Goal: Contribute content: Contribute content

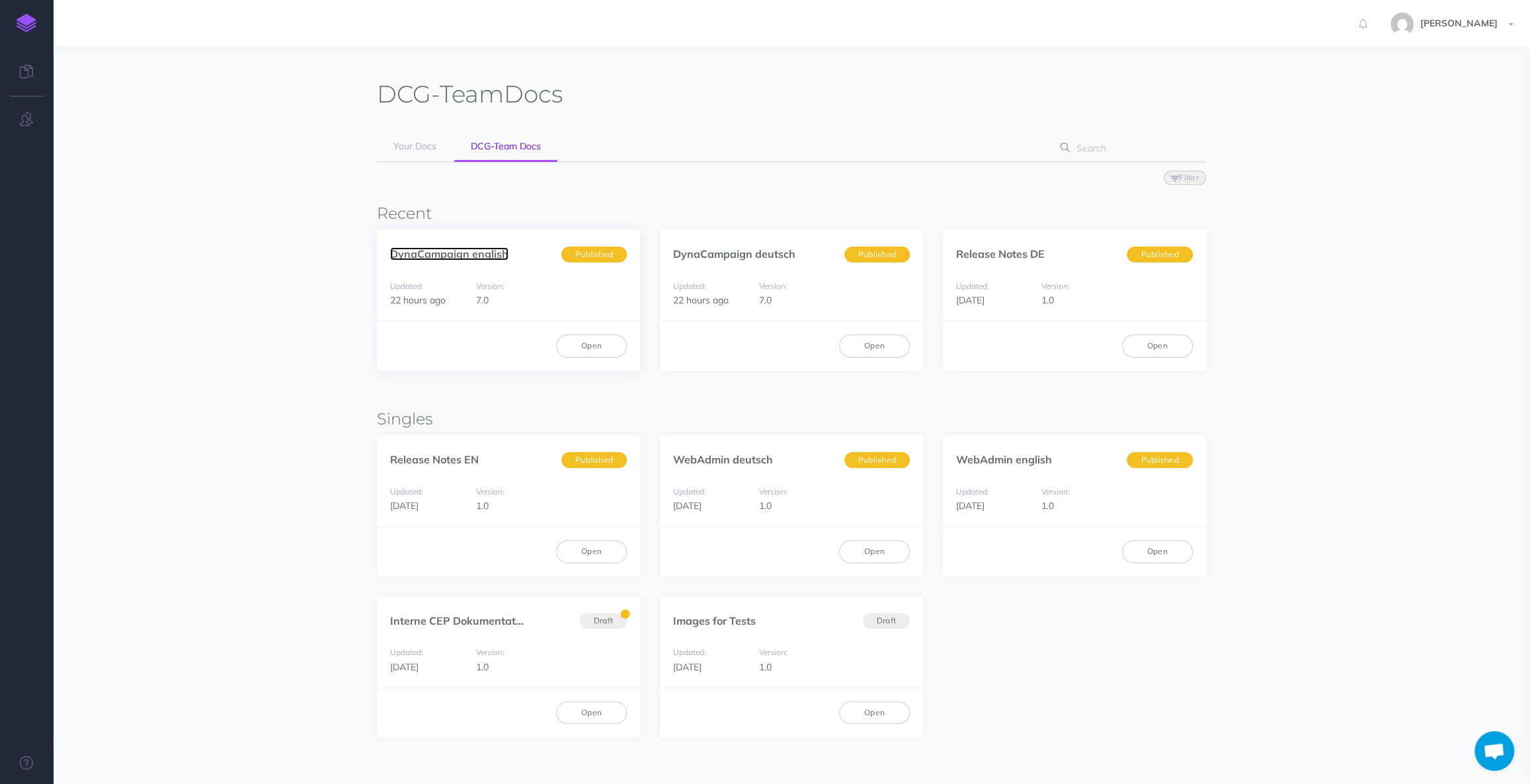
click at [452, 254] on link "DynaCampaign english" at bounding box center [449, 255] width 118 height 14
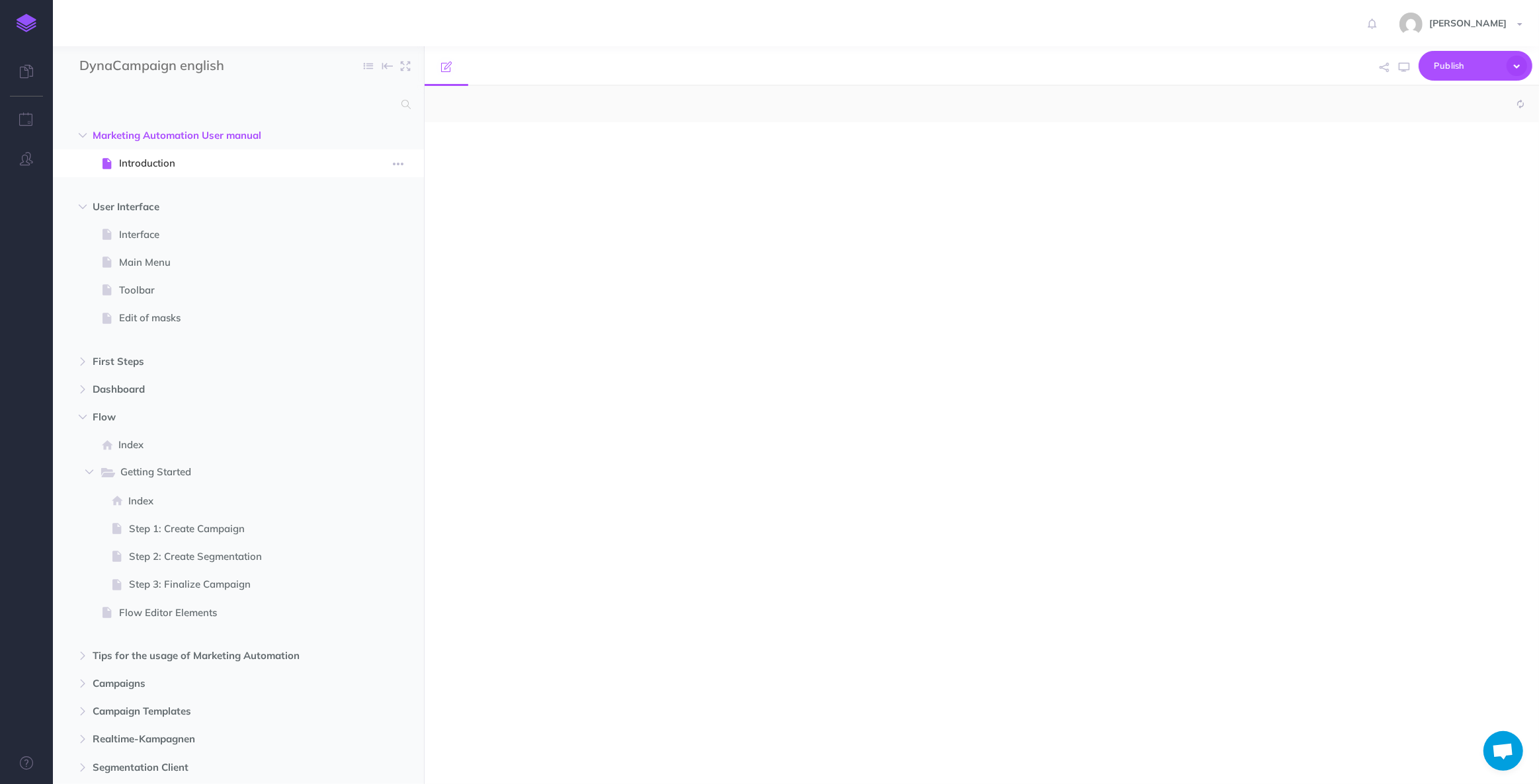
select select "null"
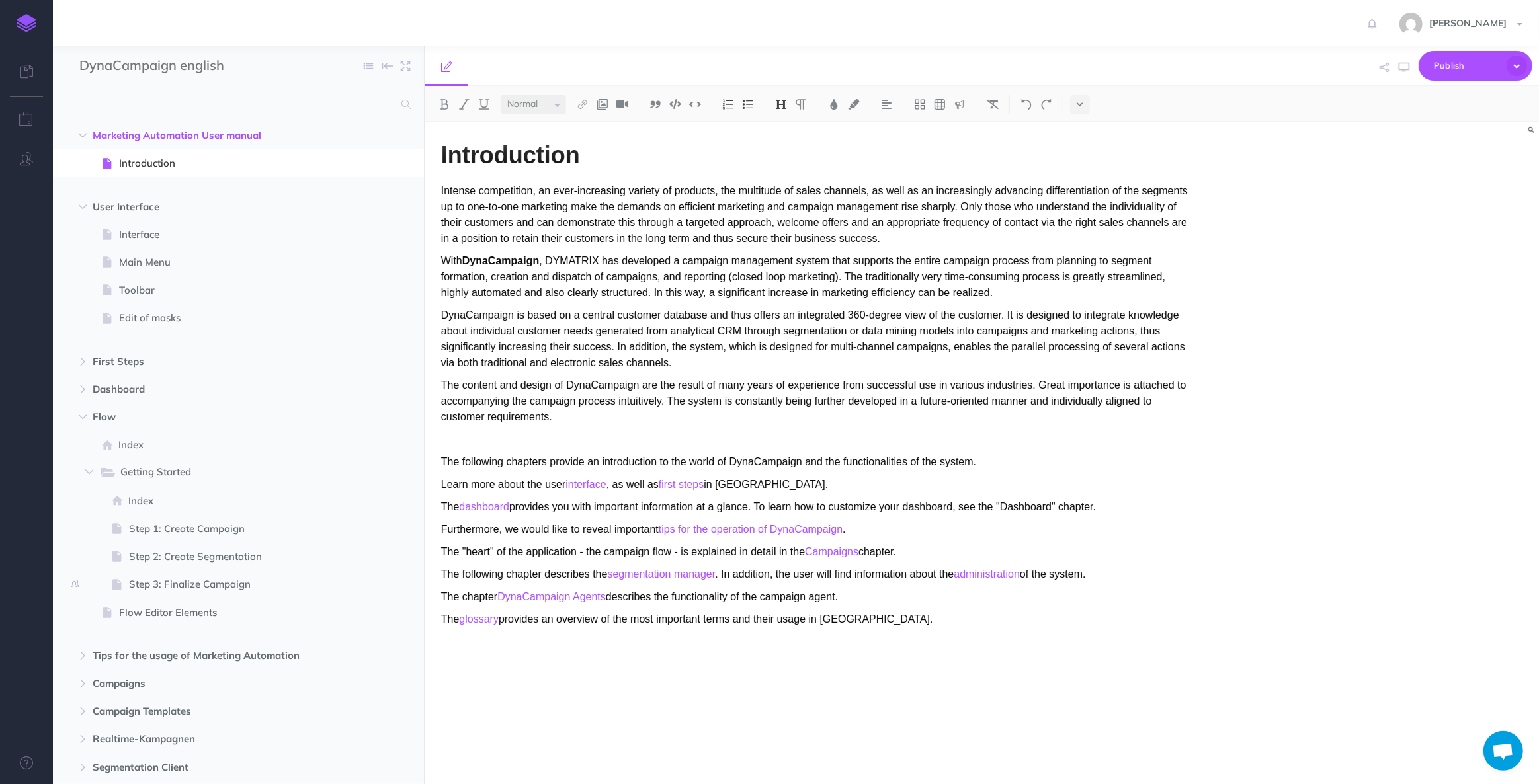
click at [487, 266] on strong "DynaCampaign" at bounding box center [500, 261] width 77 height 12
click at [490, 317] on p "DynaCampaign is based on a central customer database and thus offers an integra…" at bounding box center [814, 338] width 747 height 63
click at [583, 386] on p "The content and design of DynaCampaign are the result of many years of experien…" at bounding box center [814, 401] width 747 height 48
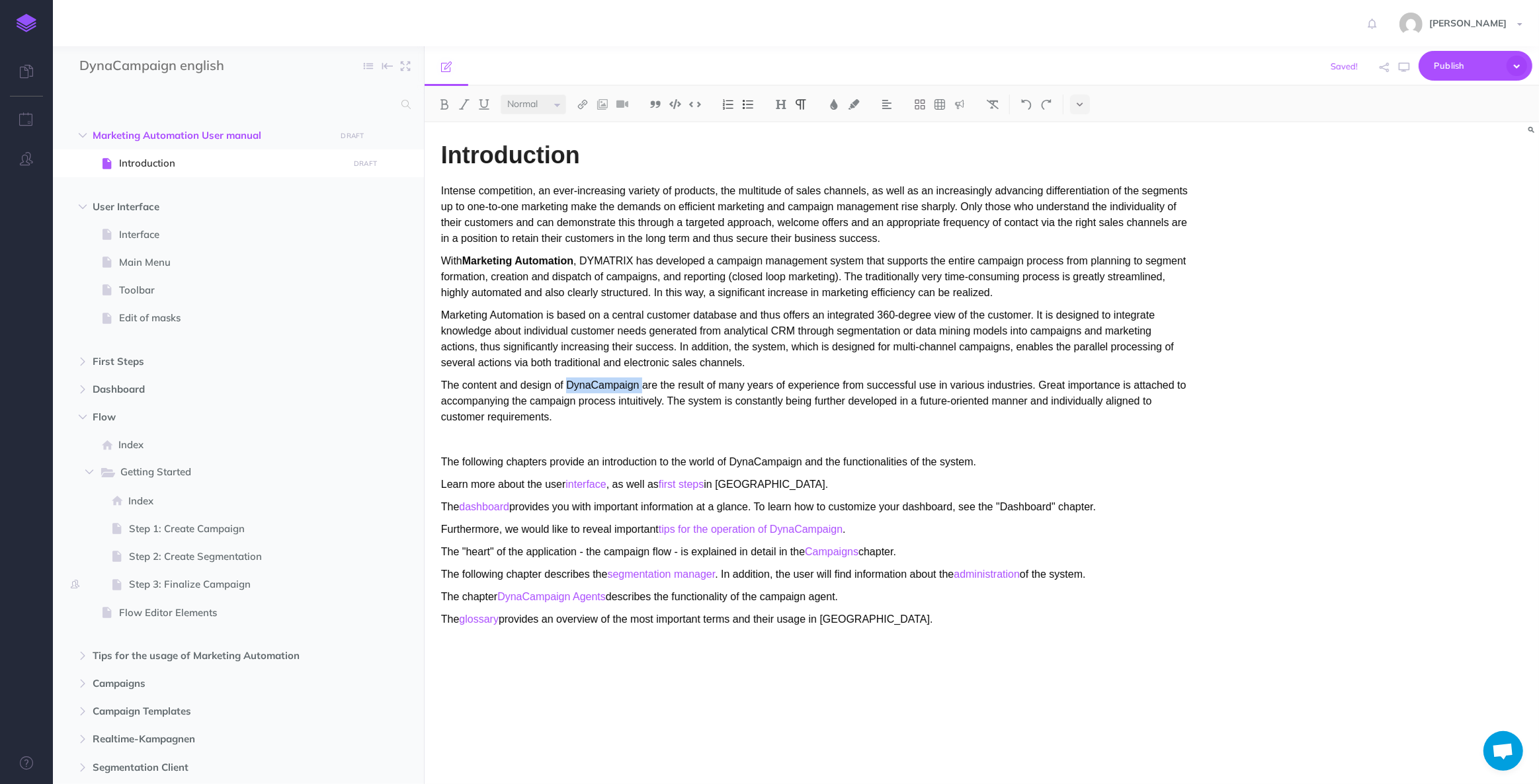
click at [583, 386] on p "The content and design of DynaCampaign are the result of many years of experien…" at bounding box center [814, 401] width 747 height 48
click at [767, 459] on p "The following chapters provide an introduction to the world of DynaCampaign and…" at bounding box center [814, 462] width 747 height 16
click at [744, 483] on p "Learn more about the user interface , as well as first steps in DynaCampaign." at bounding box center [814, 485] width 747 height 16
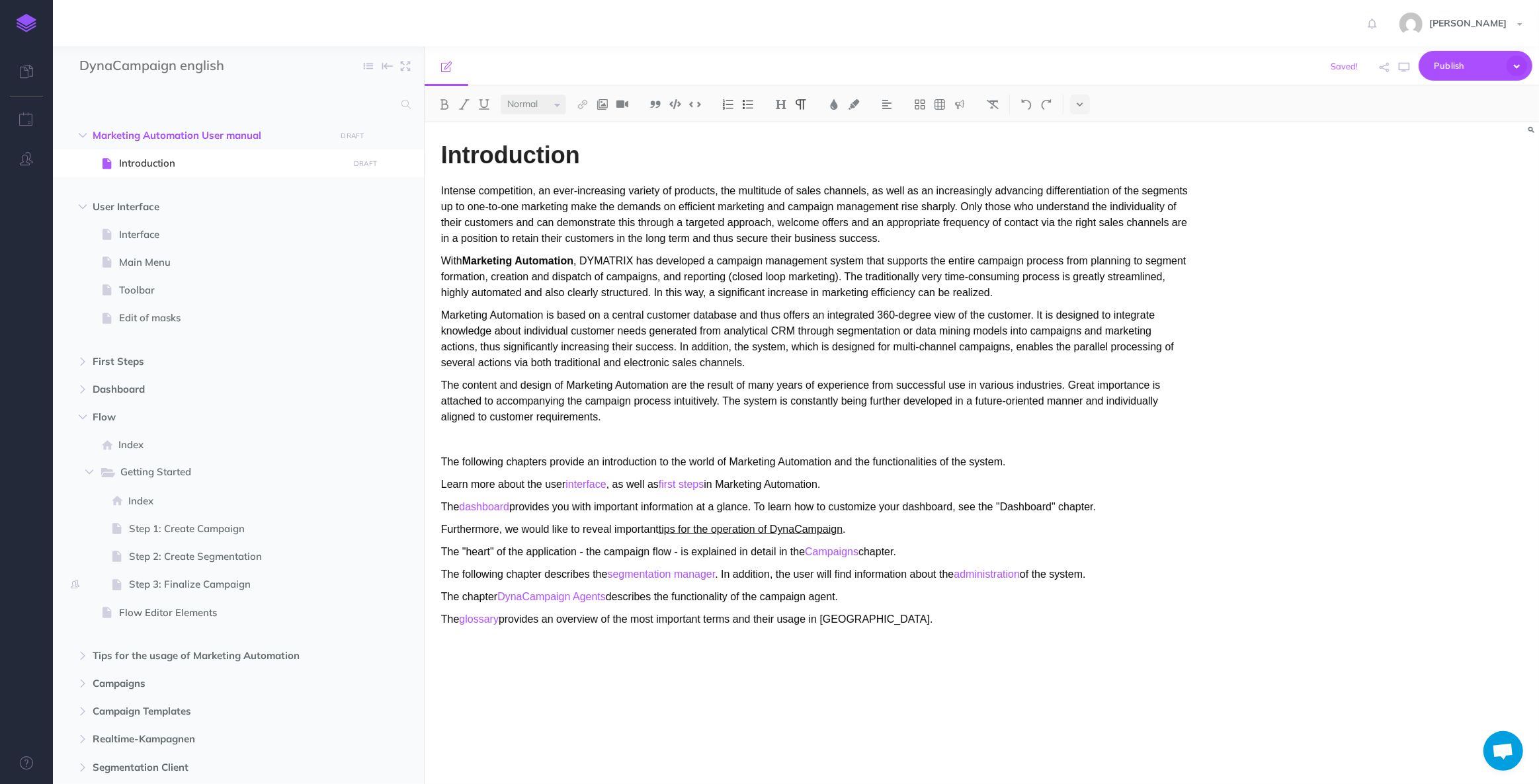
click at [801, 529] on link "tips for the operation of DynaCampaign" at bounding box center [750, 529] width 183 height 12
click at [773, 529] on link "tips for the operation of DynaCampaign" at bounding box center [750, 529] width 183 height 12
click at [579, 595] on link "DynaCampaign Agents" at bounding box center [551, 597] width 108 height 12
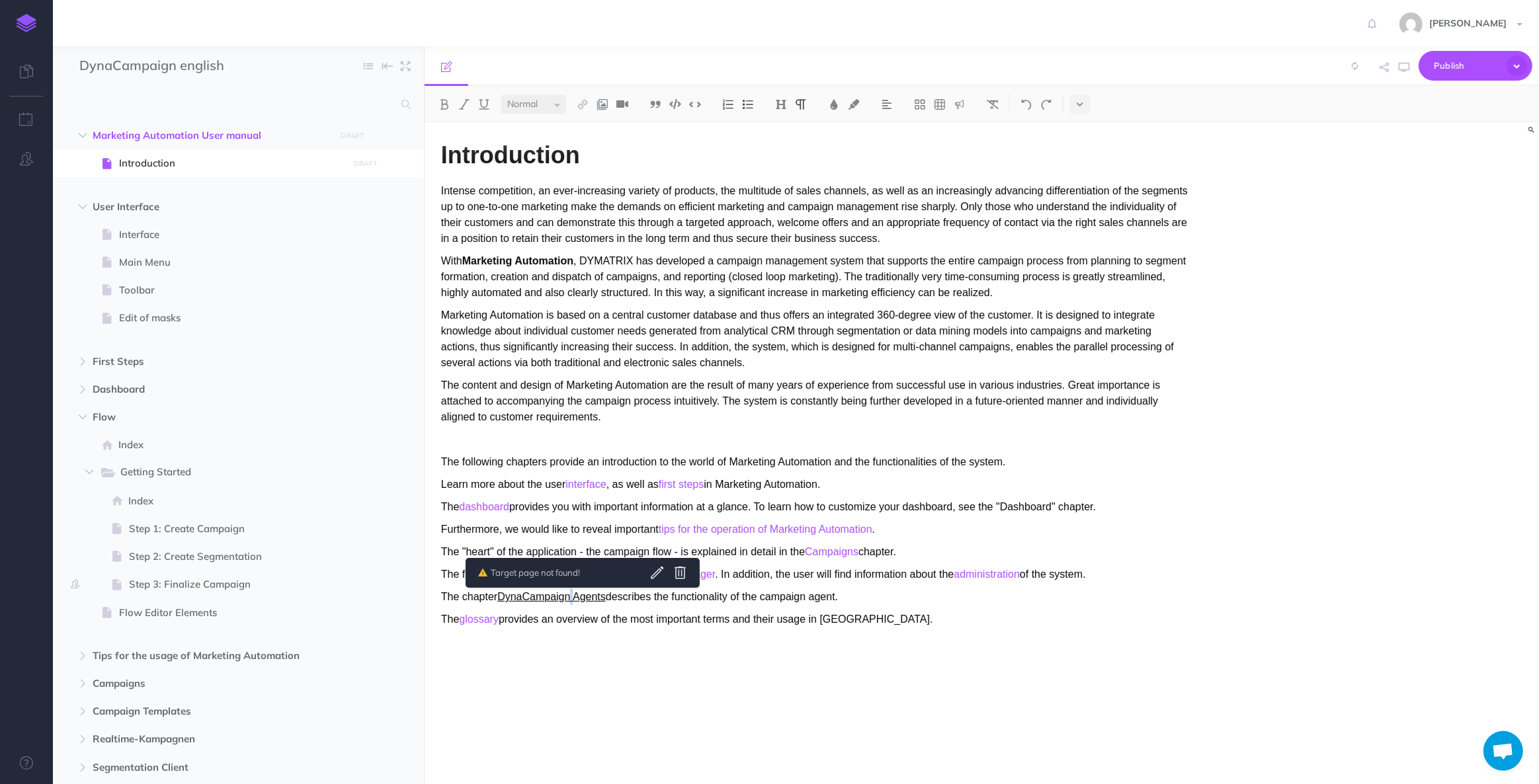
click at [574, 595] on link "DynaCampaign Agents" at bounding box center [551, 597] width 108 height 12
click at [849, 620] on p "The glossary provides an overview of the most important terms and their usage i…" at bounding box center [814, 619] width 747 height 16
click at [1022, 3] on div "Martina Hartmann Settings Account Settings Teams Create Team DCG-Team Support D…" at bounding box center [769, 22] width 1519 height 46
click at [1382, 99] on div "Small Normal Large H1 H2 H3 H4" at bounding box center [981, 103] width 1114 height 36
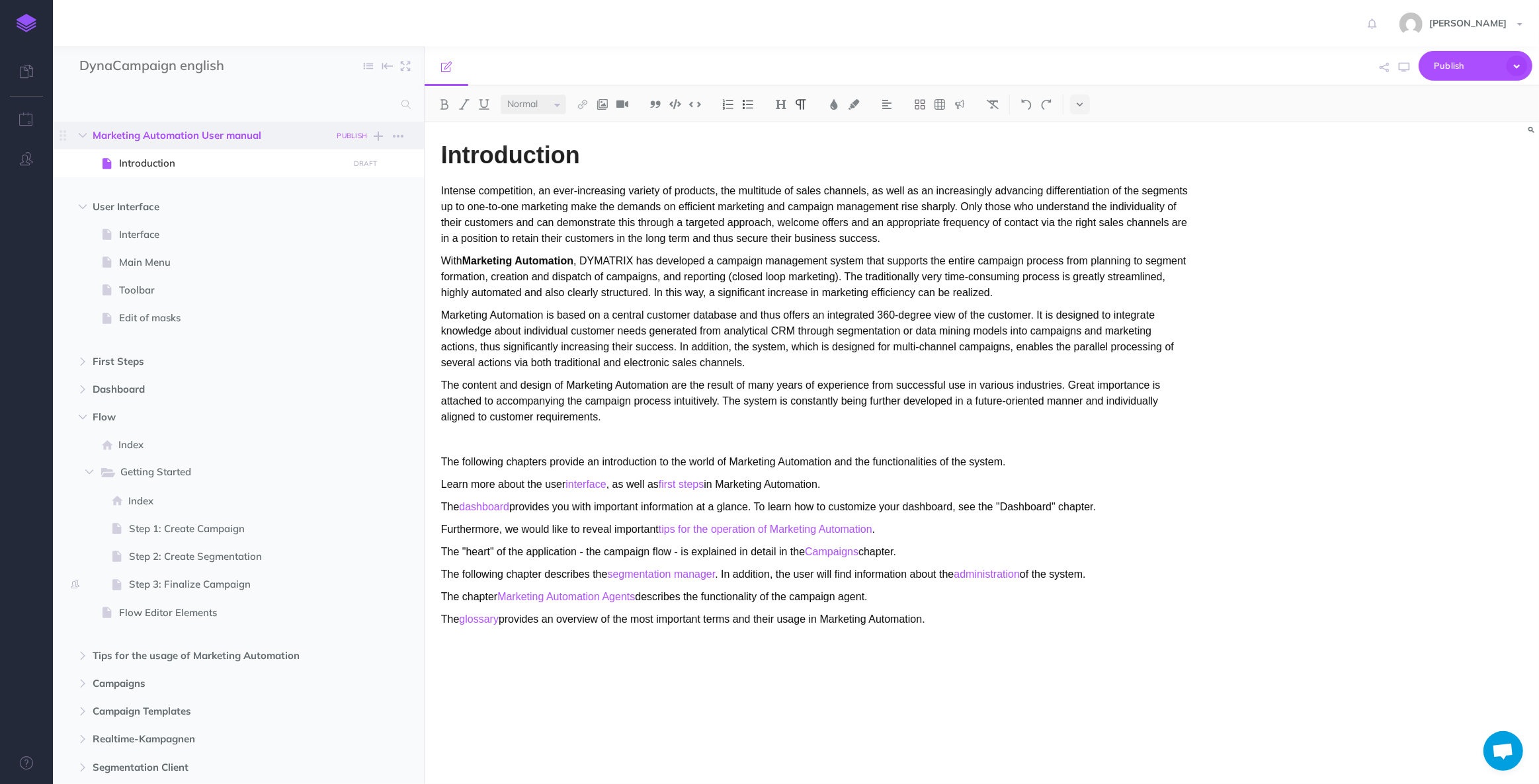
click at [347, 133] on small "PUBLISH" at bounding box center [352, 136] width 30 height 9
click at [347, 251] on button "Publish" at bounding box center [340, 248] width 43 height 22
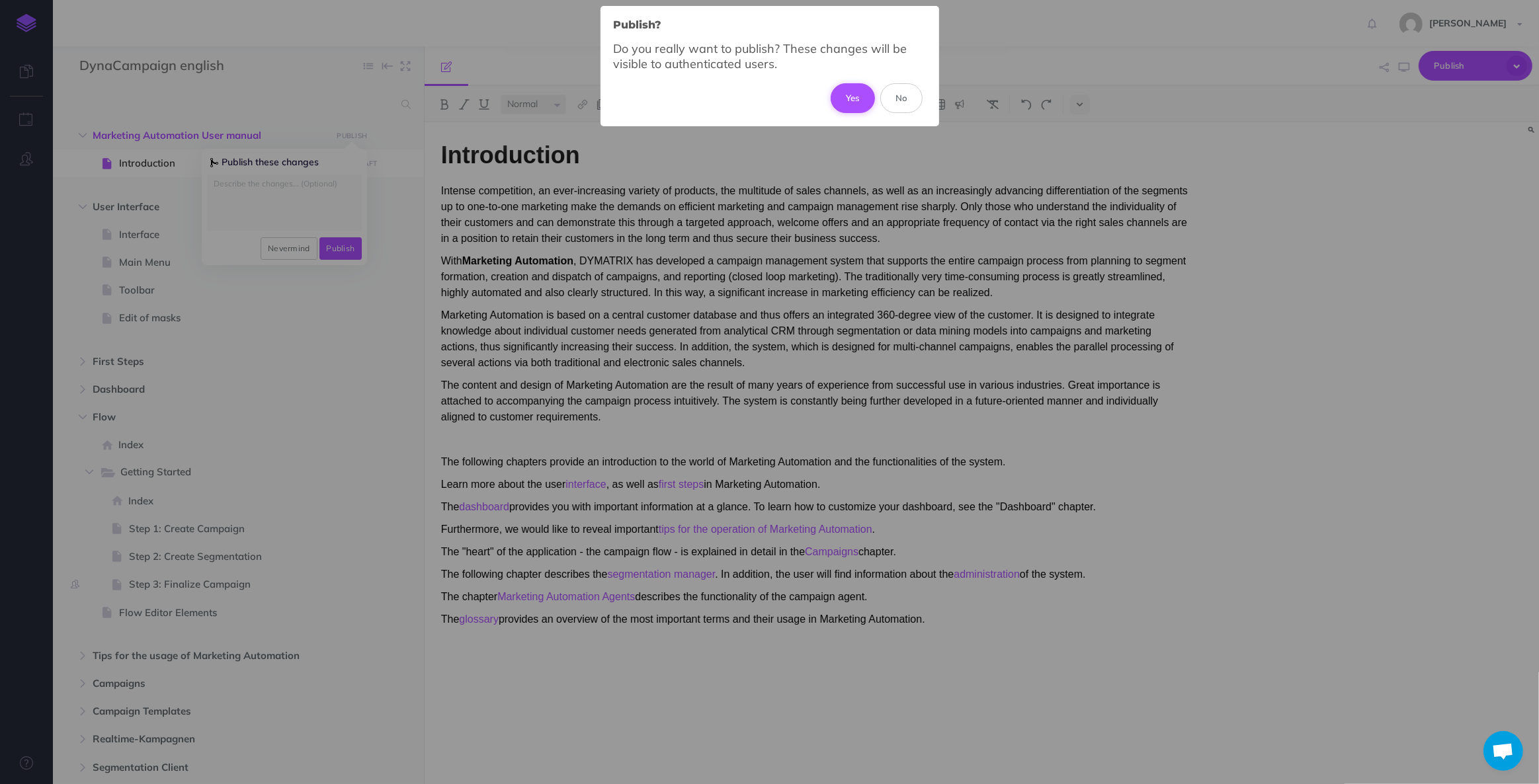
click at [840, 96] on button "Yes" at bounding box center [852, 98] width 44 height 29
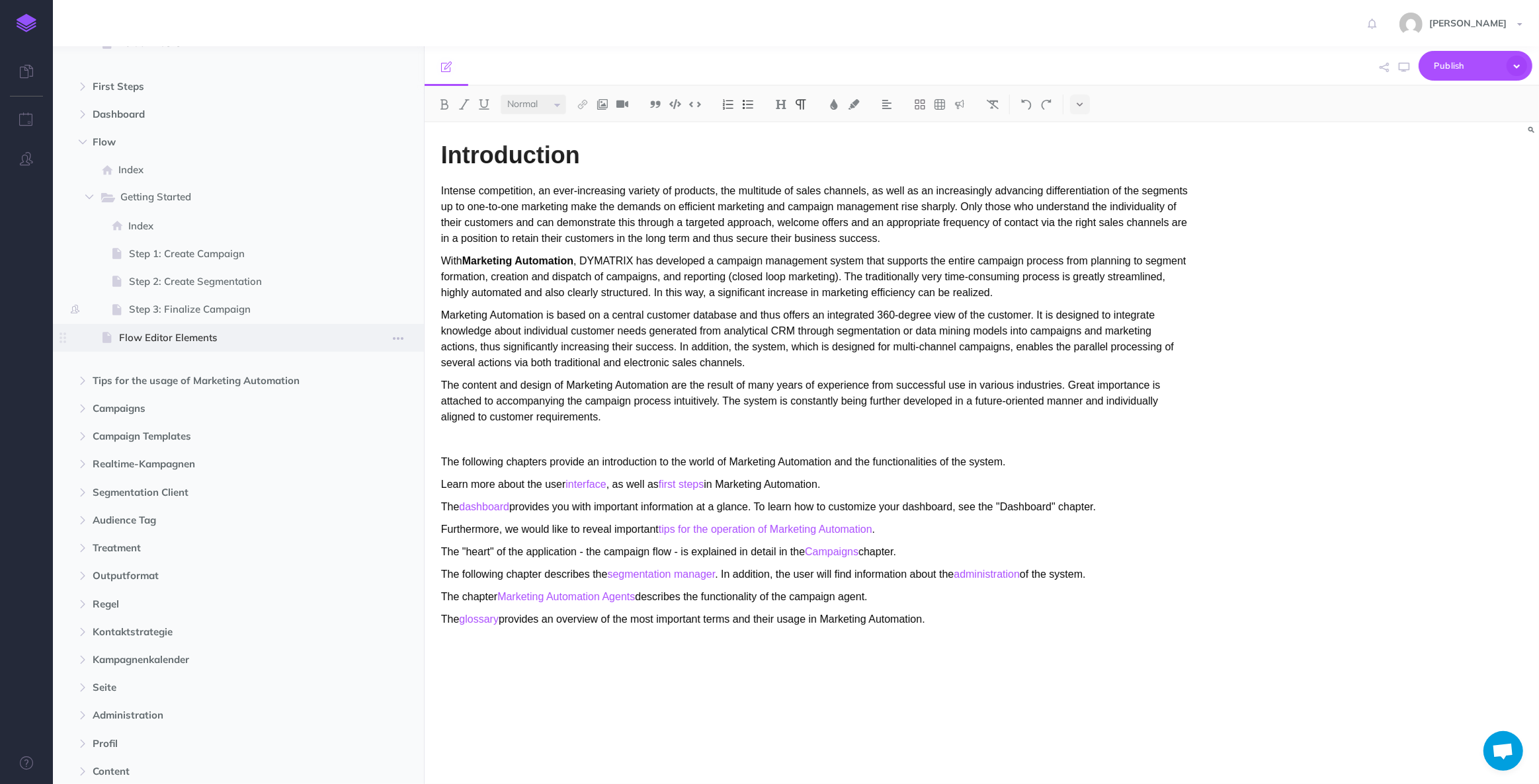
scroll to position [240, 0]
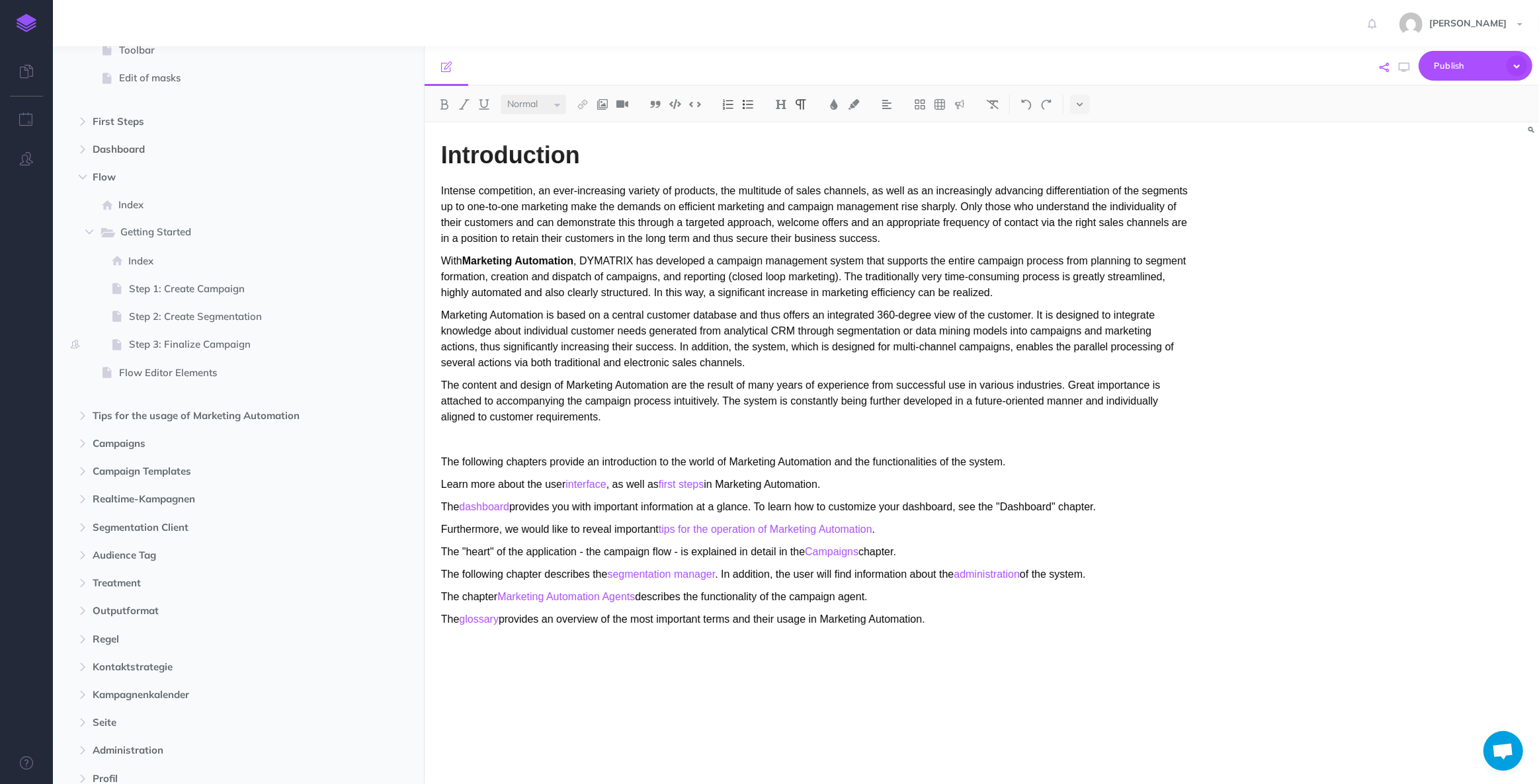
click at [1385, 66] on icon "button" at bounding box center [1383, 66] width 9 height 9
click at [1080, 174] on button "Generate review link" at bounding box center [1103, 174] width 94 height 22
click at [1188, 178] on input "https://app.snazzydocs.com/docs/review/gaySdffATgDWjiCP/dynacampaign-handbuch/i…" at bounding box center [1210, 173] width 308 height 20
click at [1377, 174] on icon at bounding box center [1375, 172] width 9 height 8
click at [1271, 279] on div "Introduction Intense competition, an ever-increasing variety of products, the m…" at bounding box center [981, 452] width 1114 height 662
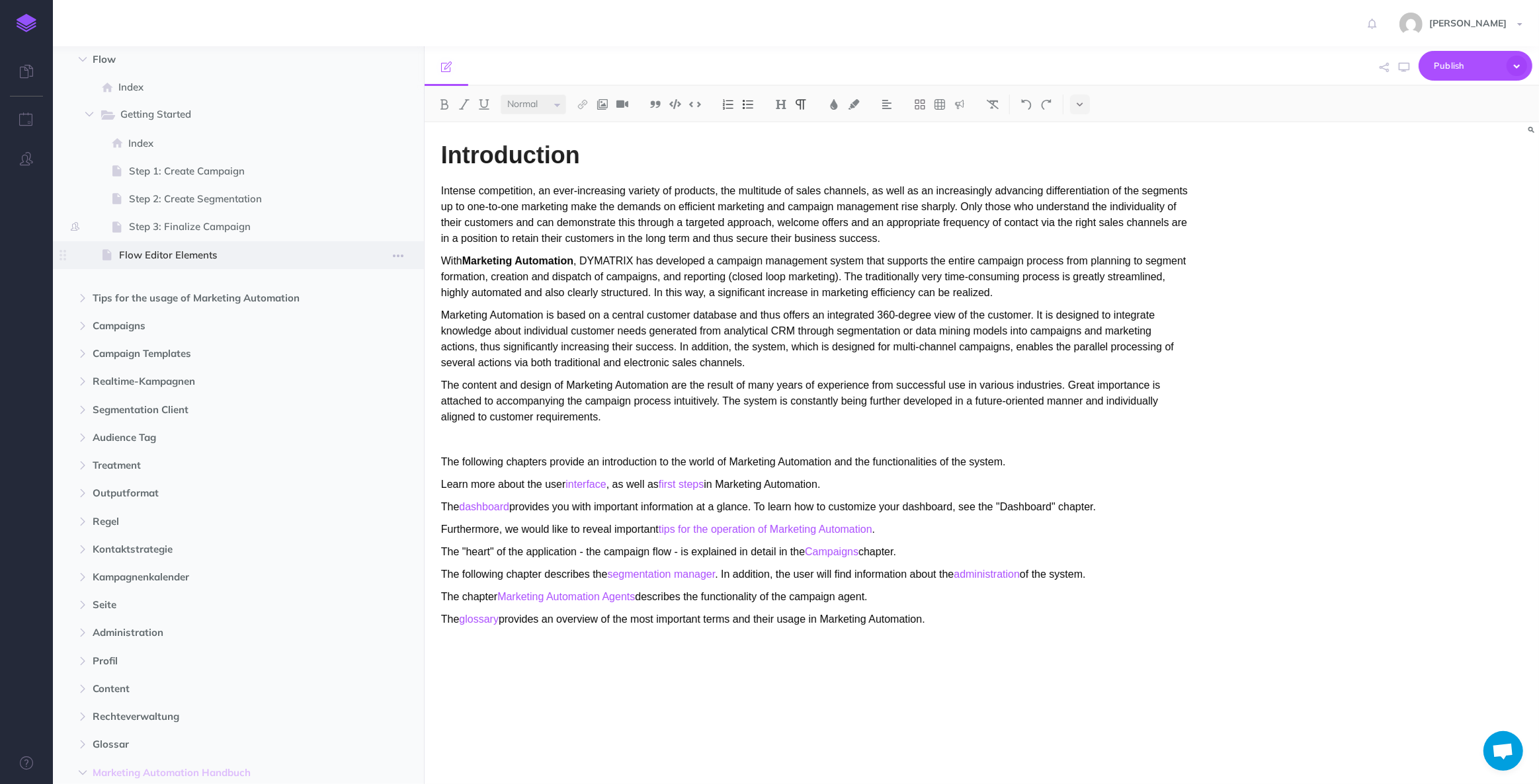
scroll to position [361, 0]
click at [196, 225] on span "Step 3: Finalize Campaign" at bounding box center [236, 224] width 216 height 16
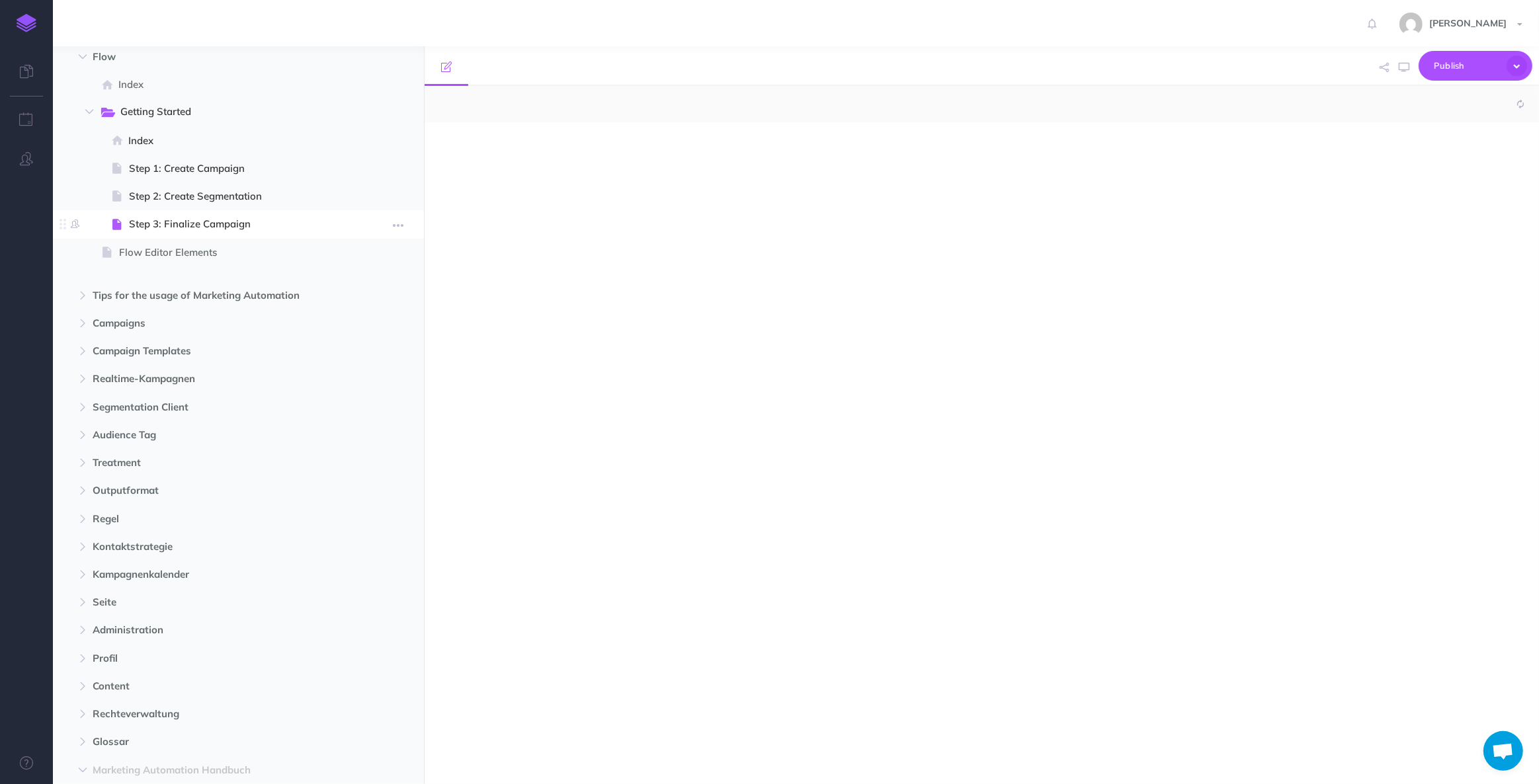
select select "null"
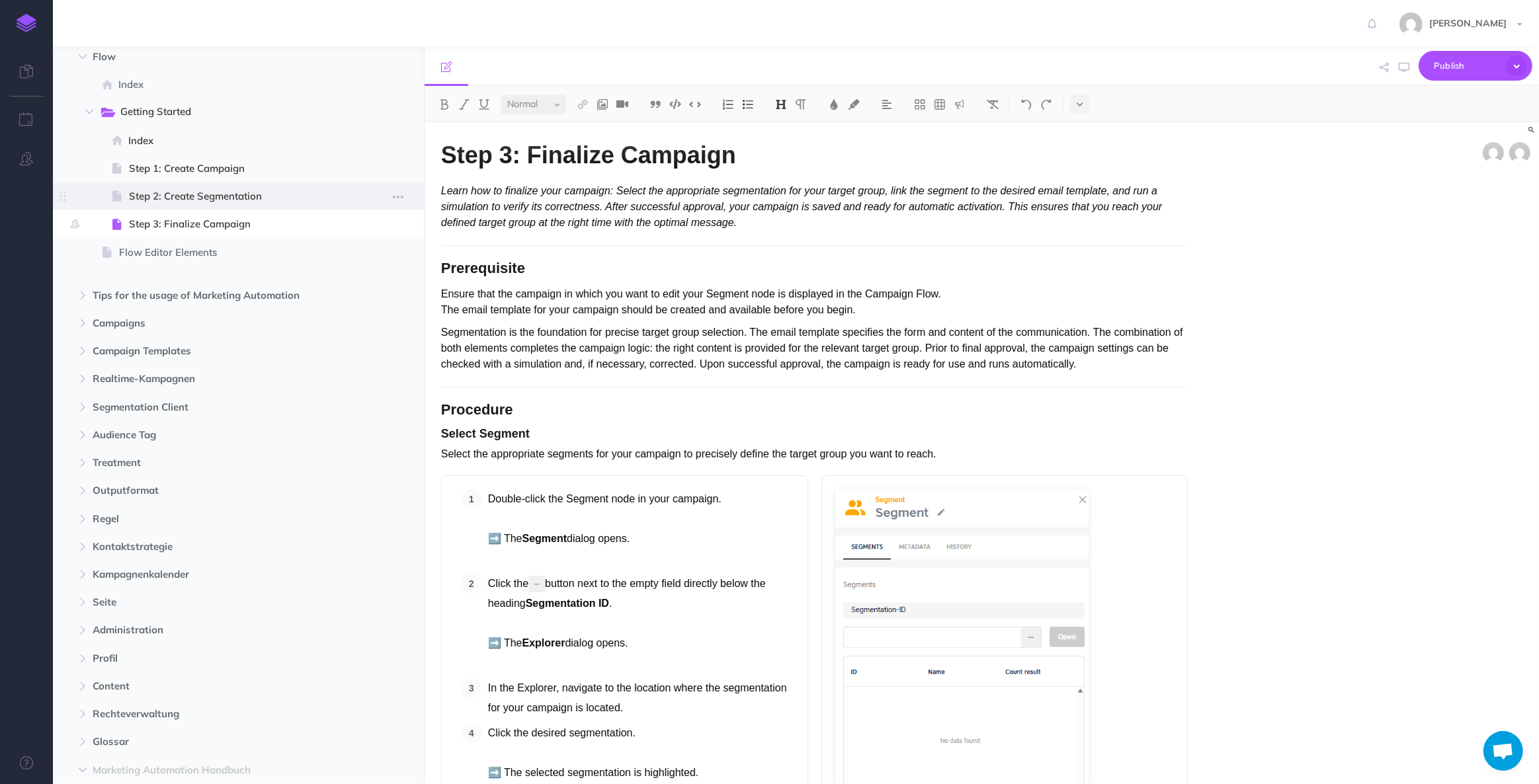
click at [198, 195] on span "Step 2: Create Segmentation" at bounding box center [236, 196] width 216 height 16
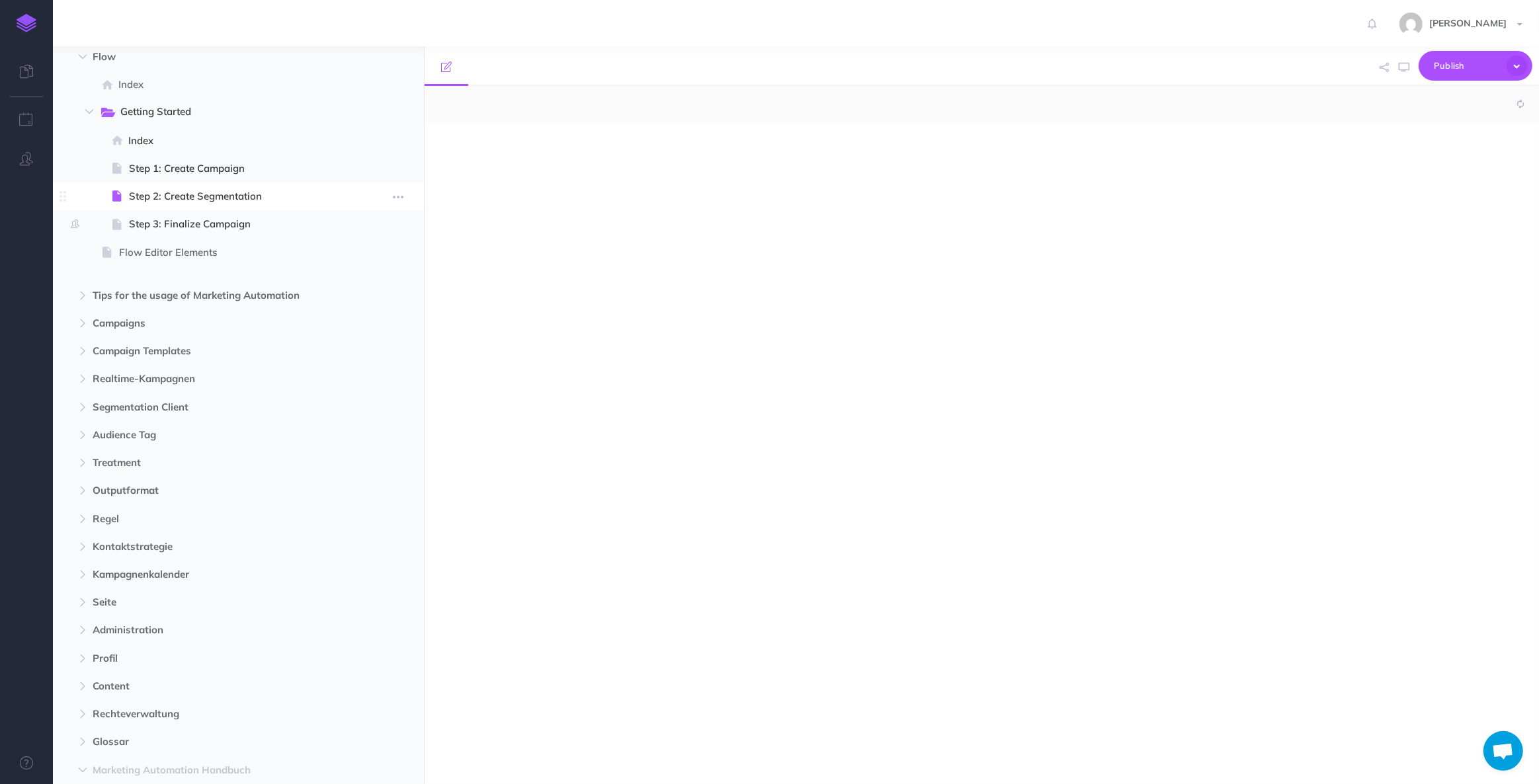
select select "null"
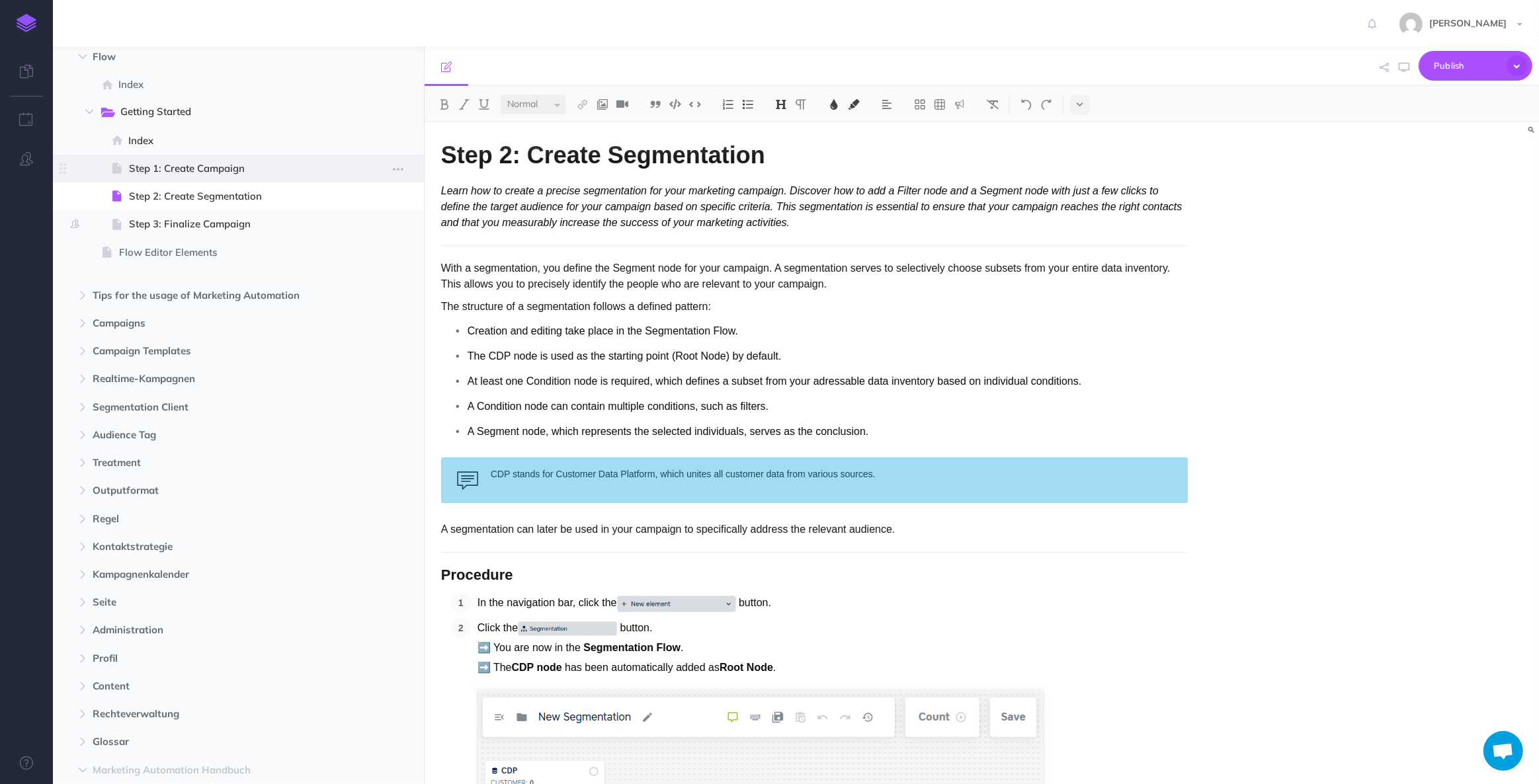
click at [200, 167] on span "Step 1: Create Campaign" at bounding box center [236, 169] width 216 height 16
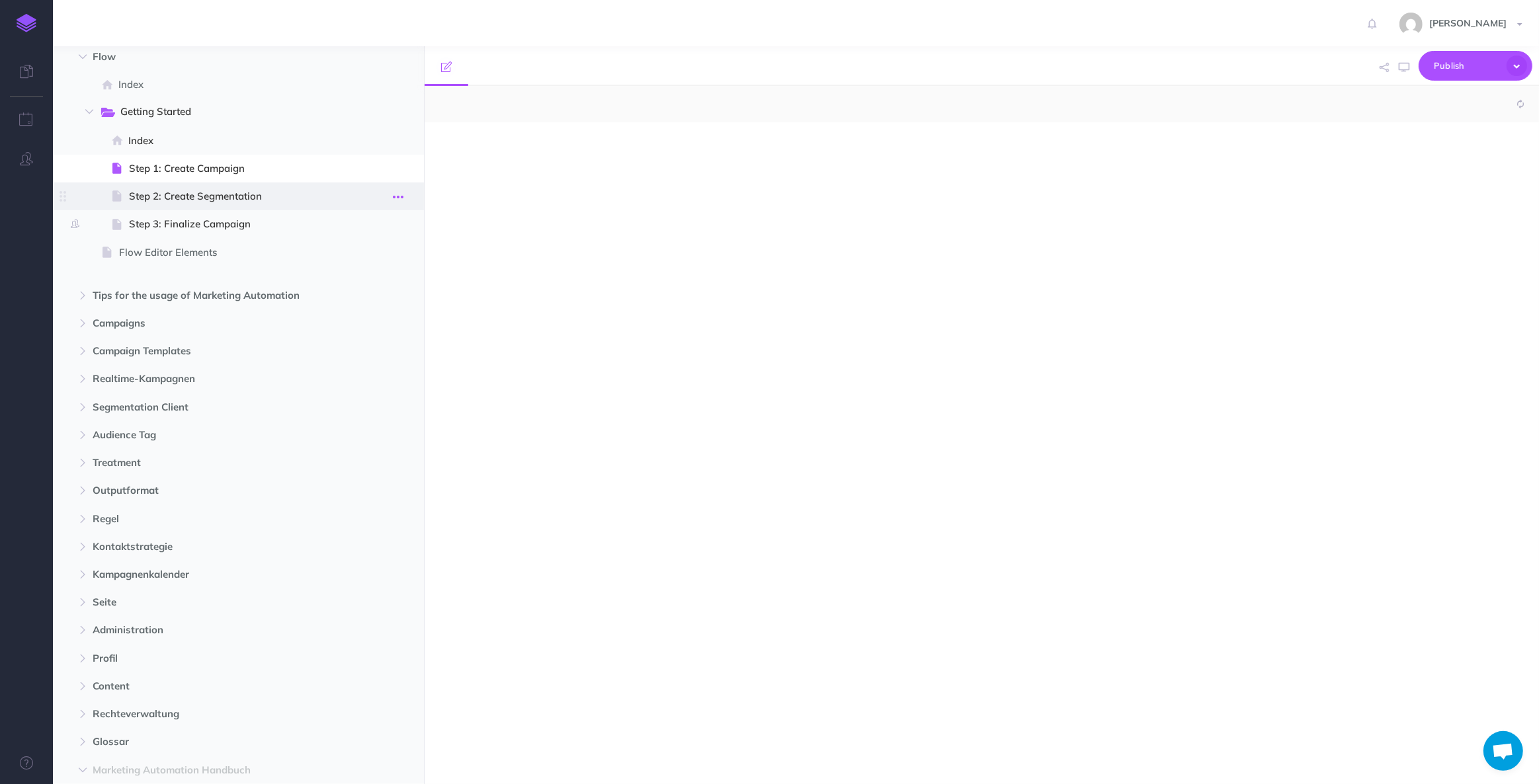
select select "null"
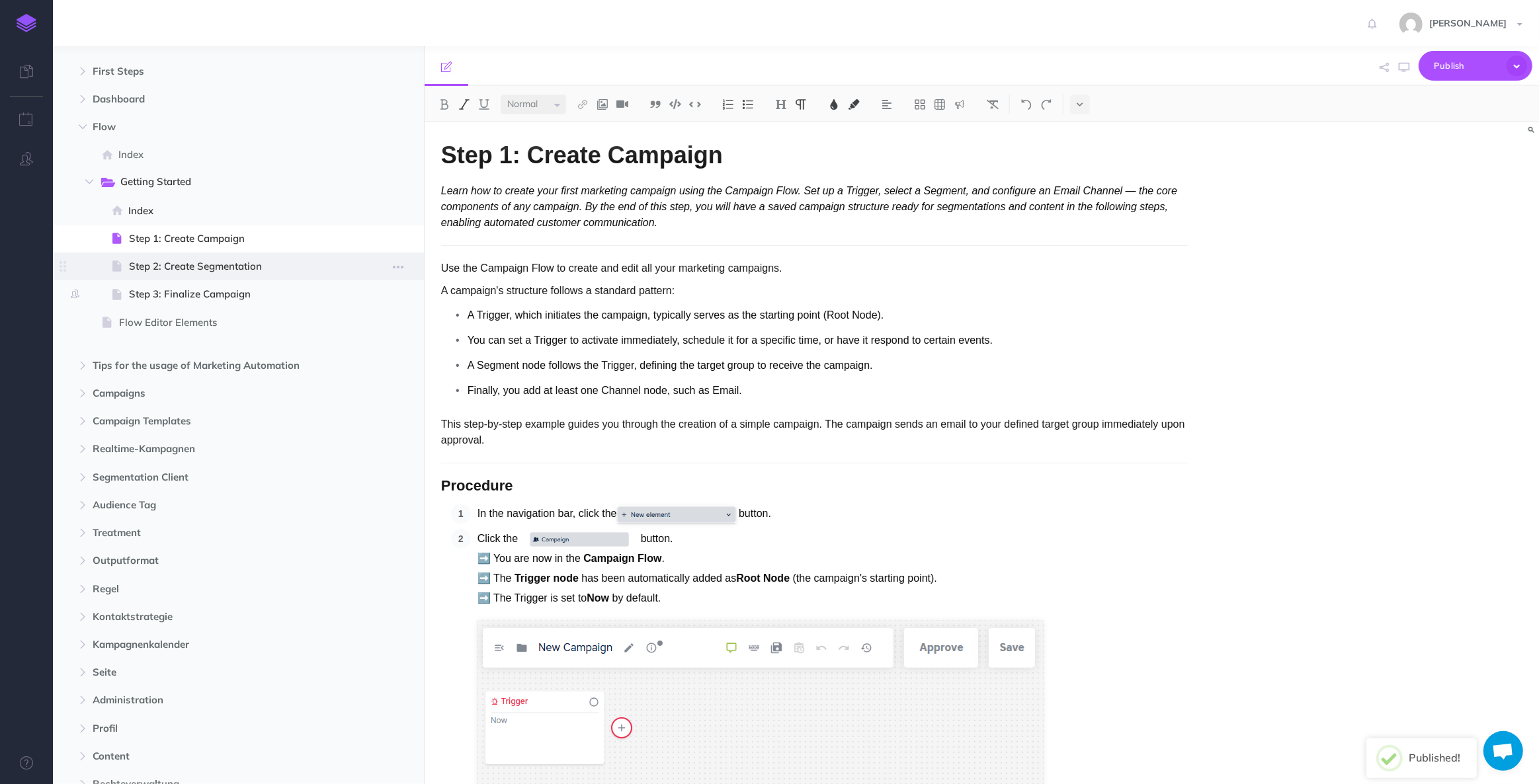
scroll to position [120, 0]
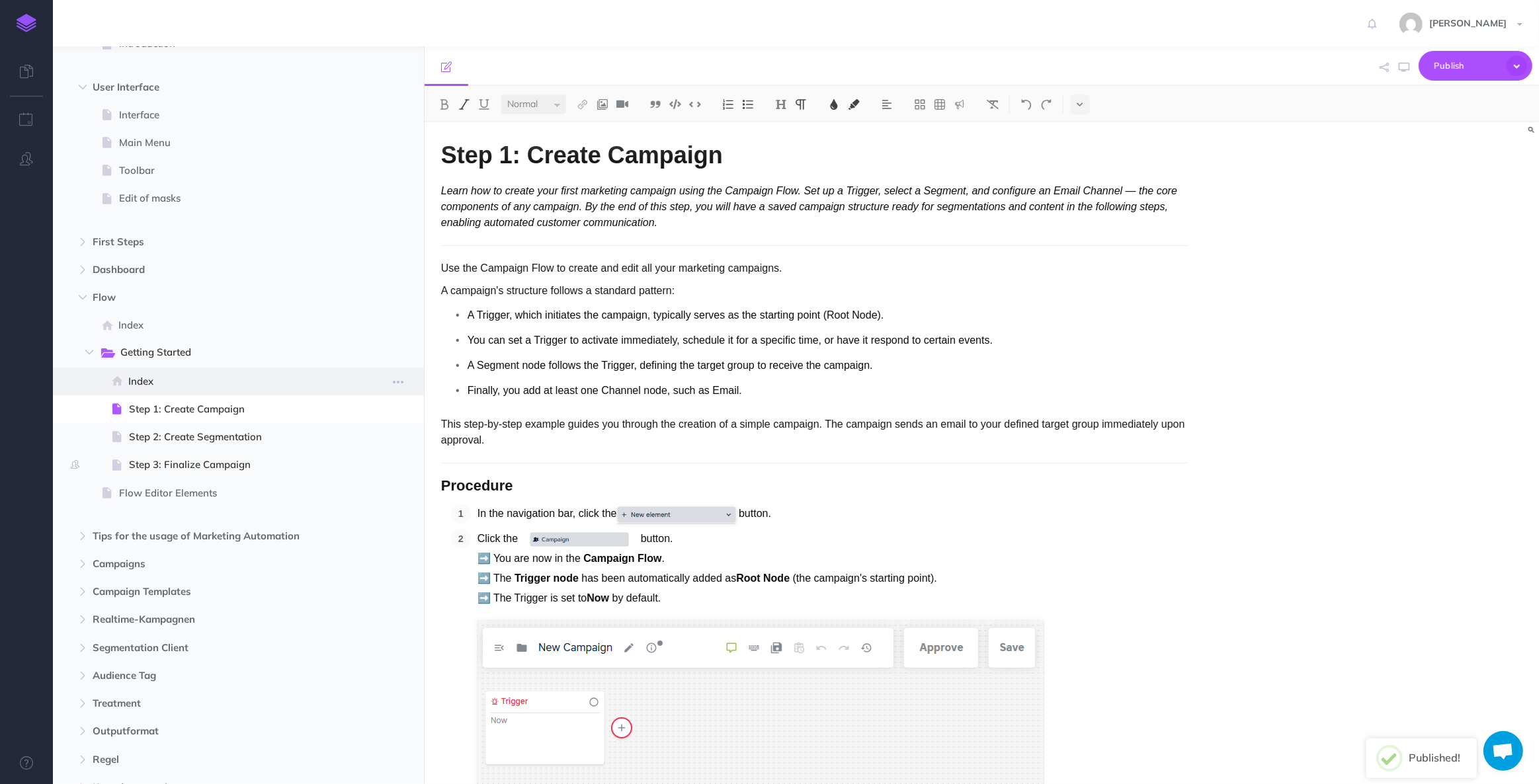
click at [183, 379] on span "Index" at bounding box center [237, 381] width 217 height 16
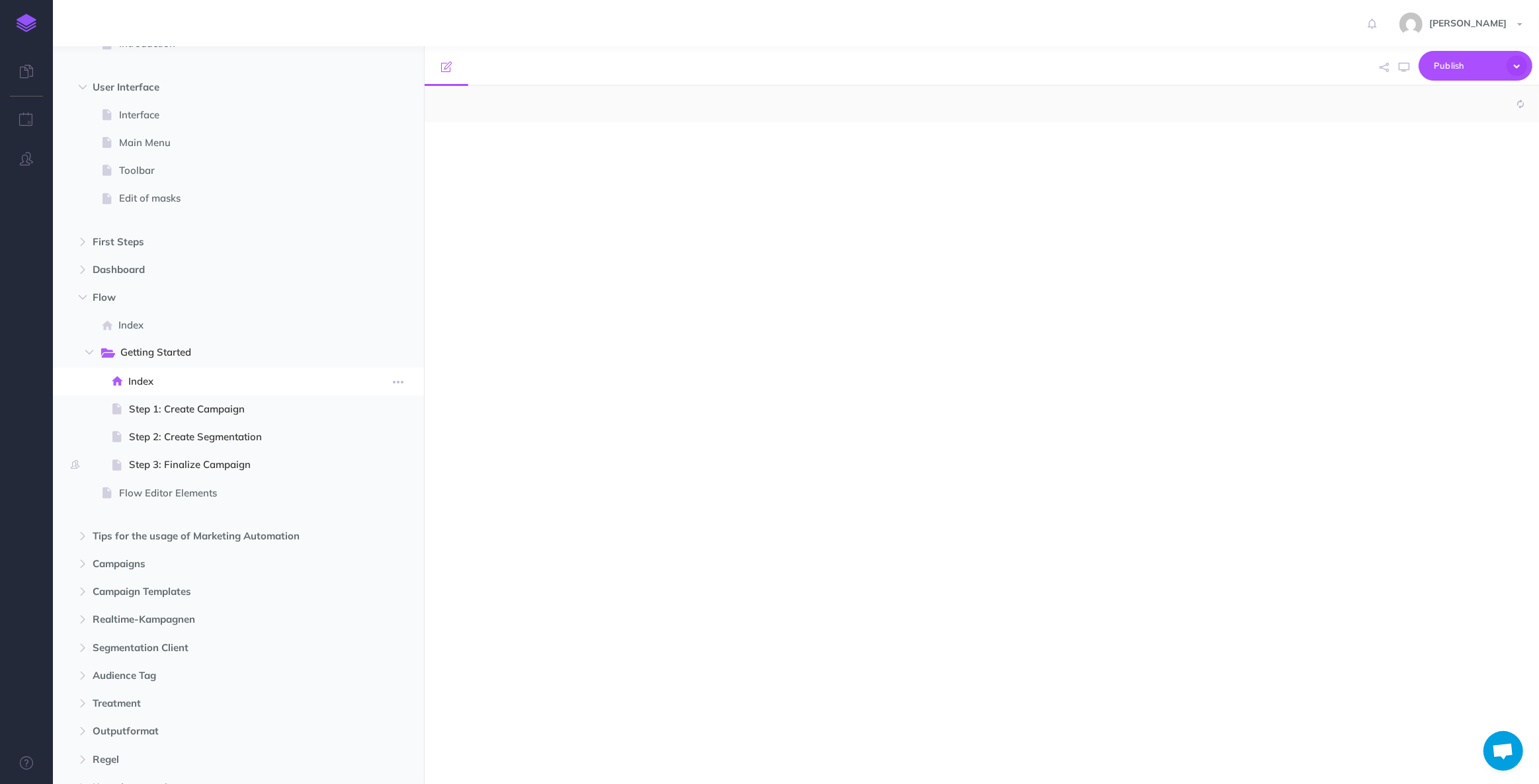
select select "null"
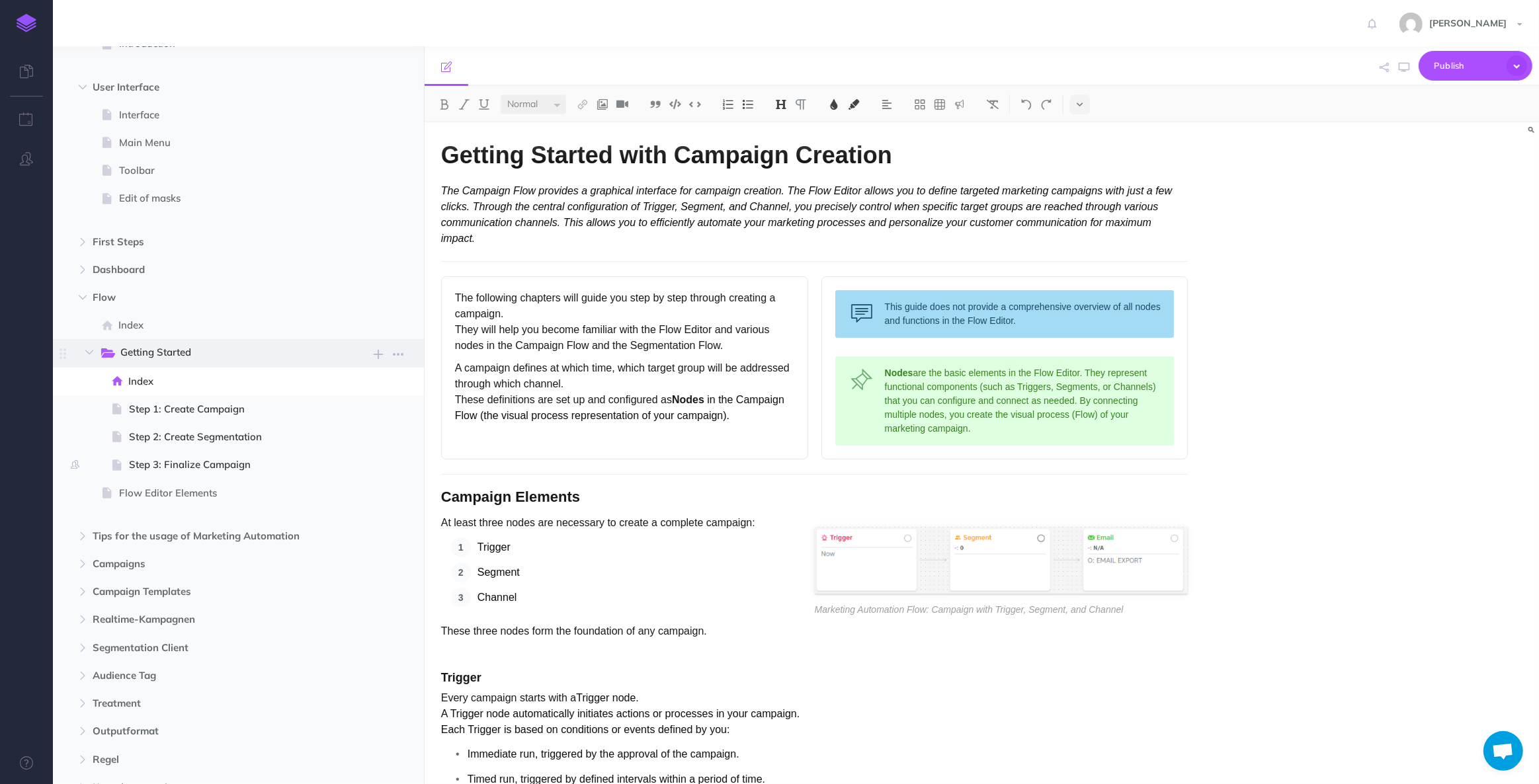
click at [190, 352] on span "Getting Started" at bounding box center [222, 353] width 205 height 18
click at [186, 380] on span "Index" at bounding box center [237, 381] width 217 height 16
click at [167, 325] on span "Index" at bounding box center [231, 325] width 226 height 16
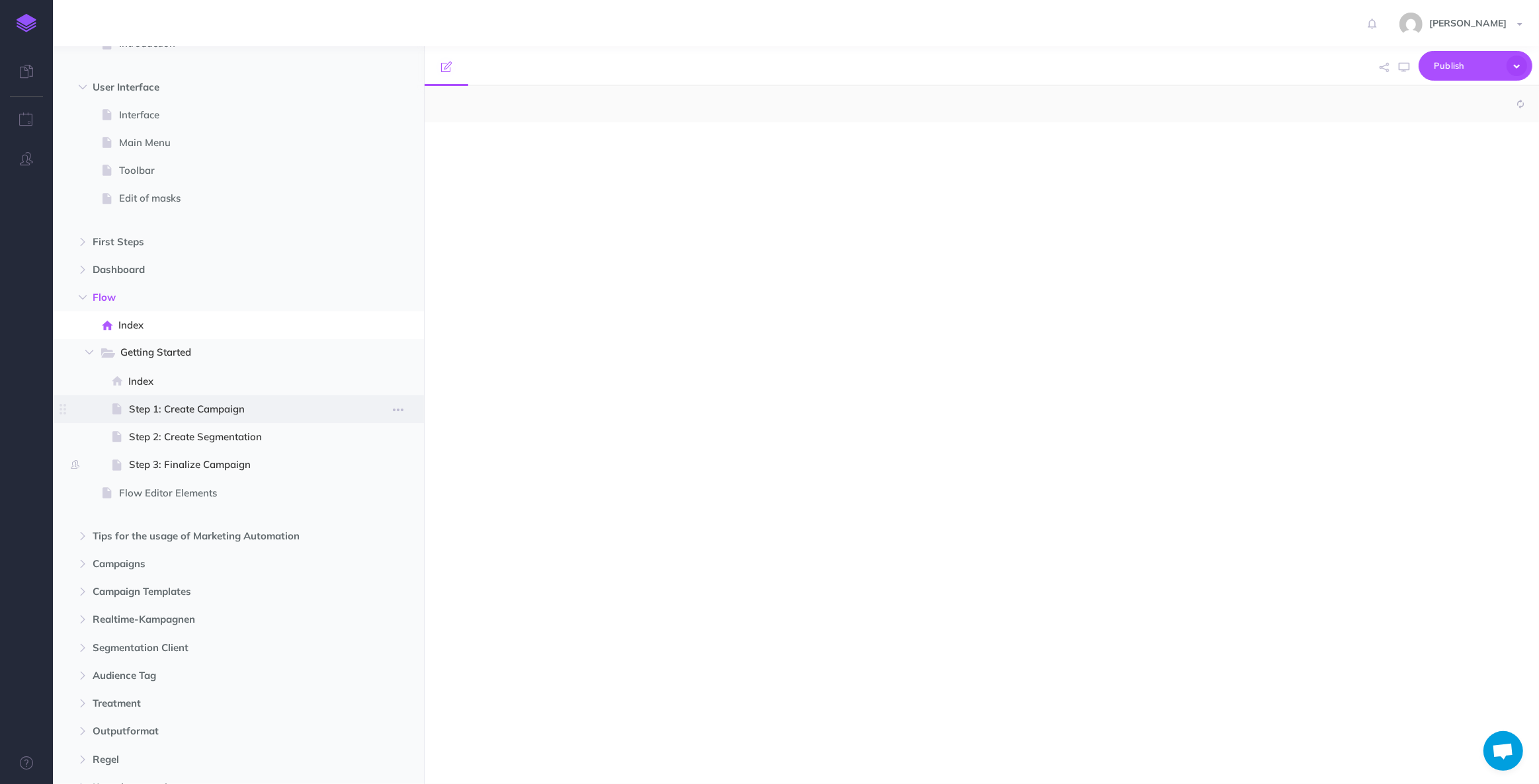
select select "null"
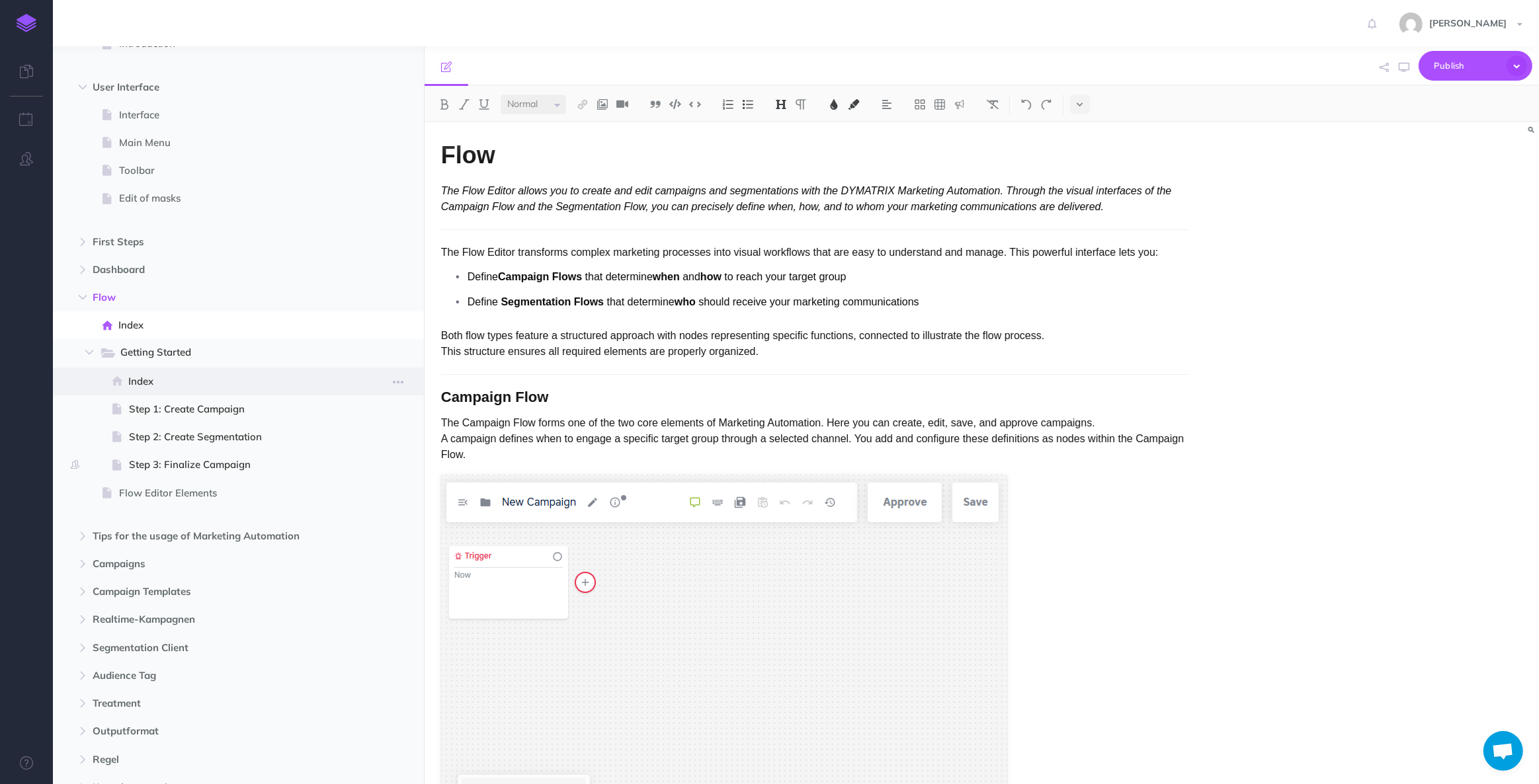
click at [178, 376] on span "Index" at bounding box center [237, 381] width 217 height 16
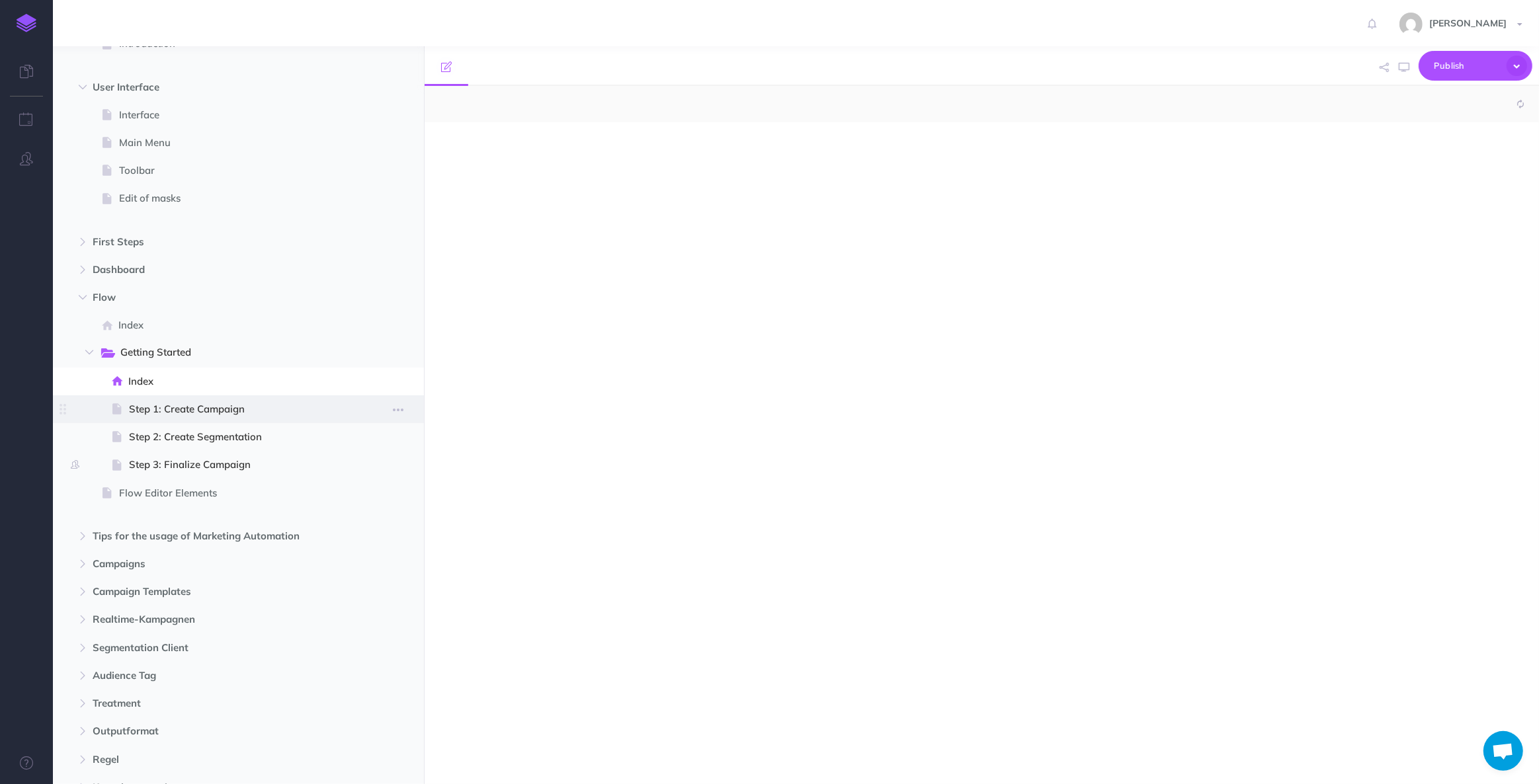
select select "null"
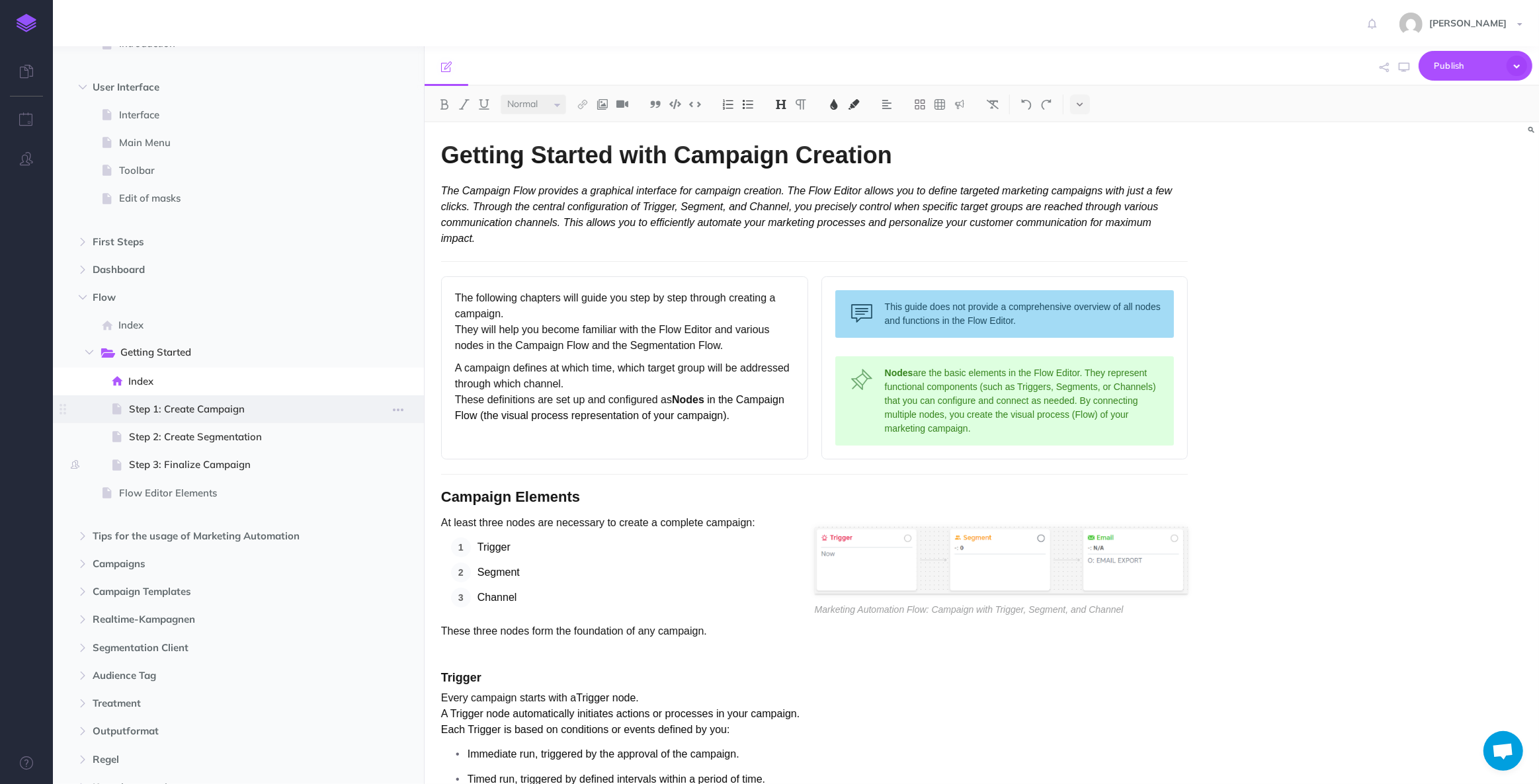
click at [168, 404] on span "Step 1: Create Campaign" at bounding box center [236, 410] width 216 height 16
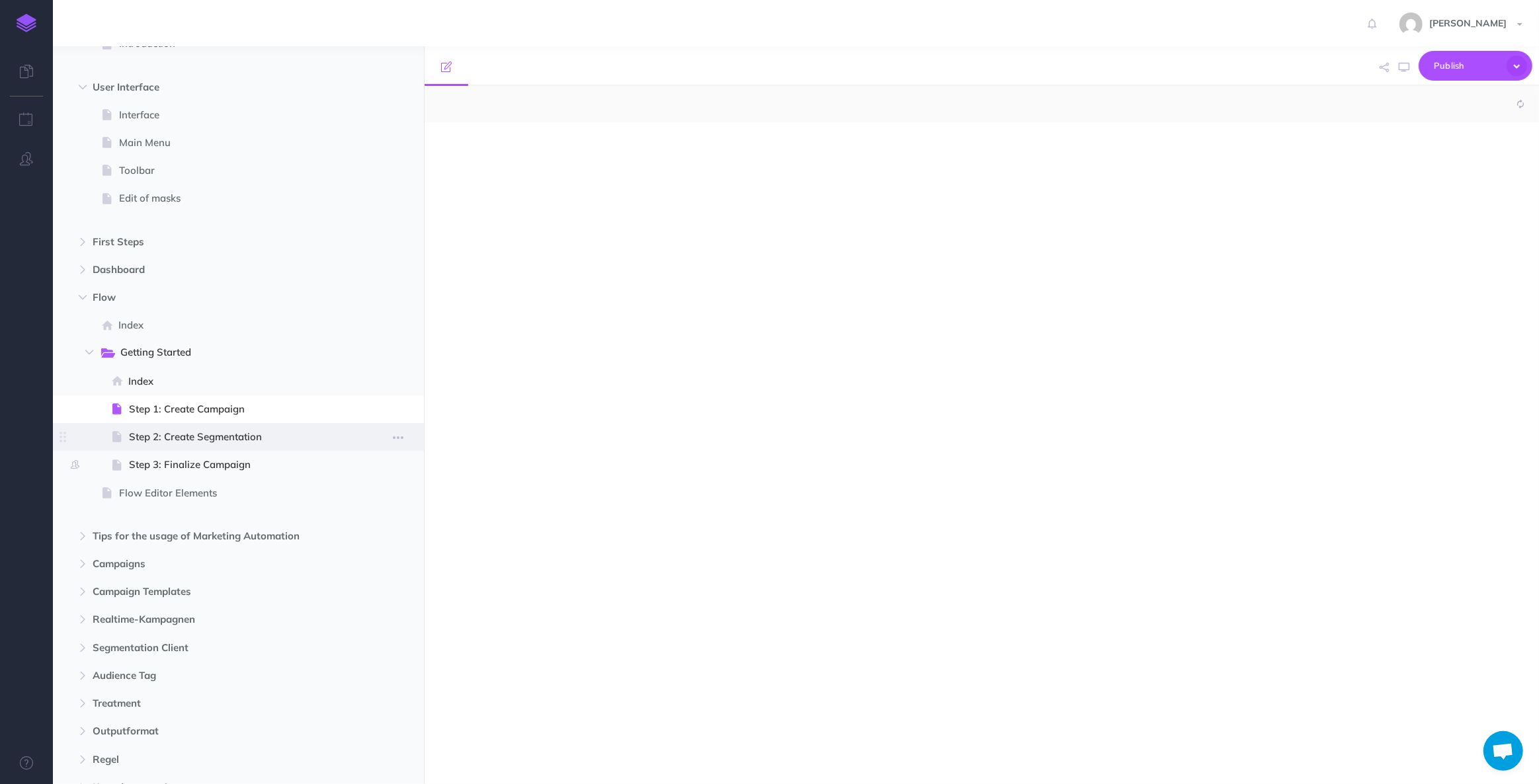
select select "null"
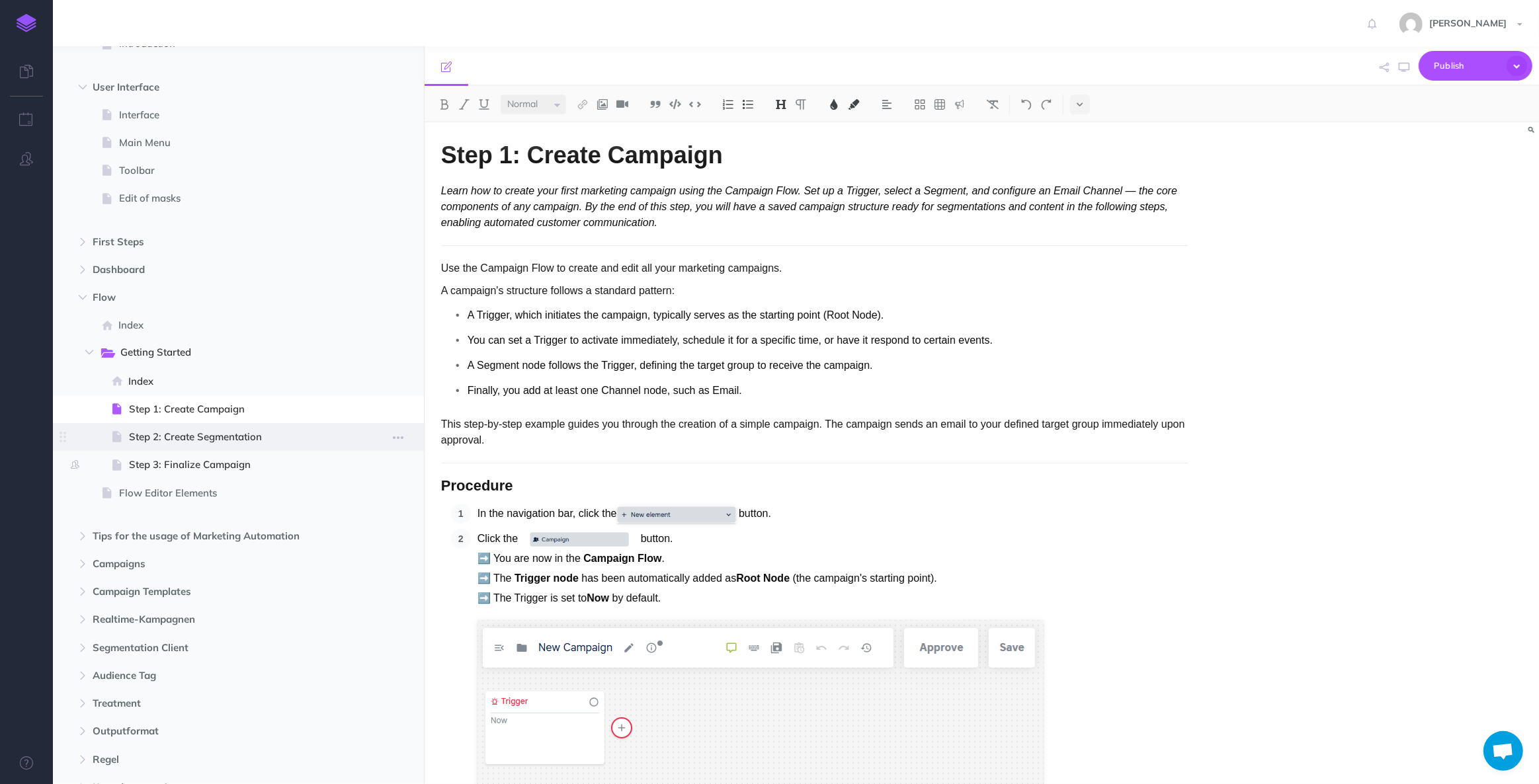
click at [161, 429] on span "Step 2: Create Segmentation" at bounding box center [236, 437] width 216 height 16
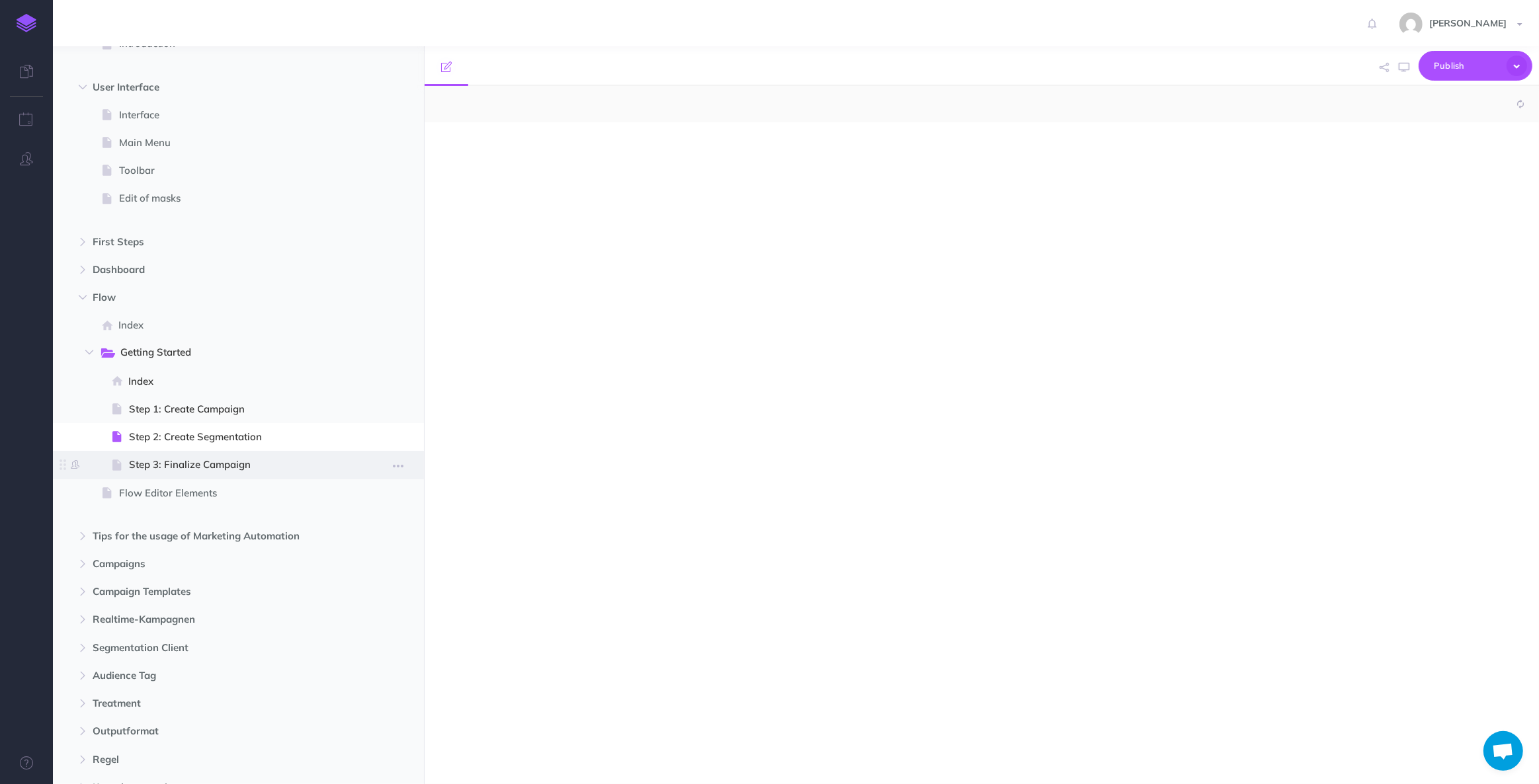
select select "null"
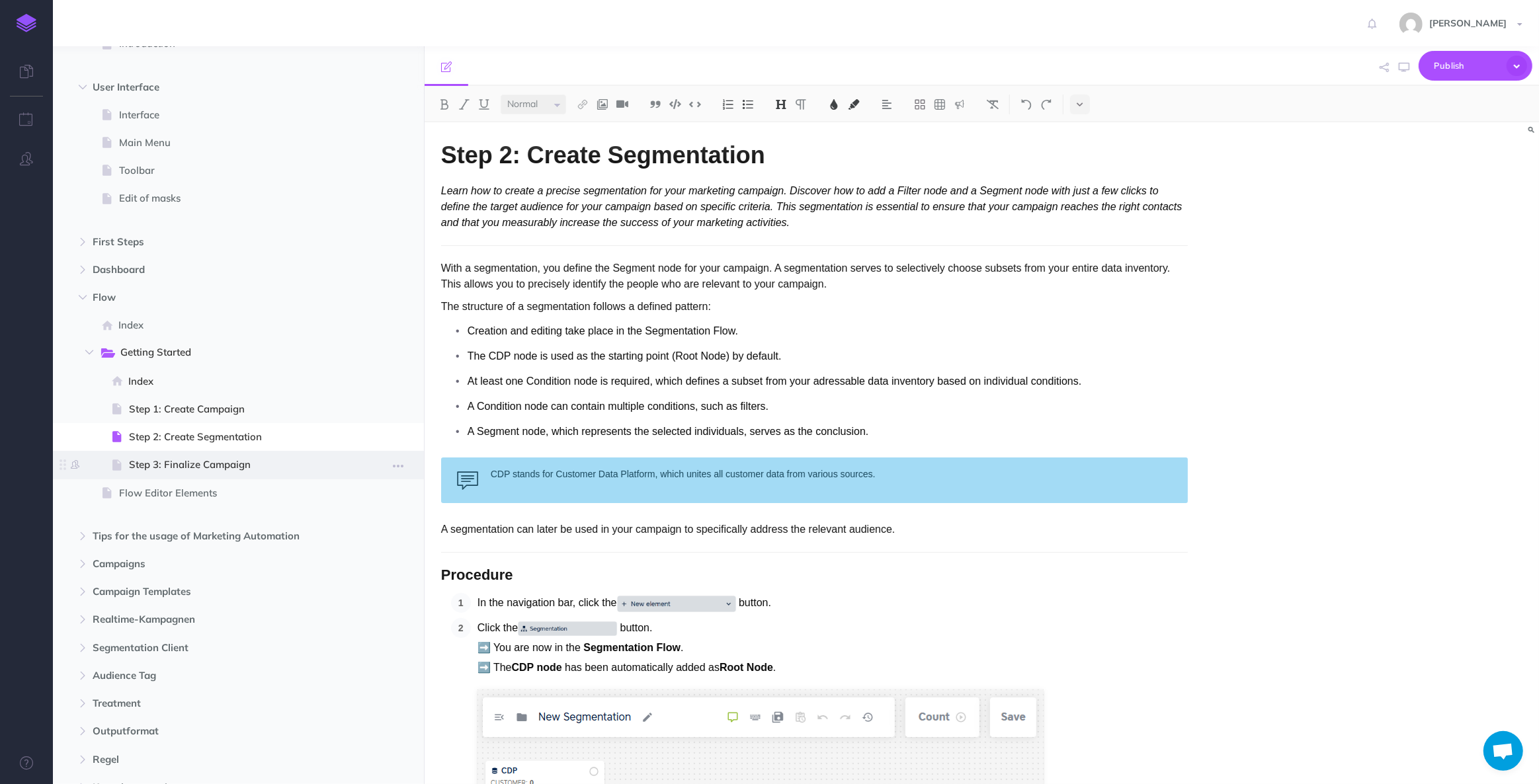
click at [174, 469] on span "Step 3: Finalize Campaign" at bounding box center [236, 465] width 216 height 16
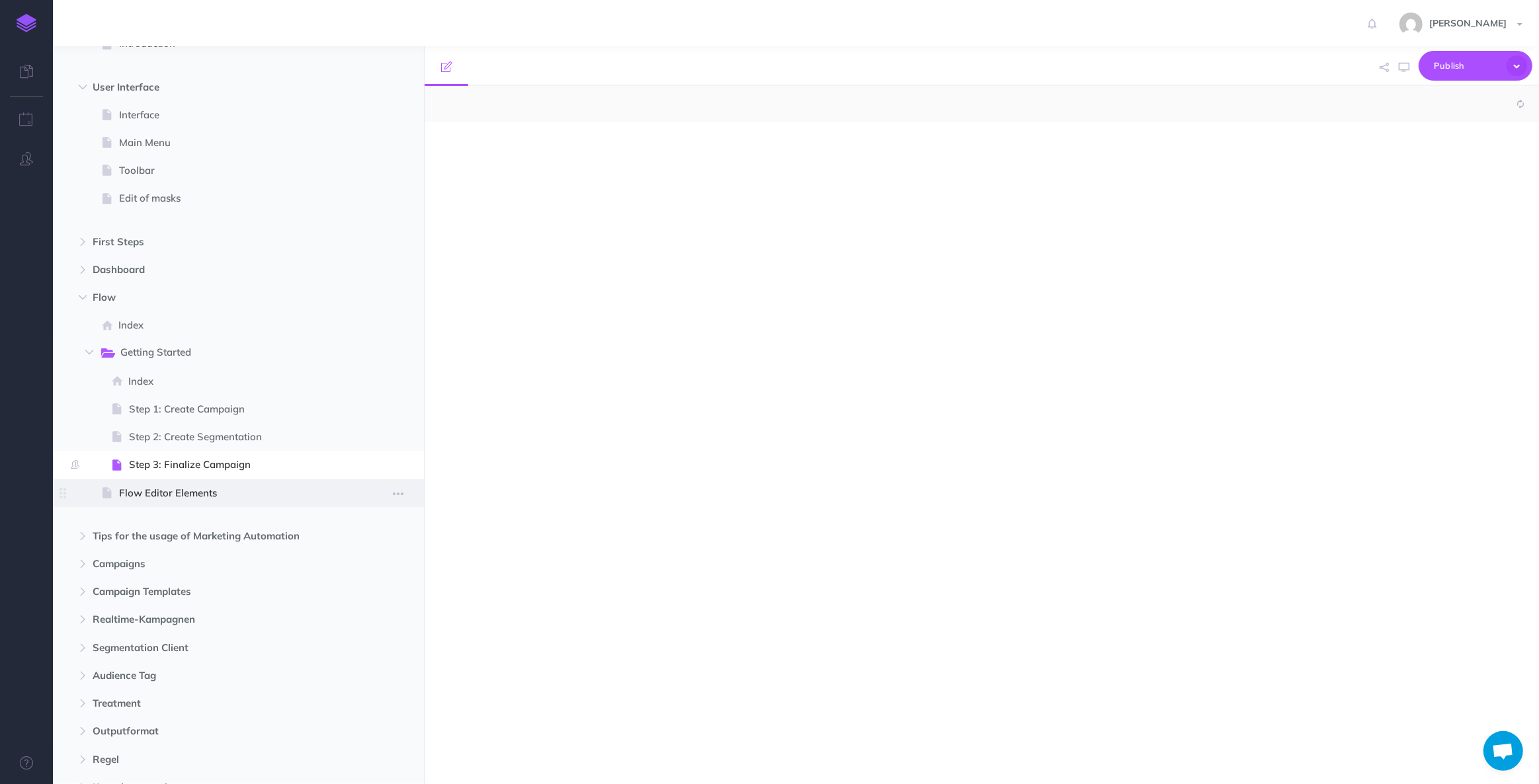
select select "null"
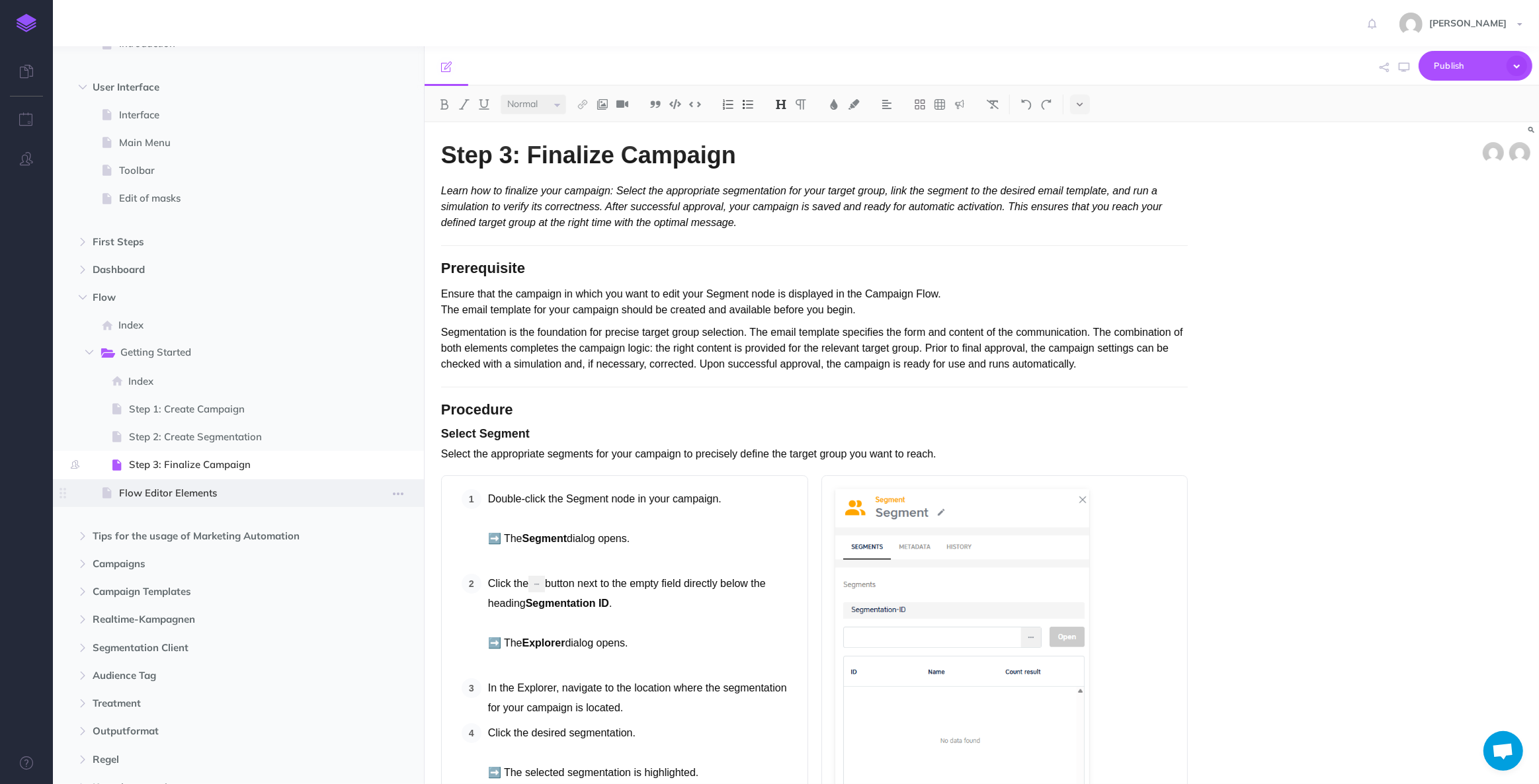
click at [179, 491] on span "Flow Editor Elements" at bounding box center [231, 493] width 225 height 16
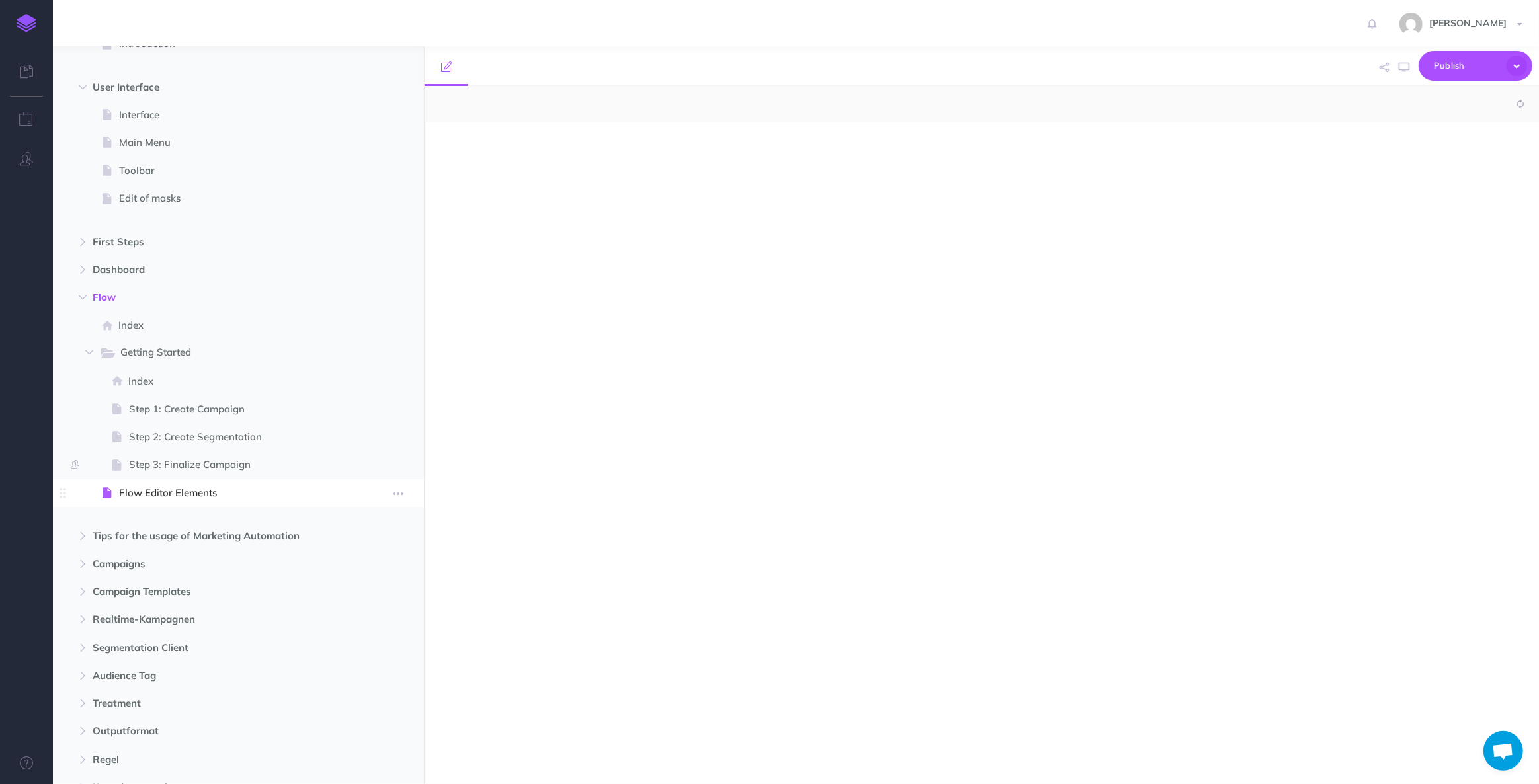
select select "null"
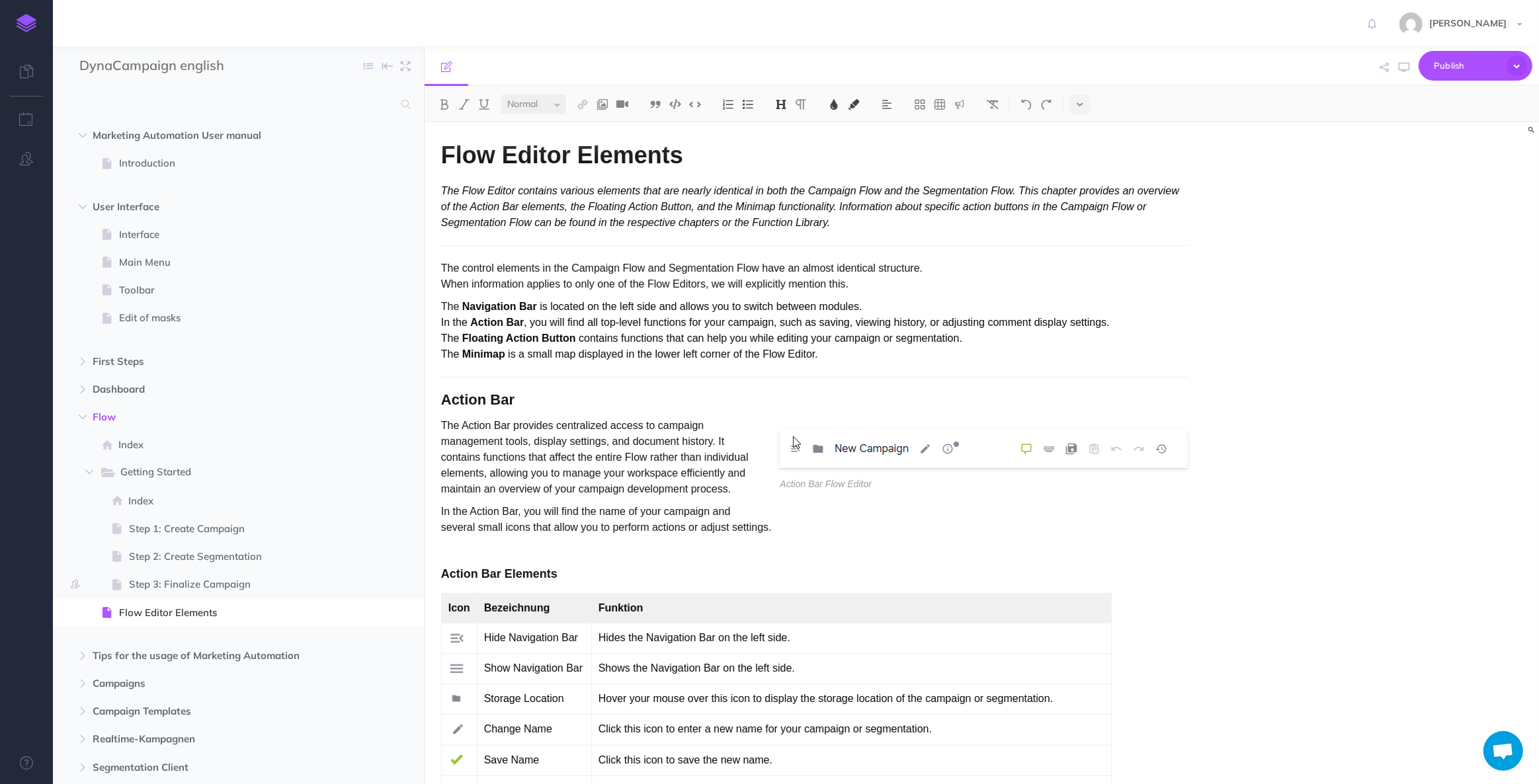
click at [20, 20] on img at bounding box center [26, 22] width 20 height 19
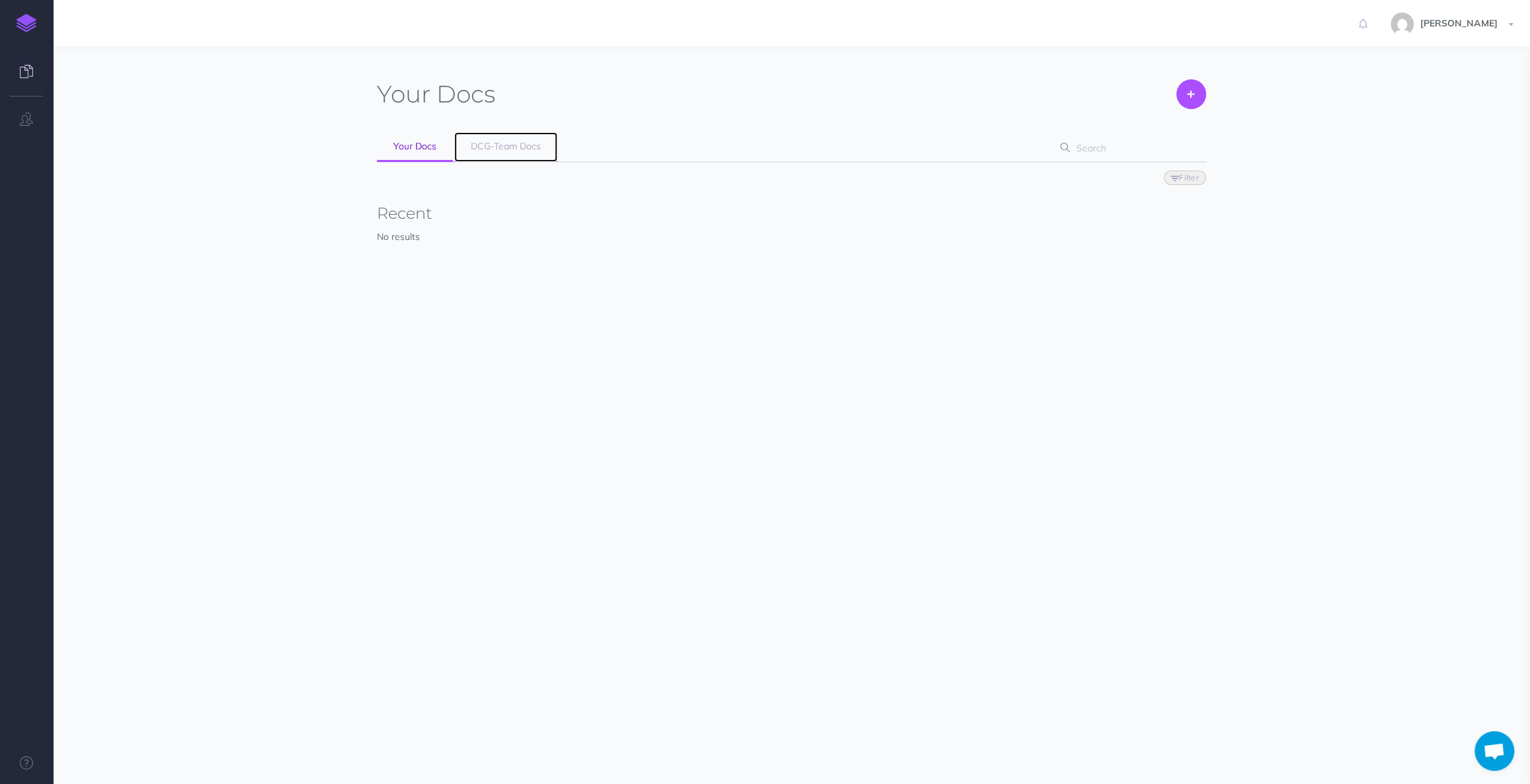
click at [512, 149] on span "DCG-Team Docs" at bounding box center [506, 146] width 70 height 12
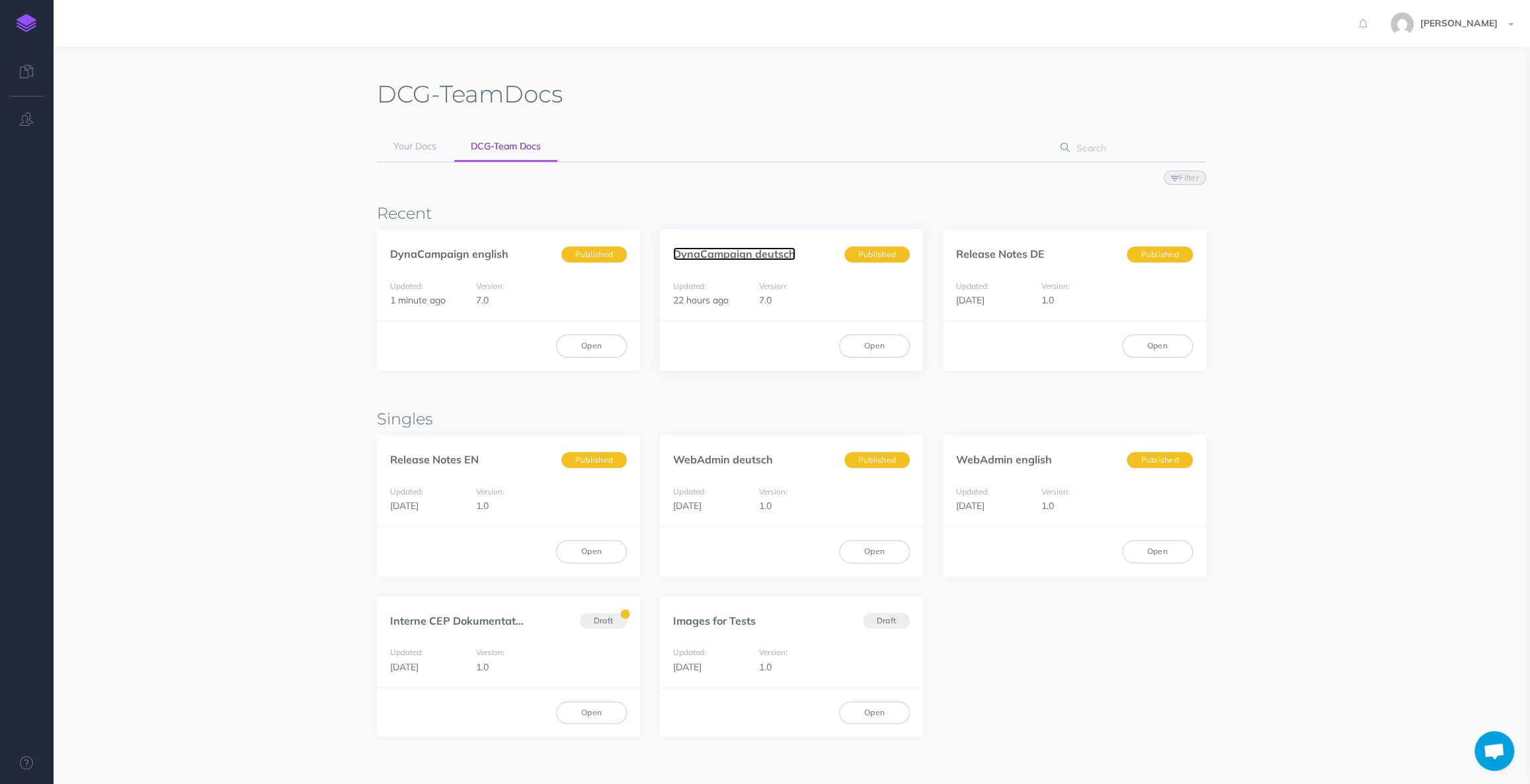
click at [761, 250] on link "DynaCampaign deutsch" at bounding box center [733, 255] width 122 height 14
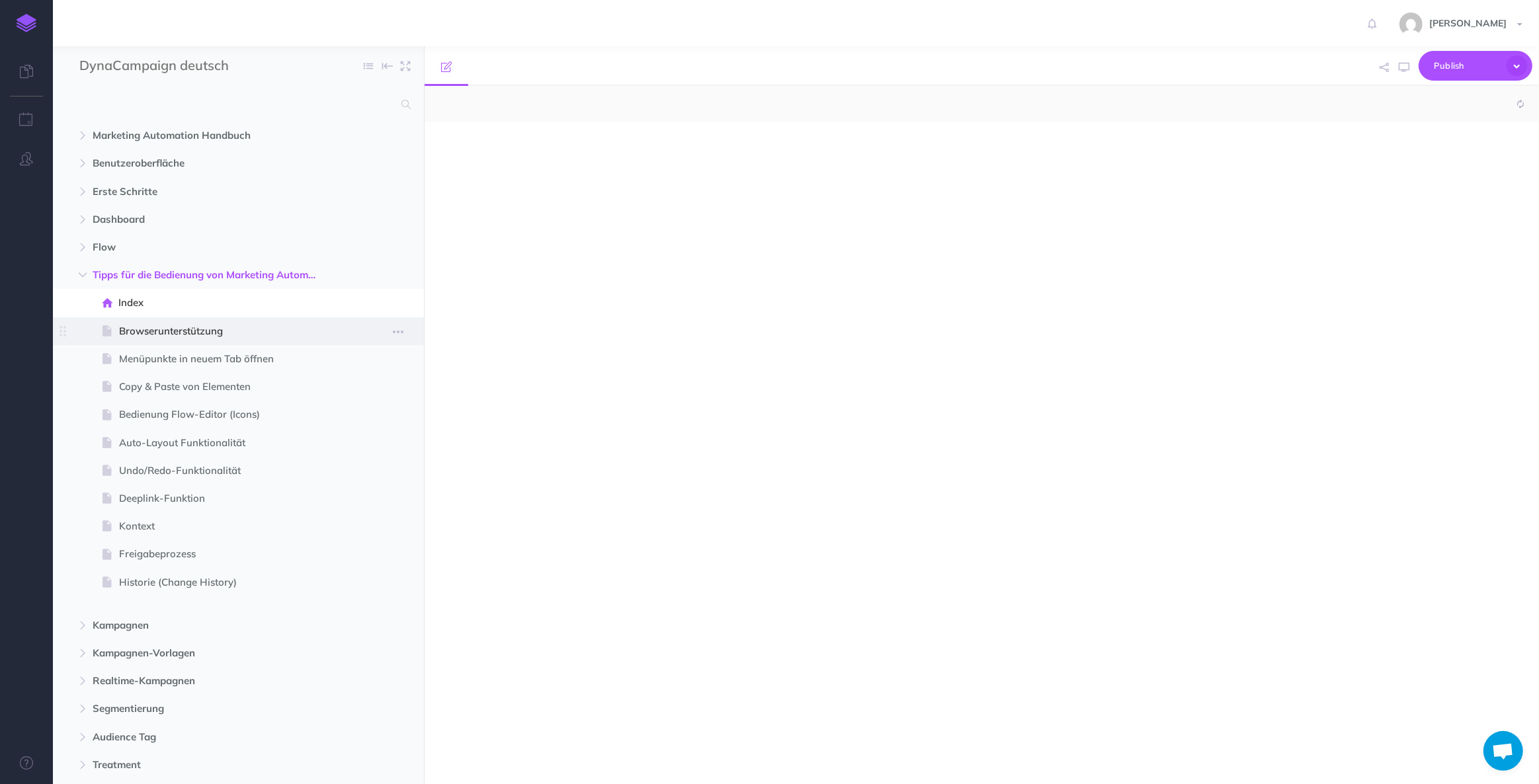
select select "null"
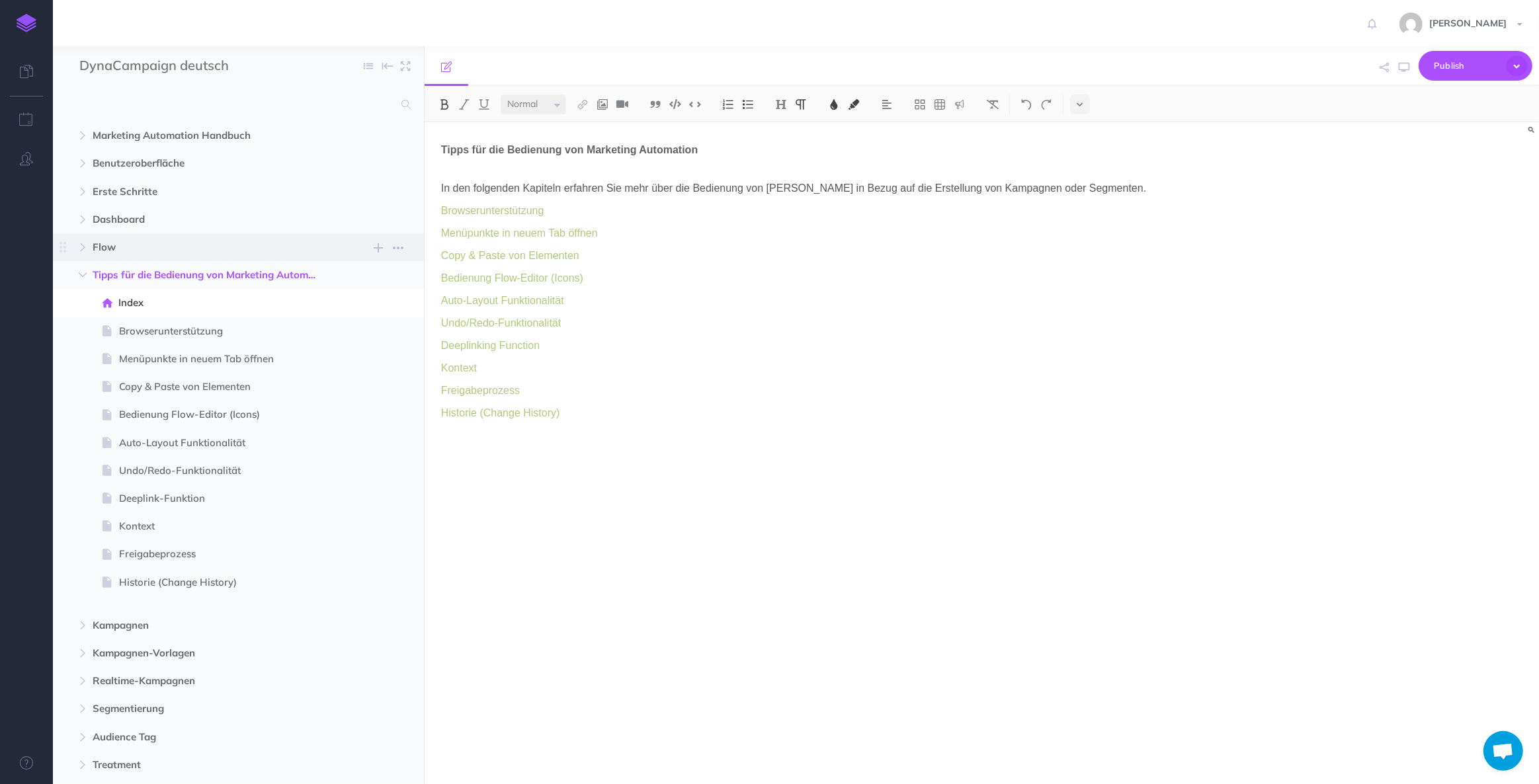
click at [114, 246] on span "Flow" at bounding box center [210, 247] width 235 height 16
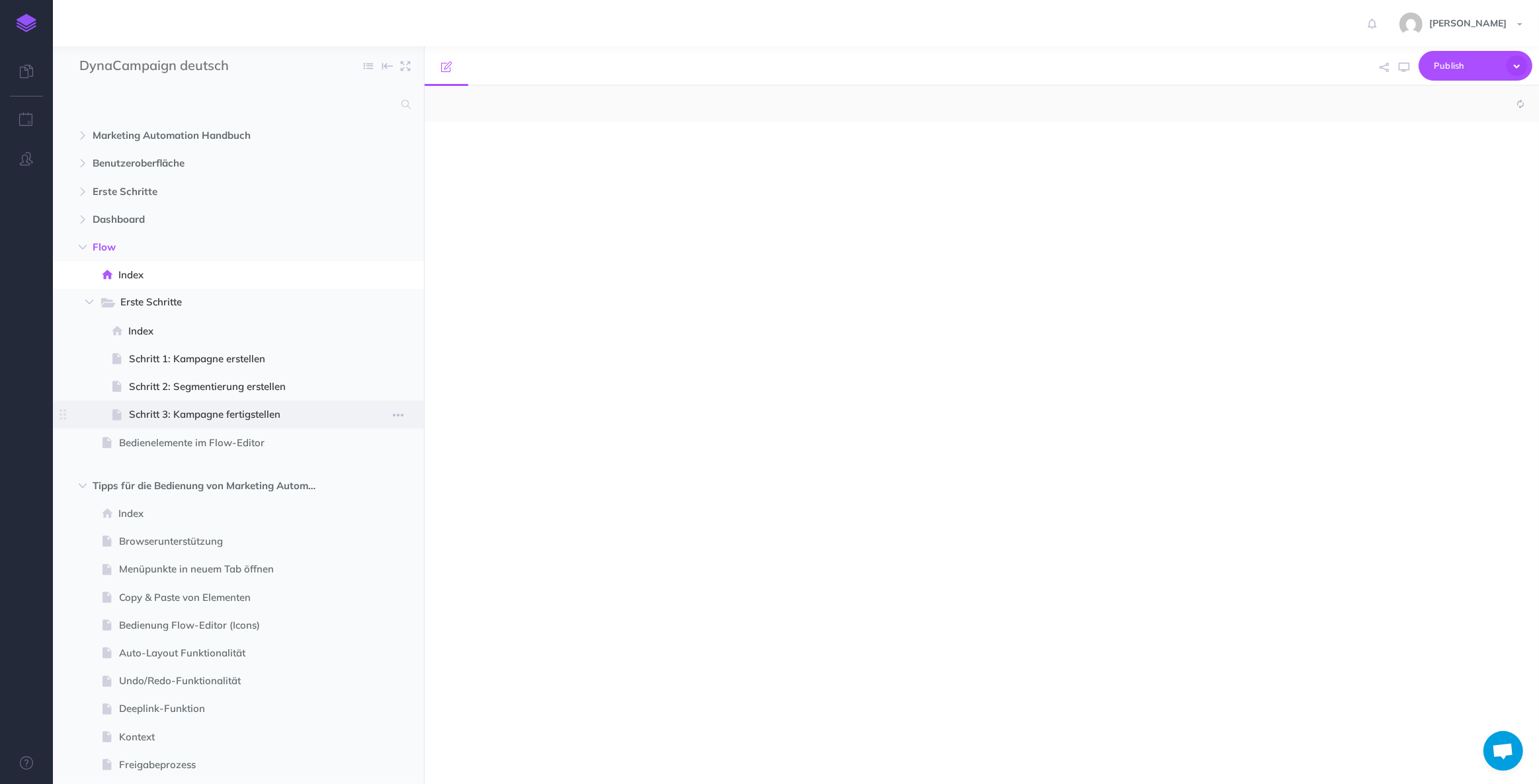
click at [174, 414] on span "Schritt 3: Kampagne fertigstellen" at bounding box center [236, 414] width 216 height 16
select select "null"
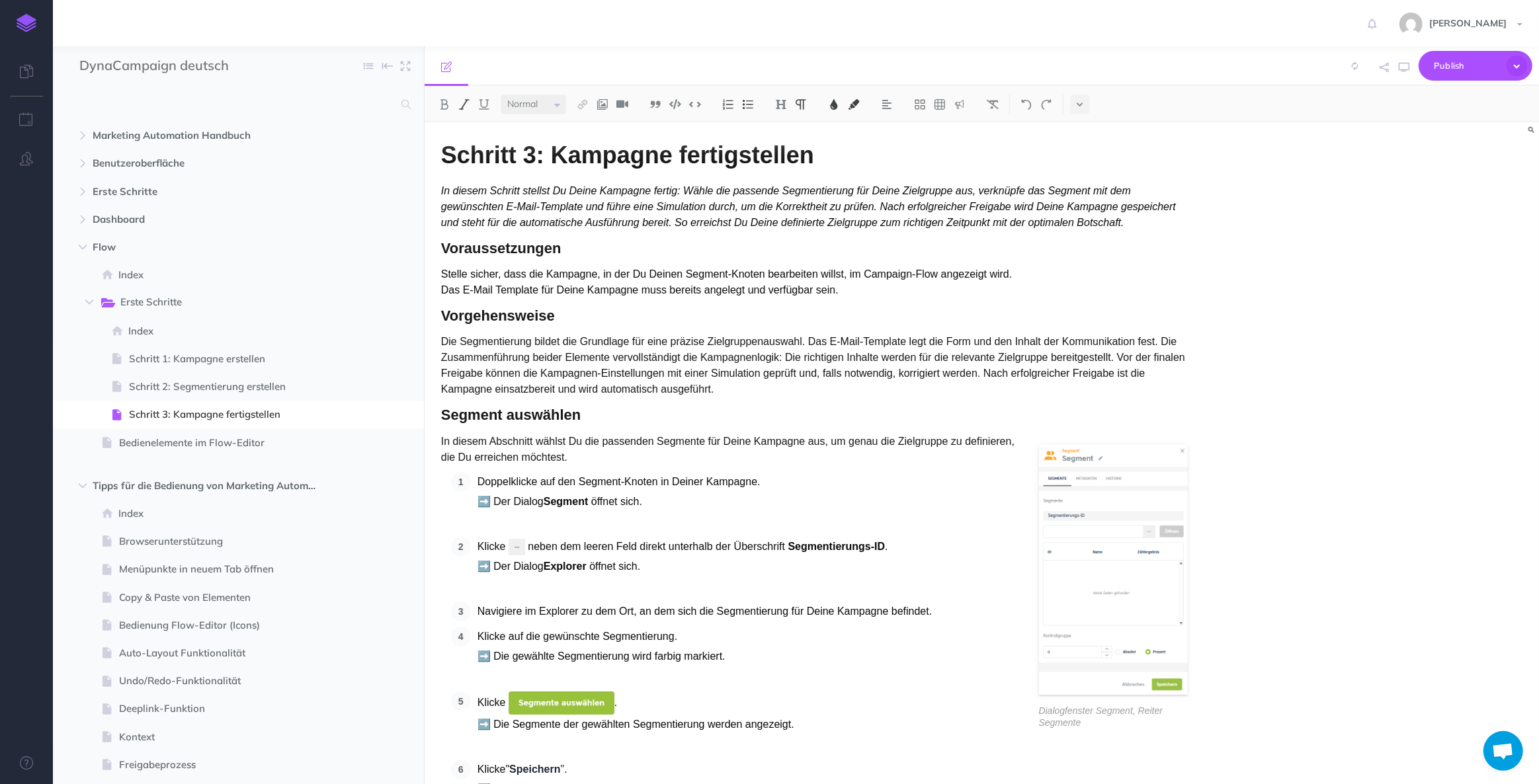
click at [1174, 223] on p "In diesem Schritt stellst Du Deine Kampagne fertig: Wähle die passende Segmenti…" at bounding box center [814, 207] width 747 height 48
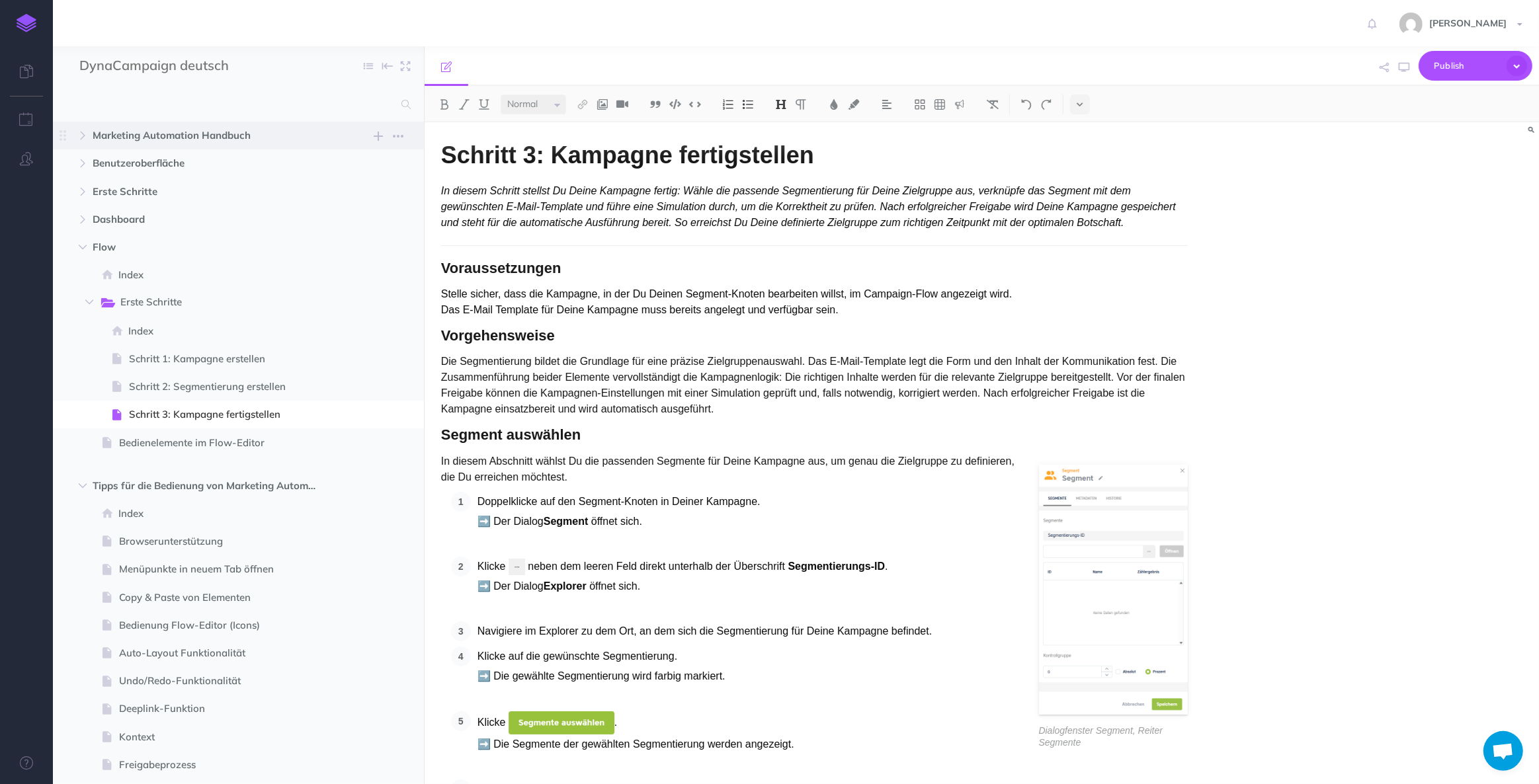
click at [201, 140] on span "Marketing Automation Handbuch" at bounding box center [210, 136] width 235 height 16
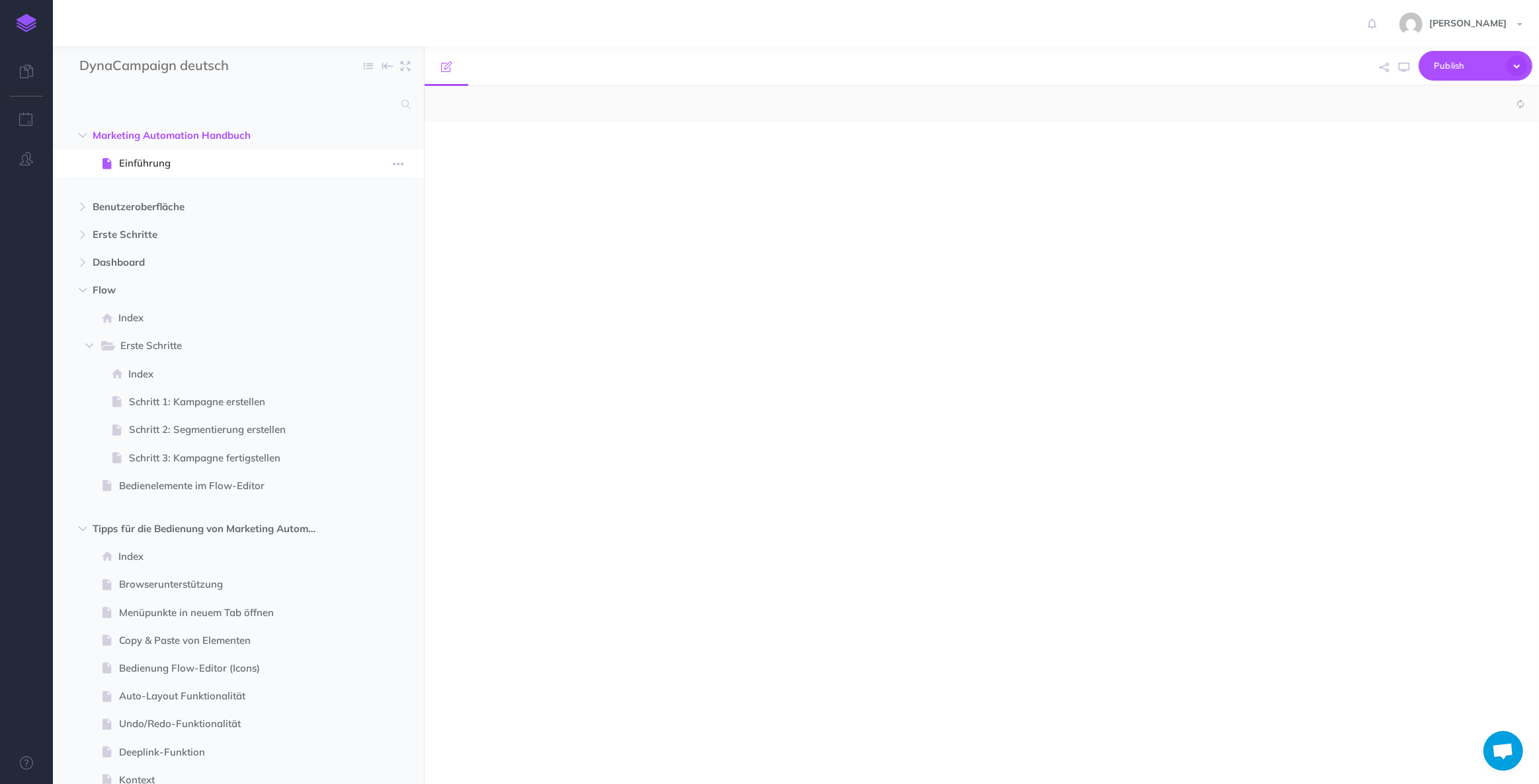
select select "null"
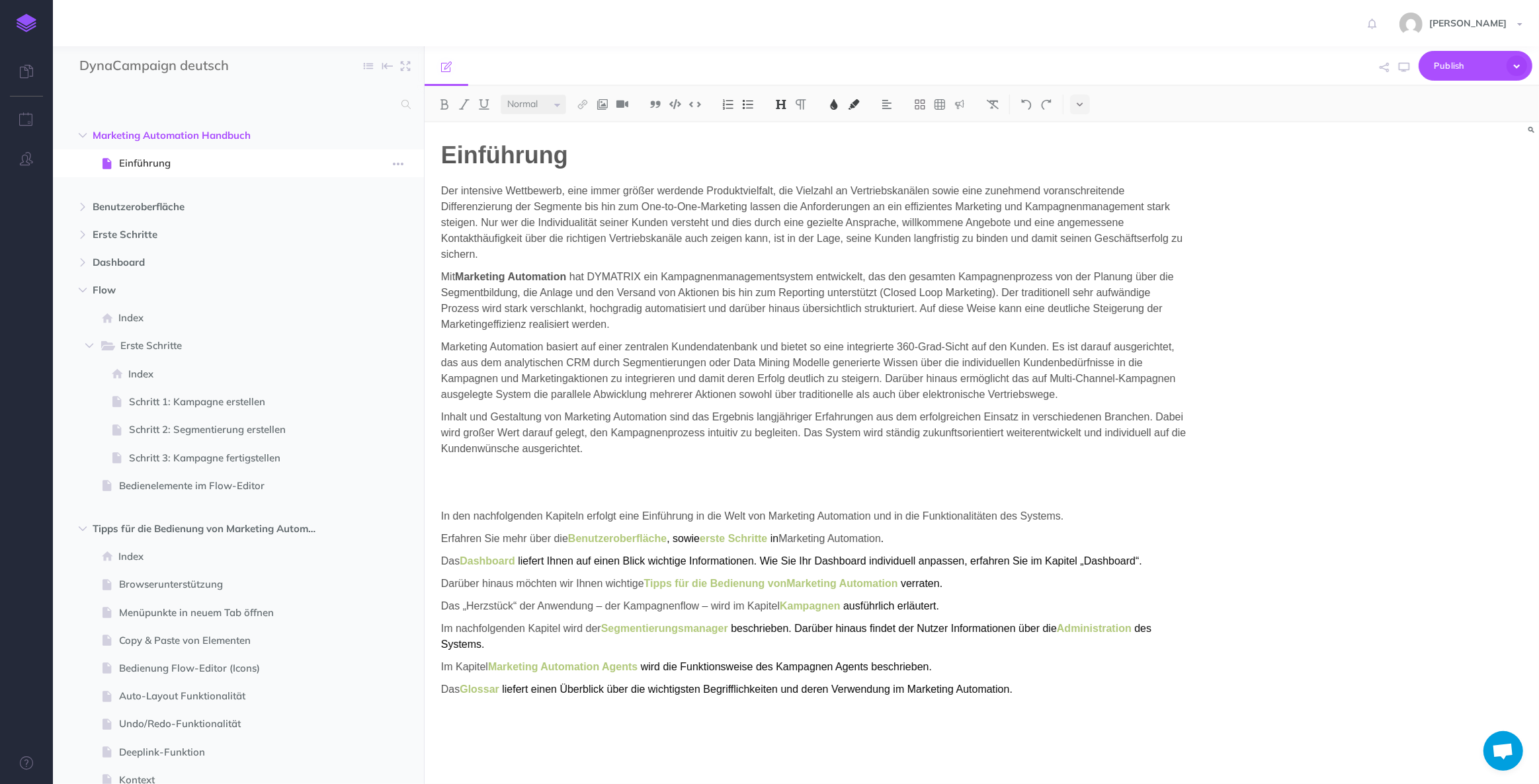
click at [175, 164] on span "Einführung" at bounding box center [231, 163] width 225 height 16
click at [25, 27] on img at bounding box center [26, 22] width 20 height 19
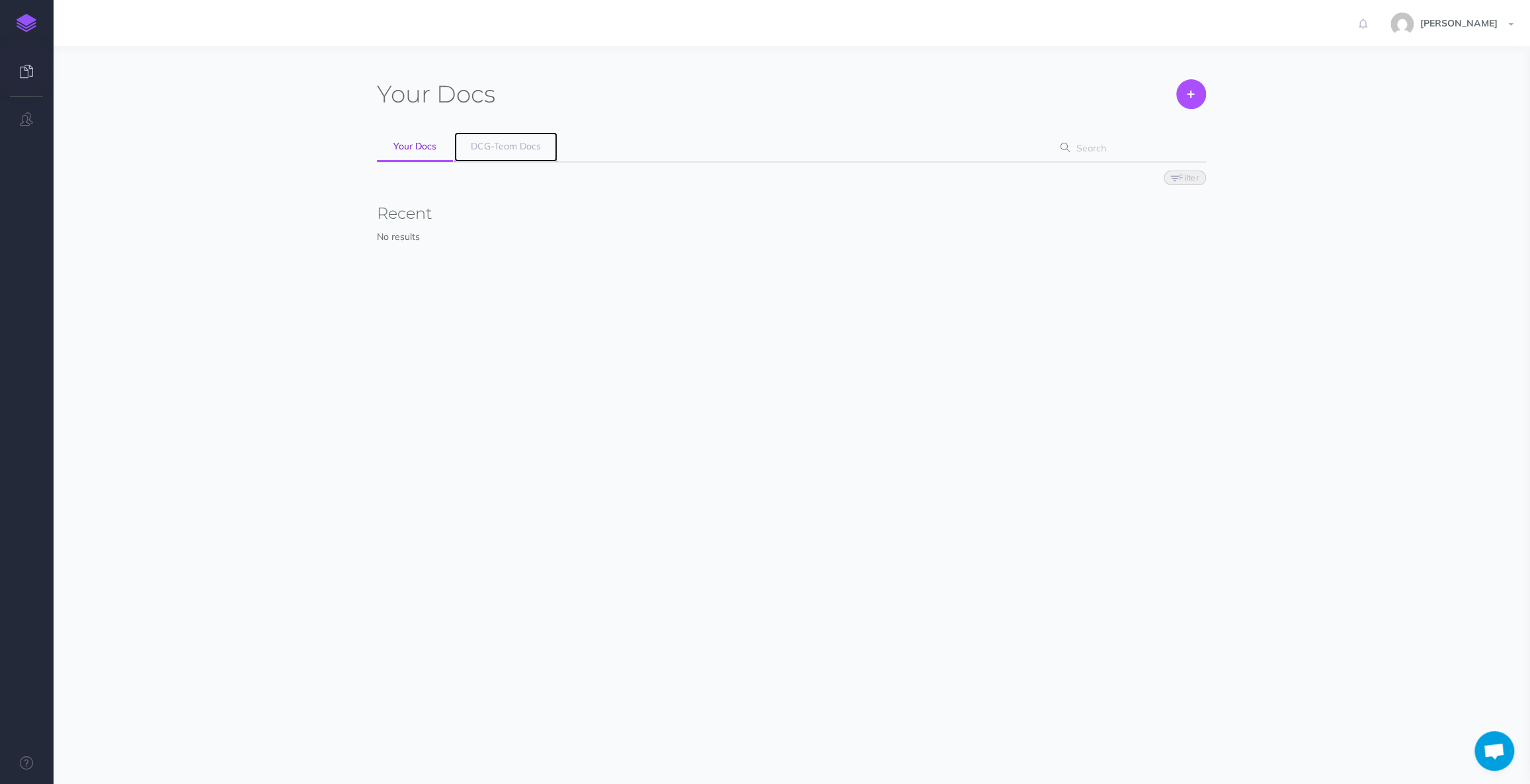
click at [523, 142] on span "DCG-Team Docs" at bounding box center [506, 146] width 70 height 12
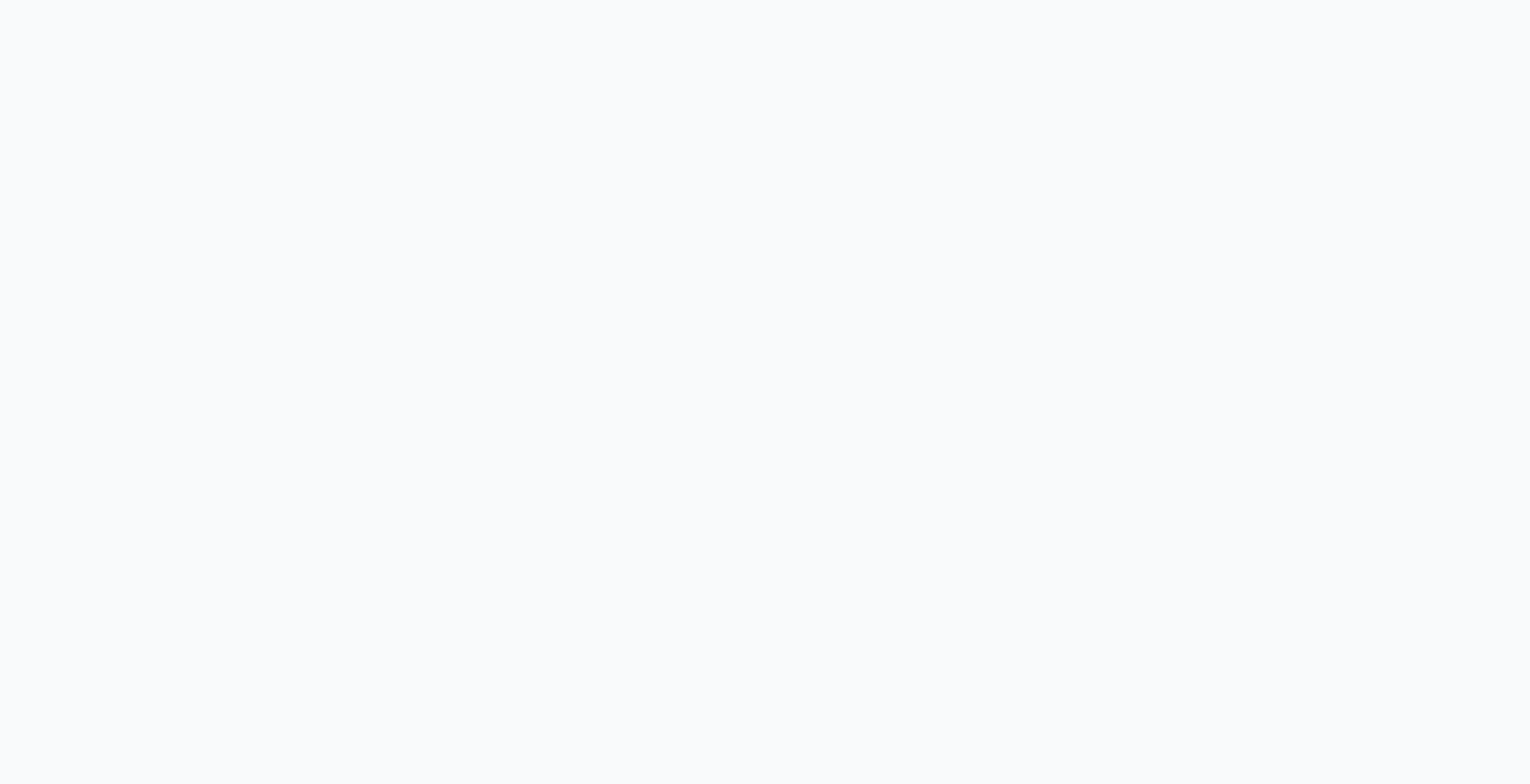
scroll to position [46, 0]
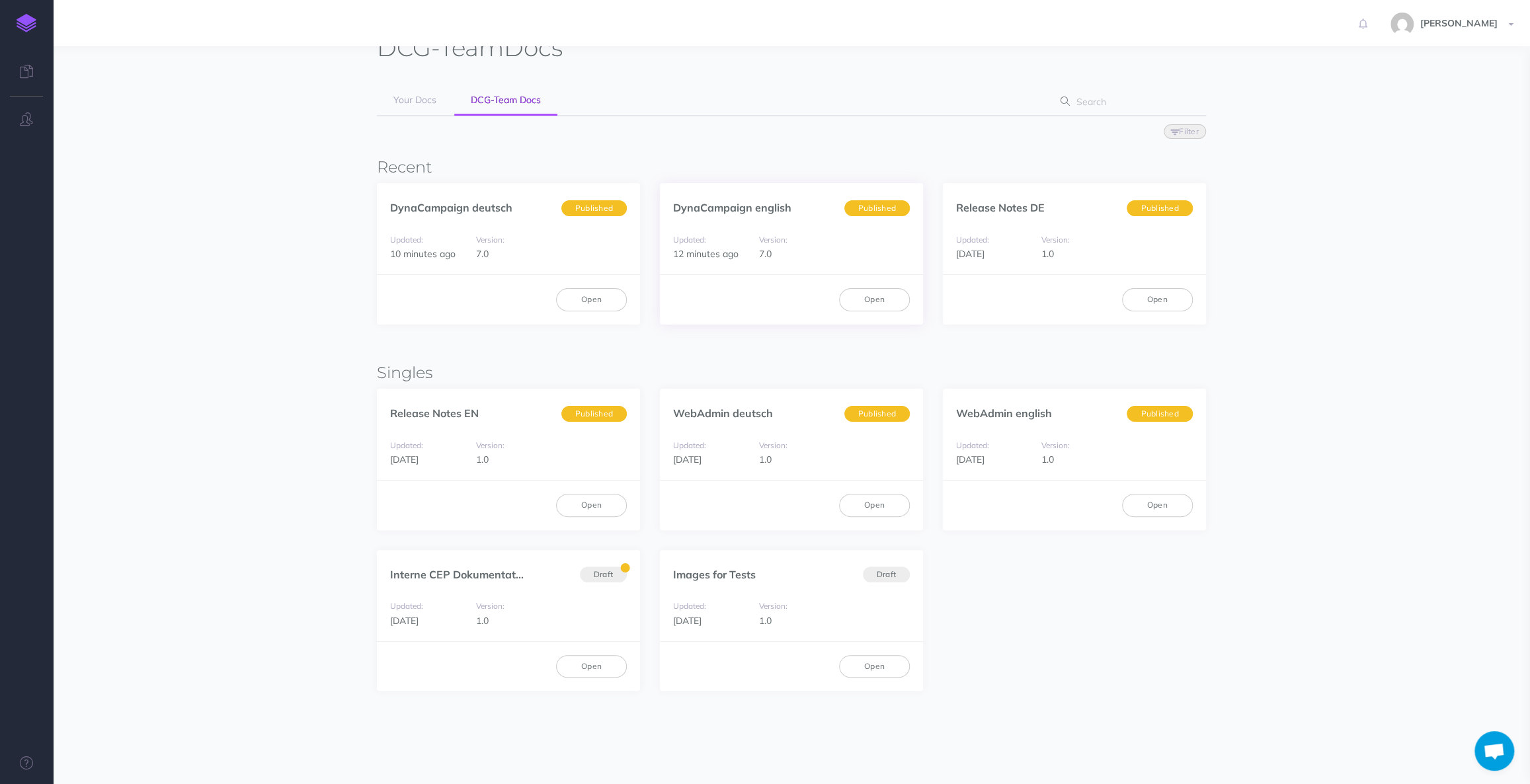
click at [871, 209] on span "Published" at bounding box center [877, 208] width 65 height 17
click at [883, 296] on link "Open" at bounding box center [874, 299] width 71 height 22
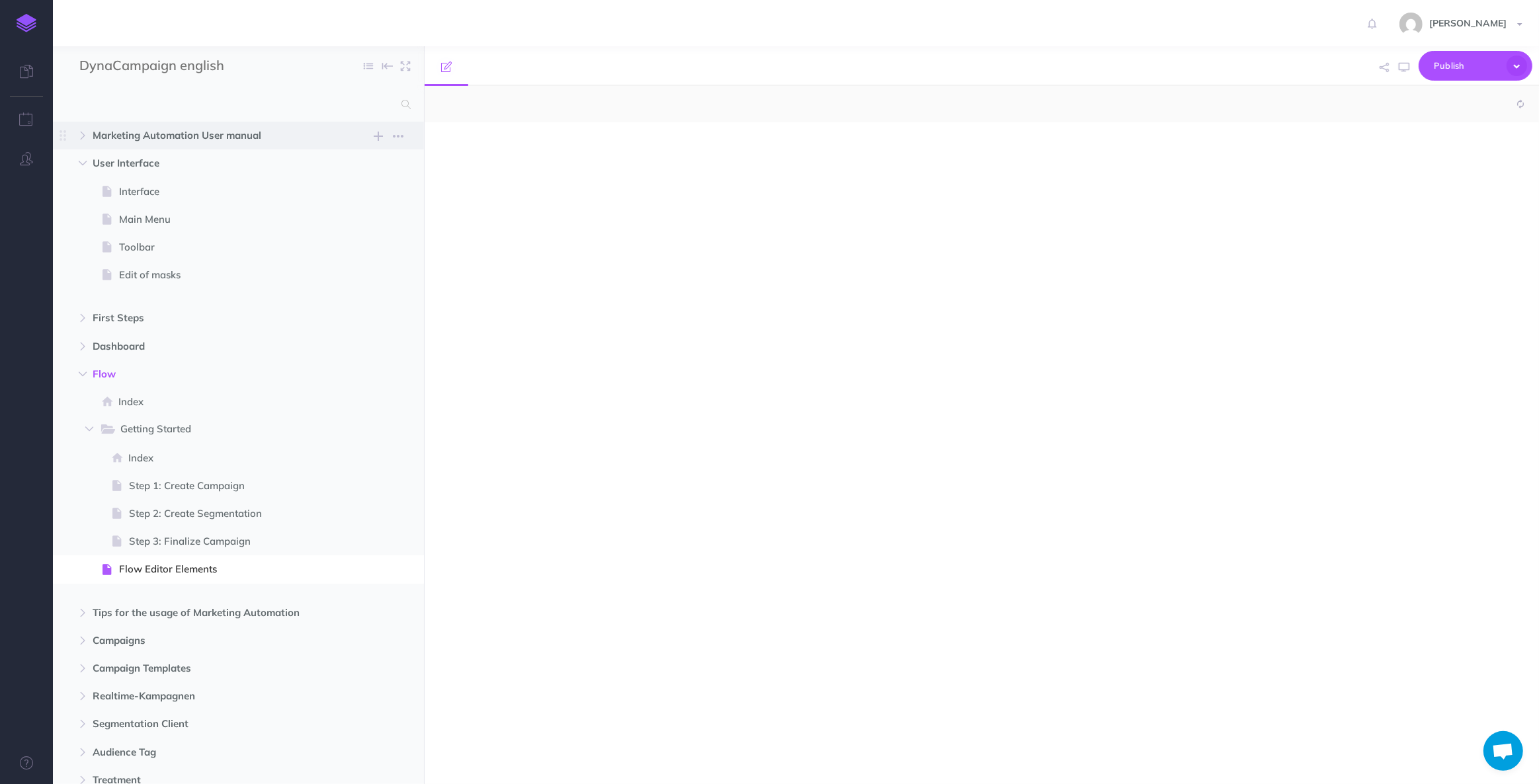
select select "null"
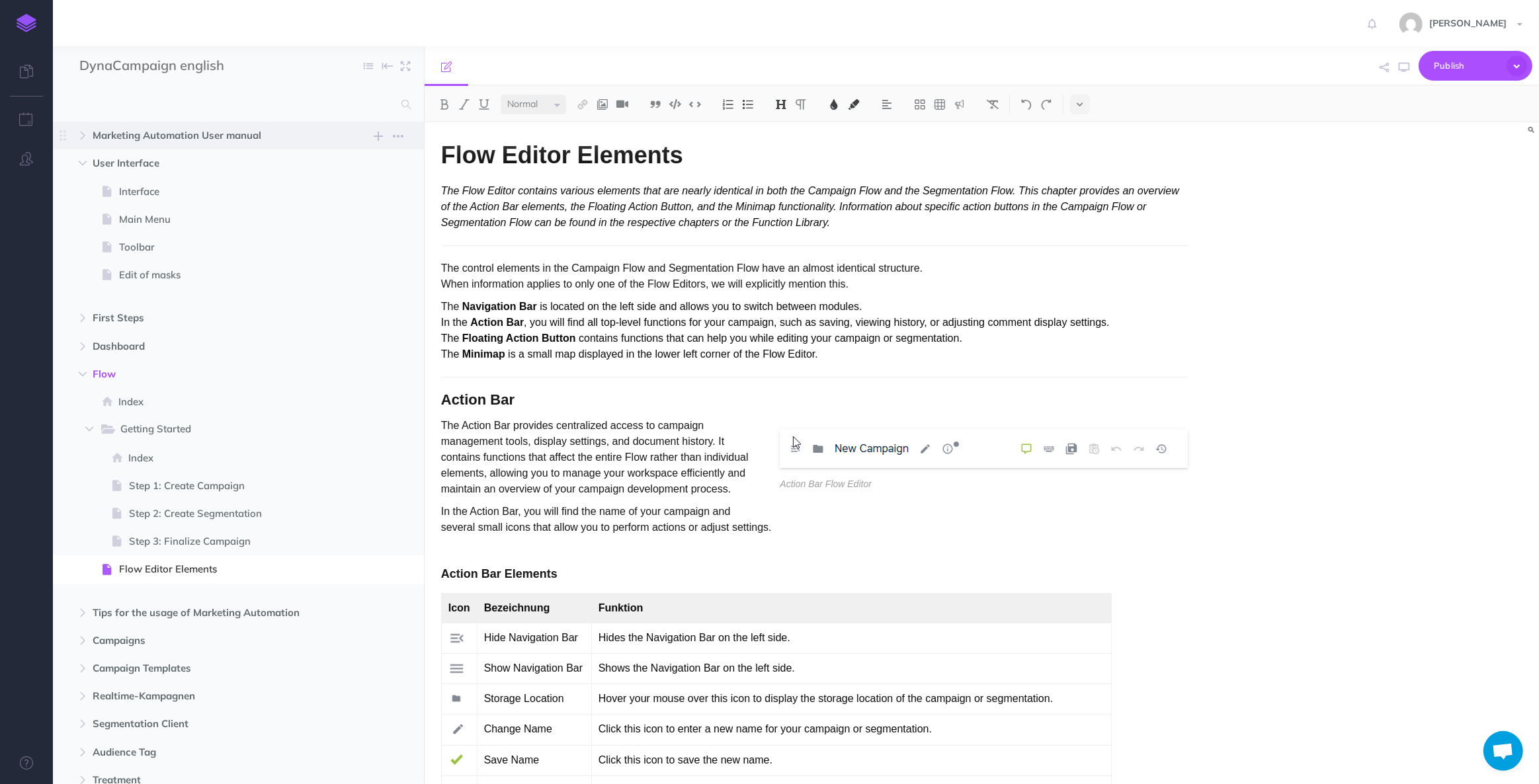
click at [167, 134] on span "Marketing Automation User manual" at bounding box center [210, 136] width 235 height 16
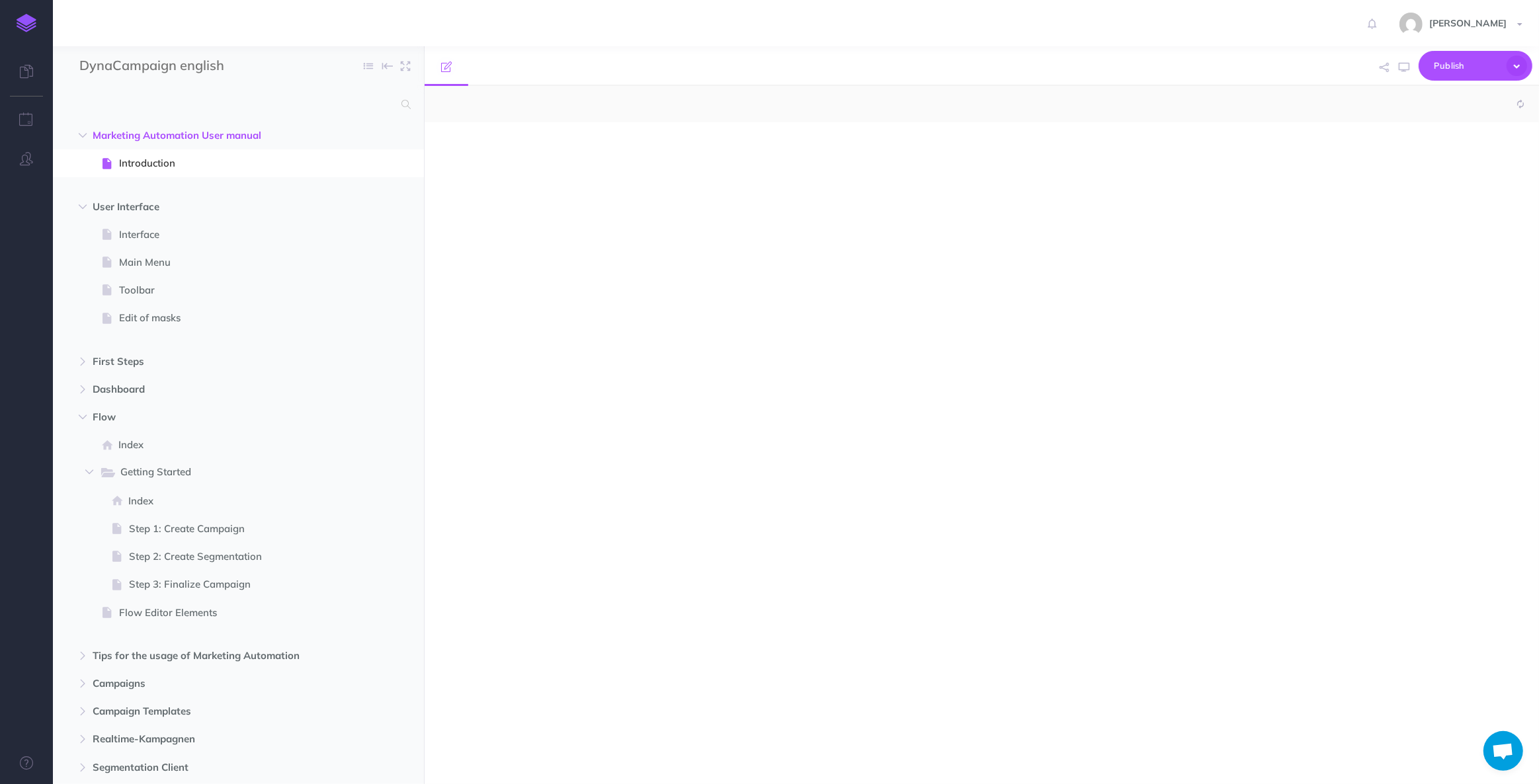
select select "null"
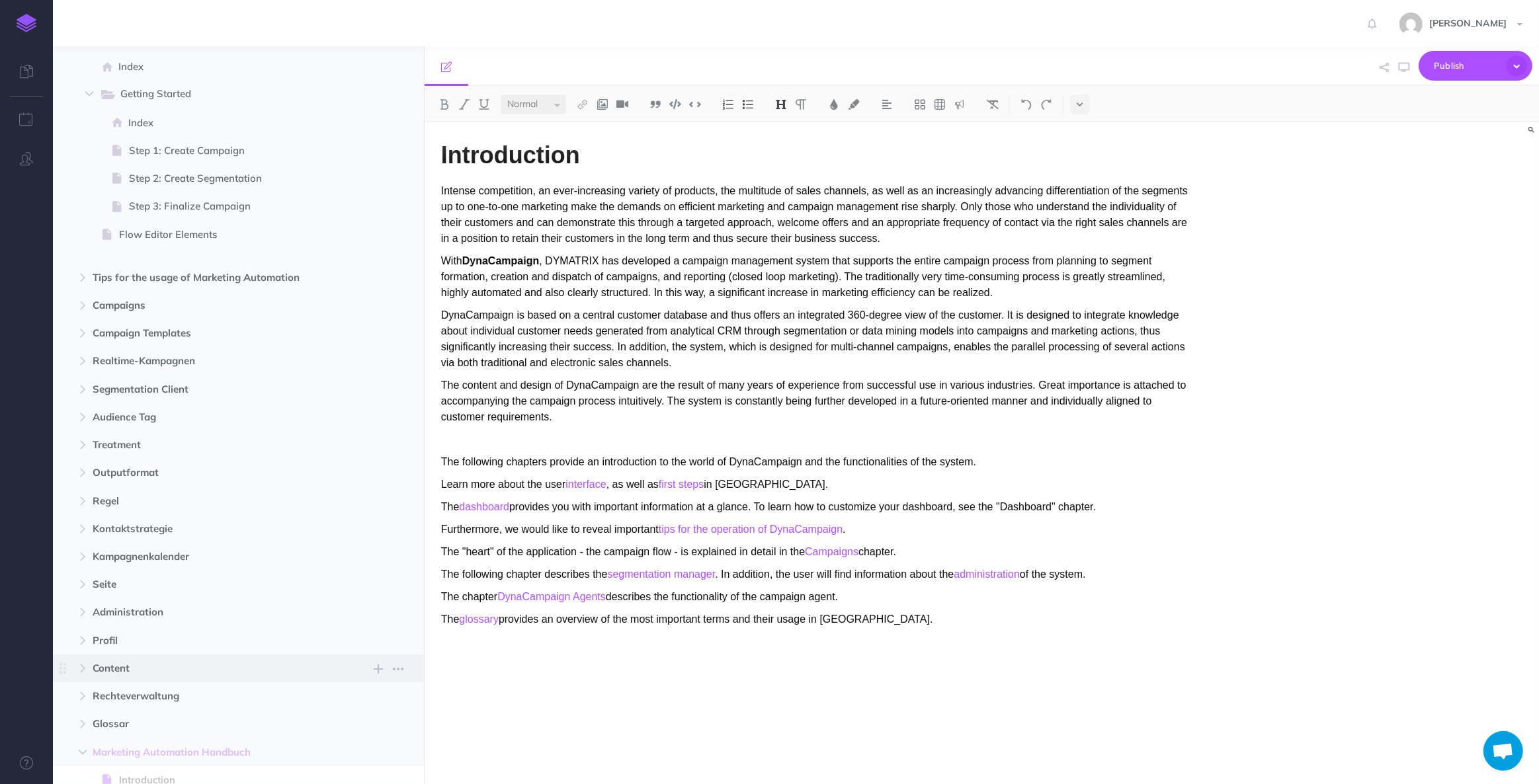
scroll to position [493, 0]
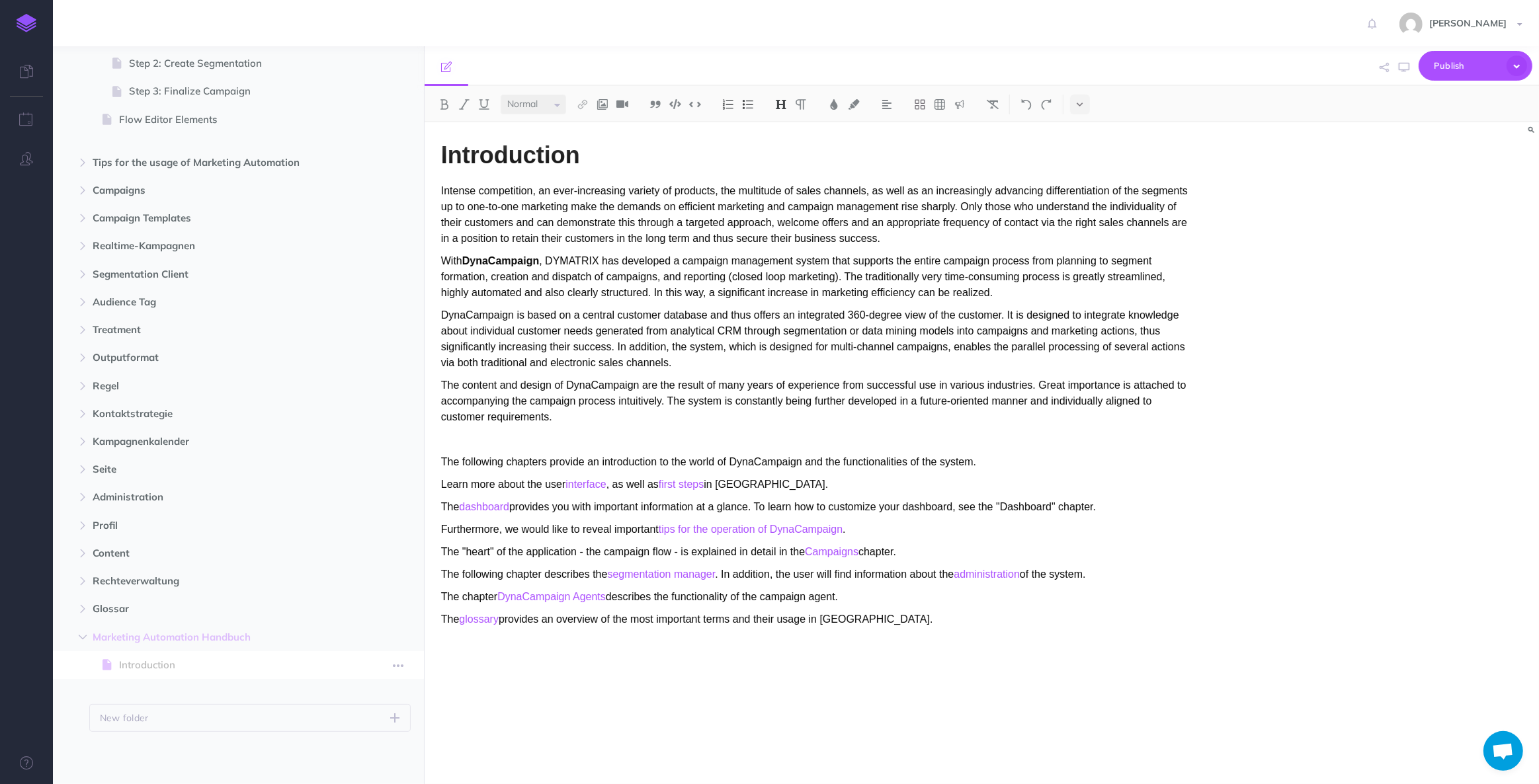
click at [137, 666] on span "Introduction" at bounding box center [231, 665] width 225 height 16
click at [12, 647] on div at bounding box center [26, 392] width 53 height 784
click at [174, 660] on span "Introduction" at bounding box center [231, 665] width 225 height 16
click at [402, 666] on icon "button" at bounding box center [398, 666] width 11 height 16
click at [319, 649] on span "Marketing Automation Handbuch New folder Add a new folder inside this folder Ne…" at bounding box center [254, 637] width 322 height 27
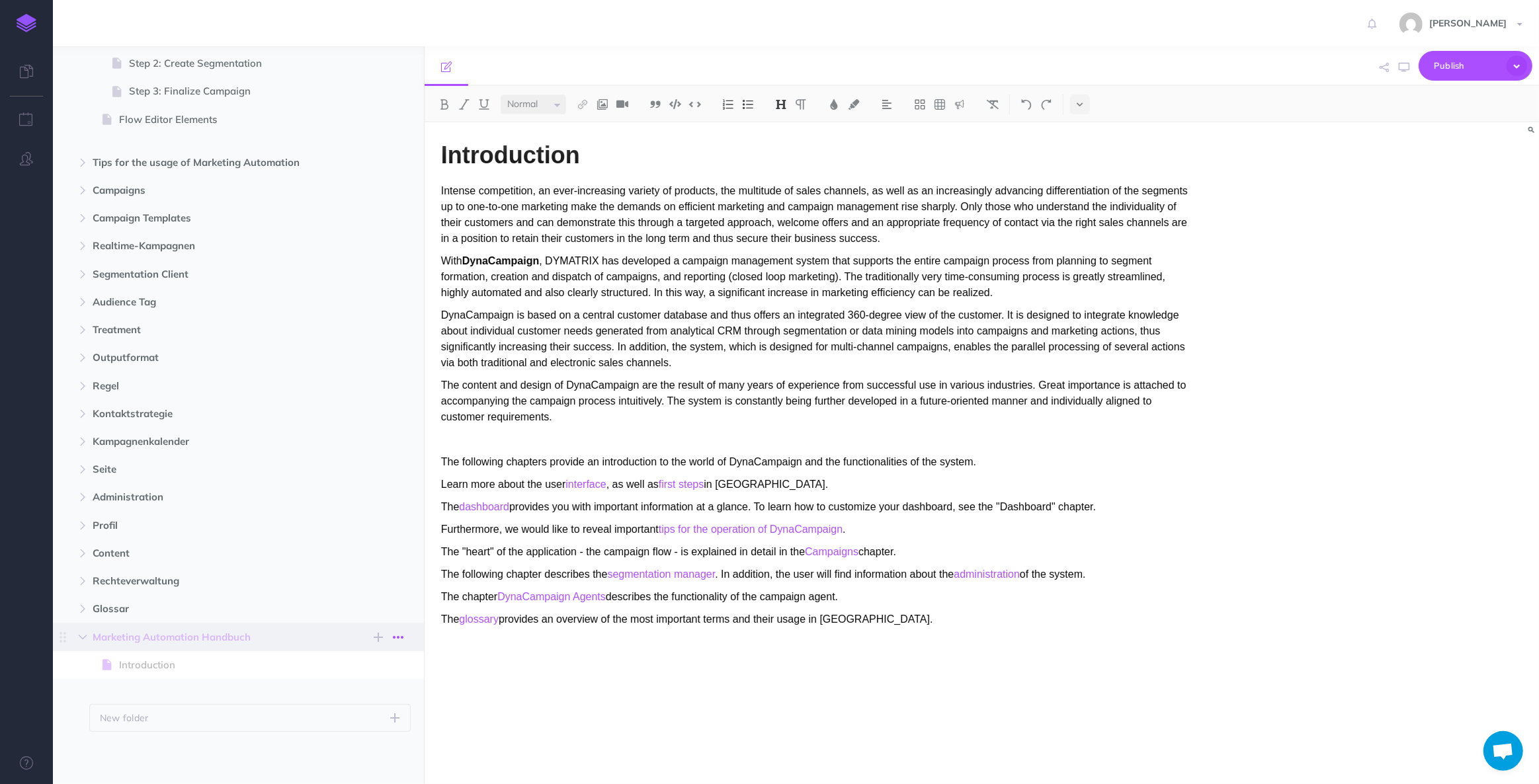
click at [394, 639] on icon "button" at bounding box center [398, 637] width 11 height 16
click at [338, 702] on link "Settings" at bounding box center [361, 704] width 99 height 21
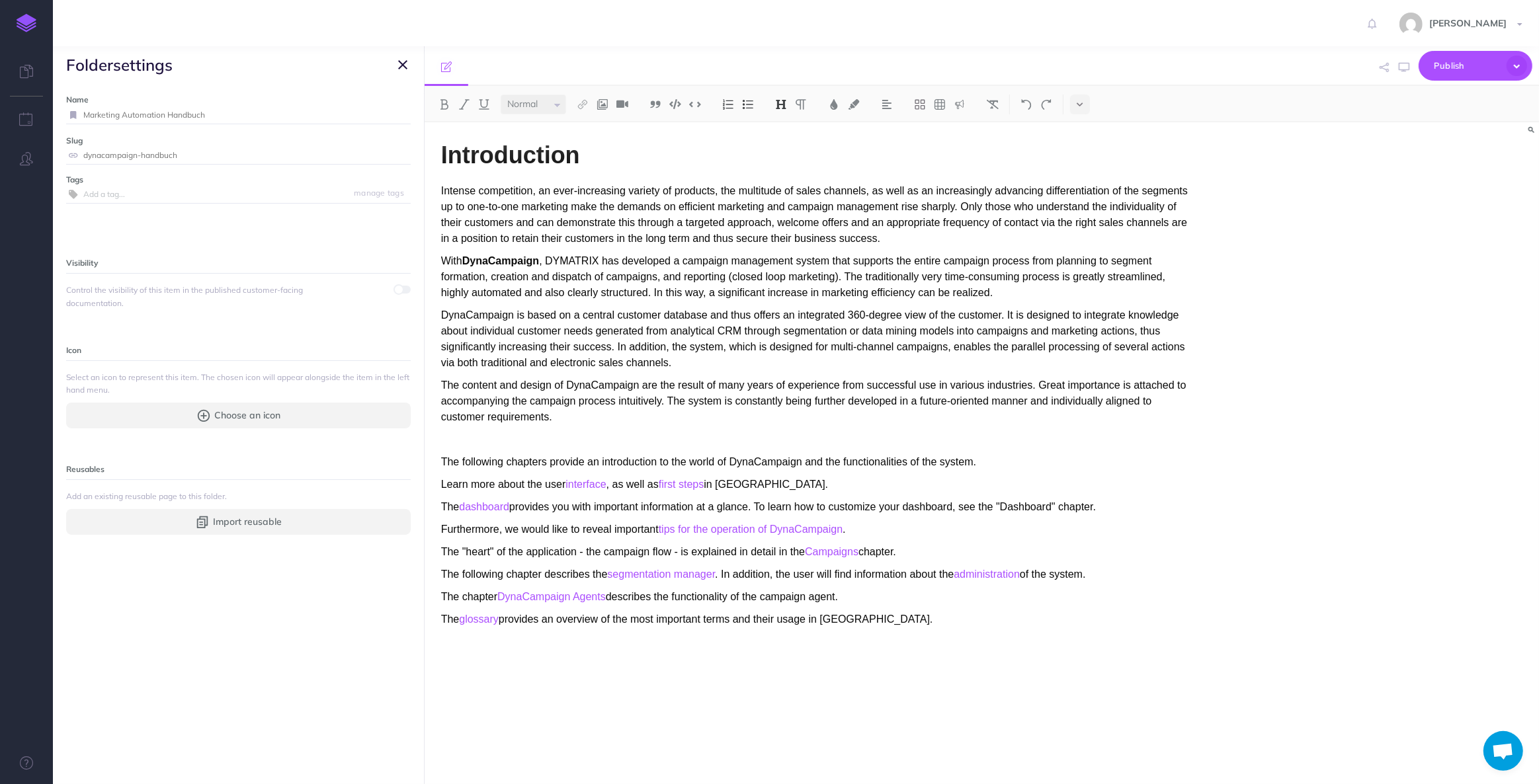
click at [400, 63] on icon "button" at bounding box center [402, 64] width 9 height 16
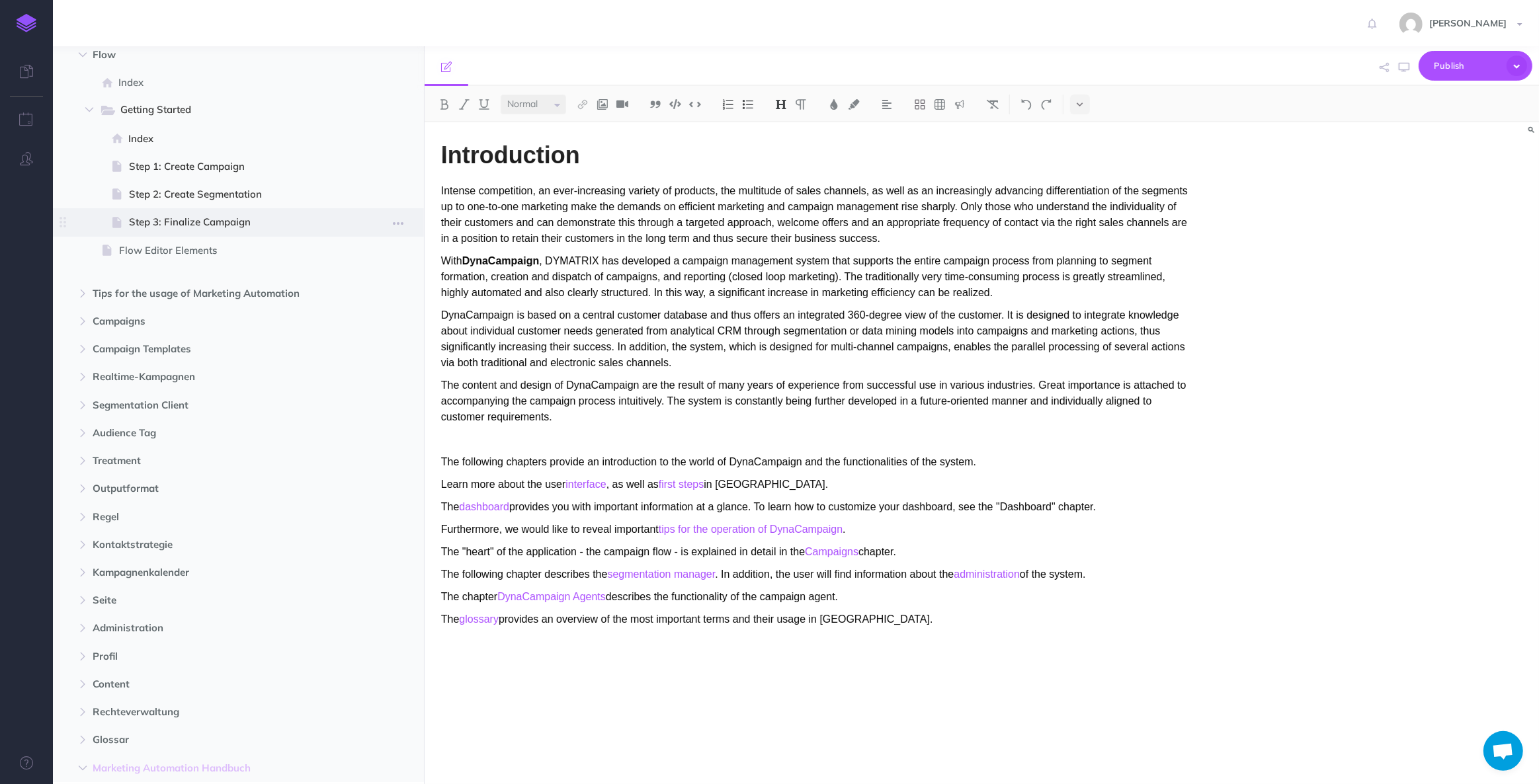
scroll to position [0, 0]
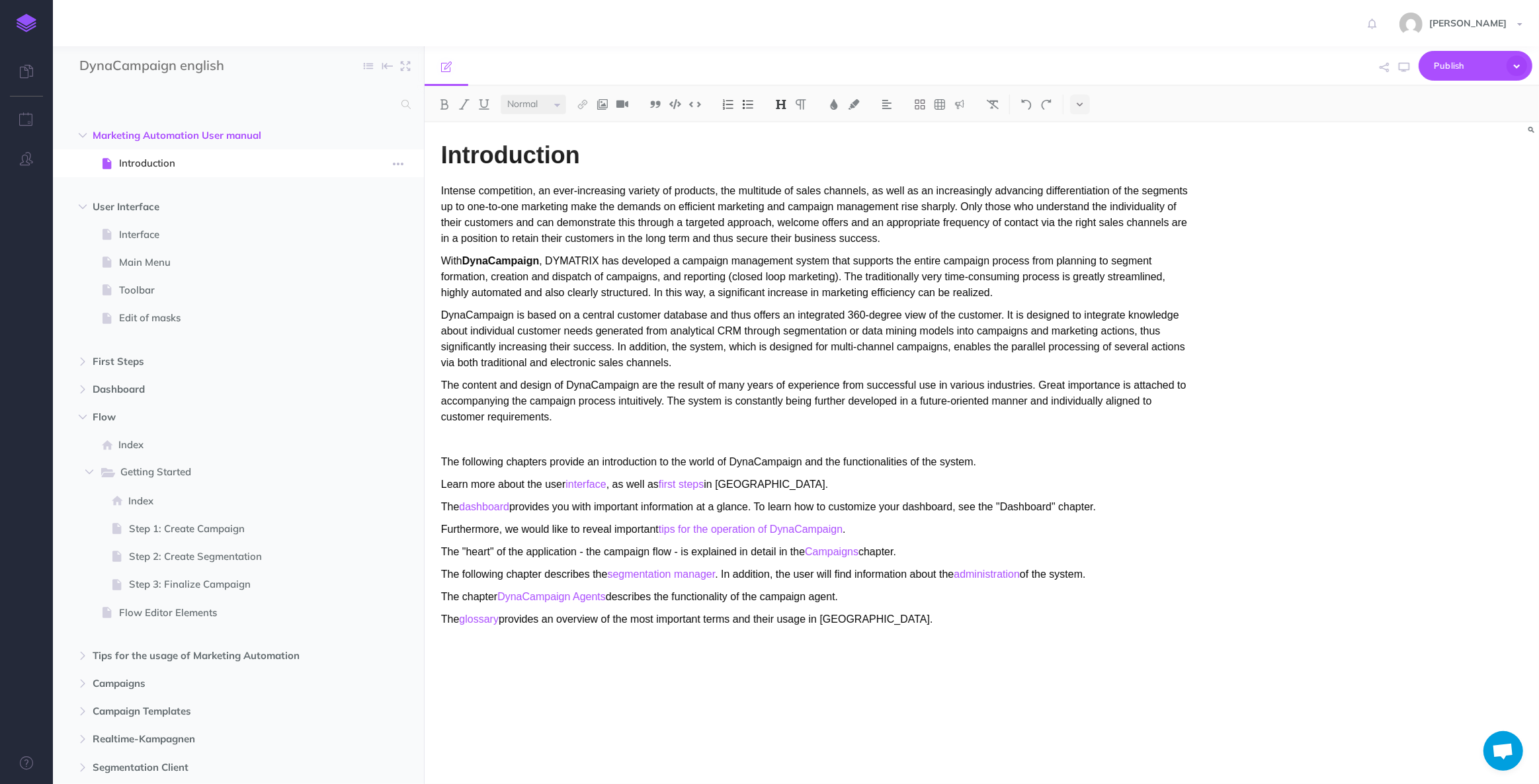
click at [209, 163] on span "Introduction" at bounding box center [231, 163] width 225 height 16
click at [395, 165] on icon "button" at bounding box center [398, 164] width 11 height 16
click at [320, 164] on span "Introduction" at bounding box center [231, 163] width 225 height 16
click at [131, 72] on input "DynaCampaign english" at bounding box center [156, 66] width 155 height 20
click at [23, 72] on icon at bounding box center [26, 71] width 14 height 14
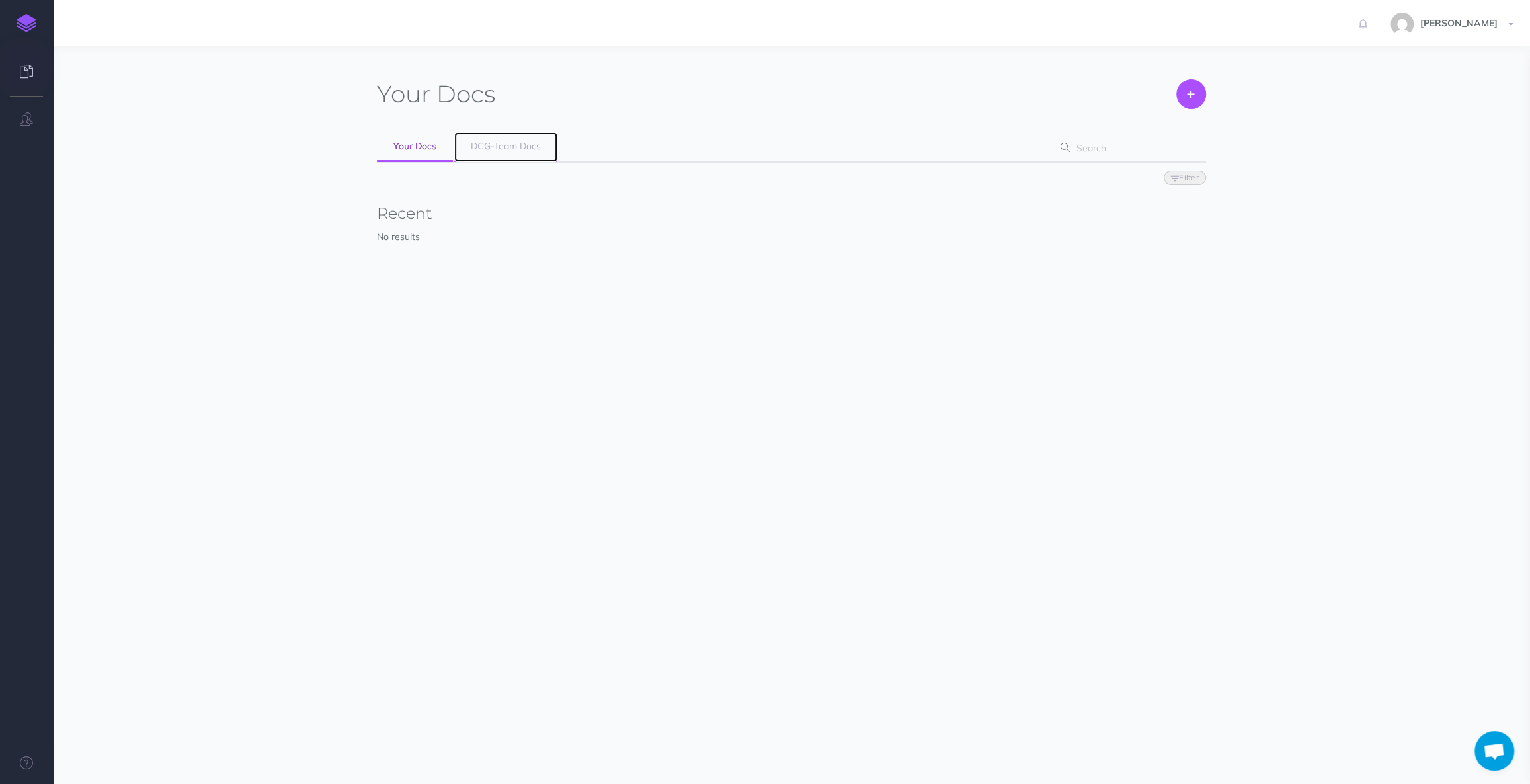
click at [523, 153] on link "DCG-Team Docs" at bounding box center [506, 147] width 103 height 30
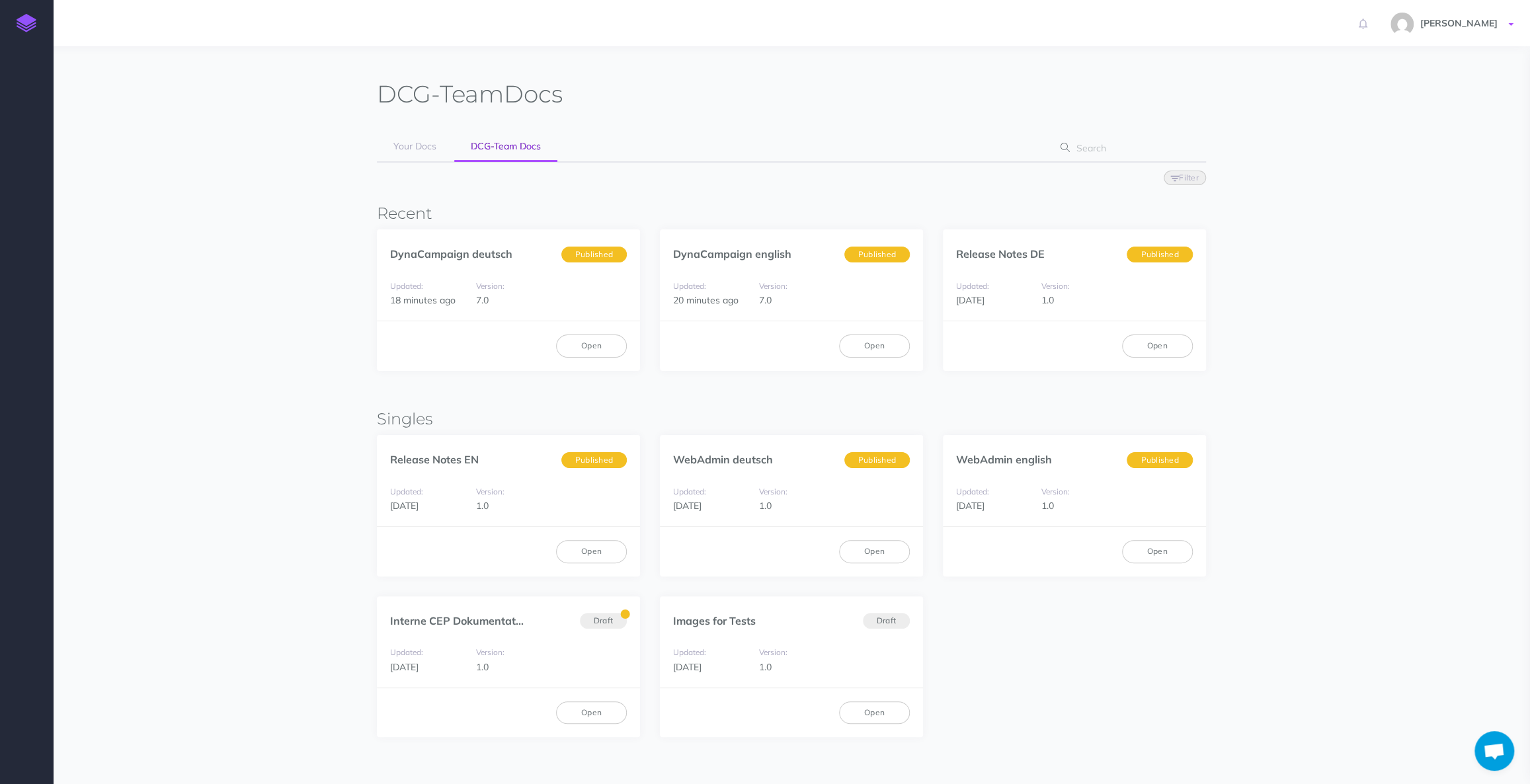
click at [1505, 25] on link "[PERSON_NAME]" at bounding box center [1453, 22] width 153 height 46
click at [1375, 58] on li "Settings" at bounding box center [1434, 54] width 166 height 17
click at [229, 241] on section "DCG-Team Docs Your Docs DCG-Team Docs Filter Status Published Drafts Recent Dyn…" at bounding box center [791, 479] width 1477 height 866
click at [883, 252] on span "Published" at bounding box center [877, 254] width 65 height 17
click at [865, 345] on link "Open" at bounding box center [874, 345] width 71 height 22
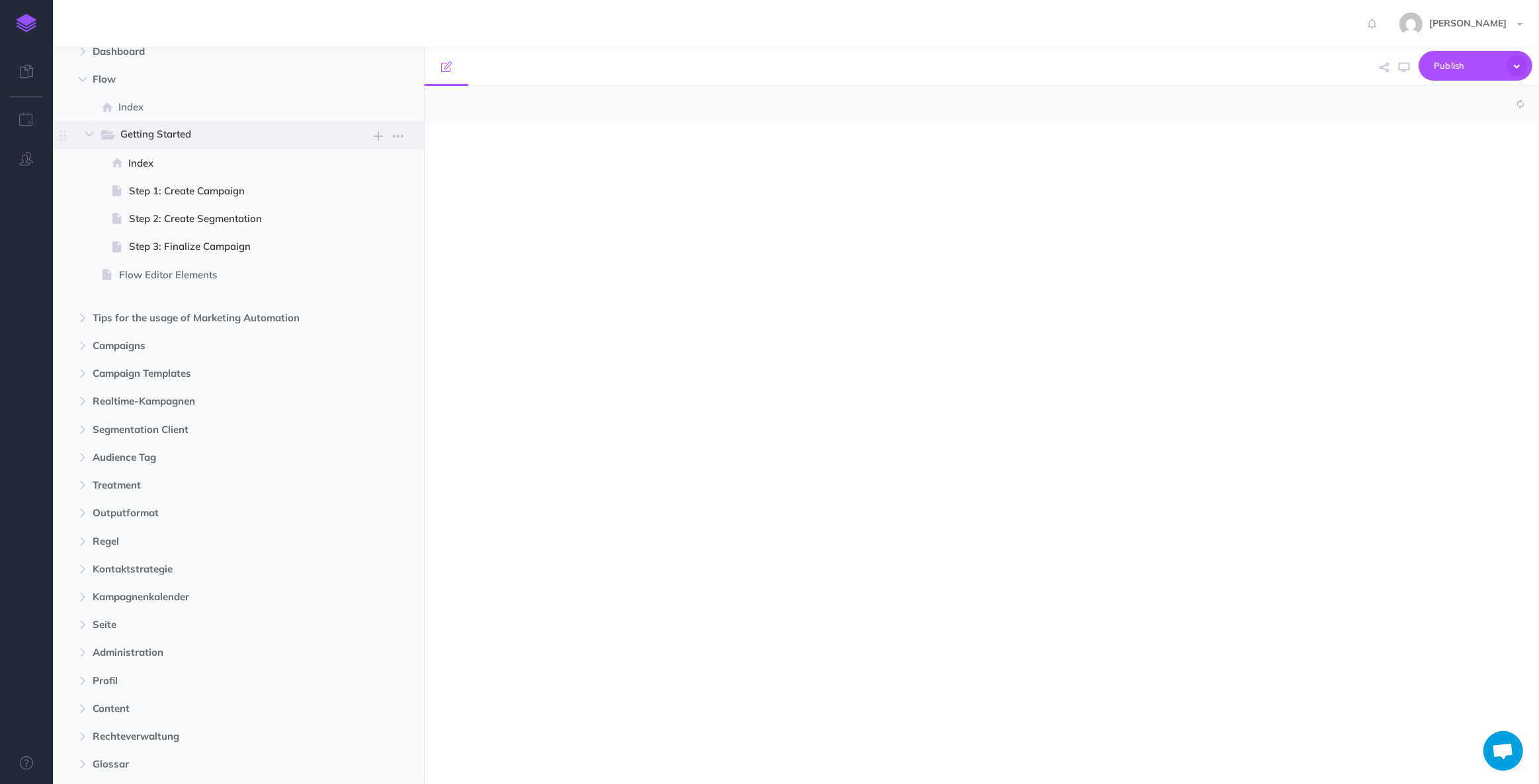
scroll to position [493, 0]
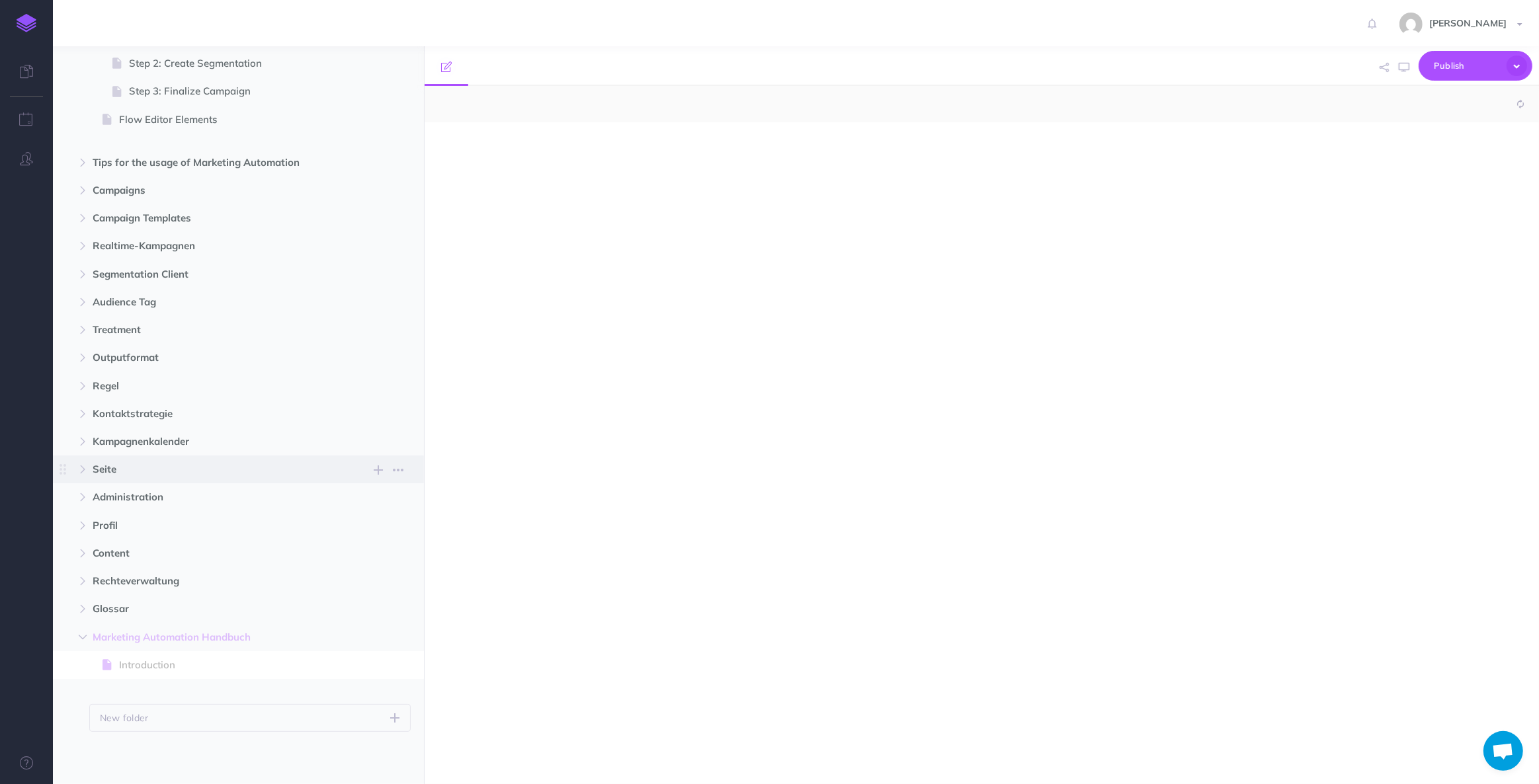
select select "null"
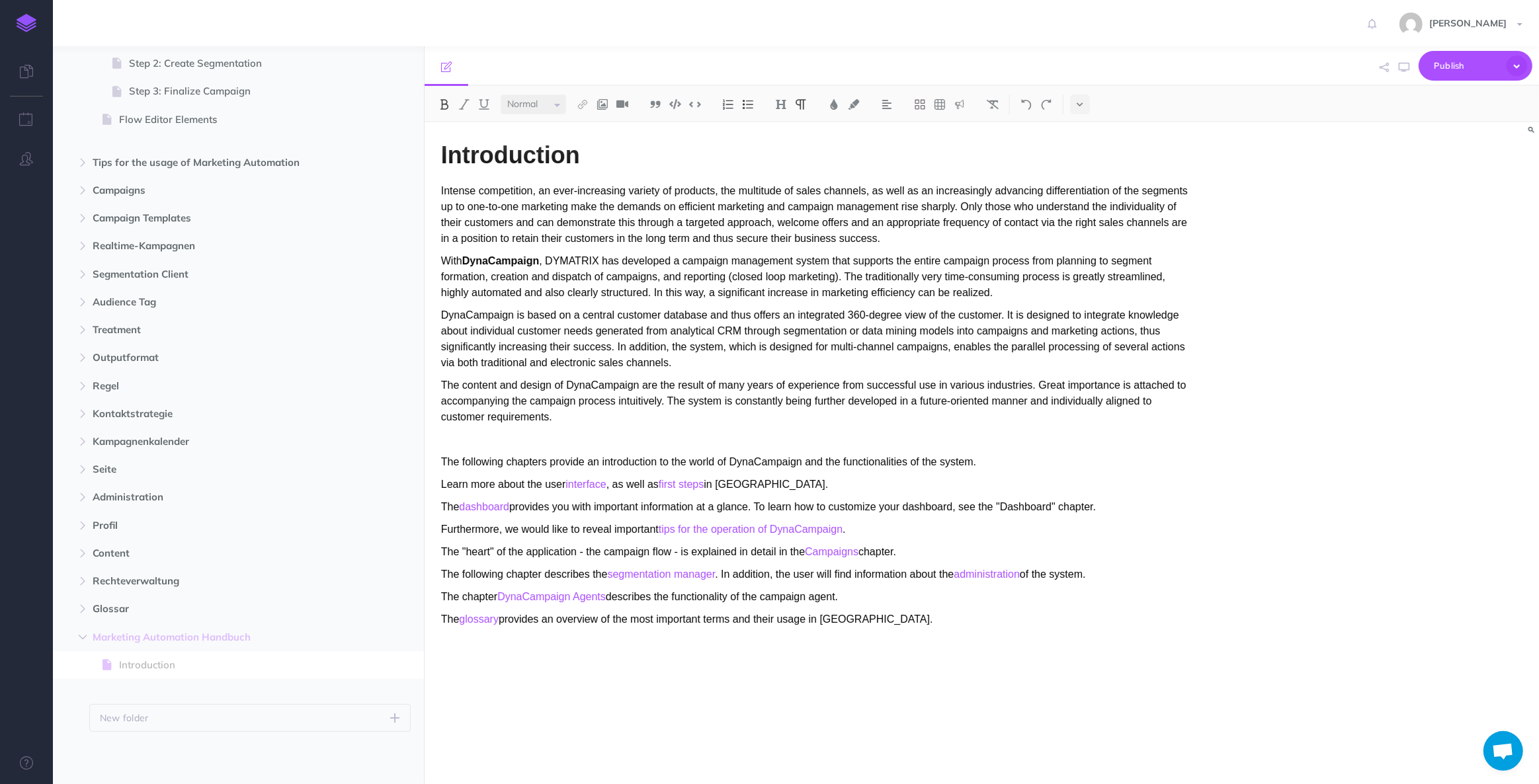
click at [498, 257] on strong "DynaCampaign" at bounding box center [500, 261] width 77 height 12
click at [463, 314] on p "DynaCampaign is based on a central customer database and thus offers an integra…" at bounding box center [814, 338] width 747 height 63
click at [588, 387] on p "The content and design of DynaCampaign are the result of many years of experien…" at bounding box center [814, 401] width 747 height 48
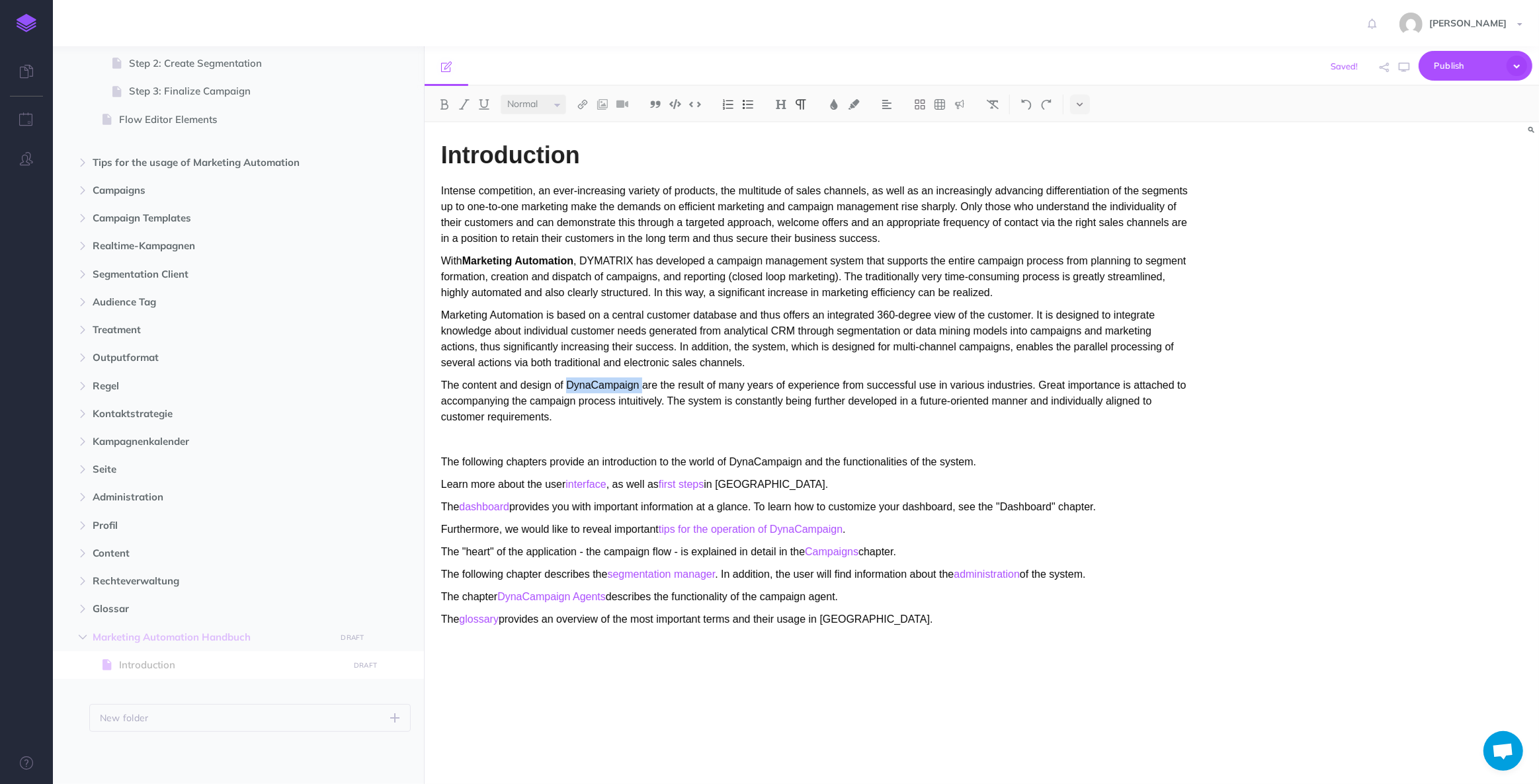
click at [588, 387] on p "The content and design of DynaCampaign are the result of many years of experien…" at bounding box center [814, 401] width 747 height 48
click at [755, 465] on p "The following chapters provide an introduction to the world of DynaCampaign and…" at bounding box center [814, 462] width 747 height 16
click at [764, 482] on p "Learn more about the user interface , as well as first steps in DynaCampaign." at bounding box center [814, 485] width 747 height 16
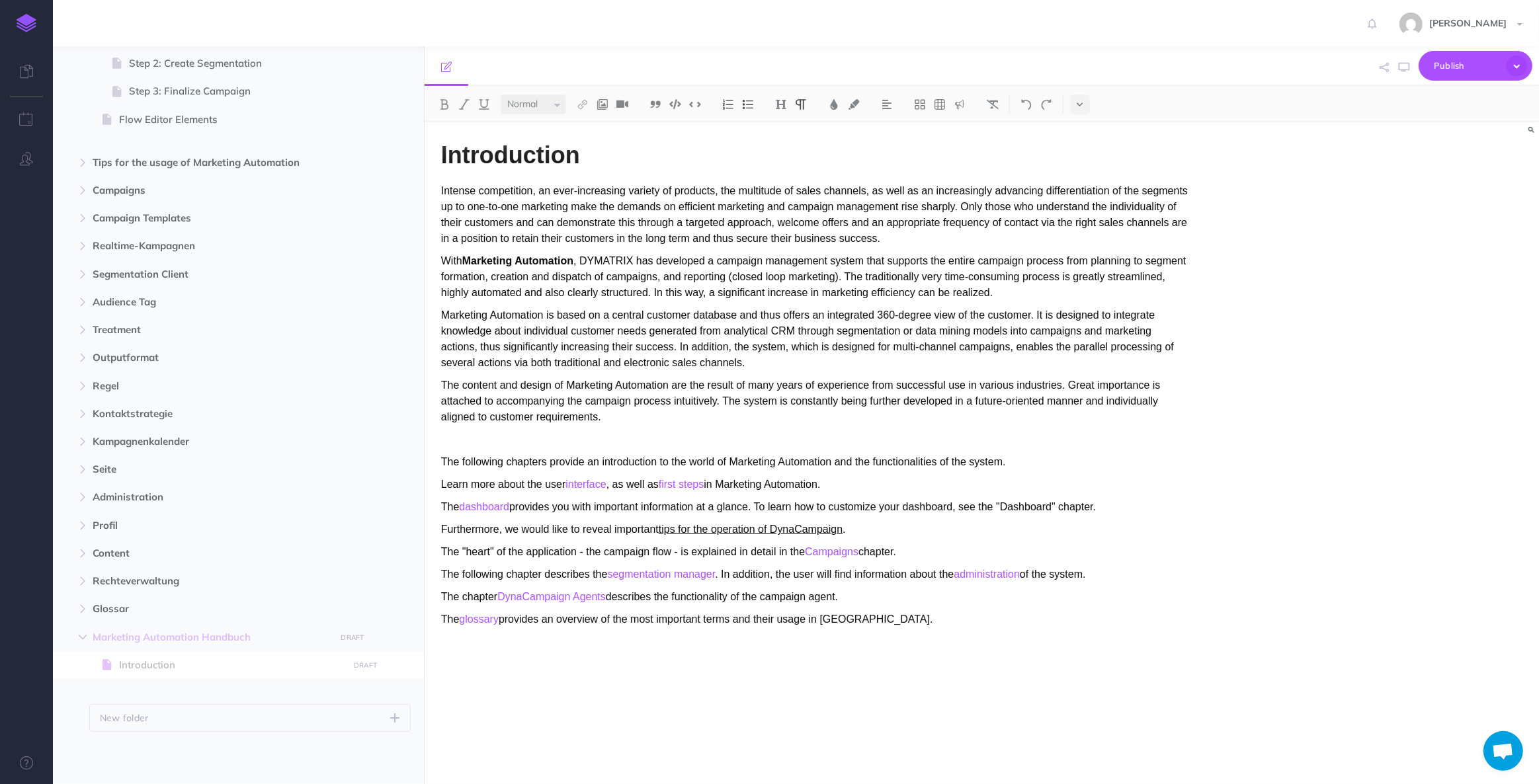
click at [771, 531] on link "tips for the operation of DynaCampaign" at bounding box center [750, 529] width 183 height 12
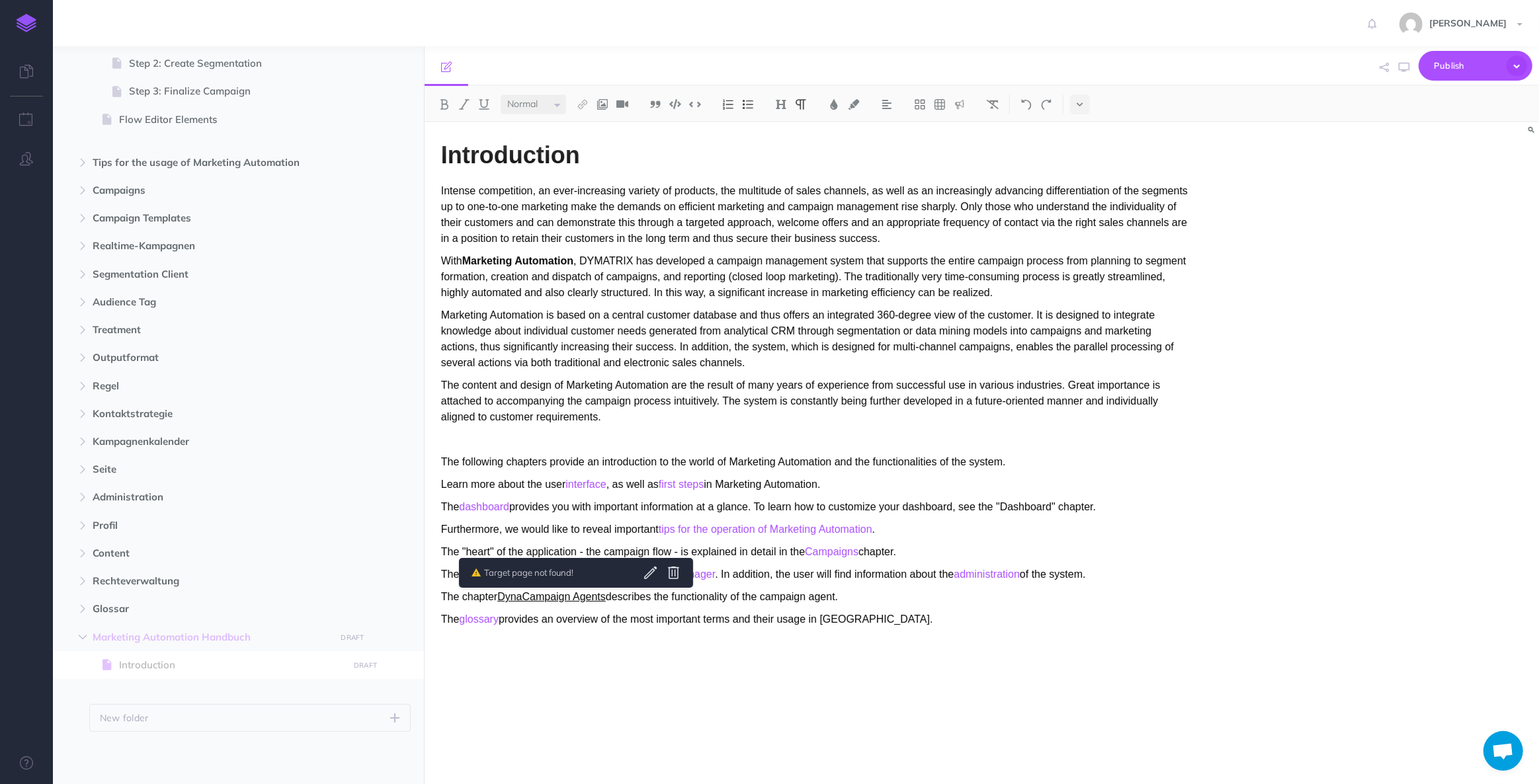
click at [578, 597] on link "DynaCampaign Agents" at bounding box center [551, 597] width 108 height 12
click at [859, 615] on p "The glossary provides an overview of the most important terms and their usage i…" at bounding box center [814, 619] width 747 height 16
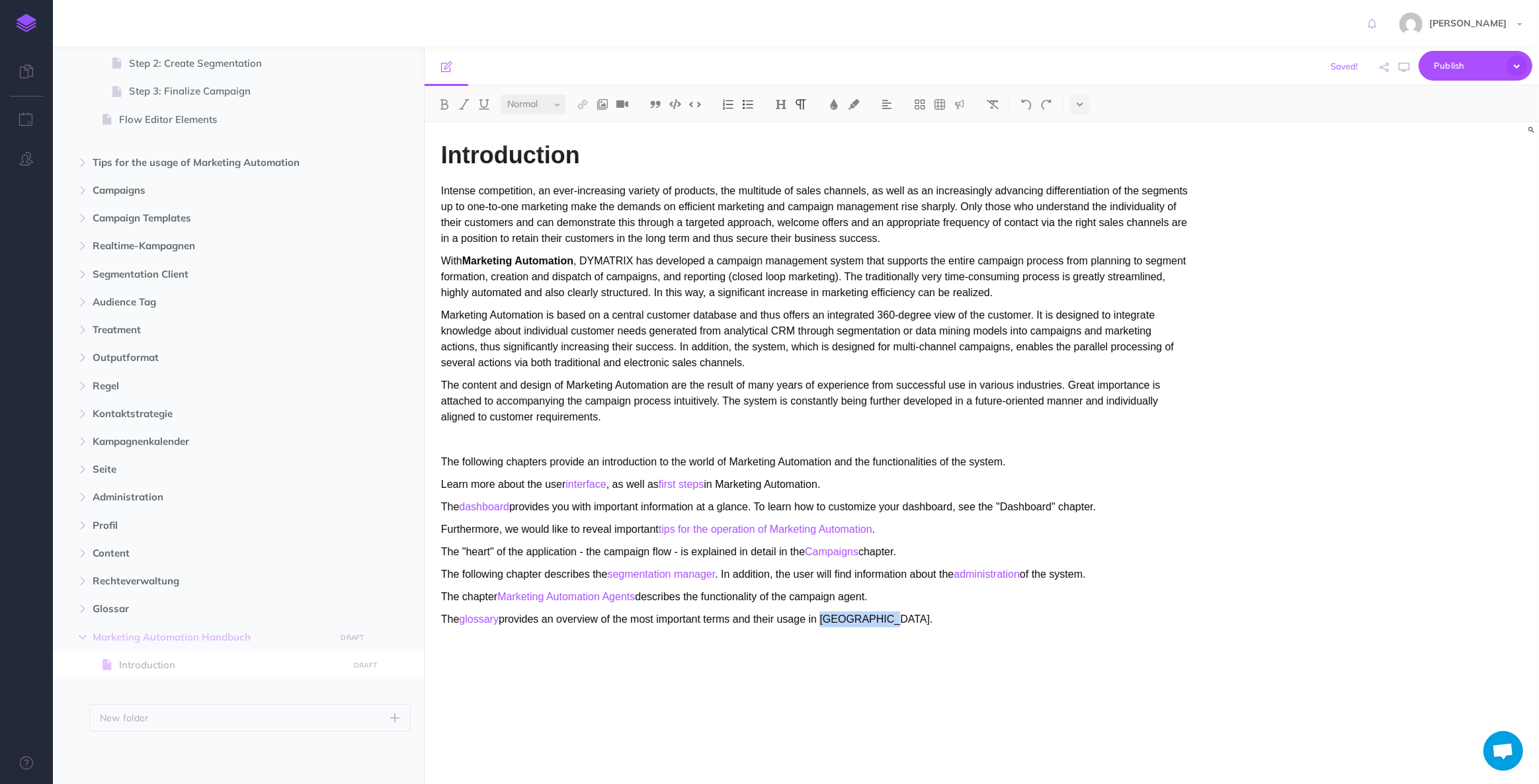
click at [859, 615] on p "The glossary provides an overview of the most important terms and their usage i…" at bounding box center [814, 619] width 747 height 16
click at [1419, 220] on div "Introduction Intense competition, an ever-increasing variety of products, the m…" at bounding box center [981, 452] width 1114 height 662
click at [356, 640] on small "PUBLISH" at bounding box center [352, 638] width 30 height 9
click at [344, 746] on button "Publish" at bounding box center [340, 749] width 43 height 22
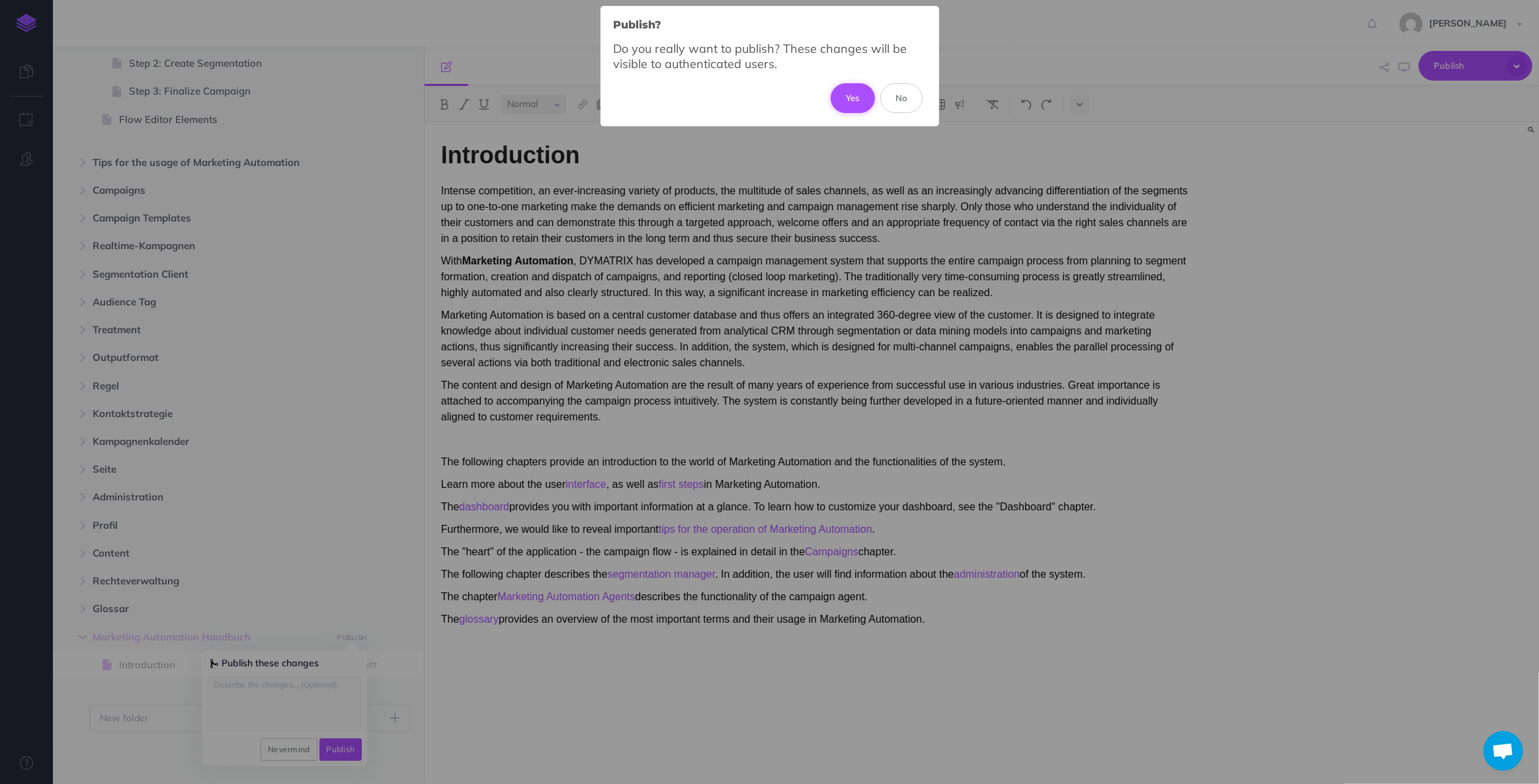
click at [859, 98] on button "Yes" at bounding box center [852, 98] width 44 height 29
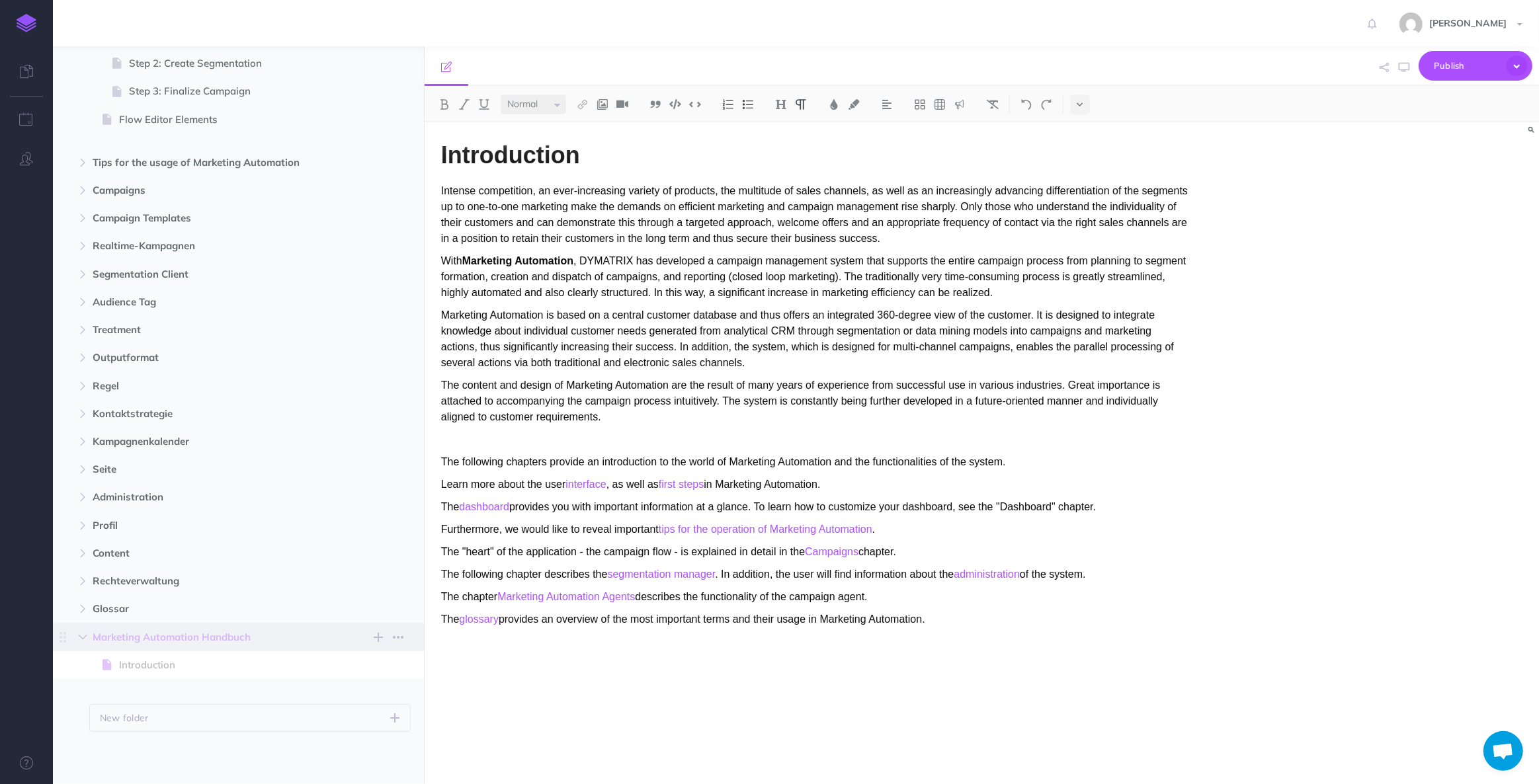
click at [284, 638] on span "Marketing Automation Handbuch" at bounding box center [210, 637] width 235 height 16
click at [243, 671] on span "Introduction" at bounding box center [231, 665] width 225 height 16
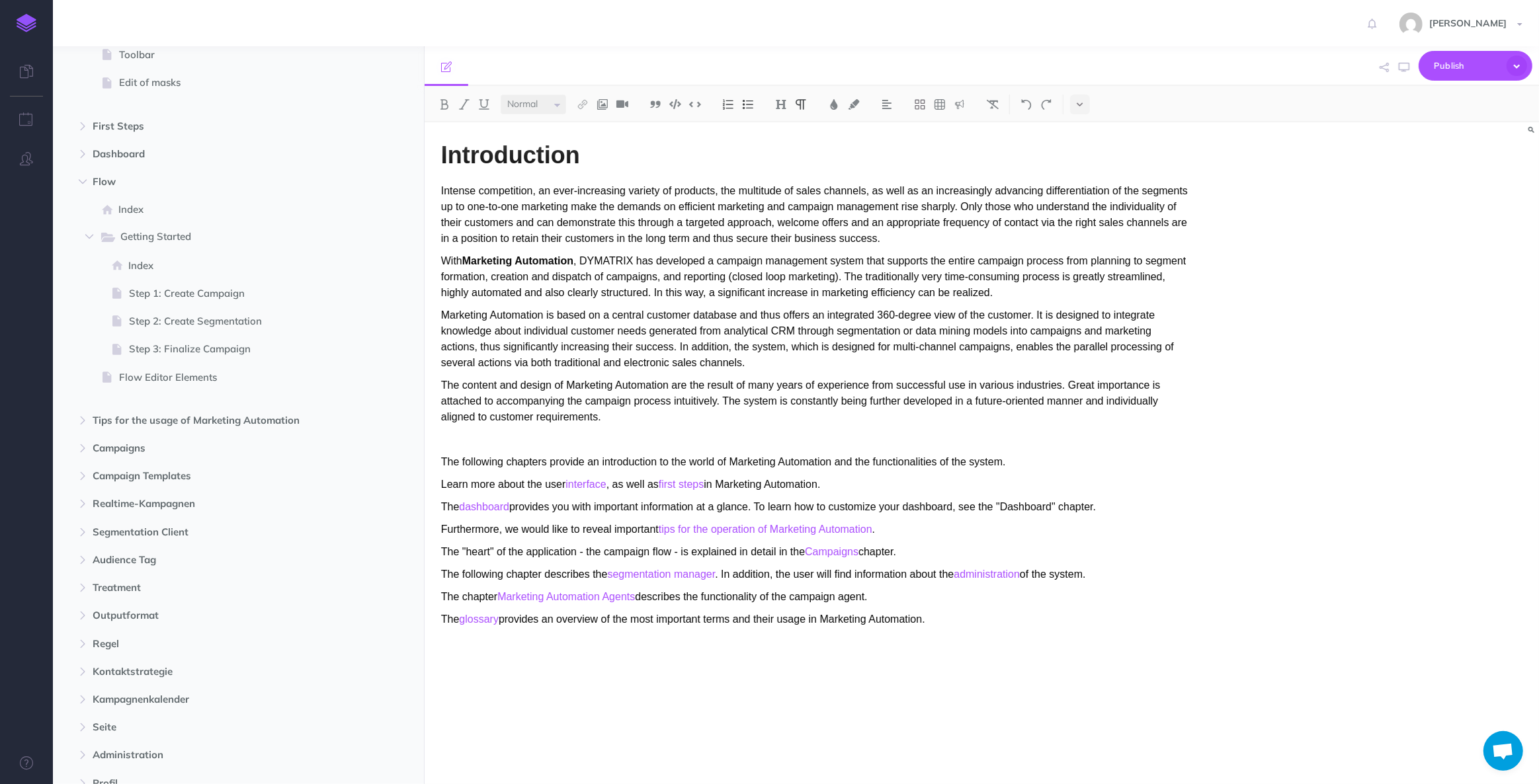
scroll to position [0, 0]
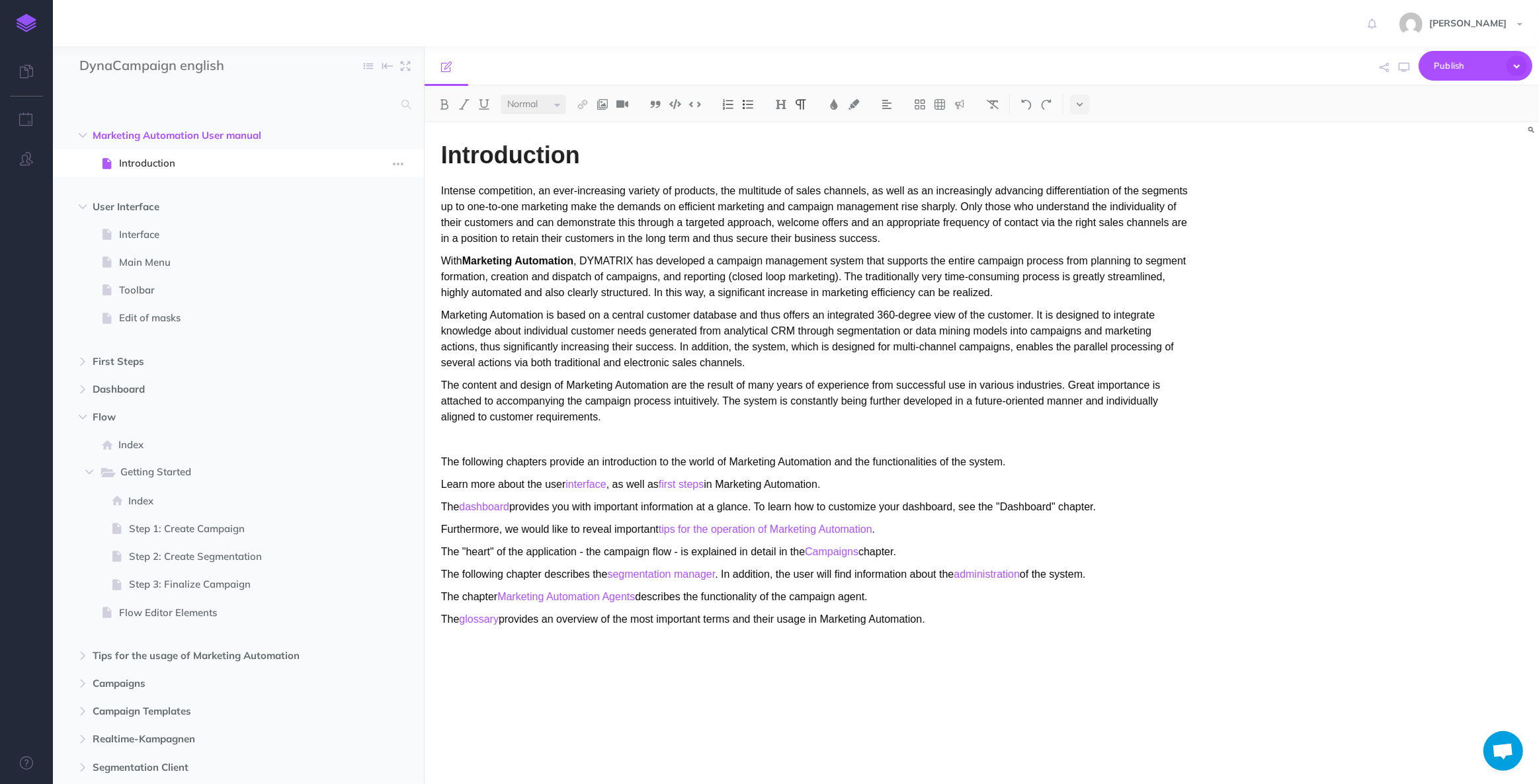
click at [165, 160] on span "Introduction" at bounding box center [231, 163] width 225 height 16
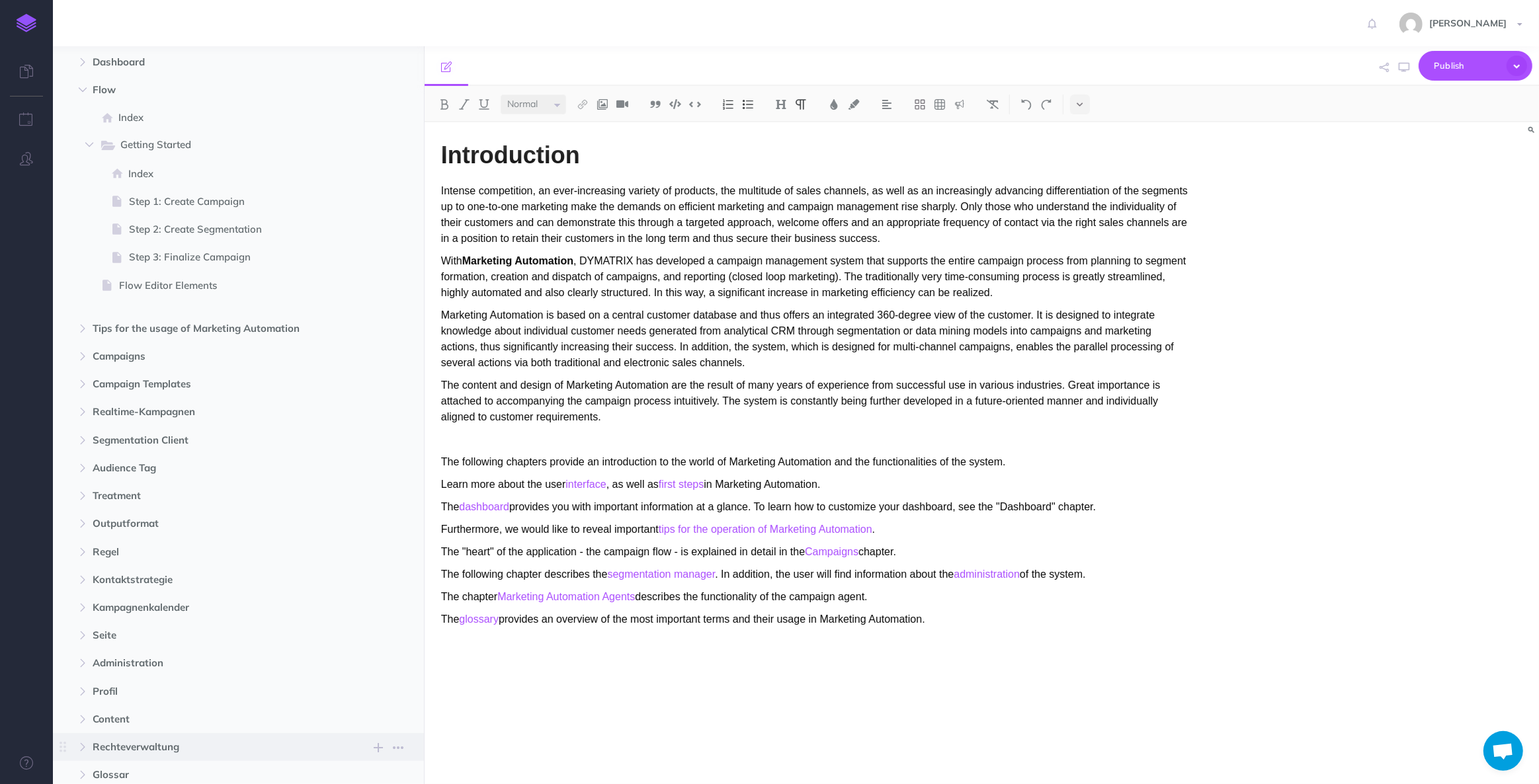
scroll to position [493, 0]
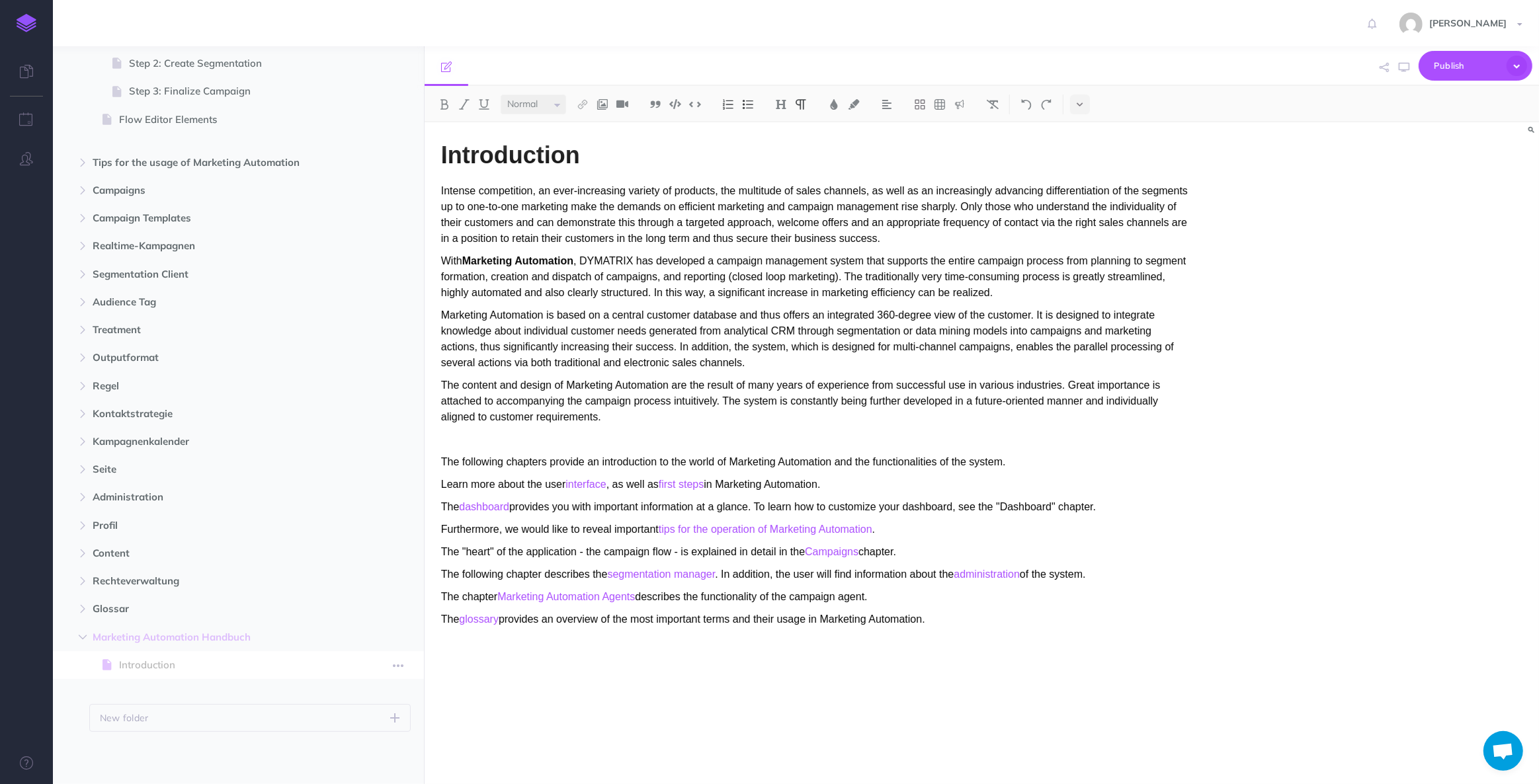
click at [211, 665] on span "Introduction" at bounding box center [231, 665] width 225 height 16
click at [309, 673] on span at bounding box center [238, 665] width 371 height 27
click at [293, 639] on span "Marketing Automation Handbuch" at bounding box center [210, 637] width 235 height 16
click at [303, 668] on span "Introduction" at bounding box center [231, 665] width 225 height 16
click at [79, 631] on button "button" at bounding box center [83, 637] width 23 height 16
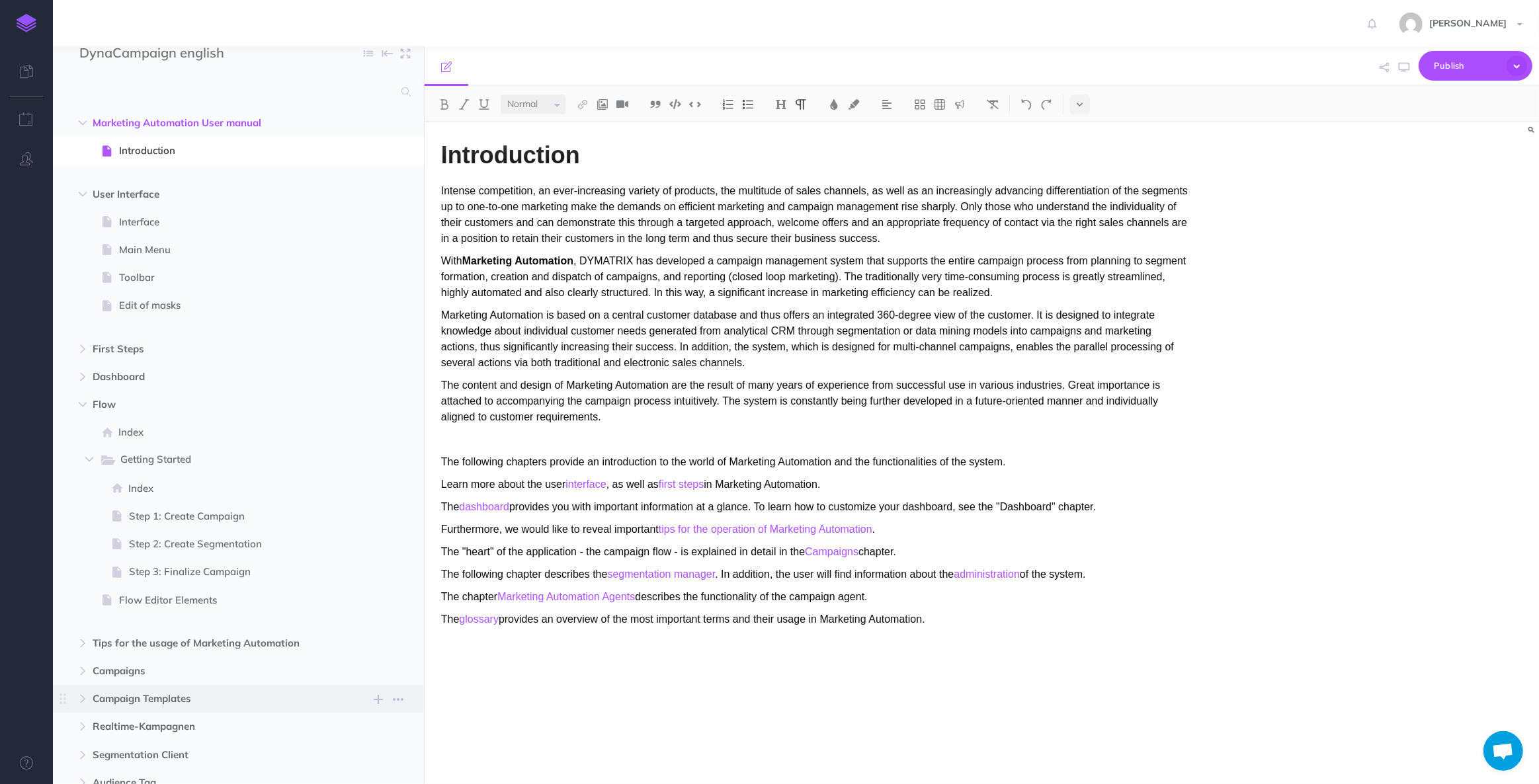
scroll to position [0, 0]
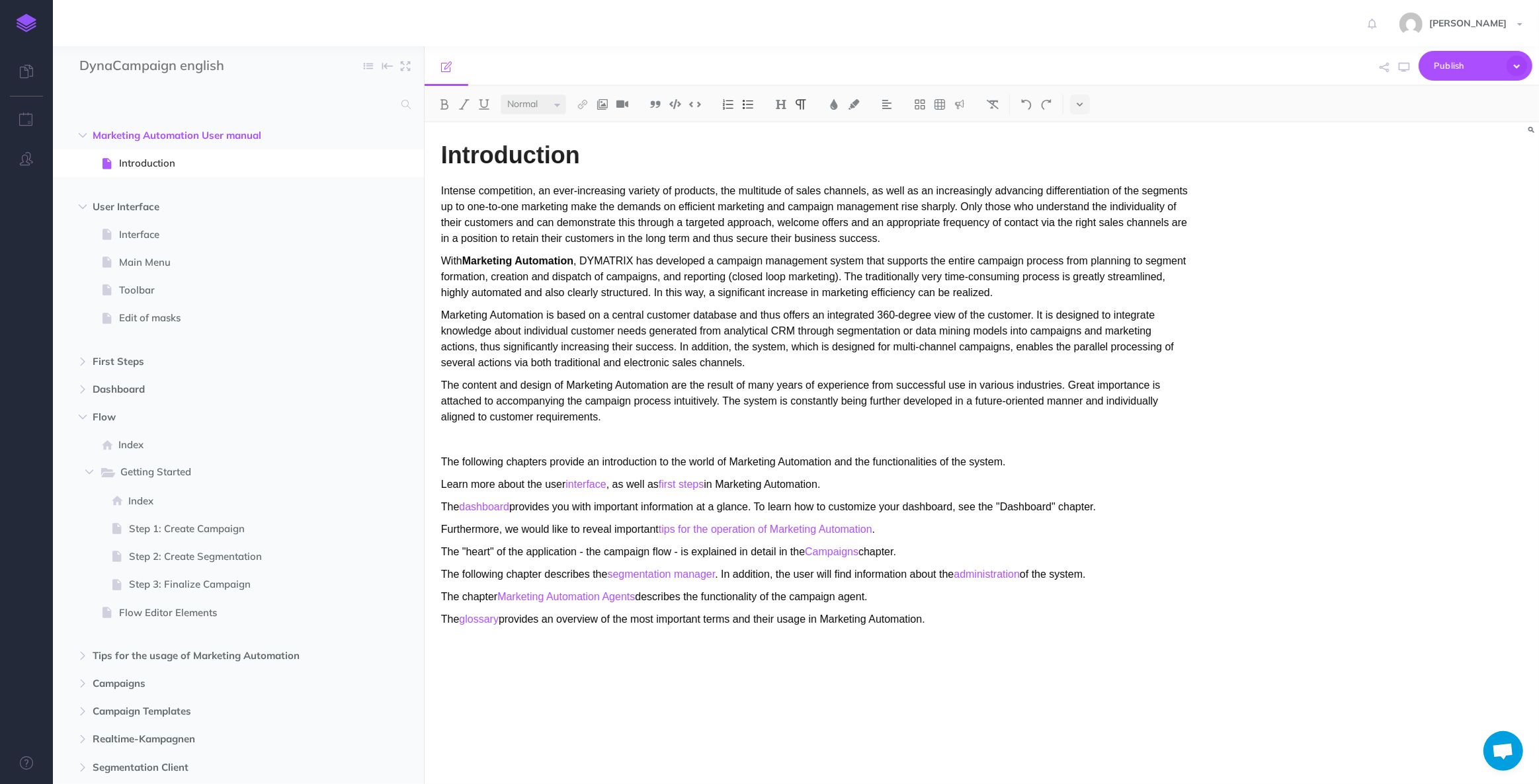
click at [1282, 255] on div "Introduction Intense competition, an ever-increasing variety of products, the m…" at bounding box center [981, 452] width 1114 height 662
click at [19, 21] on img at bounding box center [26, 22] width 20 height 19
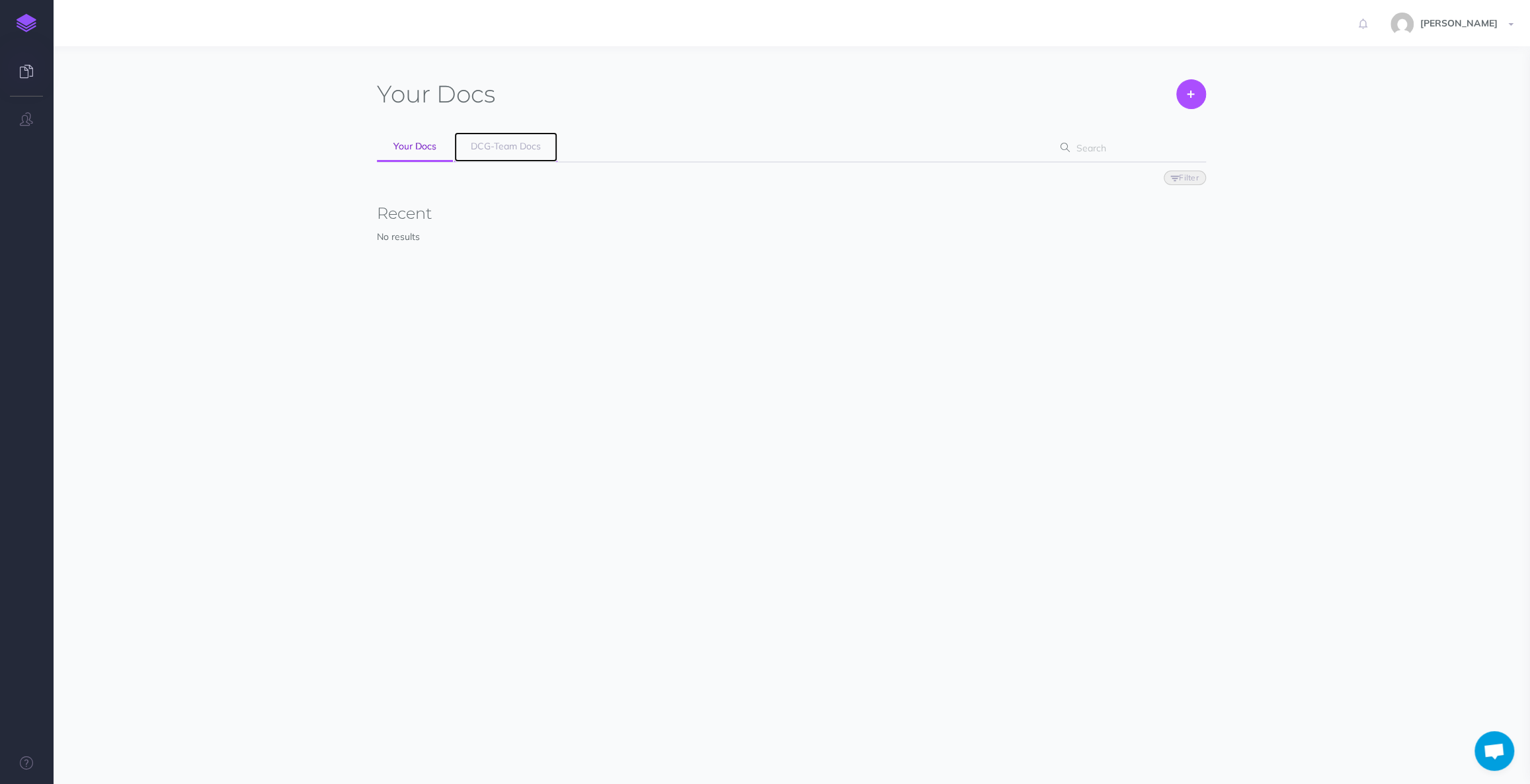
click at [523, 156] on link "DCG-Team Docs" at bounding box center [506, 147] width 103 height 30
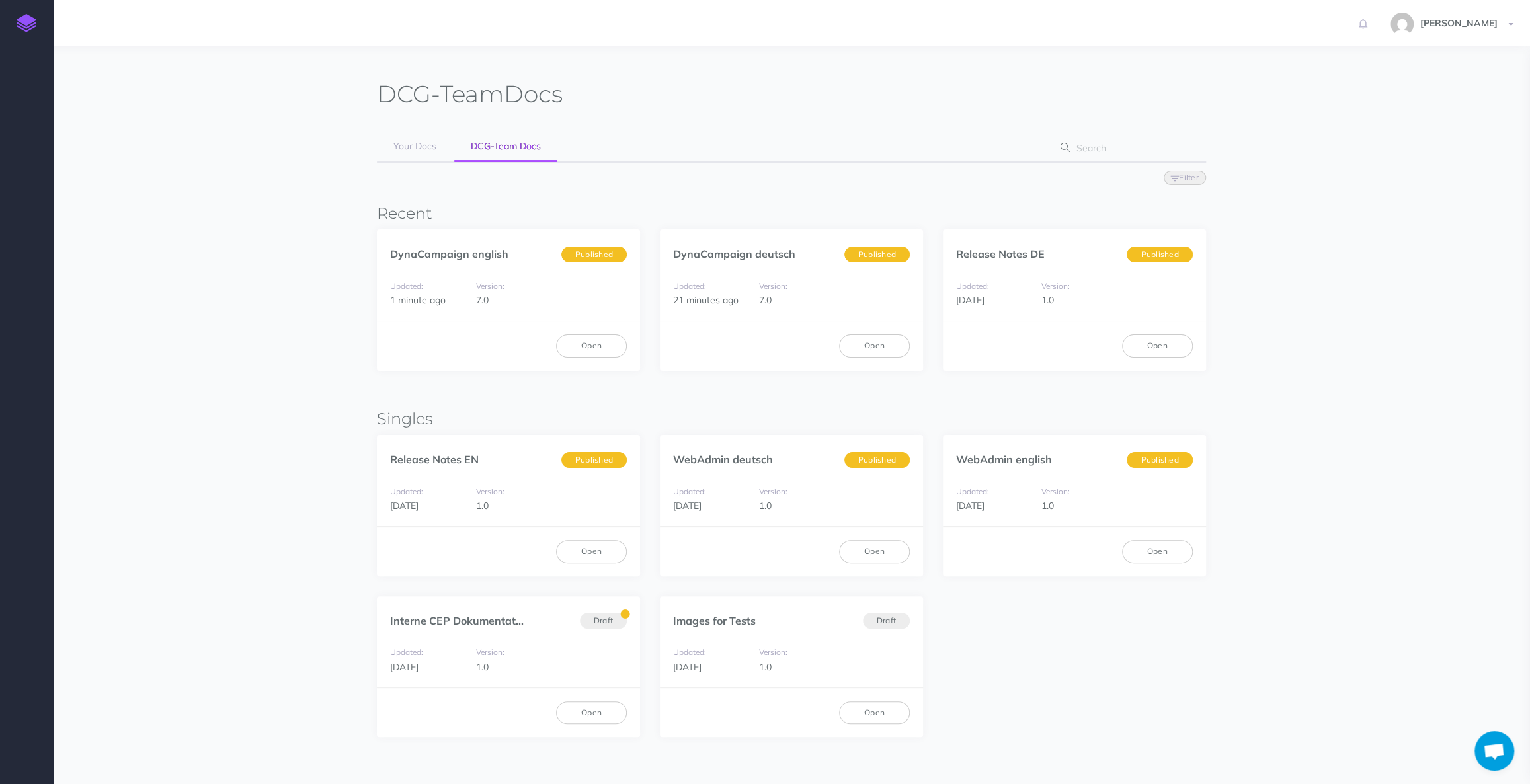
click at [1426, 138] on section "DCG-Team Docs Your Docs DCG-Team Docs Filter Status Published Drafts Recent Dyn…" at bounding box center [791, 479] width 1477 height 866
click at [574, 344] on link "Open" at bounding box center [591, 345] width 71 height 22
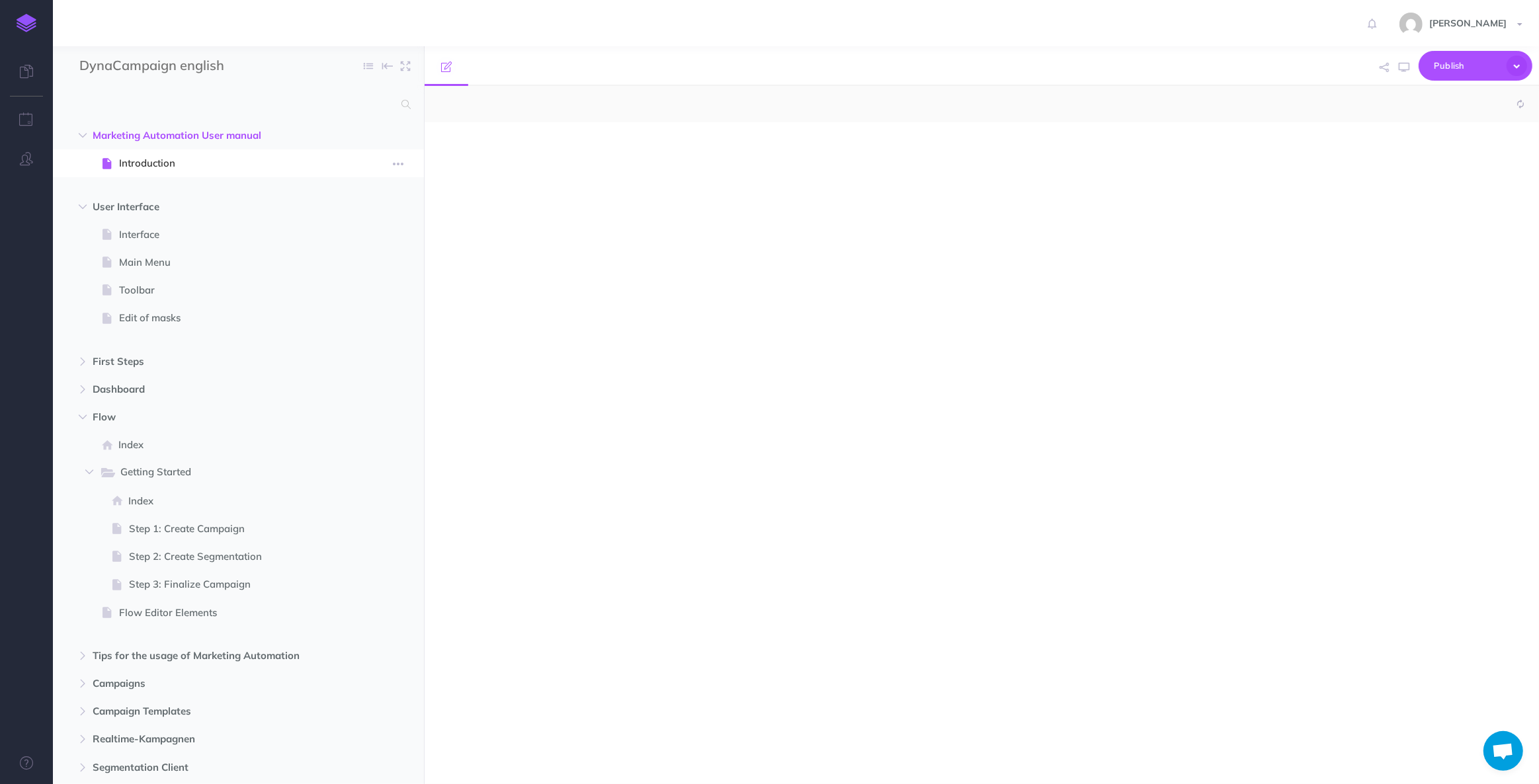
click at [155, 163] on span "Introduction" at bounding box center [231, 163] width 225 height 16
select select "null"
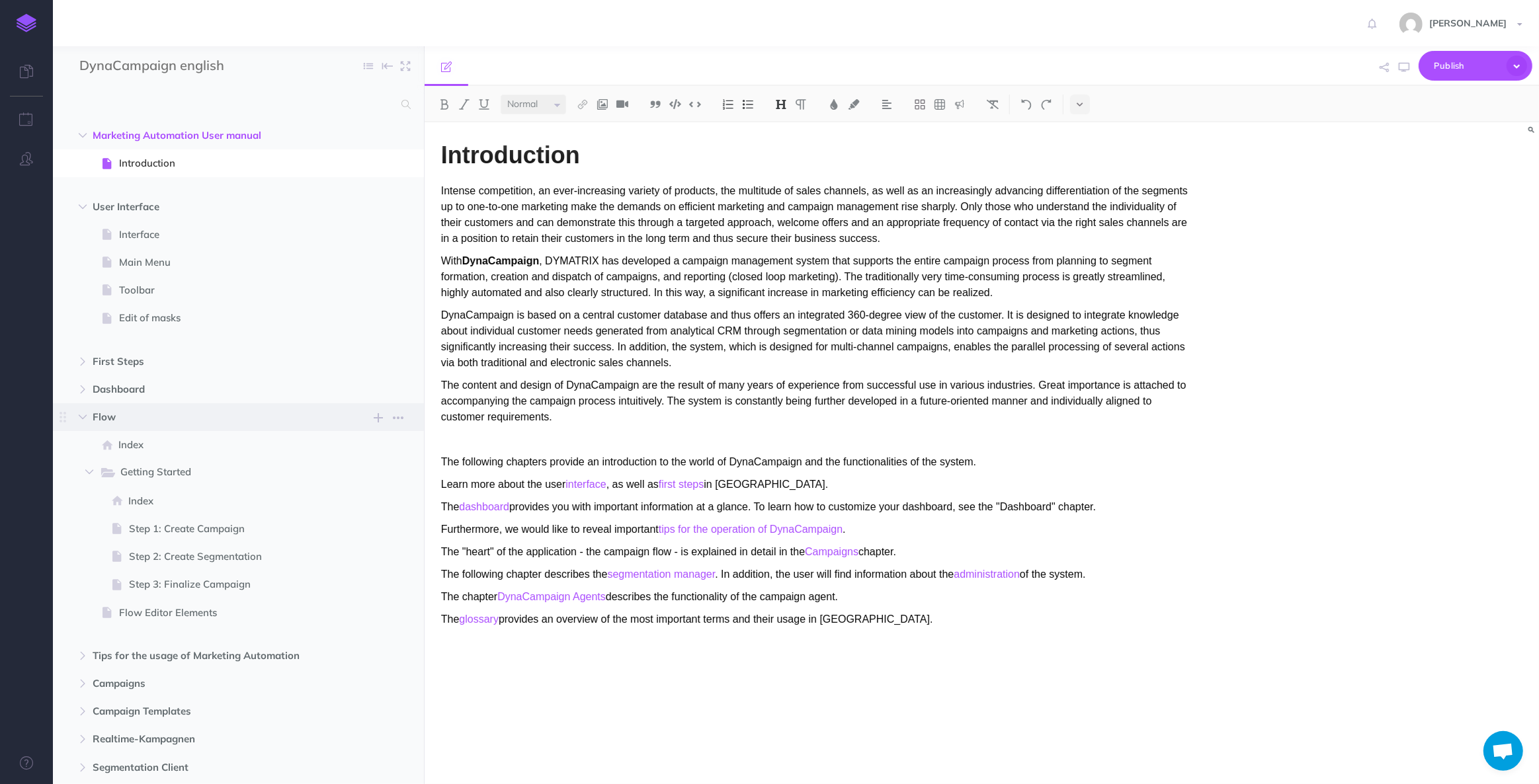
scroll to position [493, 0]
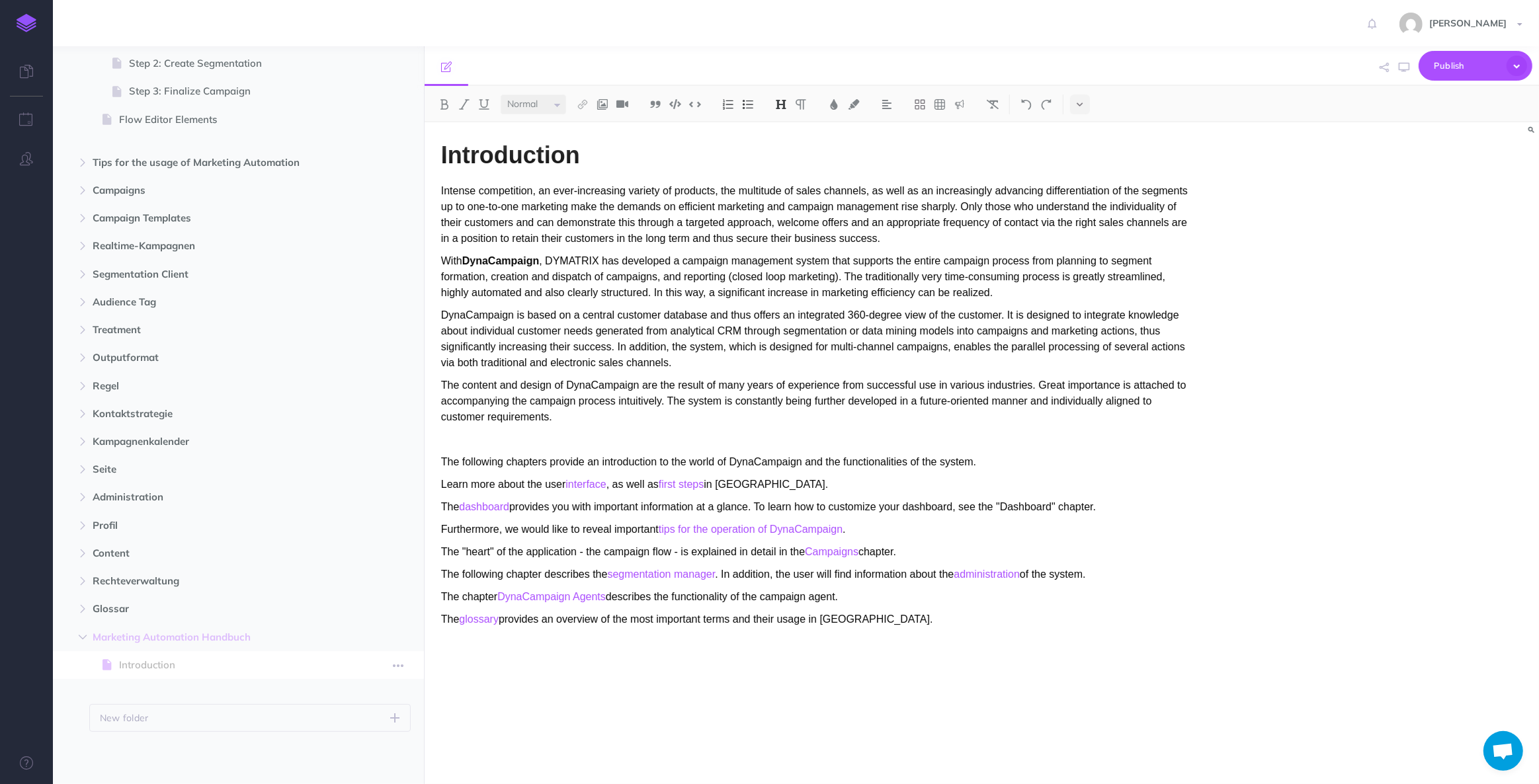
click at [190, 663] on span "Introduction" at bounding box center [231, 665] width 225 height 16
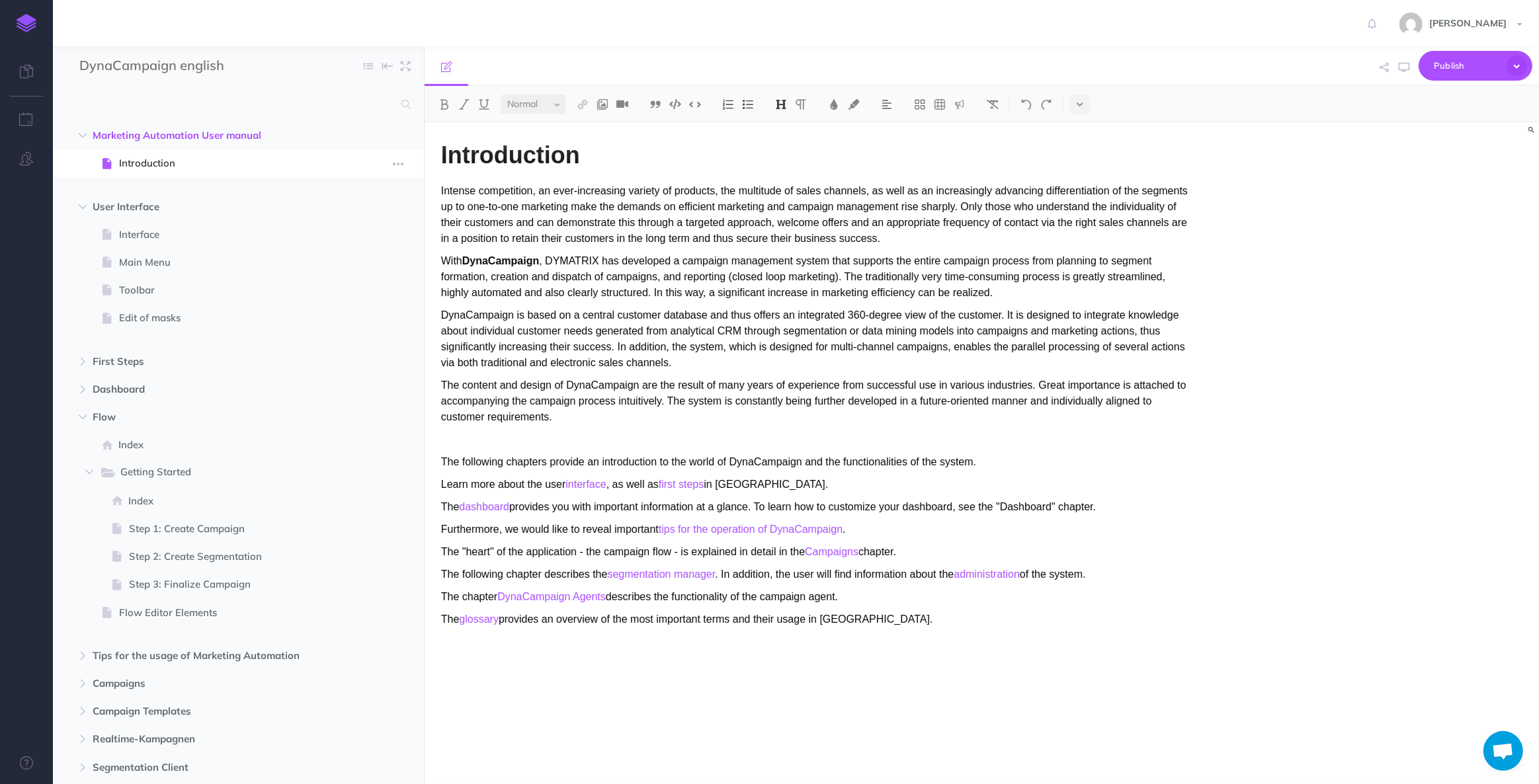
click at [172, 163] on span "Introduction" at bounding box center [231, 163] width 225 height 16
click at [233, 129] on span "Marketing Automation User manual" at bounding box center [210, 136] width 235 height 16
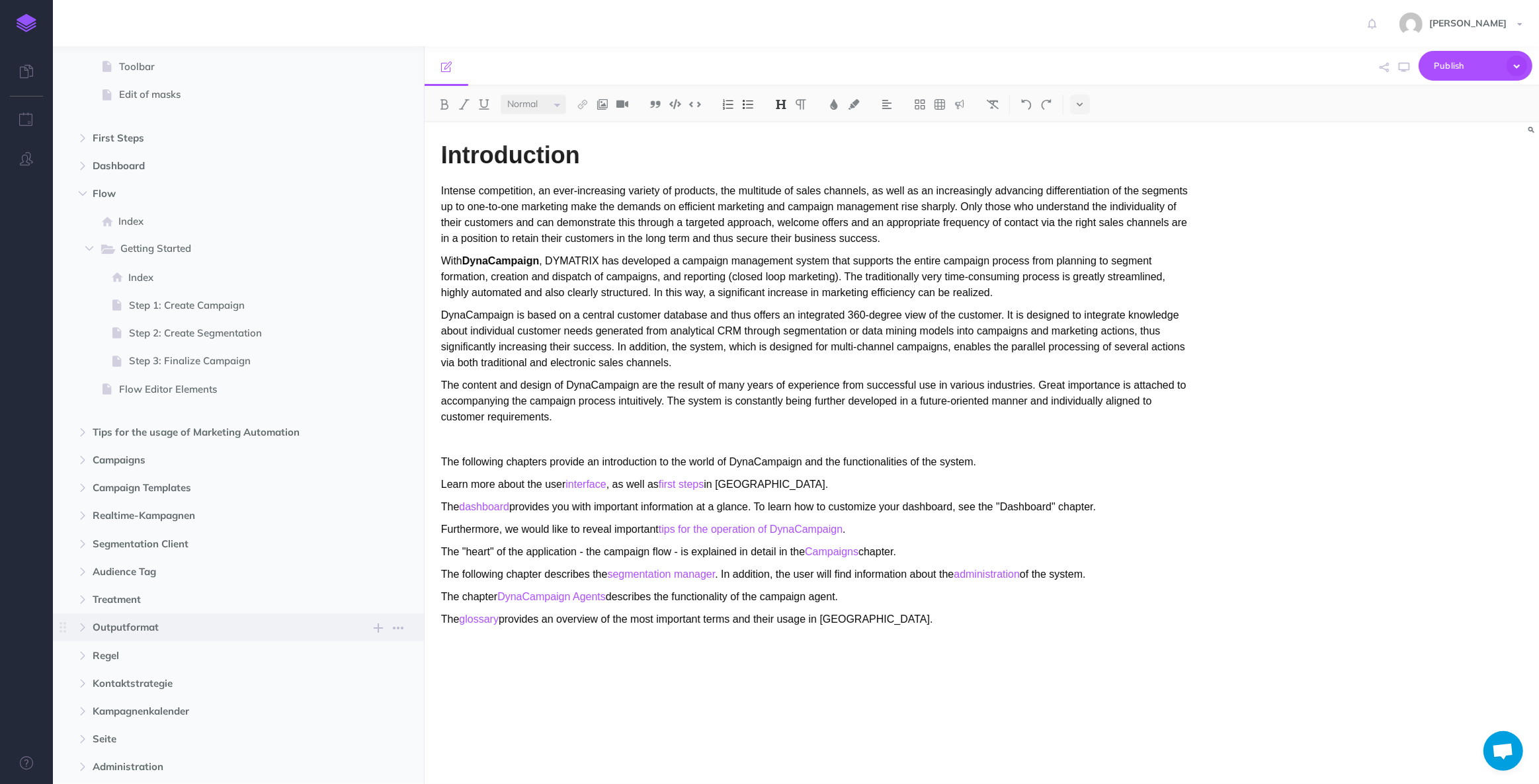
scroll to position [493, 0]
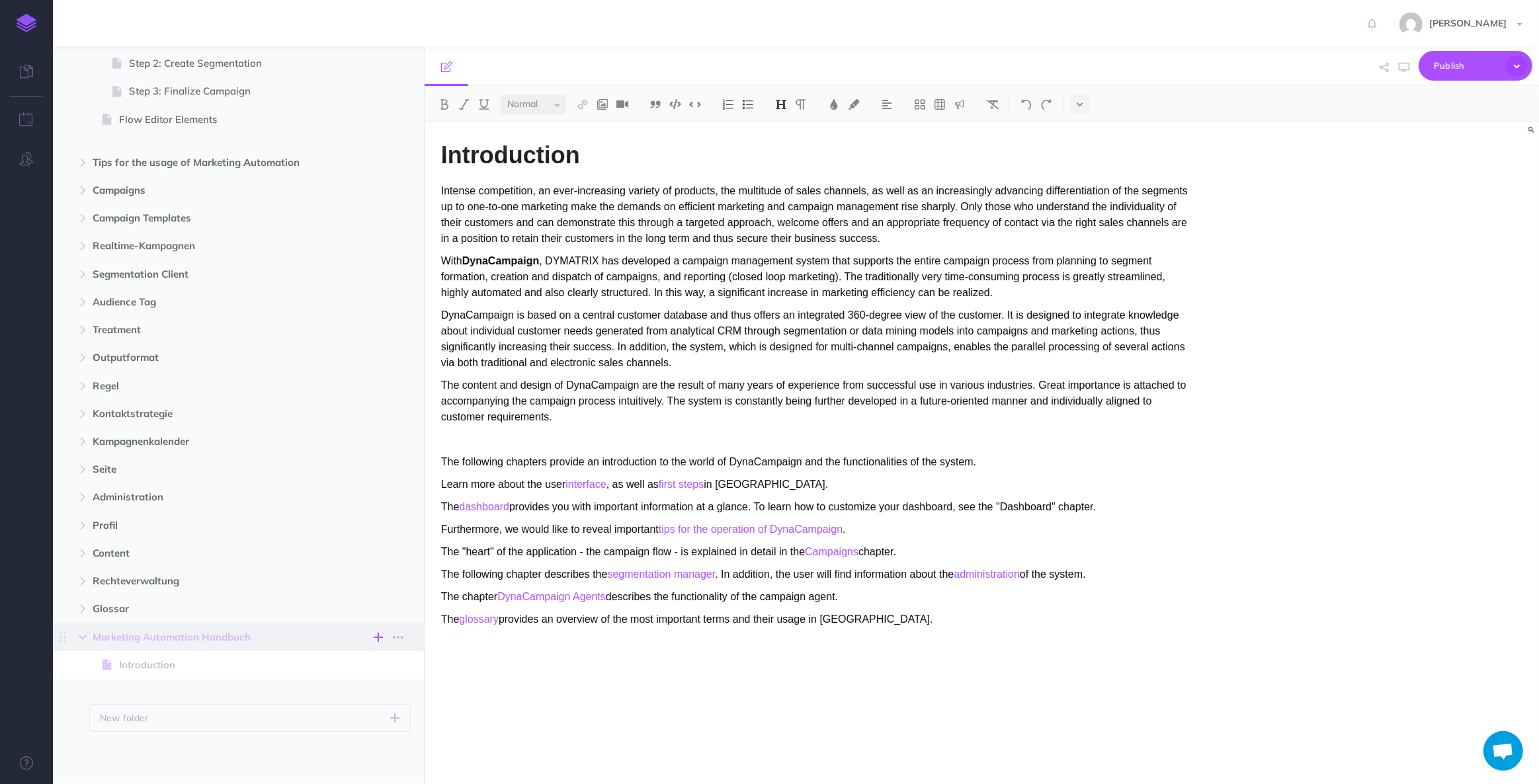
click at [372, 635] on button "button" at bounding box center [378, 637] width 16 height 16
click at [406, 629] on div "Notes manager Duplicate Settings Delete" at bounding box center [399, 637] width 23 height 17
click at [400, 641] on icon "button" at bounding box center [398, 637] width 11 height 16
click at [397, 634] on icon "button" at bounding box center [398, 637] width 11 height 16
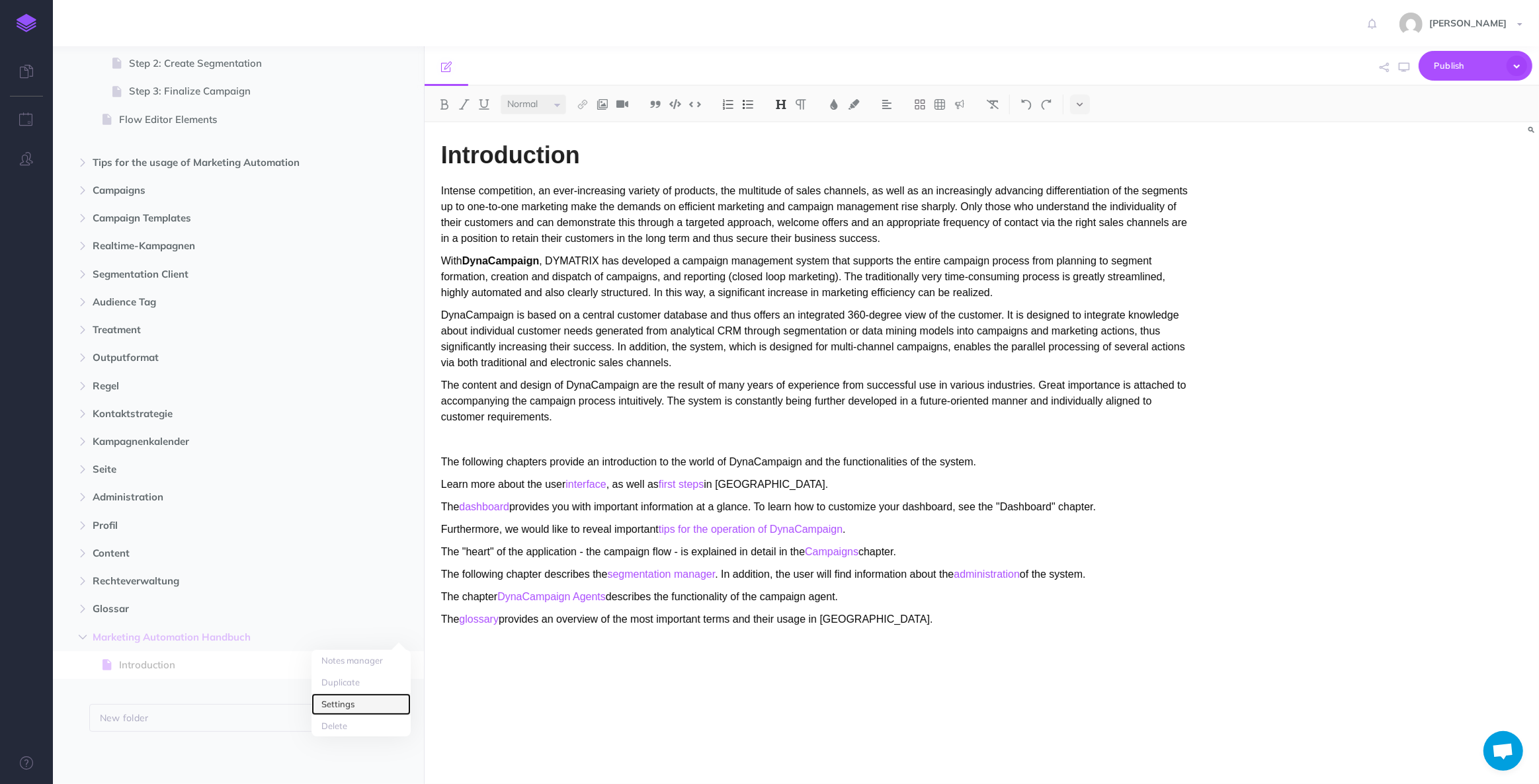
drag, startPoint x: 371, startPoint y: 700, endPoint x: 695, endPoint y: 475, distance: 394.5
click at [371, 700] on link "Settings" at bounding box center [361, 704] width 99 height 21
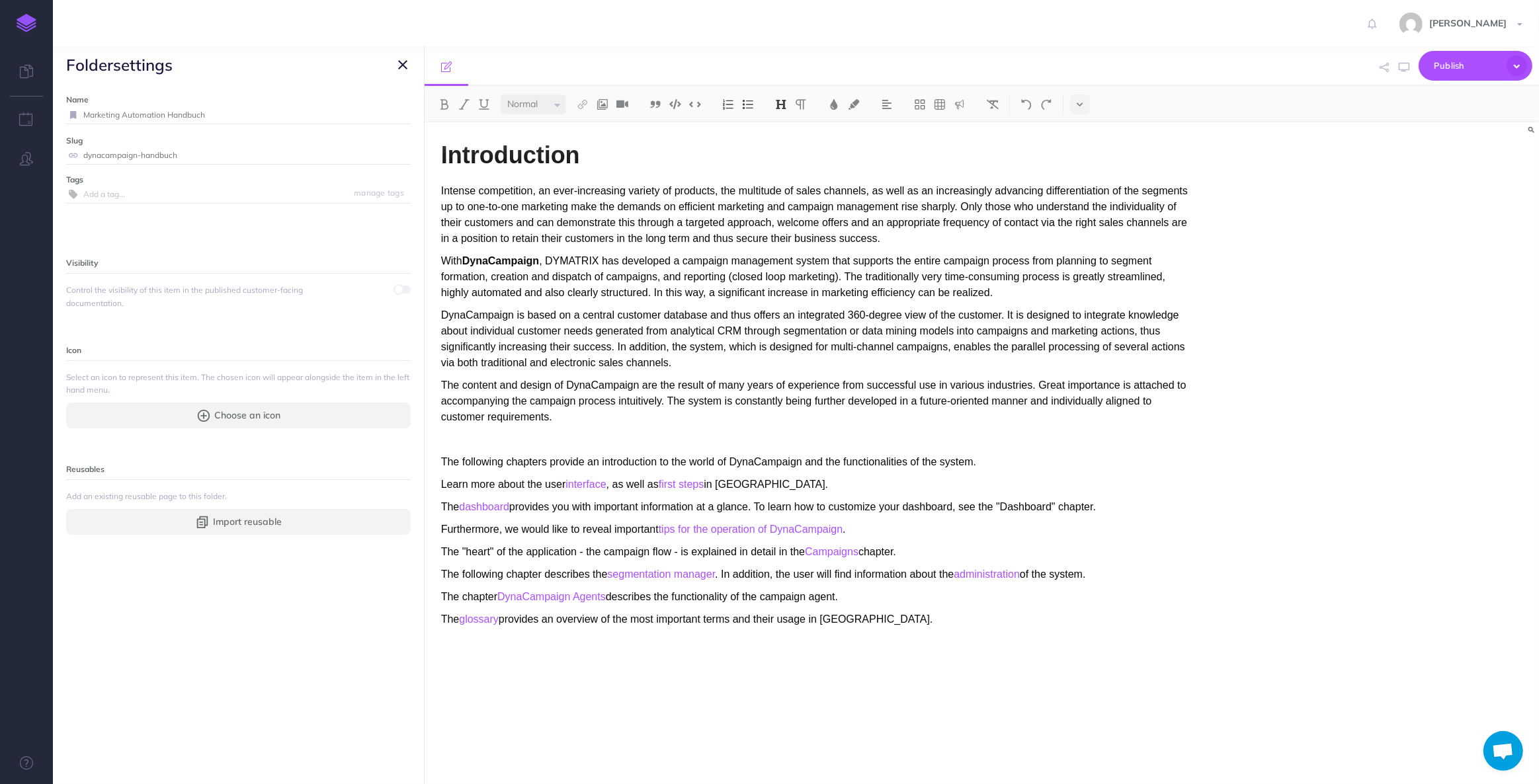
click at [188, 118] on input "Marketing Automation Handbuch" at bounding box center [247, 115] width 328 height 18
type input "Marketing Automation User Manual"
click at [389, 112] on small "Save" at bounding box center [395, 115] width 18 height 10
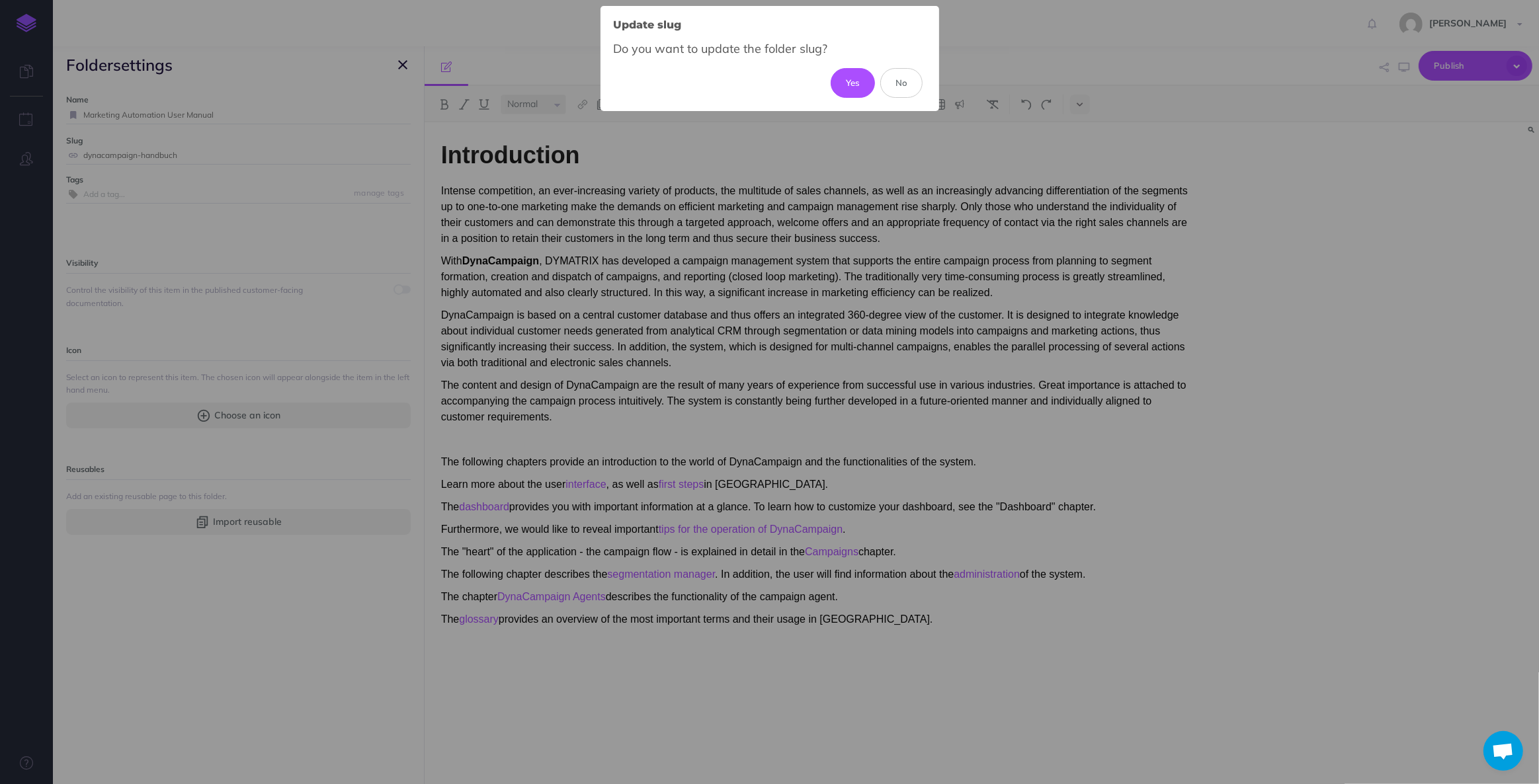
click at [1111, 220] on div "Update slug × Do you want to update the folder slug? Yes No" at bounding box center [770, 392] width 1539 height 784
click at [908, 84] on button "No" at bounding box center [901, 83] width 43 height 29
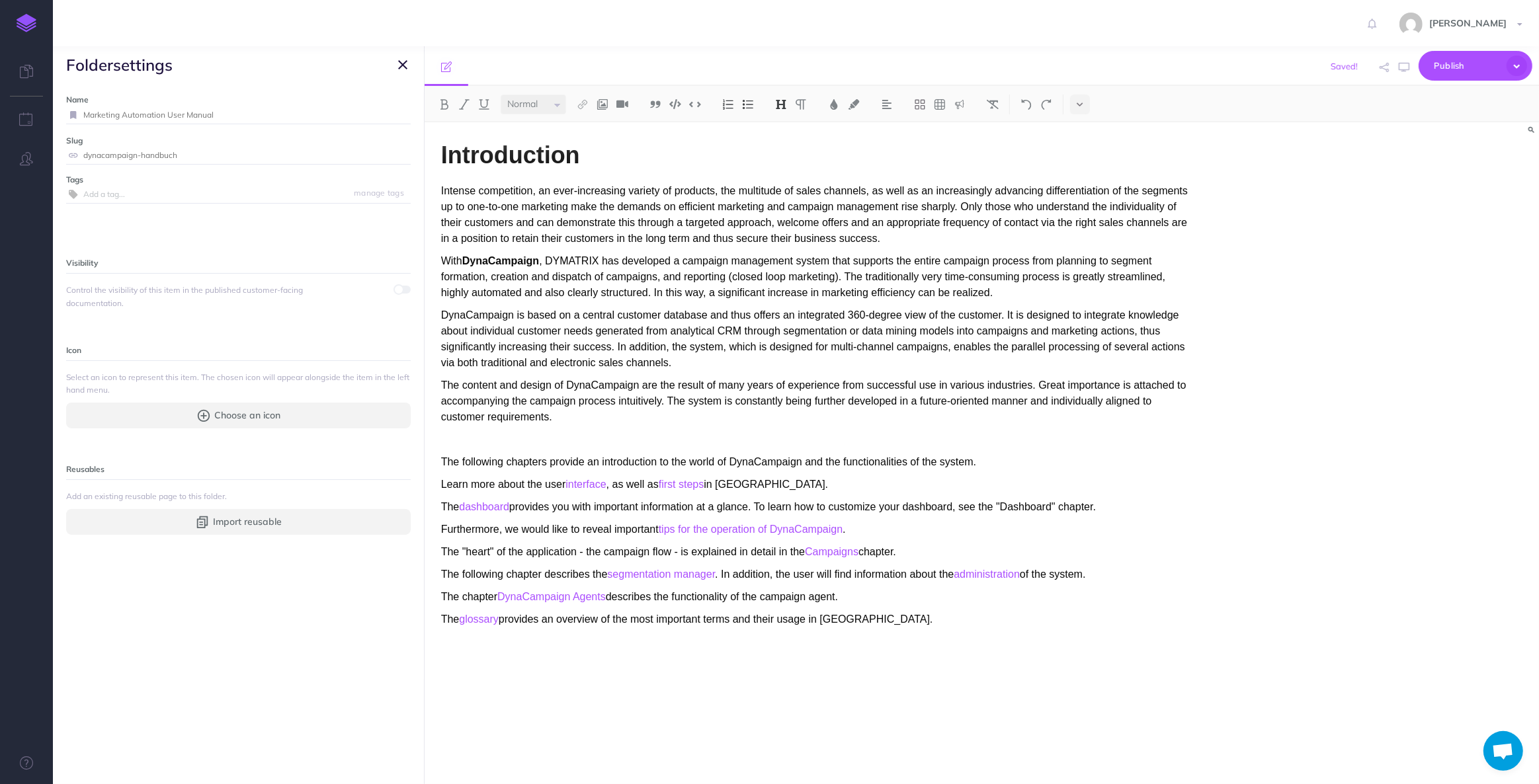
click at [400, 62] on icon "button" at bounding box center [402, 64] width 9 height 16
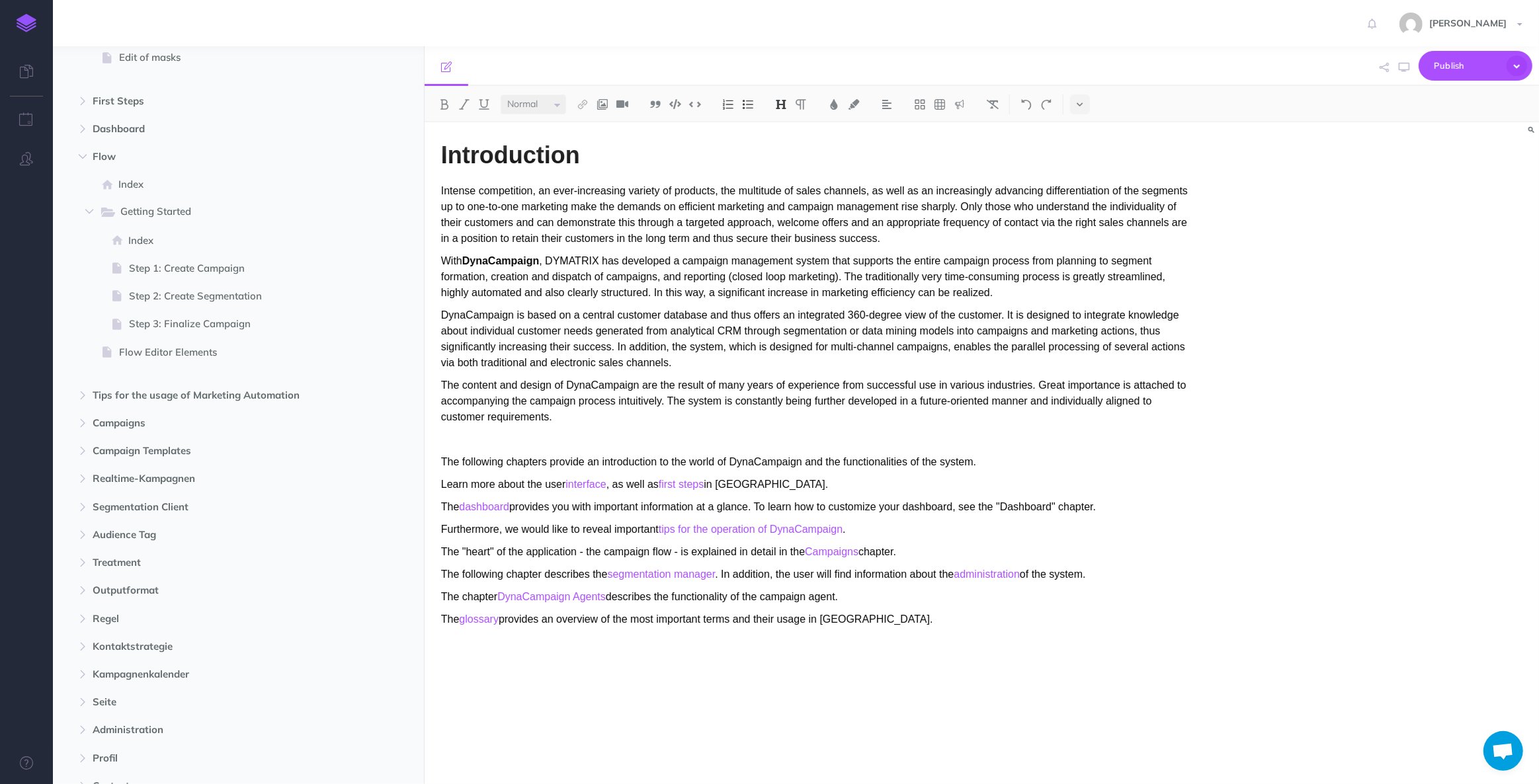
scroll to position [0, 0]
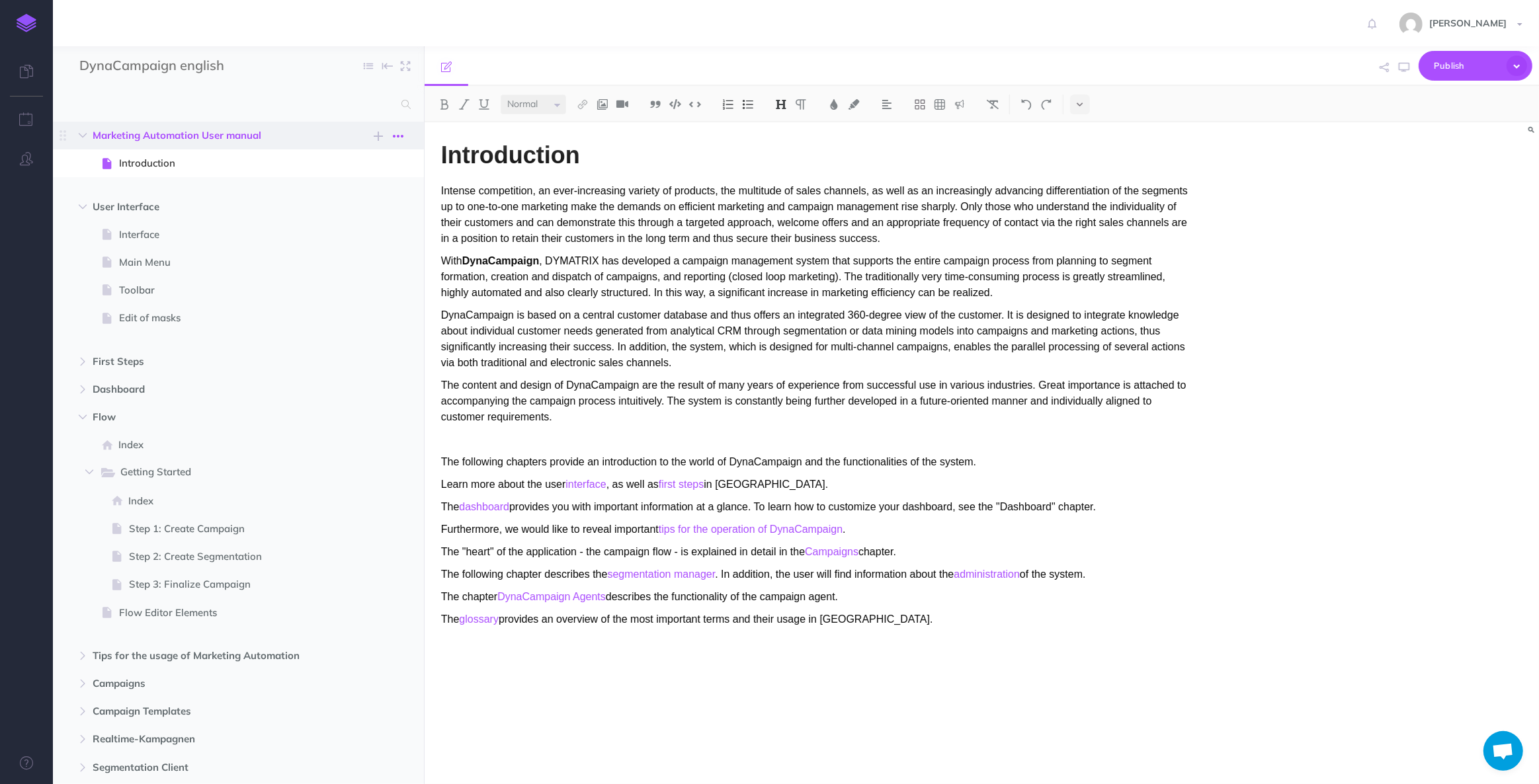
click at [406, 137] on button "button" at bounding box center [399, 137] width 23 height 16
click at [365, 198] on link "Settings" at bounding box center [361, 203] width 99 height 21
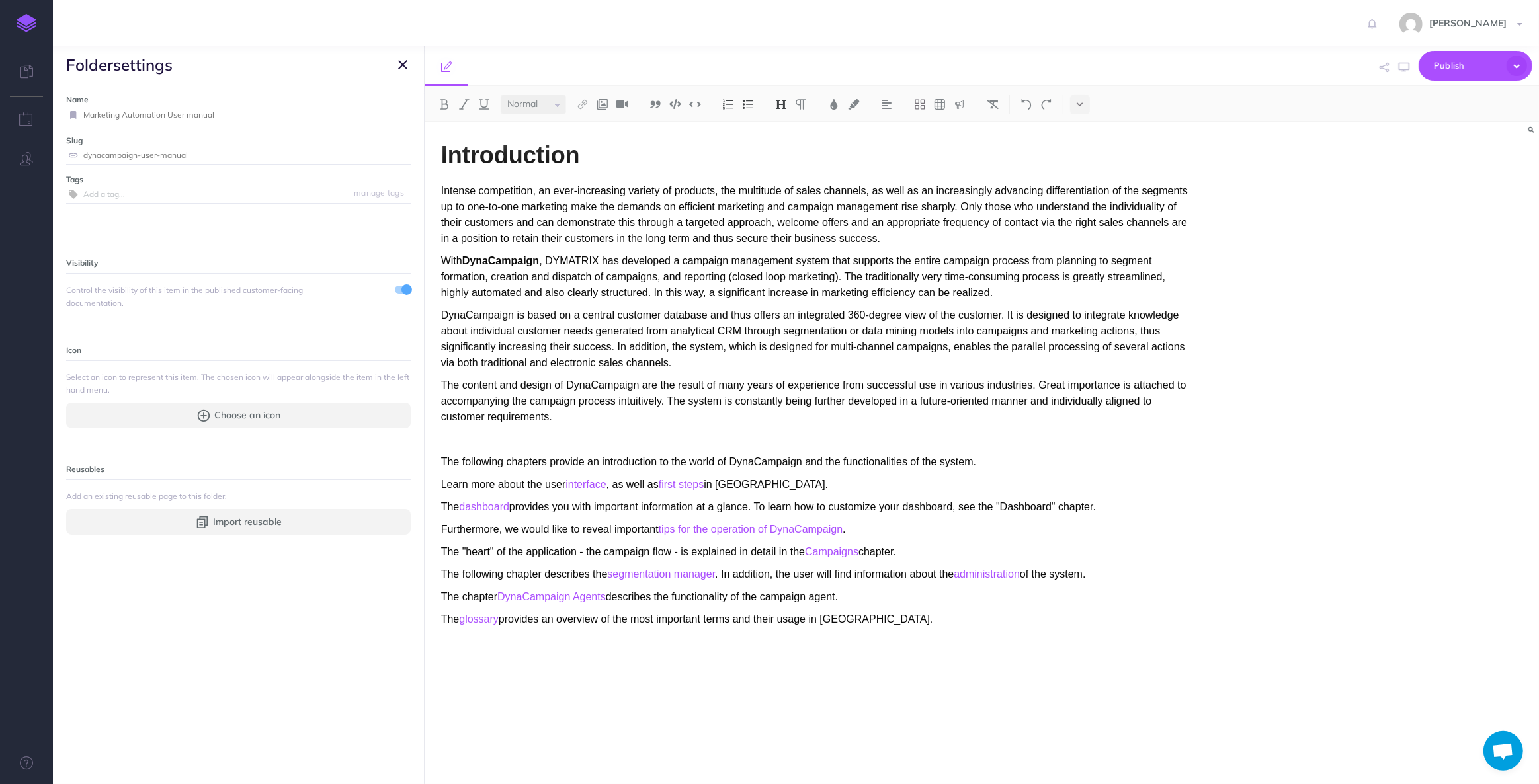
drag, startPoint x: 211, startPoint y: 152, endPoint x: 59, endPoint y: 151, distance: 152.0
click at [59, 151] on div "Name Marketing Automation User manual Save Slug dynacampaign-user-manual Save T…" at bounding box center [238, 433] width 371 height 701
click at [404, 63] on icon "button" at bounding box center [402, 64] width 9 height 16
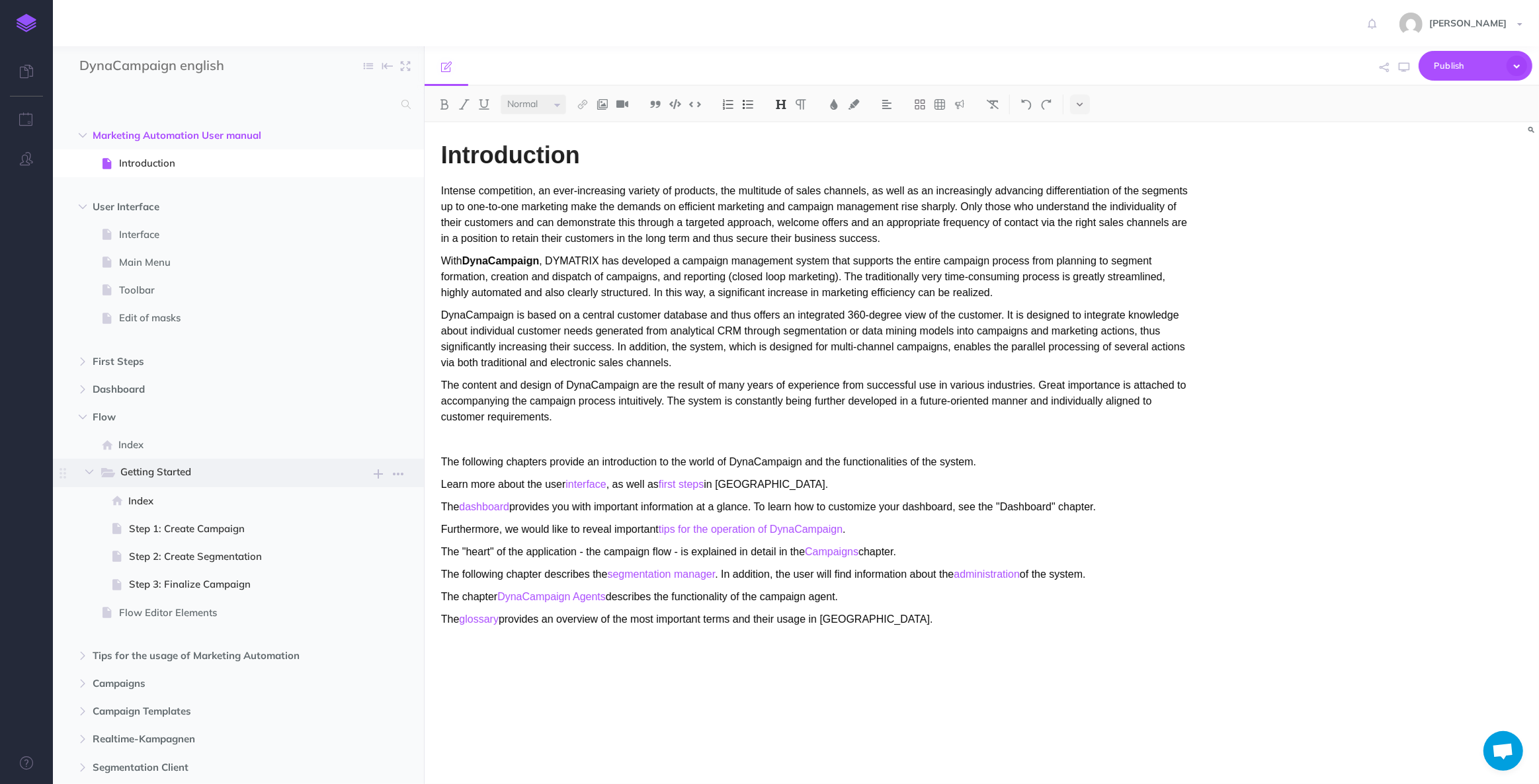
scroll to position [493, 0]
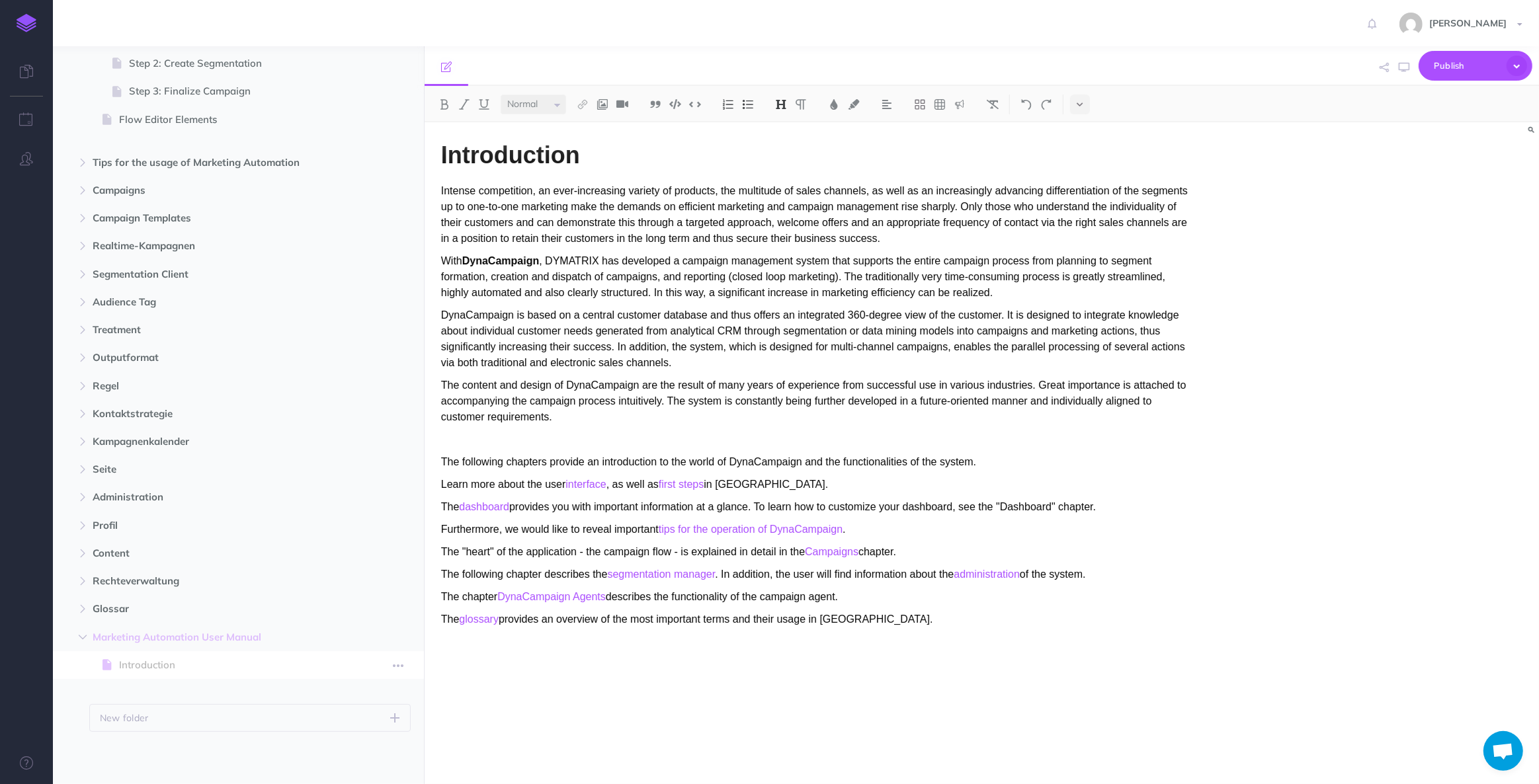
click at [159, 660] on span "Introduction" at bounding box center [231, 665] width 225 height 16
click at [401, 638] on icon "button" at bounding box center [398, 637] width 11 height 16
click at [367, 701] on link "Settings" at bounding box center [361, 704] width 99 height 21
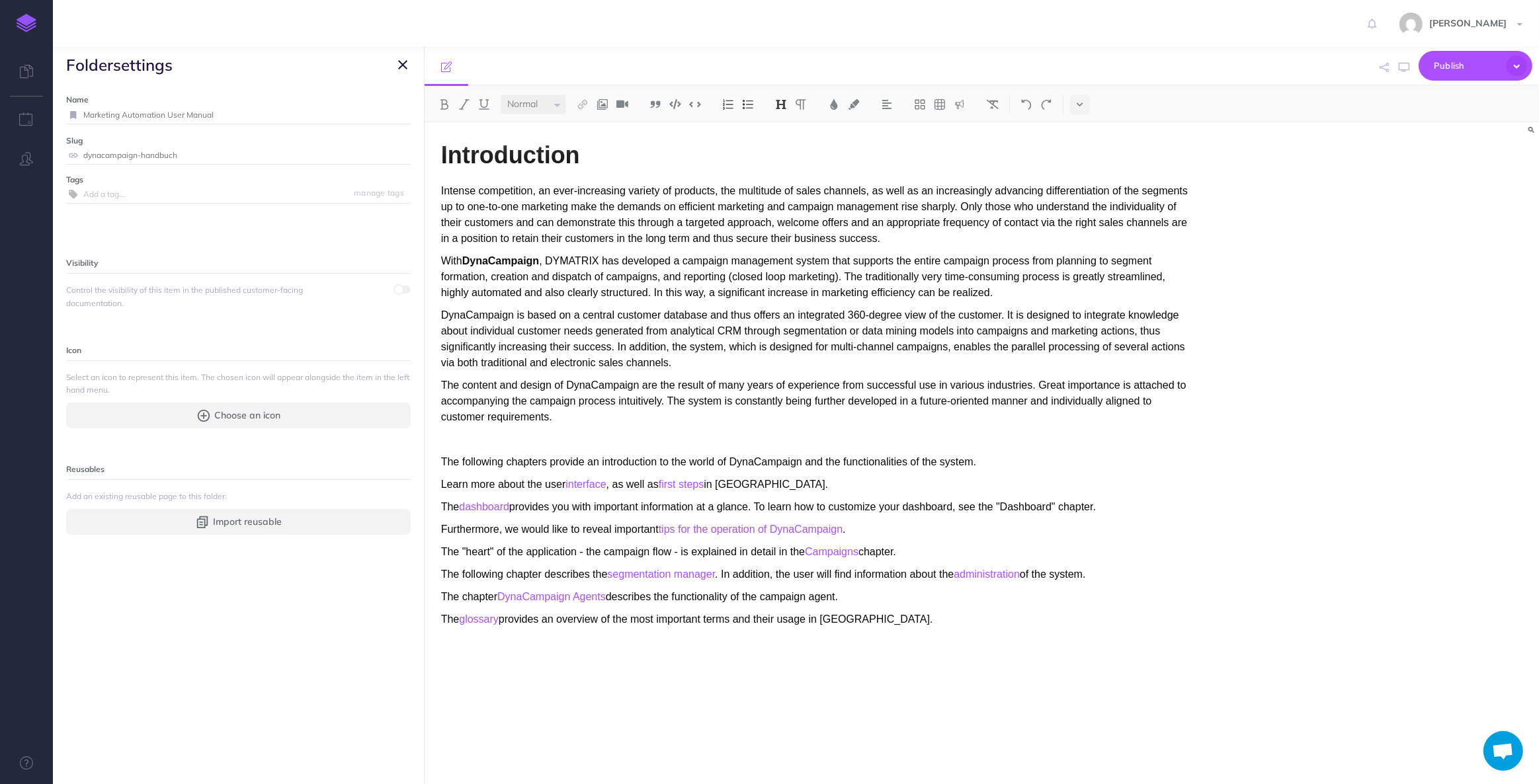
drag, startPoint x: 201, startPoint y: 151, endPoint x: 70, endPoint y: 142, distance: 131.3
click at [70, 142] on div "Slug dynacampaign-handbuch Save" at bounding box center [238, 149] width 344 height 30
paste input "user-manual"
click at [389, 153] on small "Save" at bounding box center [395, 155] width 18 height 10
type input "dynacampaign-handbuch"
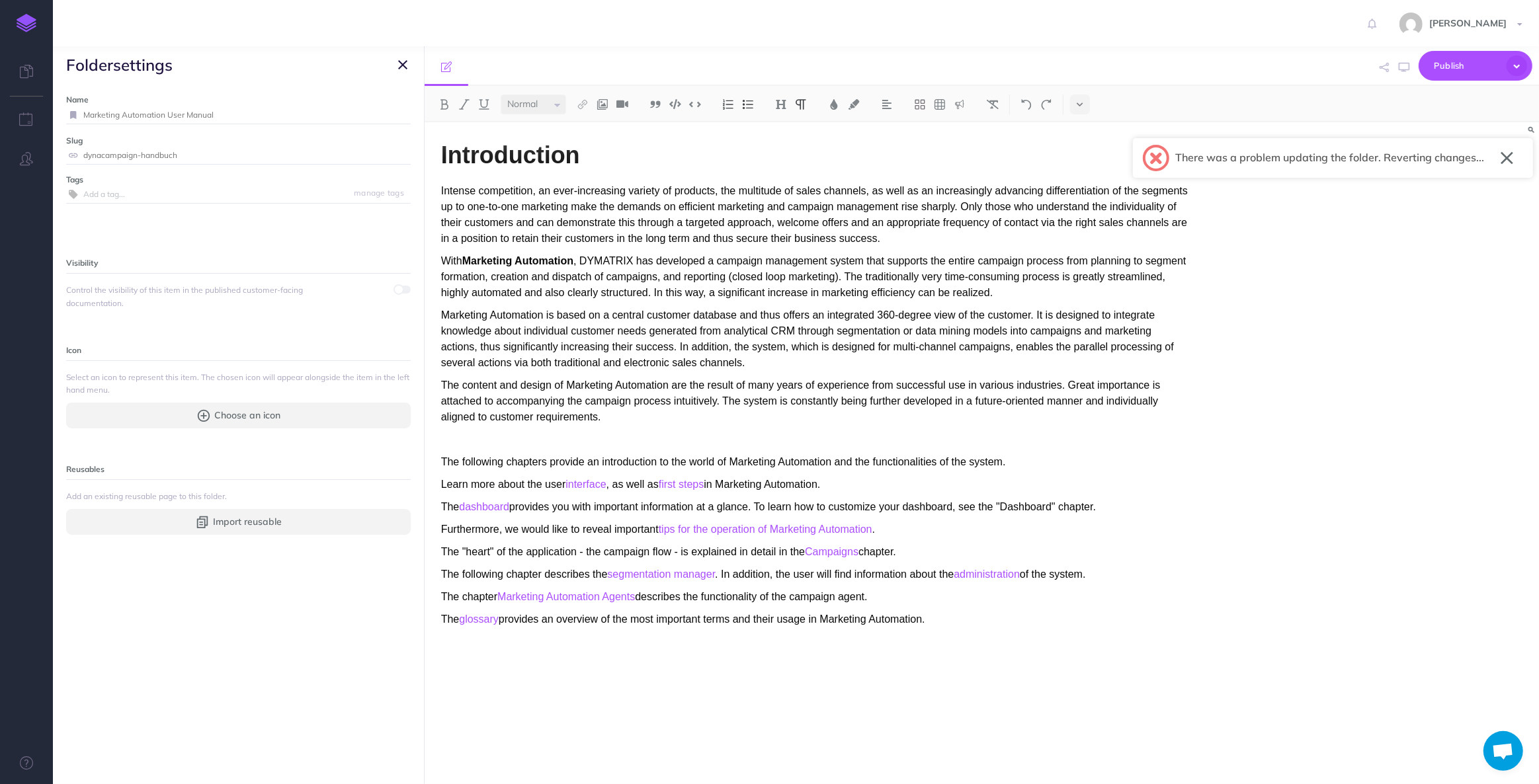
click at [1507, 159] on button "button" at bounding box center [1506, 158] width 13 height 21
click at [403, 63] on icon "button" at bounding box center [402, 64] width 9 height 16
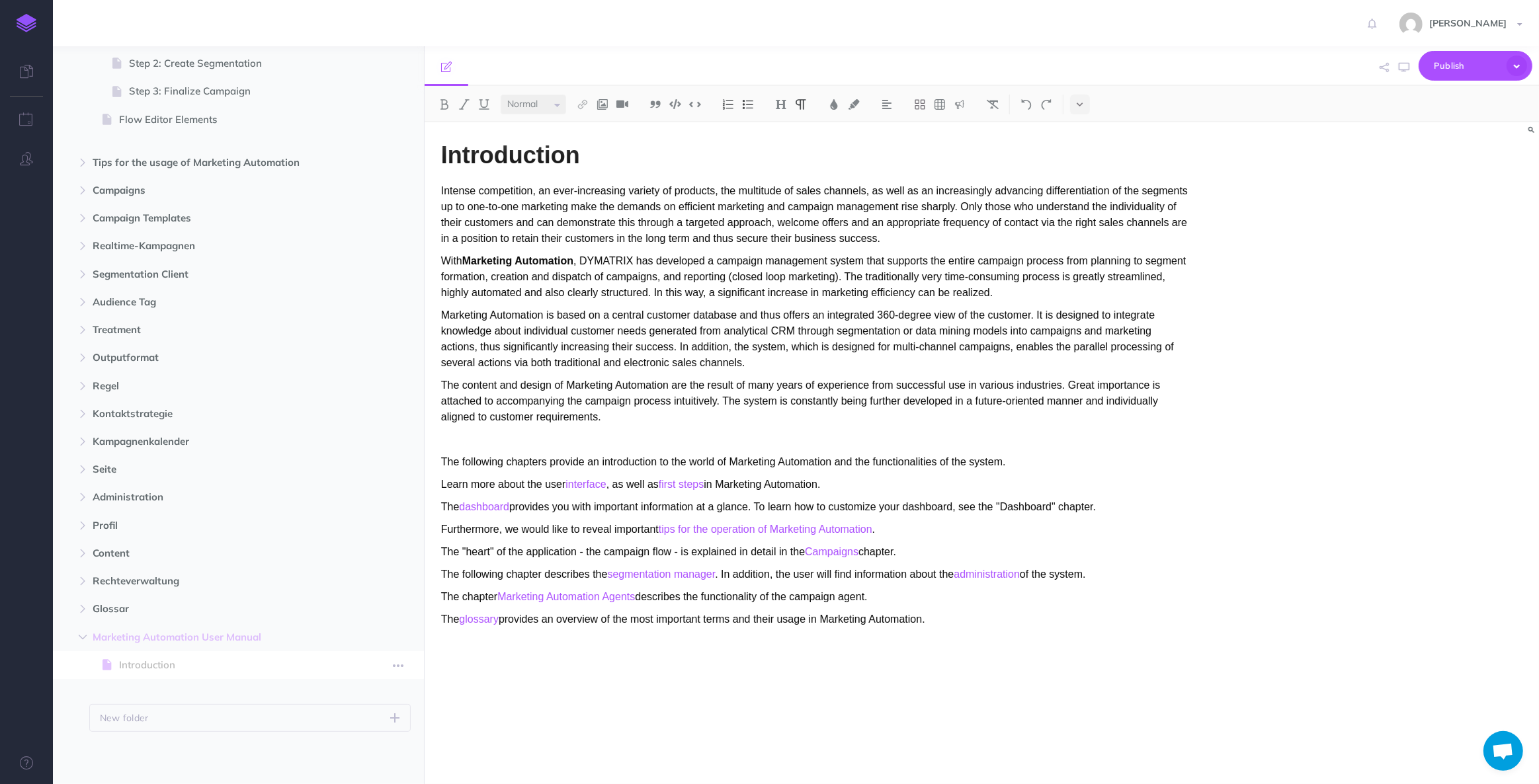
click at [305, 658] on span "Introduction" at bounding box center [231, 665] width 225 height 16
click at [400, 670] on icon "button" at bounding box center [398, 666] width 11 height 16
click at [503, 707] on div "Introduction Intense competition, an ever-increasing variety of products, the m…" at bounding box center [814, 446] width 780 height 648
click at [306, 667] on span "Introduction" at bounding box center [231, 665] width 225 height 16
drag, startPoint x: 953, startPoint y: 619, endPoint x: 405, endPoint y: 147, distance: 723.2
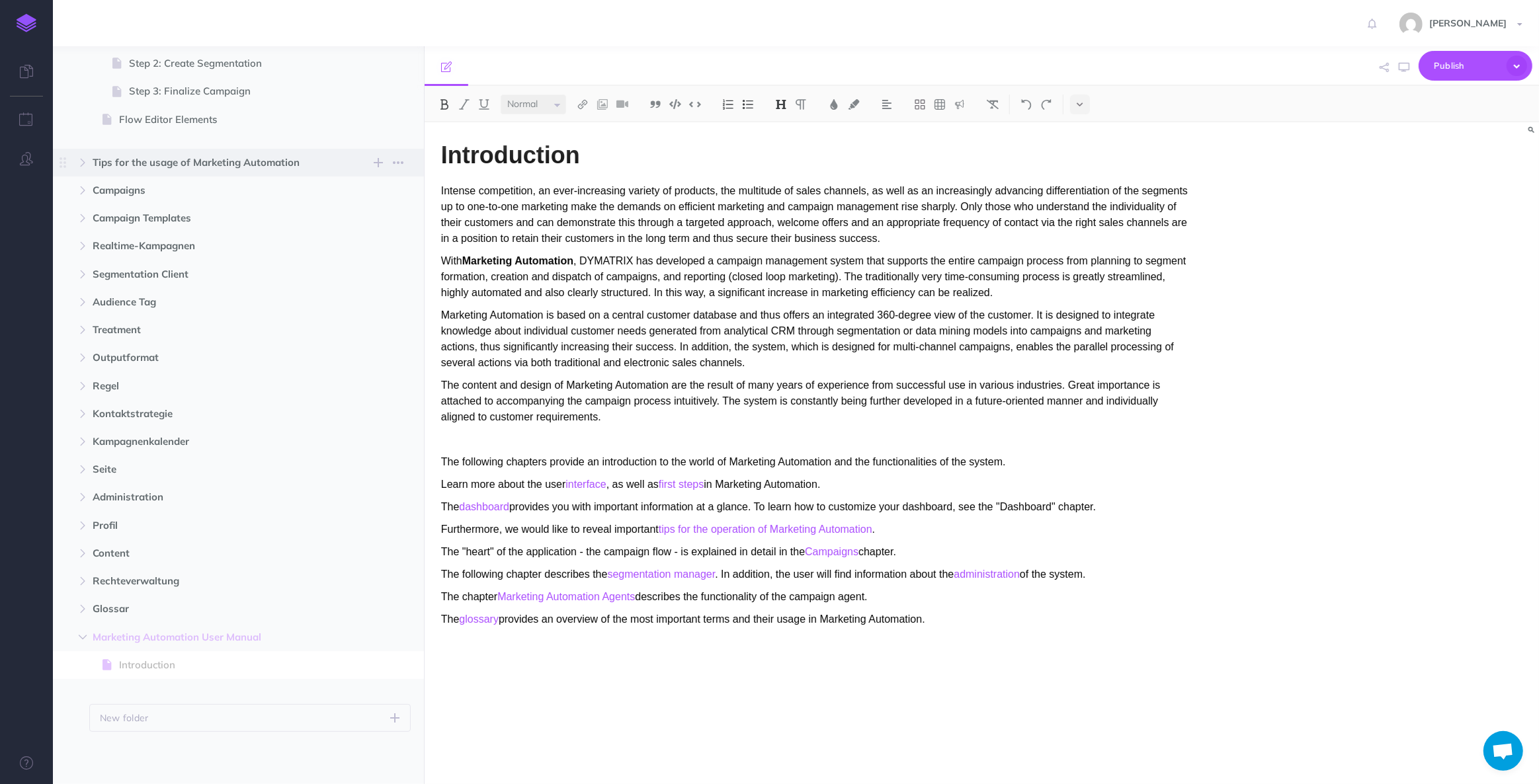
click at [405, 147] on div "DynaCampaign english Collapse all Expand all Expand to root folders Marketing A…" at bounding box center [795, 414] width 1485 height 738
click at [549, 357] on p "Marketing Automation is based on a central customer database and thus offers an…" at bounding box center [814, 338] width 747 height 63
drag, startPoint x: 956, startPoint y: 626, endPoint x: 371, endPoint y: 150, distance: 754.2
click at [371, 150] on div "DynaCampaign english Collapse all Expand all Expand to root folders Marketing A…" at bounding box center [795, 414] width 1485 height 738
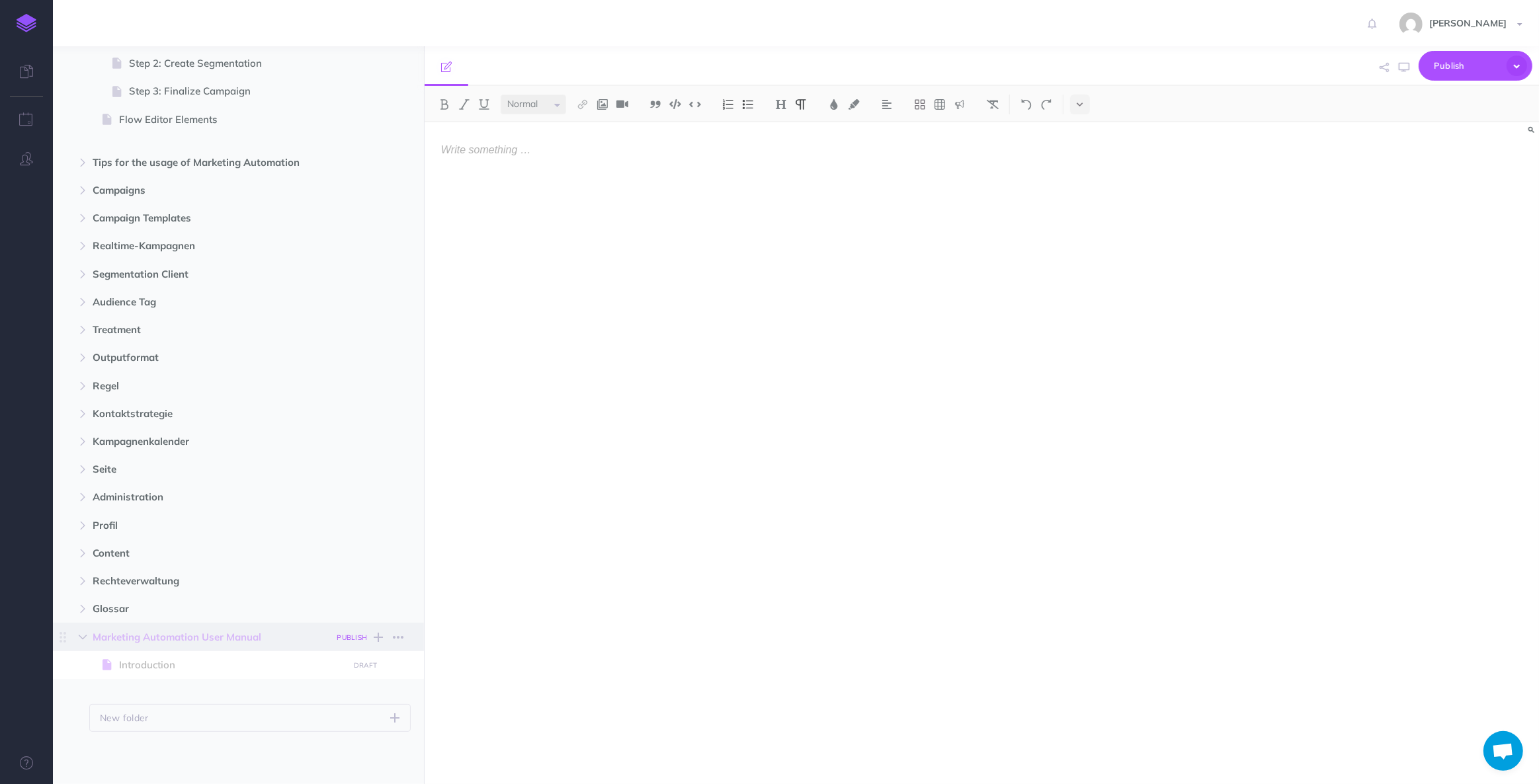
click at [353, 640] on small "PUBLISH" at bounding box center [352, 638] width 30 height 9
click at [339, 751] on button "Publish" at bounding box center [340, 749] width 43 height 22
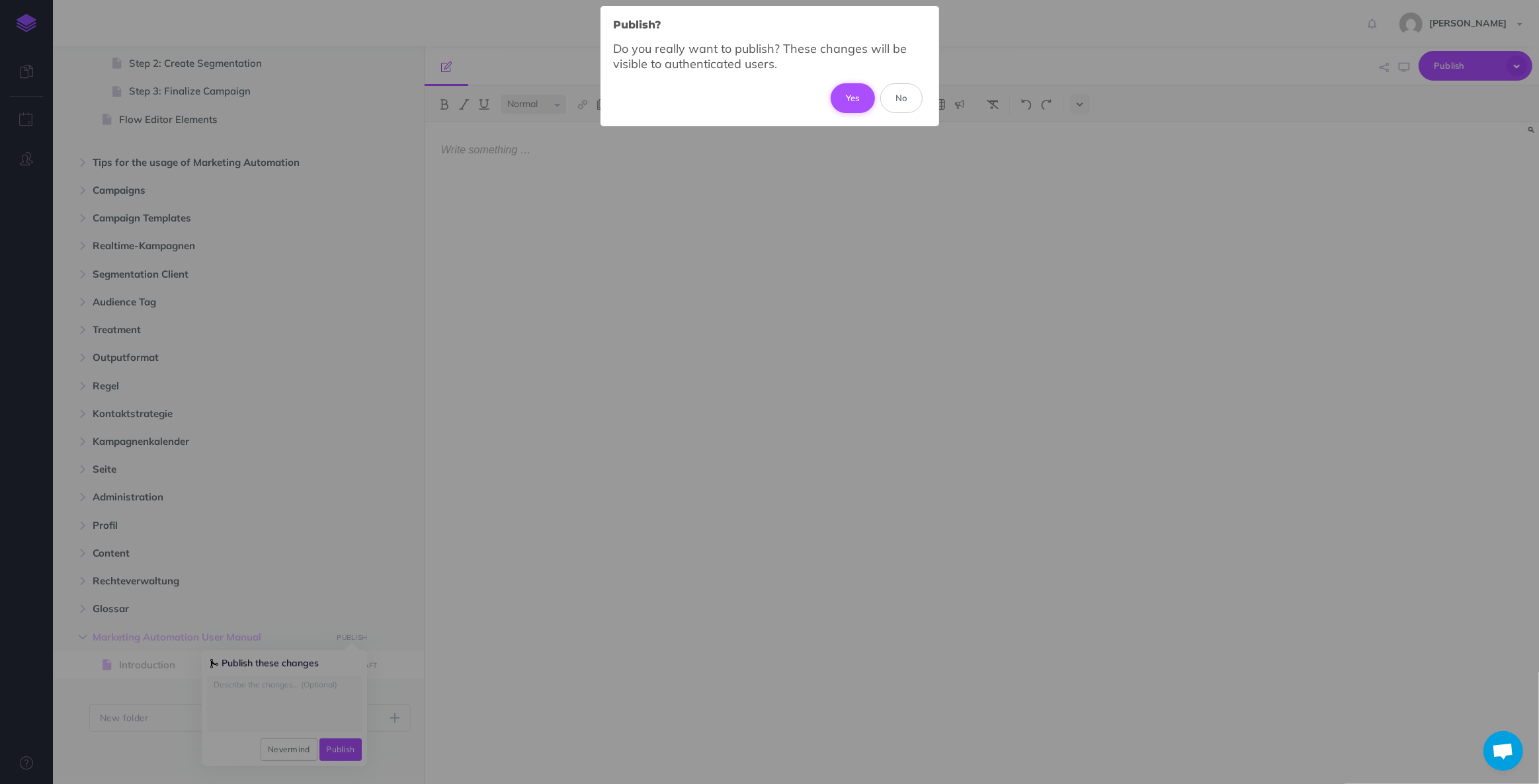
click at [853, 99] on button "Yes" at bounding box center [852, 98] width 44 height 29
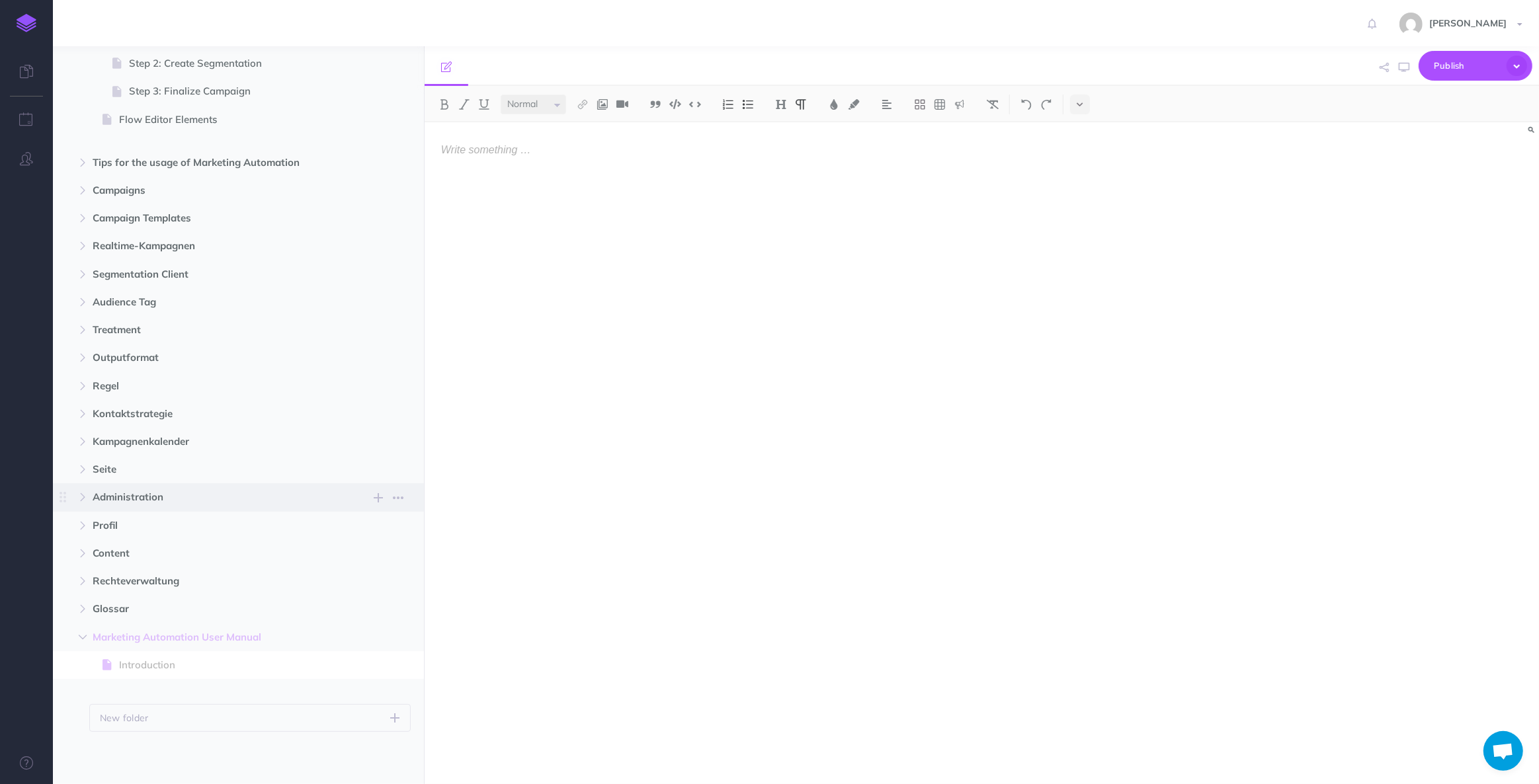
scroll to position [0, 0]
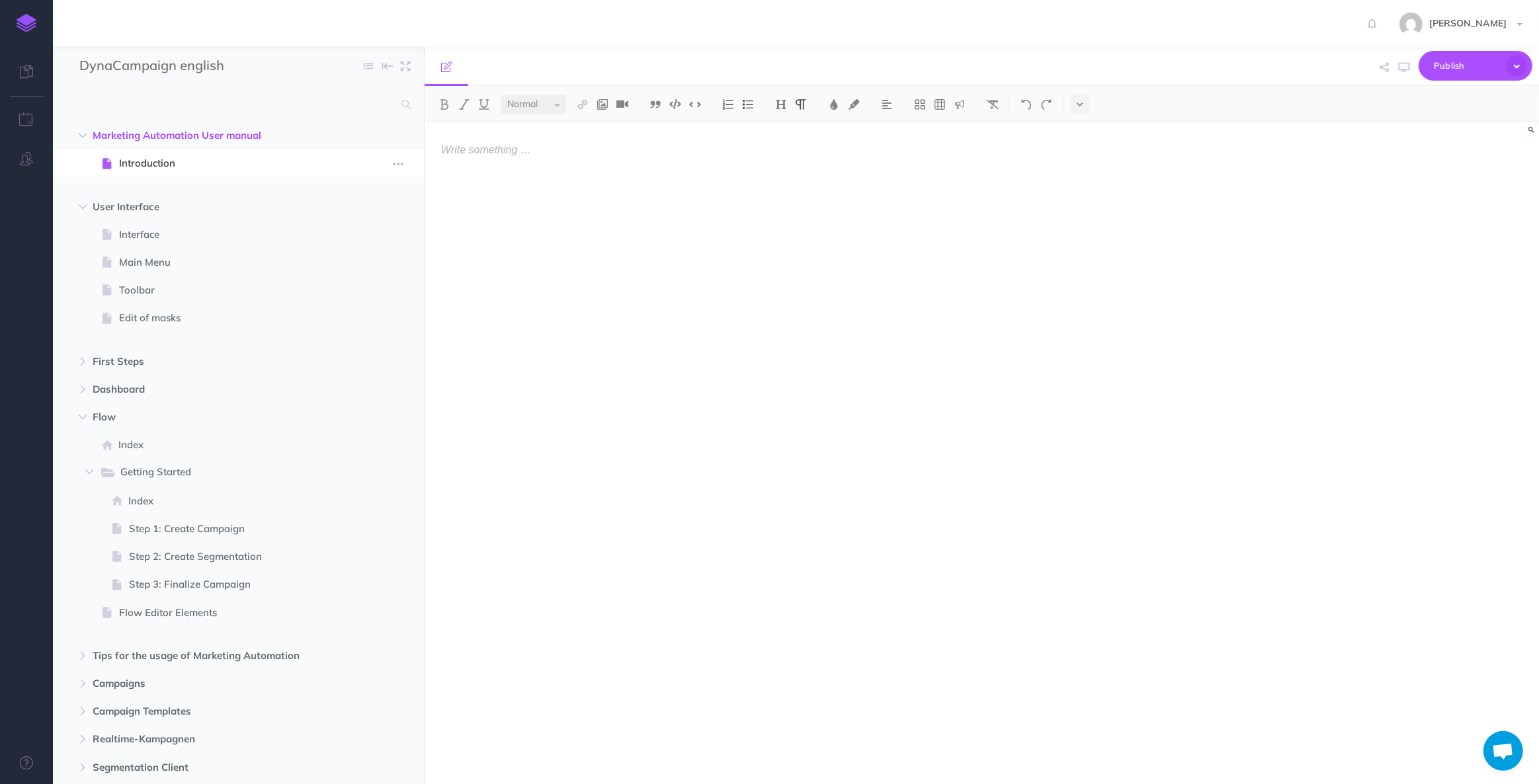
click at [182, 162] on span "Introduction" at bounding box center [231, 163] width 225 height 16
click at [212, 136] on span "Marketing Automation User manual" at bounding box center [210, 136] width 235 height 16
click at [169, 149] on span at bounding box center [238, 163] width 371 height 27
click at [163, 170] on span "Introduction" at bounding box center [231, 163] width 225 height 16
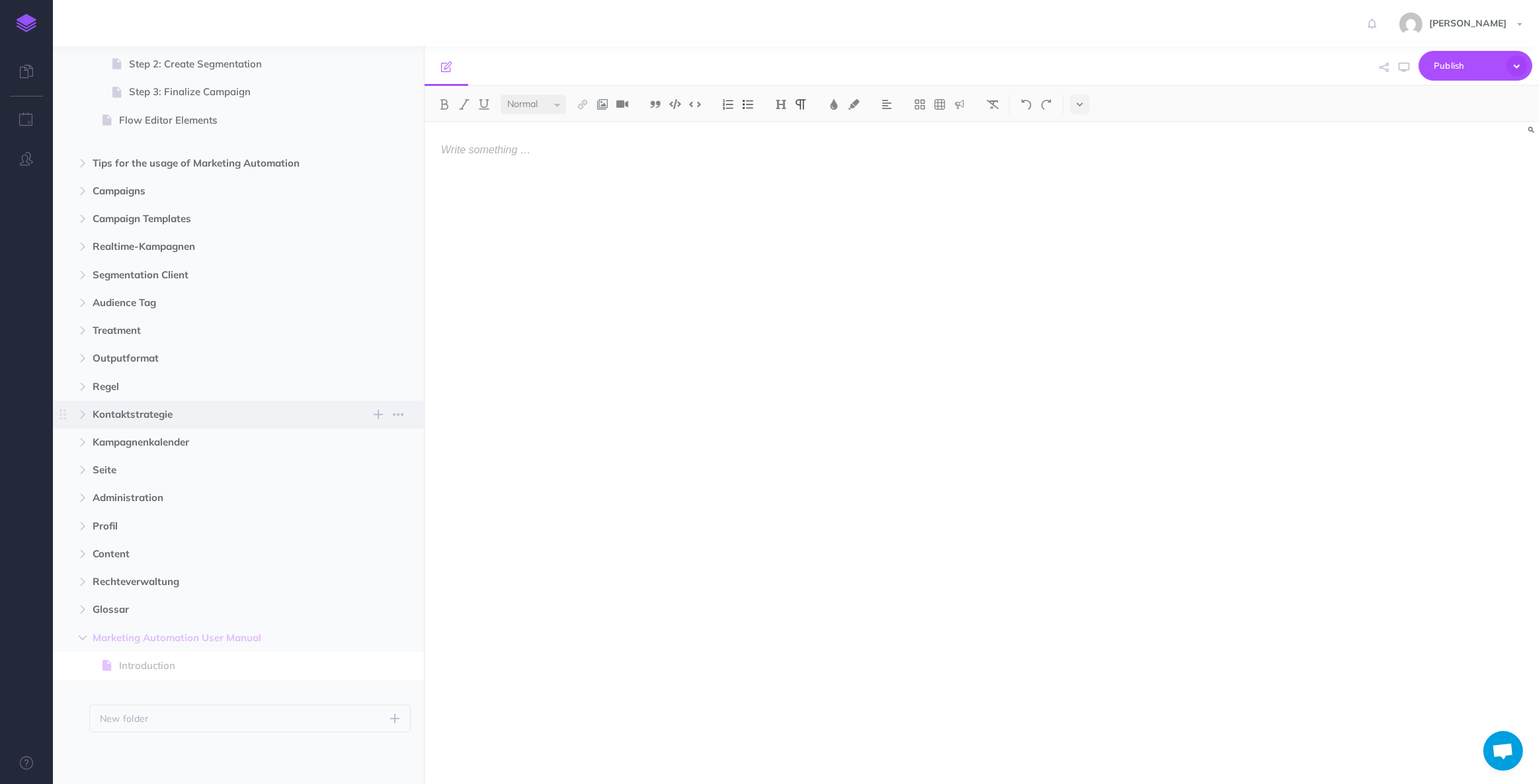
scroll to position [493, 0]
click at [105, 608] on span "Glossar" at bounding box center [210, 608] width 235 height 16
select select "null"
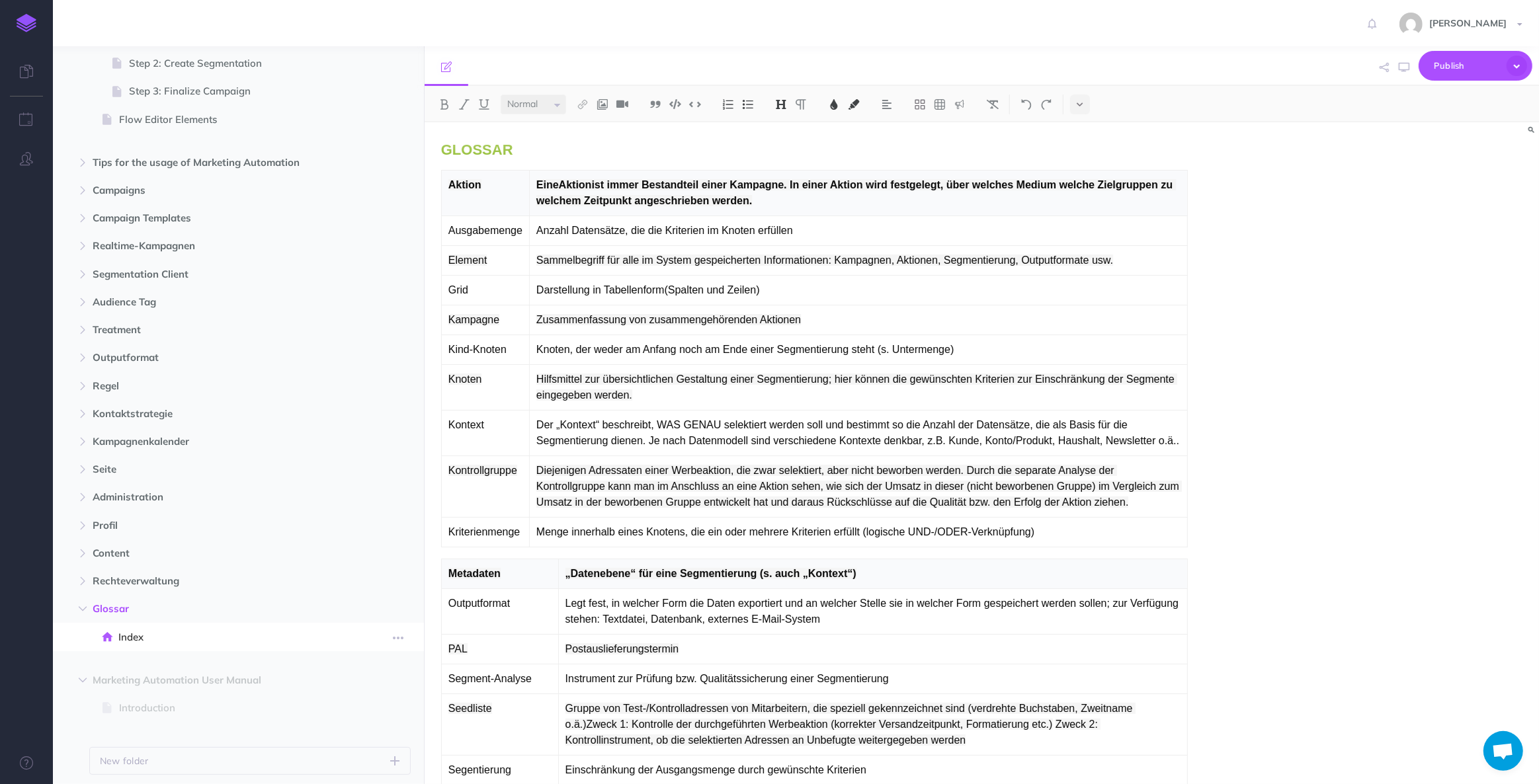
click at [140, 638] on span "Index" at bounding box center [231, 637] width 226 height 16
click at [146, 584] on span "Rechteverwaltung" at bounding box center [210, 581] width 235 height 16
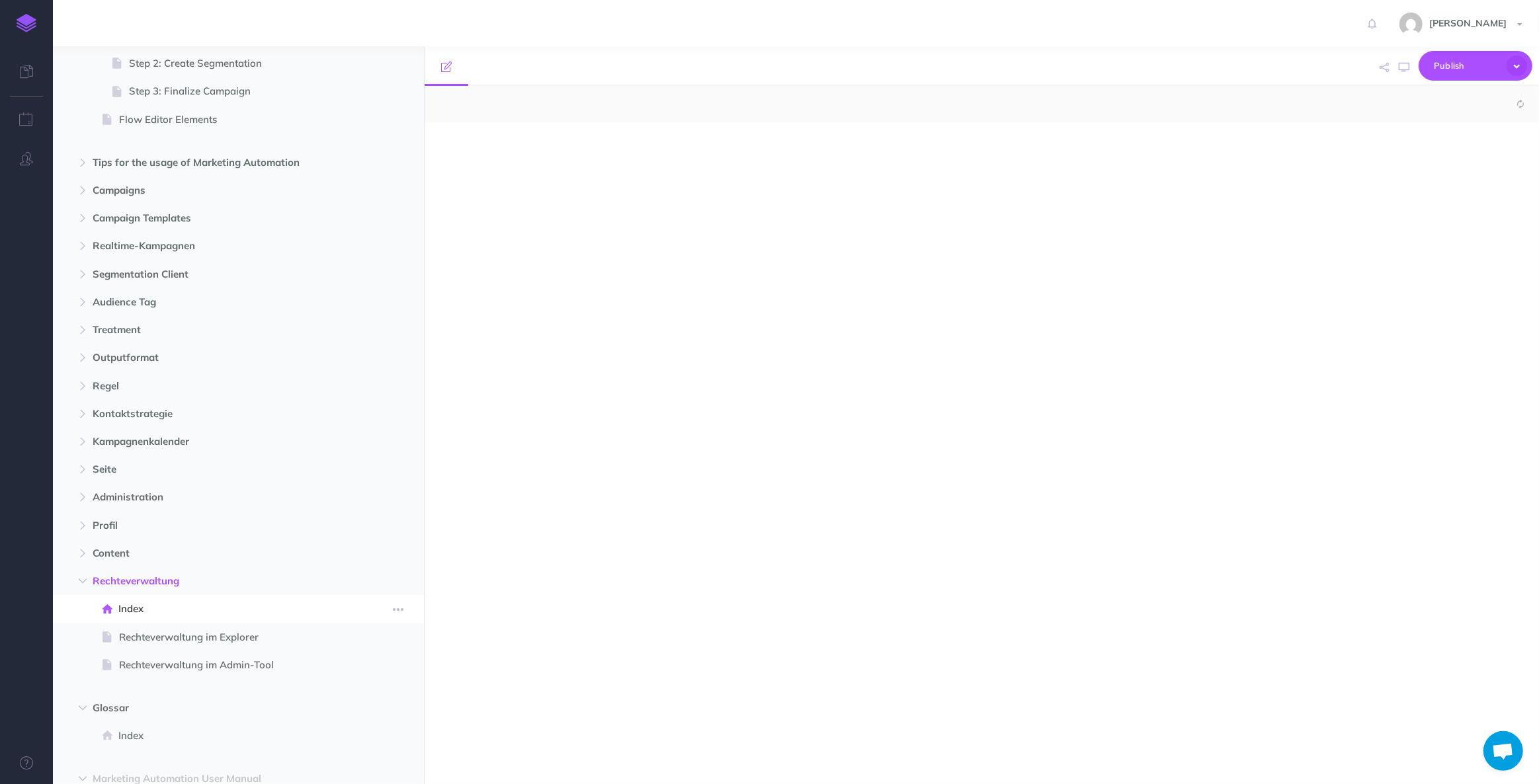
select select "null"
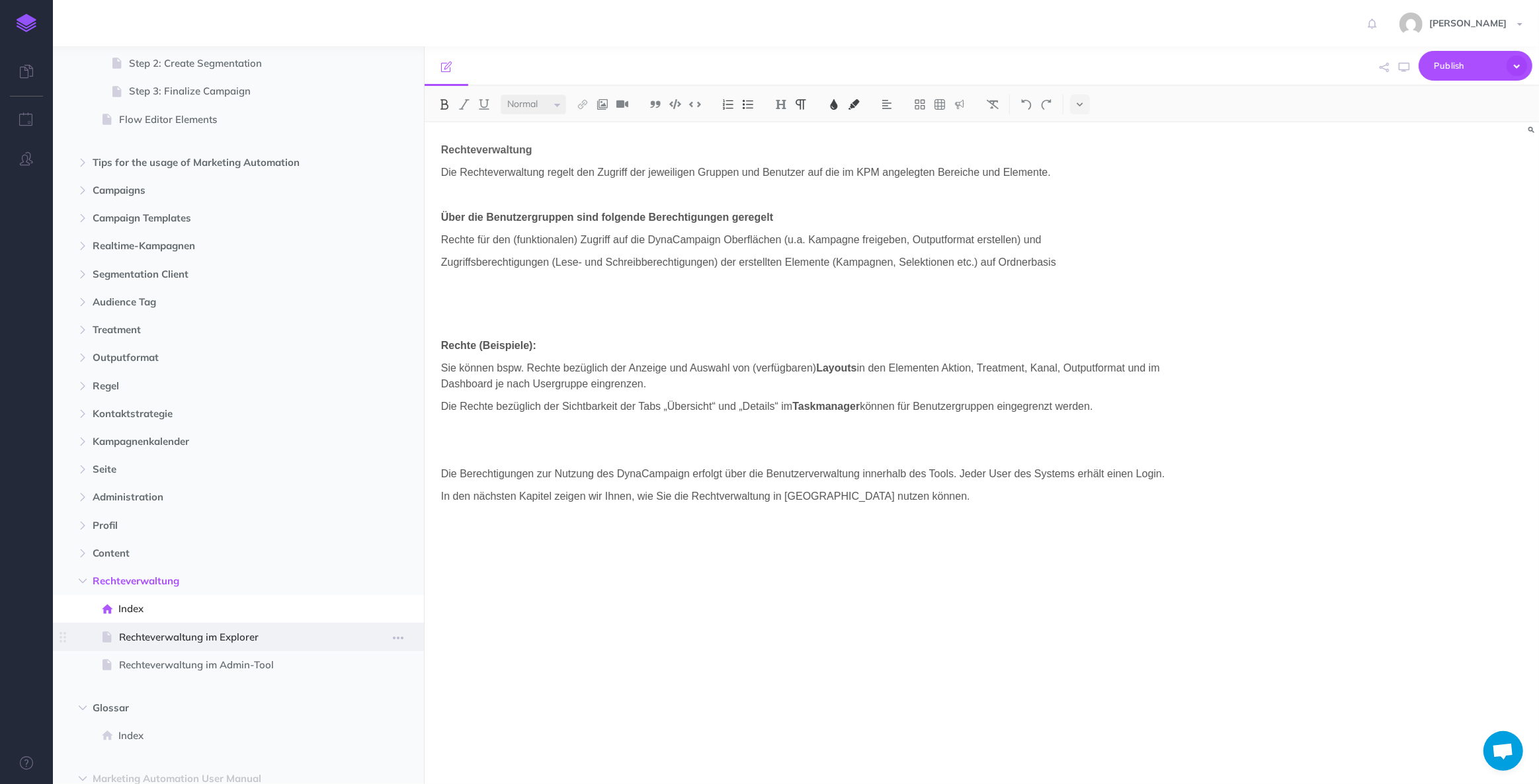
click at [159, 634] on span "Rechteverwaltung im Explorer" at bounding box center [231, 637] width 225 height 16
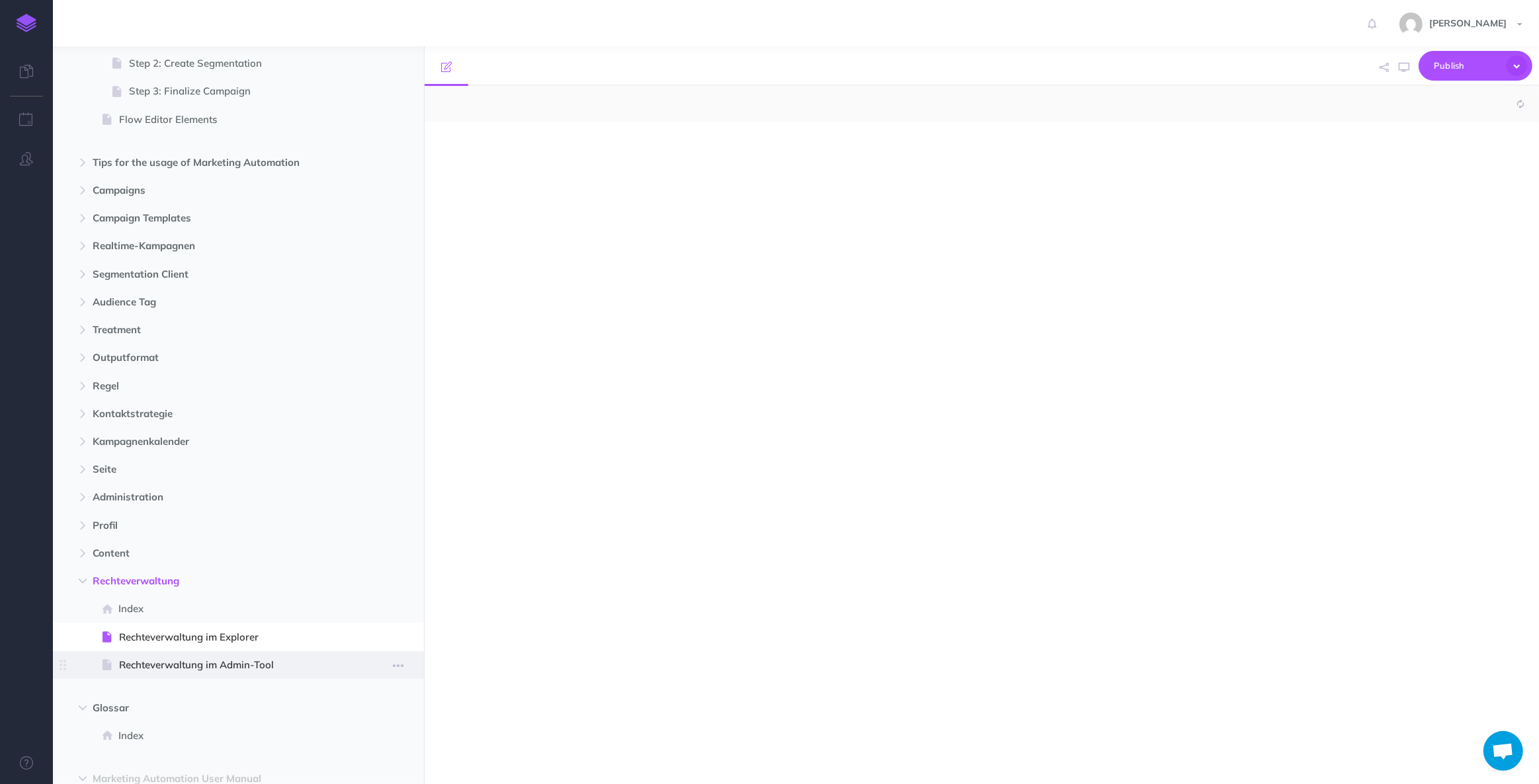
select select "null"
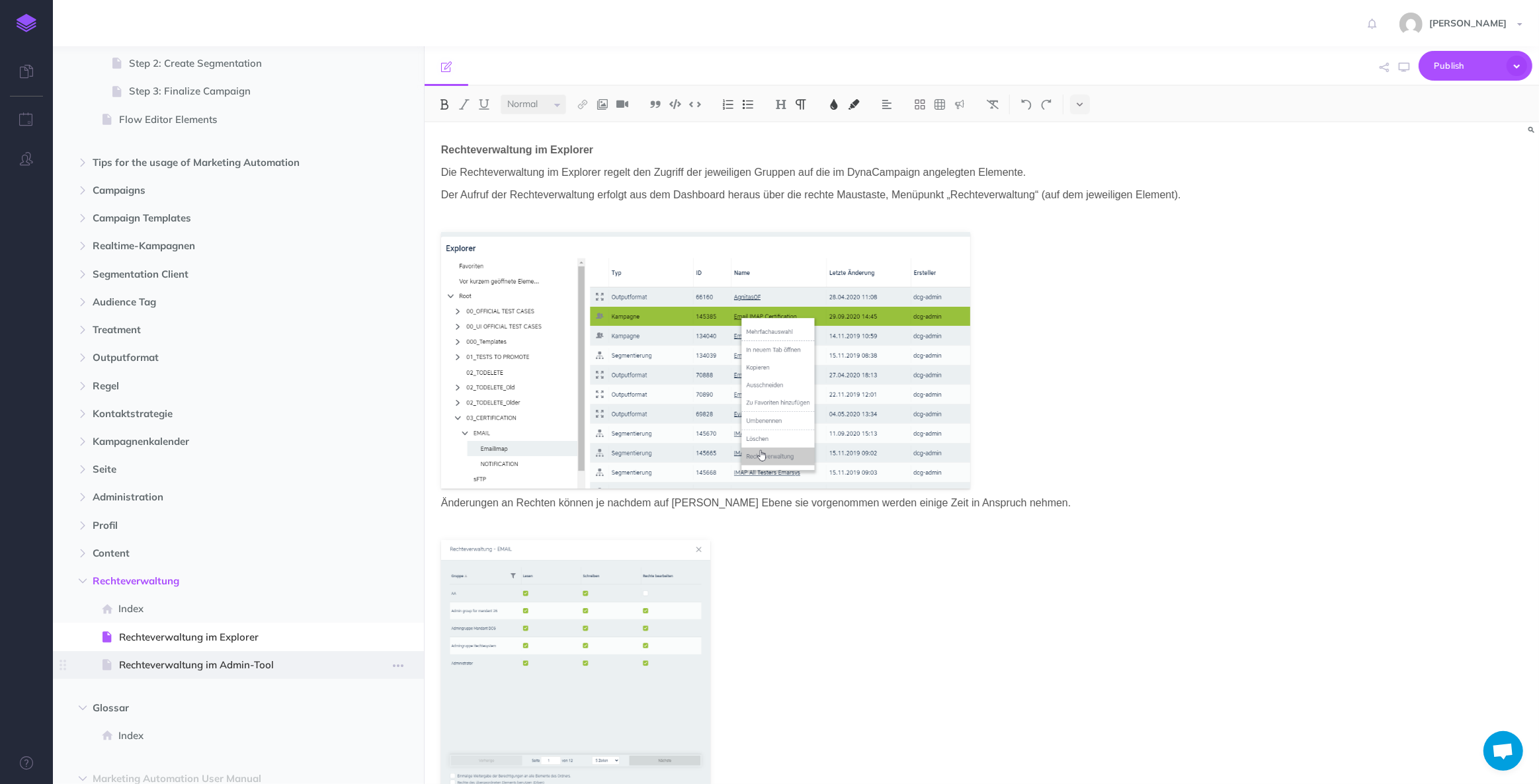
click at [165, 664] on span "Rechteverwaltung im Admin-Tool" at bounding box center [231, 665] width 225 height 16
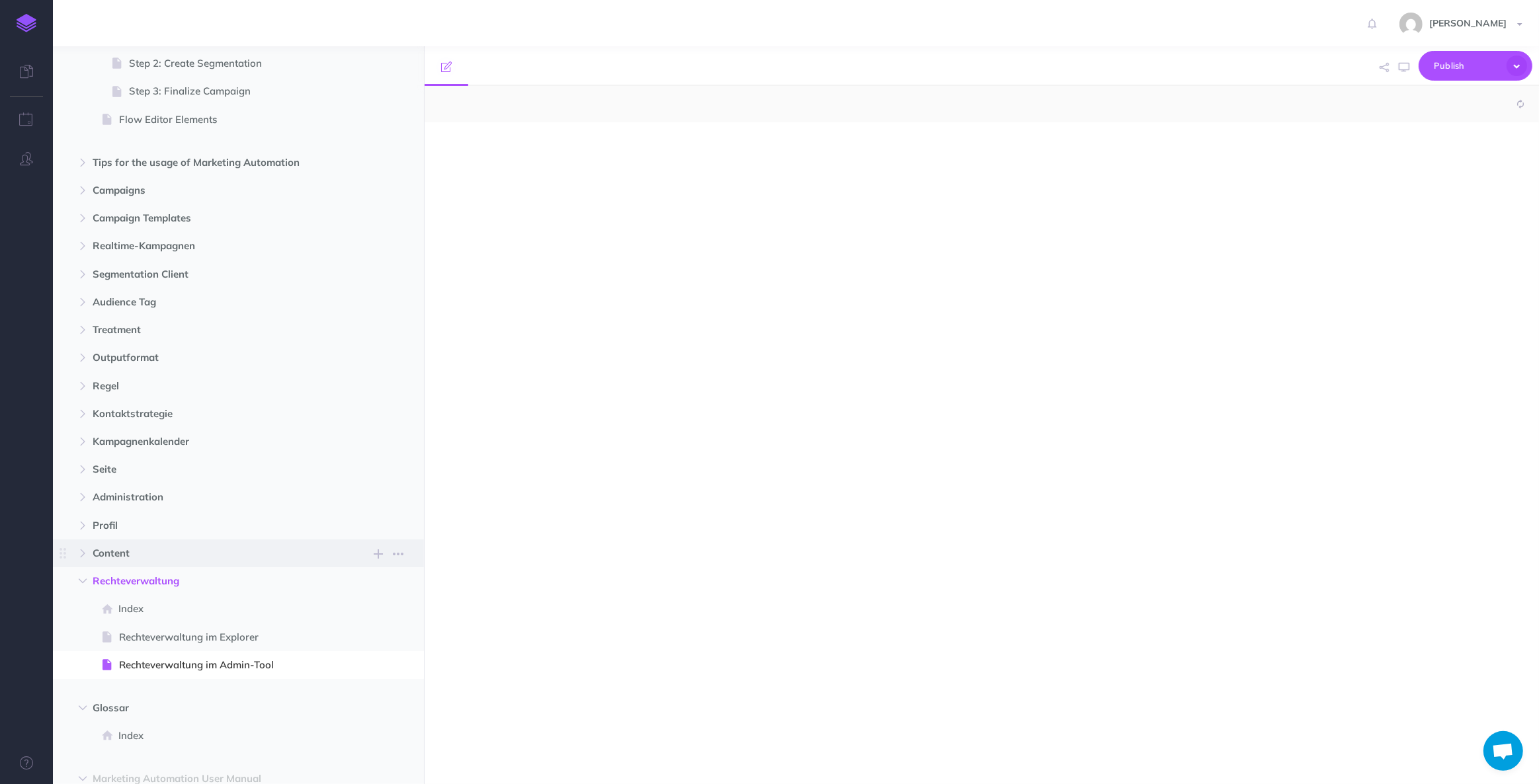
select select "null"
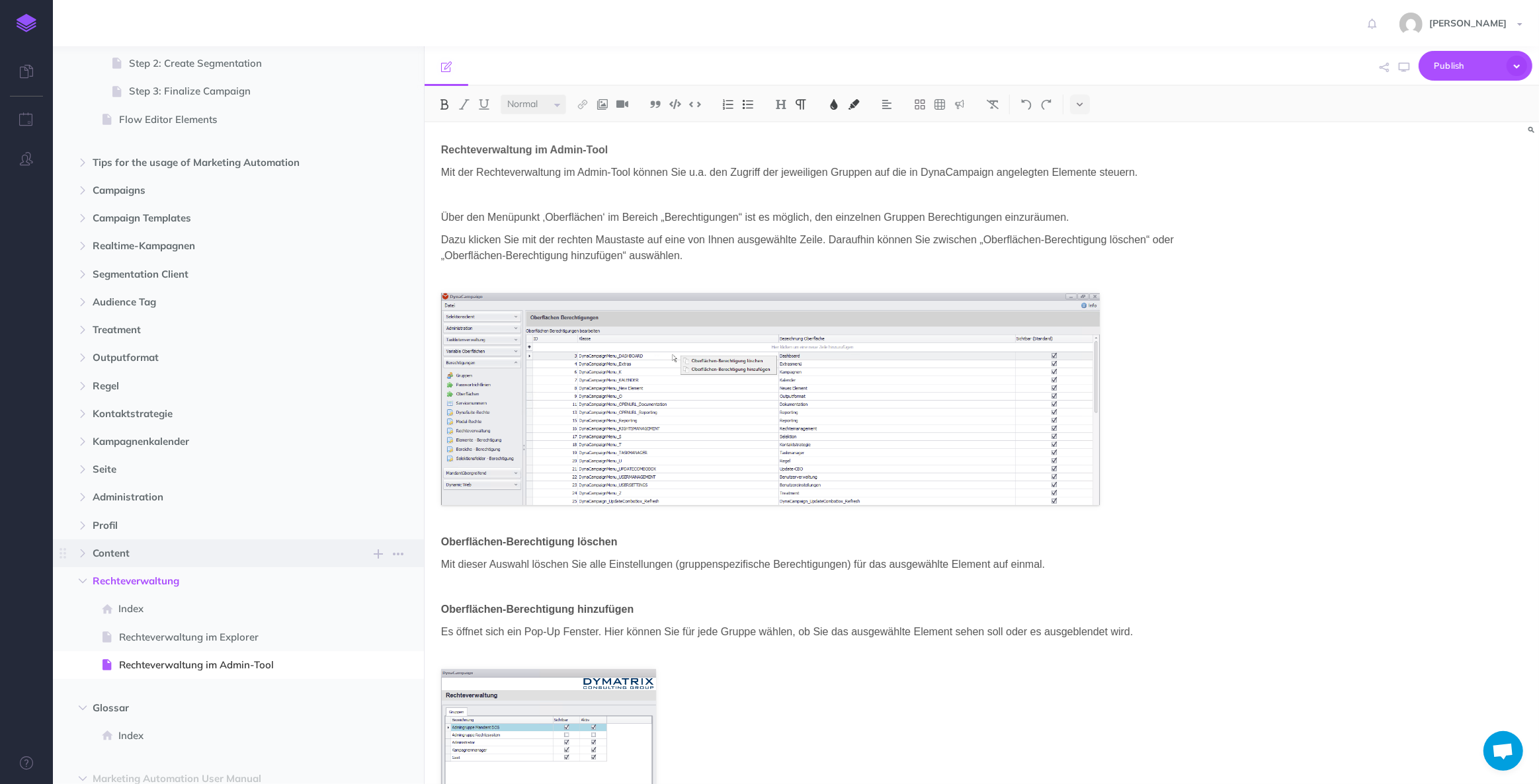
click at [143, 560] on span "Content" at bounding box center [210, 553] width 235 height 16
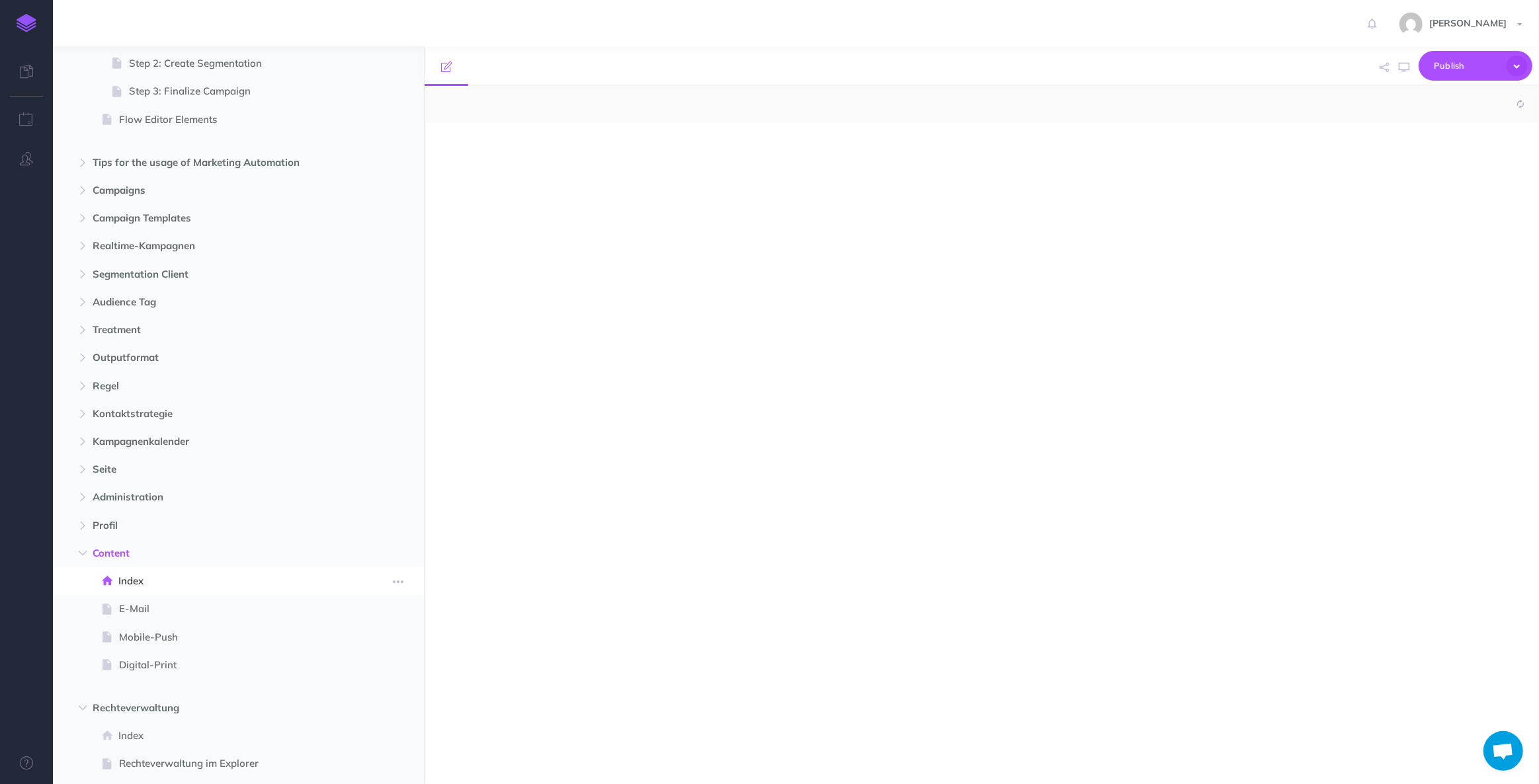
select select "null"
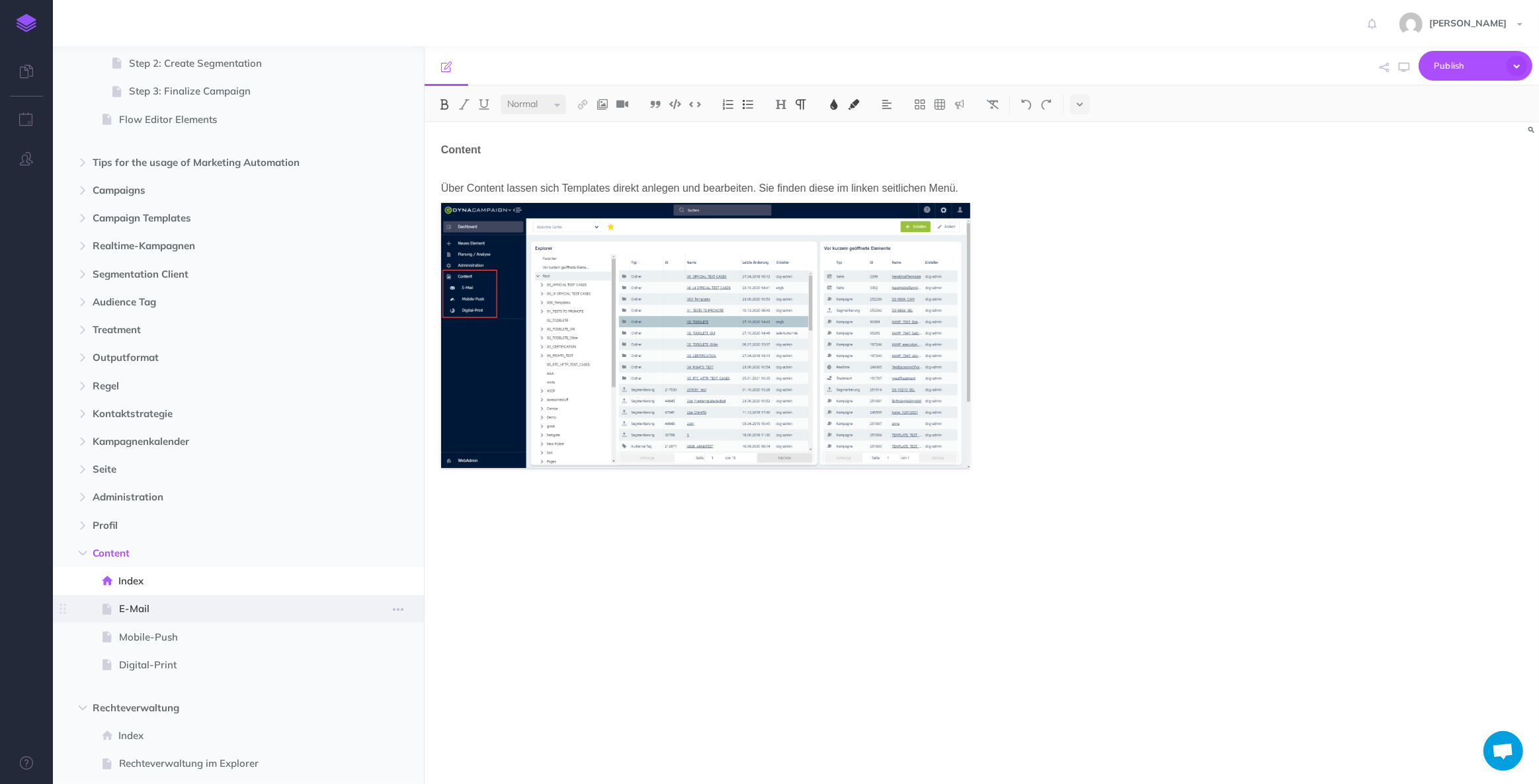
click at [153, 610] on span "E-Mail" at bounding box center [231, 608] width 225 height 16
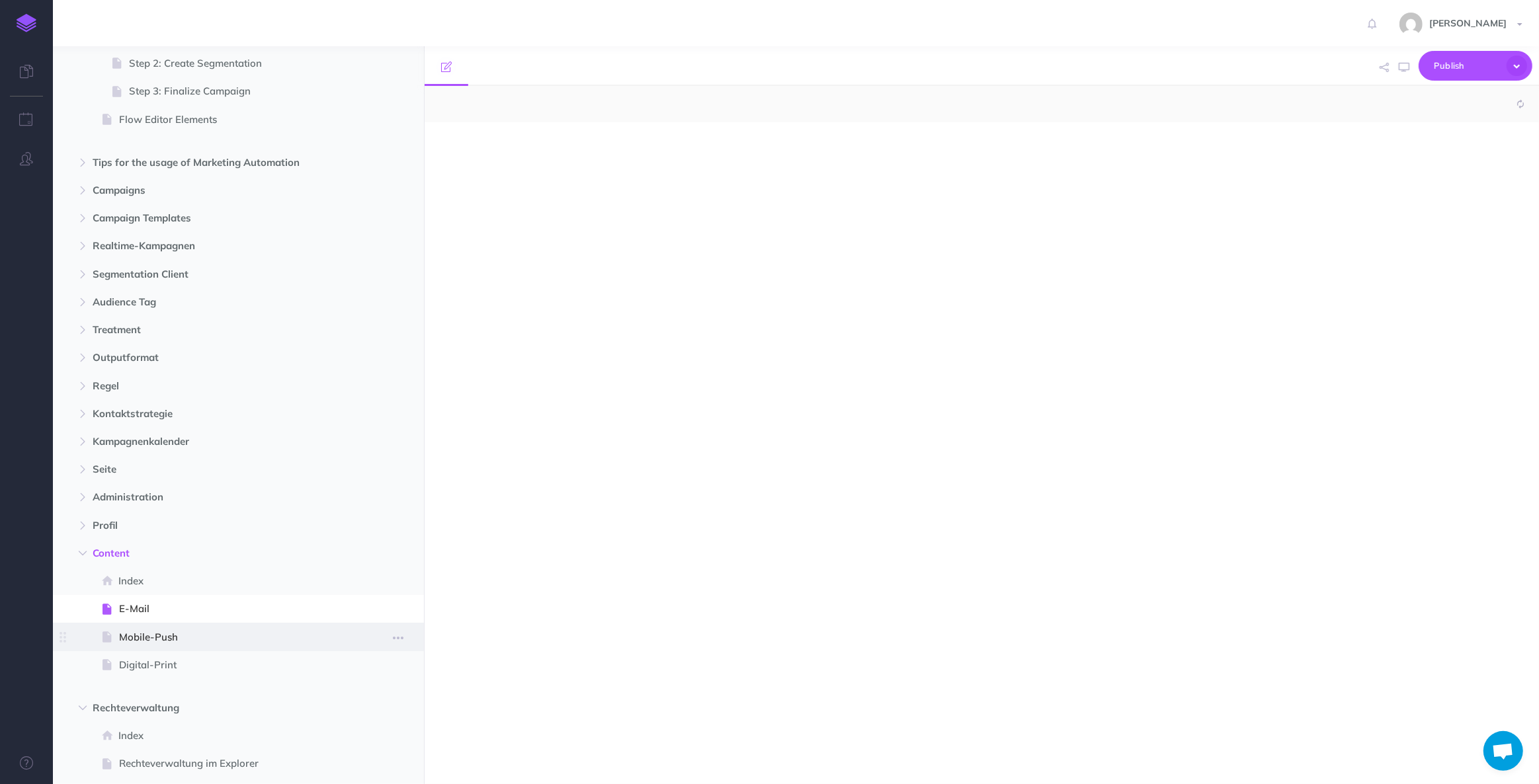
select select "null"
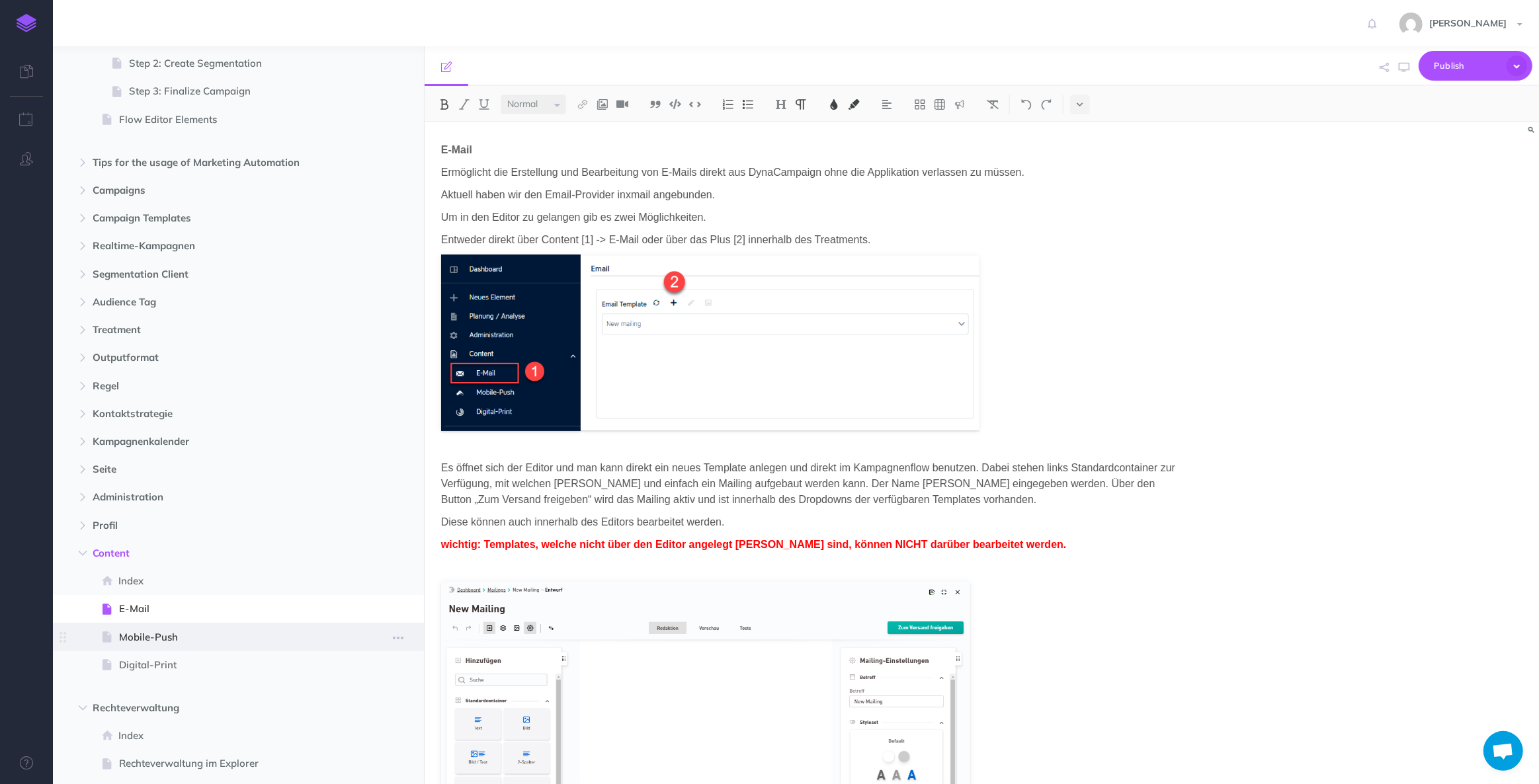
click at [158, 630] on span "Mobile-Push" at bounding box center [231, 637] width 225 height 16
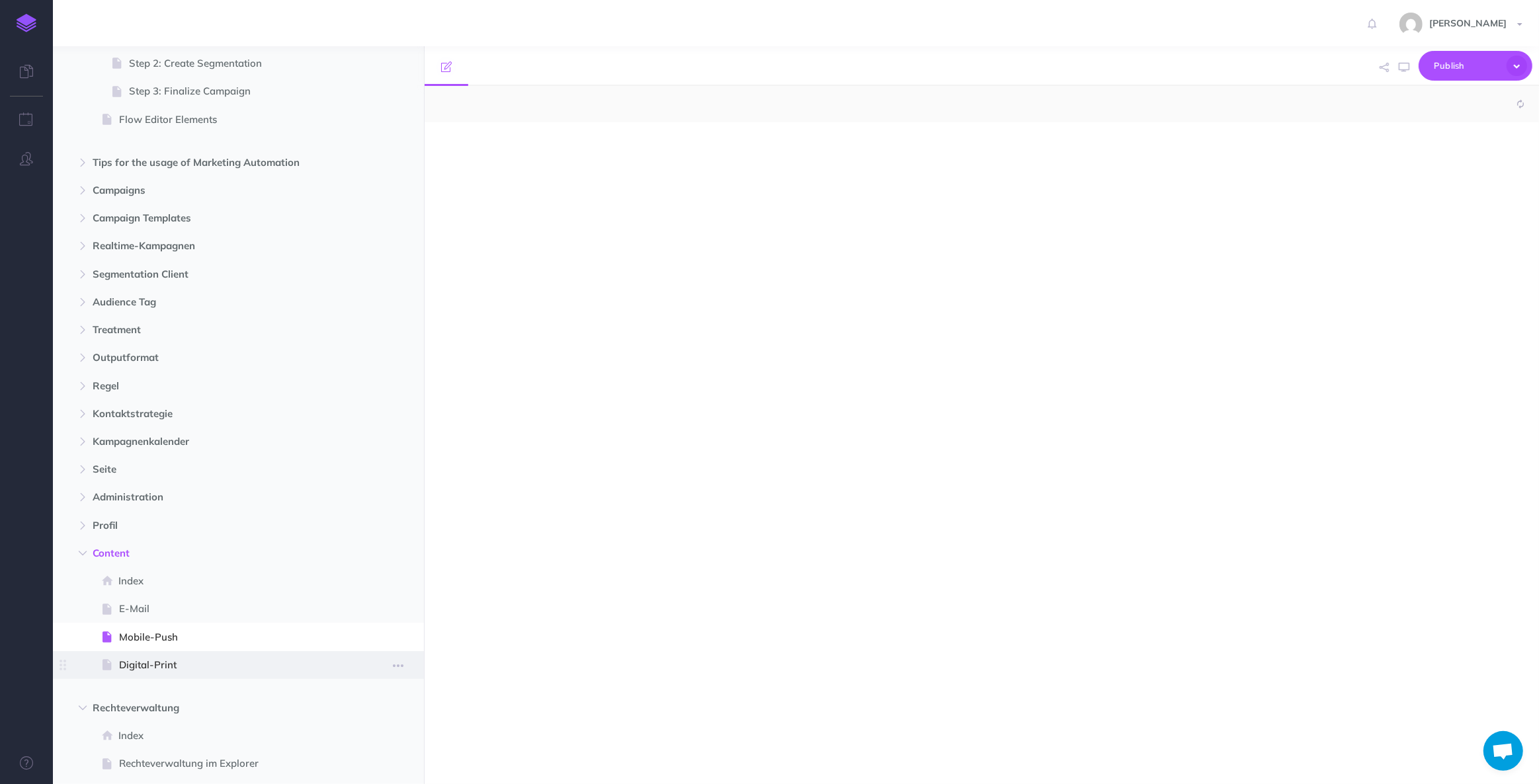
select select "null"
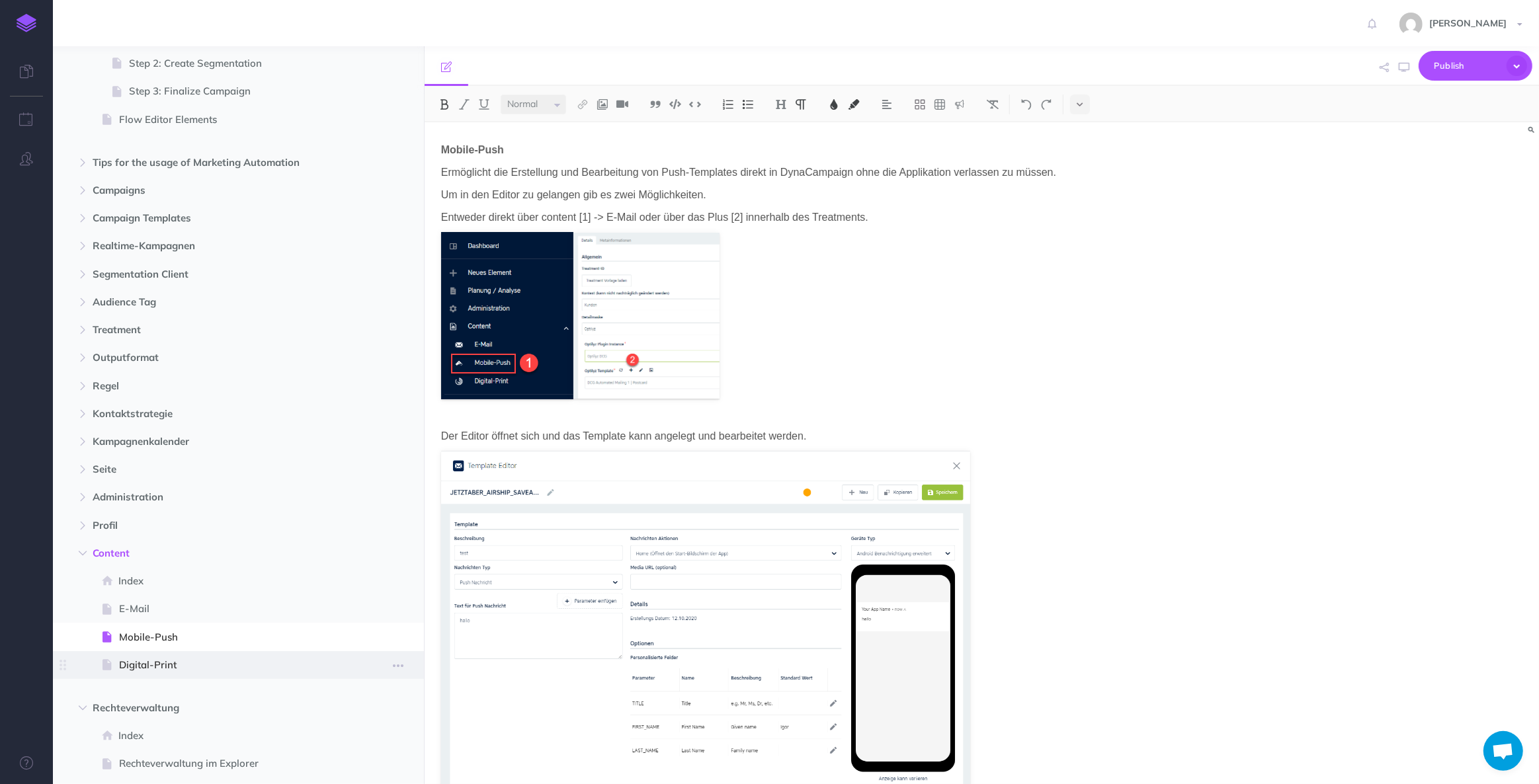
click at [158, 654] on span at bounding box center [238, 665] width 371 height 27
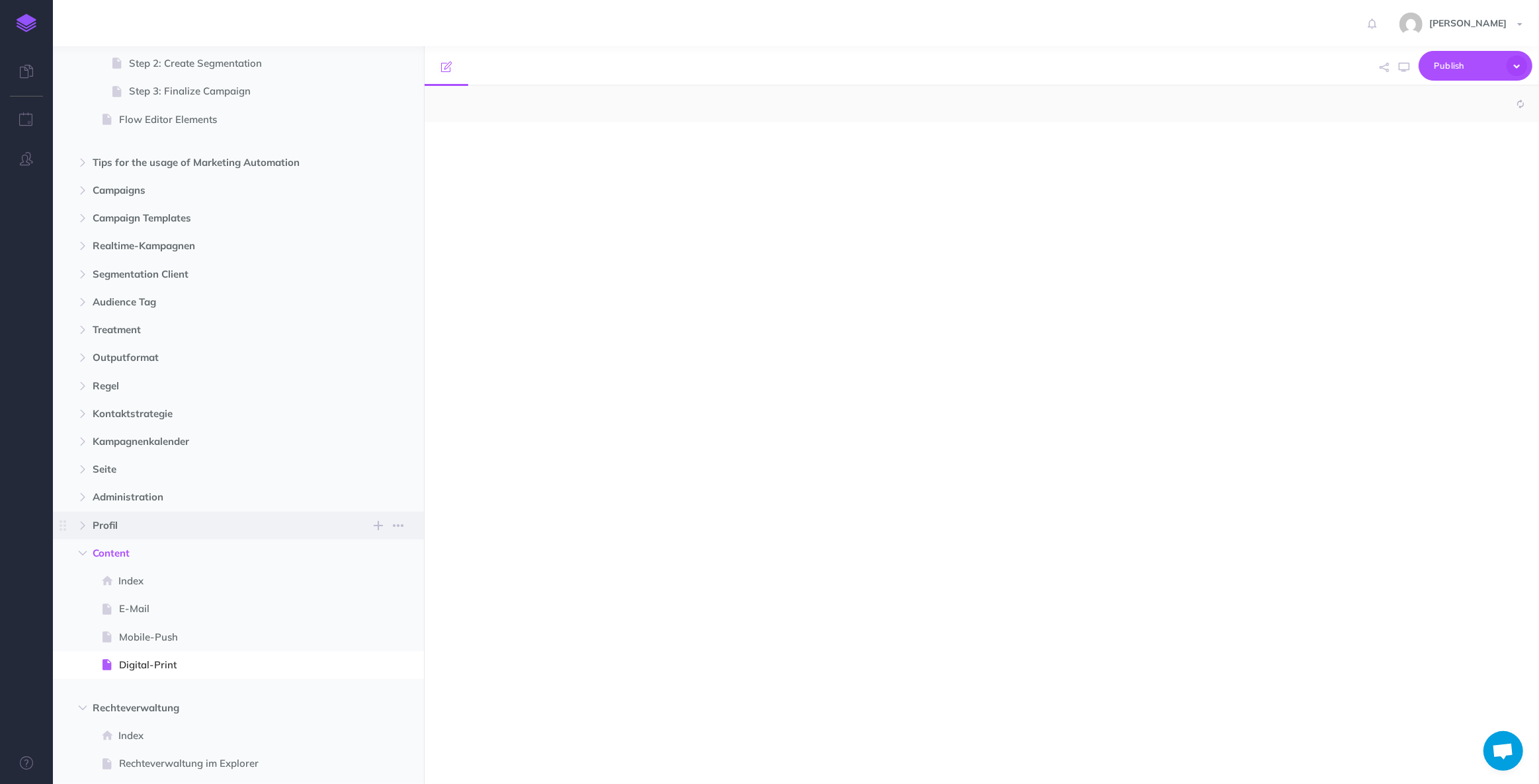
click at [123, 535] on span "Profil New folder Add a new folder inside this folder New page Add a new blank …" at bounding box center [254, 526] width 322 height 27
select select "null"
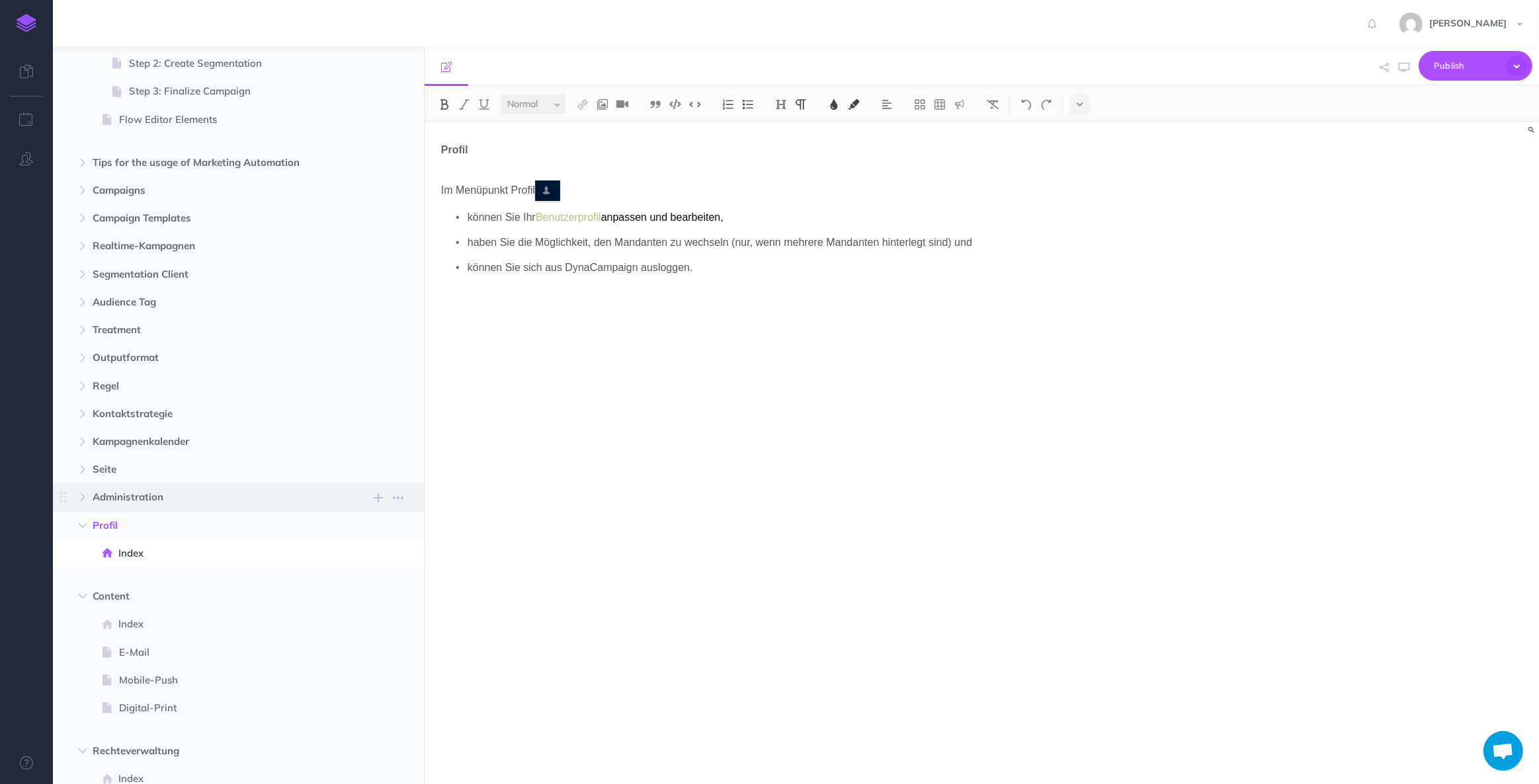
click at [148, 502] on span "Administration" at bounding box center [210, 497] width 235 height 16
click at [161, 521] on span "Index" at bounding box center [231, 526] width 226 height 16
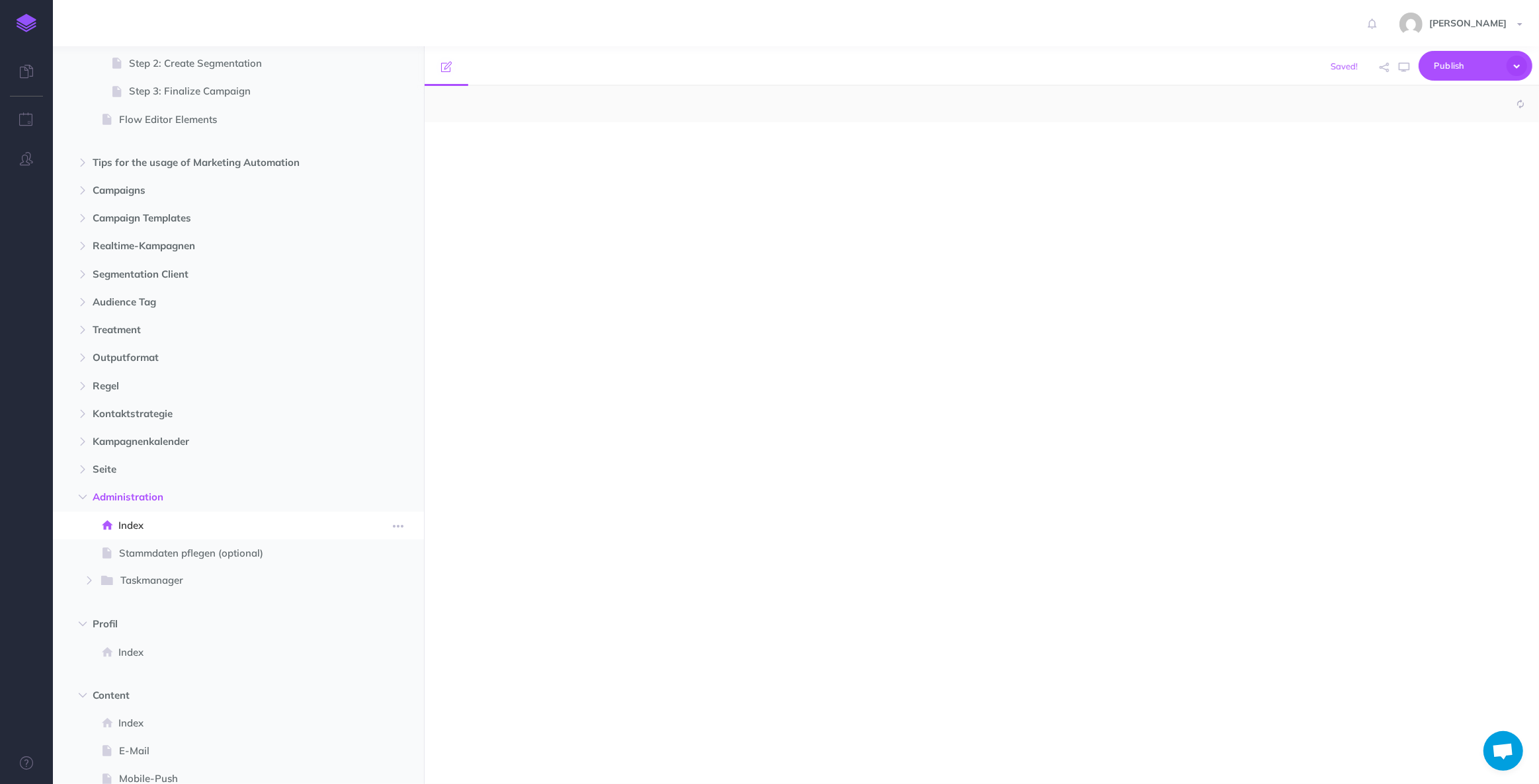
select select "null"
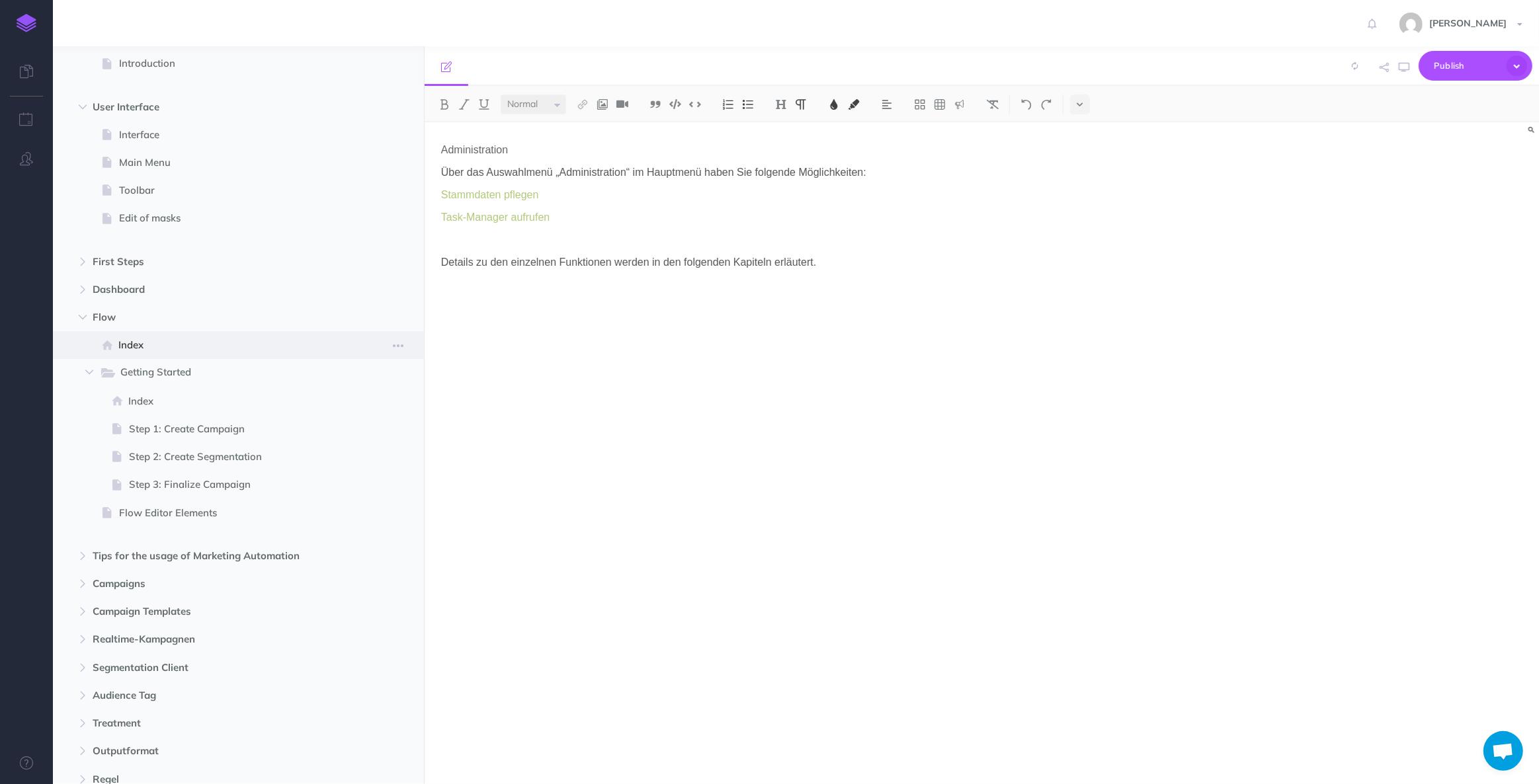
scroll to position [73, 0]
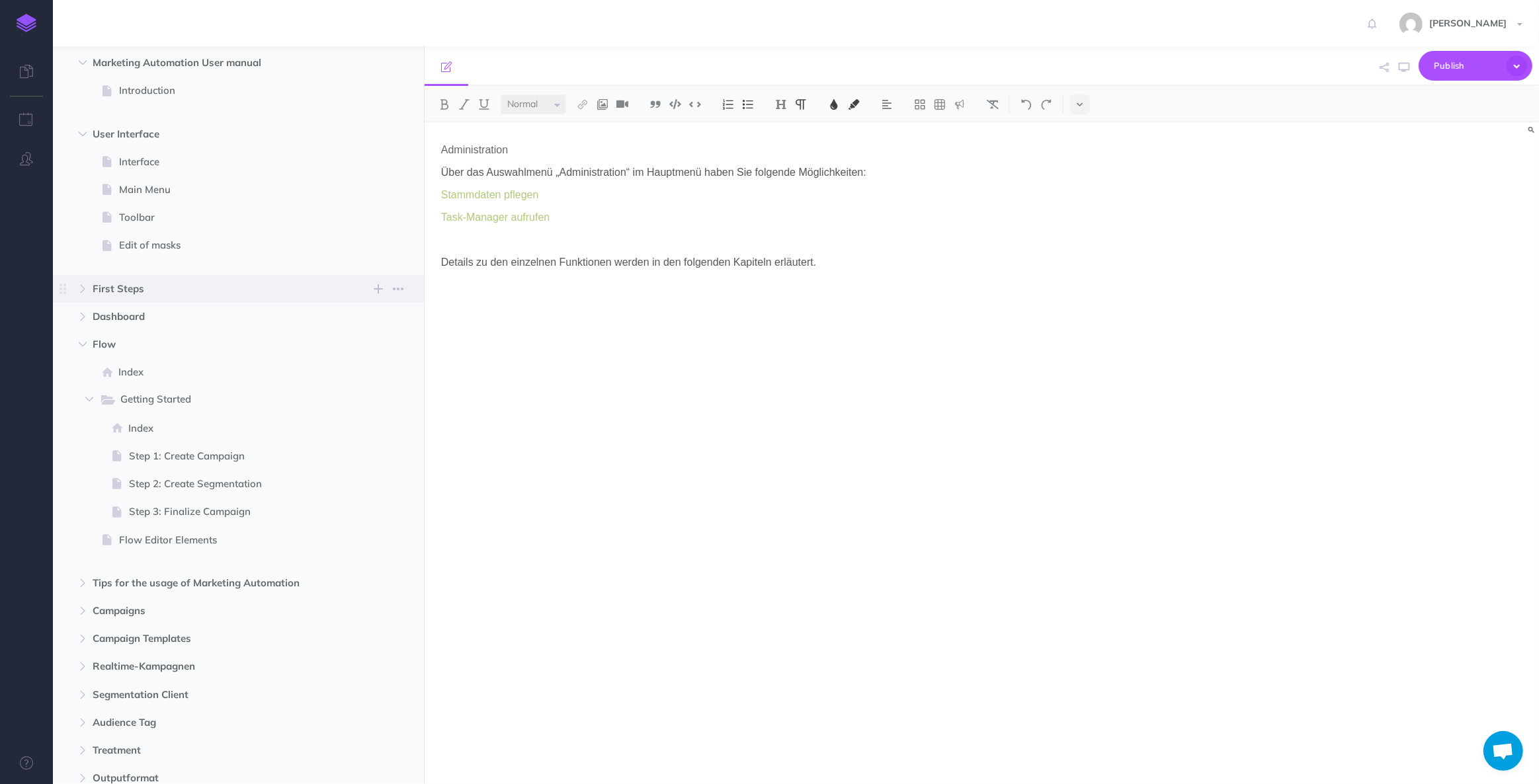
click at [142, 281] on span "First Steps" at bounding box center [210, 289] width 235 height 16
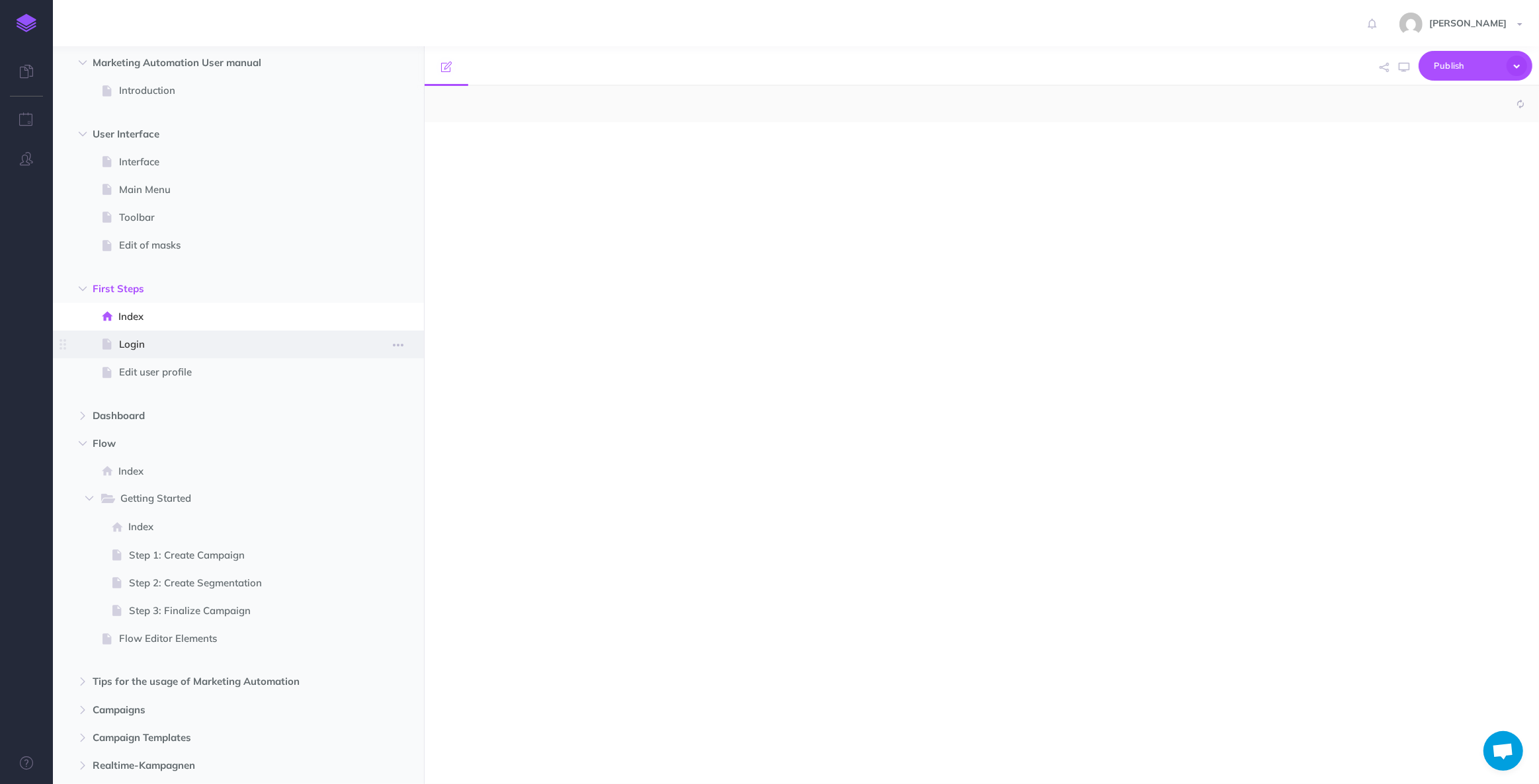
select select "null"
click at [151, 344] on span "Login" at bounding box center [231, 344] width 225 height 16
select select "null"
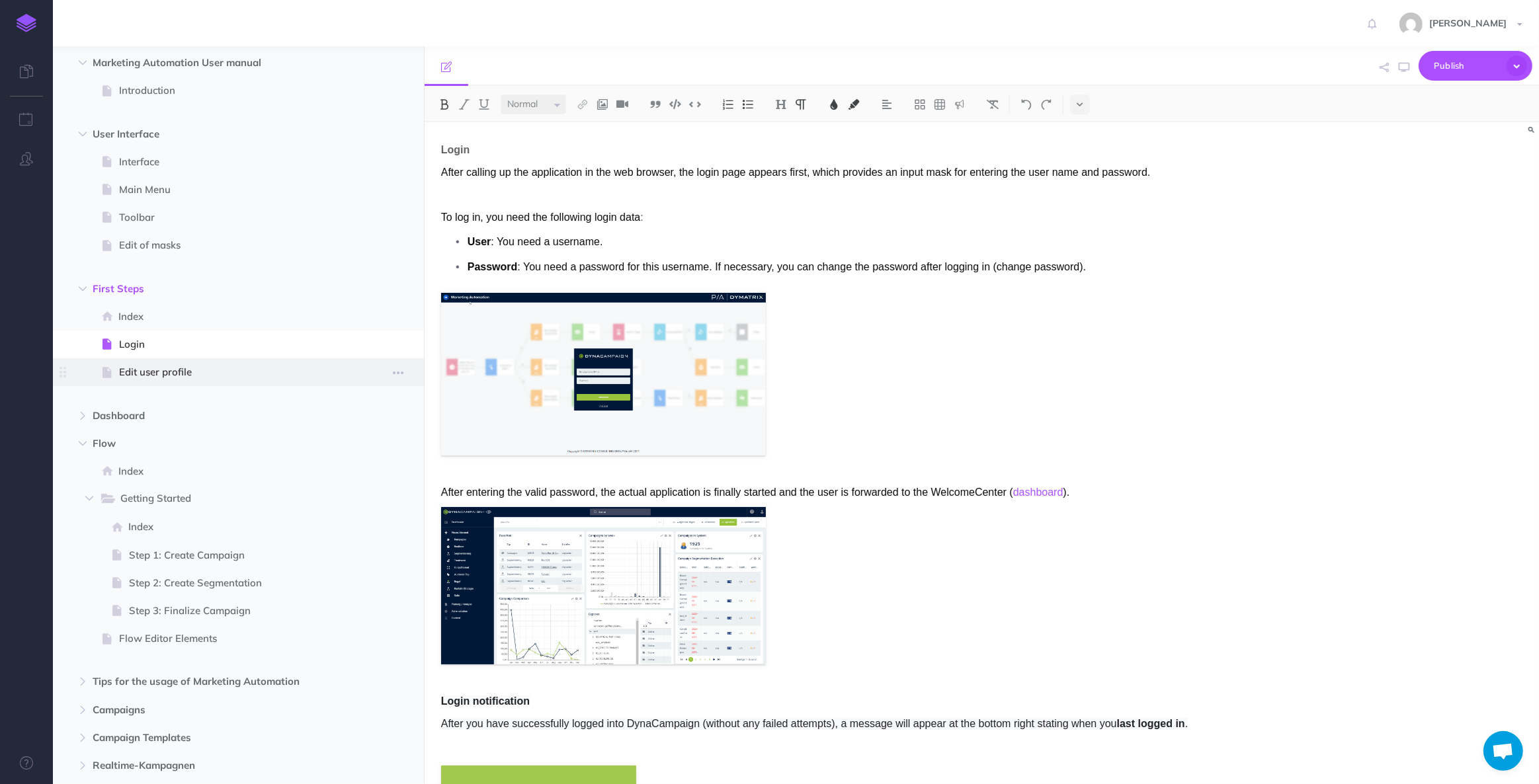
click at [172, 371] on span "Edit user profile" at bounding box center [231, 372] width 225 height 16
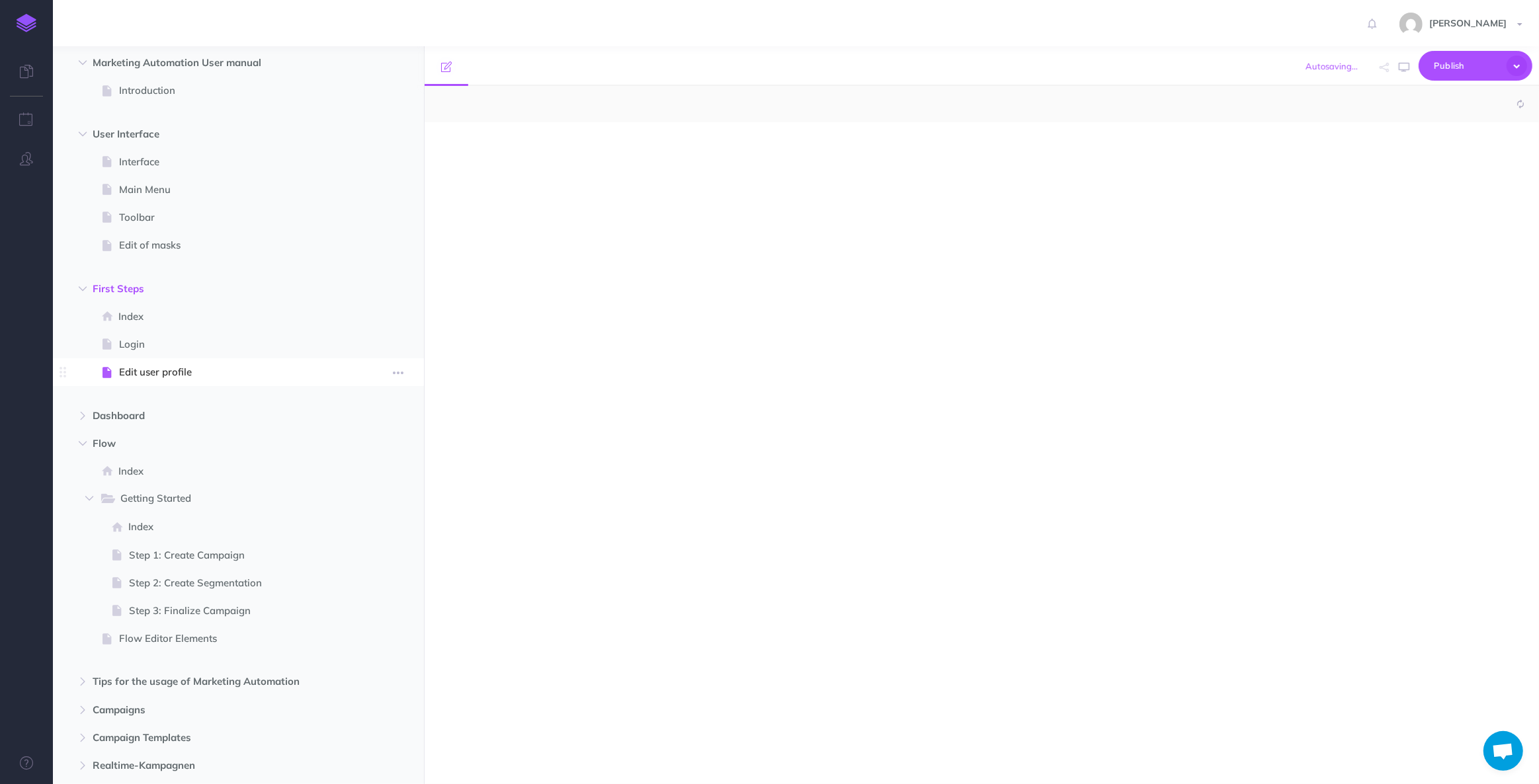
select select "null"
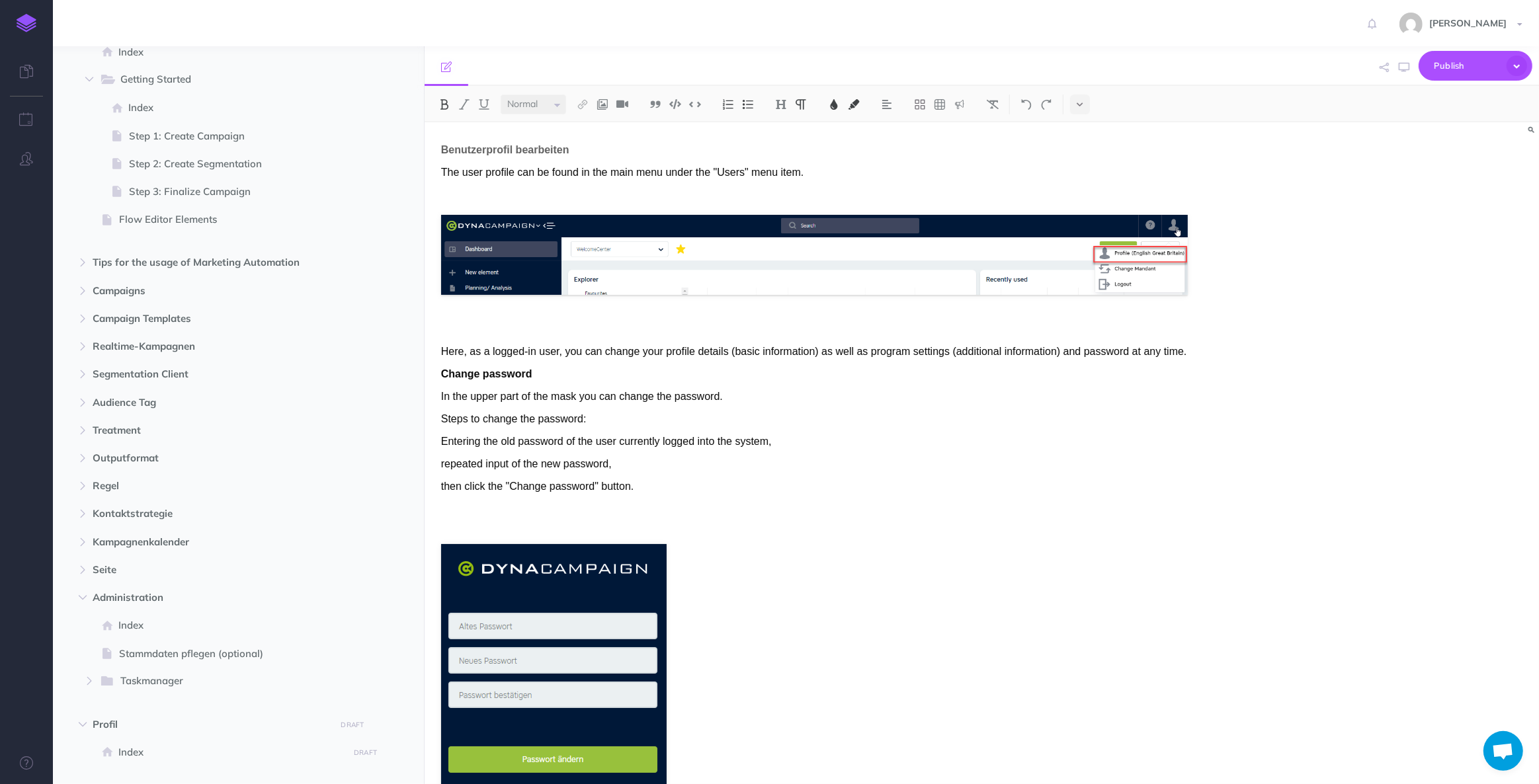
scroll to position [493, 0]
click at [137, 250] on span "Tips for the usage of Marketing Automation New folder Add a new folder inside t…" at bounding box center [254, 261] width 322 height 27
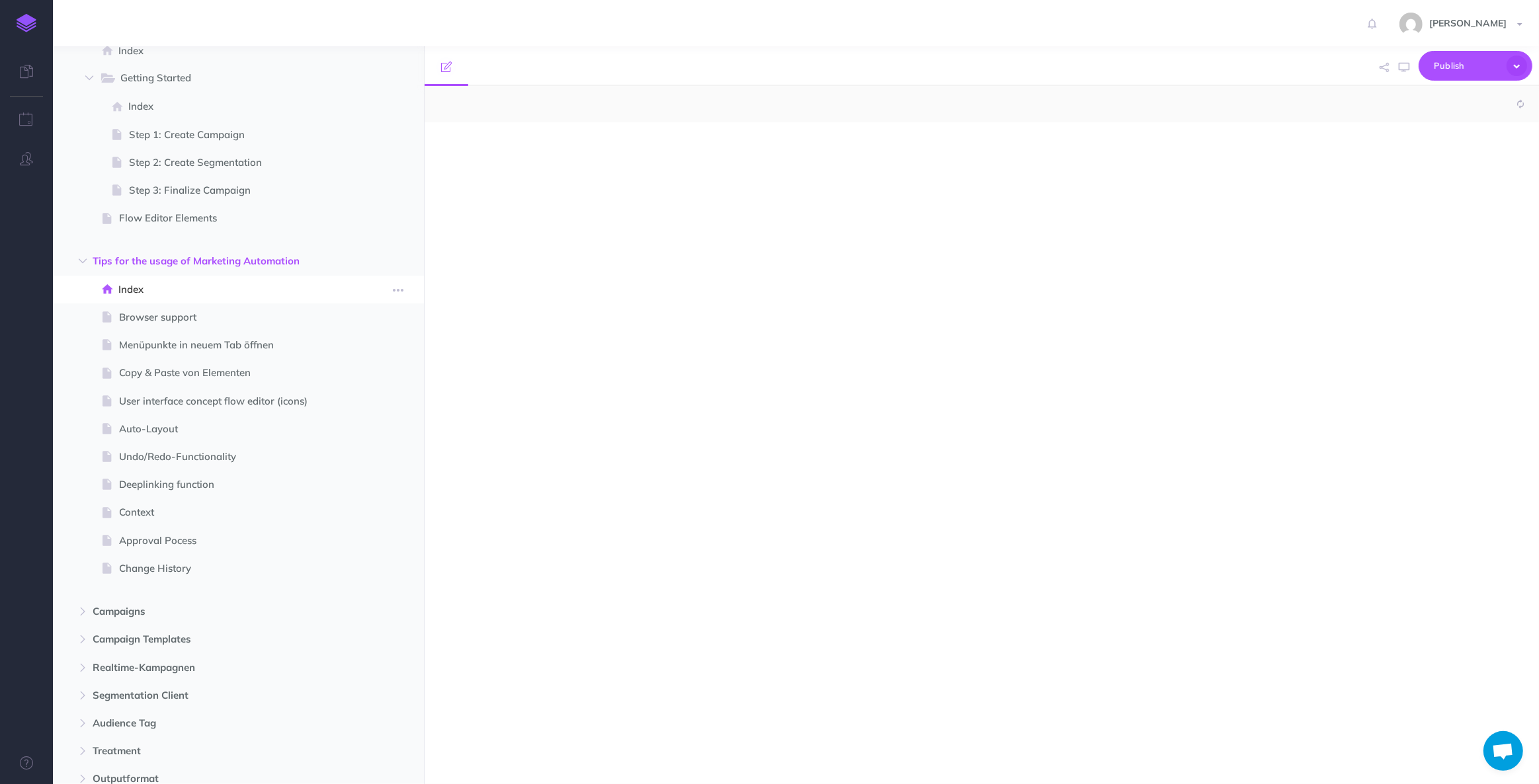
click at [142, 284] on span "Index" at bounding box center [231, 290] width 226 height 16
select select "null"
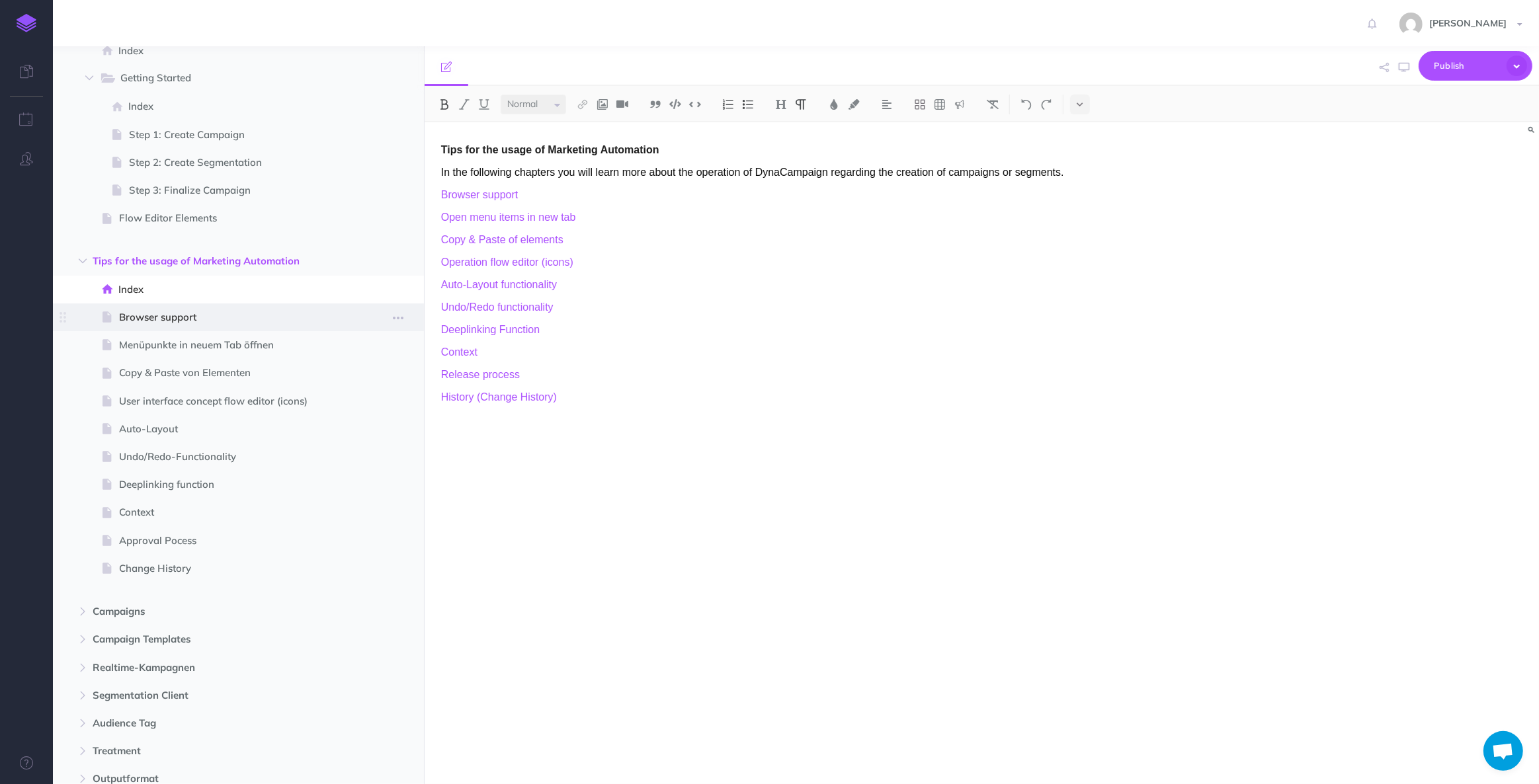
click at [172, 315] on span "Browser support" at bounding box center [231, 317] width 225 height 16
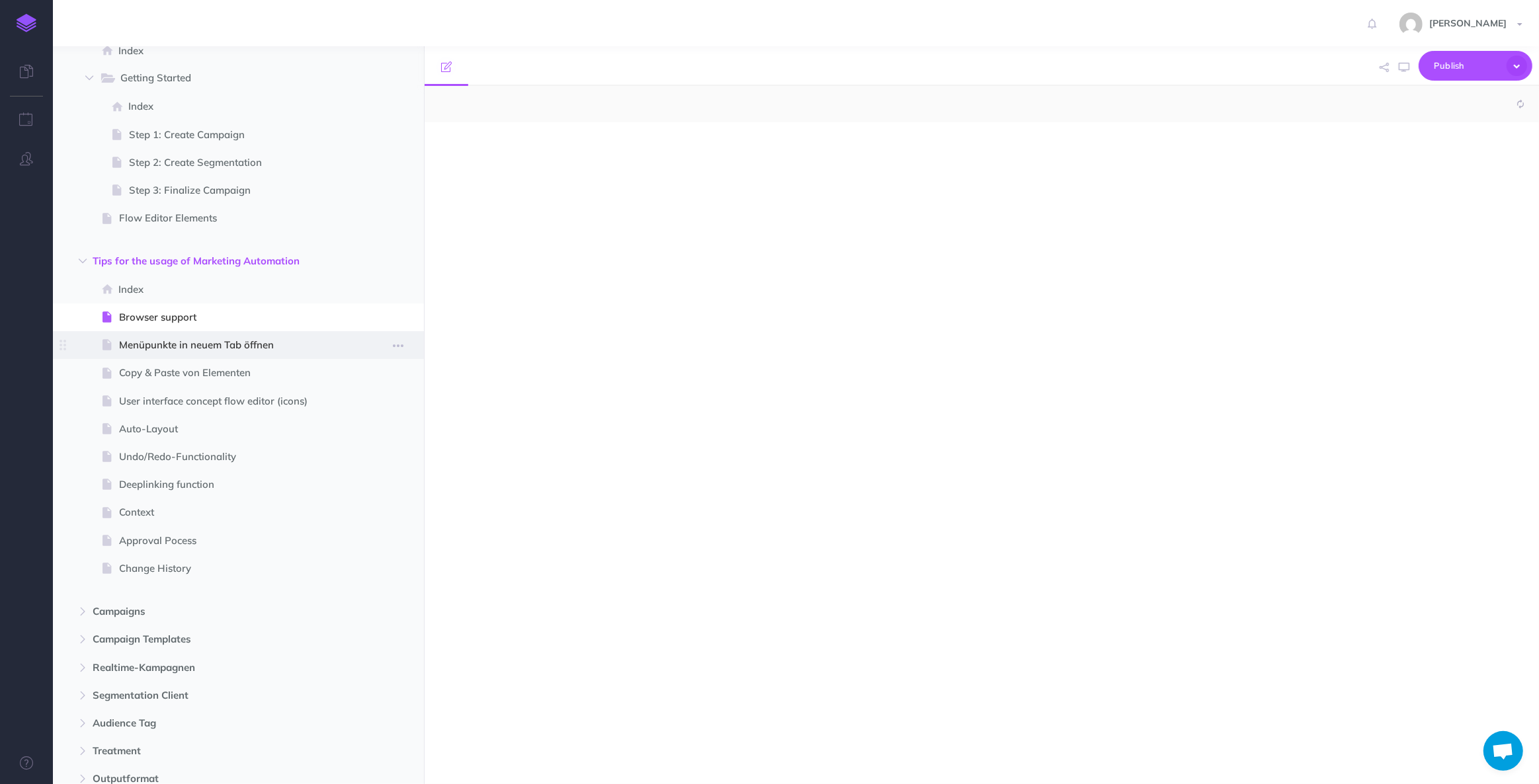
select select "null"
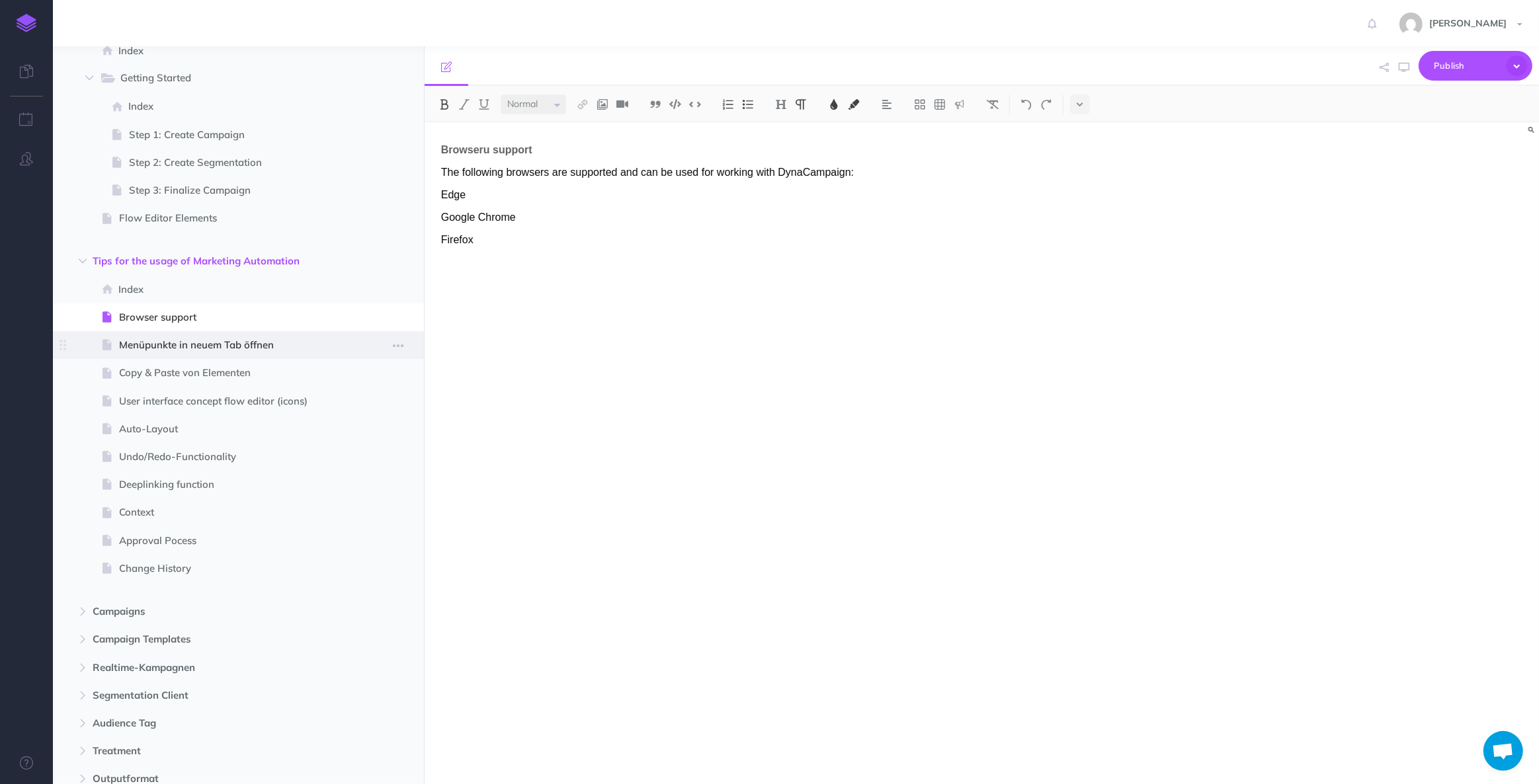
click at [184, 347] on span "Menüpunkte in neuem Tab öffnen" at bounding box center [231, 345] width 225 height 16
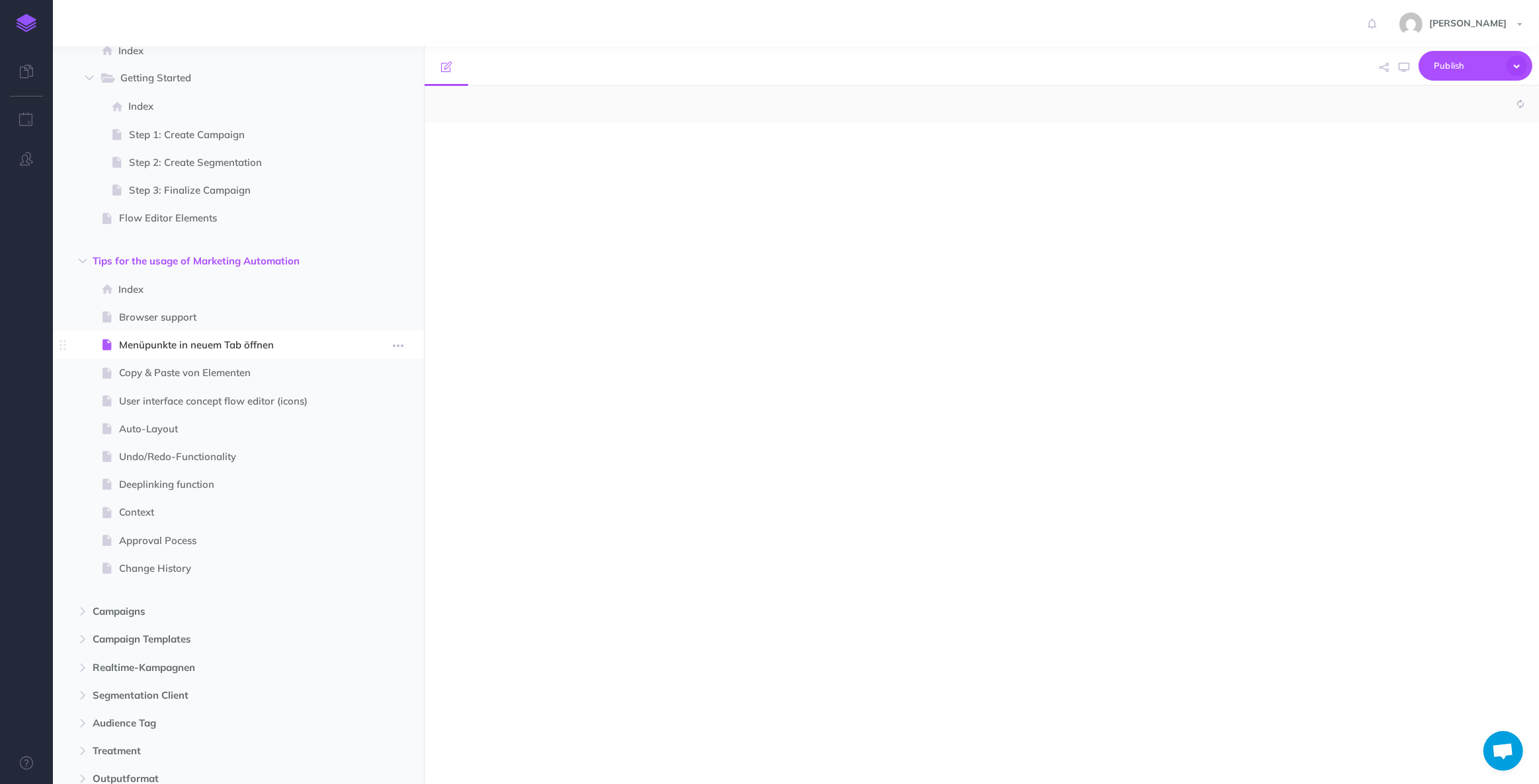
select select "null"
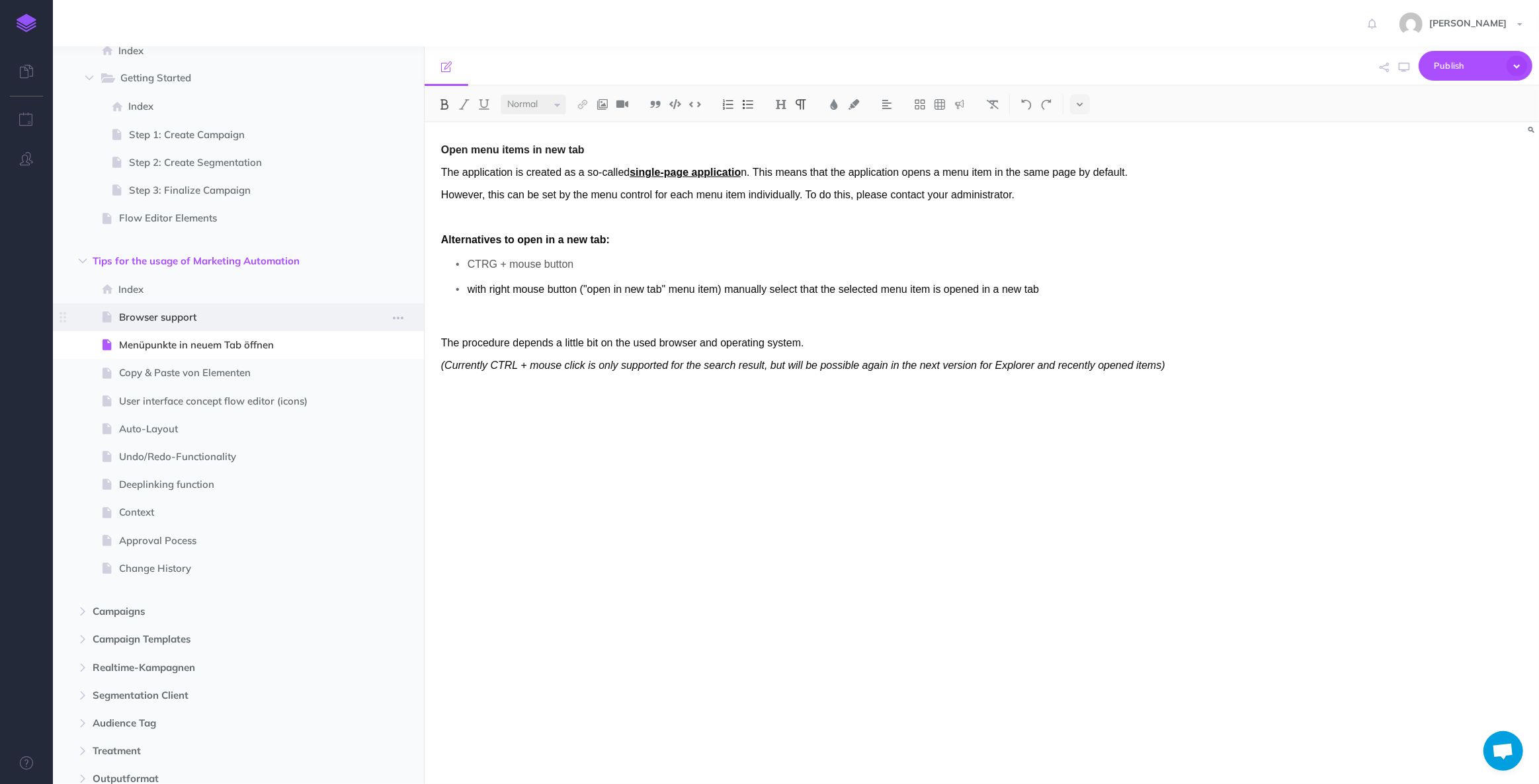
click at [174, 314] on span "Browser support" at bounding box center [231, 317] width 225 height 16
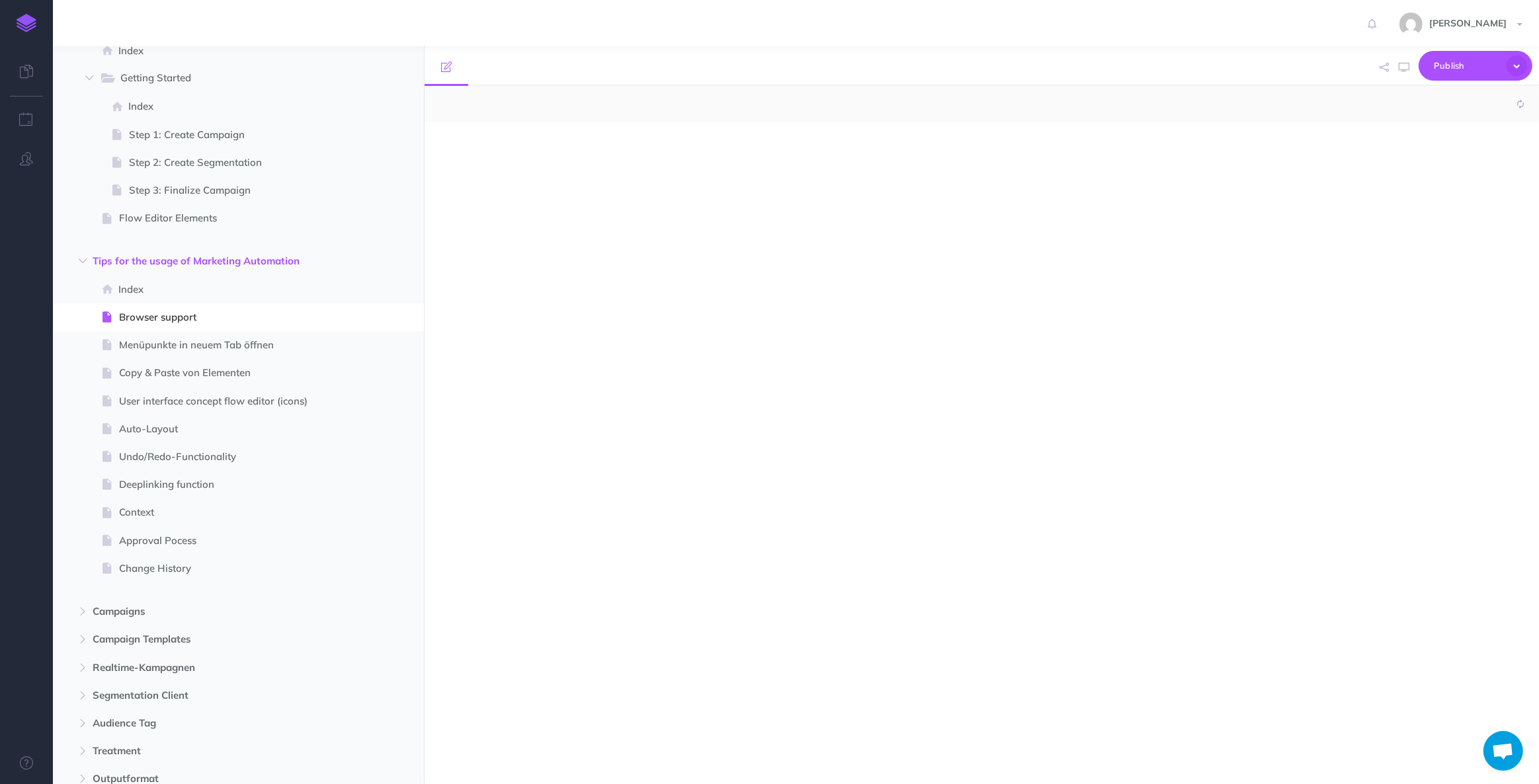
select select "null"
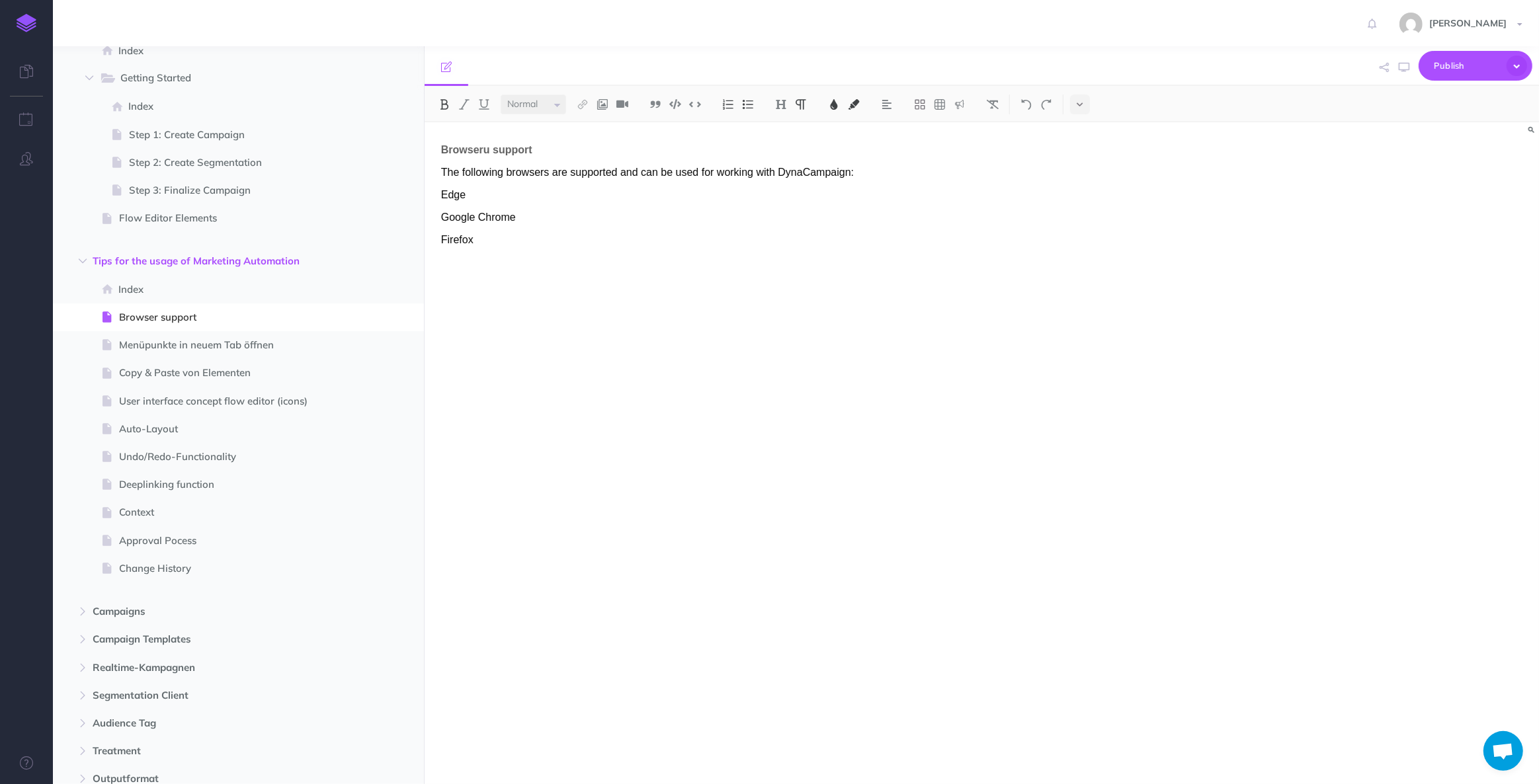
click at [490, 148] on span "Browseru support" at bounding box center [487, 150] width 92 height 12
click at [235, 339] on span "Menüpunkte in neuem Tab öffnen" at bounding box center [231, 345] width 225 height 16
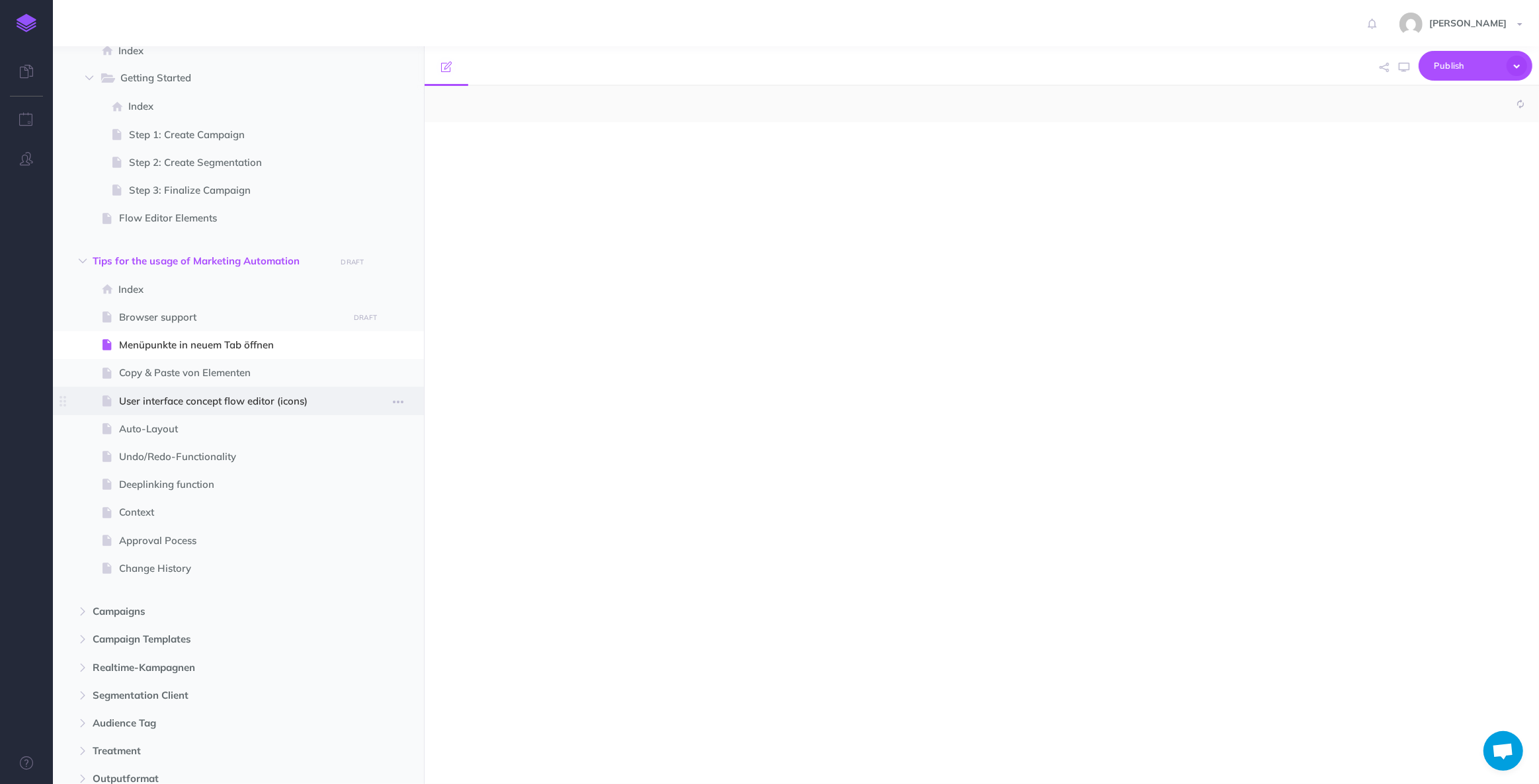
select select "null"
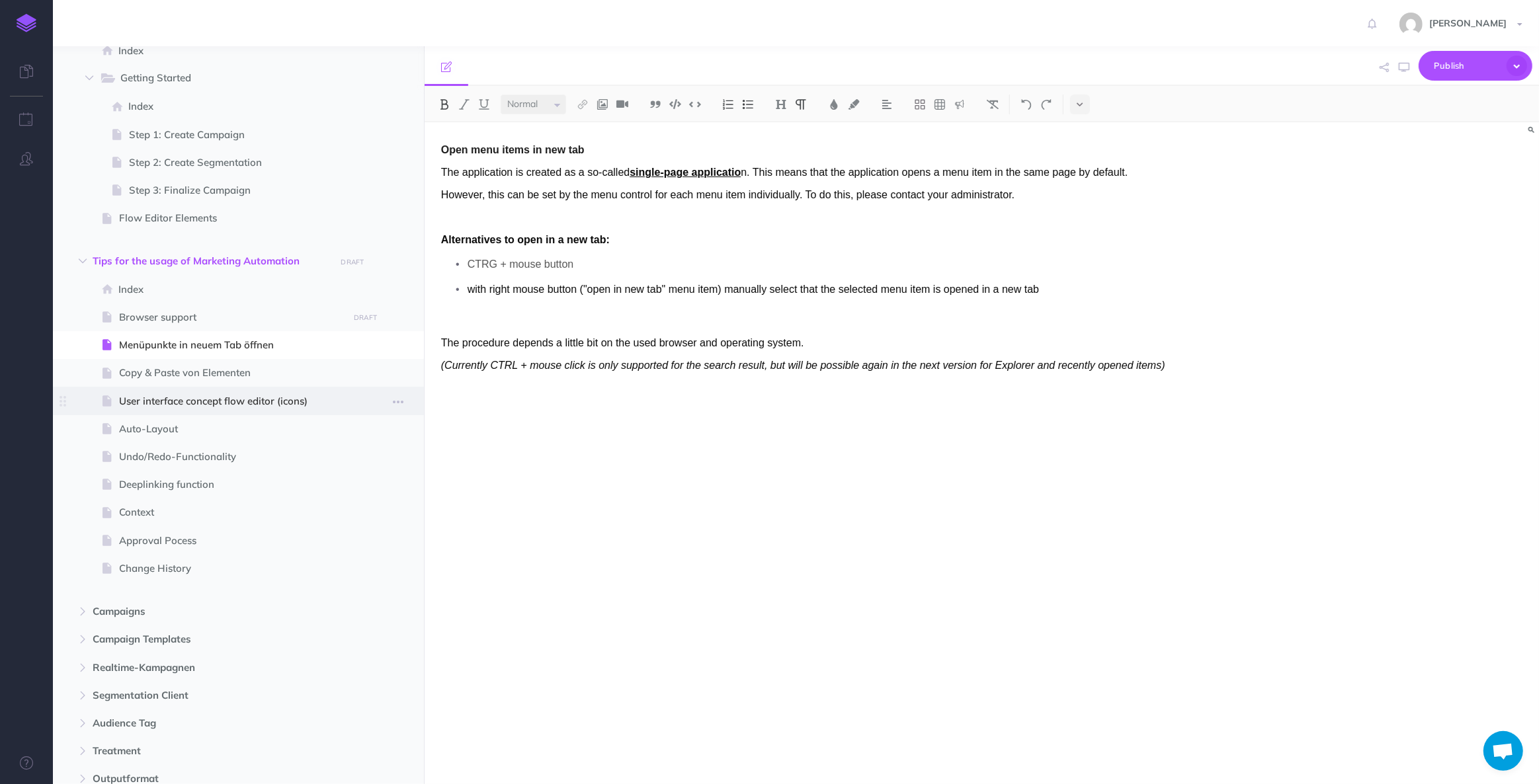
click at [229, 405] on span "User interface concept flow editor (icons)" at bounding box center [231, 401] width 225 height 16
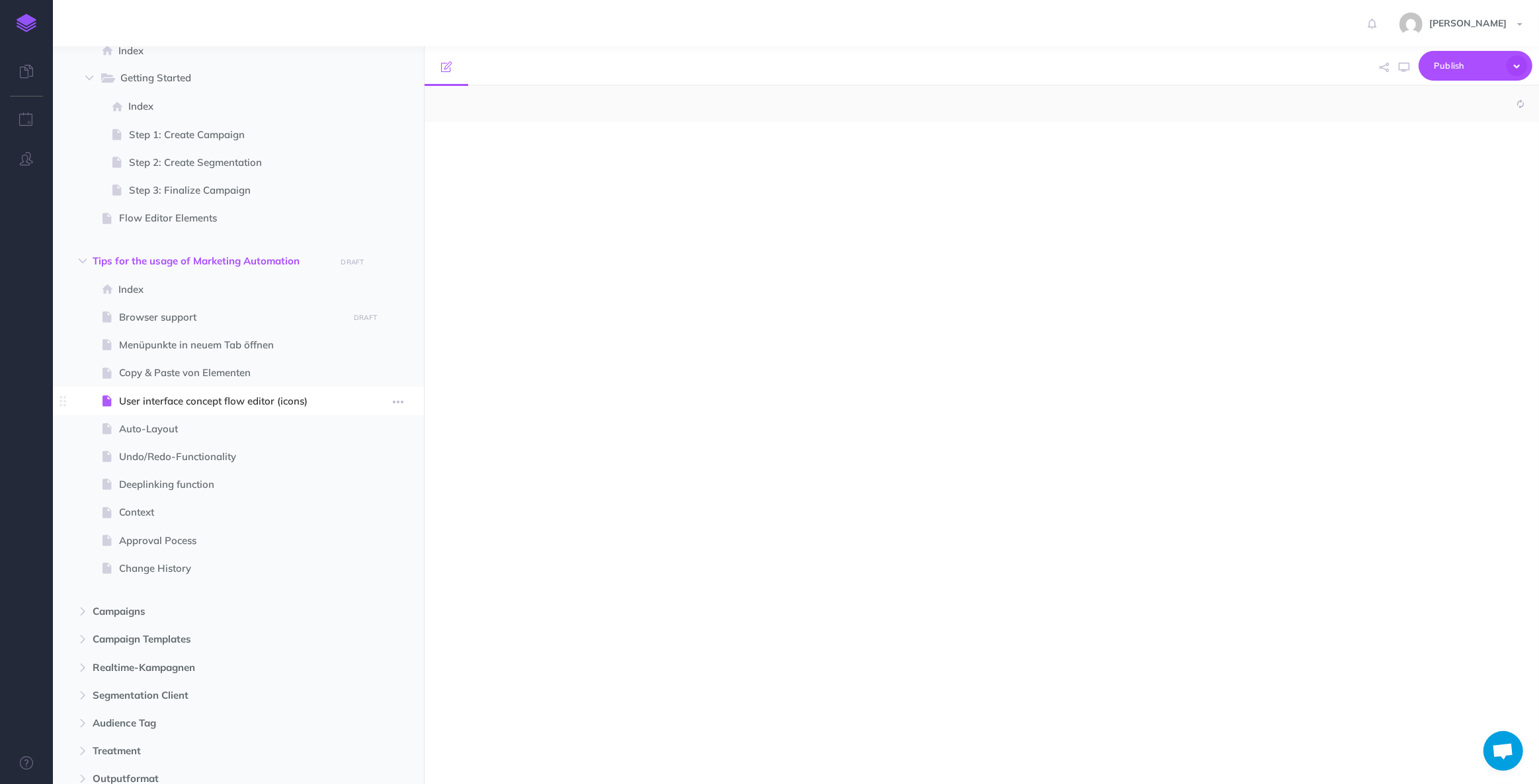
select select "null"
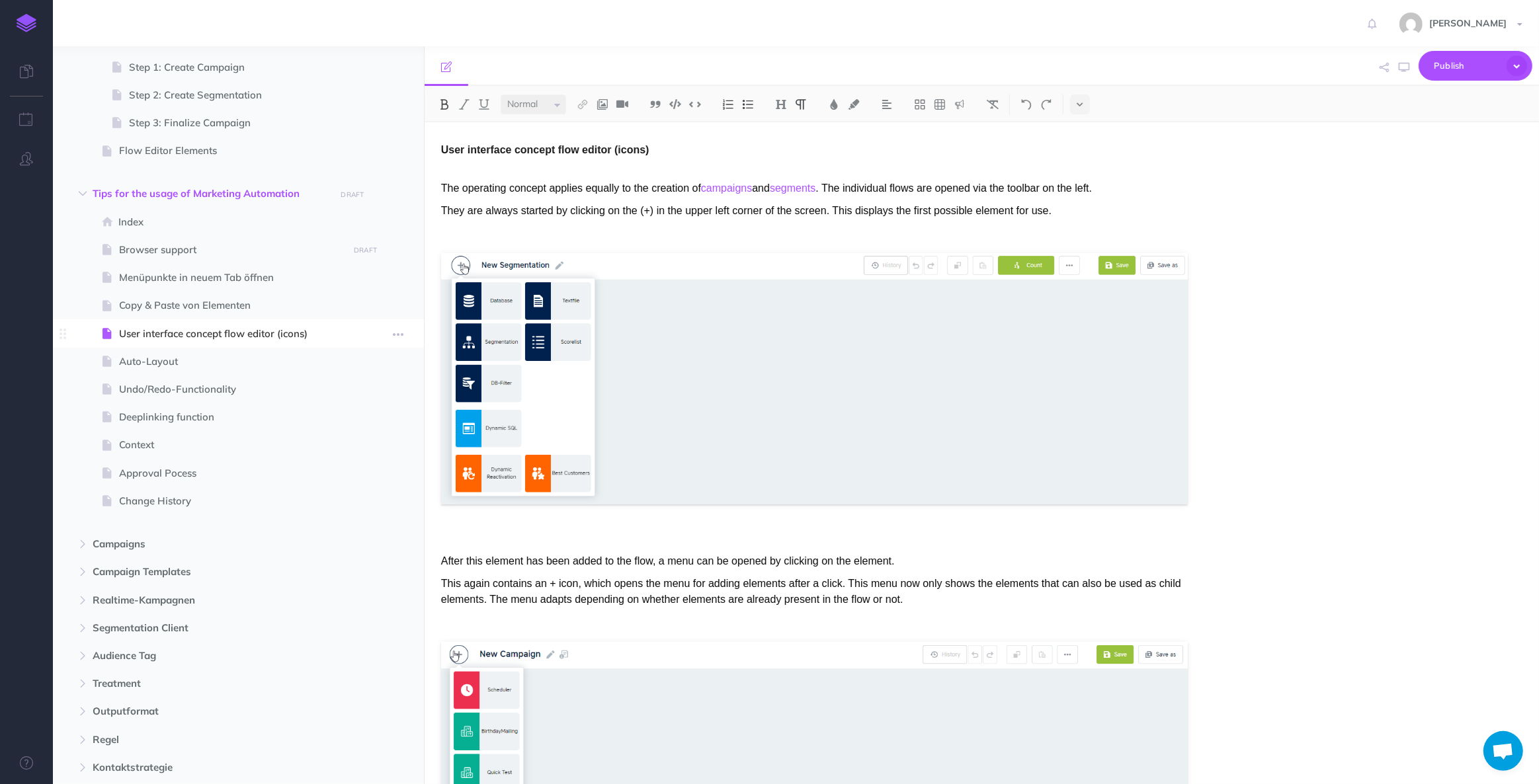
scroll to position [553, 0]
click at [176, 372] on span "Auto-Layout" at bounding box center [231, 369] width 225 height 16
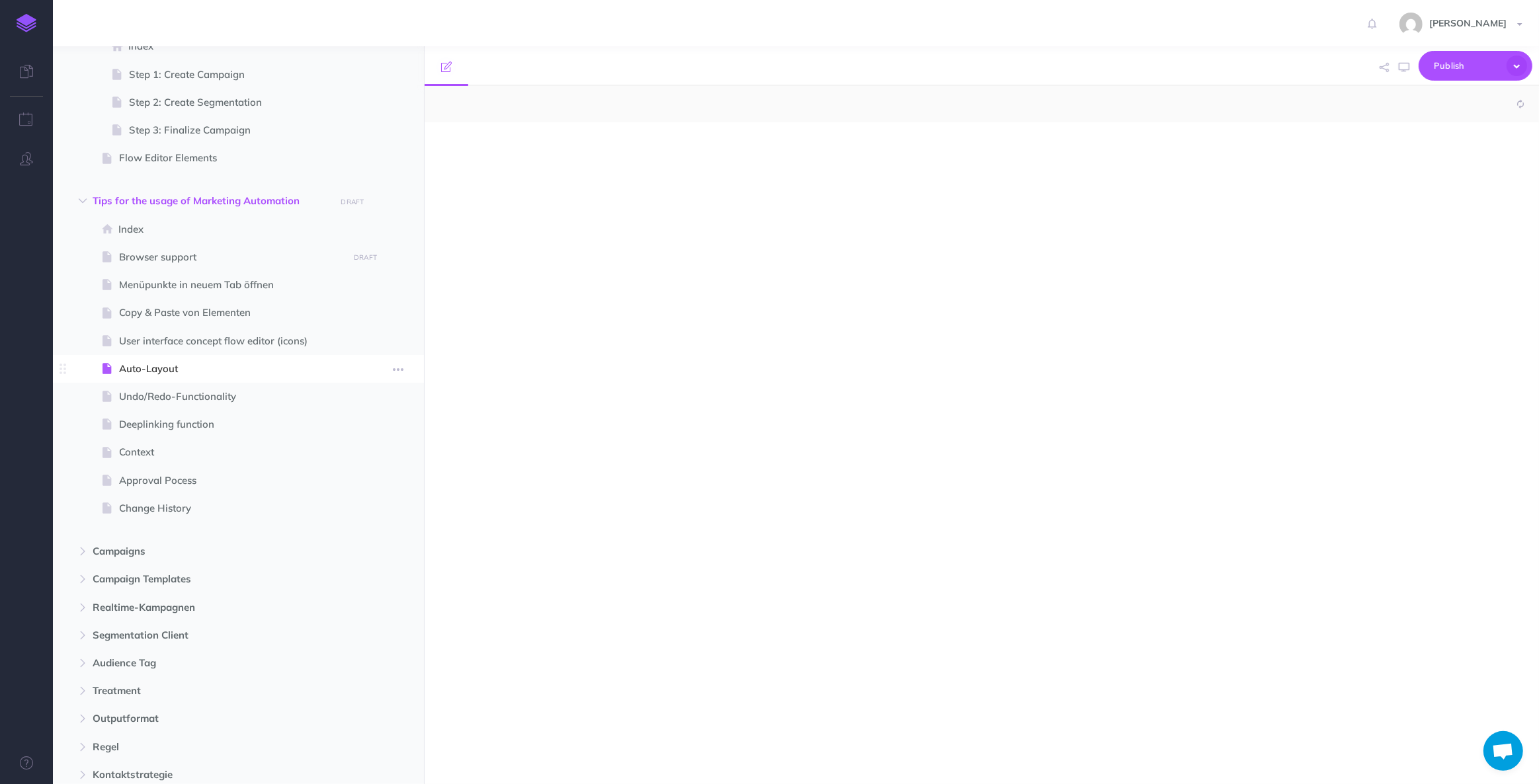
select select "null"
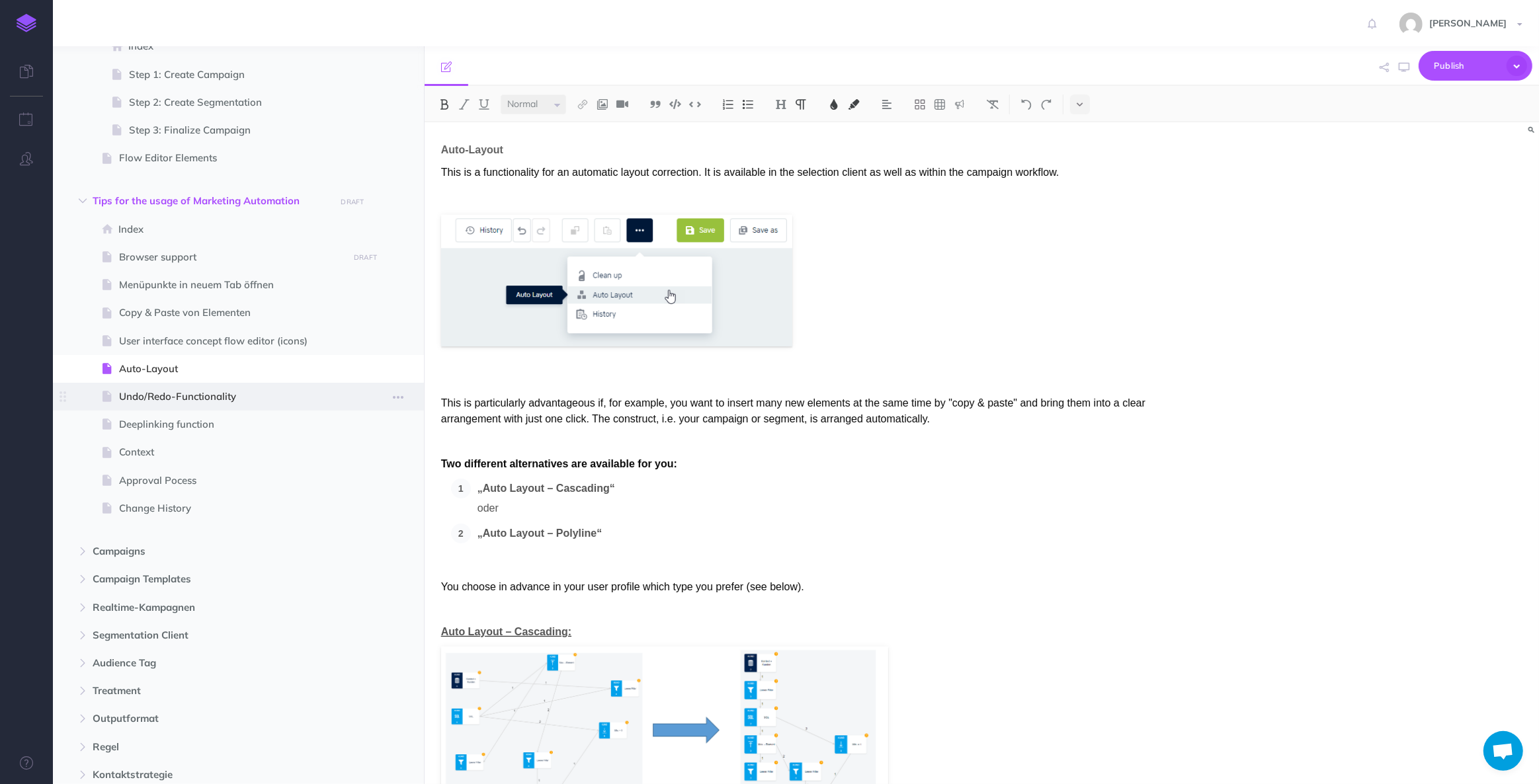
click at [172, 398] on span "Undo/Redo-Functionality" at bounding box center [231, 397] width 225 height 16
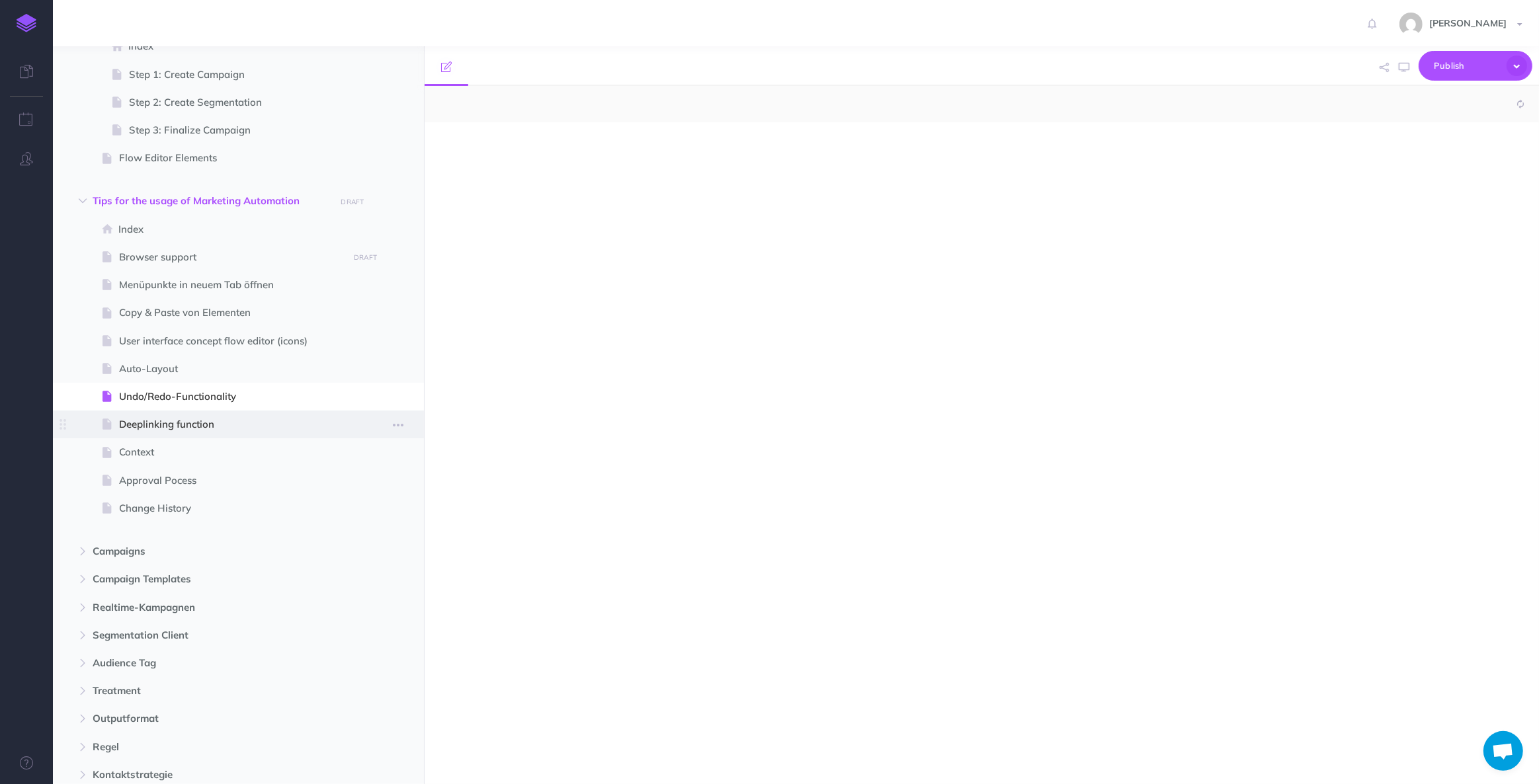
select select "null"
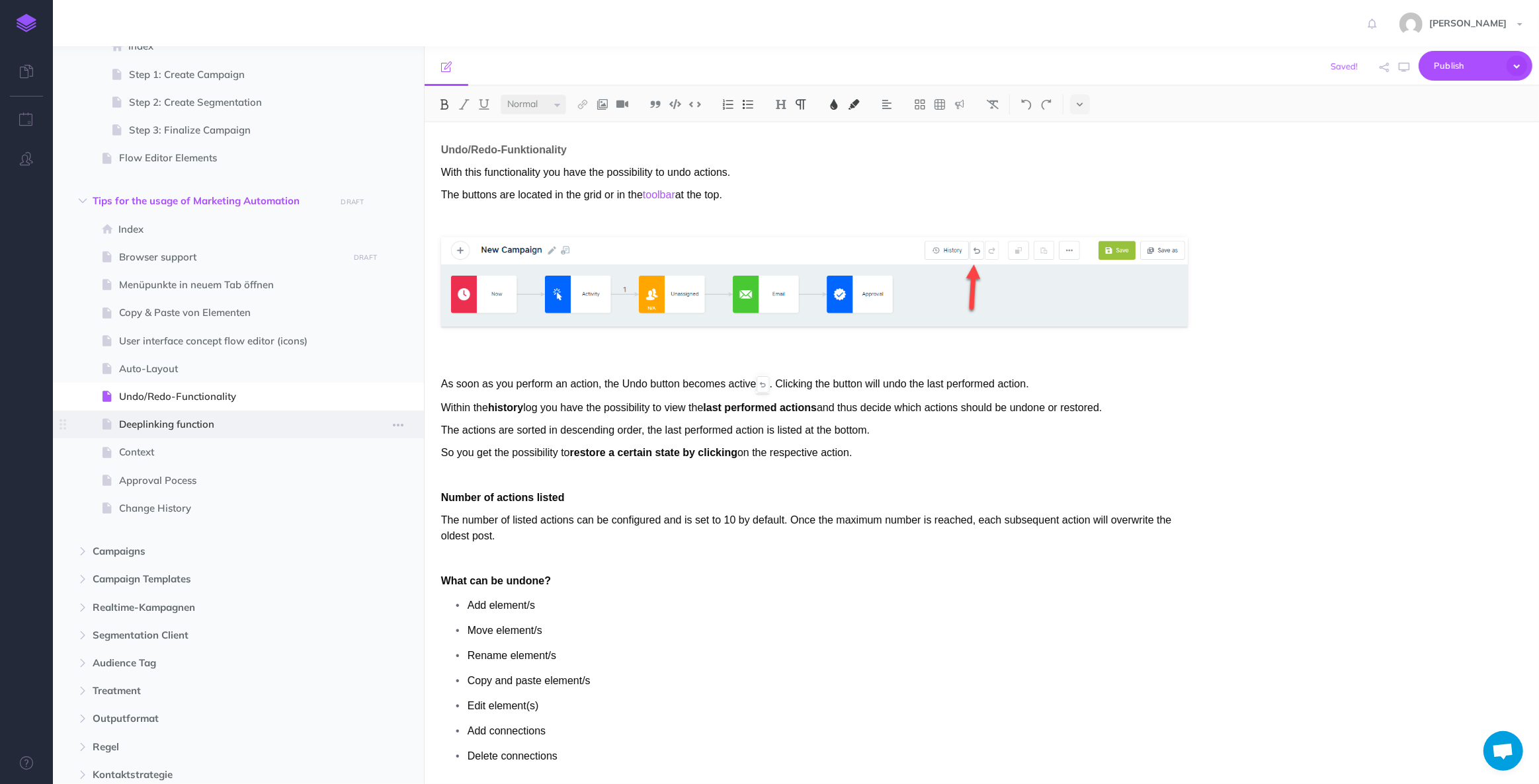
click at [151, 419] on span "Deeplinking function" at bounding box center [231, 424] width 225 height 16
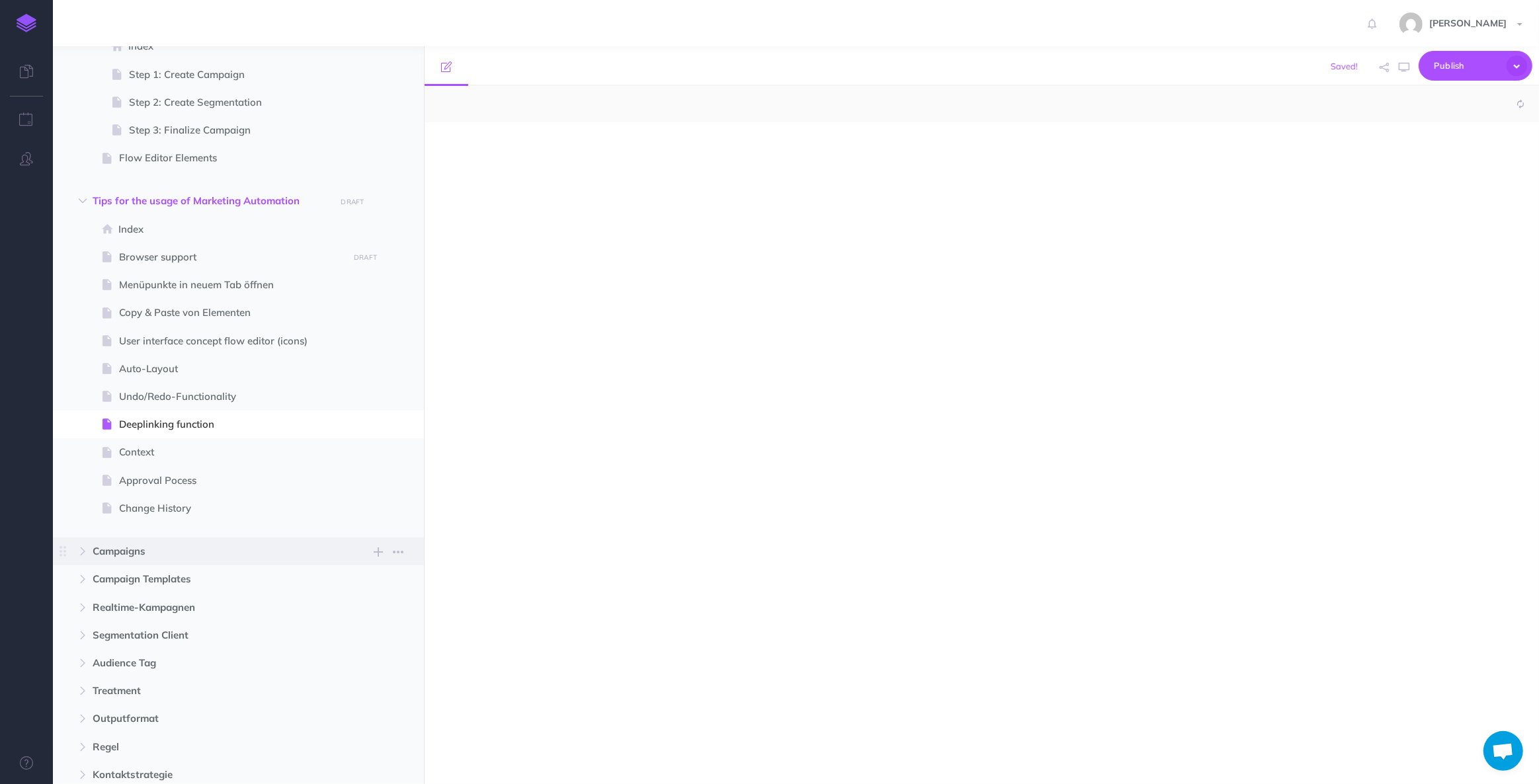
select select "null"
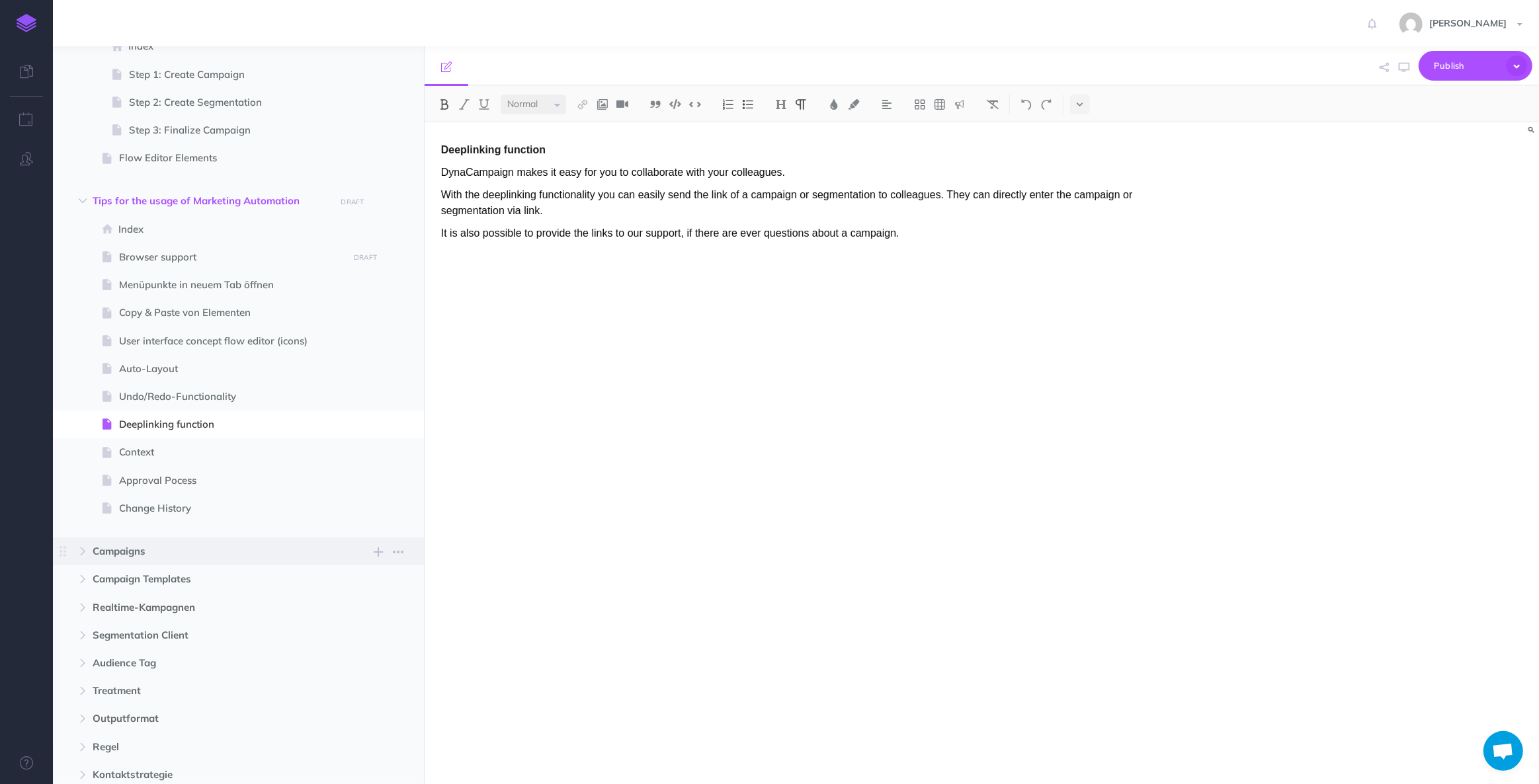
click at [131, 559] on span "Campaigns" at bounding box center [210, 551] width 235 height 16
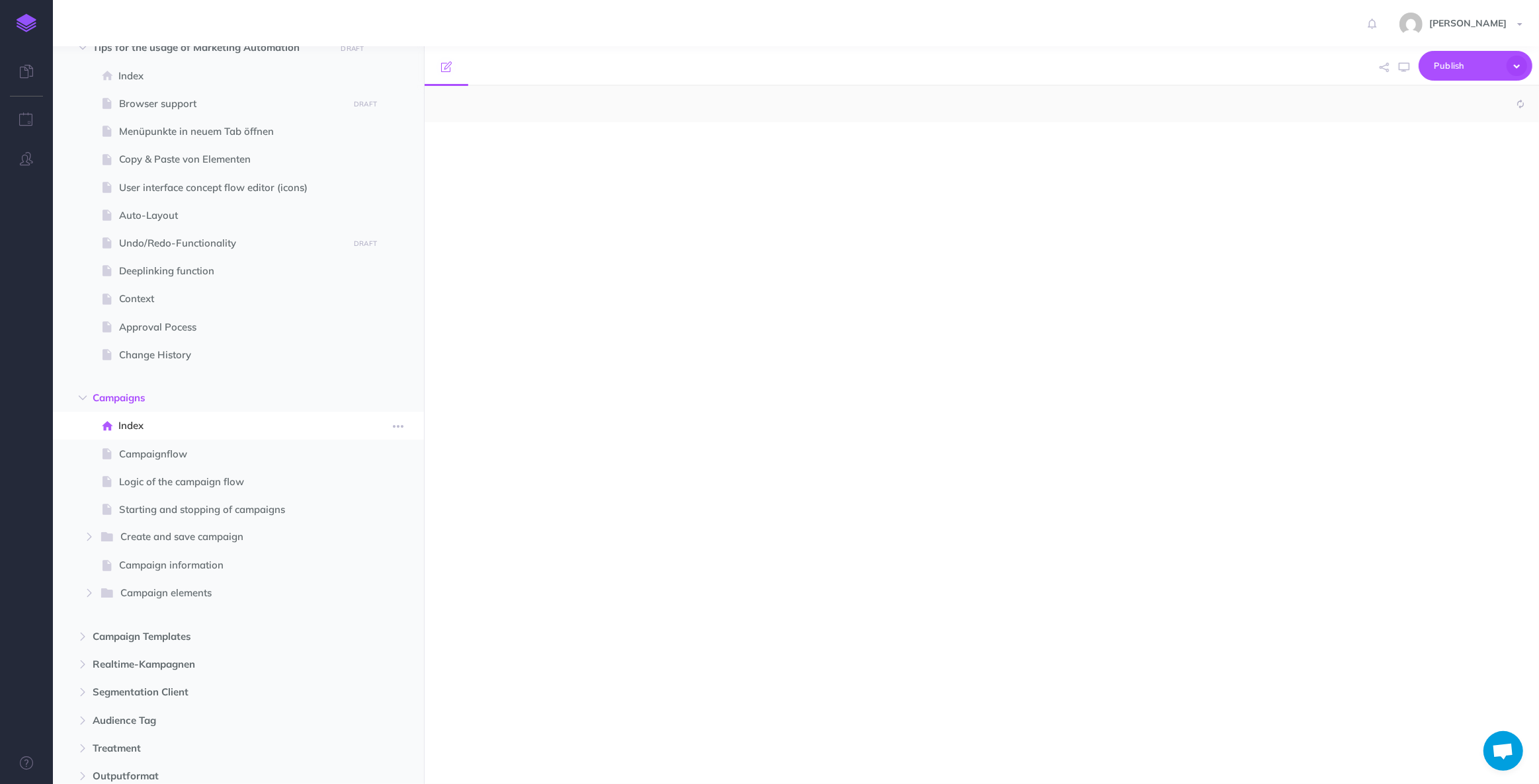
select select "null"
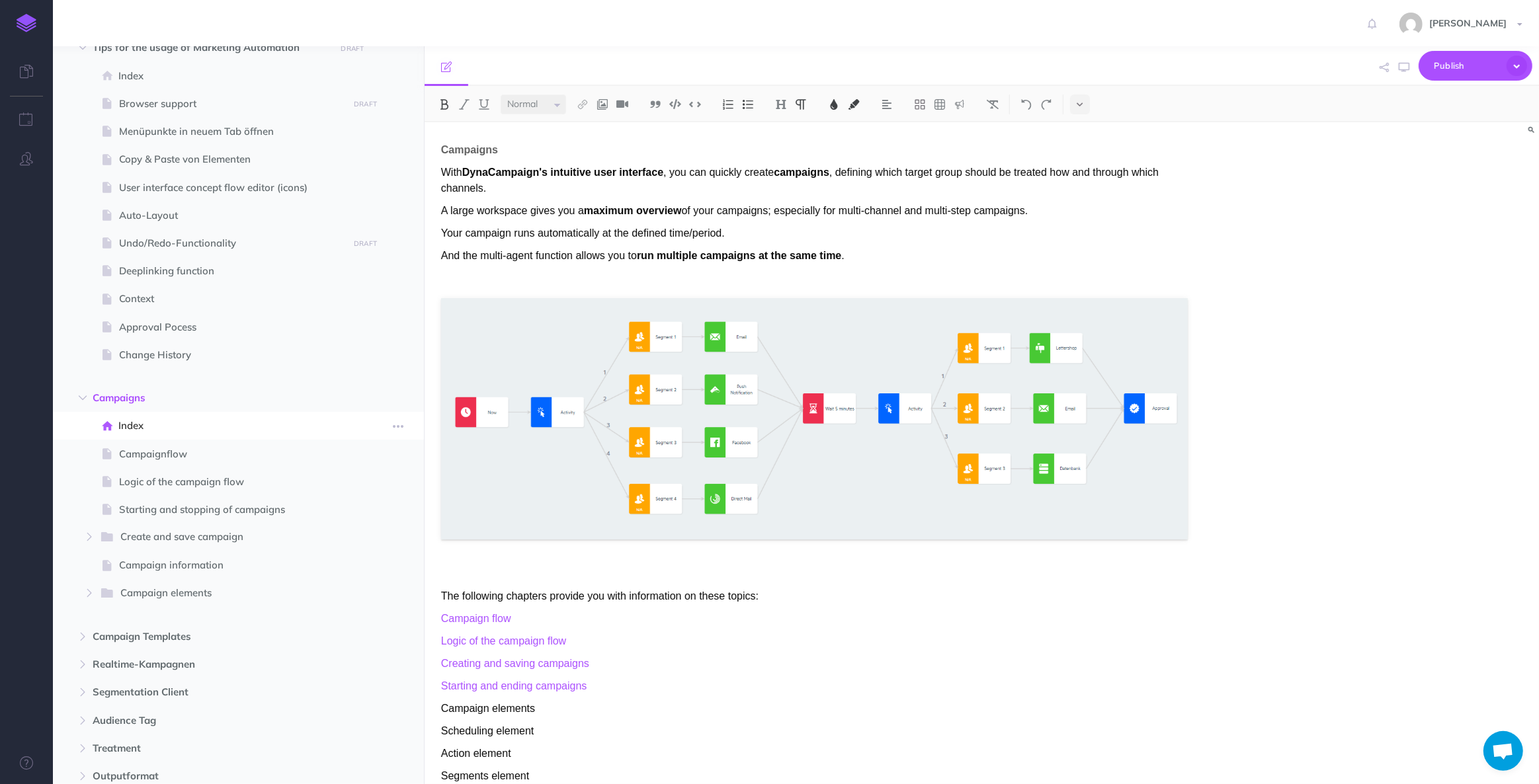
scroll to position [794, 0]
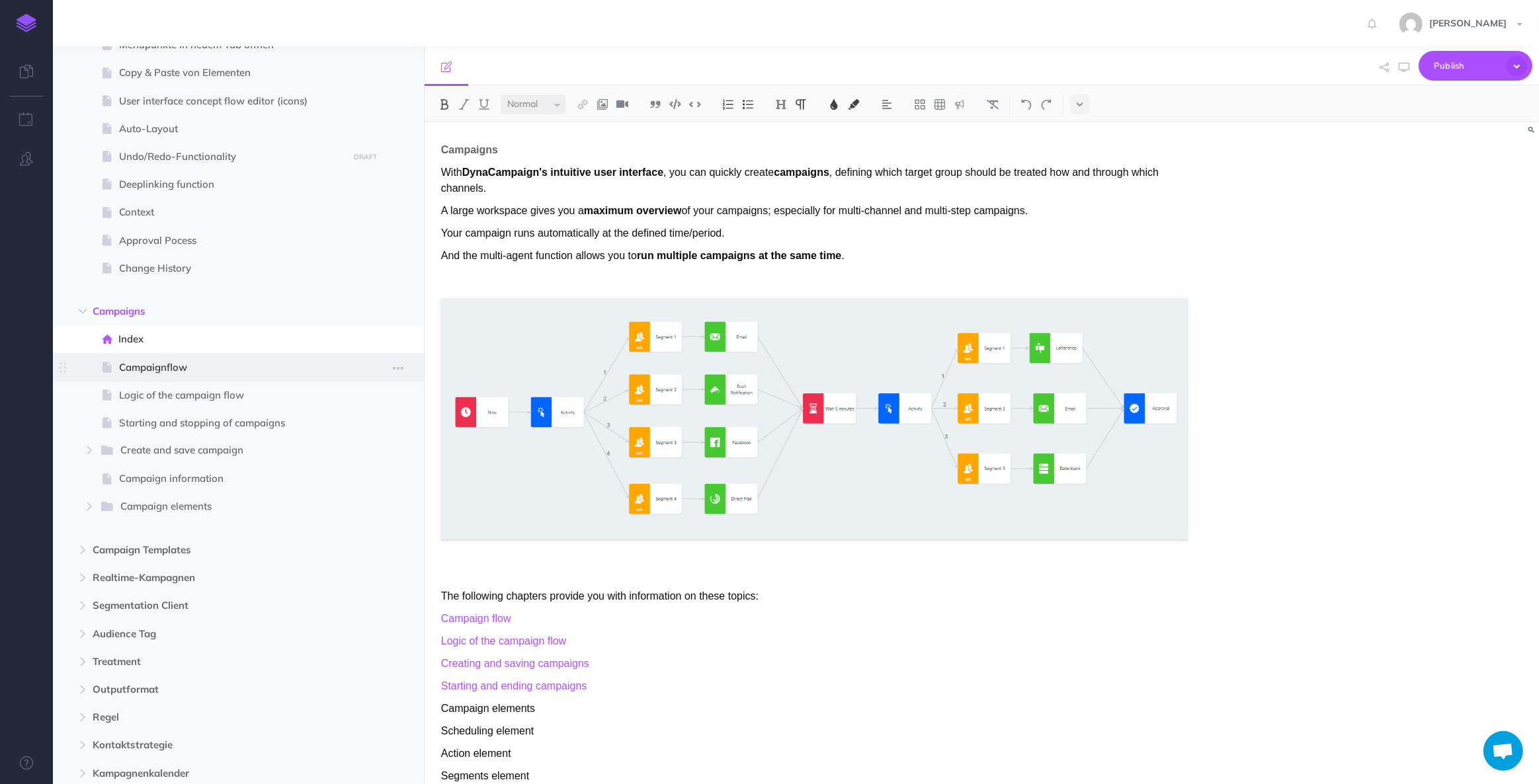
click at [186, 367] on span "Campaignflow" at bounding box center [231, 368] width 225 height 16
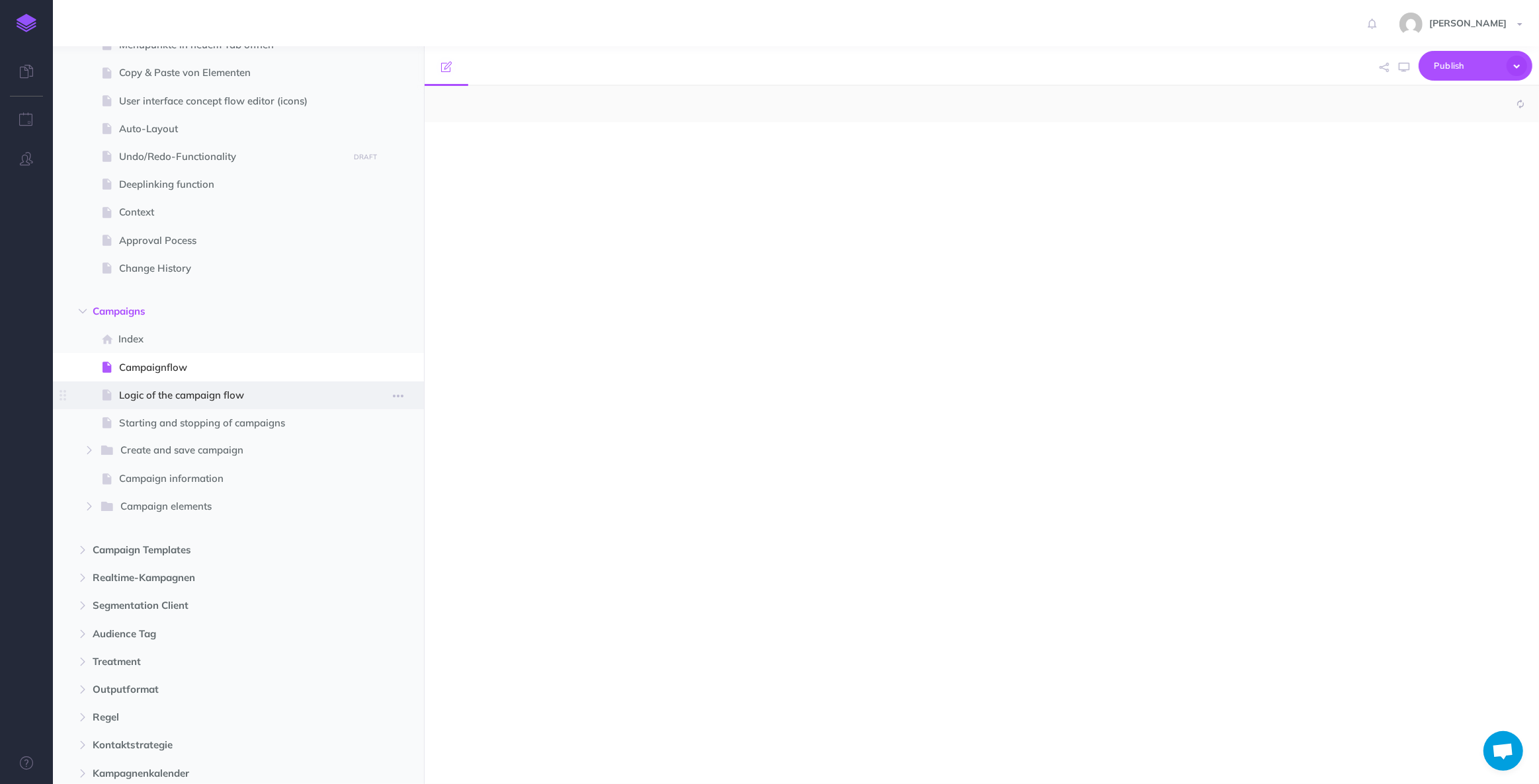
select select "null"
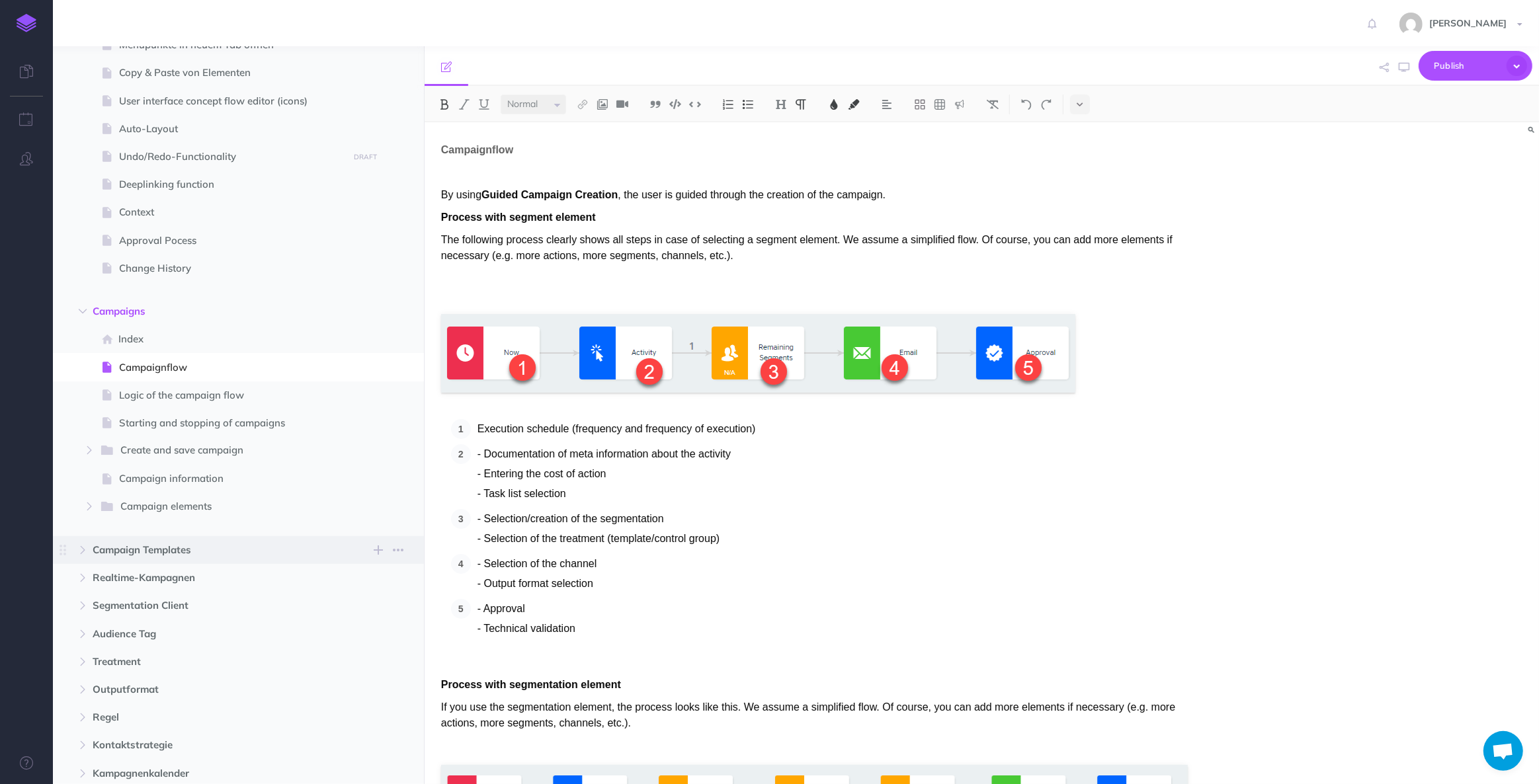
click at [155, 556] on span "Campaign Templates" at bounding box center [210, 550] width 235 height 16
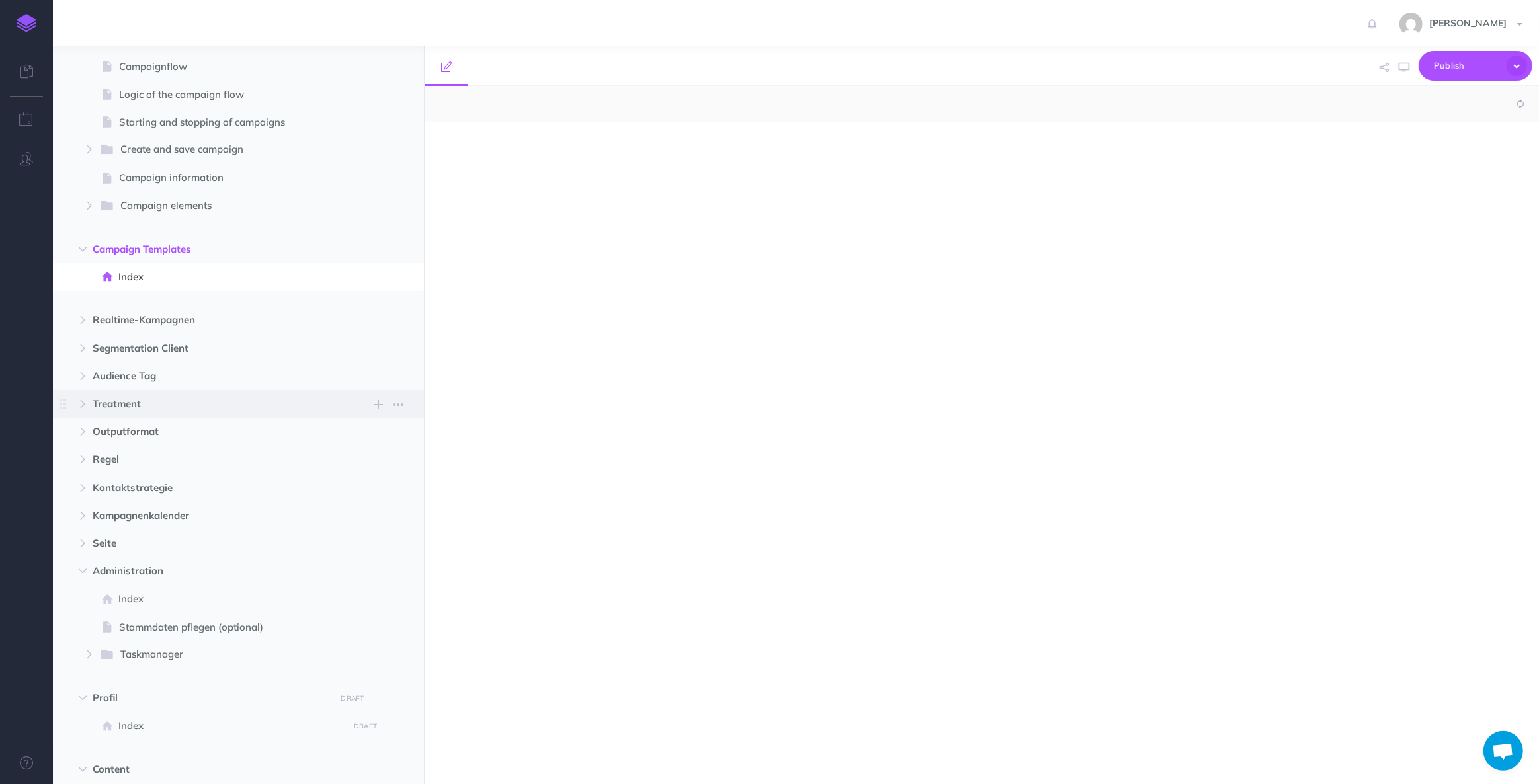
select select "null"
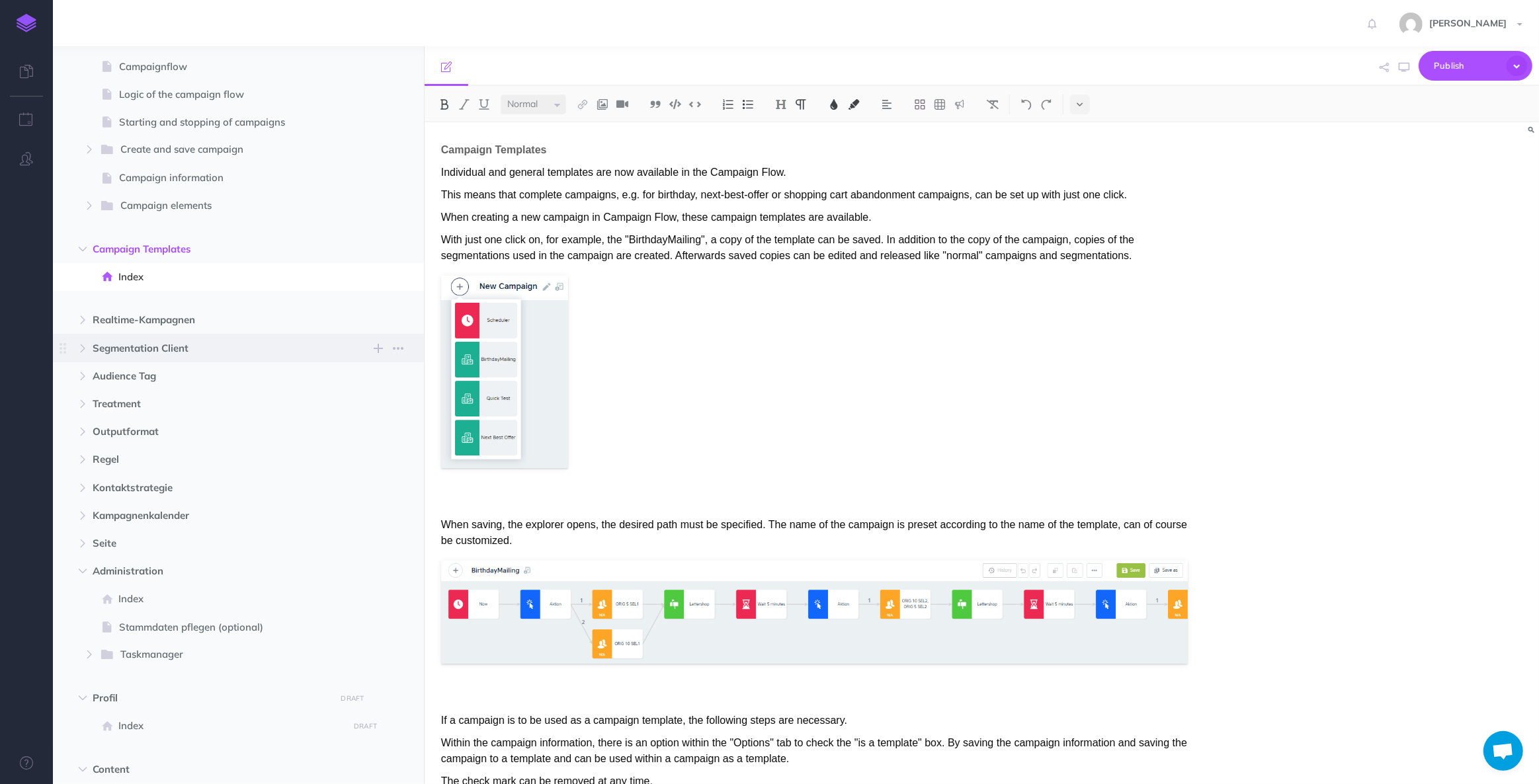
scroll to position [1034, 0]
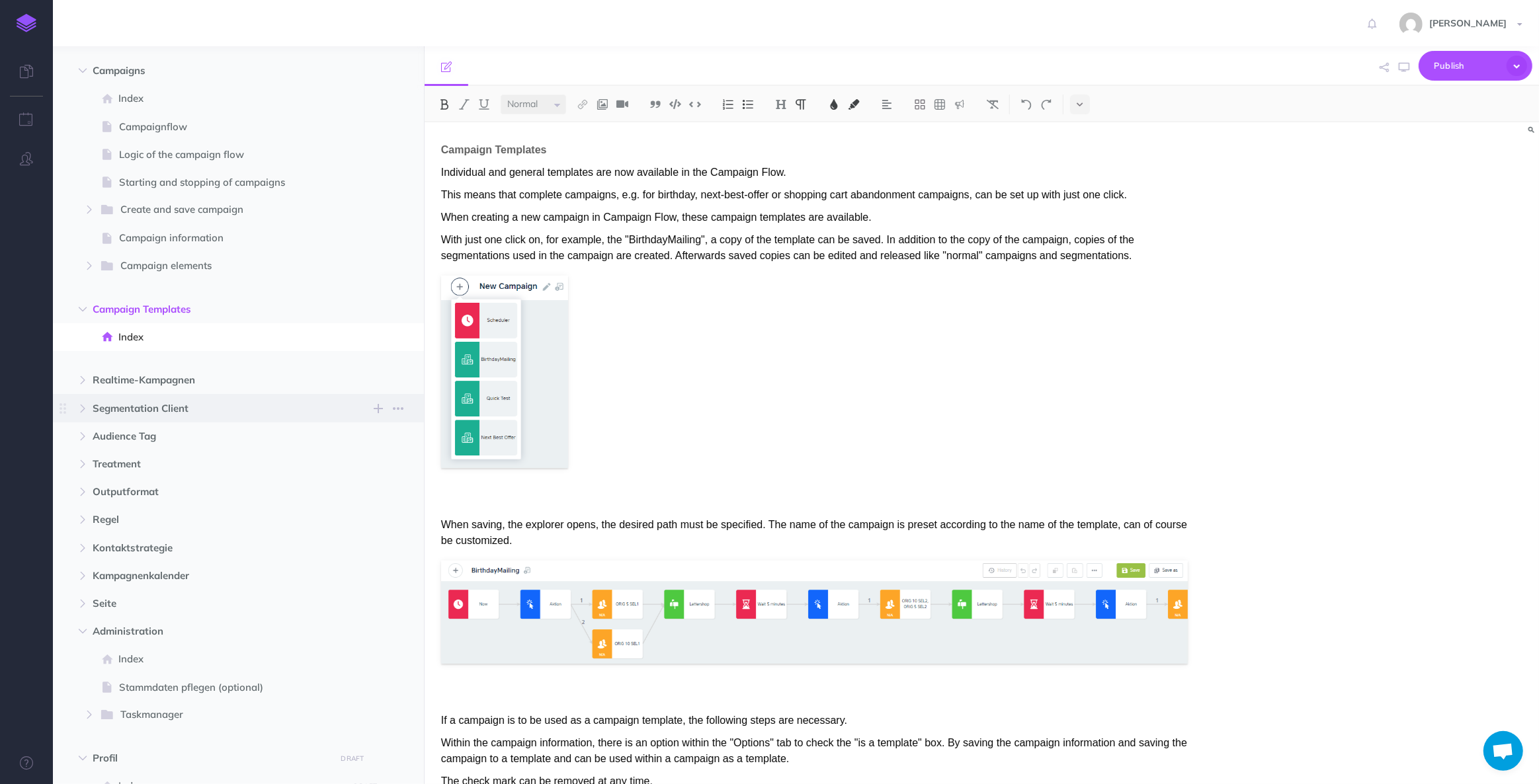
click at [149, 415] on span "Segmentation Client" at bounding box center [210, 409] width 235 height 16
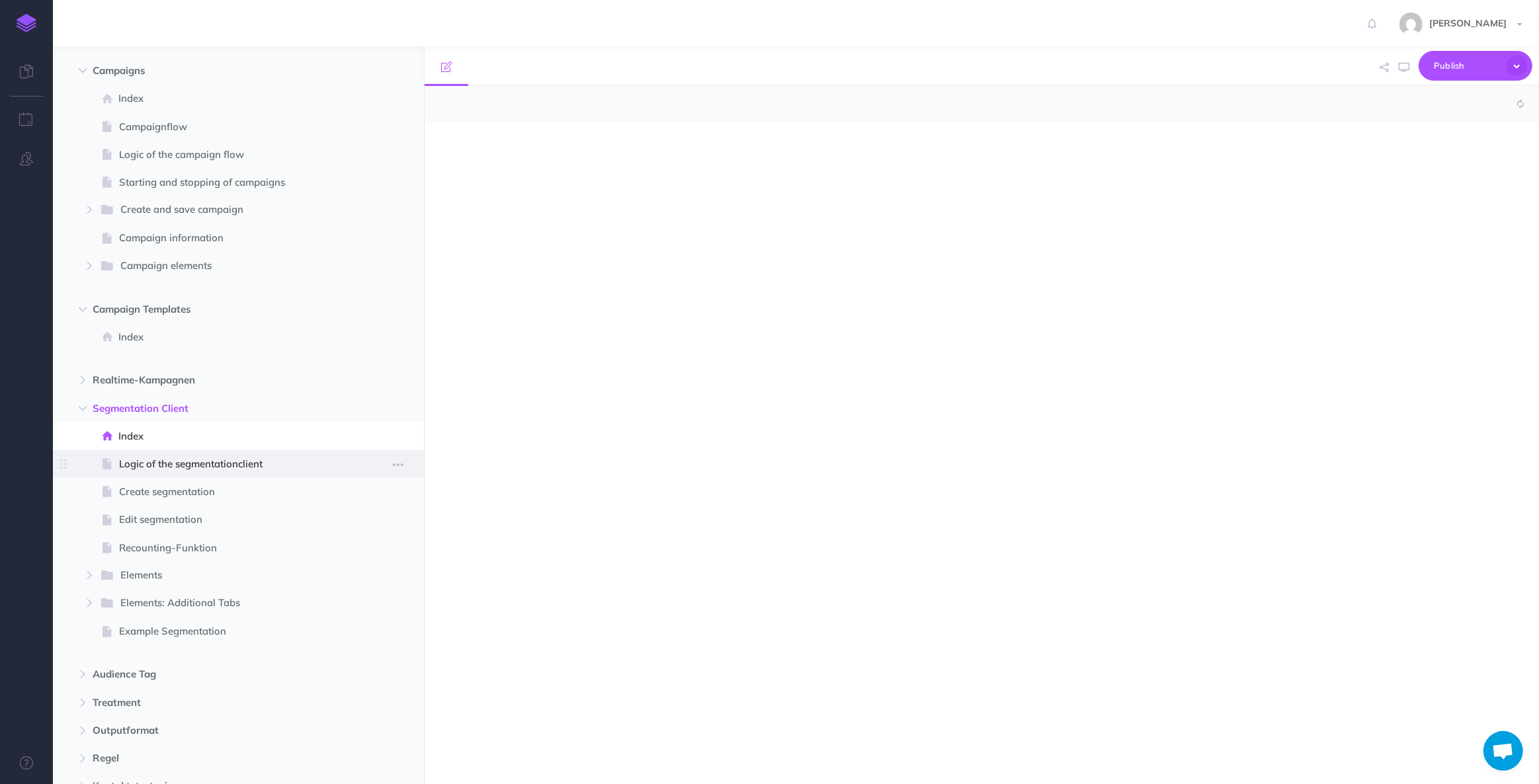
select select "null"
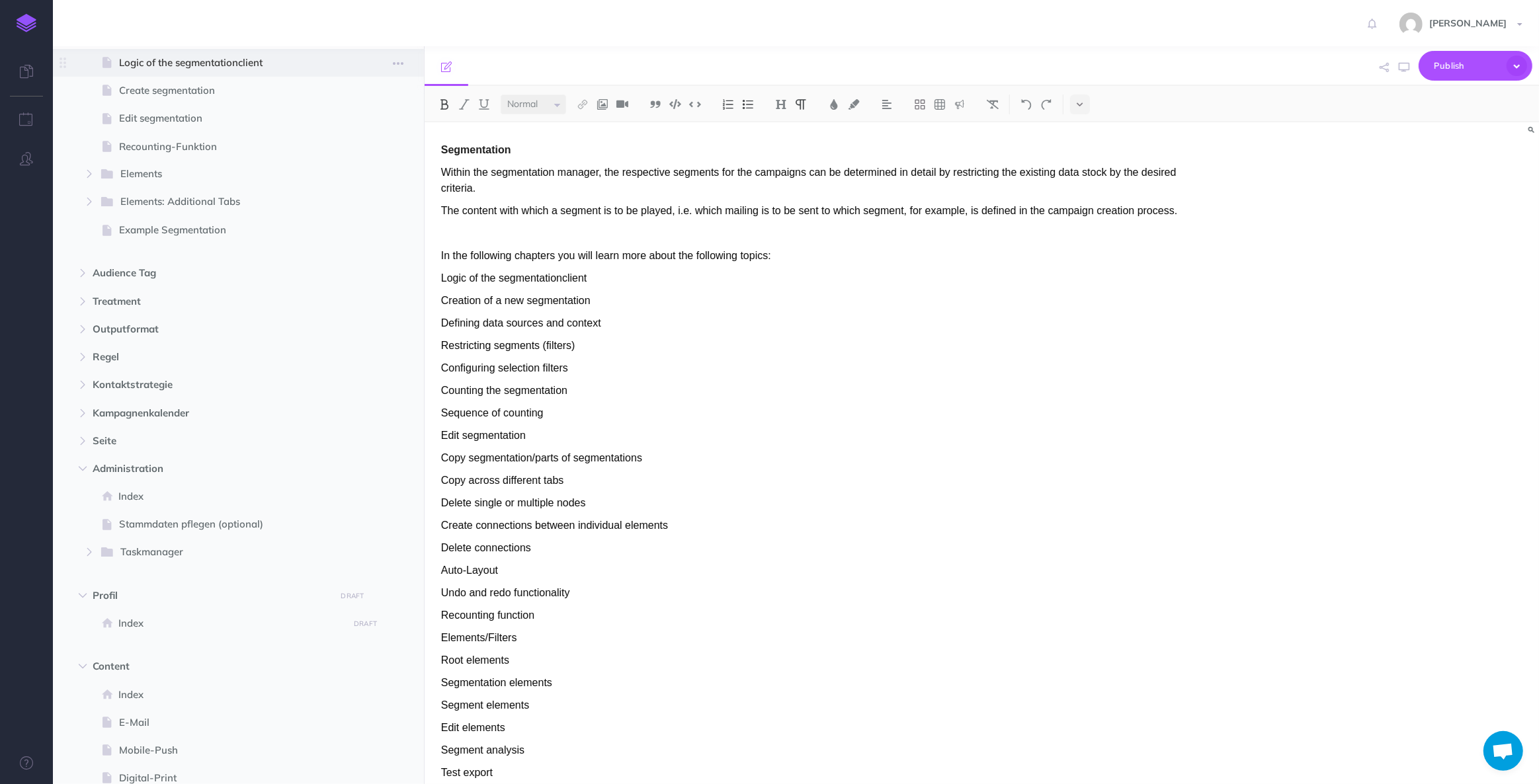
scroll to position [1575, 0]
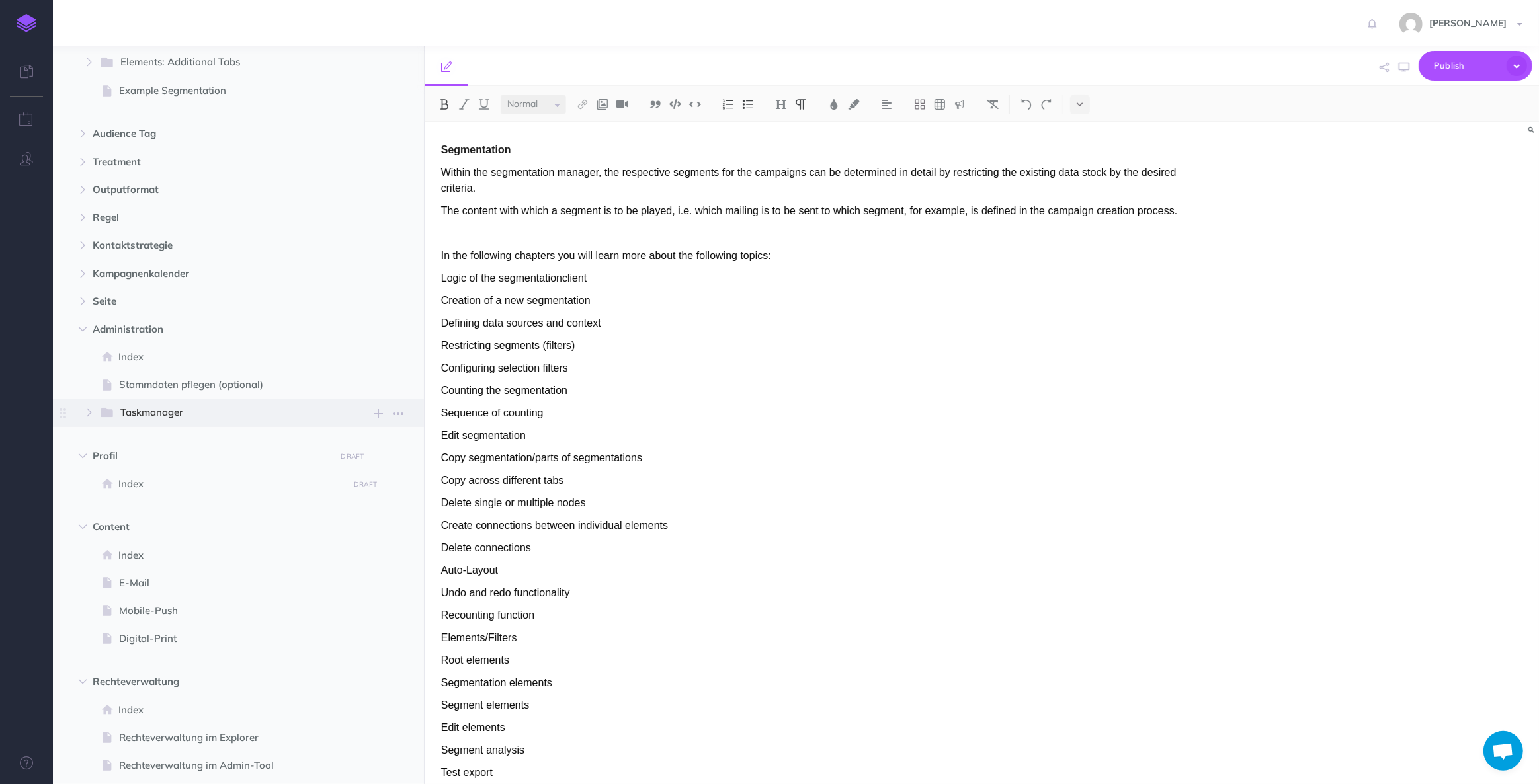
click at [153, 412] on span "Taskmanager" at bounding box center [222, 413] width 205 height 18
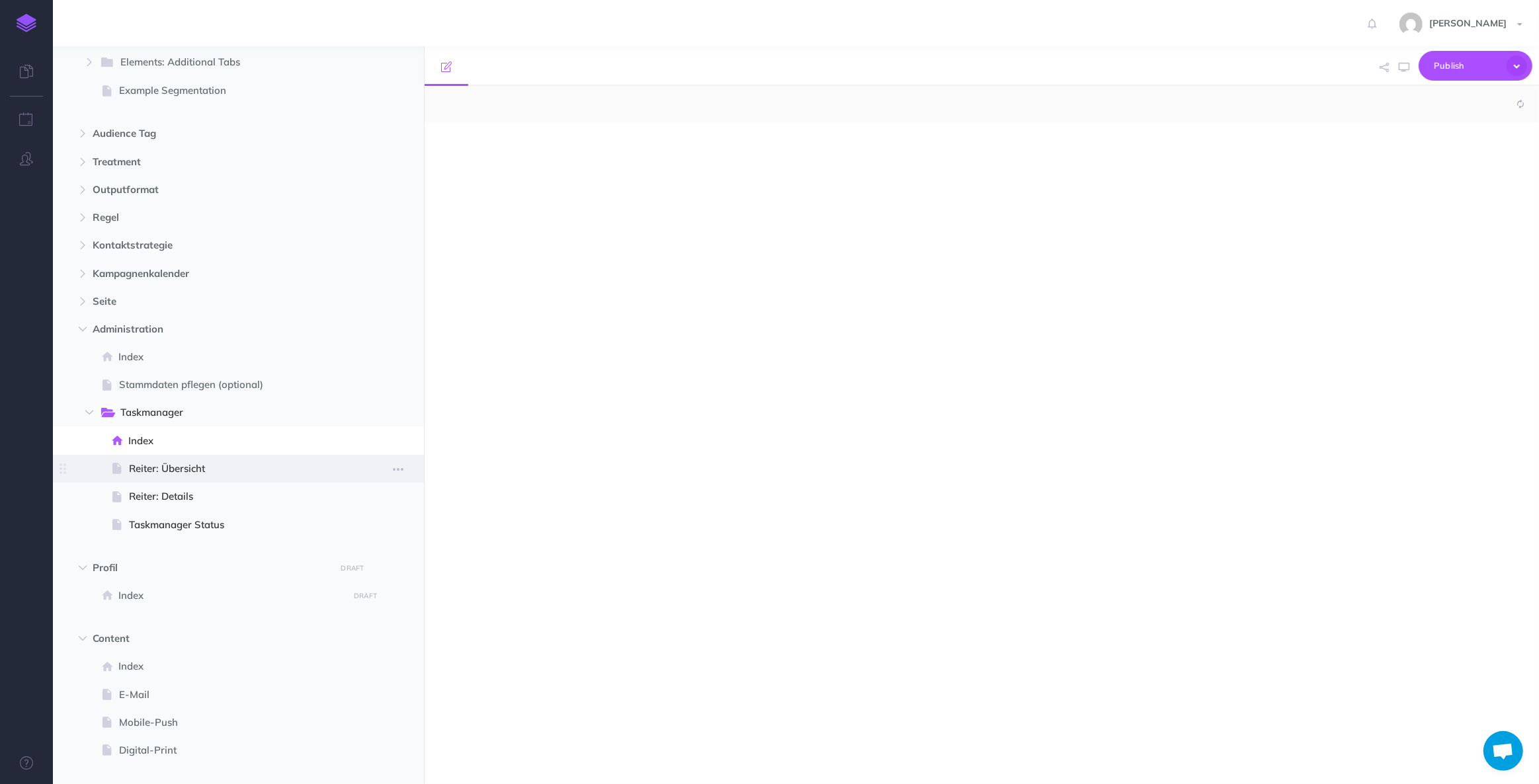
select select "null"
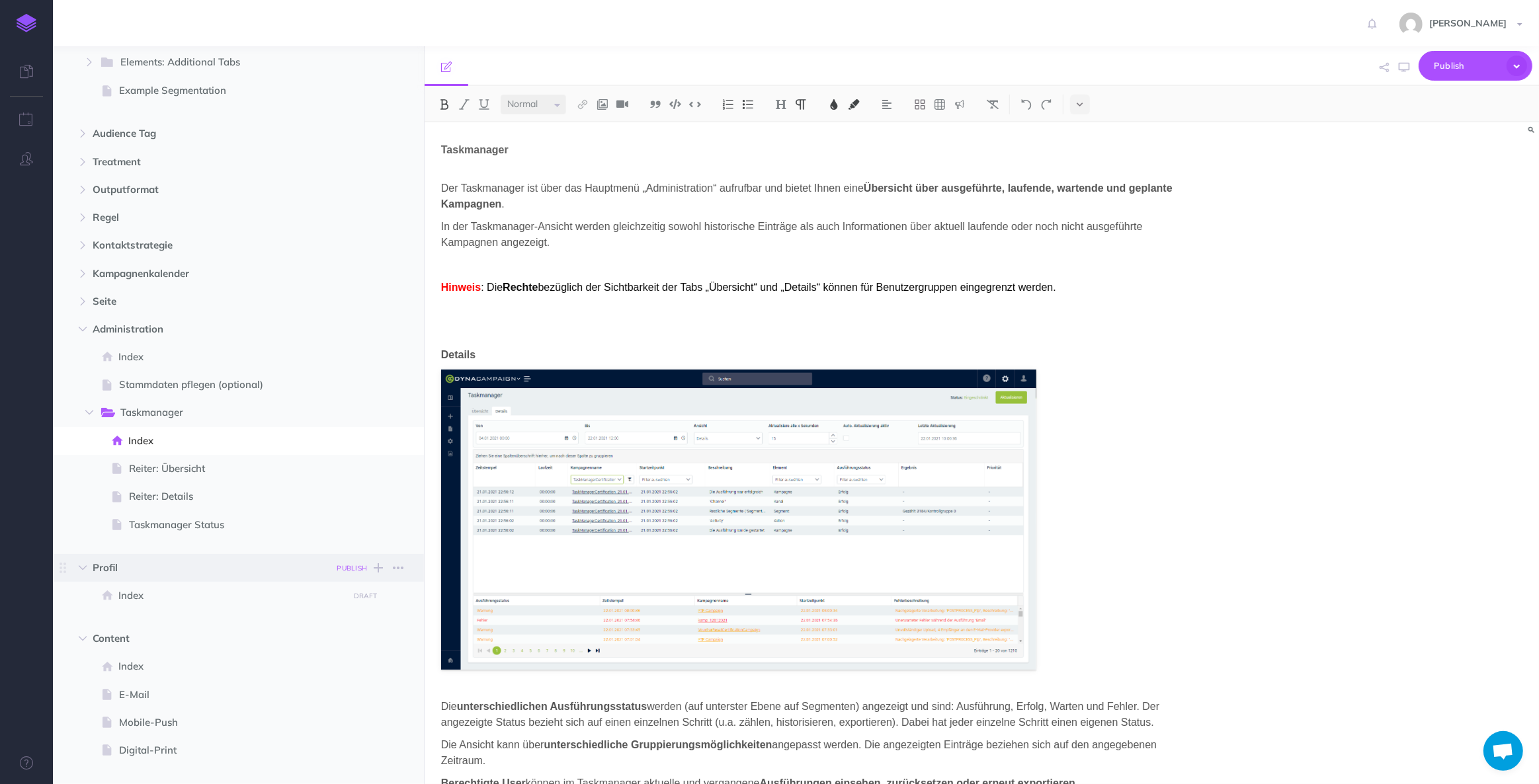
click at [353, 568] on small "PUBLISH" at bounding box center [352, 568] width 30 height 9
click at [341, 680] on button "Publish" at bounding box center [340, 680] width 43 height 22
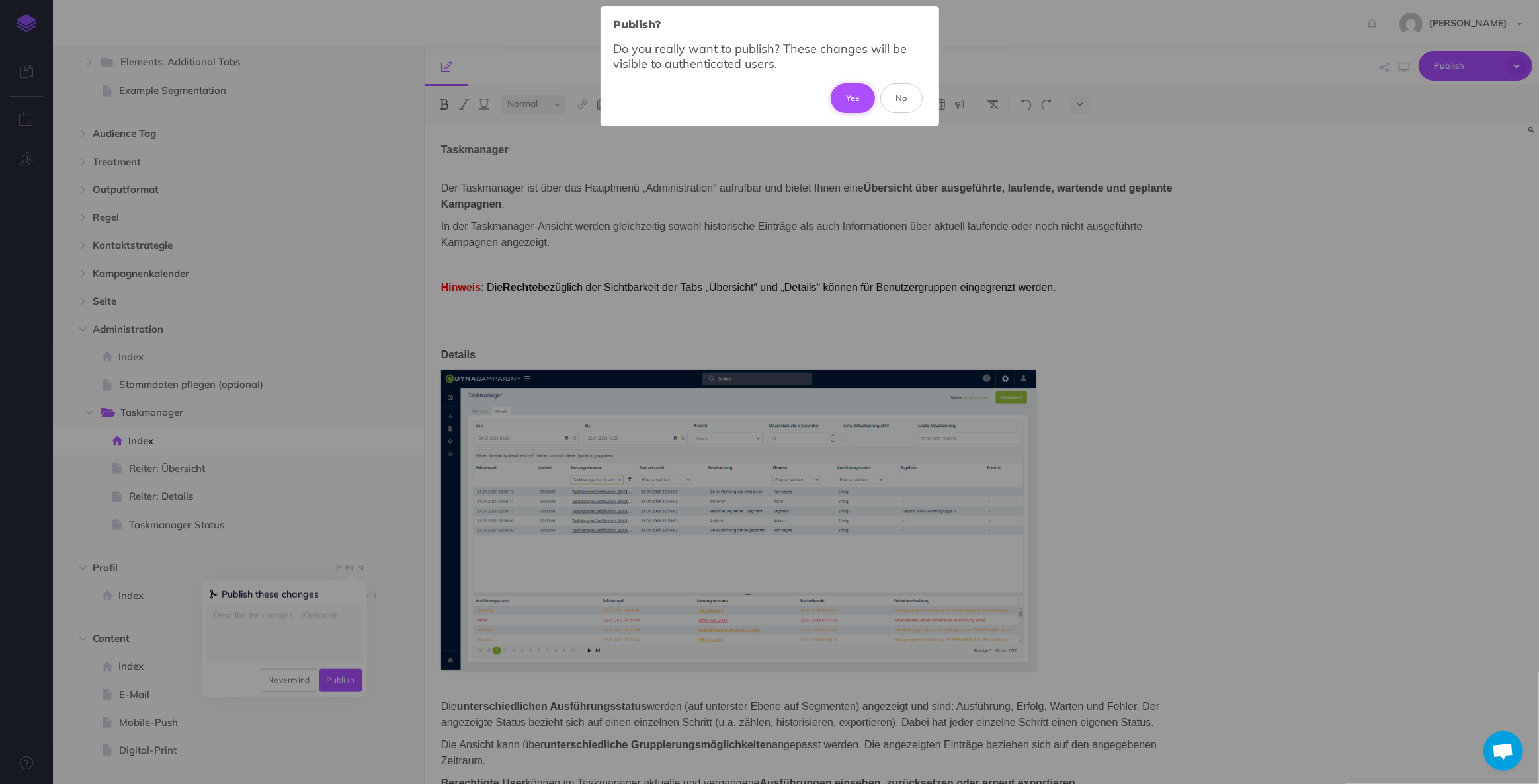
click at [854, 103] on button "Yes" at bounding box center [852, 98] width 44 height 29
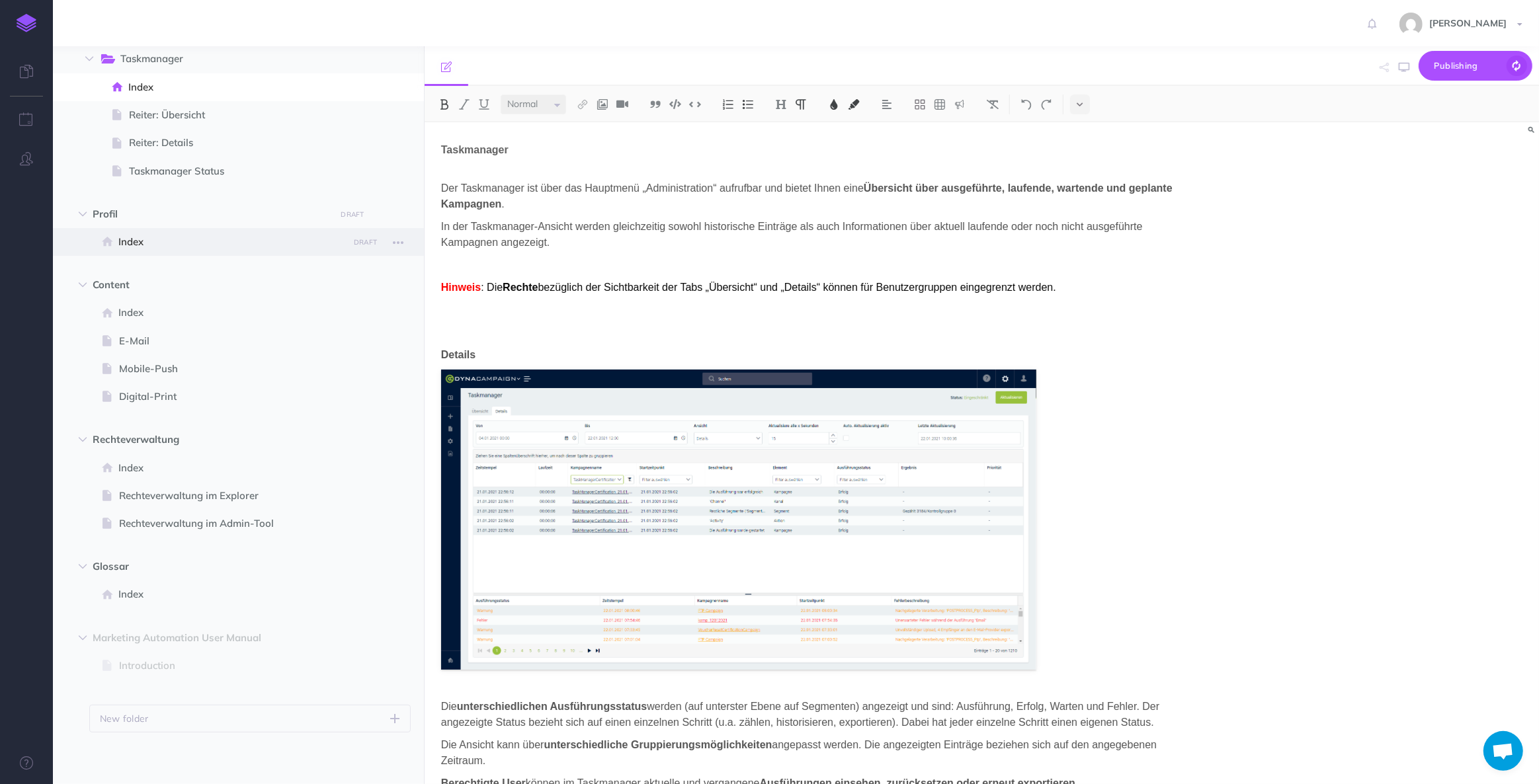
scroll to position [1929, 0]
click at [84, 283] on icon "button" at bounding box center [83, 284] width 8 height 8
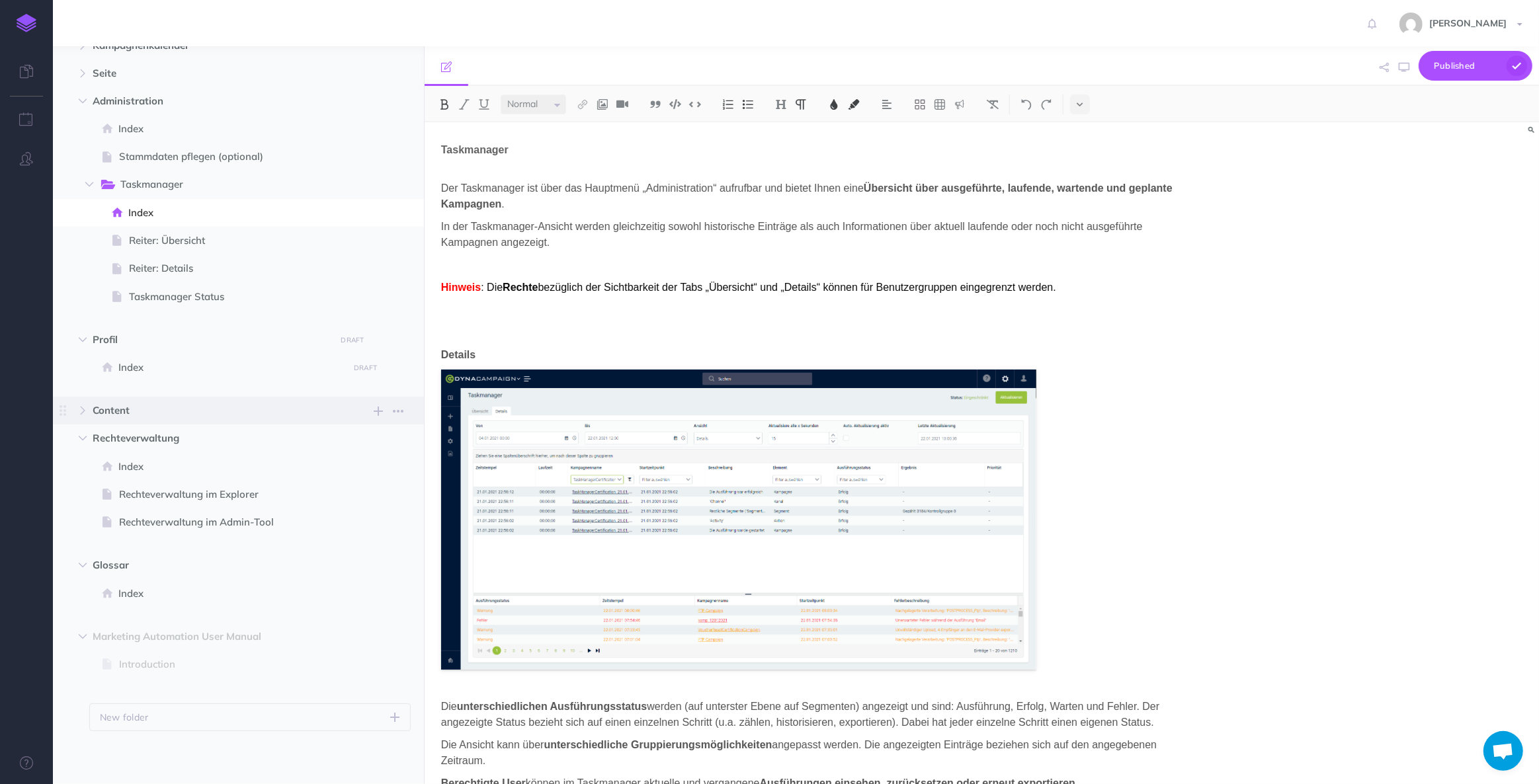
scroll to position [1802, 0]
click at [79, 436] on icon "button" at bounding box center [83, 439] width 8 height 8
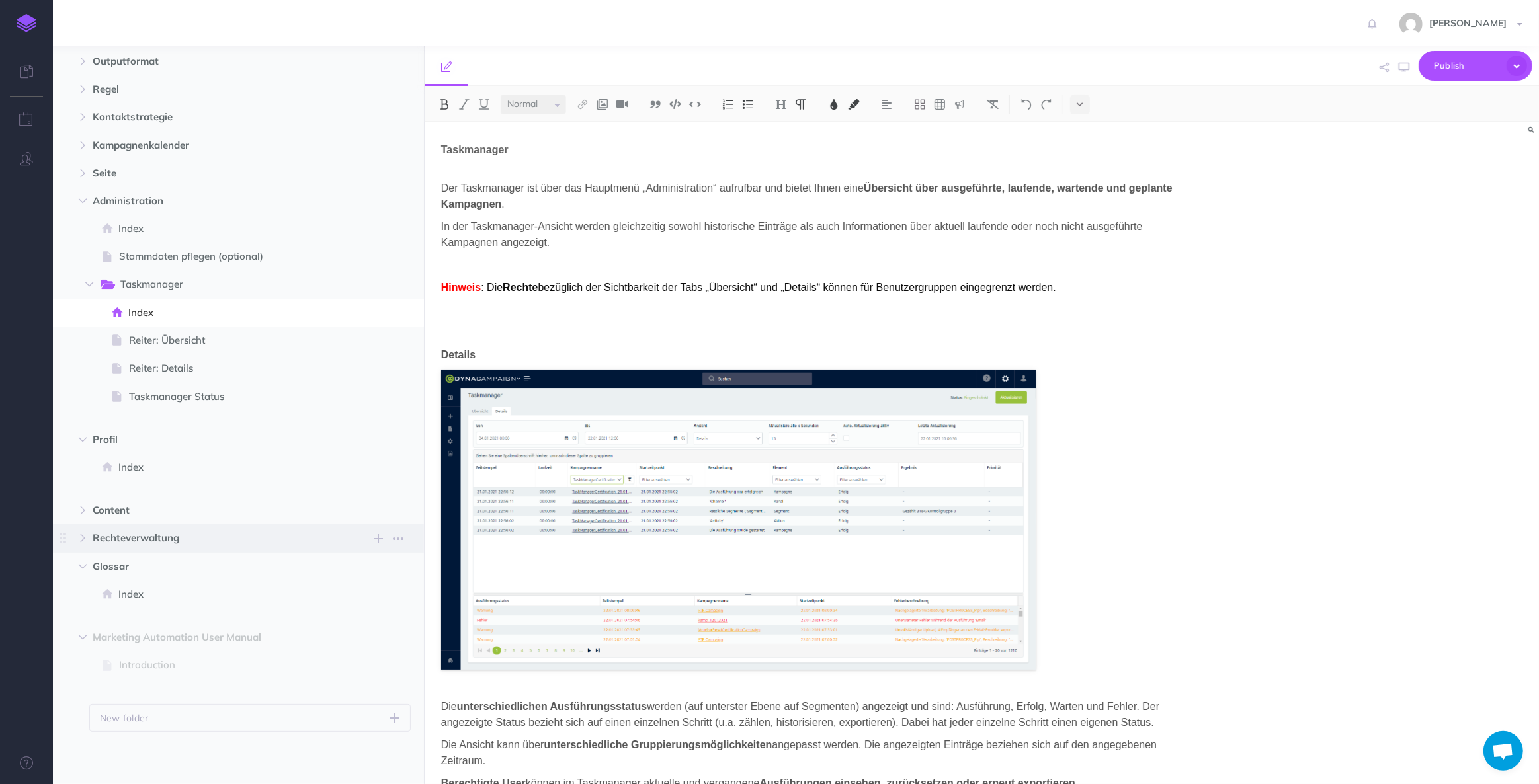
drag, startPoint x: 79, startPoint y: 556, endPoint x: 85, endPoint y: 551, distance: 7.8
click at [93, 556] on span "Glossar New folder Add a new folder inside this folder New page Add a new blank…" at bounding box center [254, 567] width 322 height 27
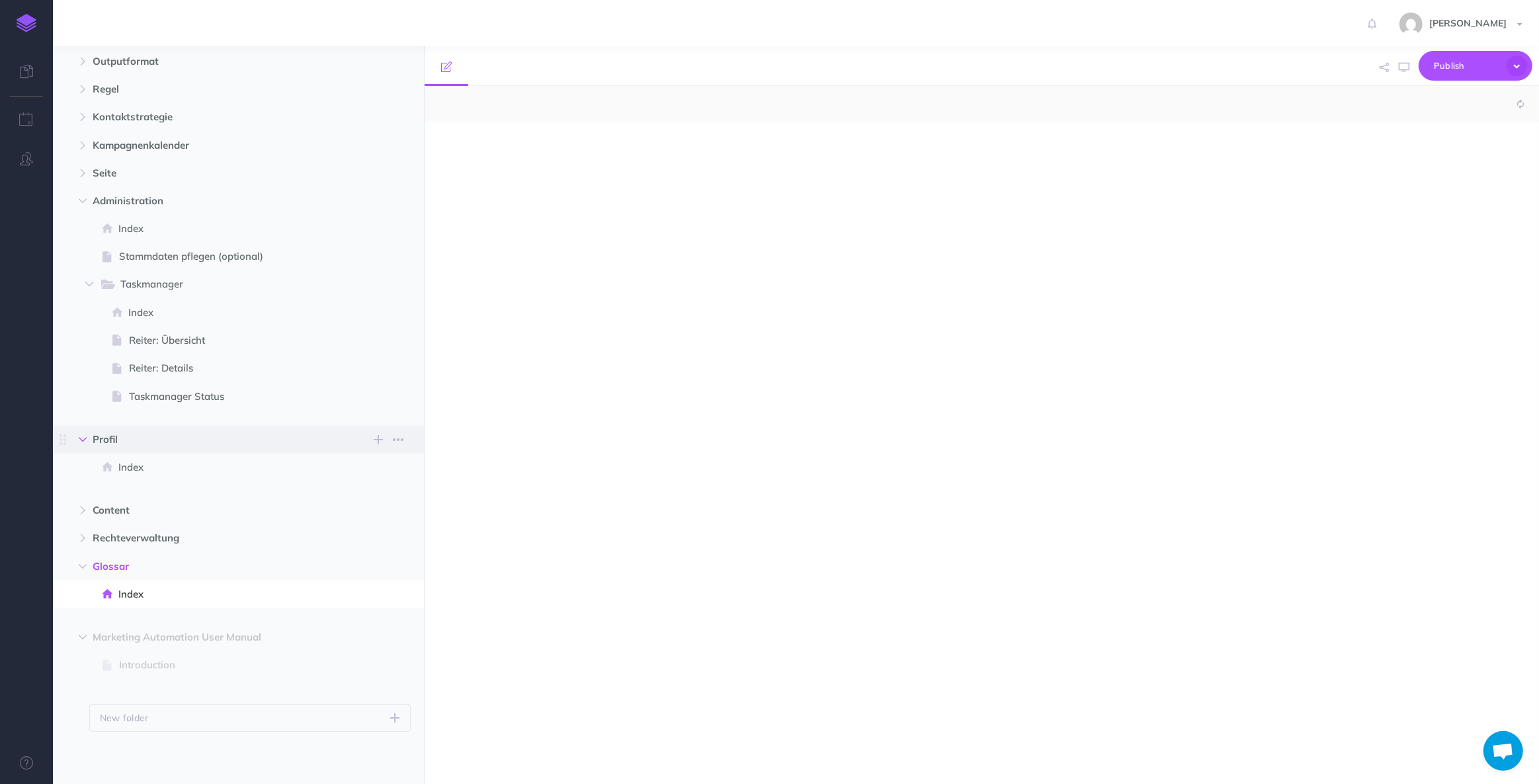
click at [83, 436] on icon "button" at bounding box center [83, 440] width 8 height 8
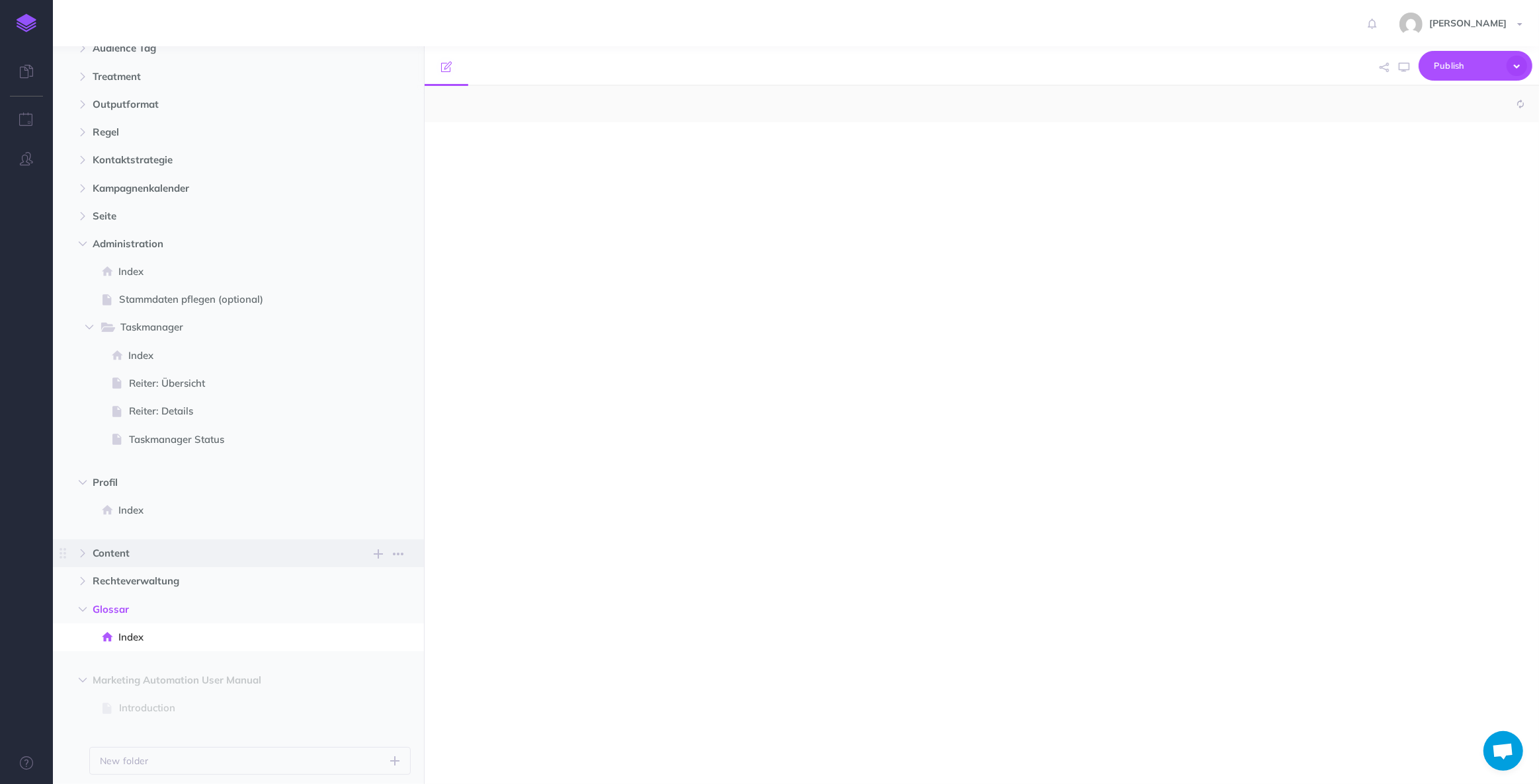
select select "null"
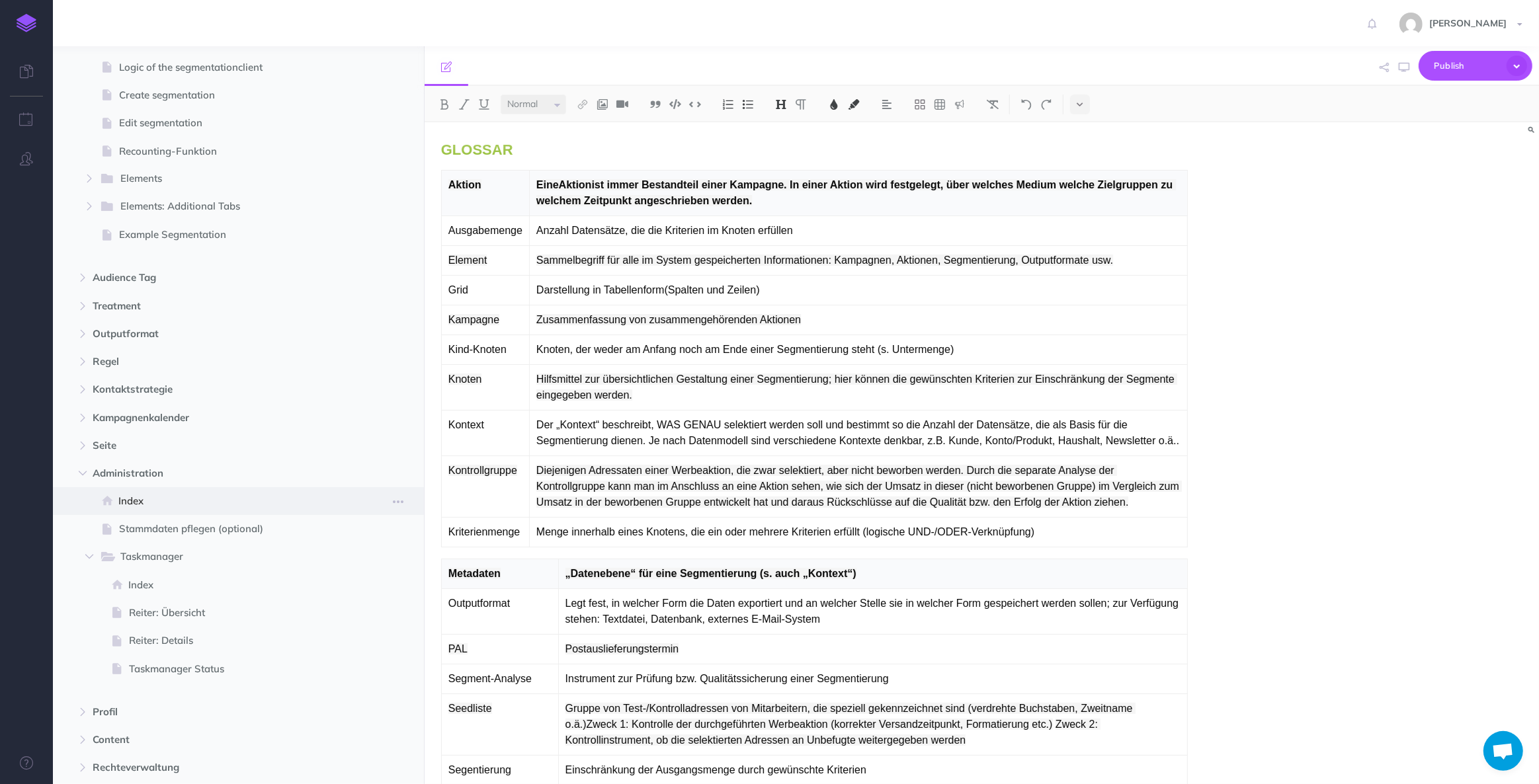
scroll to position [1420, 0]
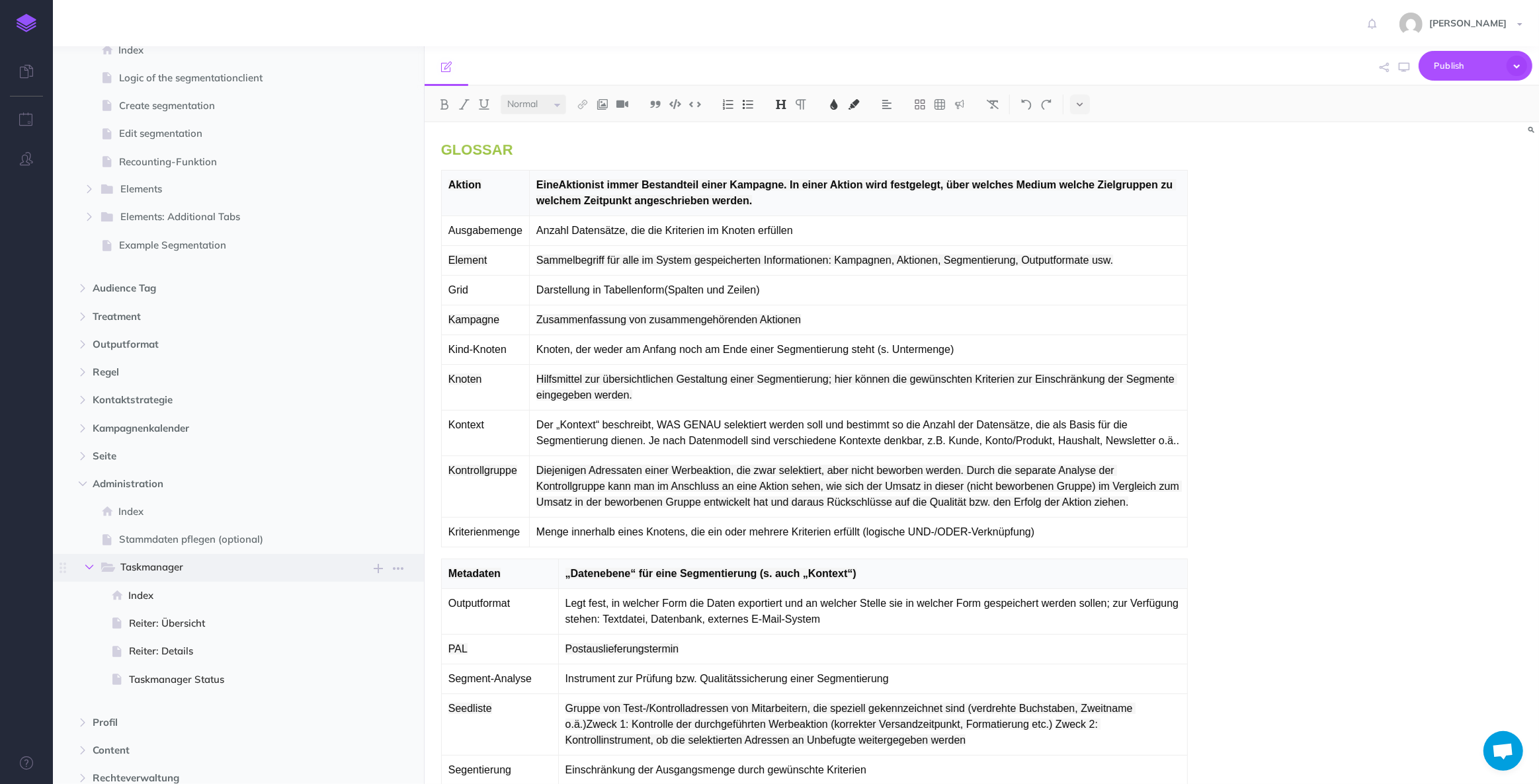
click at [90, 564] on icon "button" at bounding box center [89, 568] width 8 height 8
click at [85, 482] on icon "button" at bounding box center [83, 484] width 8 height 8
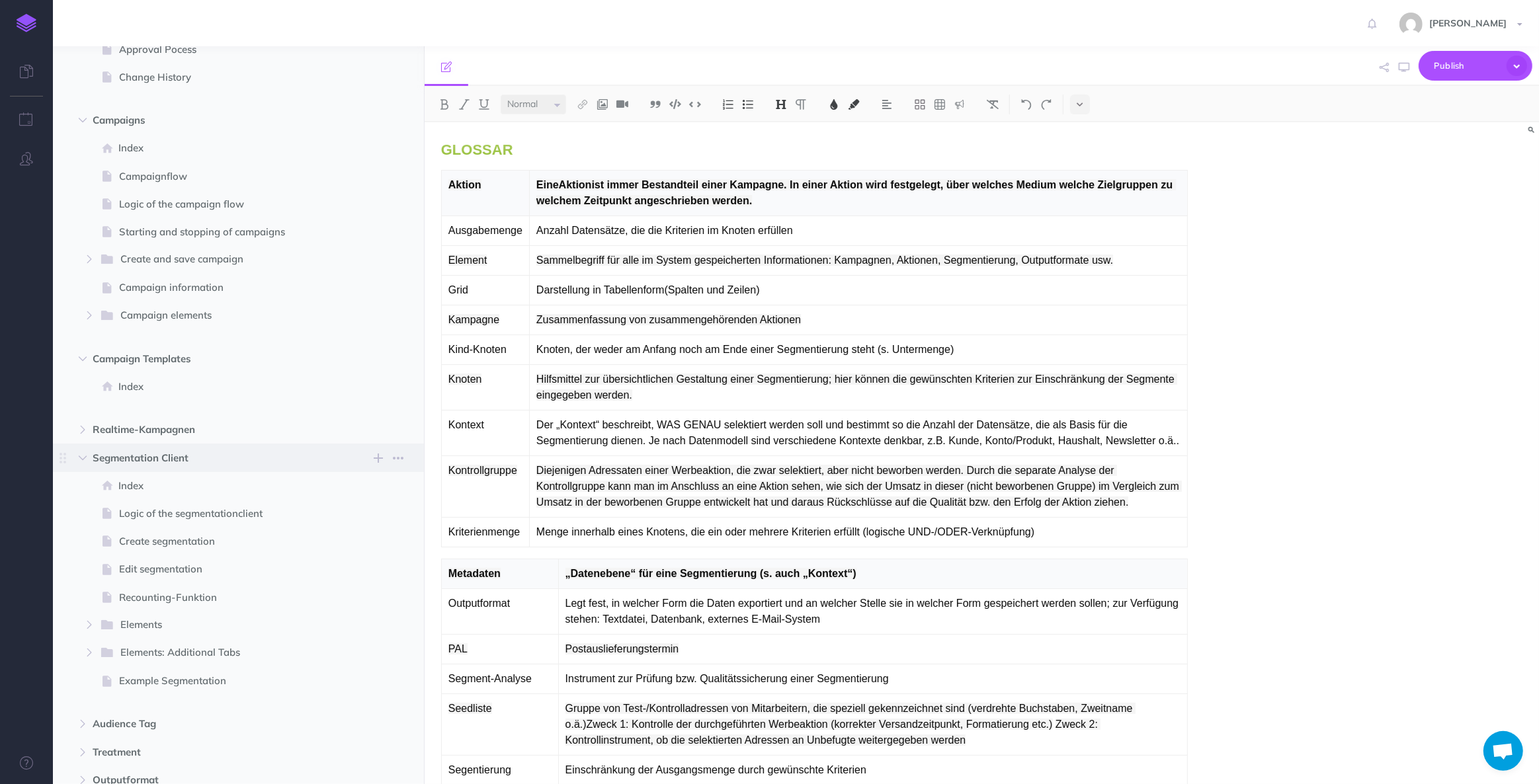
scroll to position [1059, 0]
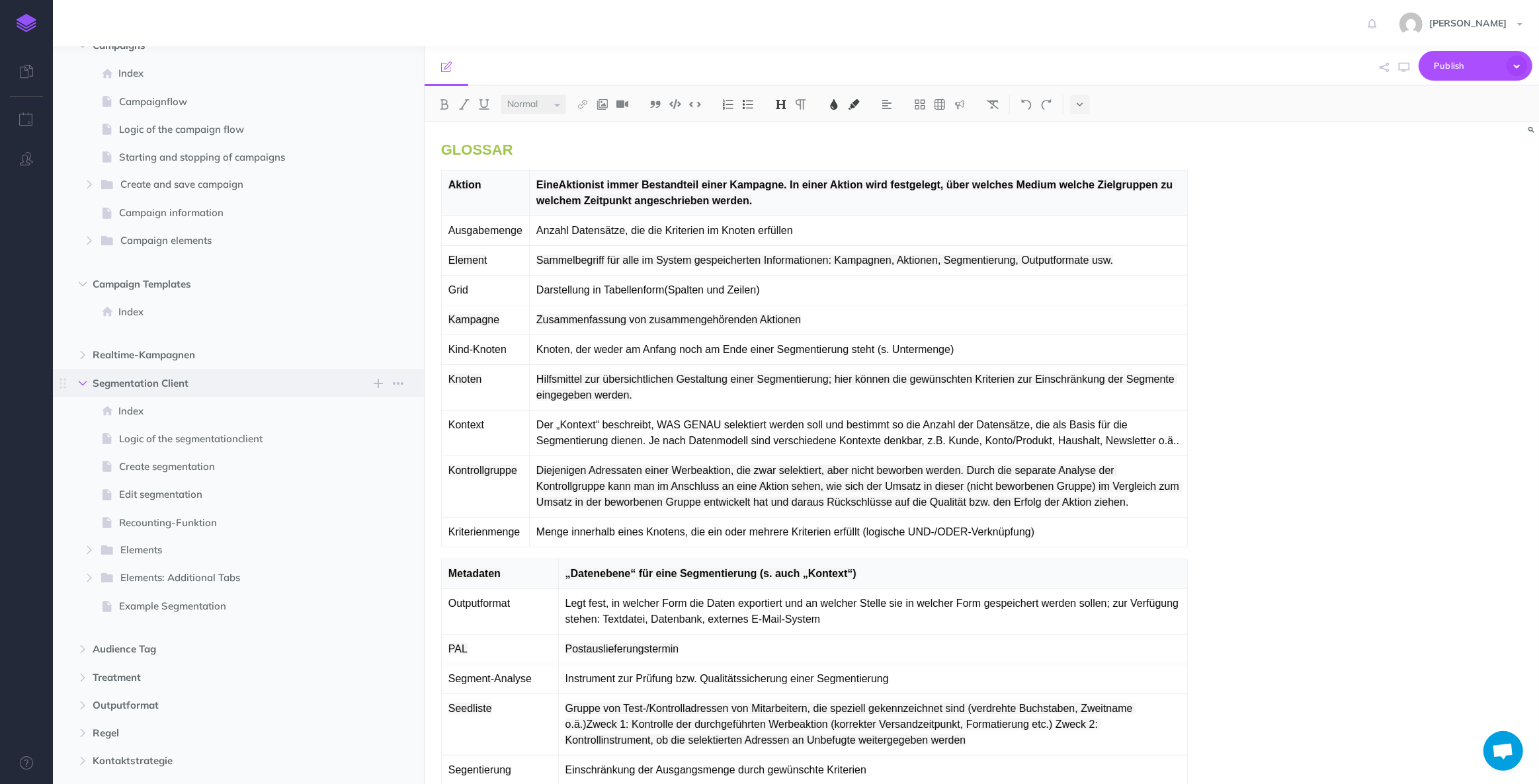
click at [77, 377] on button "button" at bounding box center [83, 383] width 23 height 16
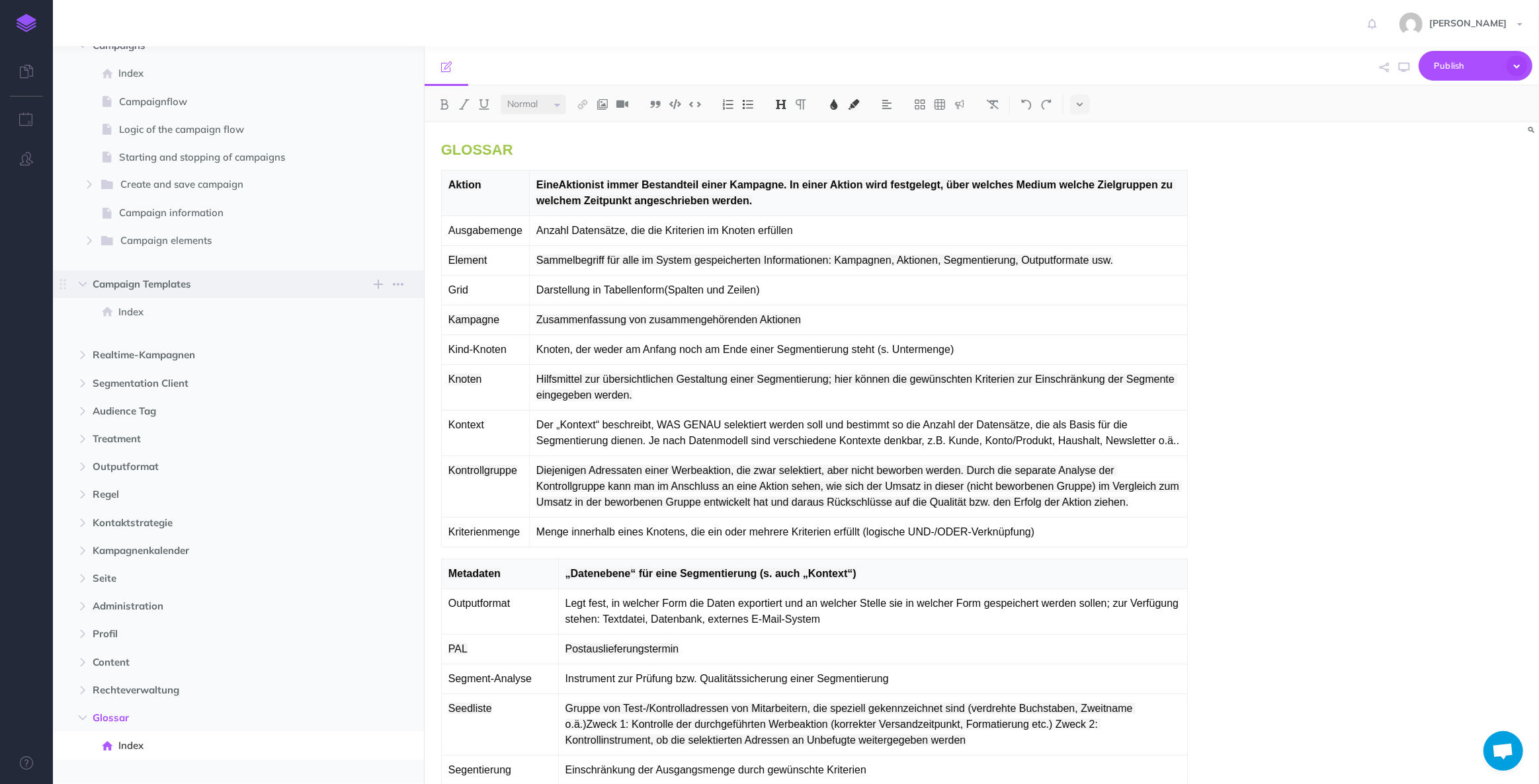
click at [93, 274] on span "Campaign Templates New folder Add a new folder inside this folder New page Add …" at bounding box center [254, 284] width 322 height 27
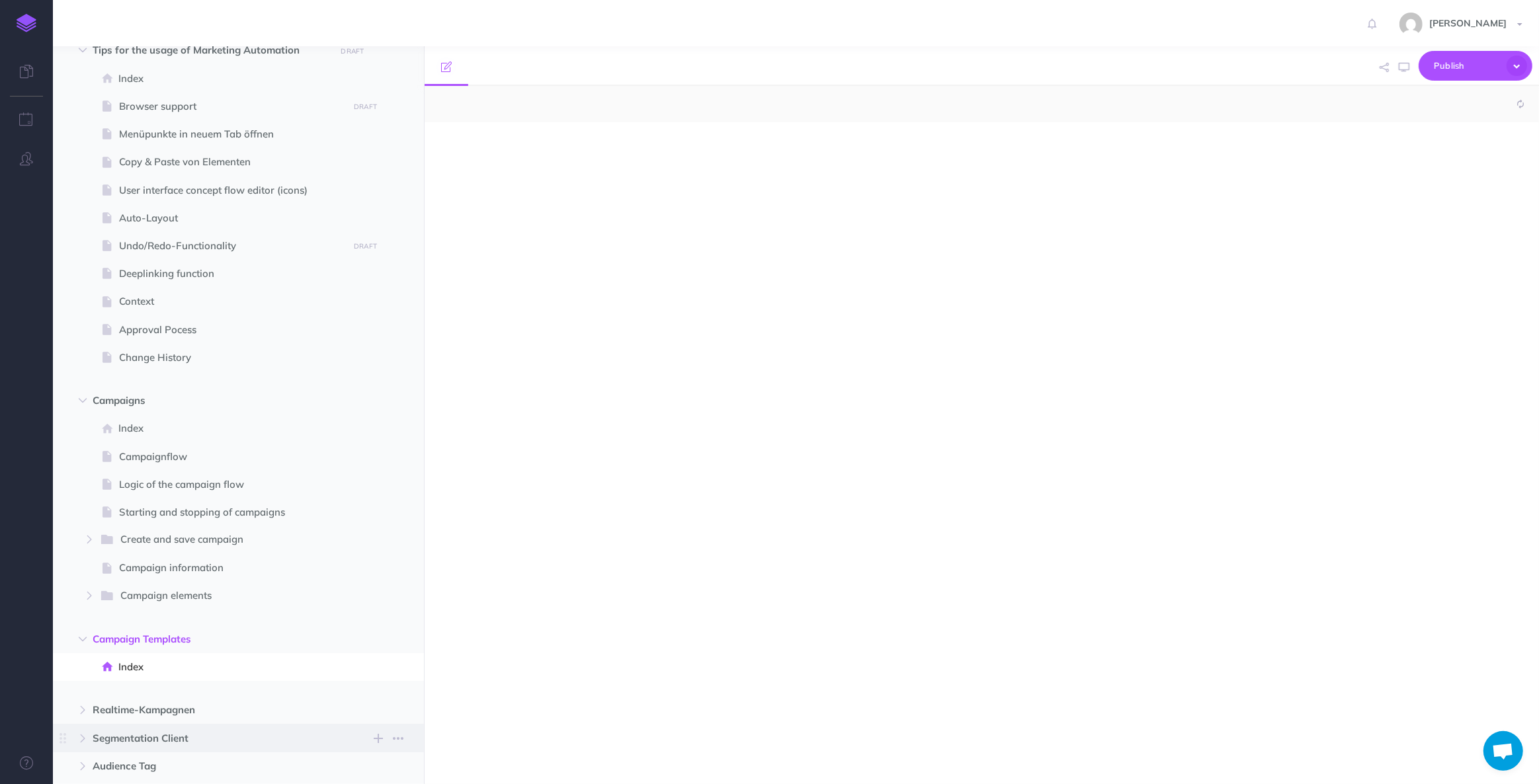
scroll to position [639, 0]
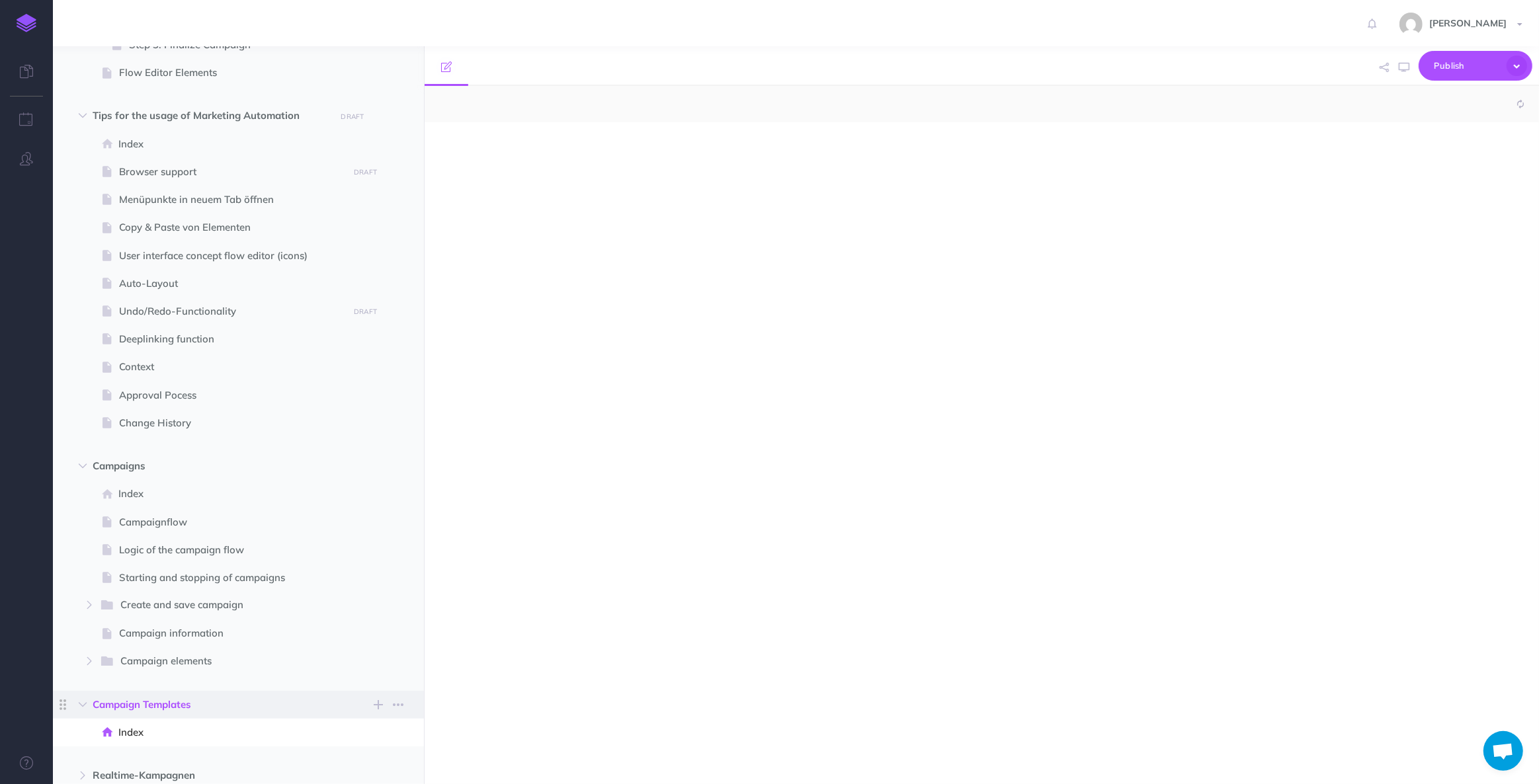
select select "null"
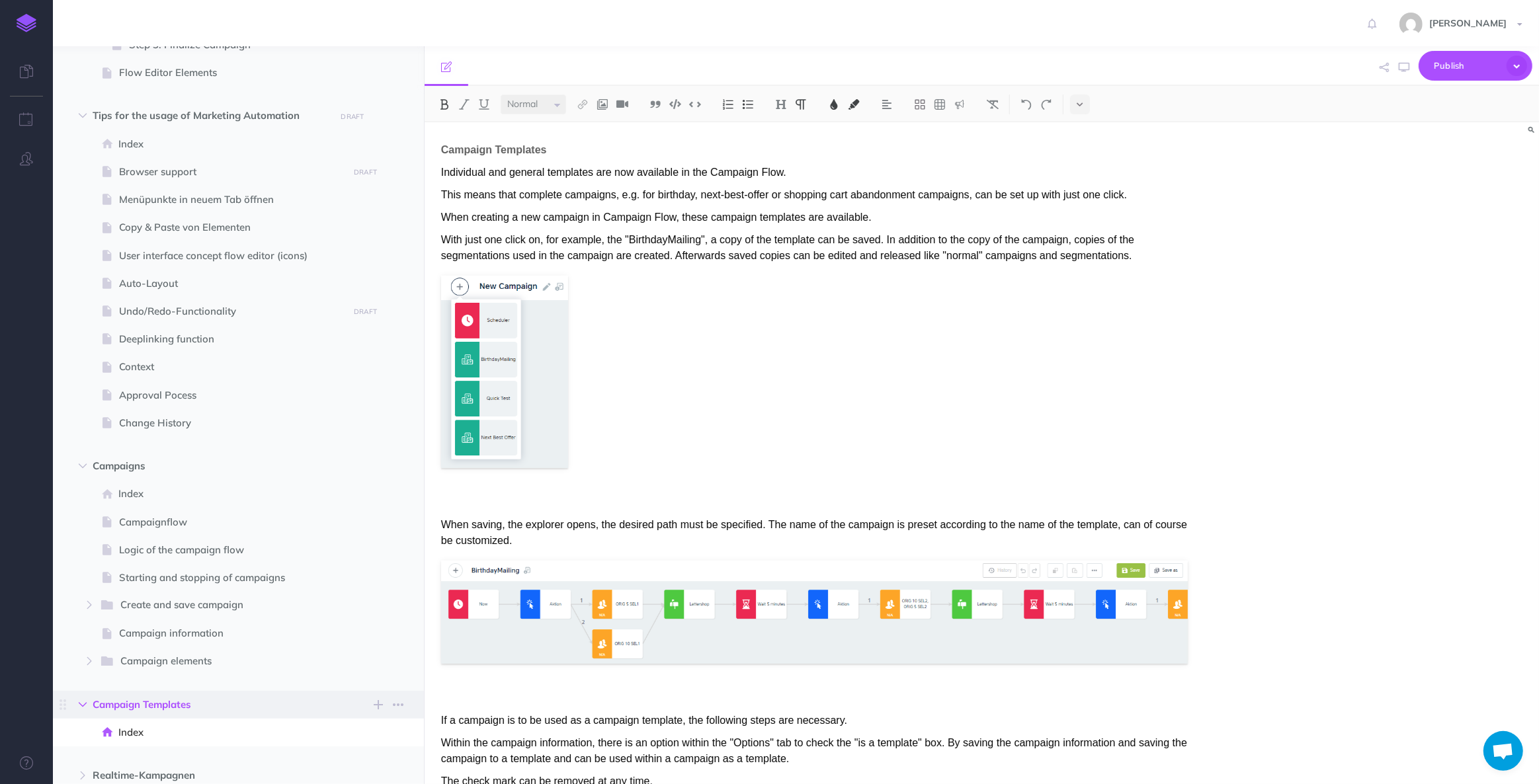
click at [84, 707] on icon "button" at bounding box center [83, 705] width 8 height 8
click at [85, 458] on button "button" at bounding box center [83, 466] width 23 height 16
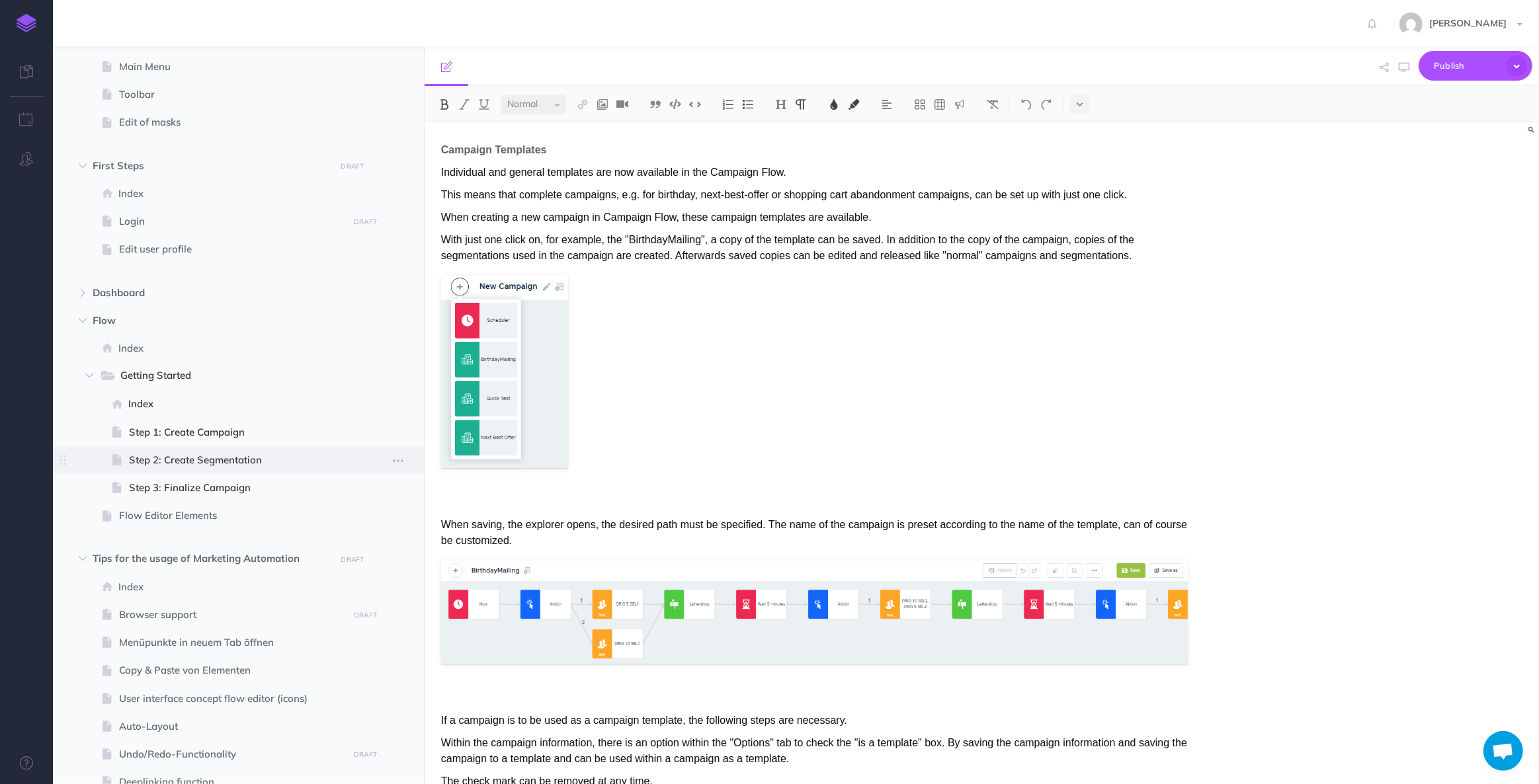
scroll to position [158, 0]
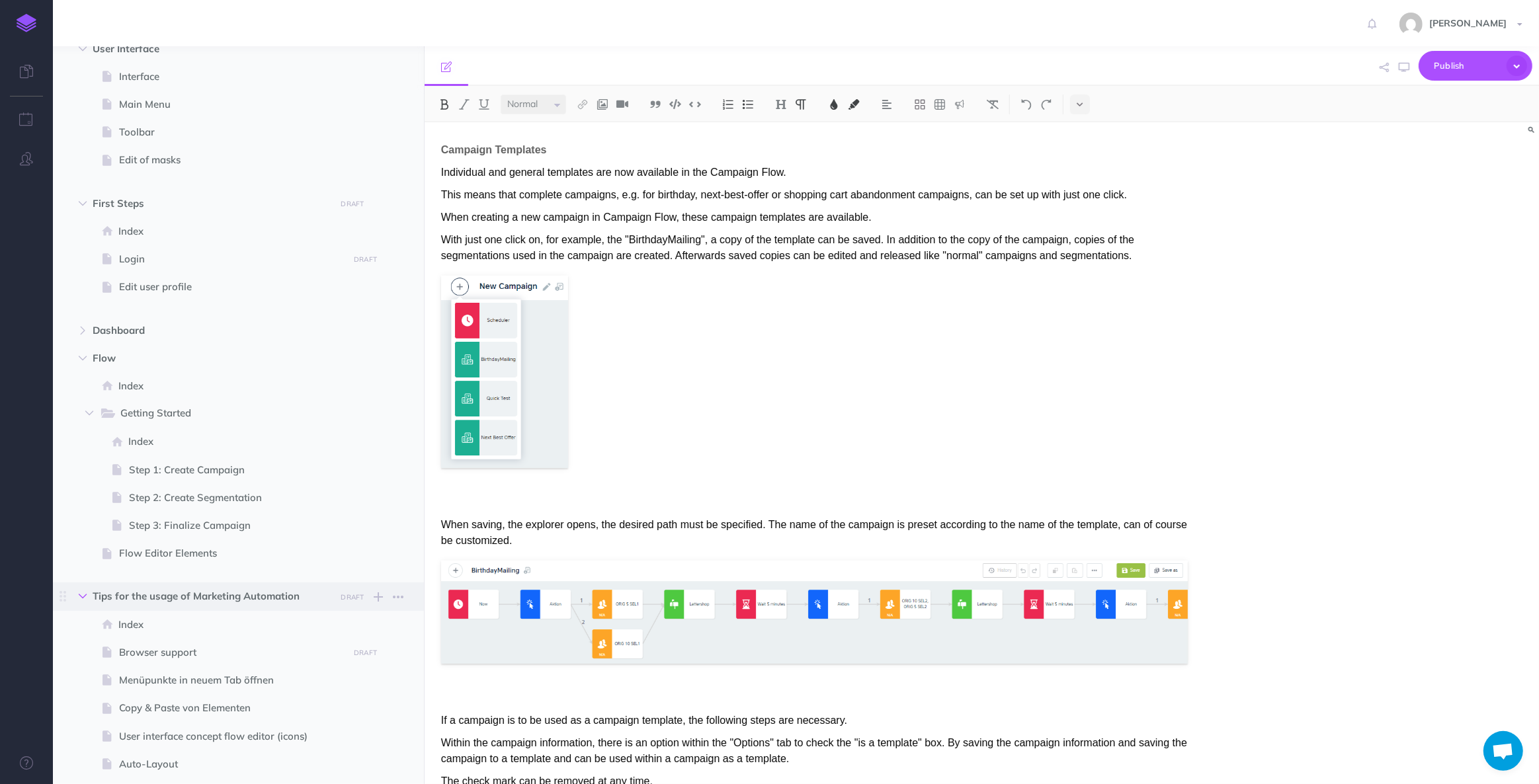
click at [80, 595] on icon "button" at bounding box center [83, 596] width 8 height 8
click at [90, 413] on icon "button" at bounding box center [89, 413] width 8 height 8
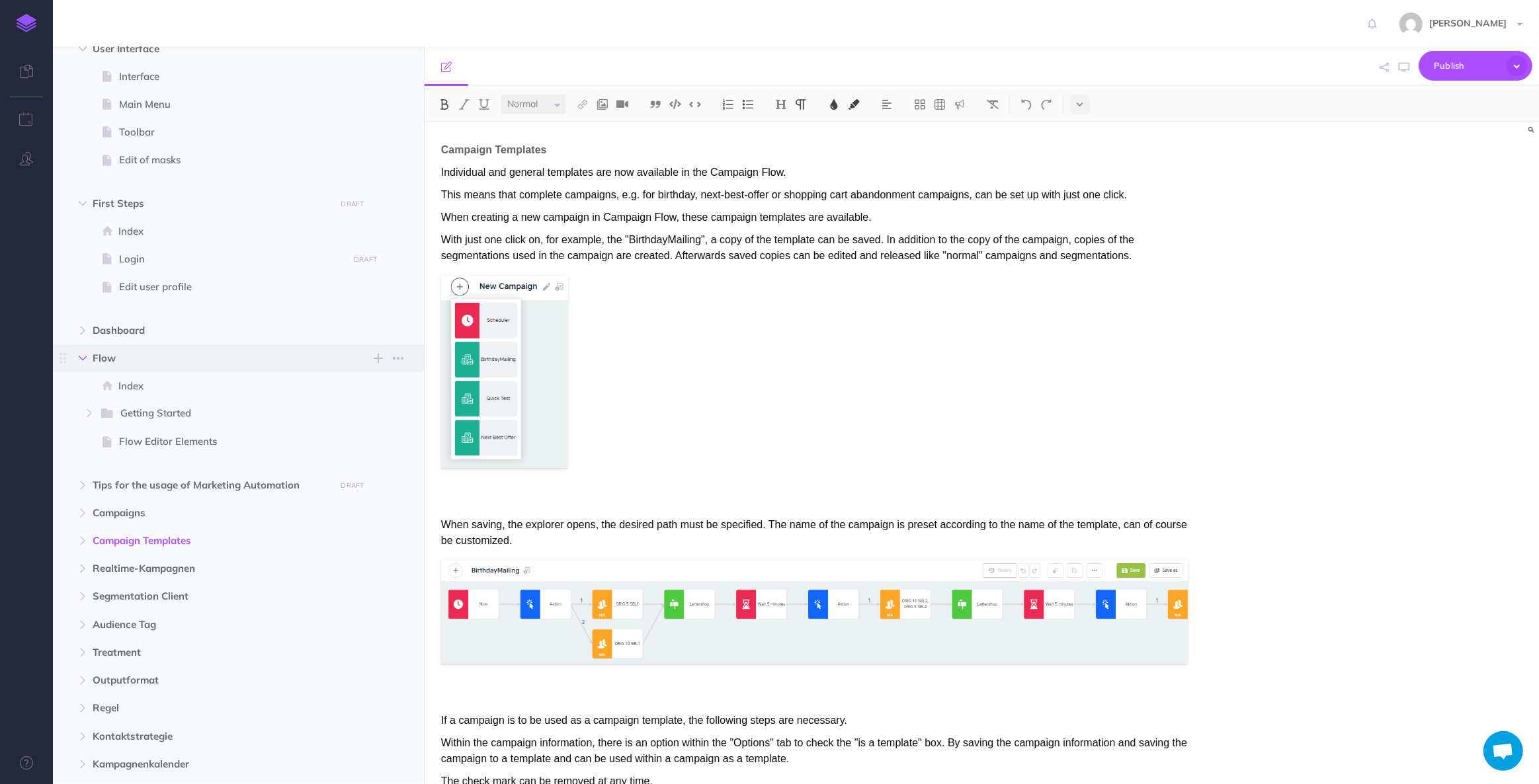
click at [89, 354] on button "button" at bounding box center [83, 358] width 23 height 16
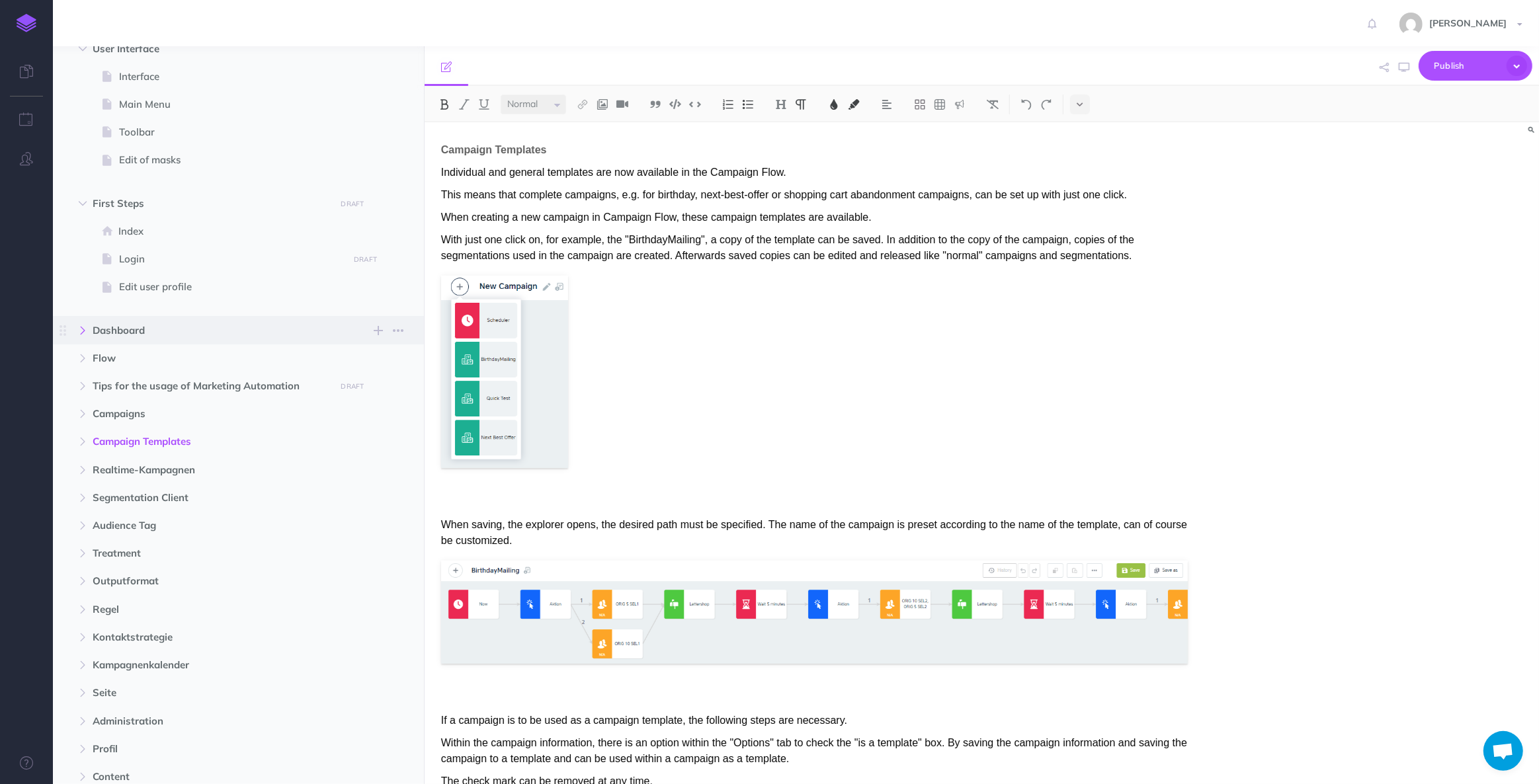
click at [86, 327] on icon "button" at bounding box center [83, 331] width 8 height 8
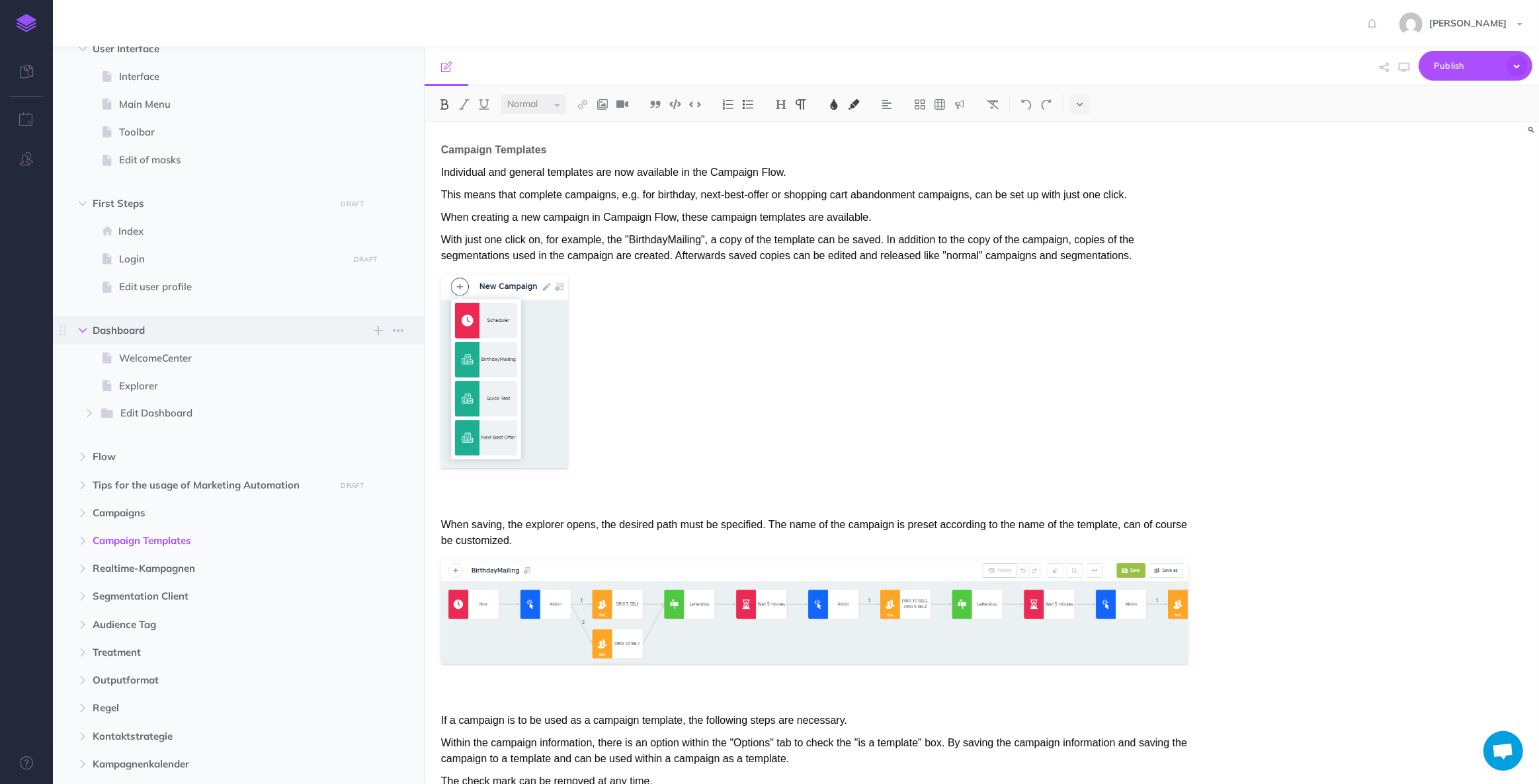
click at [79, 327] on icon "button" at bounding box center [83, 331] width 8 height 8
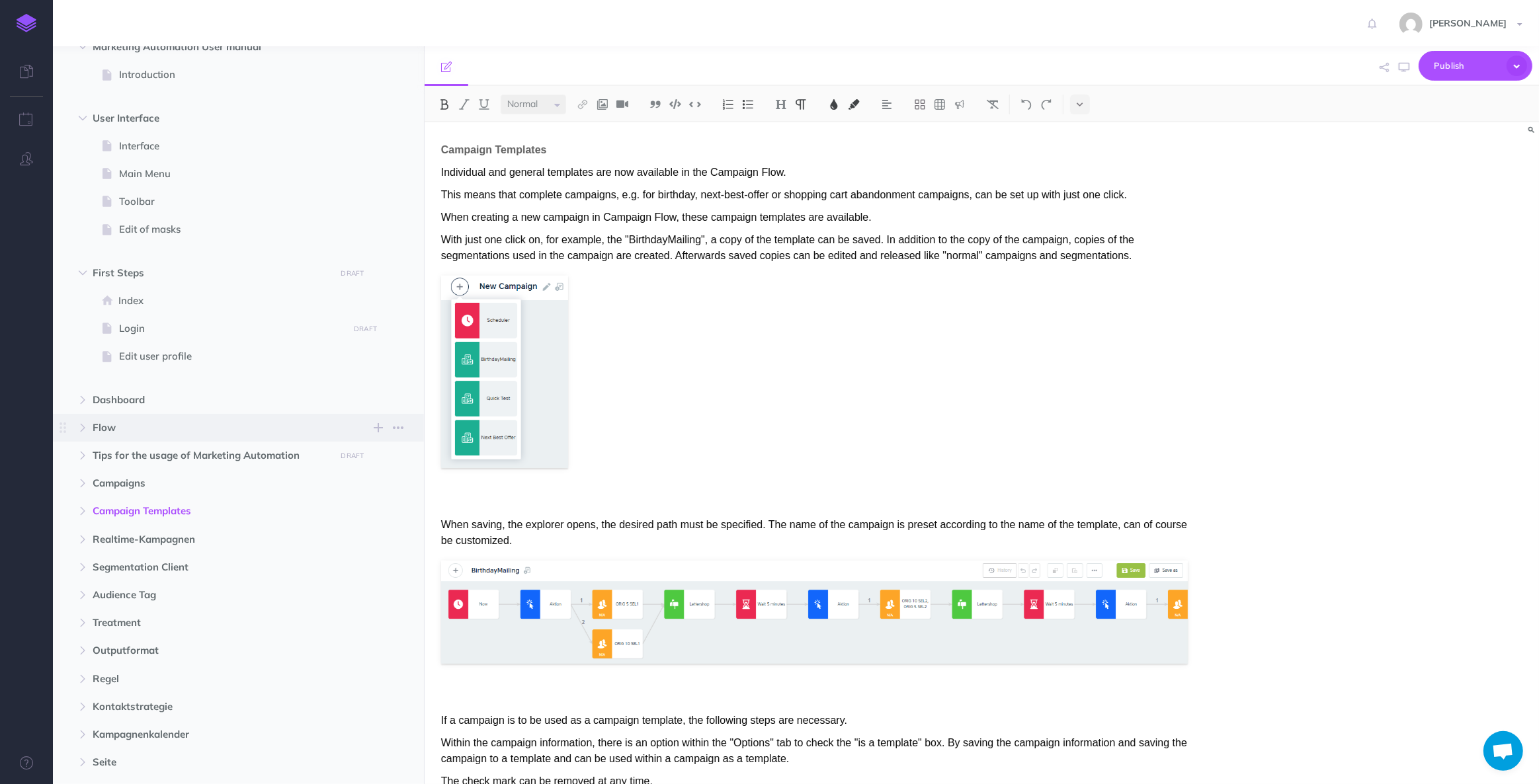
scroll to position [0, 0]
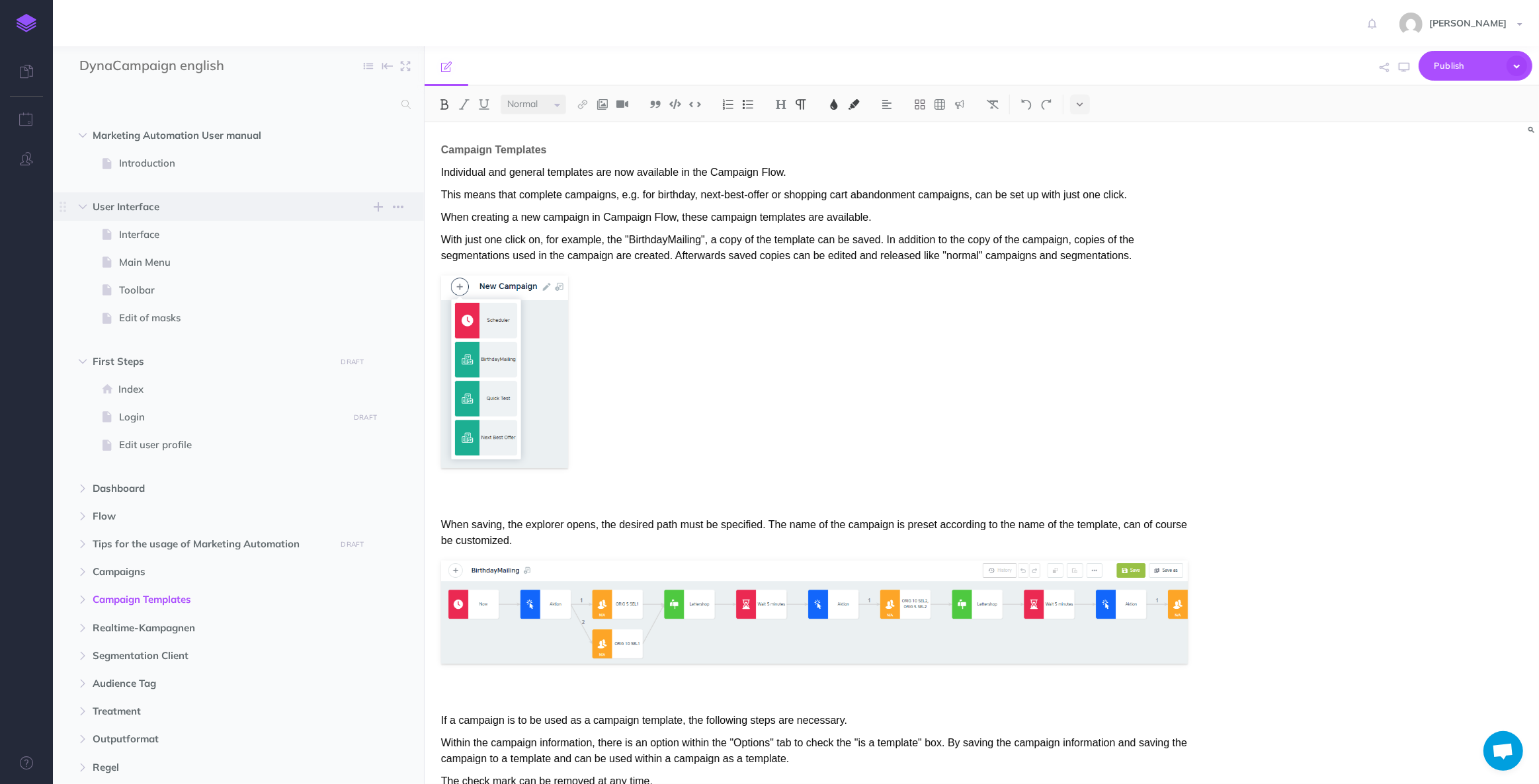
click at [93, 196] on span "User Interface New folder Add a new folder inside this folder New page Add a ne…" at bounding box center [254, 206] width 322 height 27
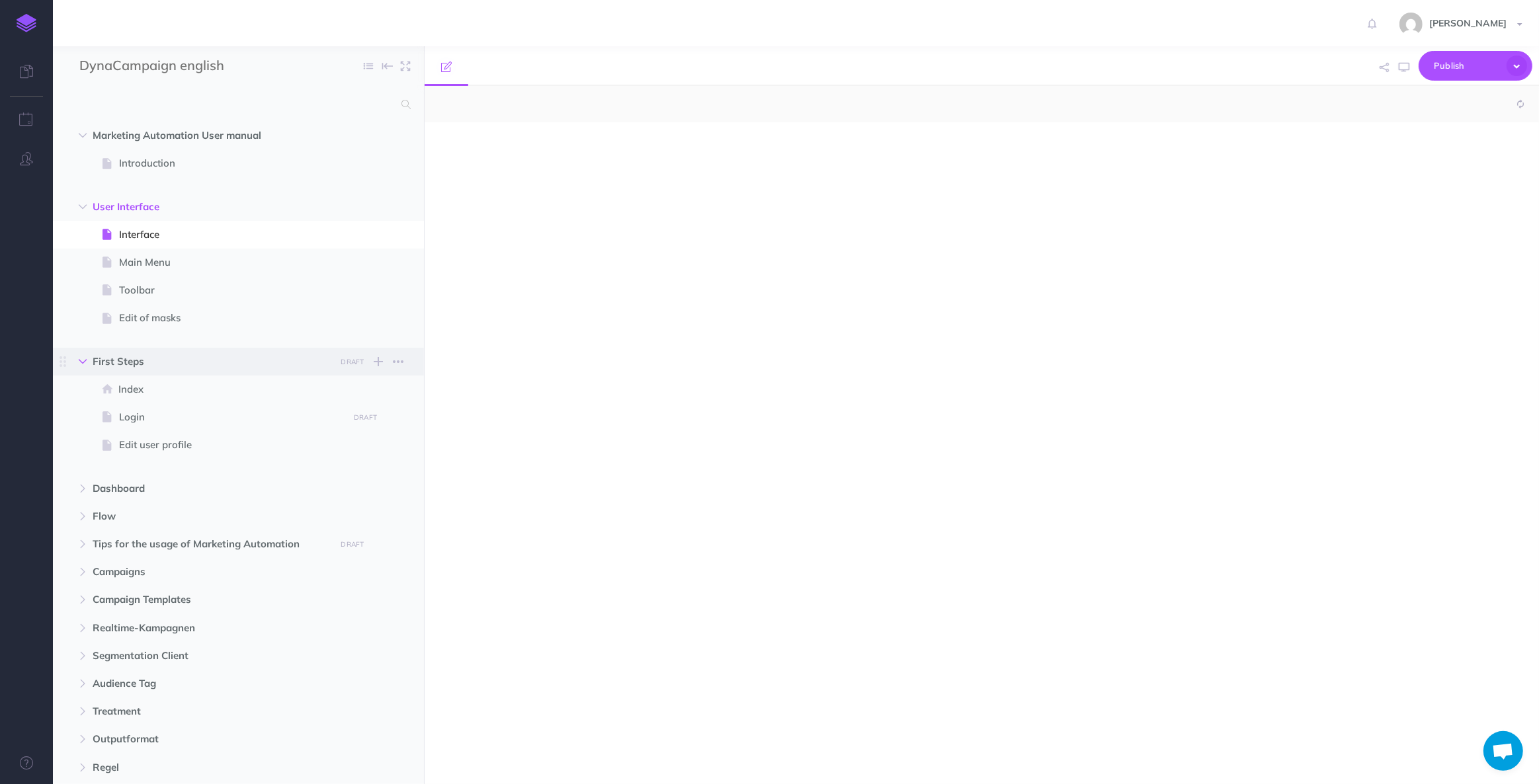
select select "null"
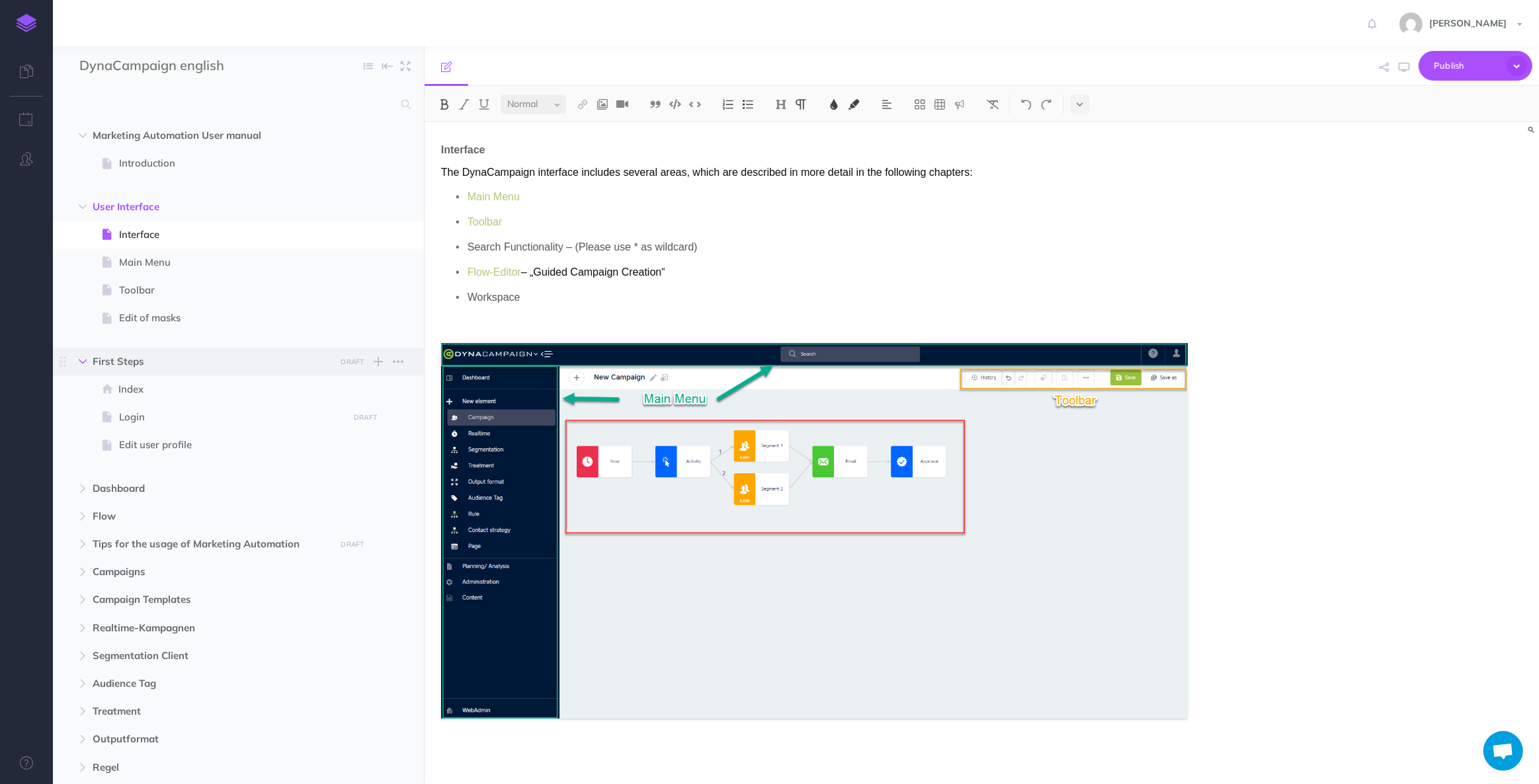
click at [84, 364] on icon "button" at bounding box center [83, 362] width 8 height 8
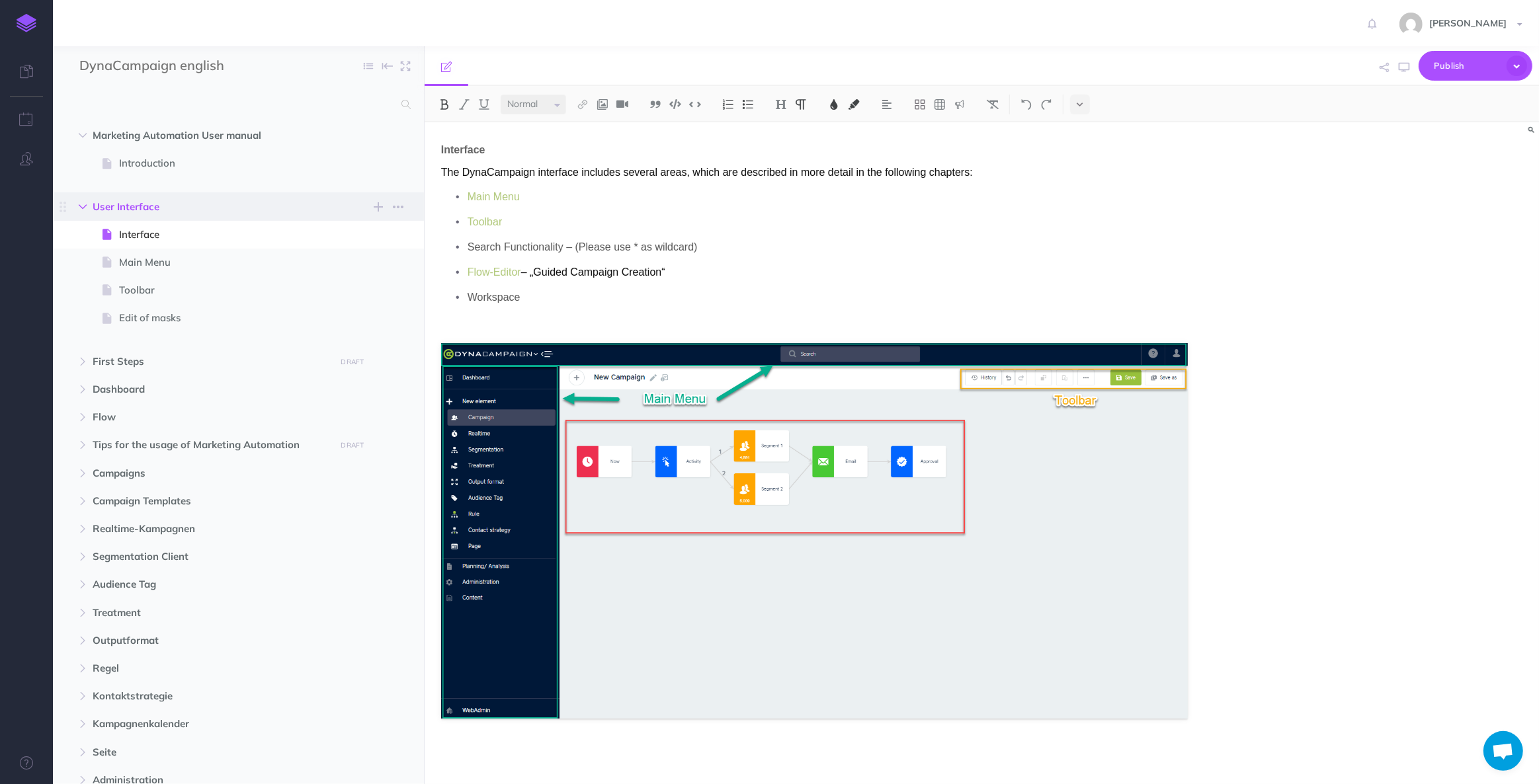
click at [80, 205] on icon "button" at bounding box center [83, 207] width 8 height 8
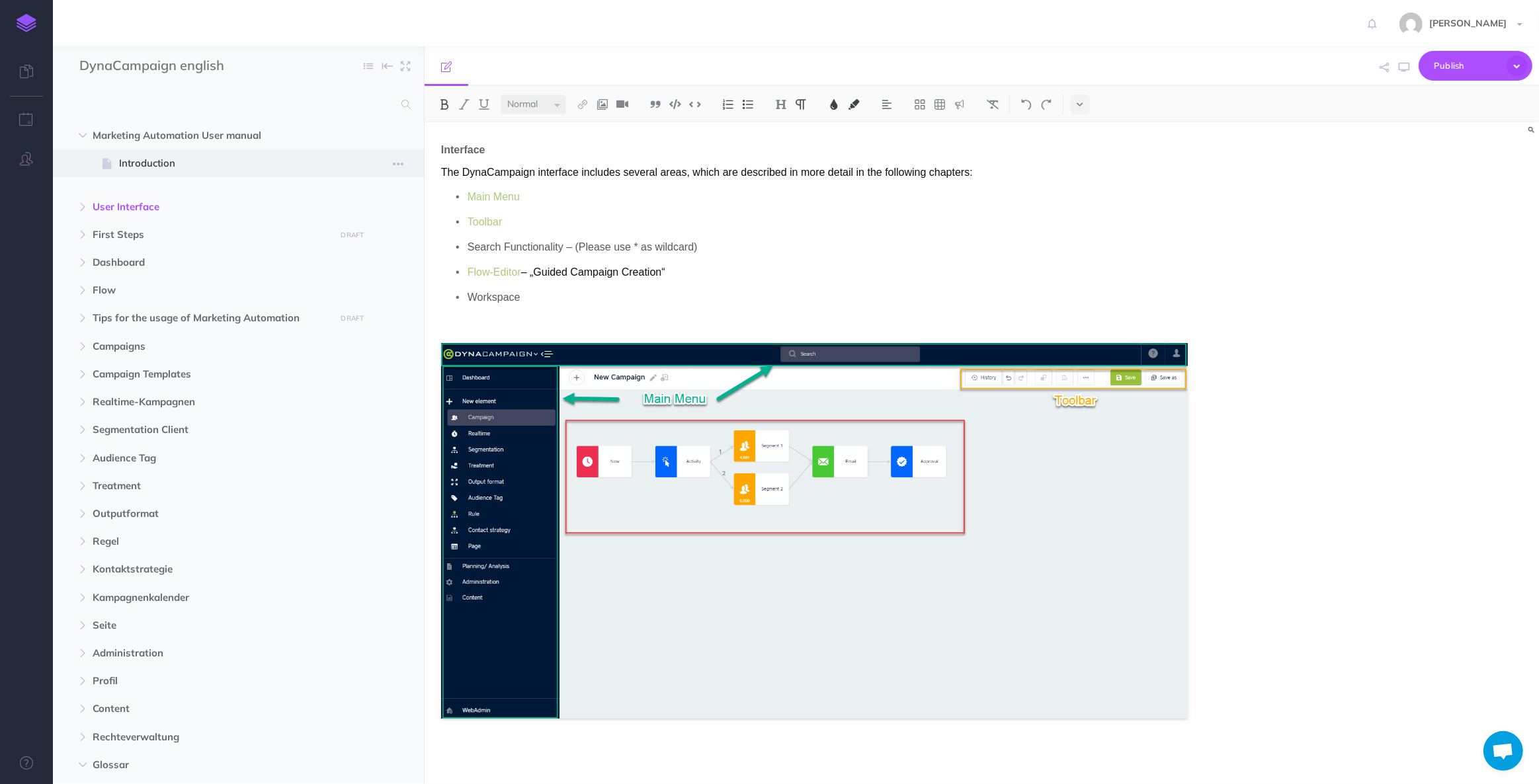
click at [144, 157] on span "Introduction" at bounding box center [231, 163] width 225 height 16
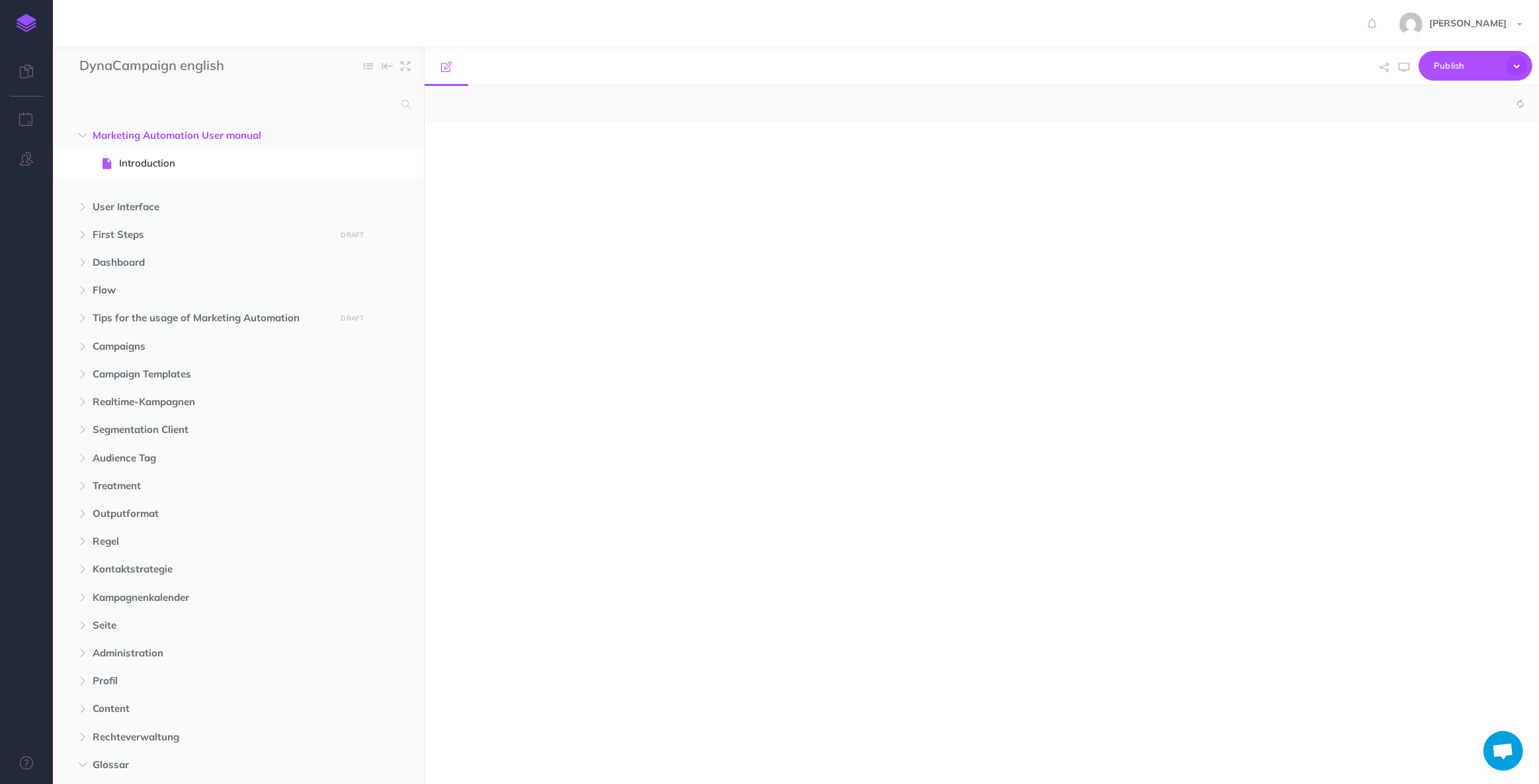
select select "null"
click at [27, 76] on icon at bounding box center [26, 71] width 14 height 14
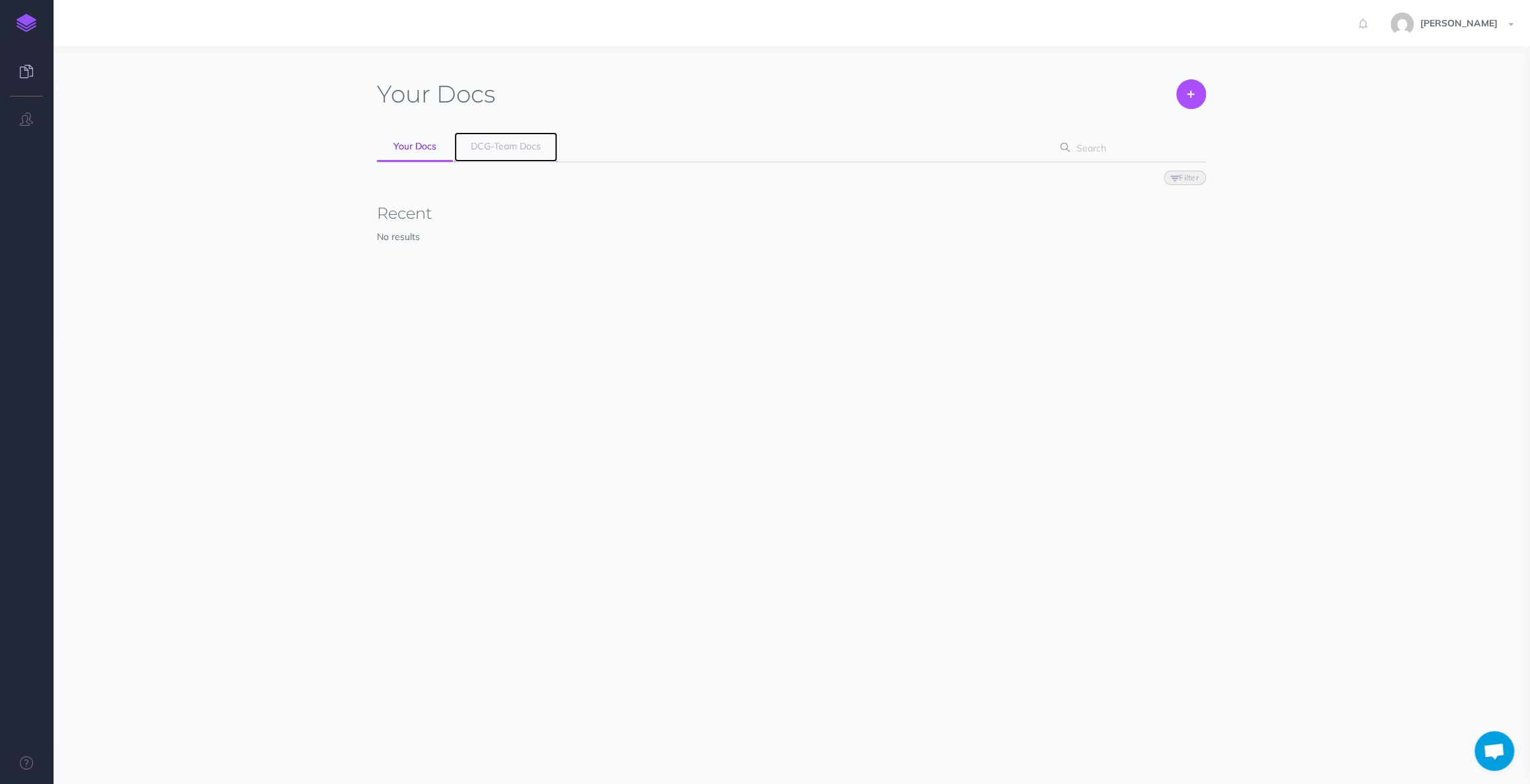
click at [520, 151] on link "DCG-Team Docs" at bounding box center [506, 147] width 103 height 30
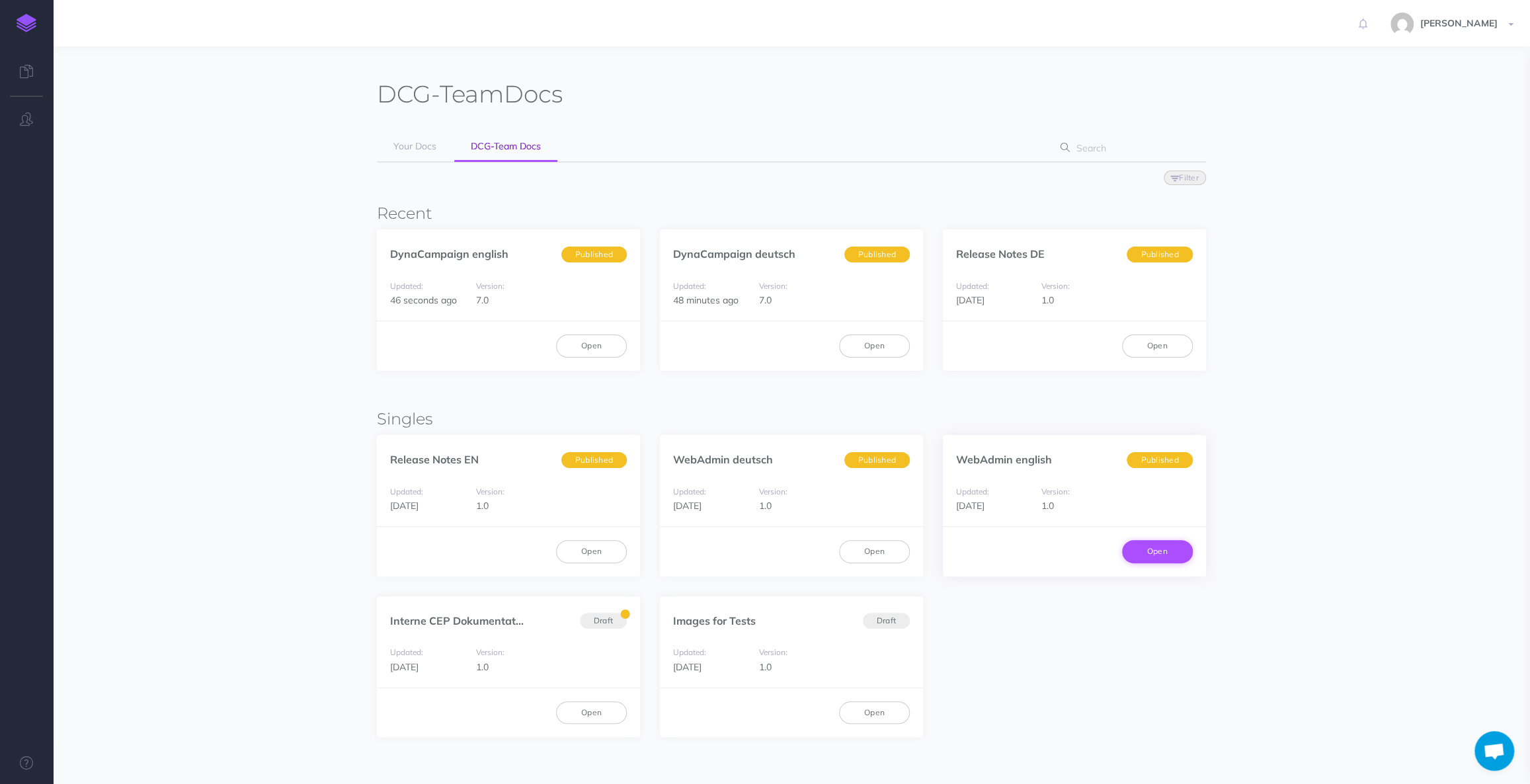
click at [1163, 550] on link "Open" at bounding box center [1157, 551] width 71 height 22
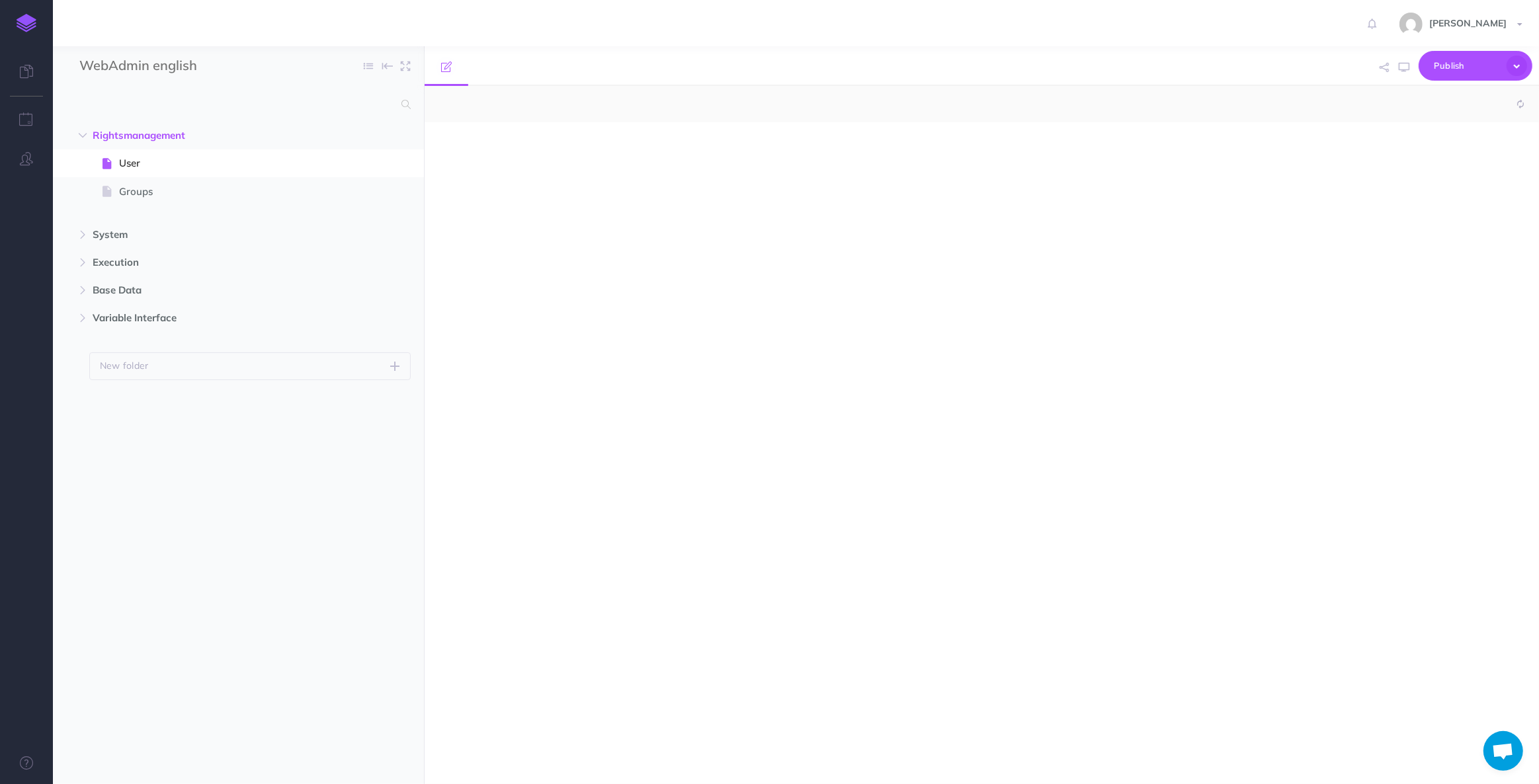
select select "null"
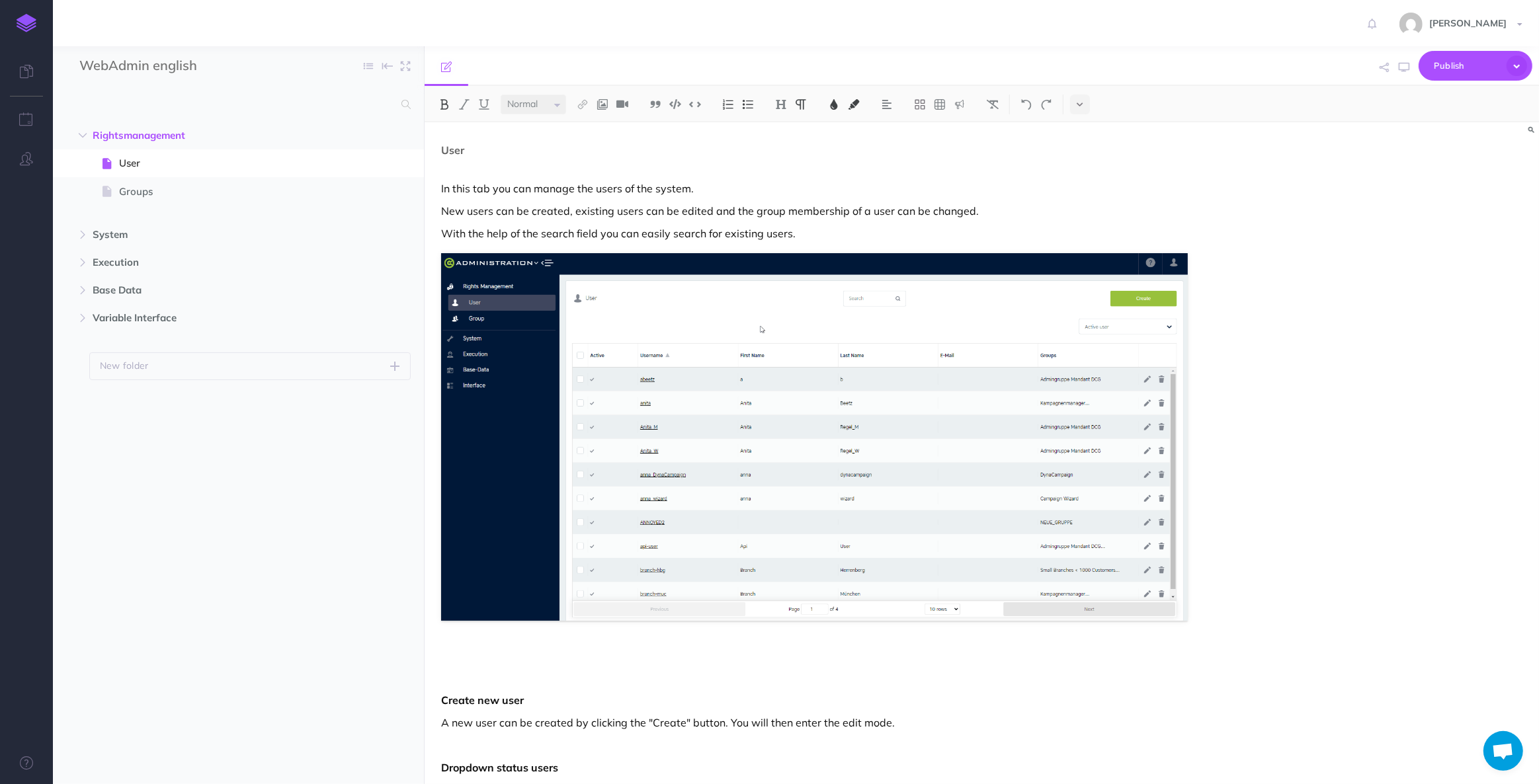
click at [32, 14] on img at bounding box center [26, 22] width 20 height 19
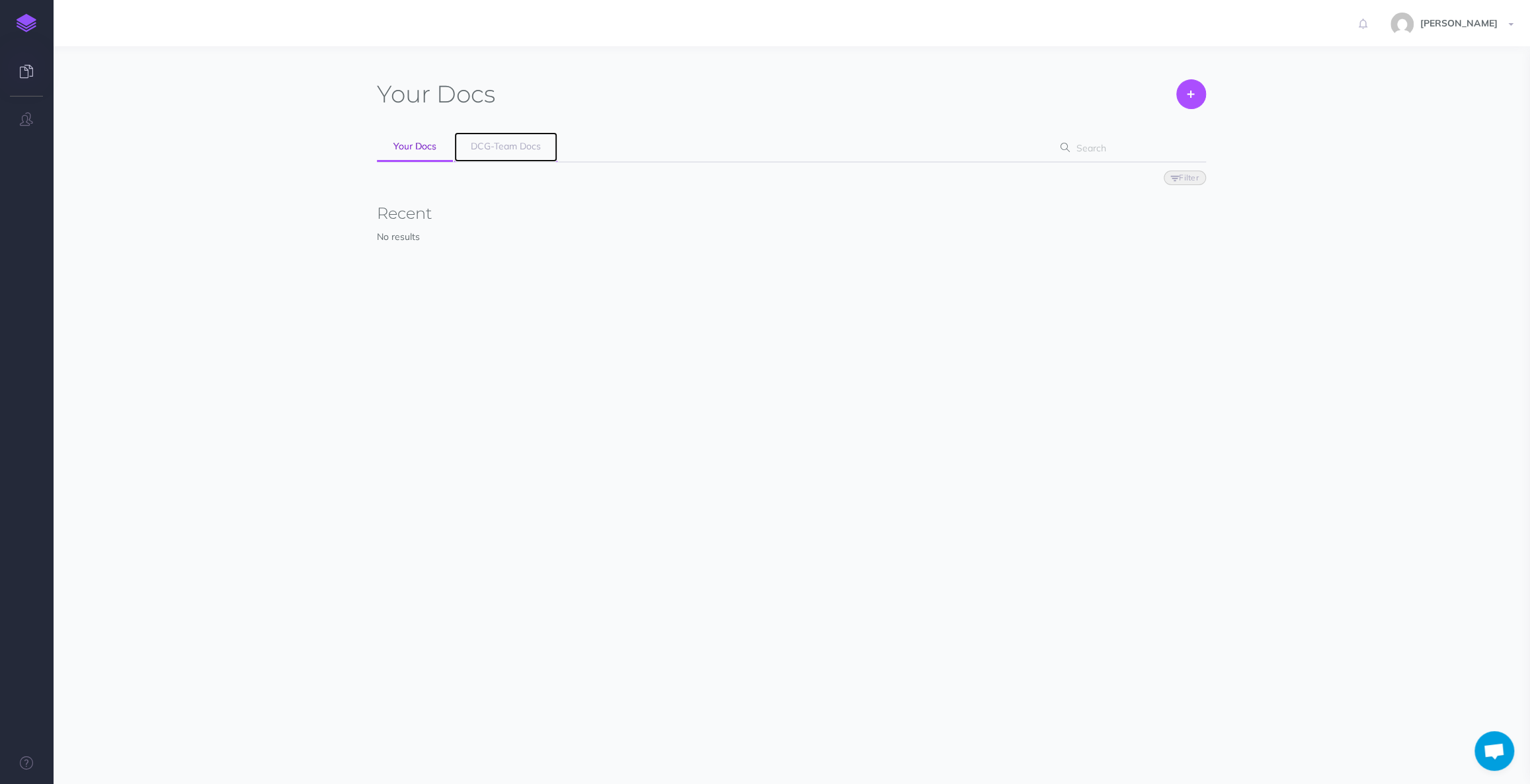
click at [506, 140] on span "DCG-Team Docs" at bounding box center [506, 146] width 70 height 12
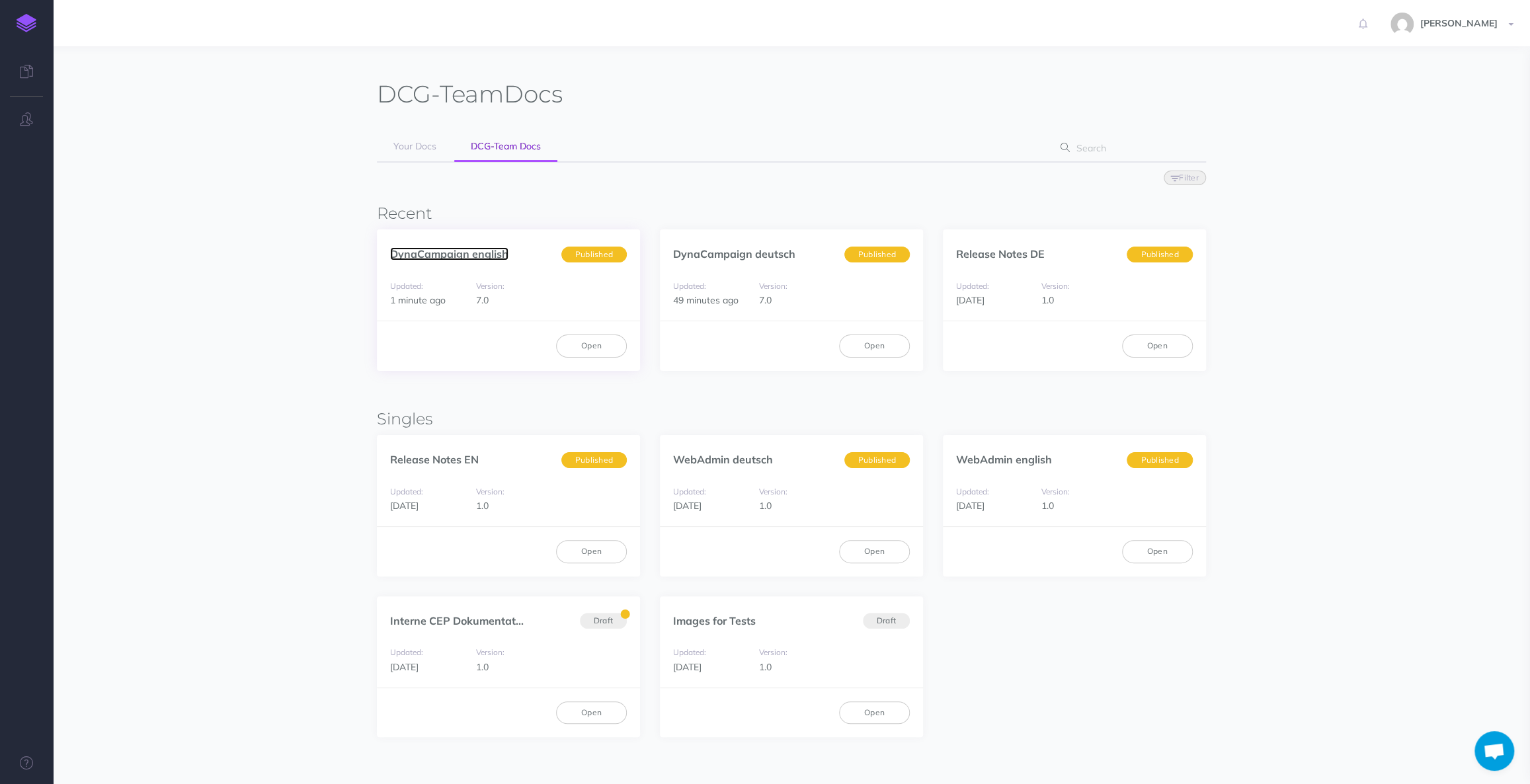
click at [465, 253] on link "DynaCampaign english" at bounding box center [449, 255] width 118 height 14
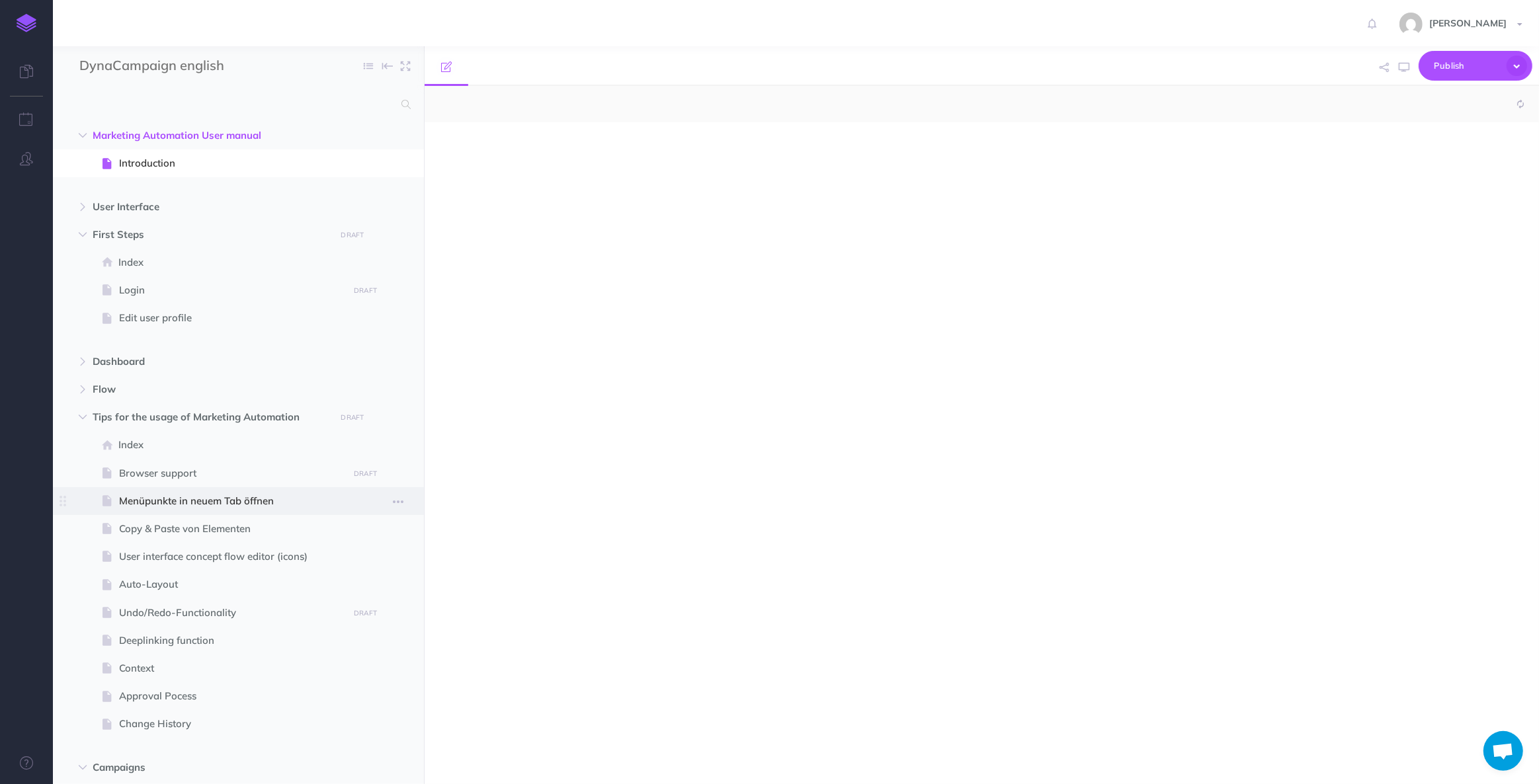
select select "null"
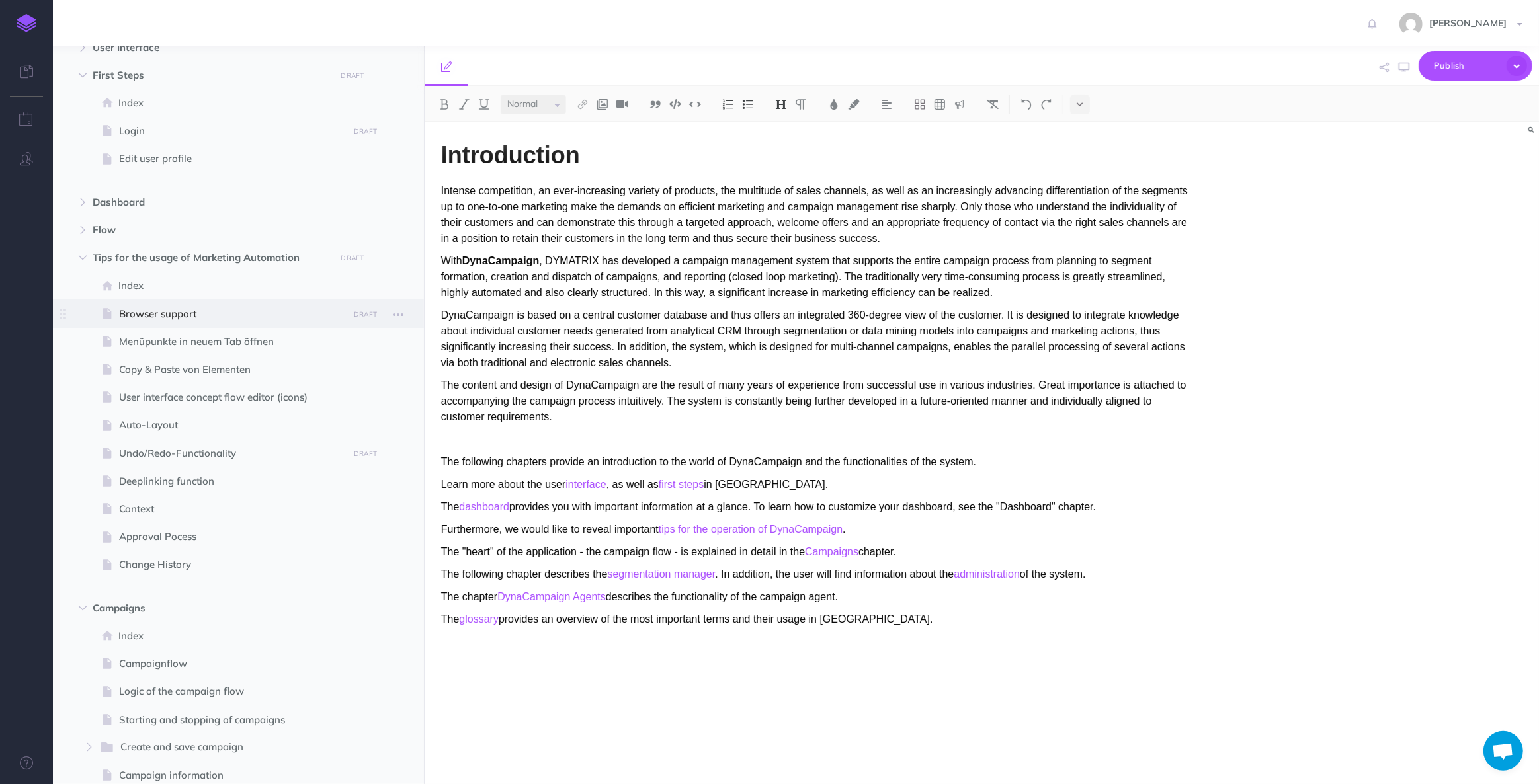
scroll to position [120, 0]
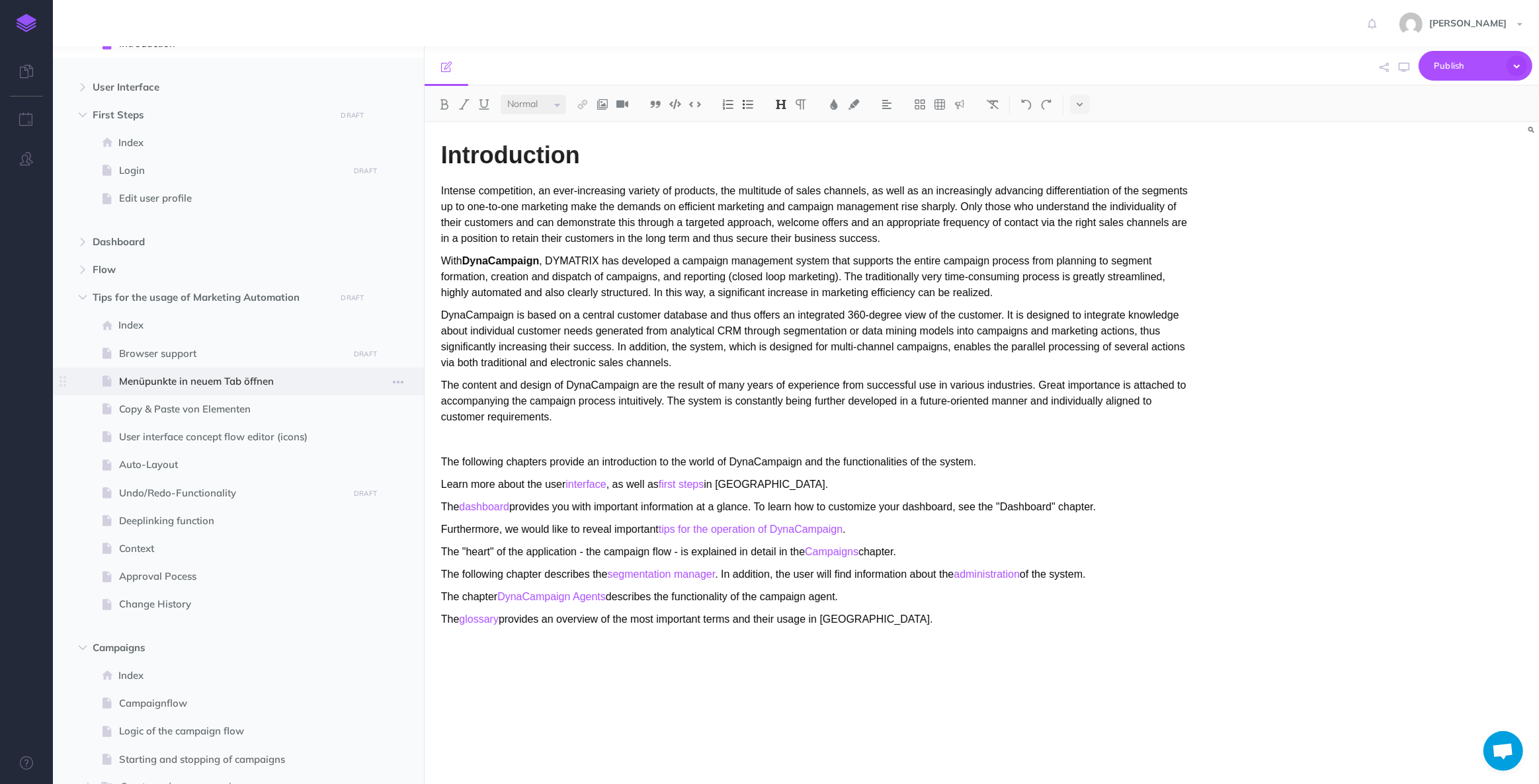
click at [169, 383] on span "Menüpunkte in neuem Tab öffnen" at bounding box center [231, 381] width 225 height 16
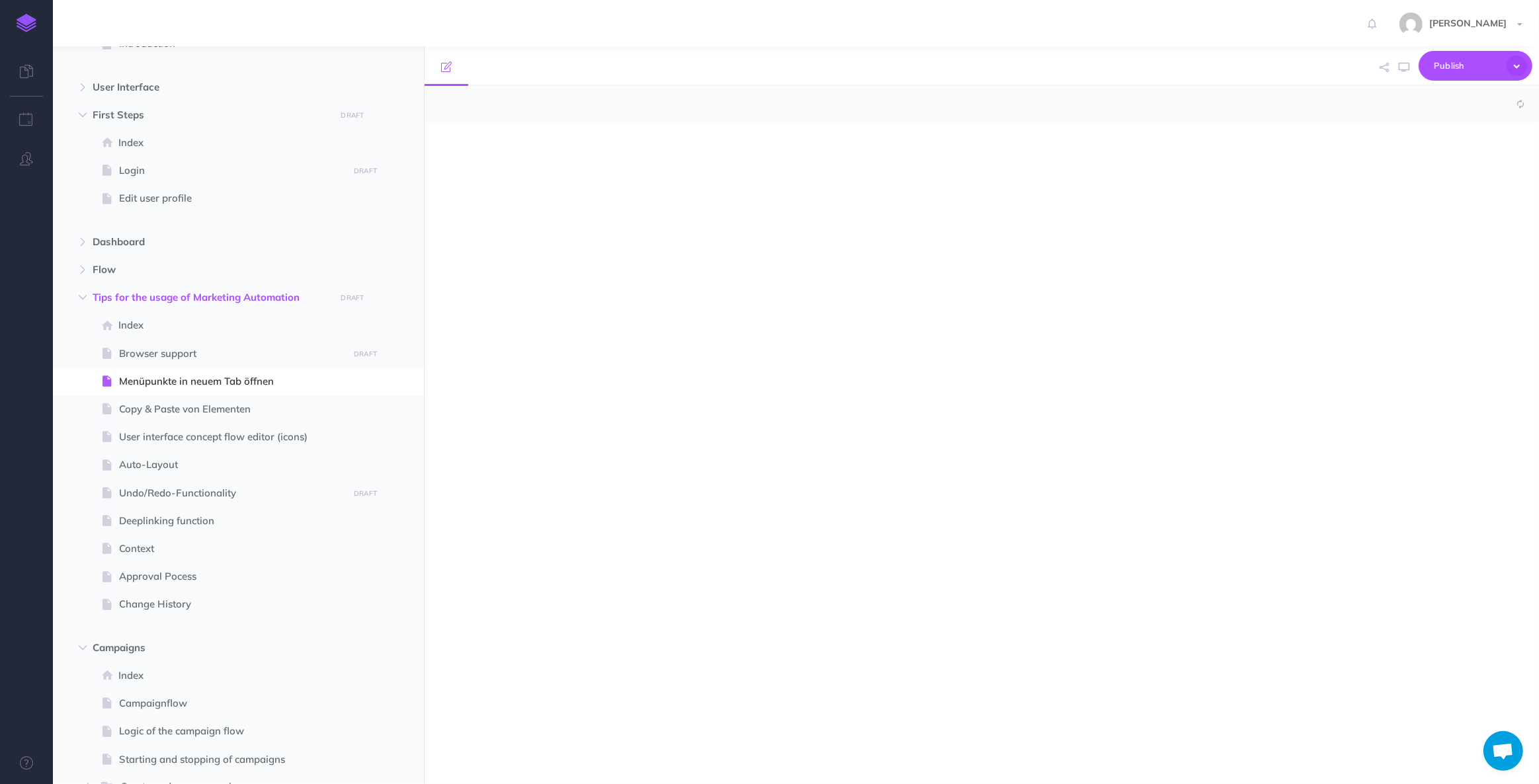
select select "null"
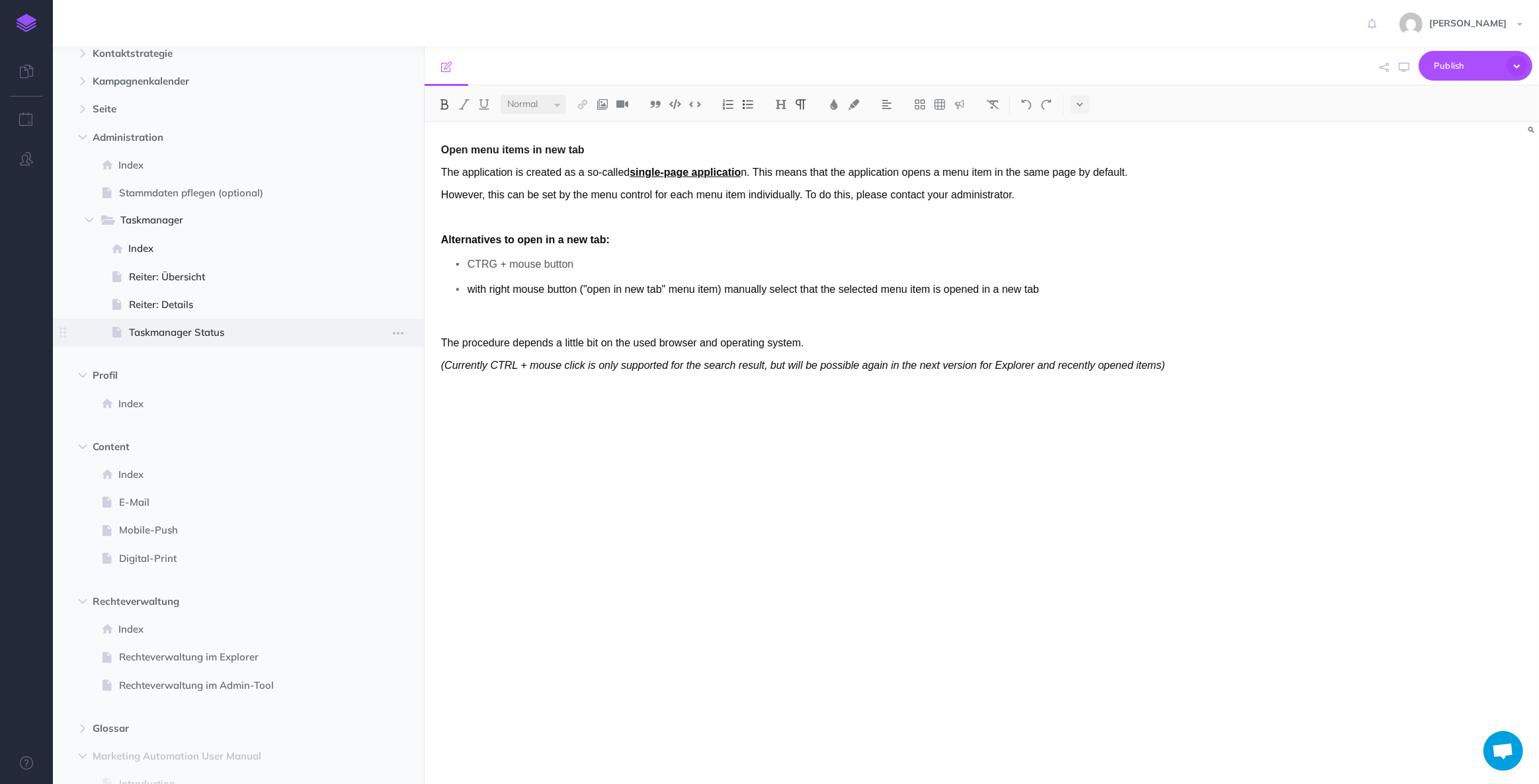
scroll to position [1428, 0]
click at [161, 298] on span "Reiter: Details" at bounding box center [236, 306] width 216 height 16
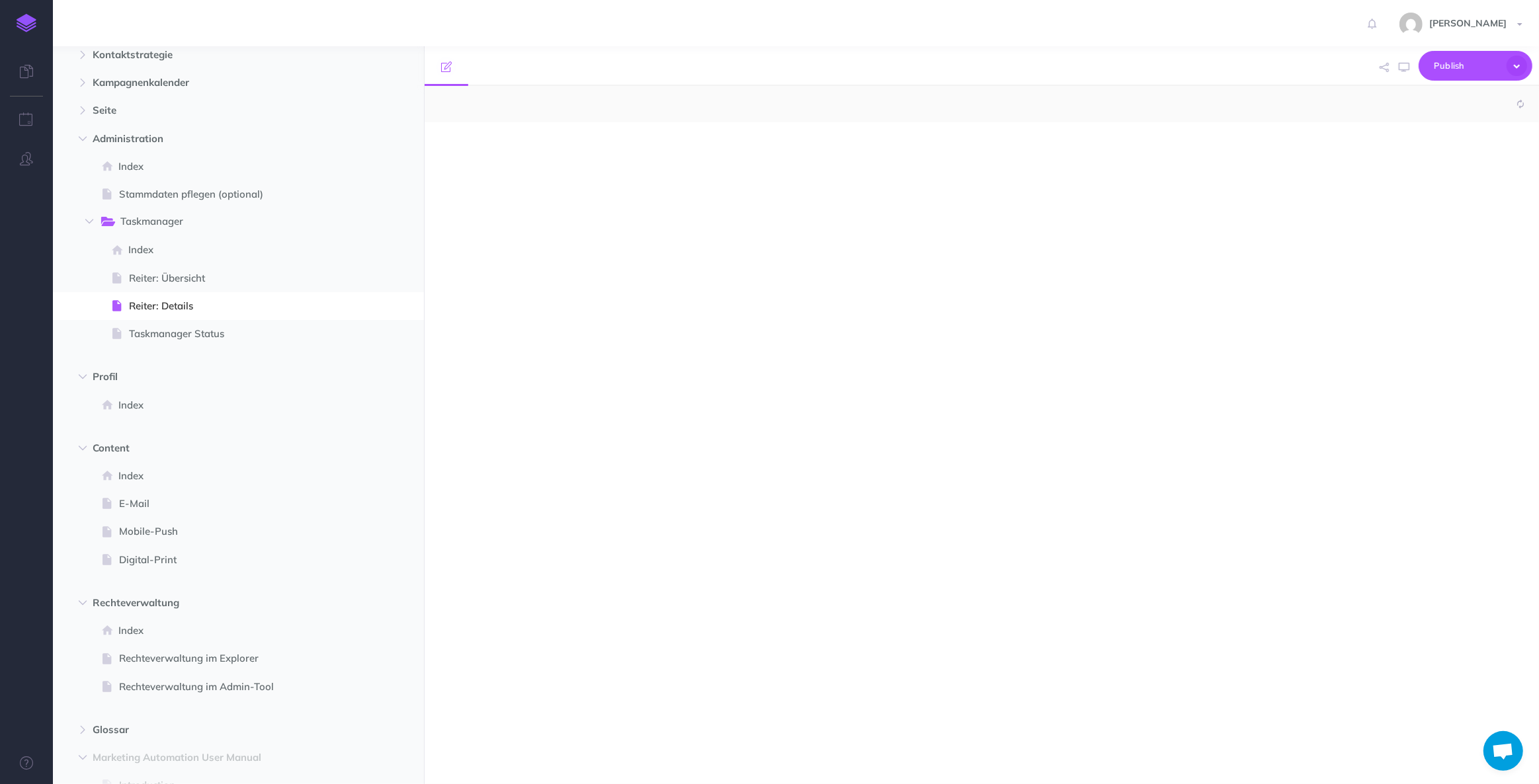
select select "null"
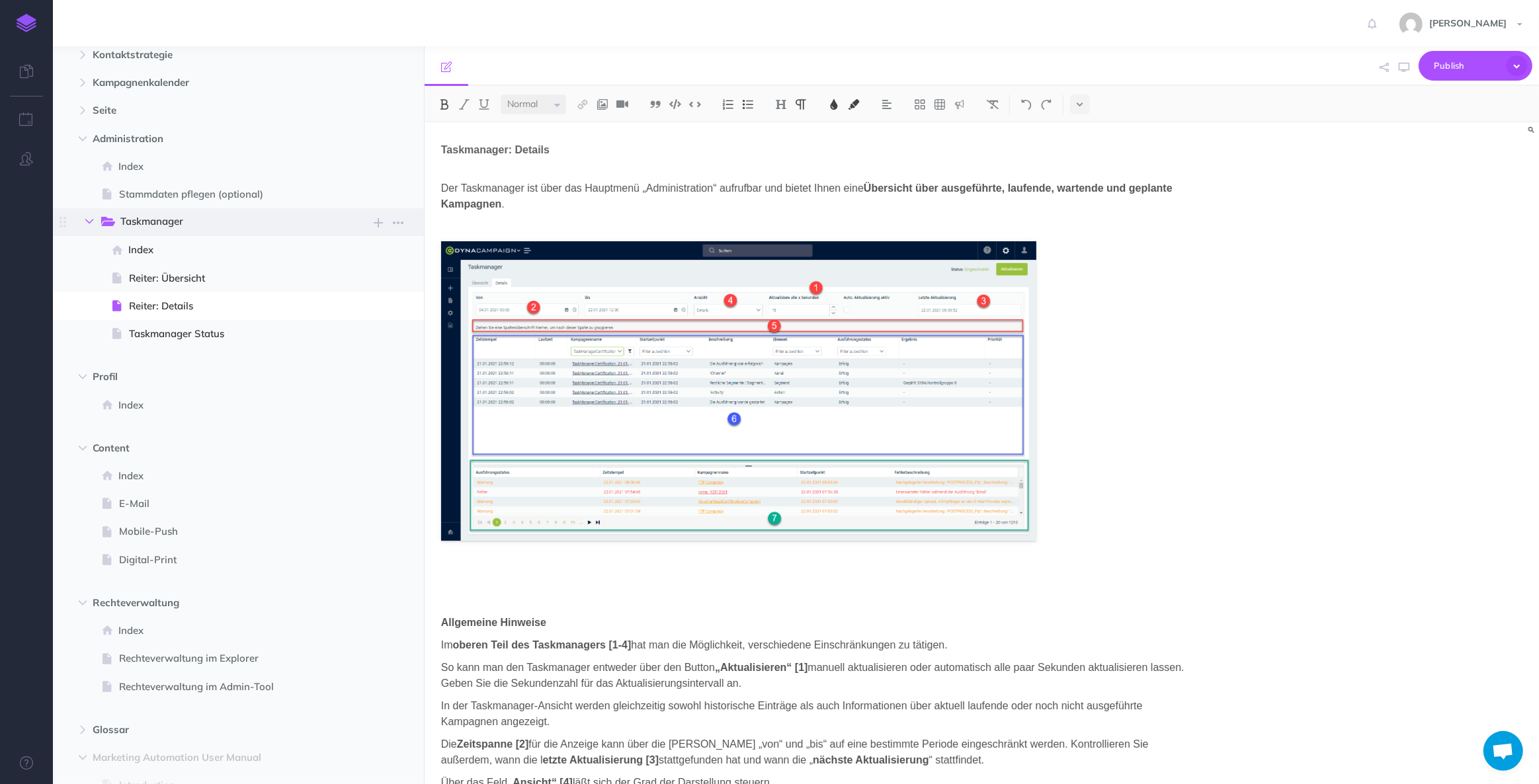
click at [86, 221] on icon "button" at bounding box center [89, 221] width 8 height 8
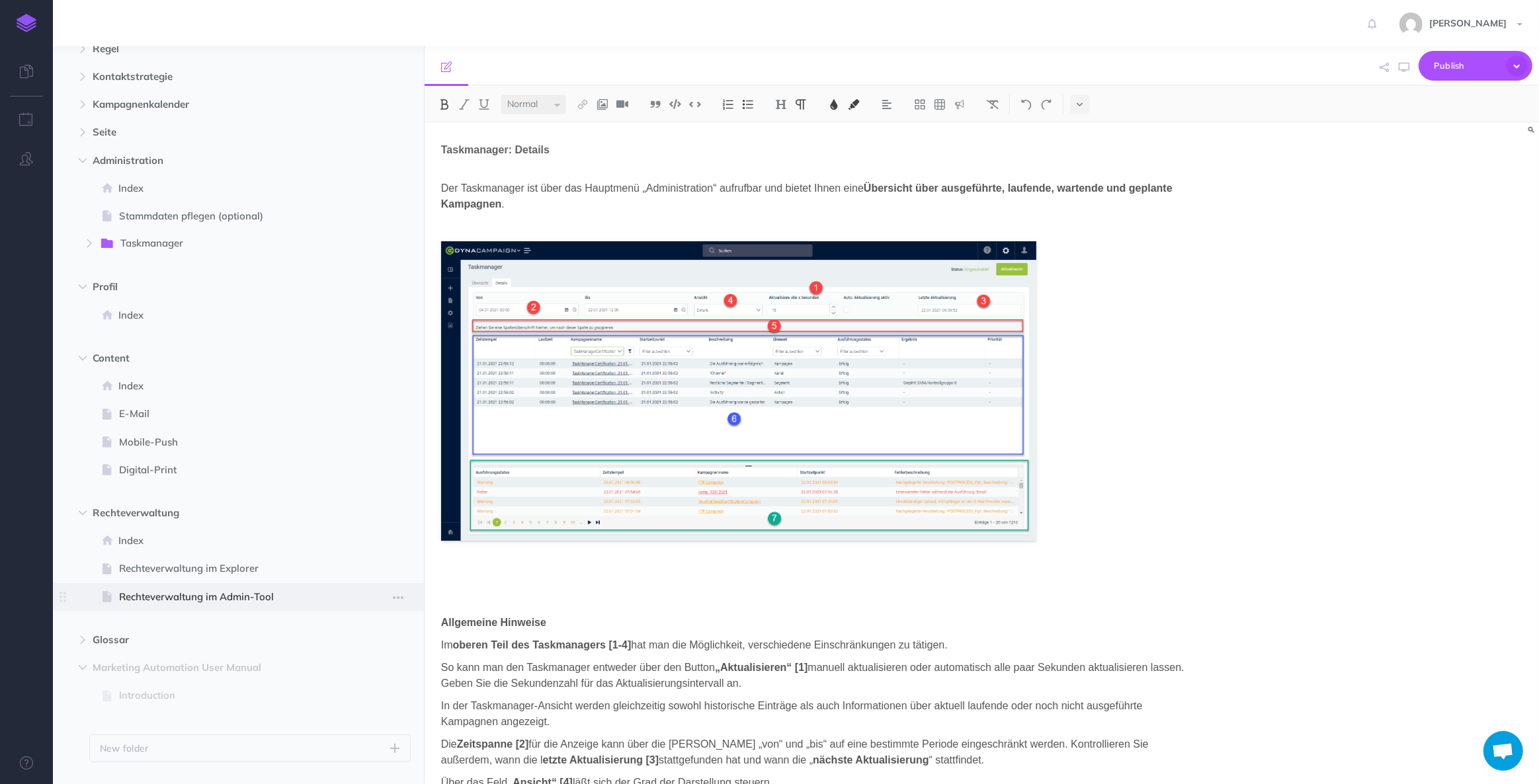
scroll to position [1377, 0]
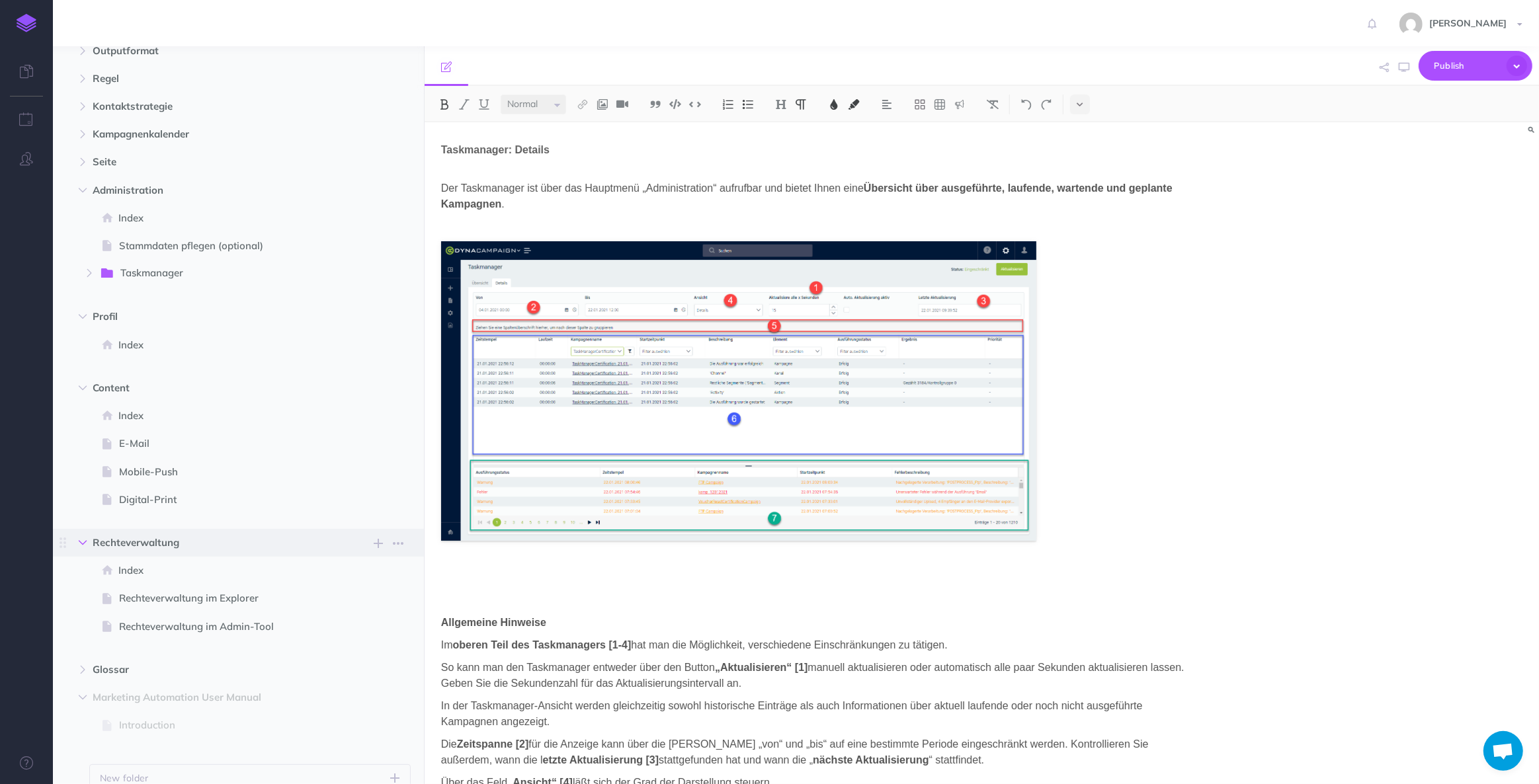
click at [79, 545] on icon "button" at bounding box center [83, 543] width 8 height 8
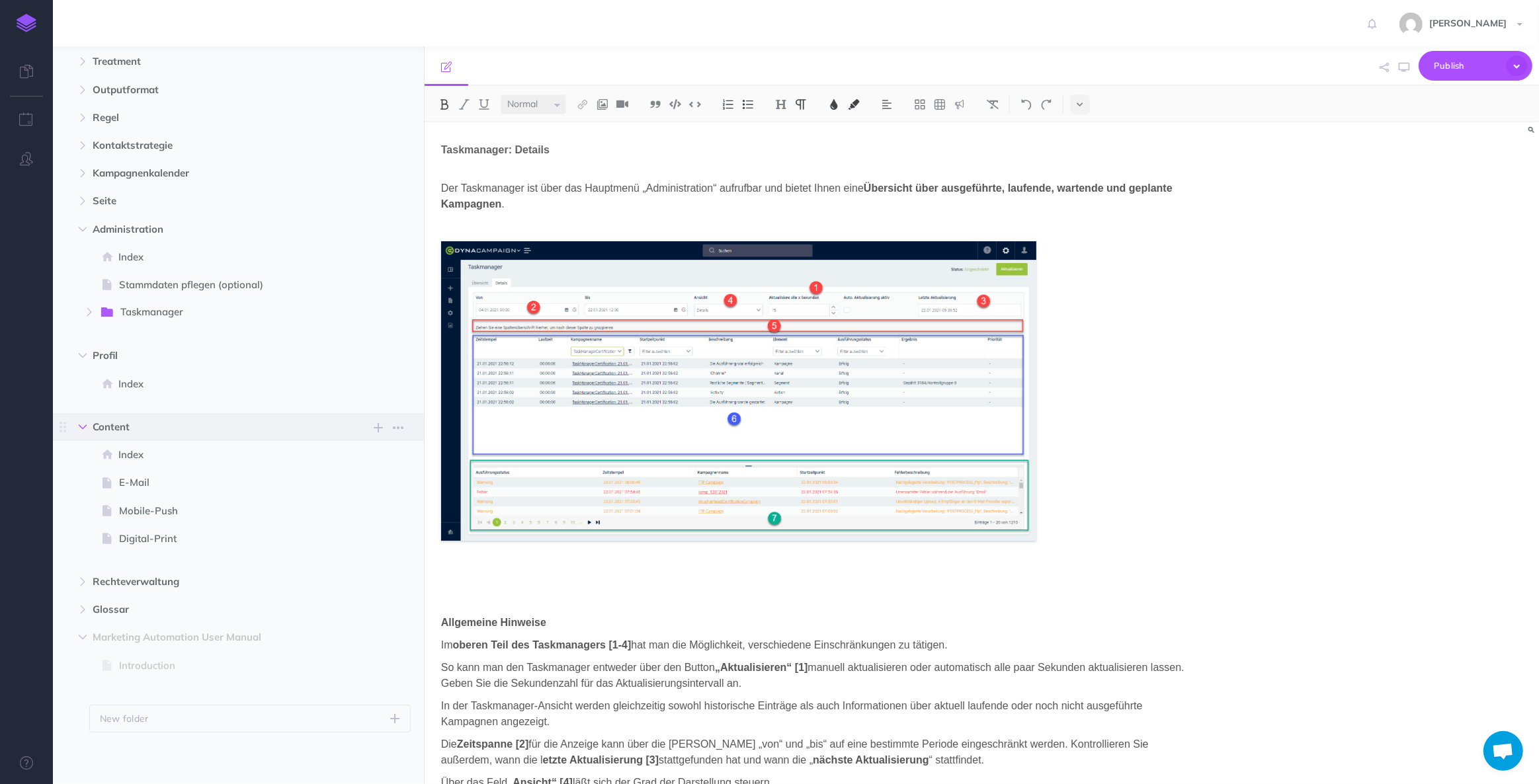
click at [81, 423] on icon "button" at bounding box center [83, 427] width 8 height 8
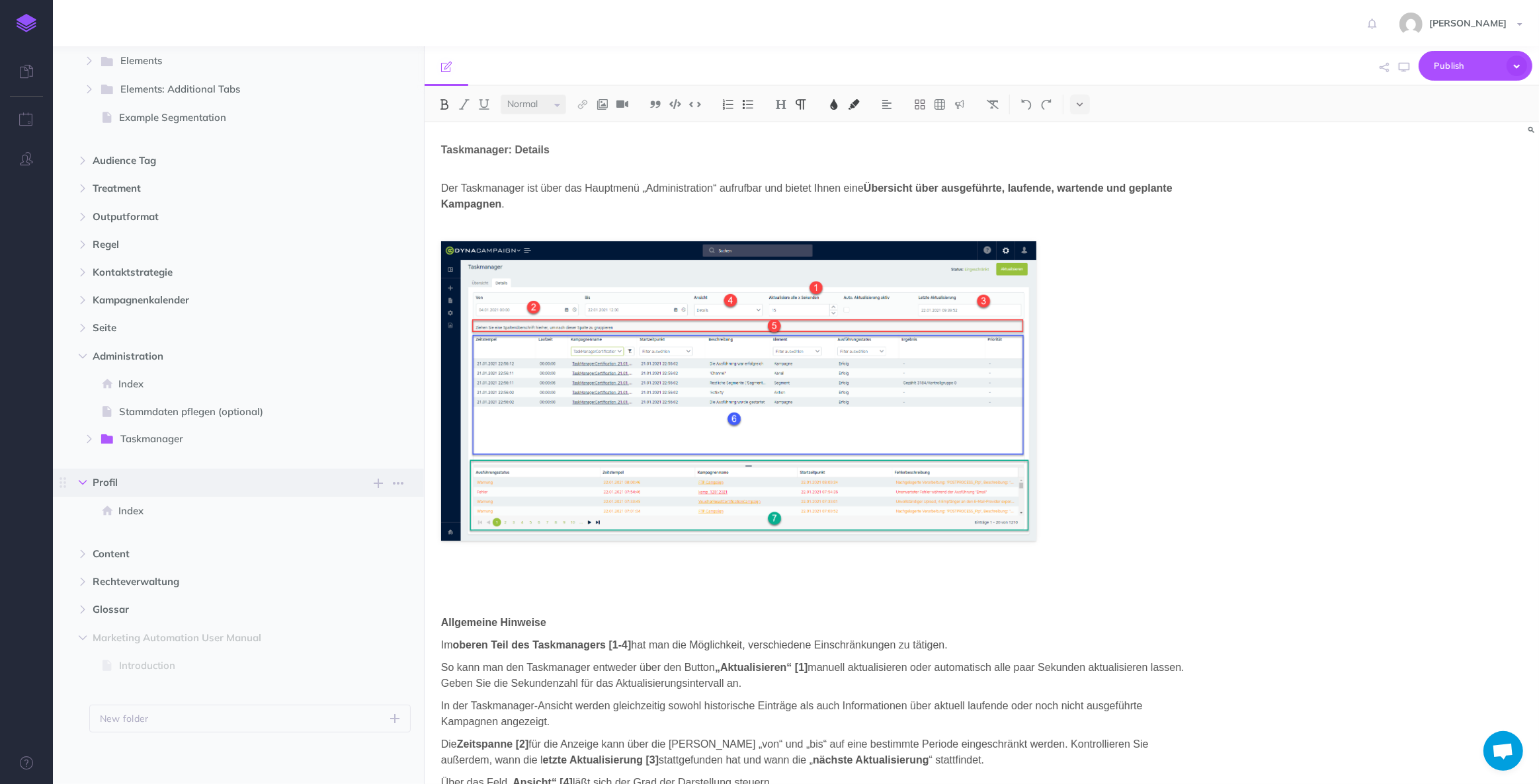
click at [83, 477] on button "button" at bounding box center [83, 483] width 23 height 16
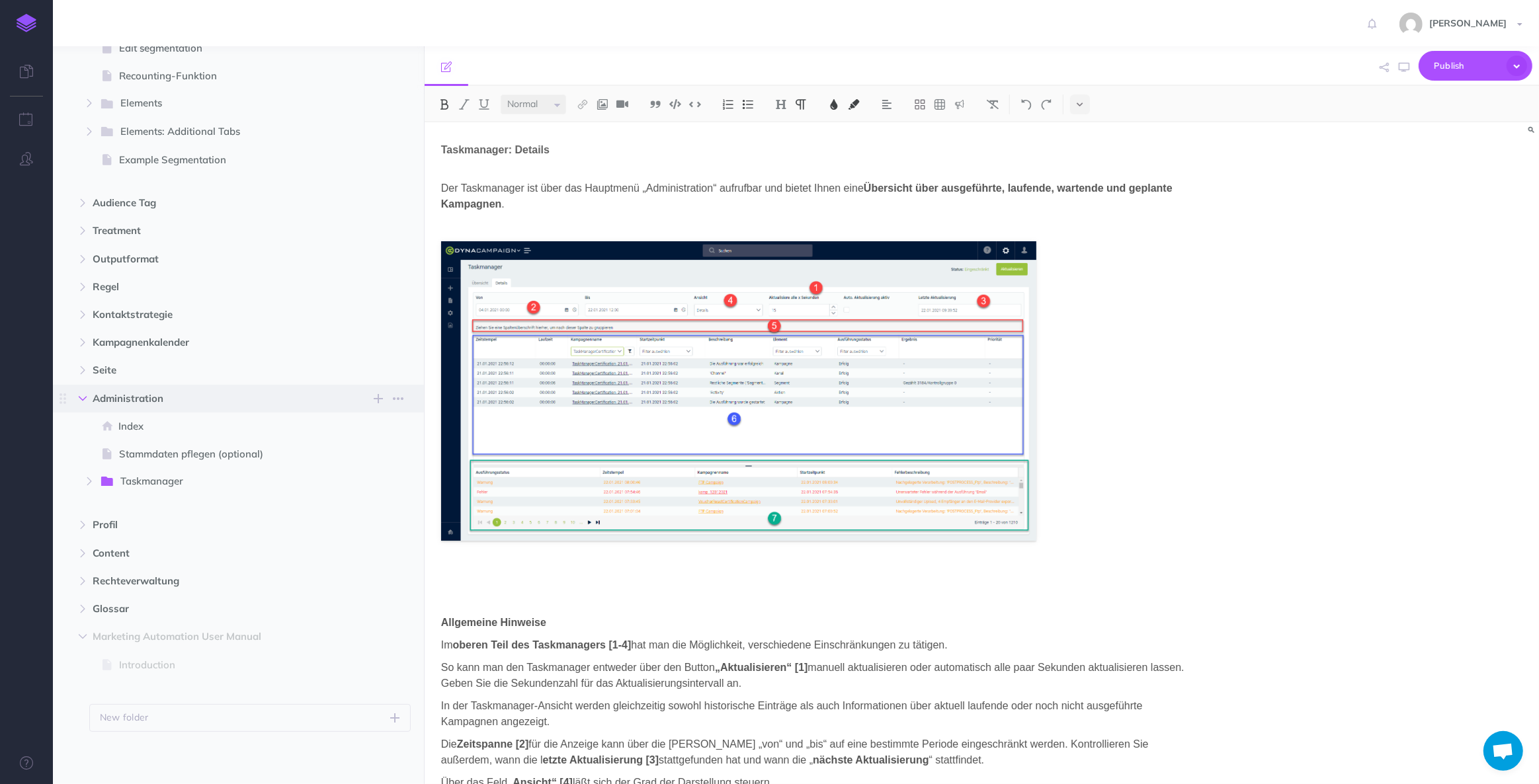
click at [85, 397] on icon "button" at bounding box center [83, 399] width 8 height 8
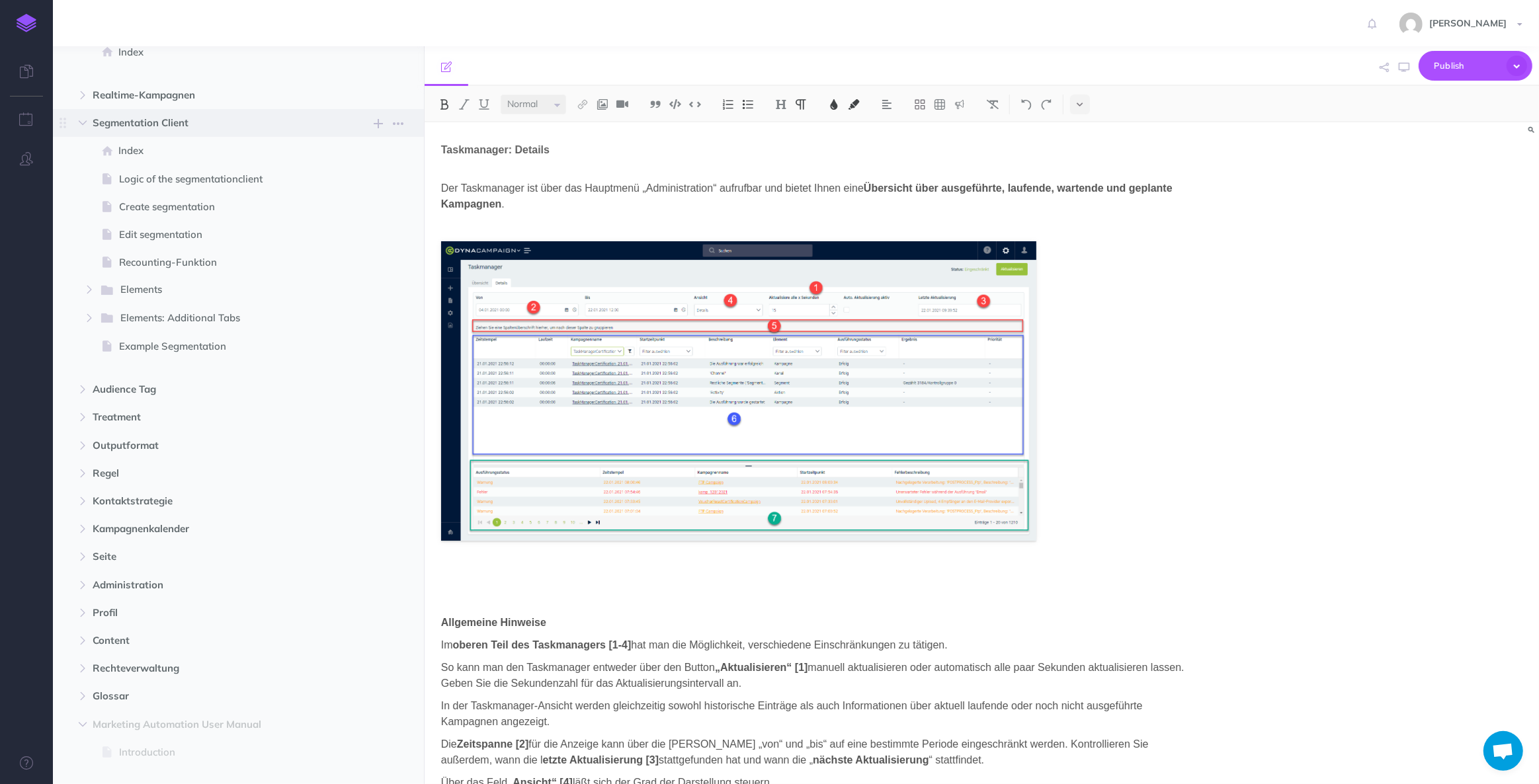
scroll to position [708, 0]
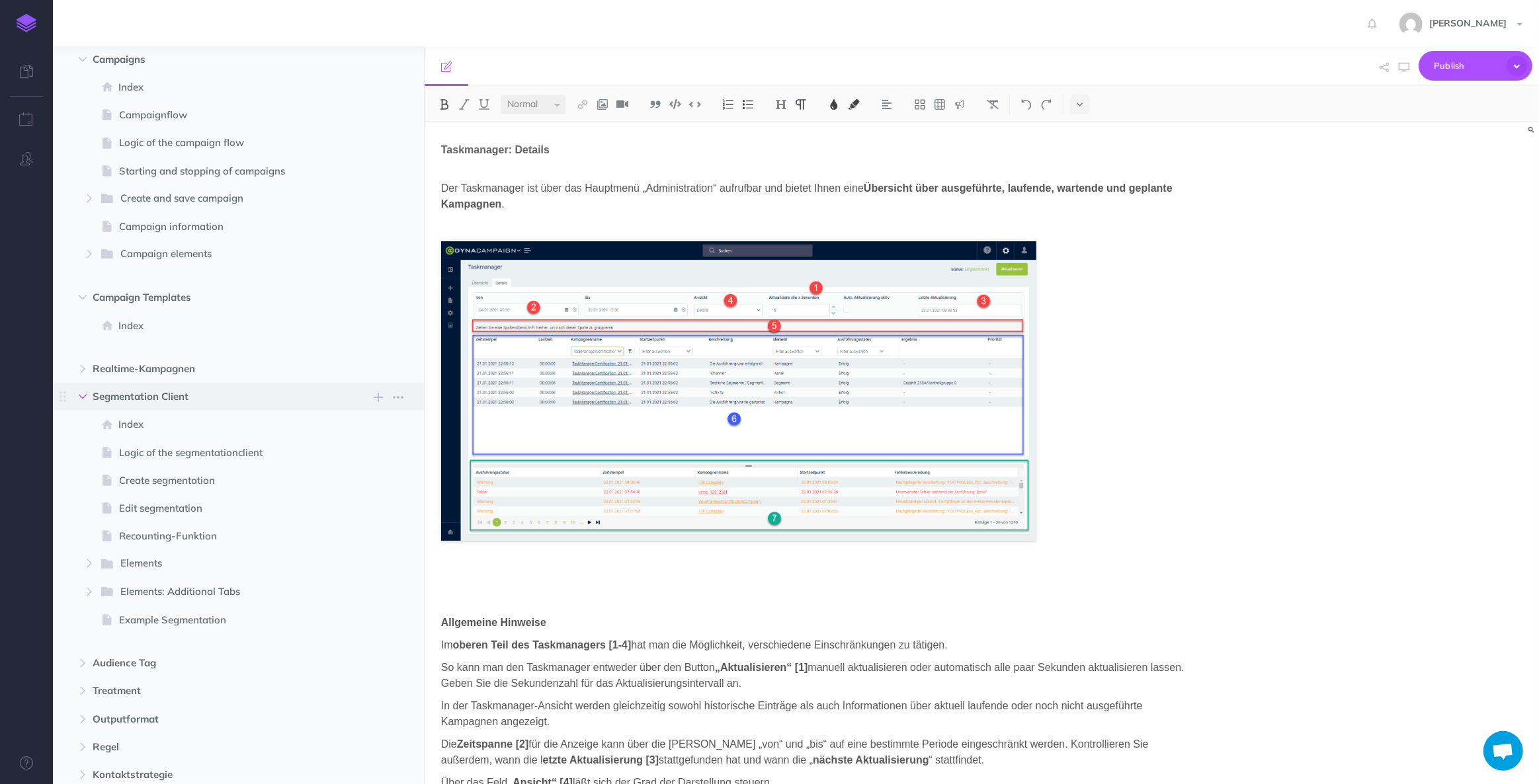
click at [77, 392] on button "button" at bounding box center [83, 397] width 23 height 16
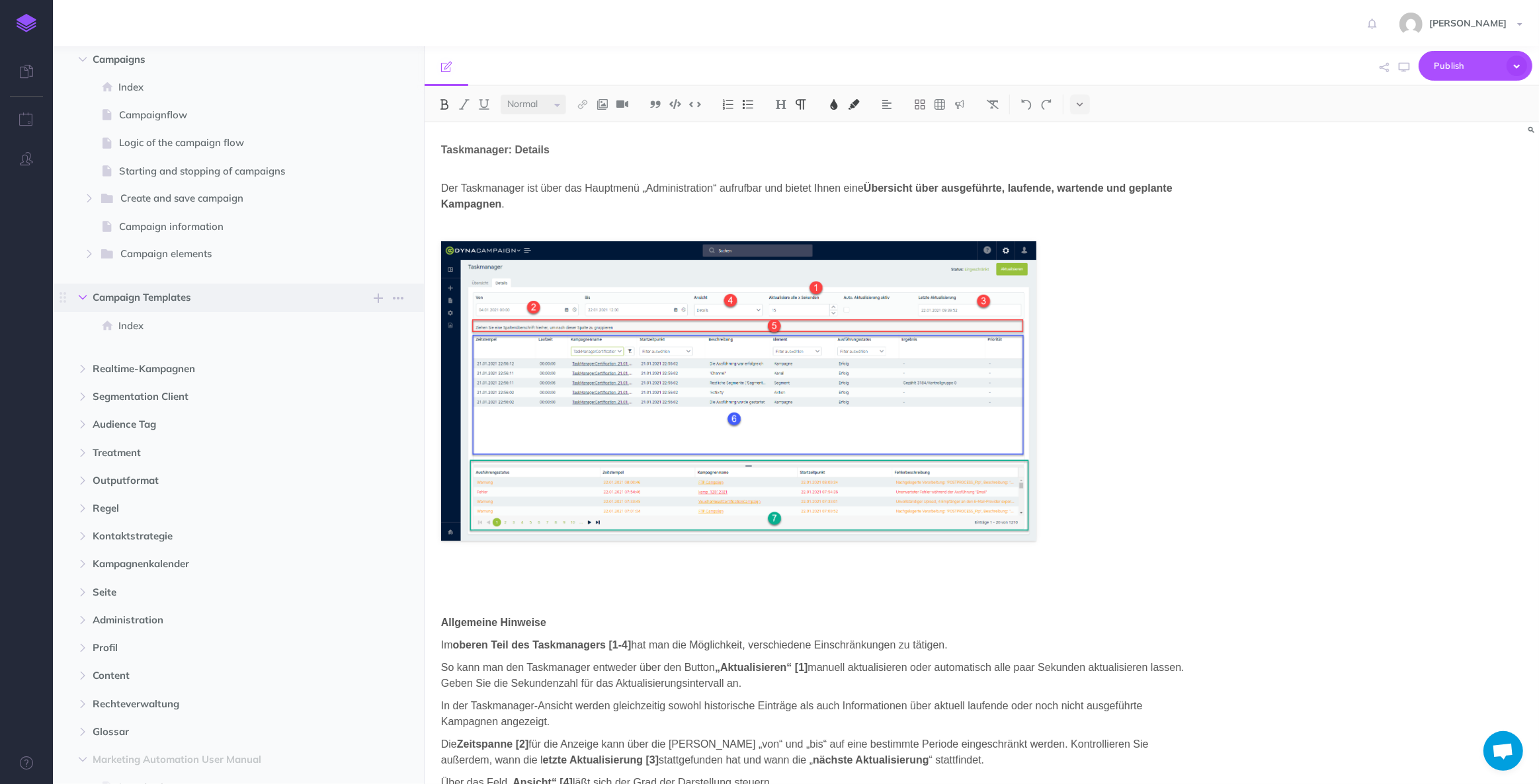
click at [84, 300] on icon "button" at bounding box center [83, 297] width 8 height 8
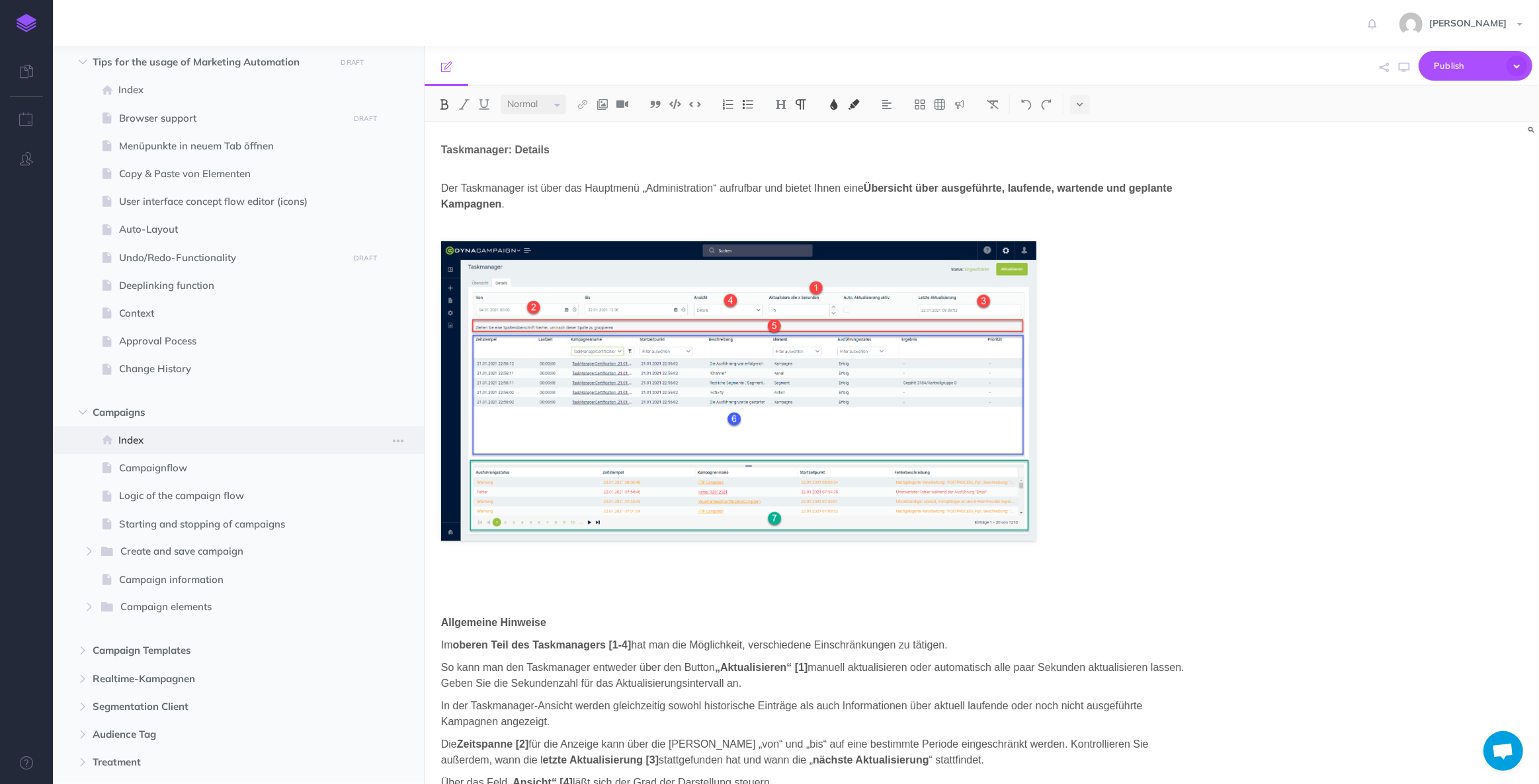
scroll to position [348, 0]
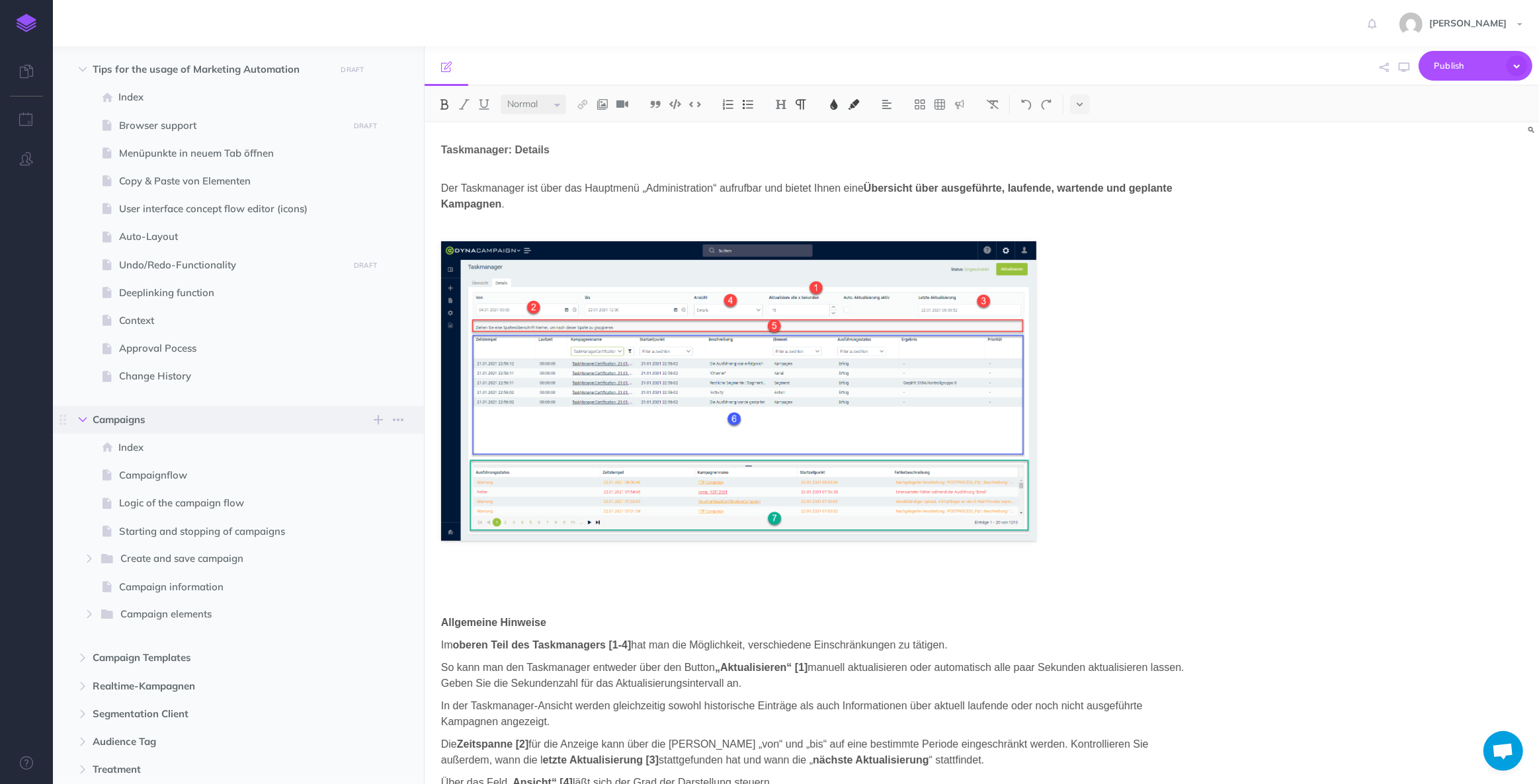
click at [81, 413] on button "button" at bounding box center [83, 419] width 23 height 16
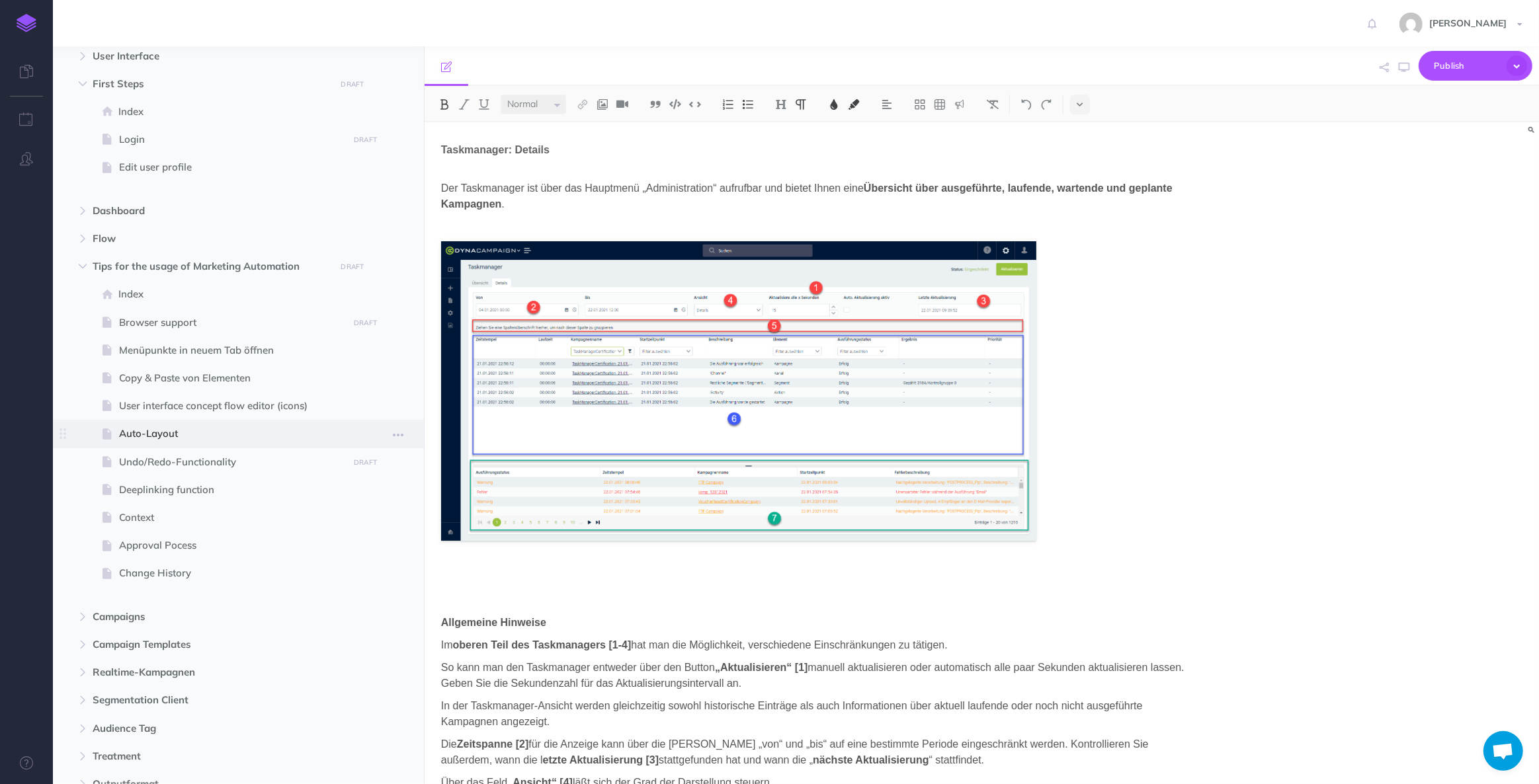
scroll to position [107, 0]
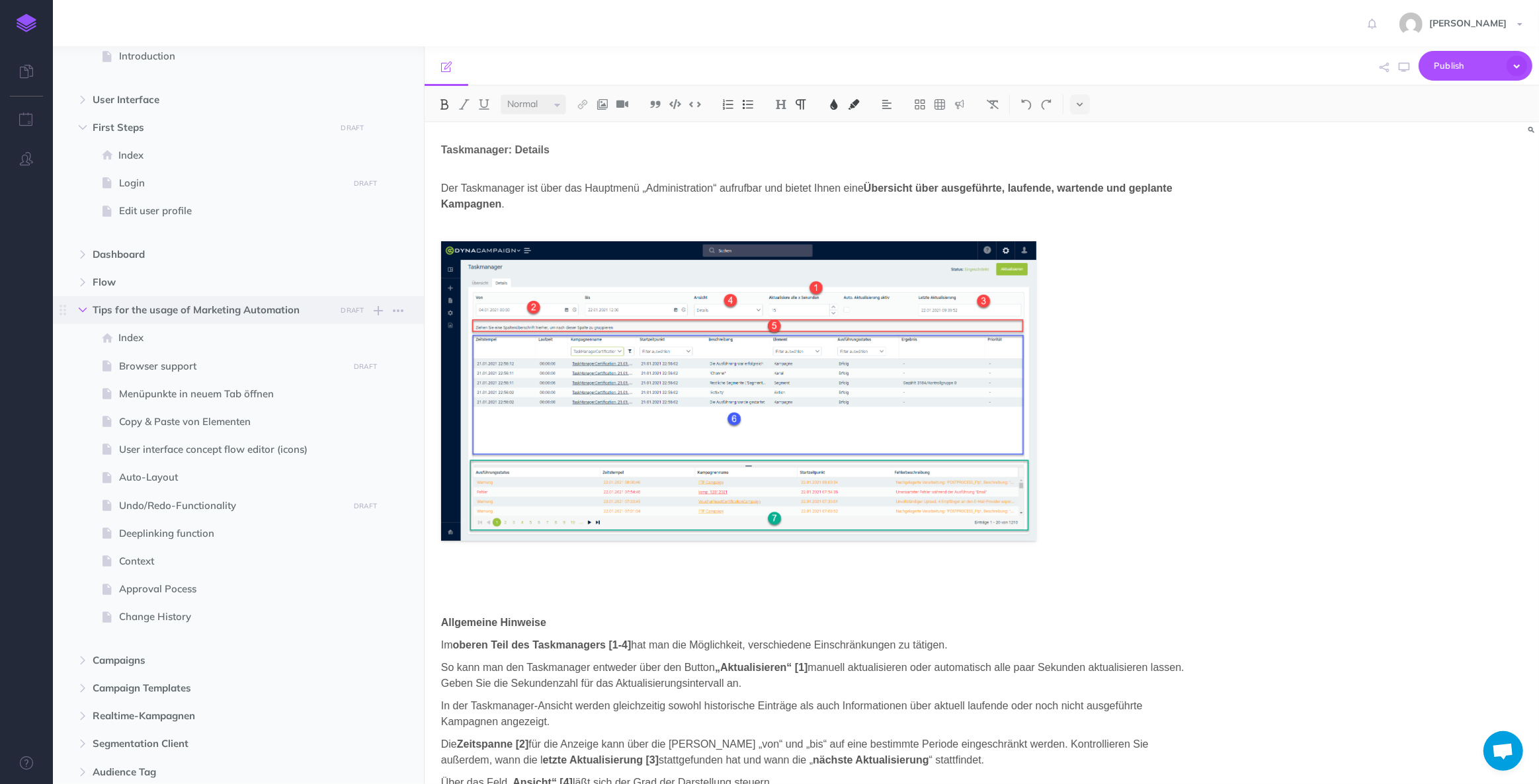
click at [83, 312] on icon "button" at bounding box center [83, 310] width 8 height 8
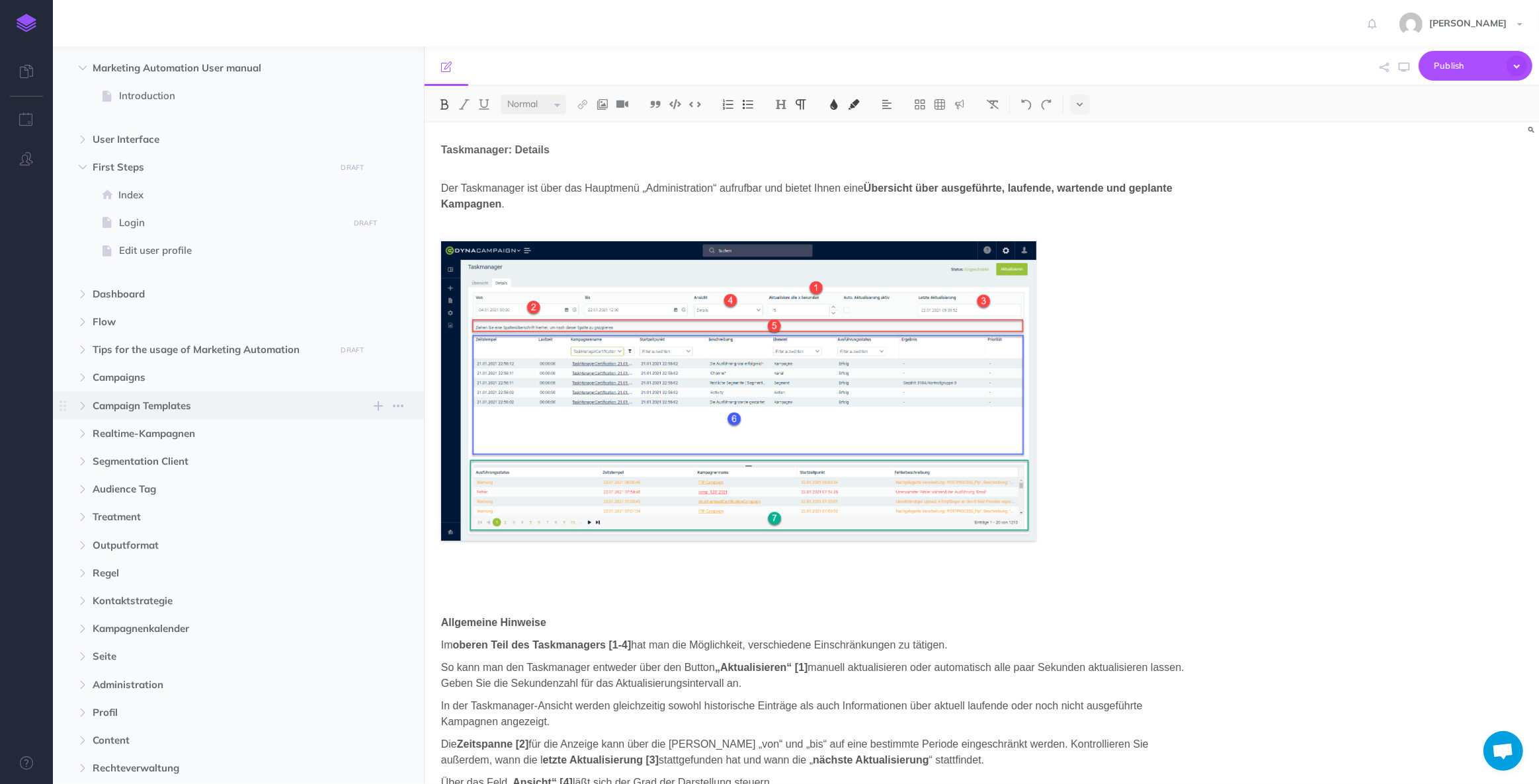
scroll to position [0, 0]
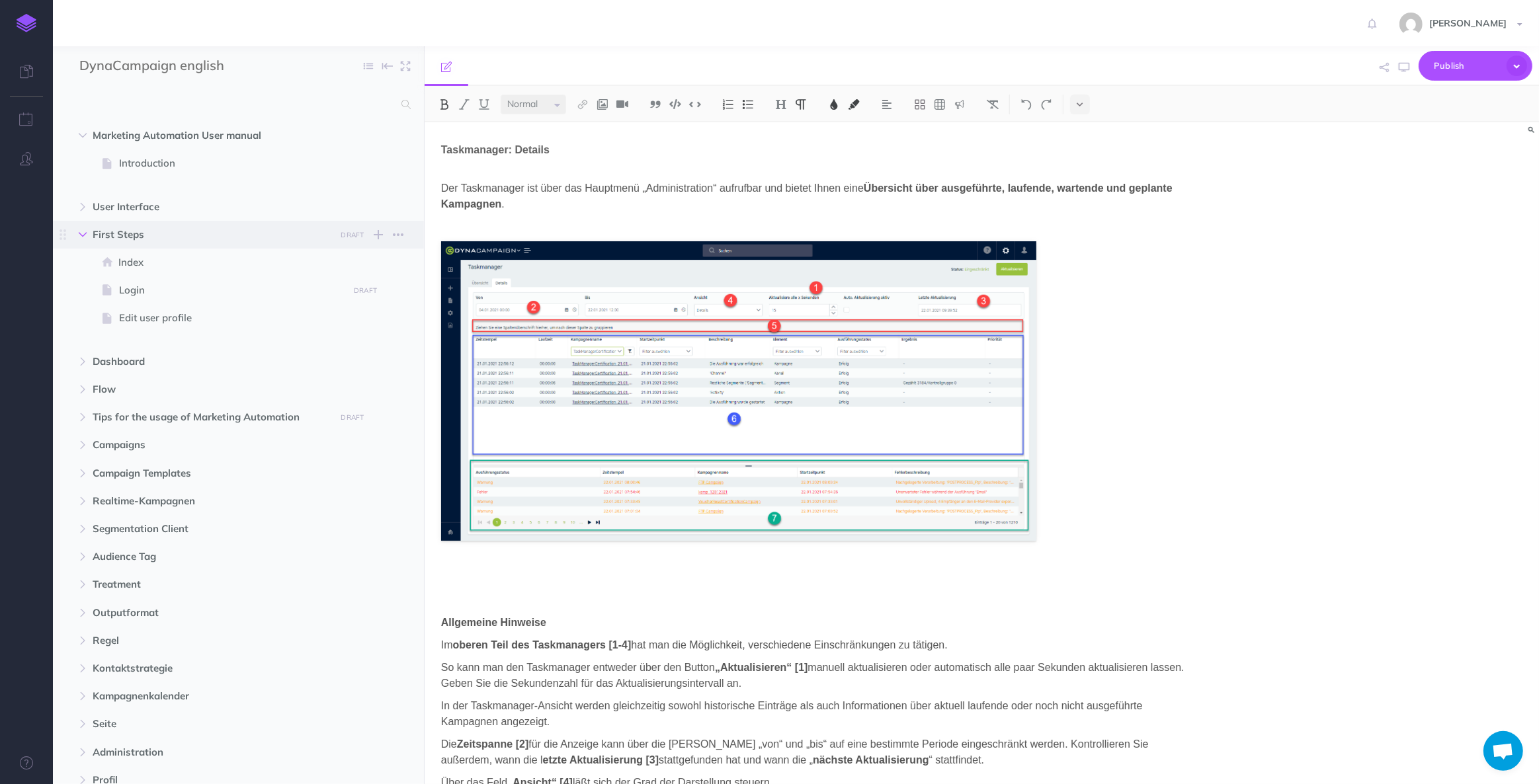
click at [86, 235] on icon "button" at bounding box center [83, 235] width 8 height 8
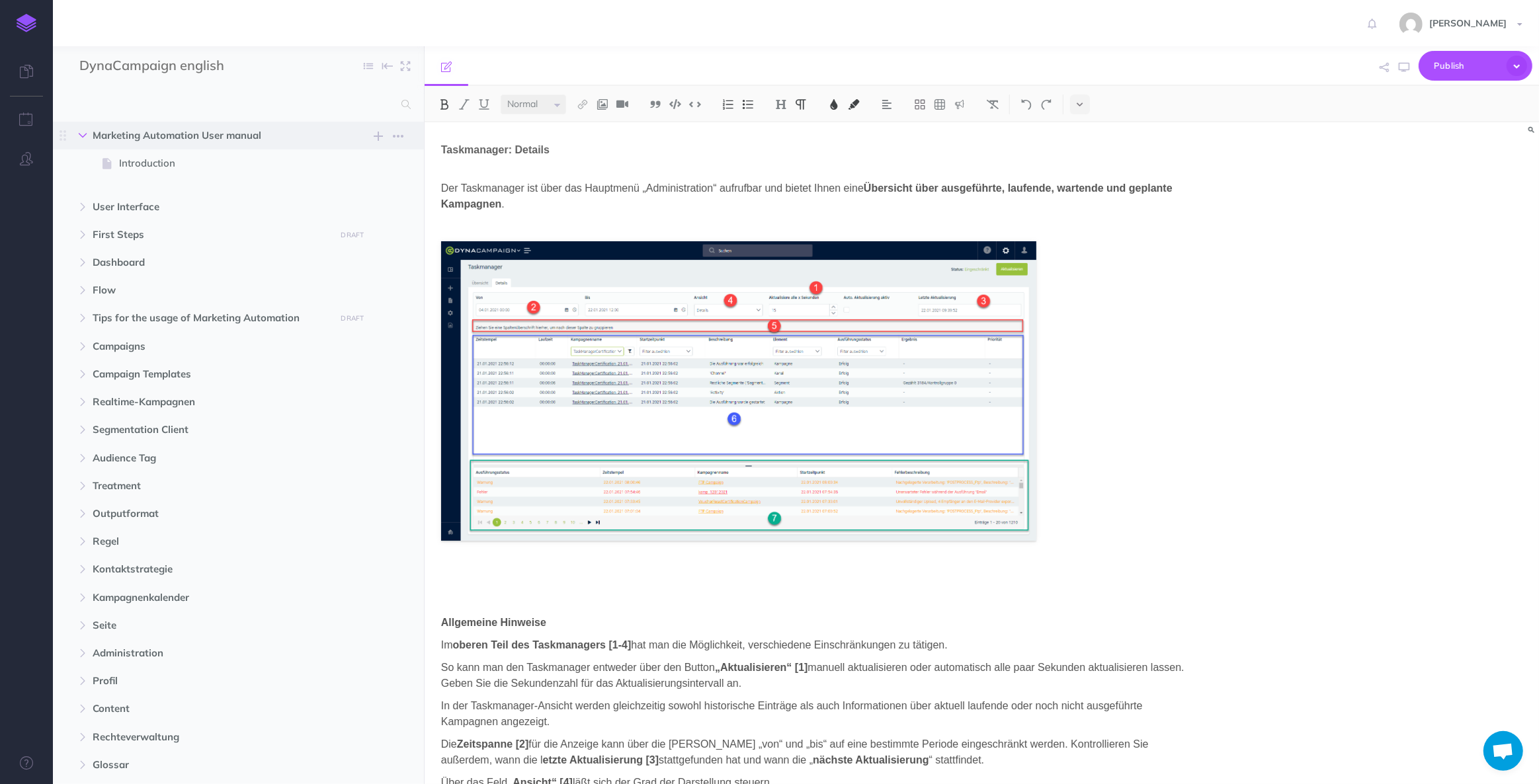
click at [83, 137] on icon "button" at bounding box center [83, 136] width 8 height 8
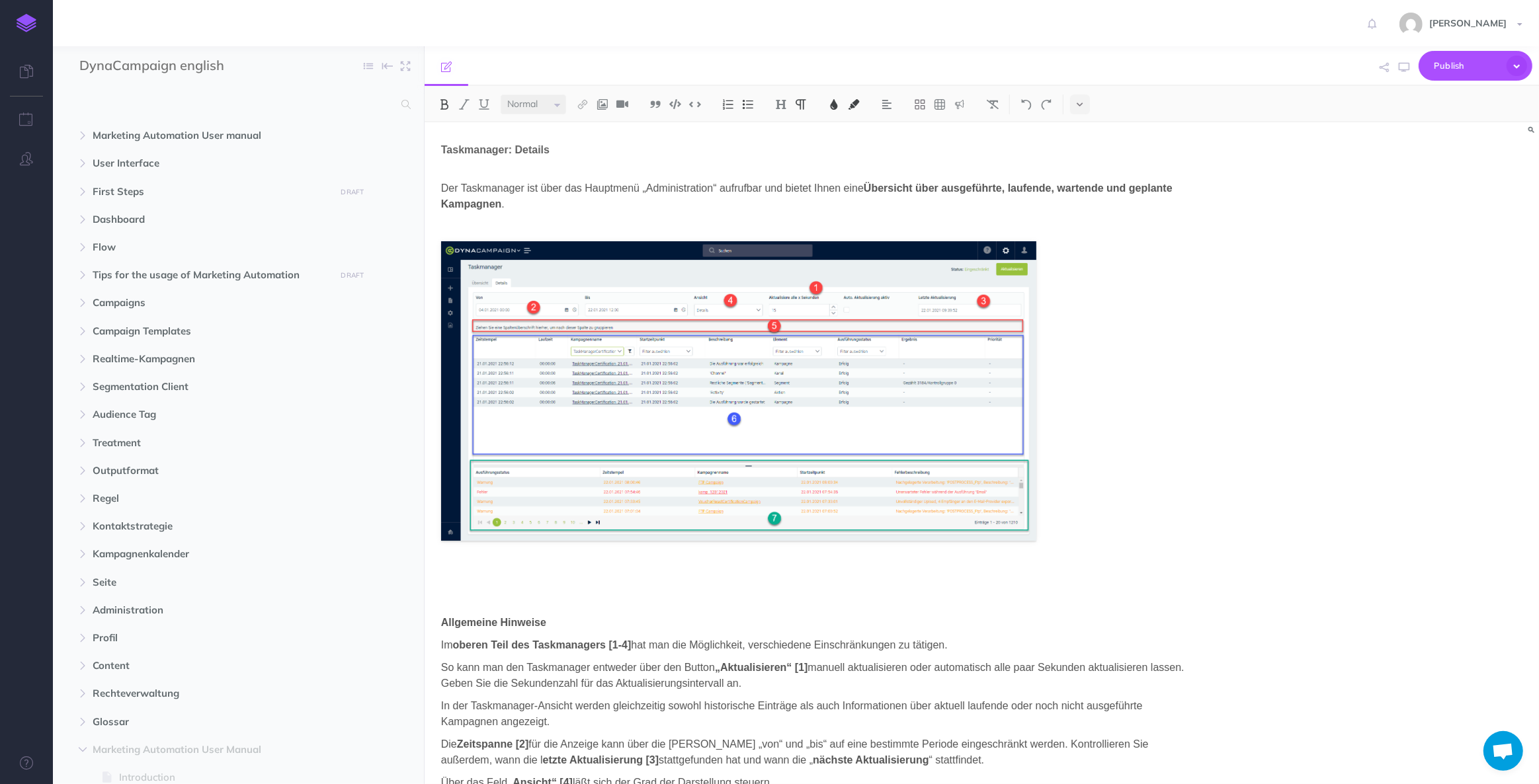
click at [1284, 391] on div "Taskmanager: Details Der Taskmanager ist über das Hauptmenü „Administration“ au…" at bounding box center [981, 452] width 1114 height 662
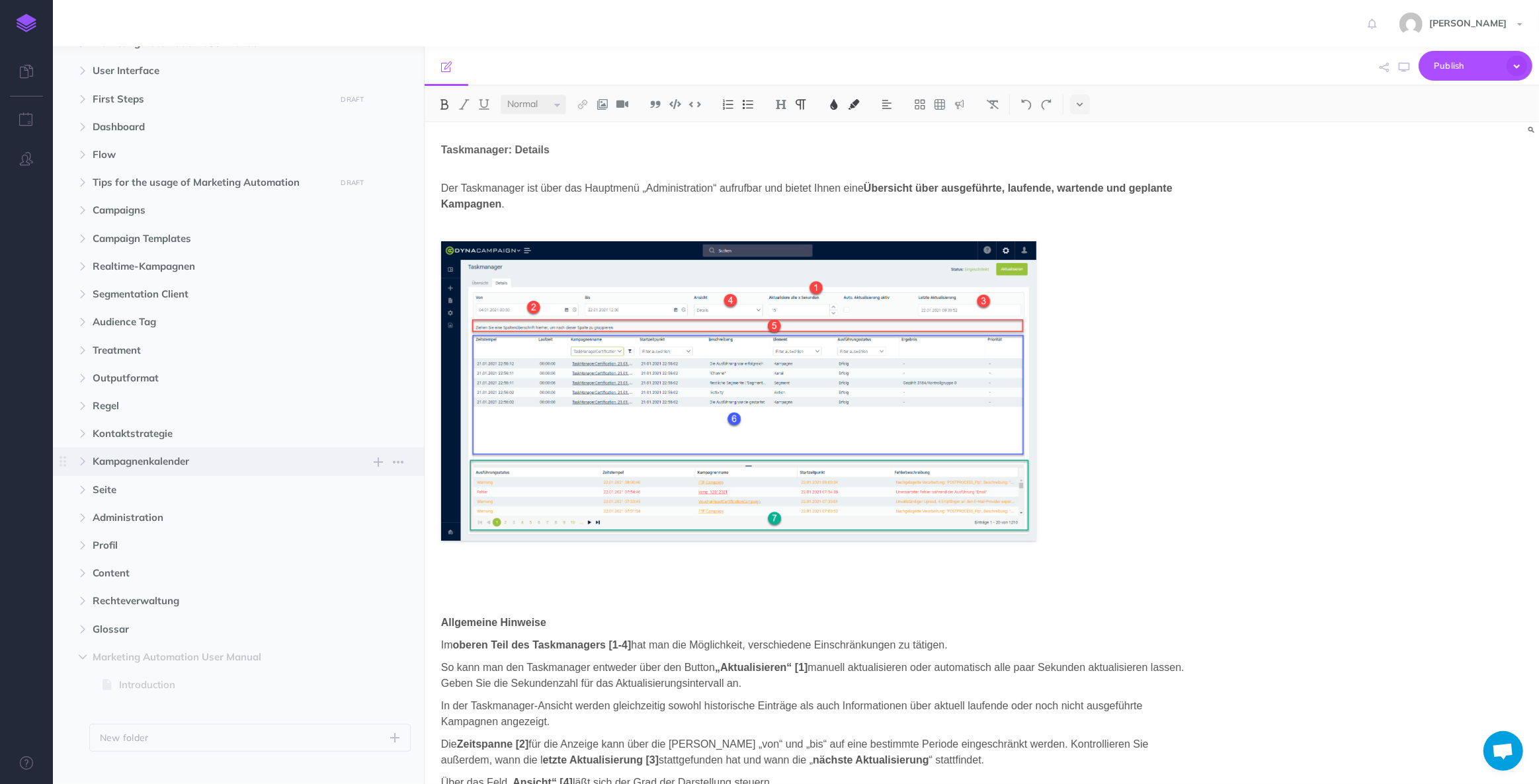
scroll to position [112, 0]
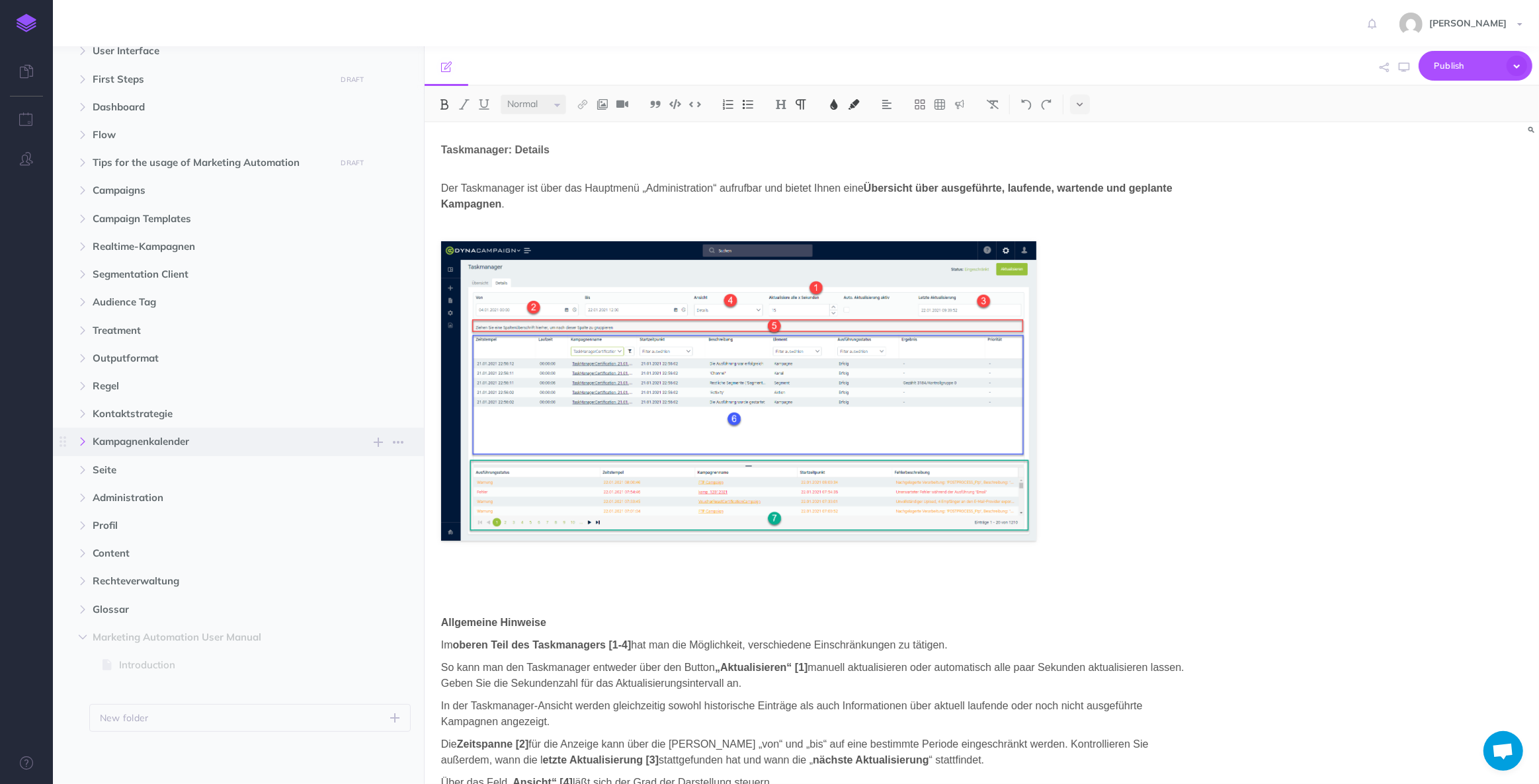
click at [83, 443] on icon "button" at bounding box center [83, 442] width 8 height 8
click at [81, 470] on icon "button" at bounding box center [83, 470] width 8 height 8
click at [81, 500] on icon "button" at bounding box center [83, 497] width 8 height 8
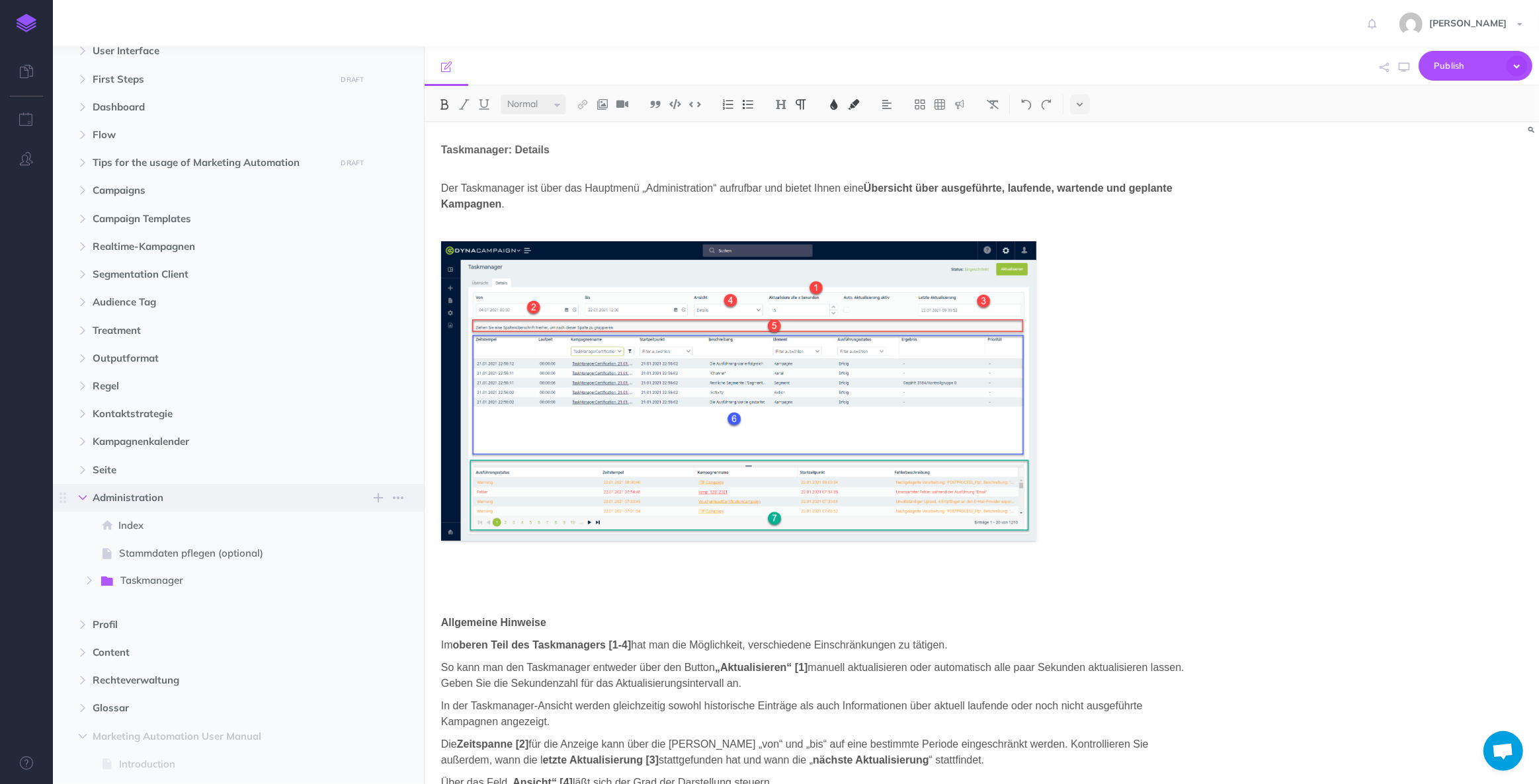
click at [81, 500] on icon "button" at bounding box center [83, 497] width 8 height 8
click at [83, 496] on icon "button" at bounding box center [83, 497] width 8 height 8
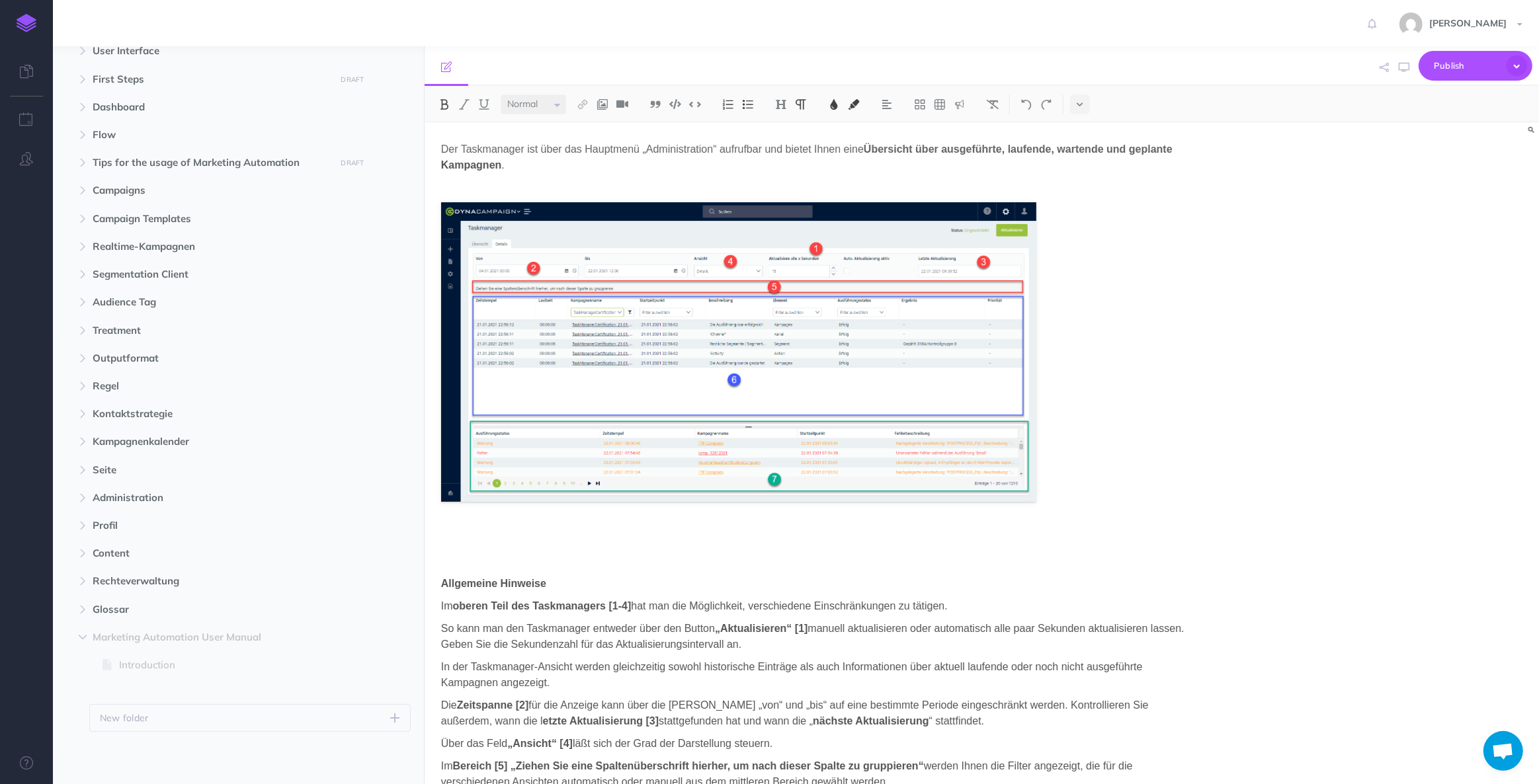
scroll to position [59, 0]
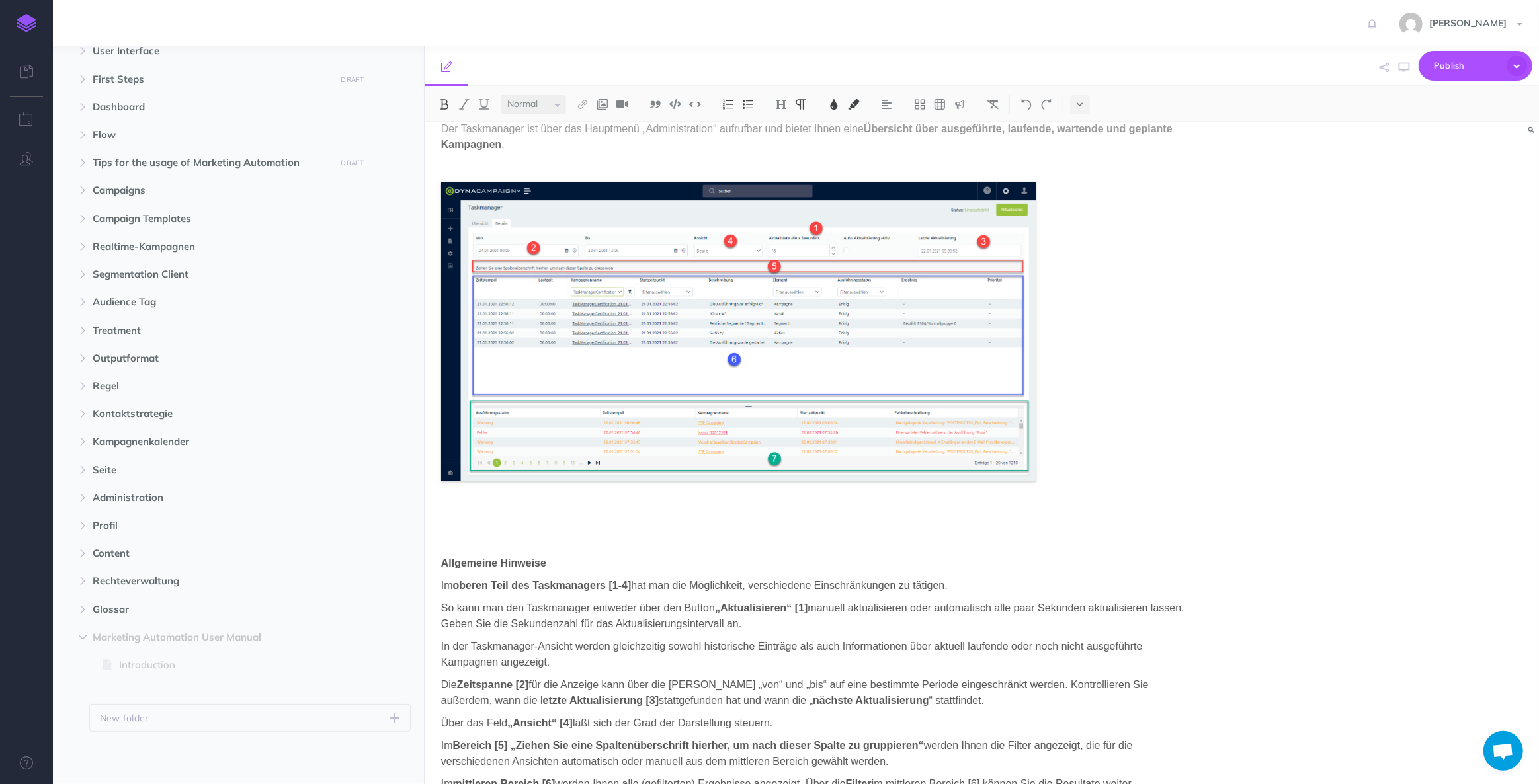
click at [1120, 408] on p at bounding box center [814, 331] width 747 height 299
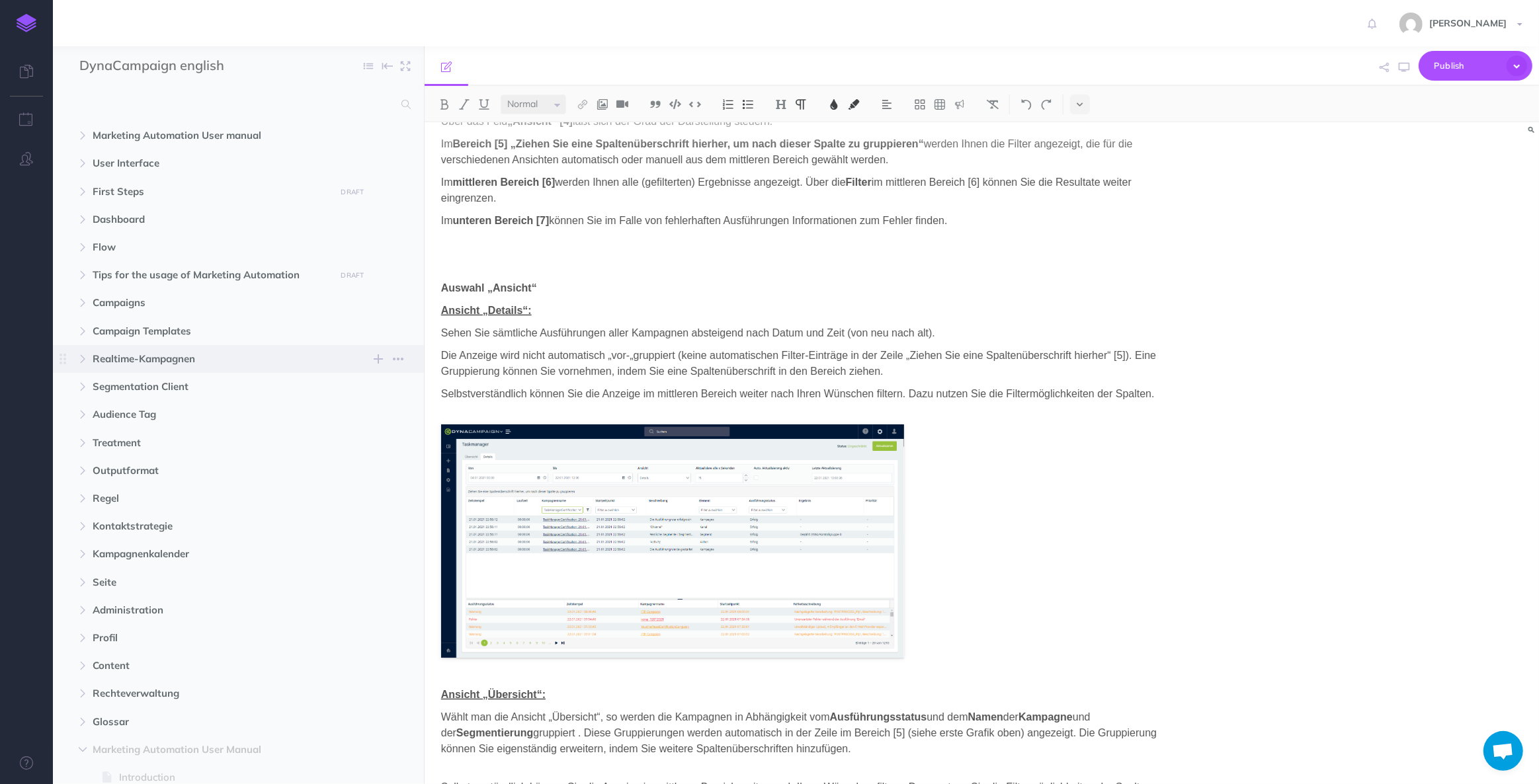
scroll to position [112, 0]
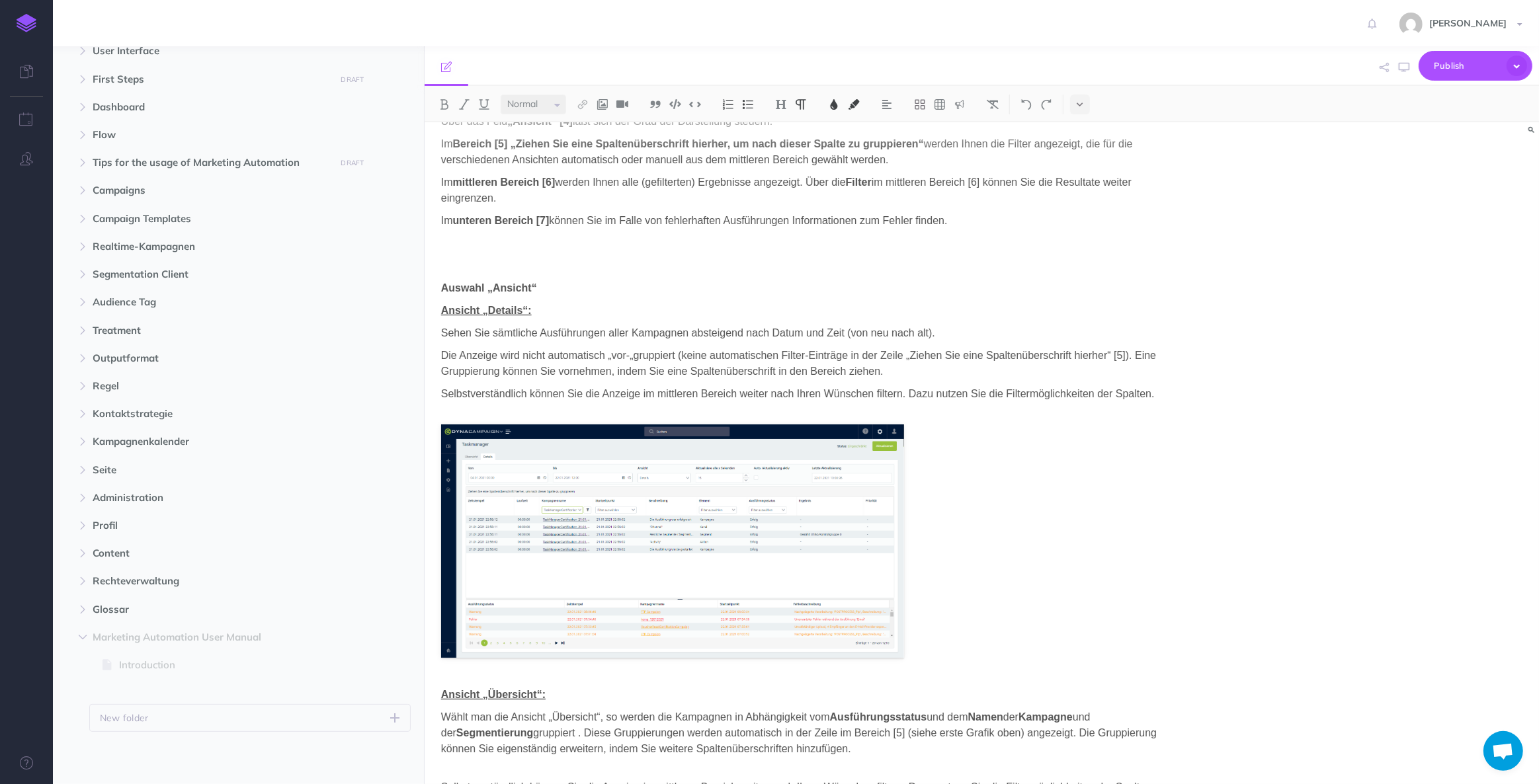
click at [1279, 254] on div "Taskmanager: Details Der Taskmanager ist über das Hauptmenü „Administration“ au…" at bounding box center [981, 452] width 1114 height 662
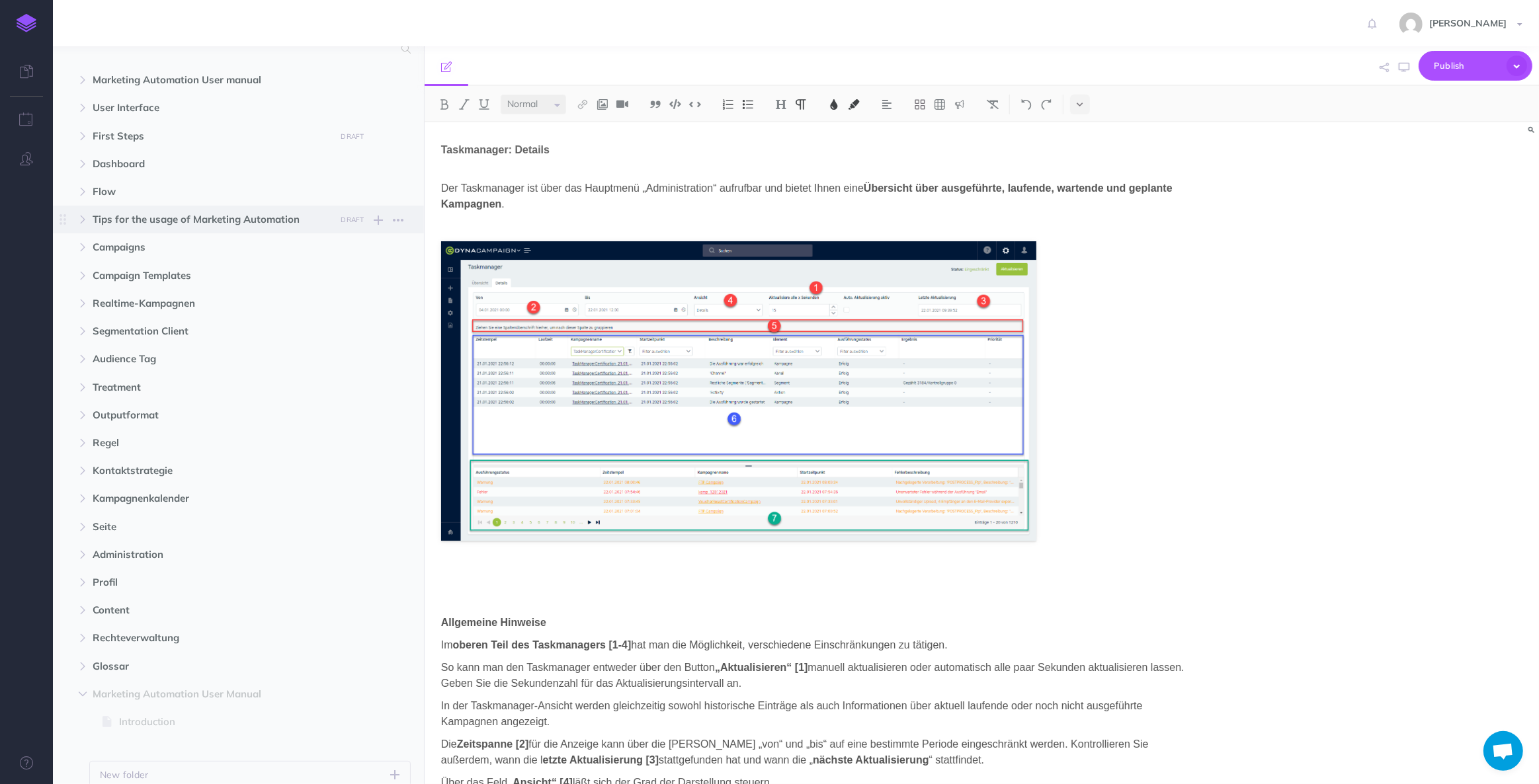
scroll to position [0, 0]
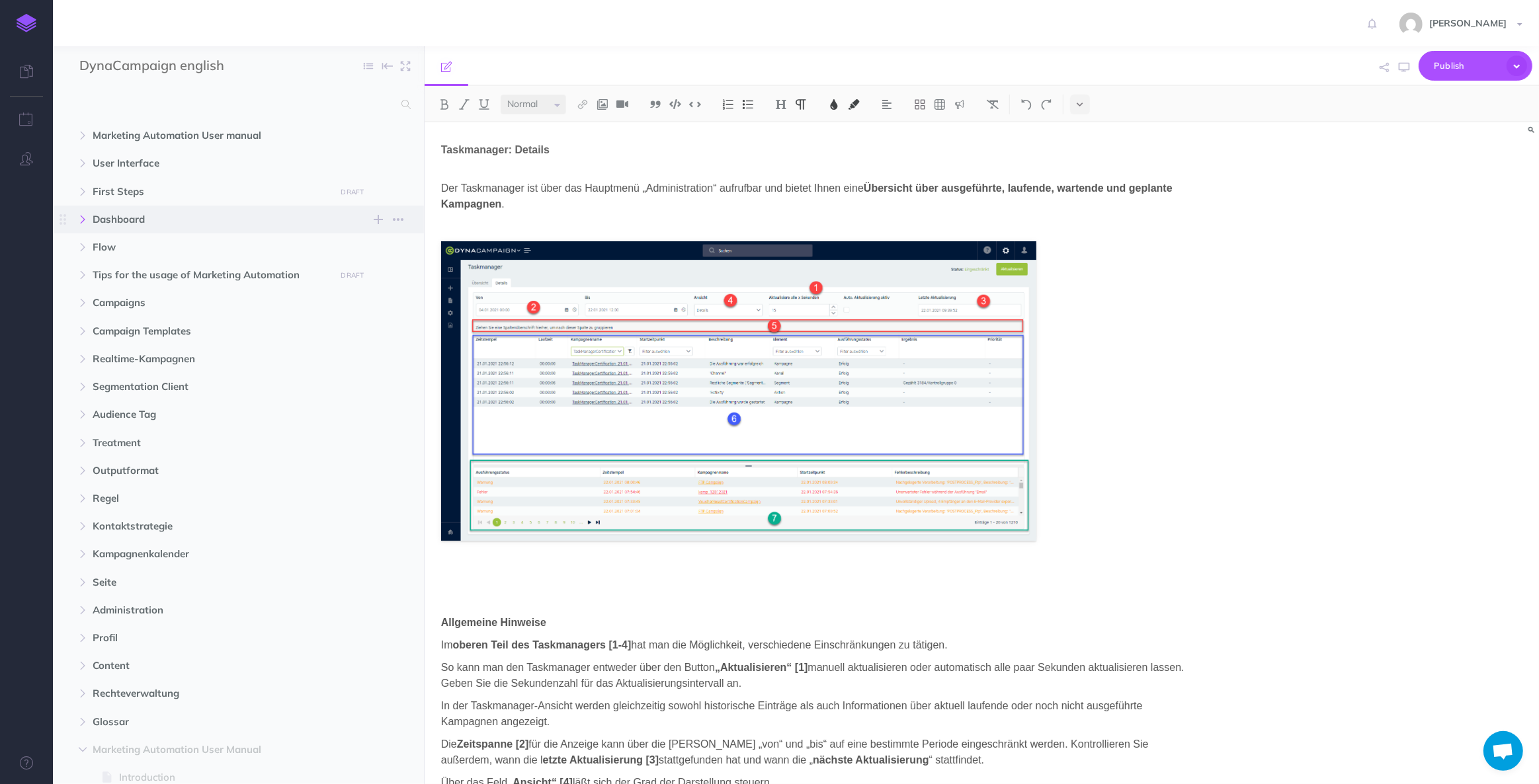
click at [81, 218] on icon "button" at bounding box center [83, 219] width 8 height 8
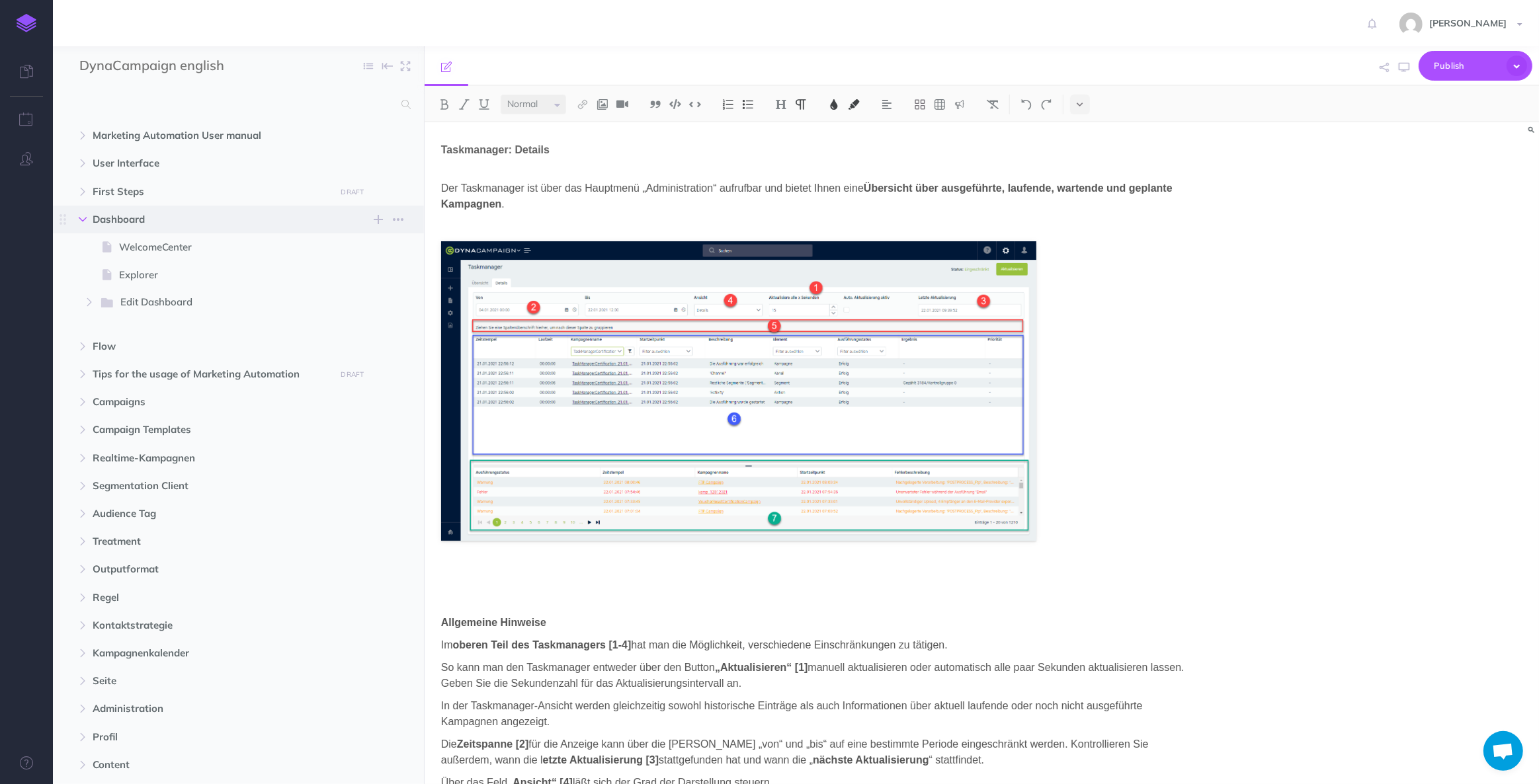
click at [81, 218] on icon "button" at bounding box center [83, 219] width 8 height 8
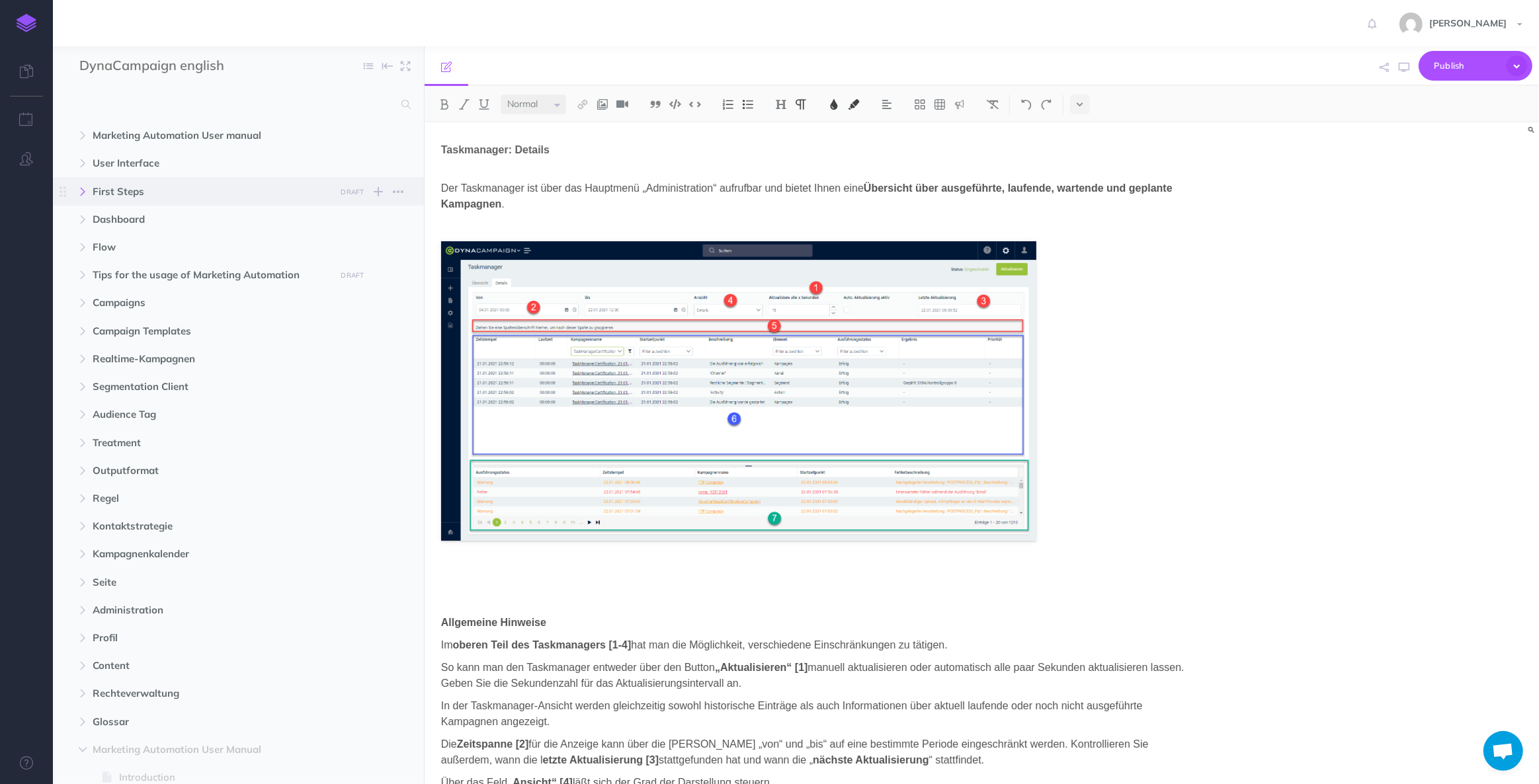
click at [83, 190] on icon "button" at bounding box center [83, 192] width 8 height 8
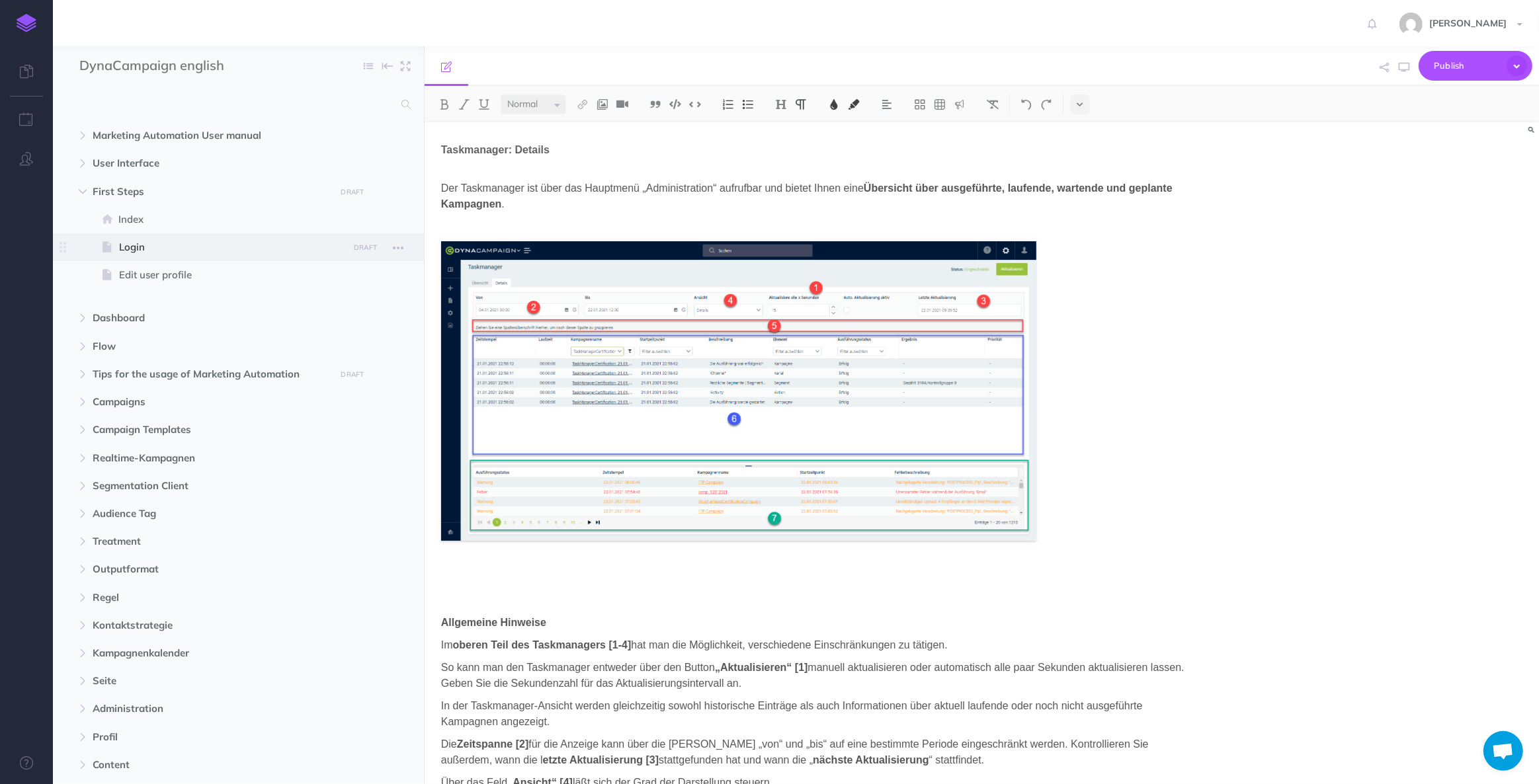
click at [204, 252] on span "Login" at bounding box center [231, 247] width 225 height 16
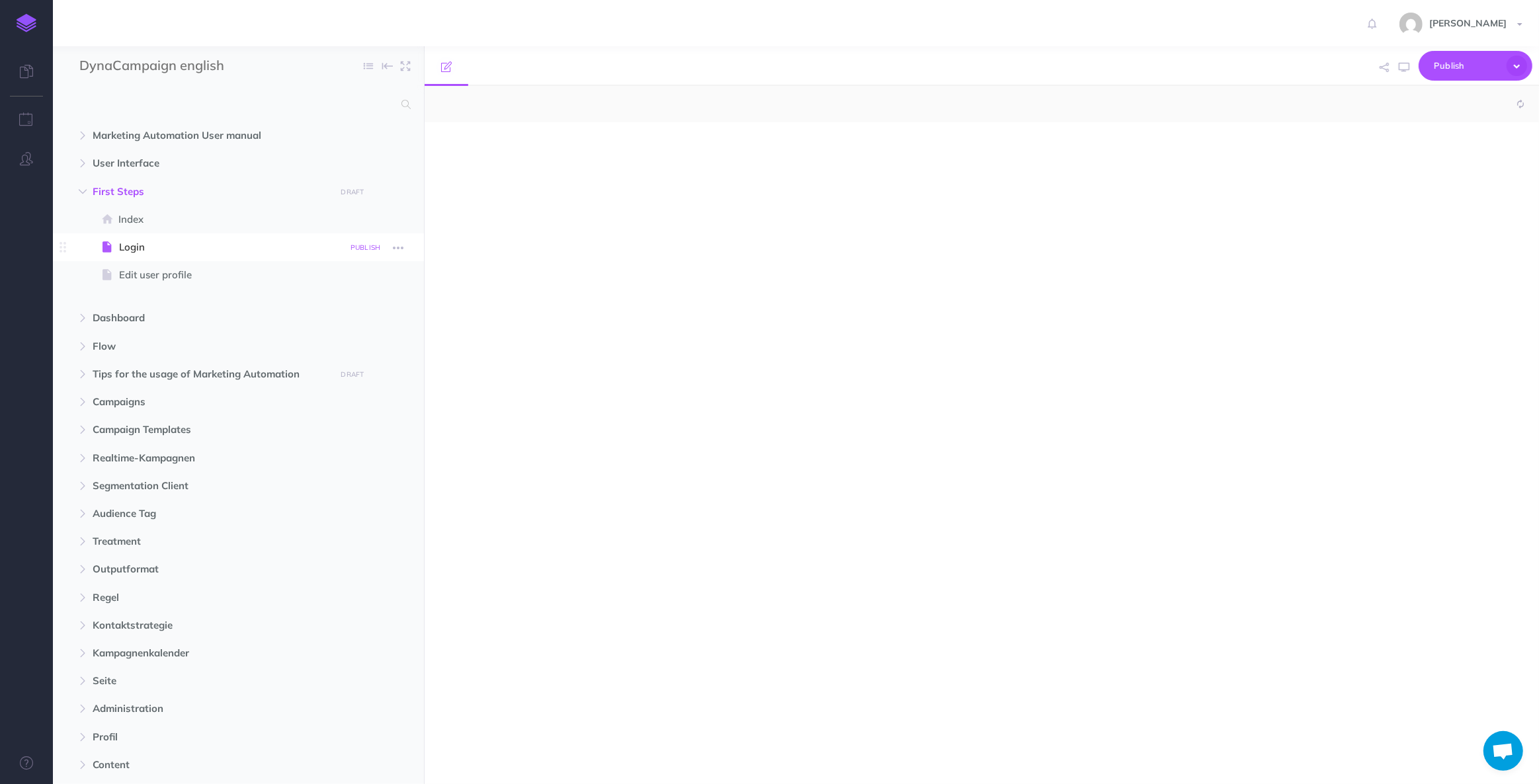
select select "null"
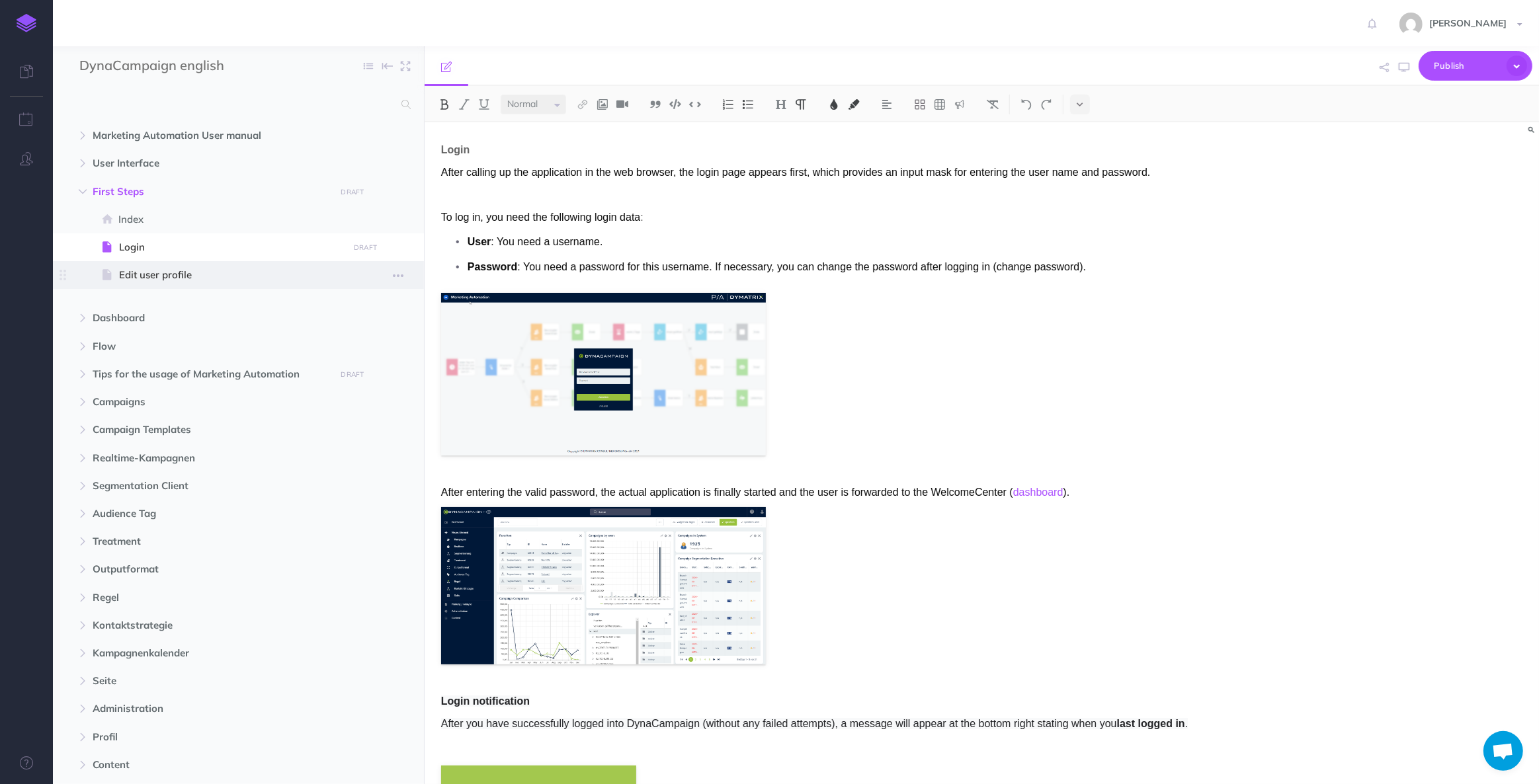
click at [217, 274] on span "Edit user profile" at bounding box center [231, 275] width 225 height 16
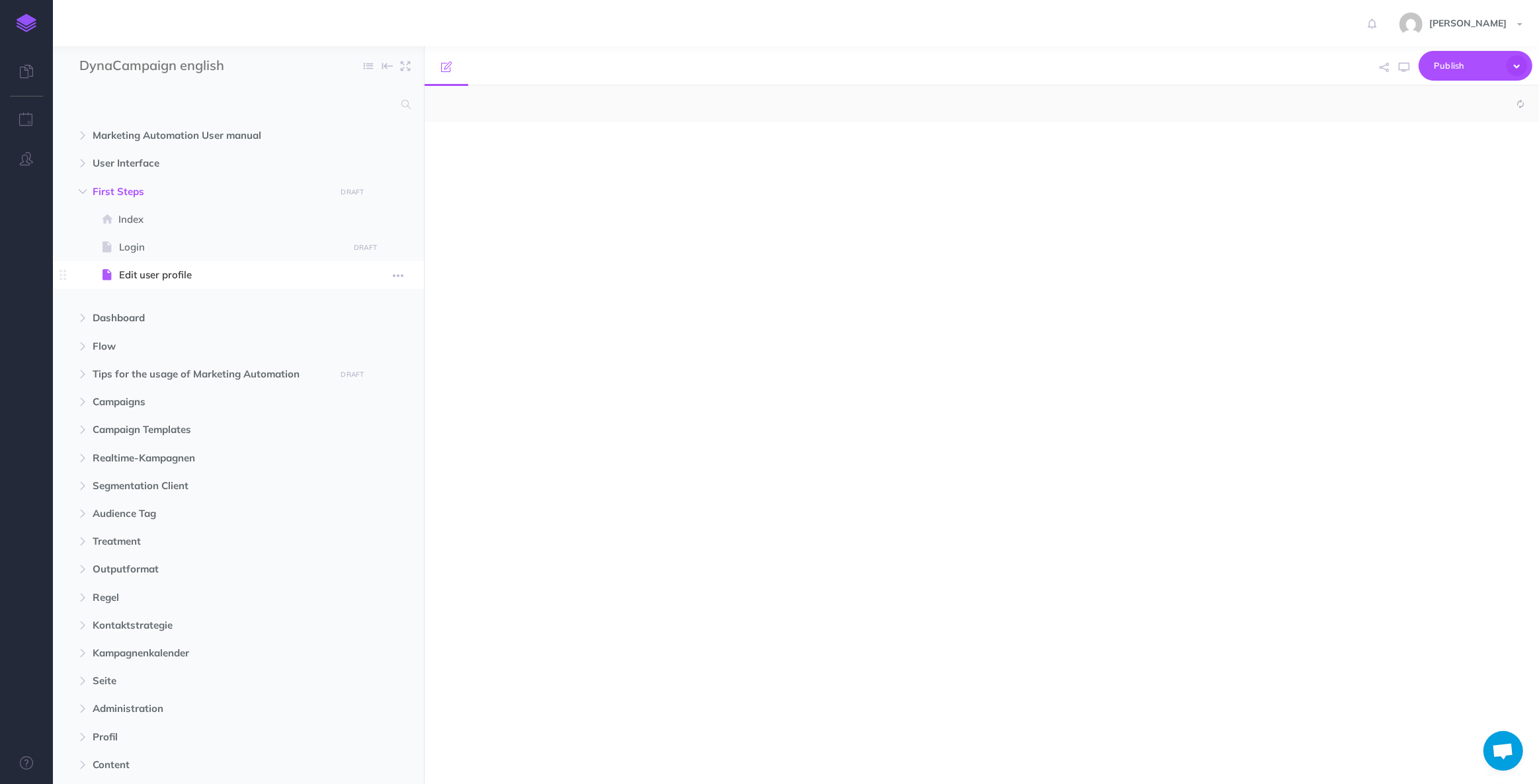
select select "null"
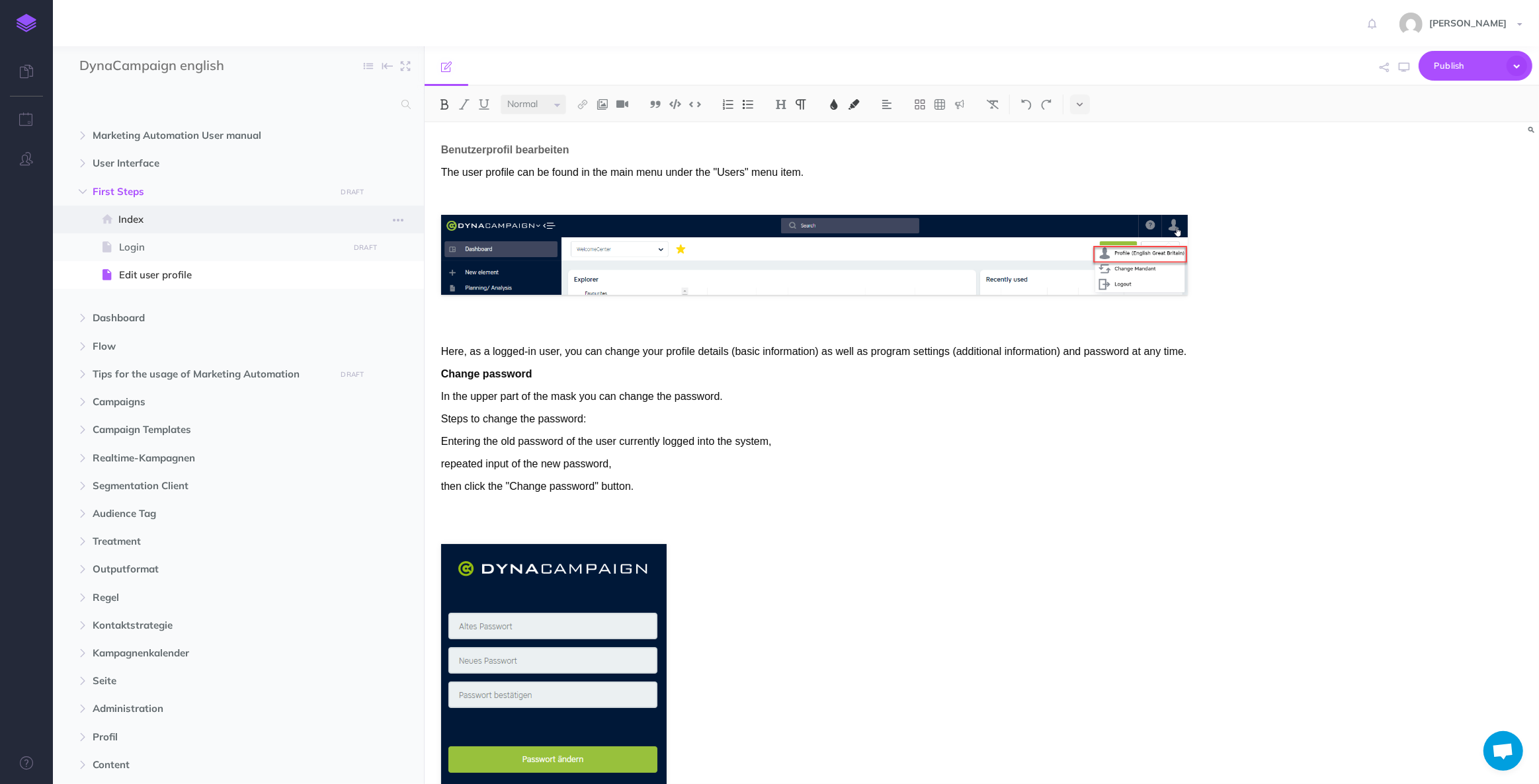
click at [205, 221] on span "Index" at bounding box center [231, 219] width 226 height 16
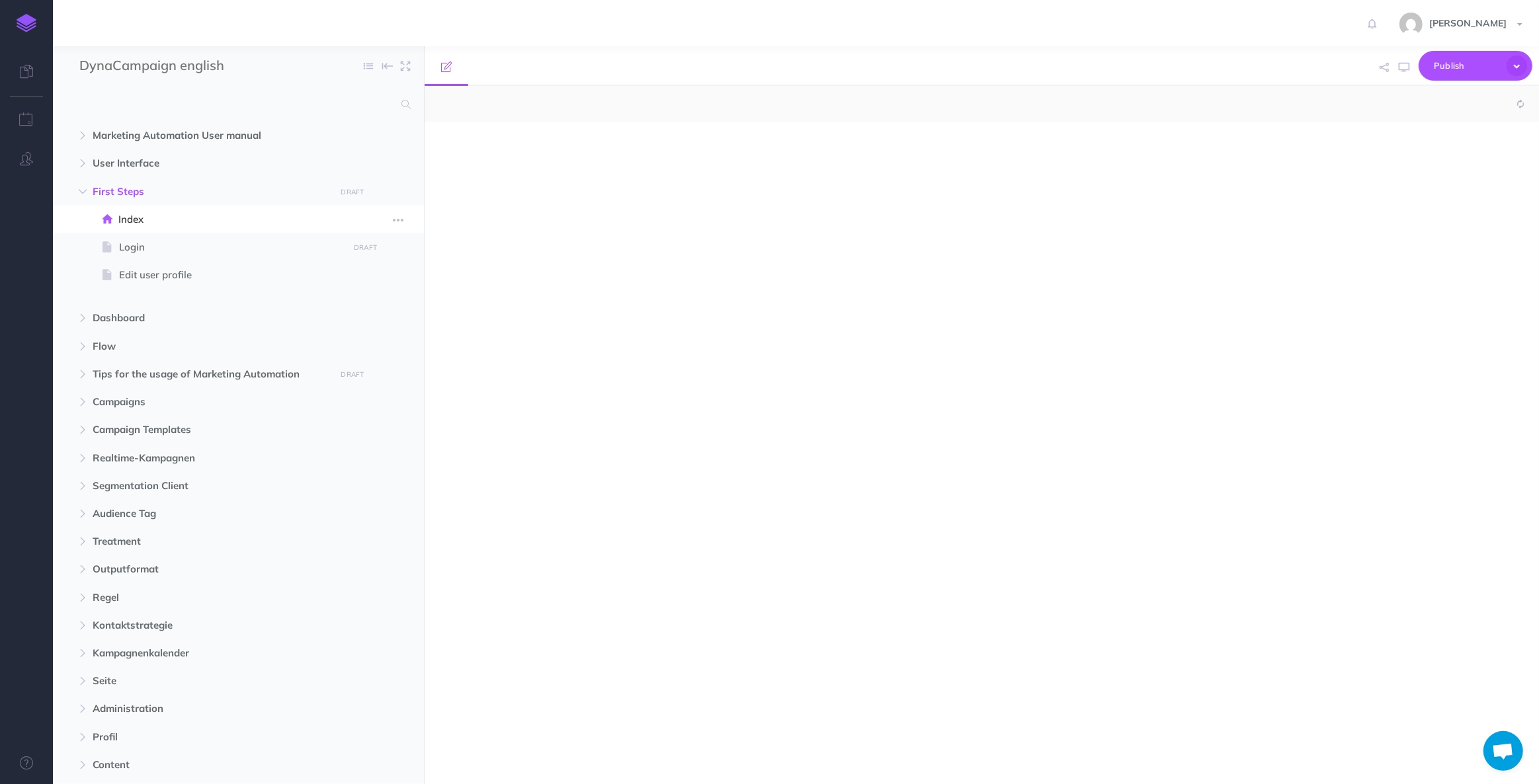
select select "null"
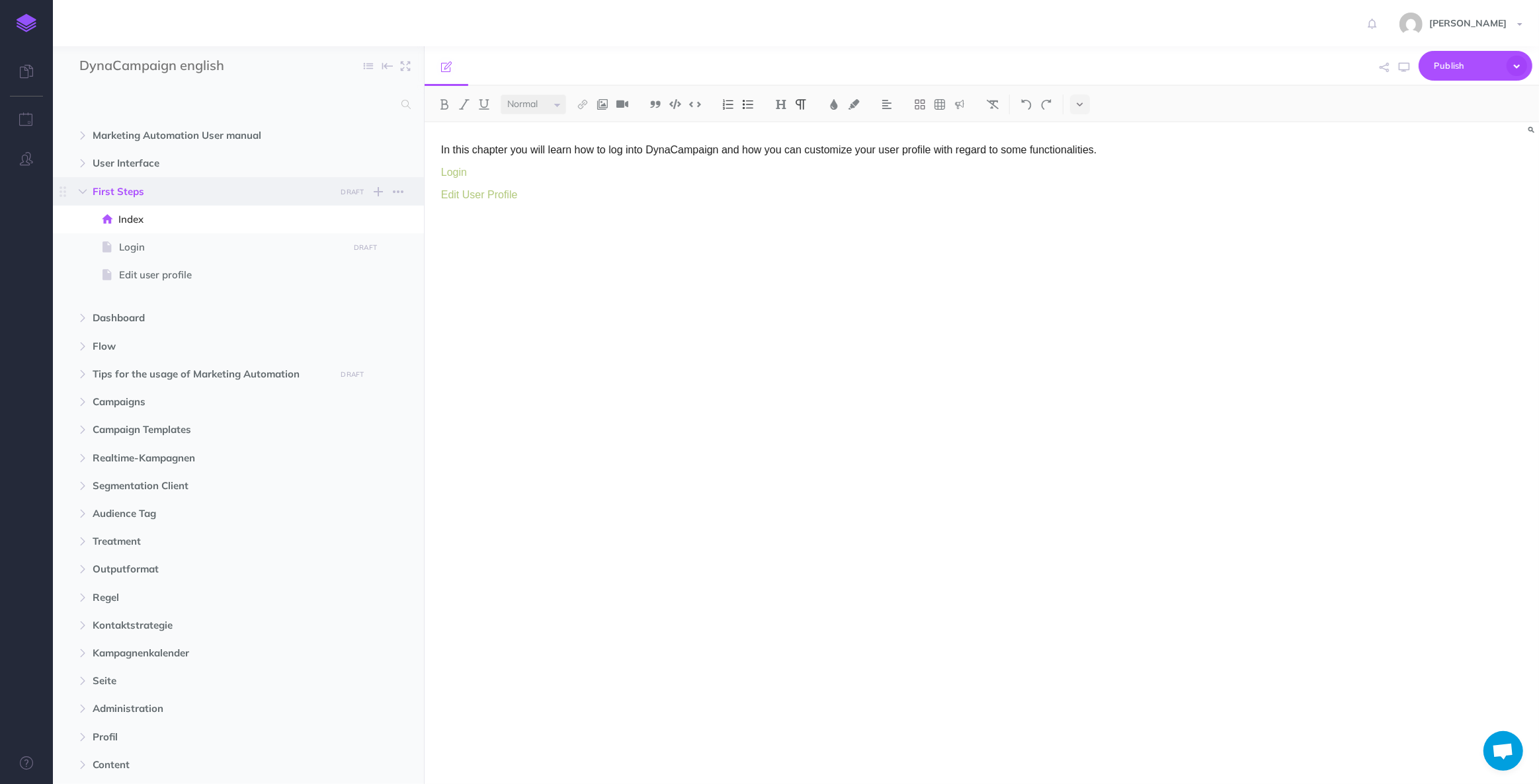
click at [172, 180] on span "First Steps DRAFT Publish these changes Nevermind Publish New folder Add a new …" at bounding box center [254, 191] width 322 height 27
click at [80, 194] on icon "button" at bounding box center [83, 192] width 8 height 8
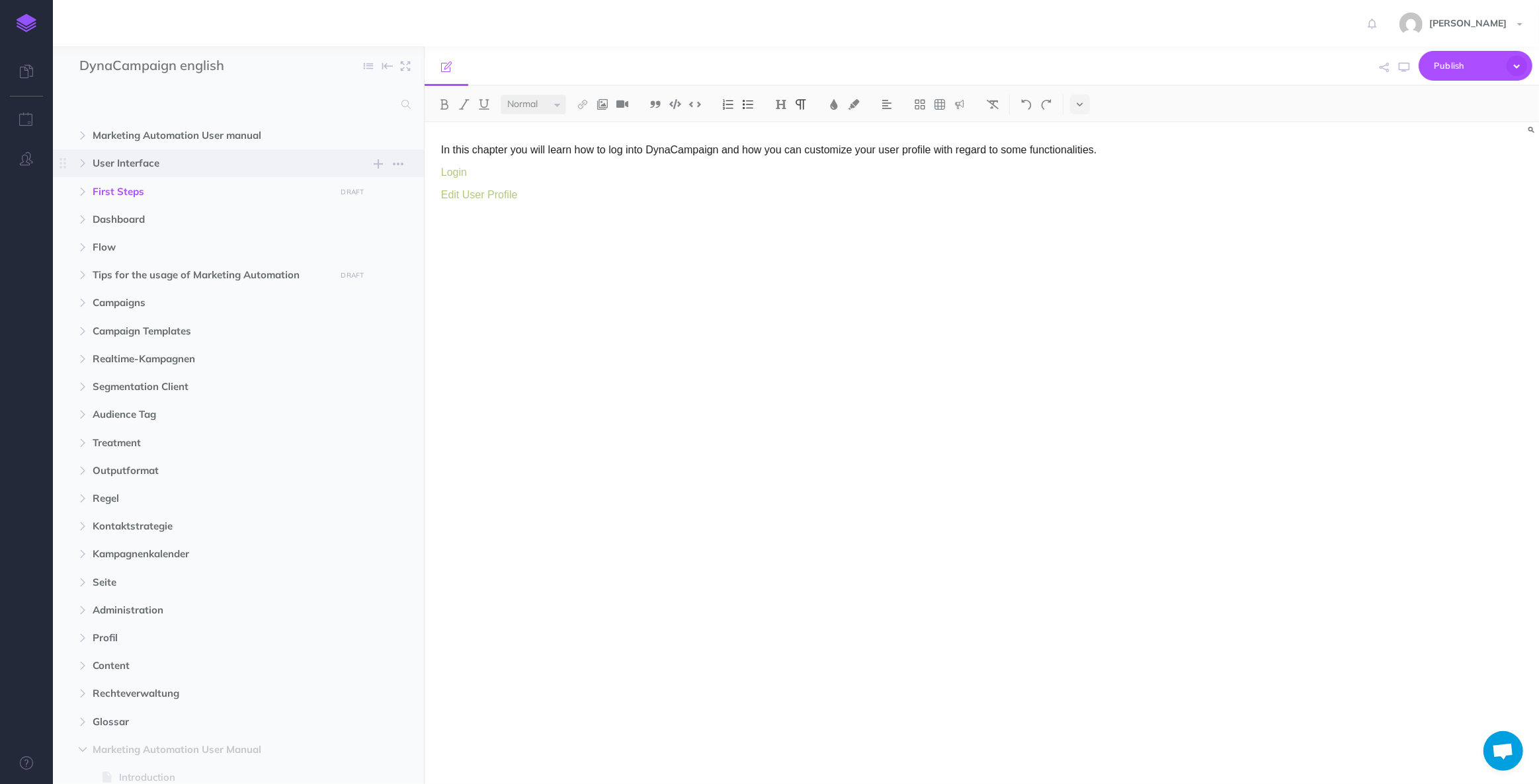
click at [133, 157] on span "User Interface" at bounding box center [210, 163] width 235 height 16
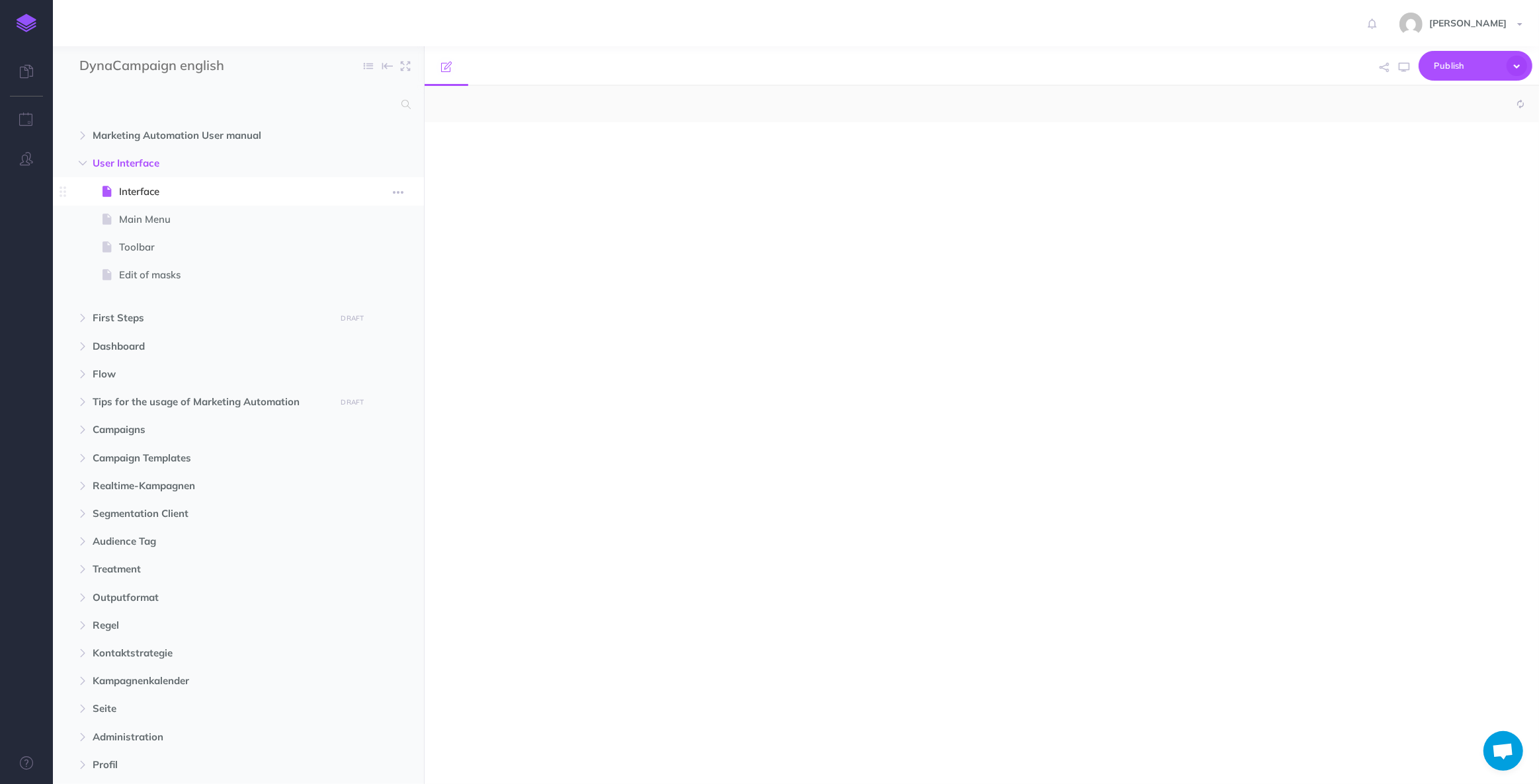
select select "null"
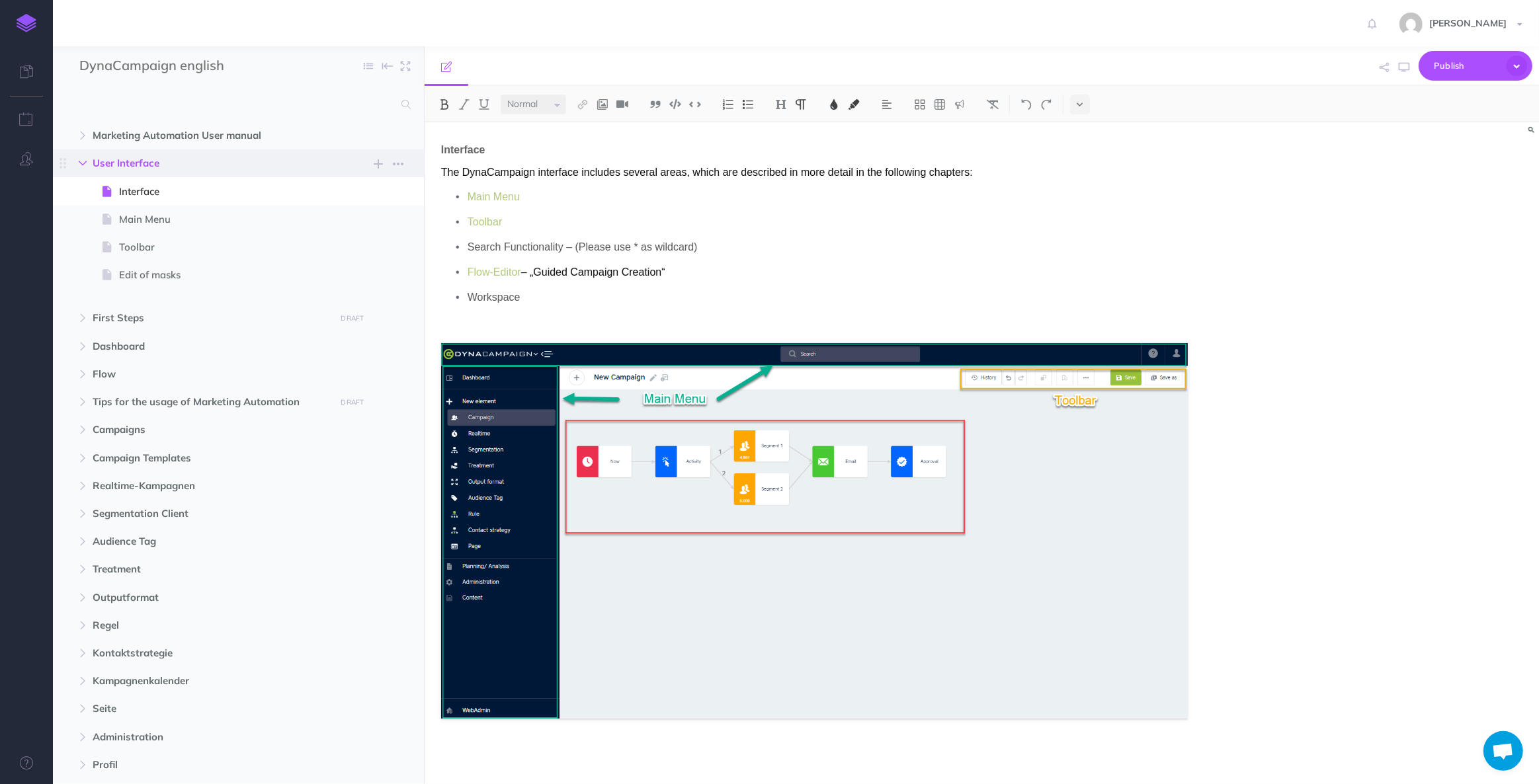
click at [85, 157] on button "button" at bounding box center [83, 163] width 23 height 16
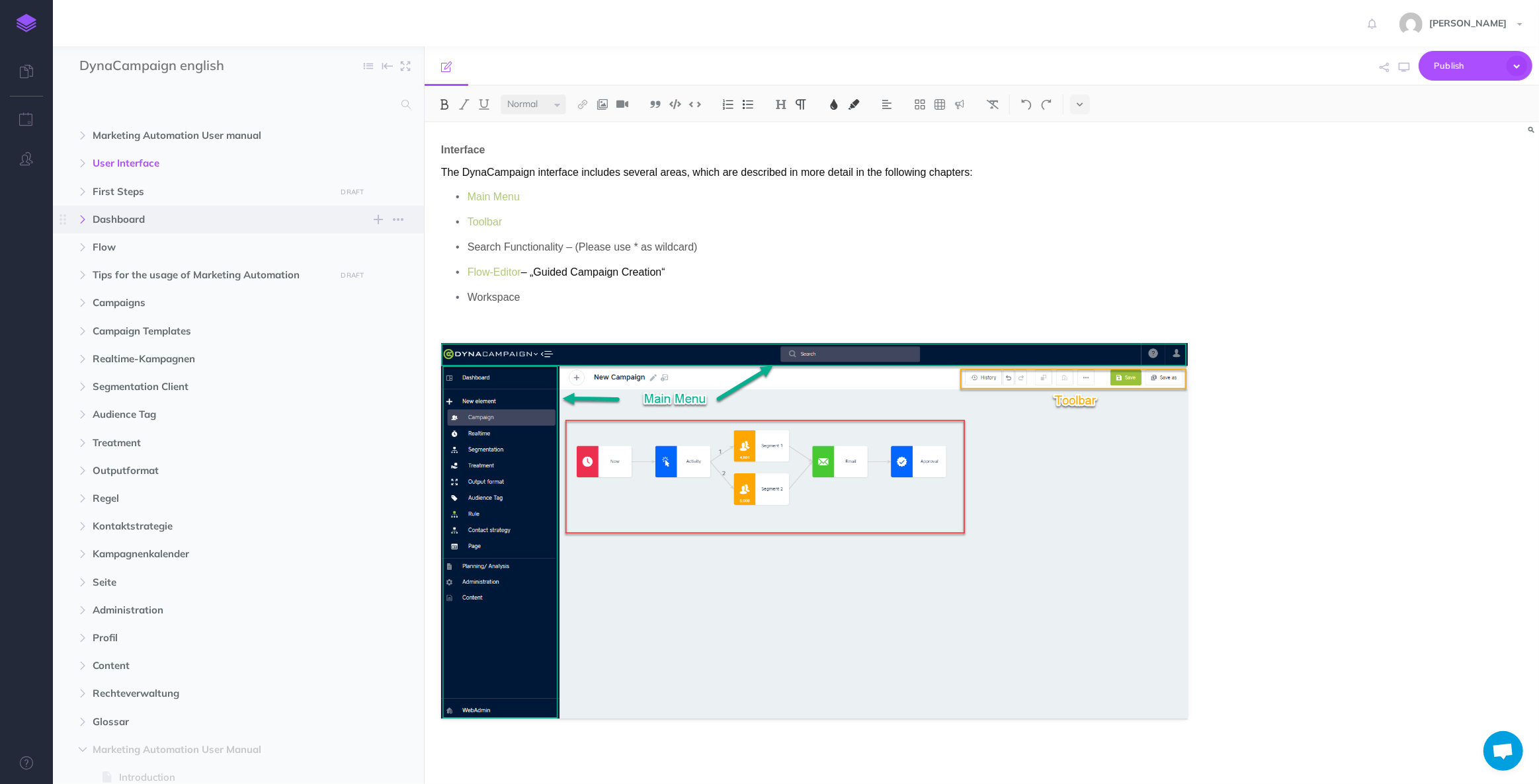
click at [94, 223] on button "button" at bounding box center [83, 219] width 23 height 16
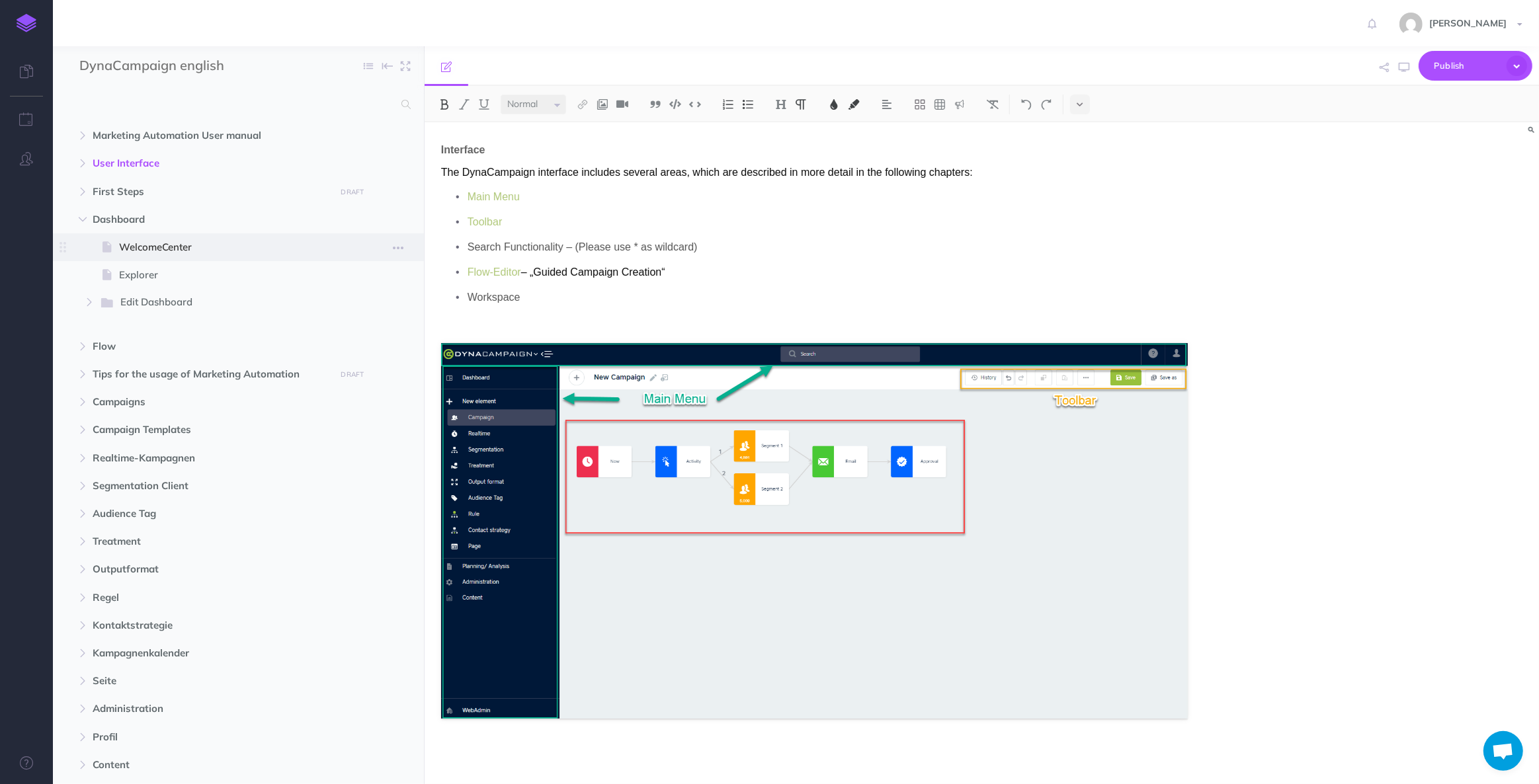
click at [124, 250] on span "WelcomeCenter" at bounding box center [231, 247] width 225 height 16
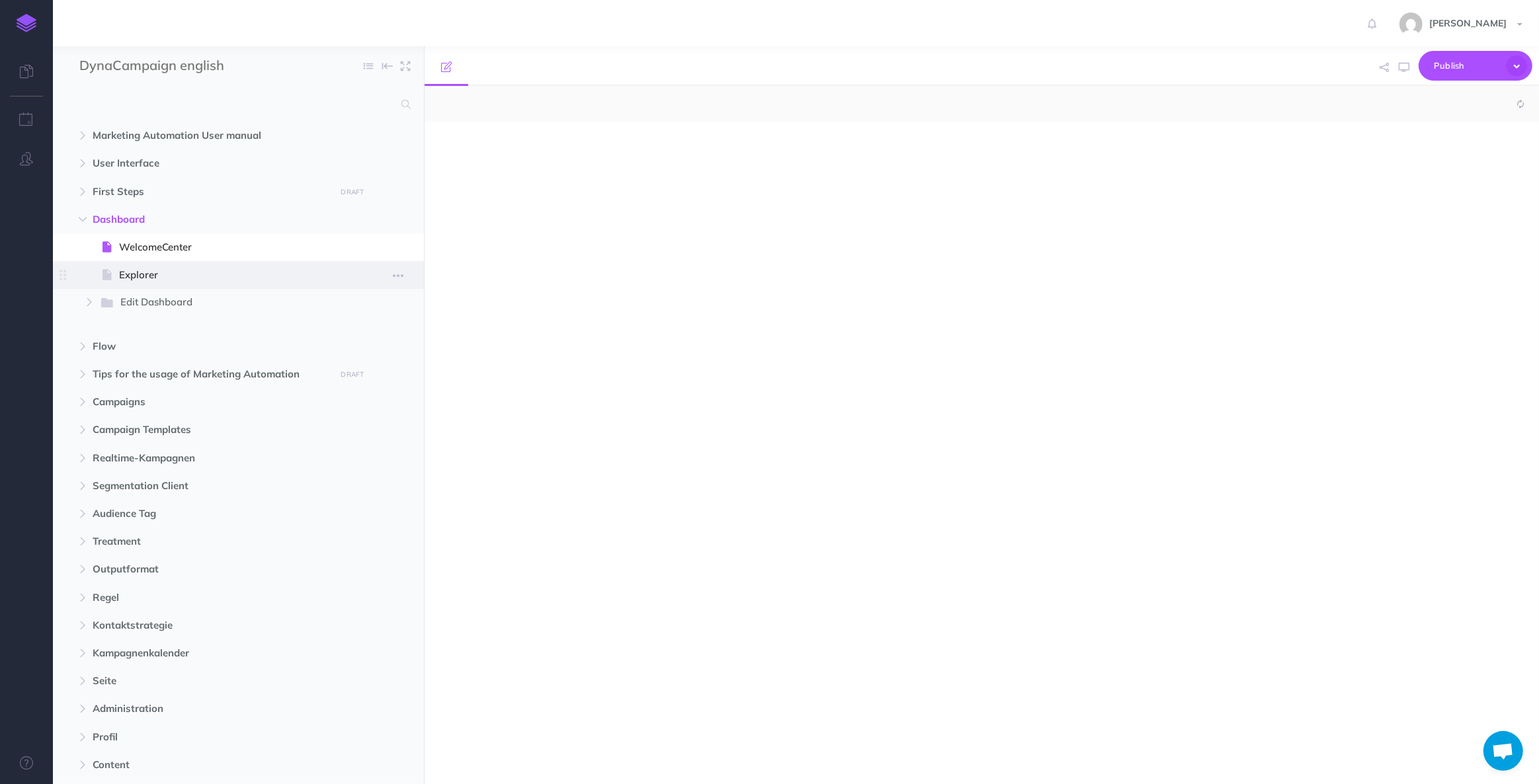
select select "null"
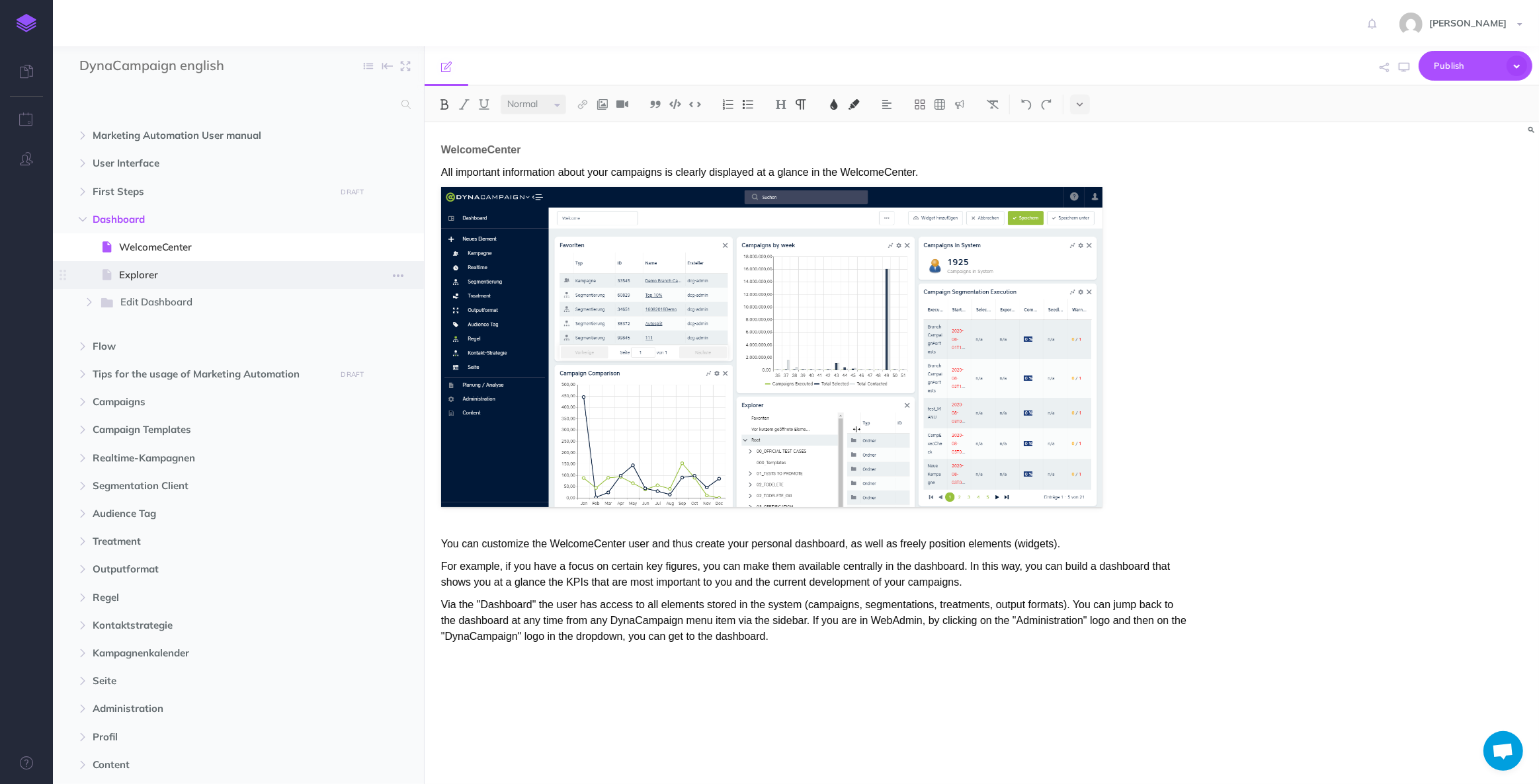
click at [136, 271] on span "Explorer" at bounding box center [231, 275] width 225 height 16
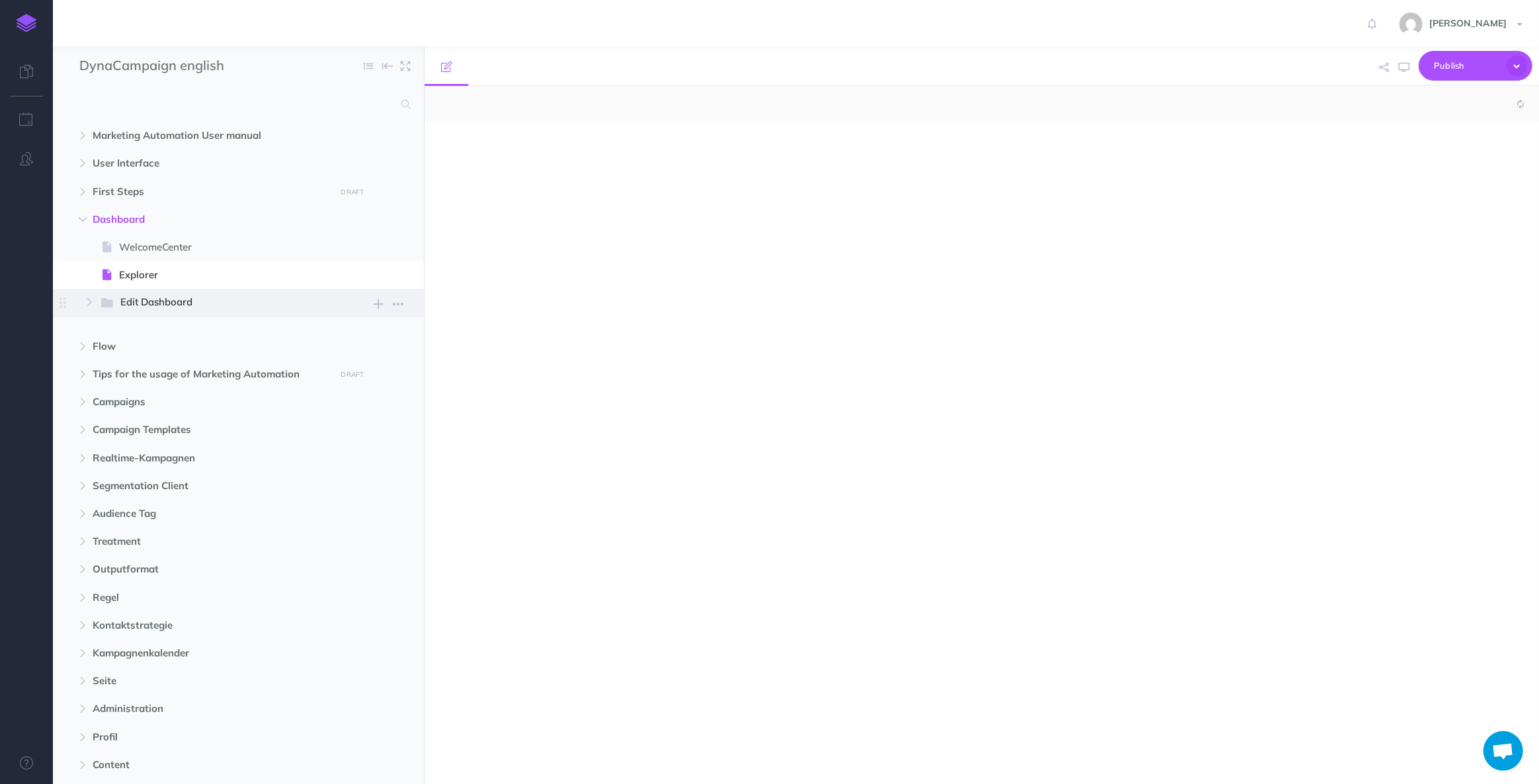
select select "null"
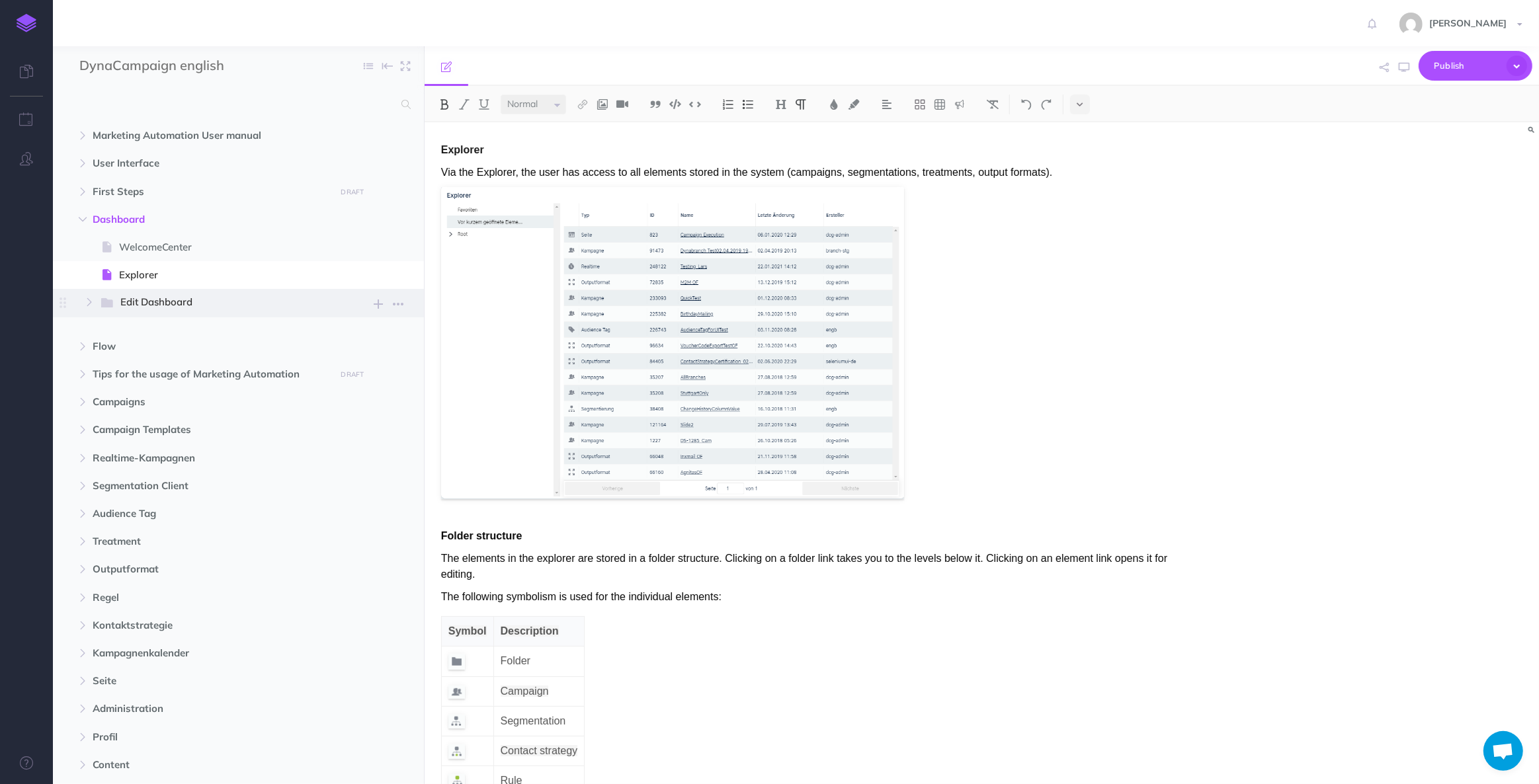
click at [159, 301] on span "Edit Dashboard" at bounding box center [222, 303] width 205 height 18
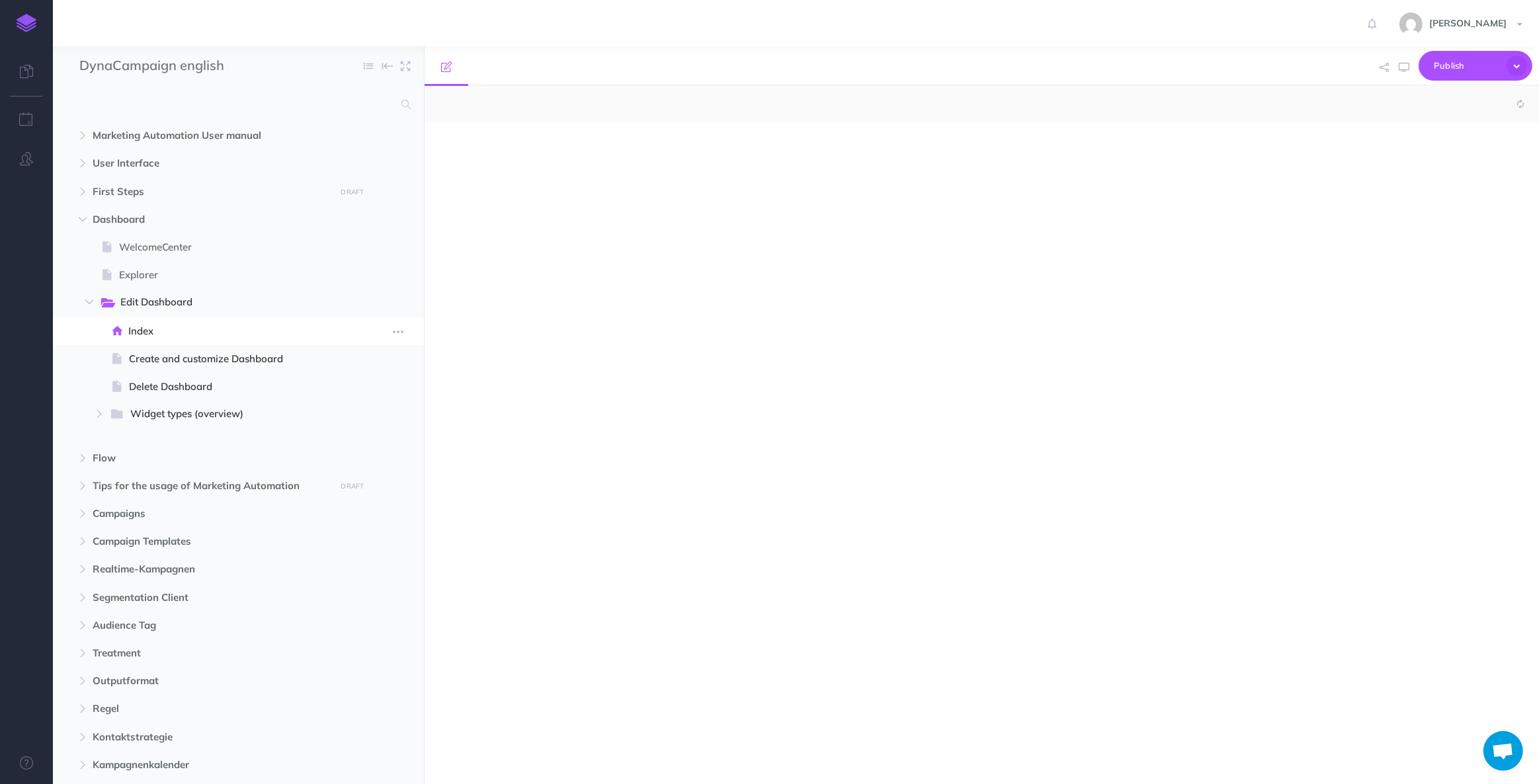
select select "null"
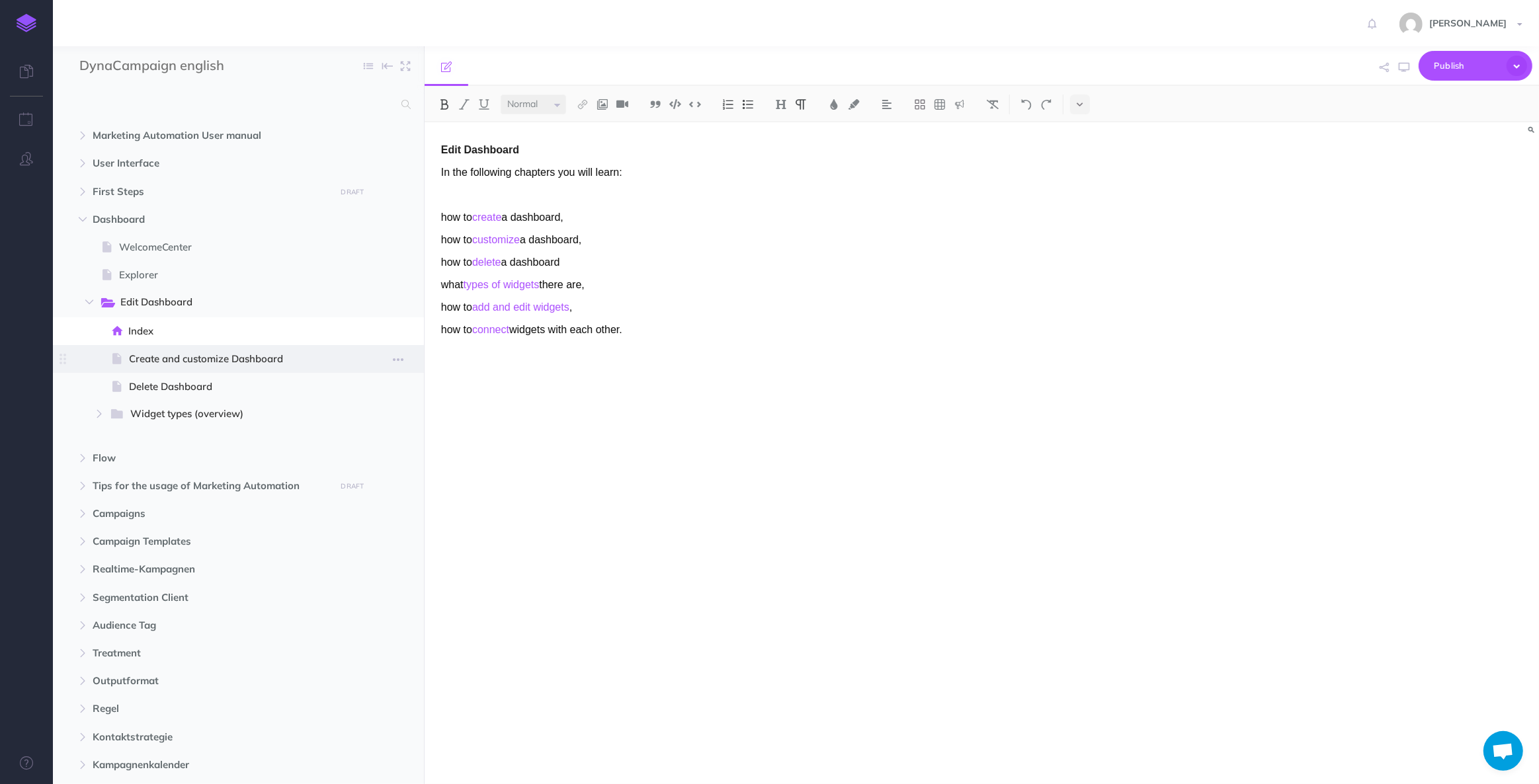
click at [154, 354] on span "Create and customize Dashboard" at bounding box center [236, 359] width 216 height 16
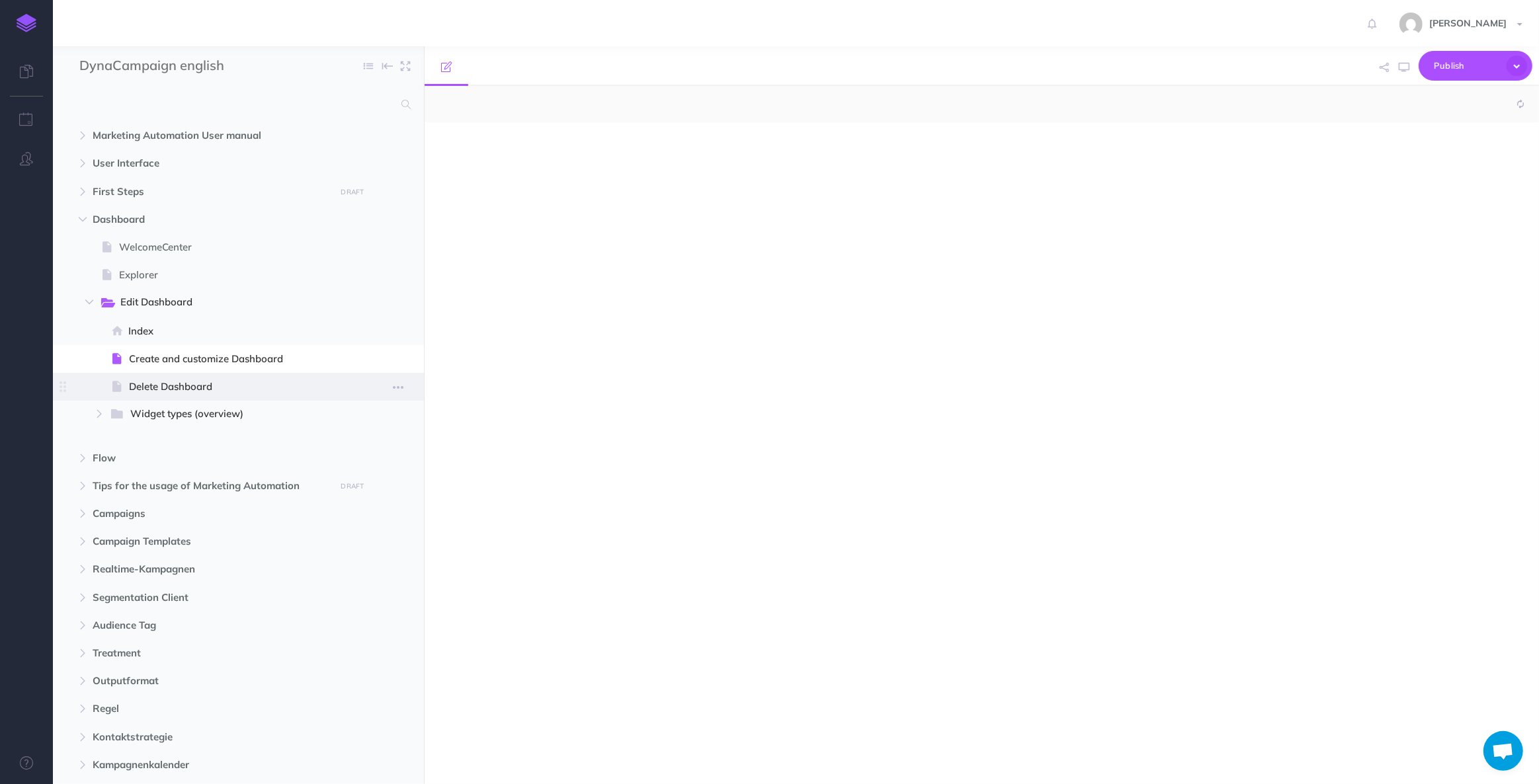
select select "null"
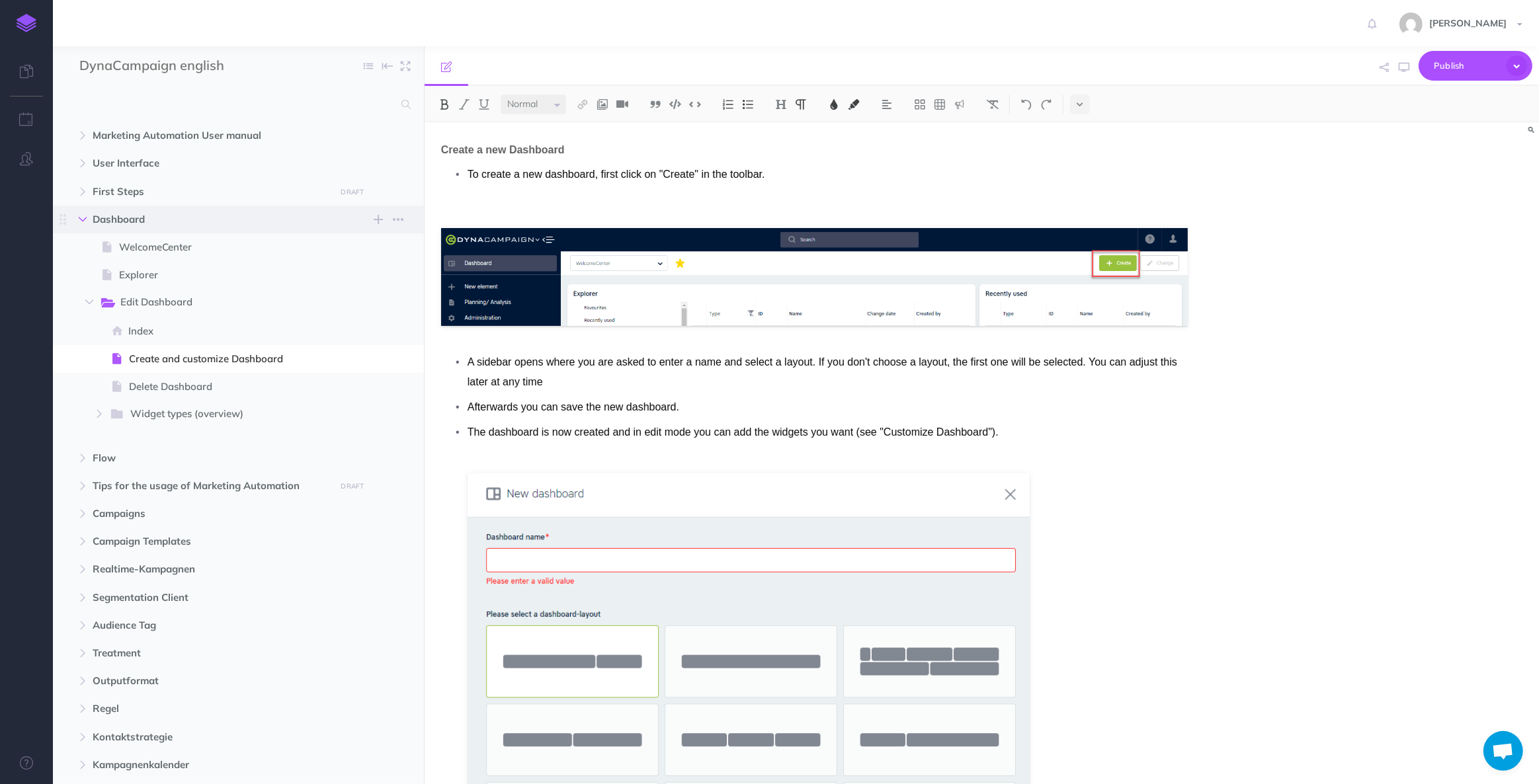
click at [86, 216] on icon "button" at bounding box center [83, 219] width 8 height 8
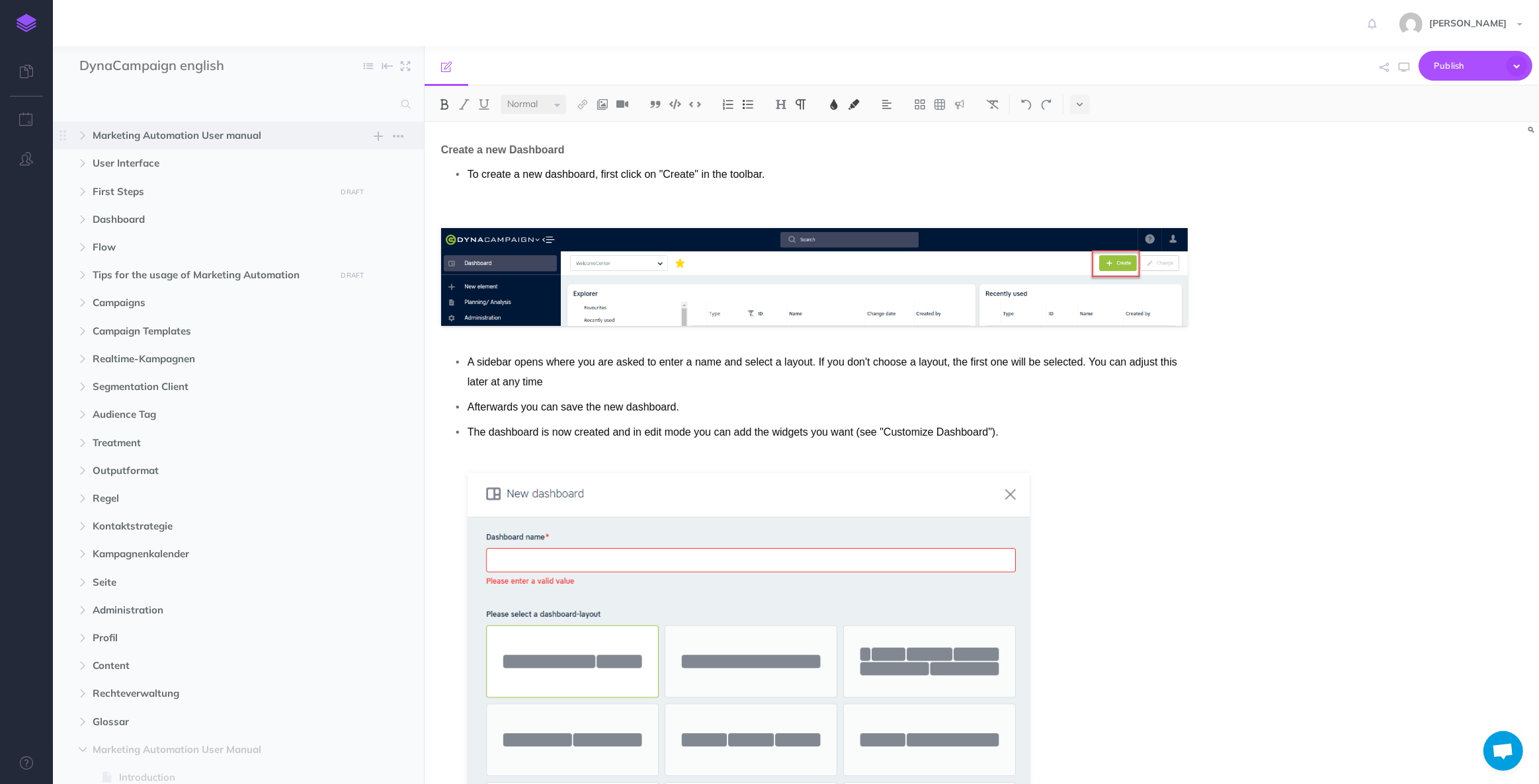
click at [151, 137] on span "Marketing Automation User manual" at bounding box center [210, 136] width 235 height 16
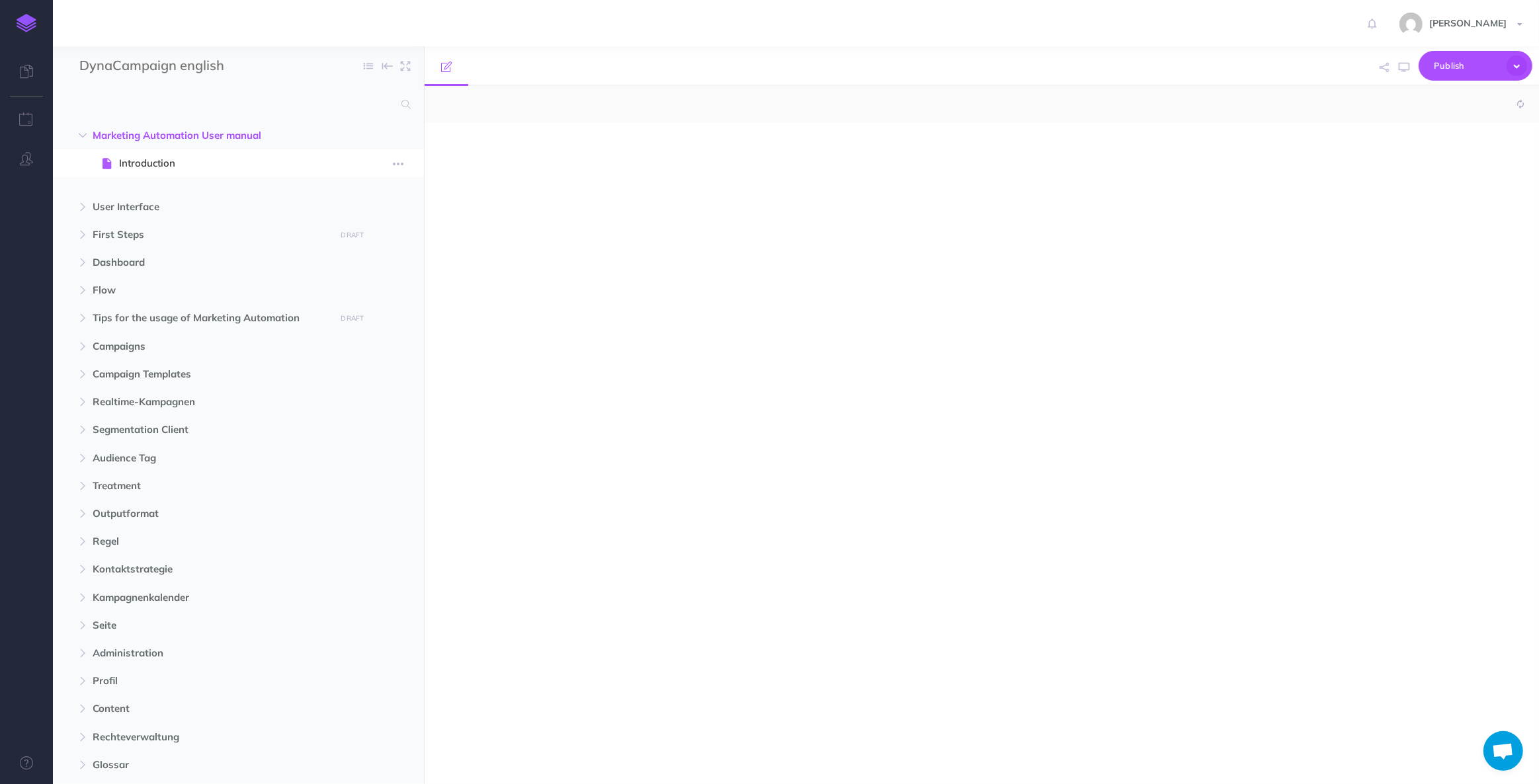
select select "null"
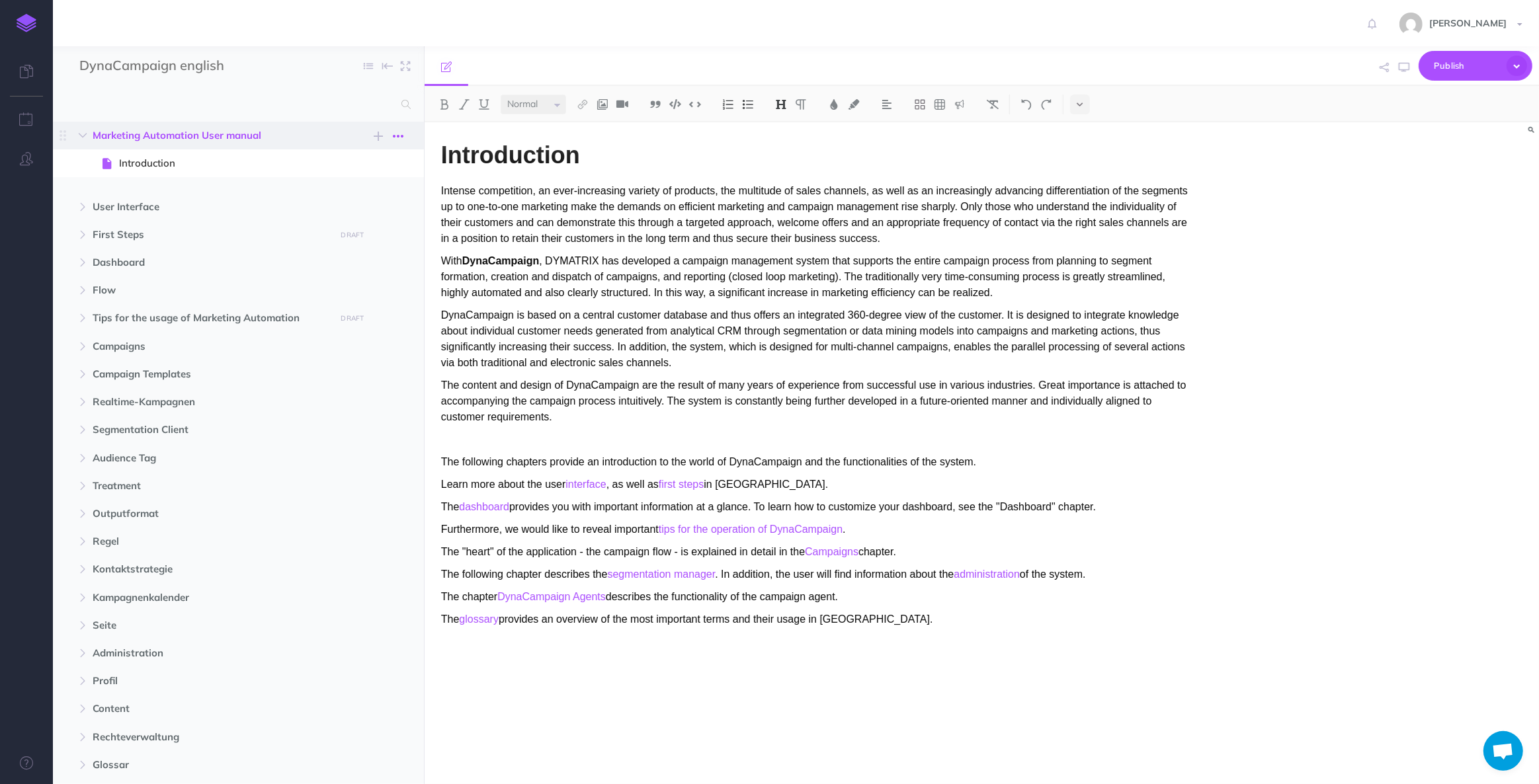
click at [402, 135] on icon "button" at bounding box center [398, 137] width 11 height 16
click at [250, 137] on span "Marketing Automation User manual" at bounding box center [210, 136] width 235 height 16
click at [188, 128] on span "Marketing Automation User manual" at bounding box center [210, 136] width 235 height 16
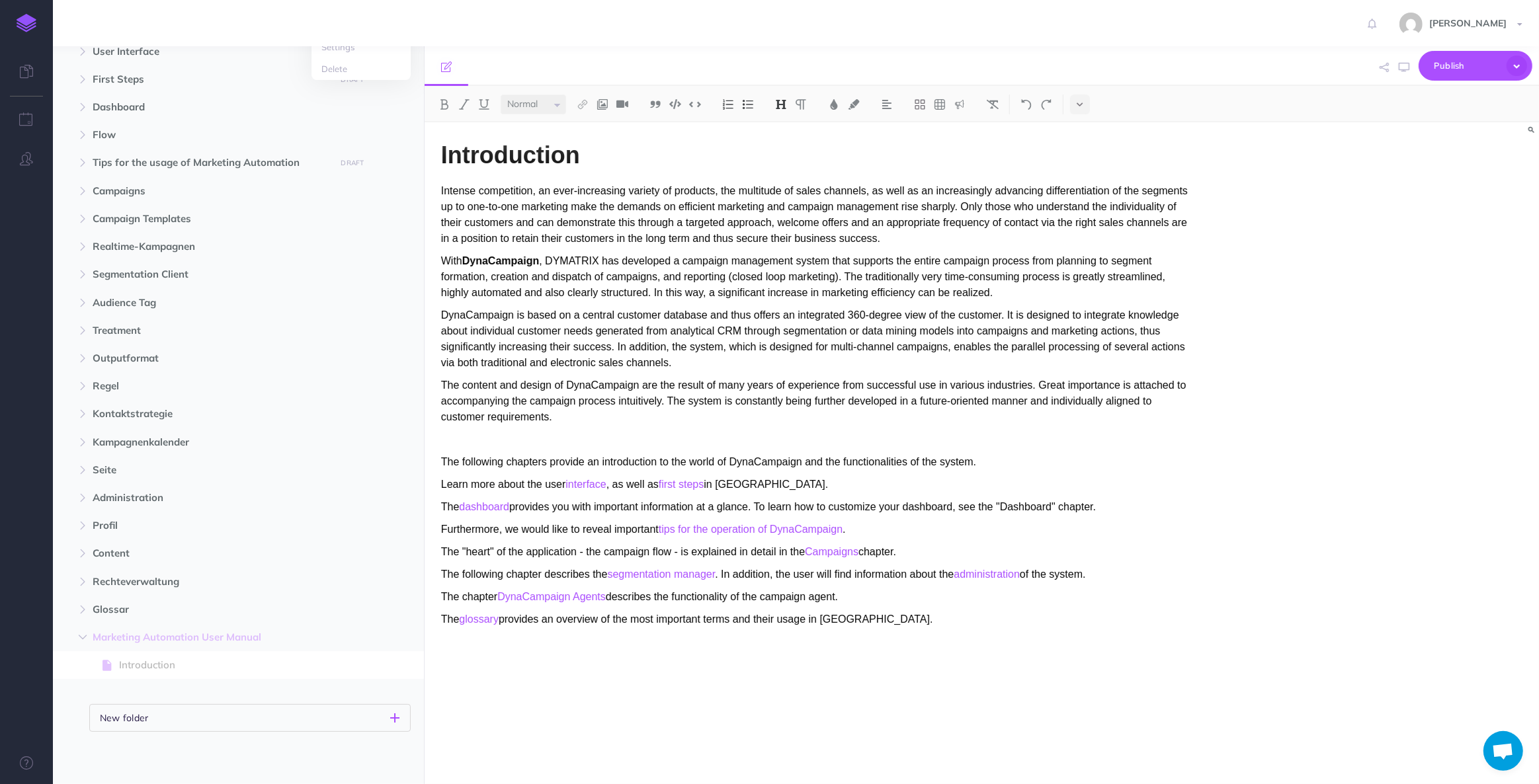
click at [131, 721] on p "New folder" at bounding box center [124, 718] width 49 height 15
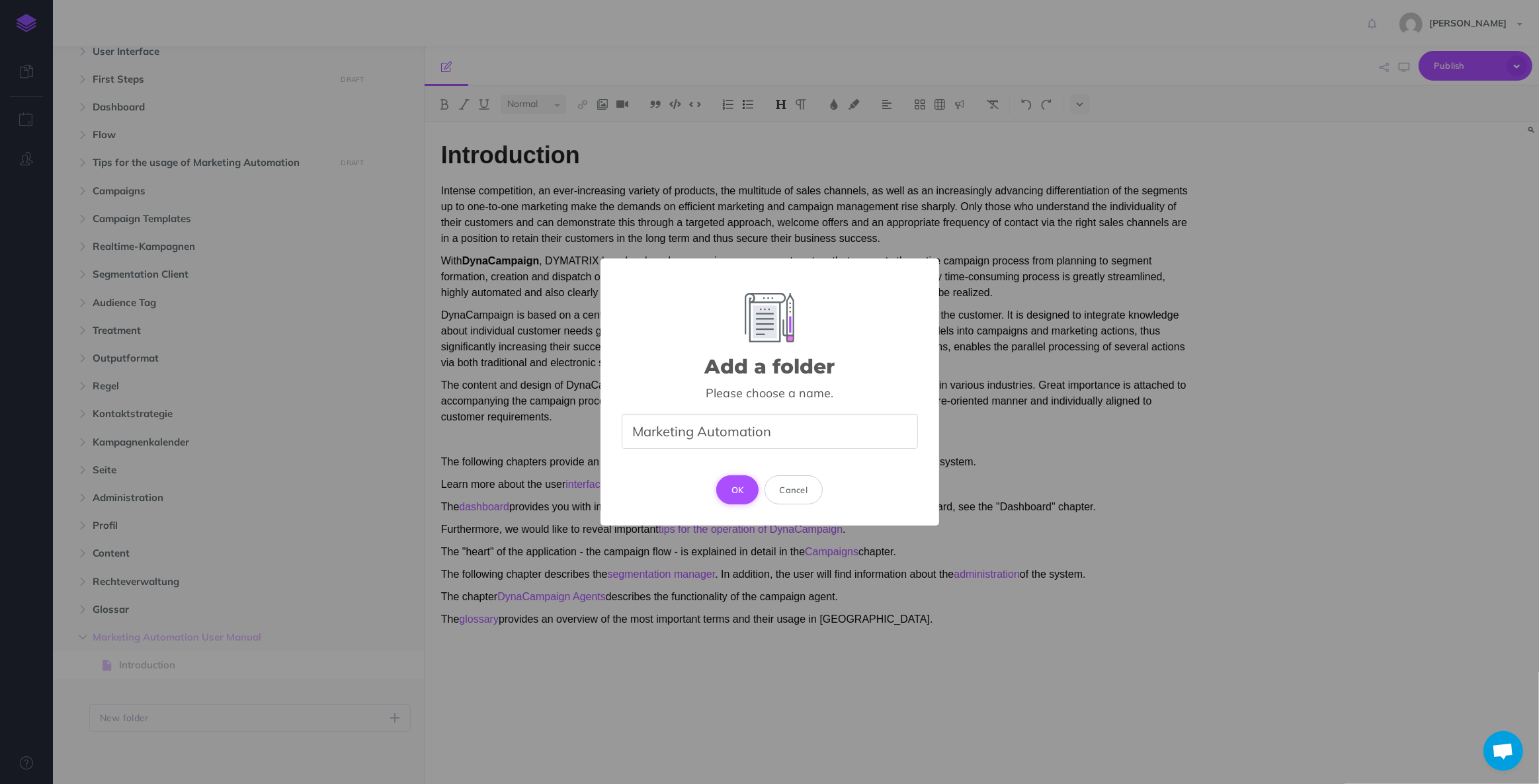
type input "Marketing Automation"
click at [753, 491] on button "OK" at bounding box center [737, 490] width 43 height 29
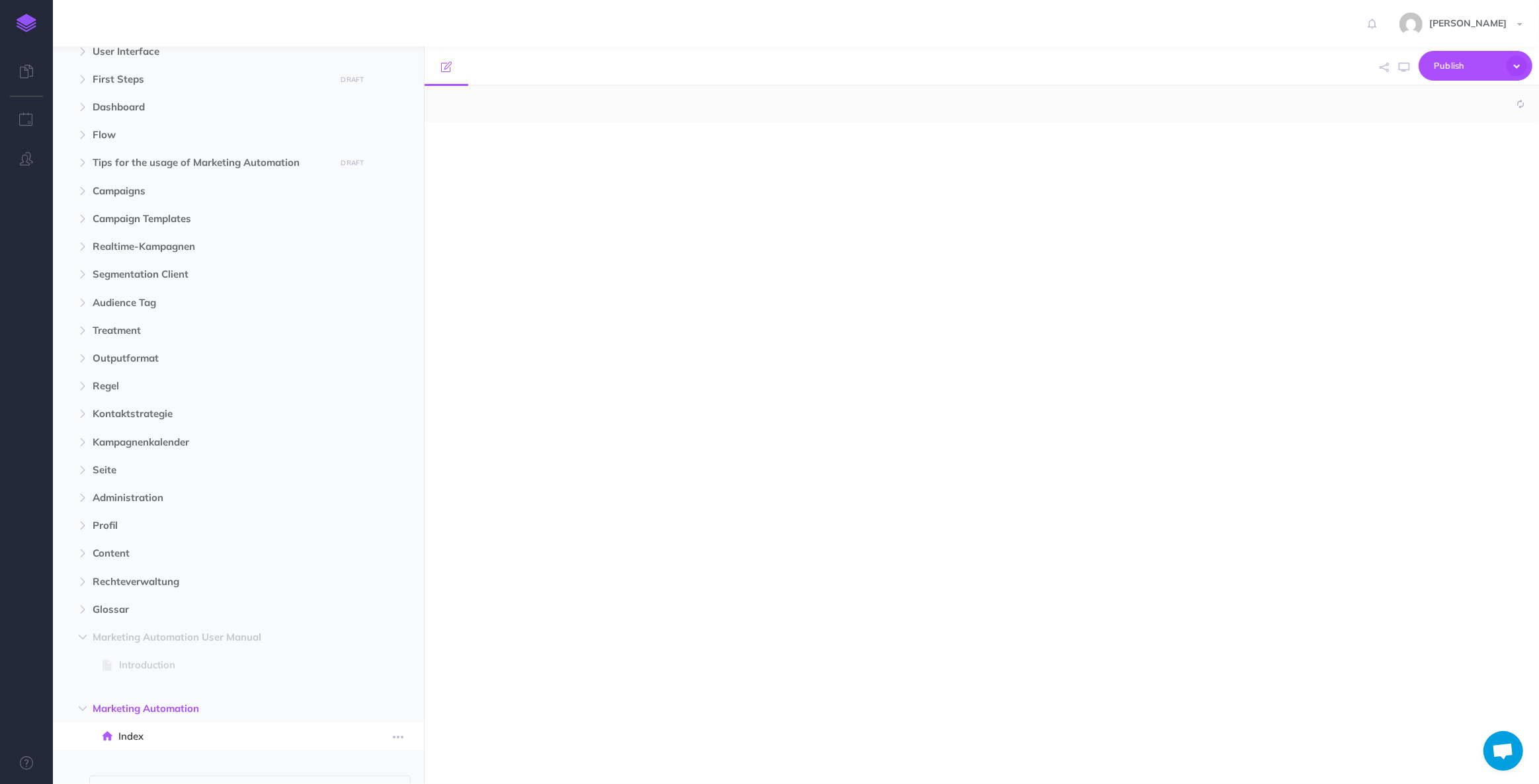
select select "null"
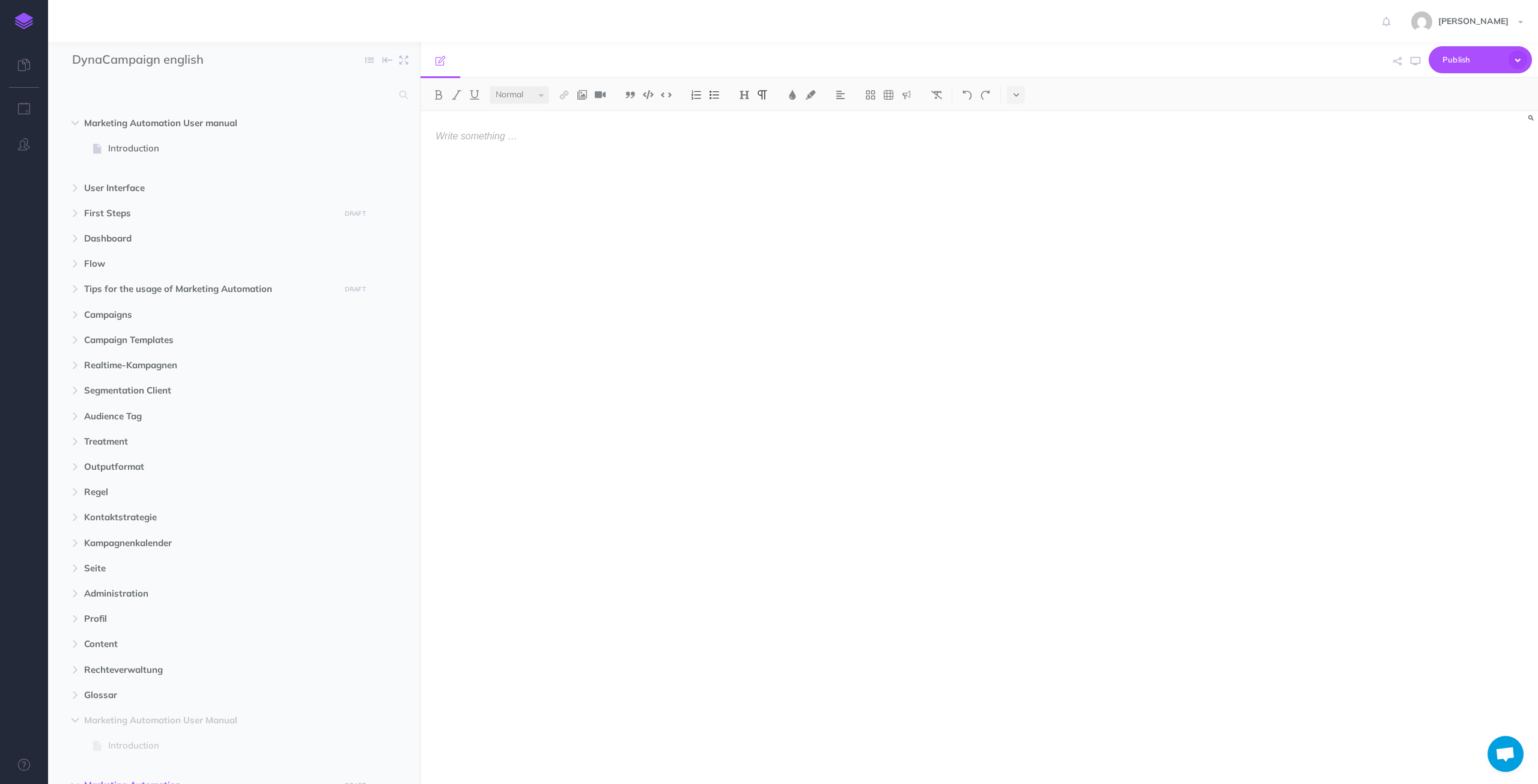
click at [725, 304] on div at bounding box center [812, 441] width 782 height 661
click at [718, 246] on div at bounding box center [812, 441] width 782 height 661
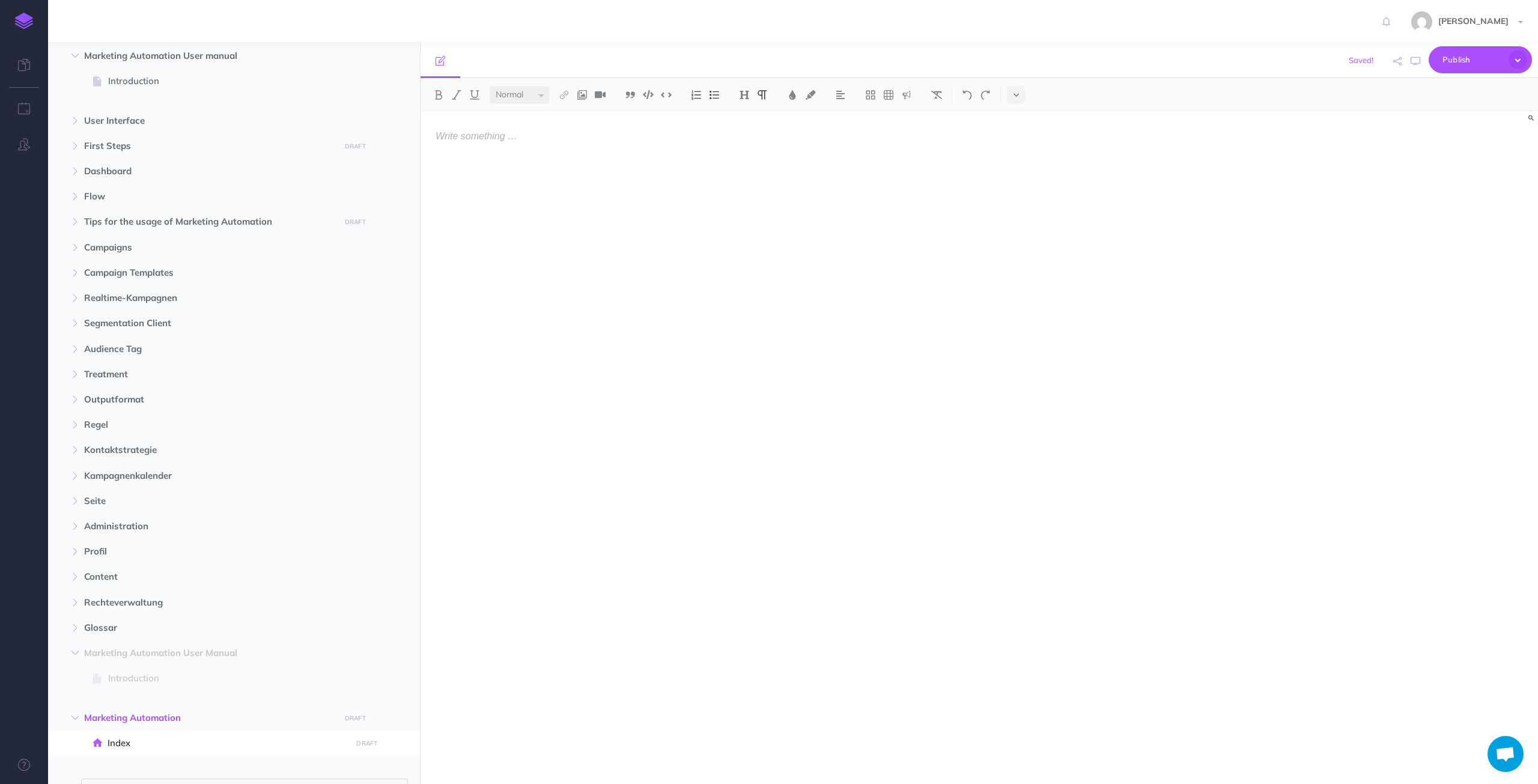
scroll to position [136, 0]
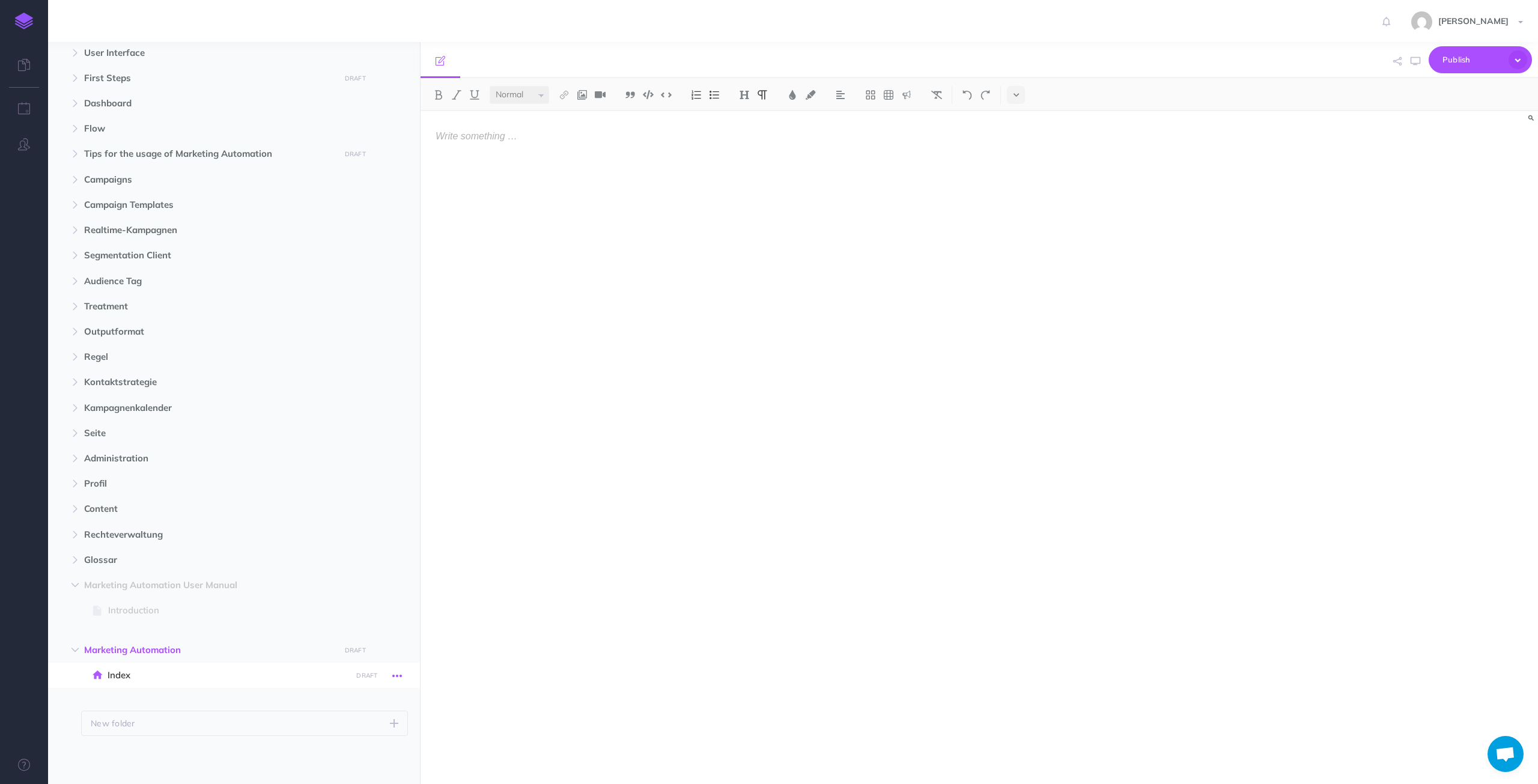
click at [400, 678] on icon "button" at bounding box center [397, 676] width 10 height 14
click at [367, 711] on link "Settings" at bounding box center [363, 757] width 90 height 19
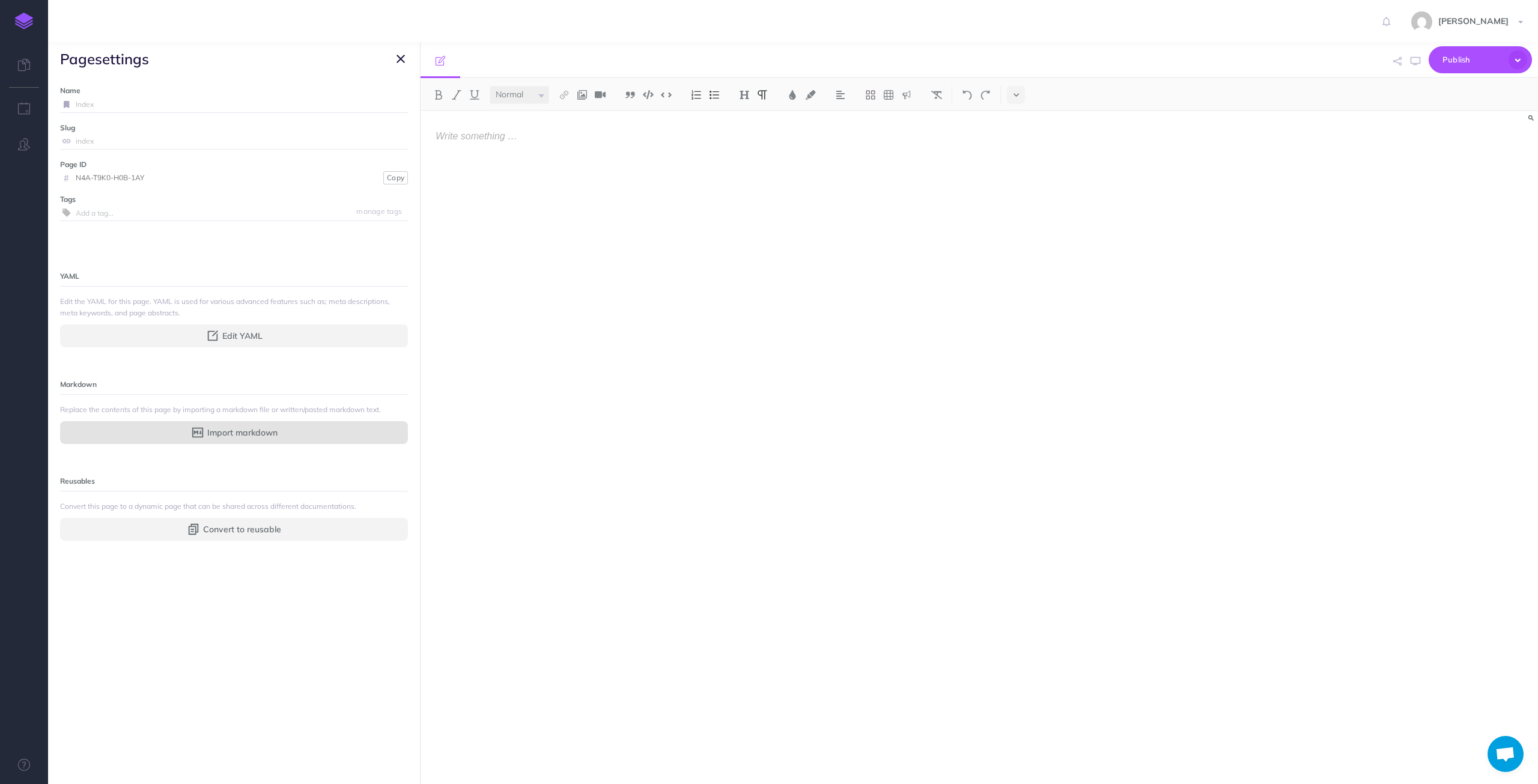
click at [281, 435] on button "Import markdown" at bounding box center [234, 432] width 348 height 23
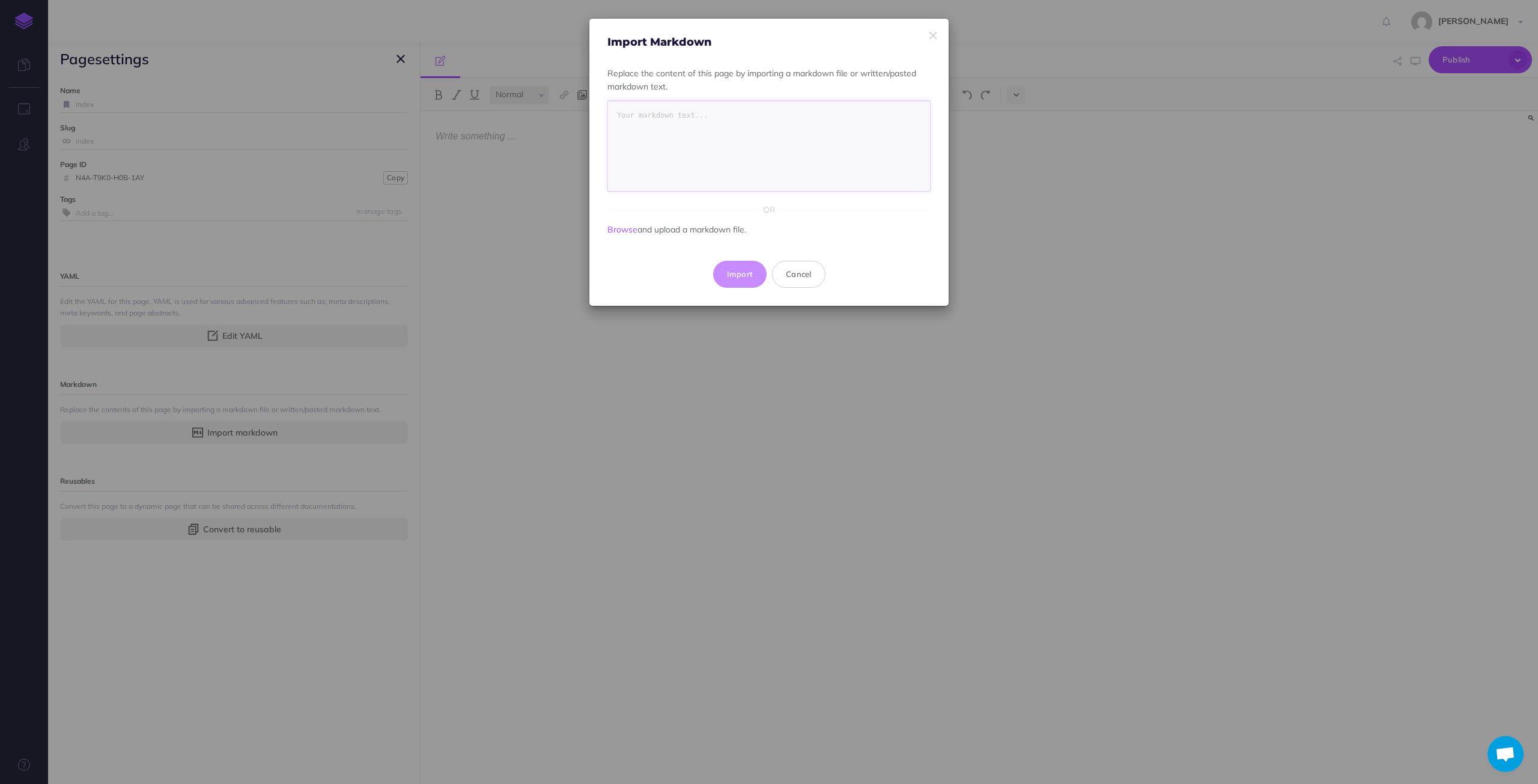
click at [725, 126] on textarea at bounding box center [768, 146] width 322 height 90
paste textarea "# Introduction Intense competition, an ever-increasing variety of products, the…"
type textarea "# Introduction Intense competition, an ever-increasing variety of products, the…"
click at [744, 274] on button "Import" at bounding box center [740, 274] width 54 height 27
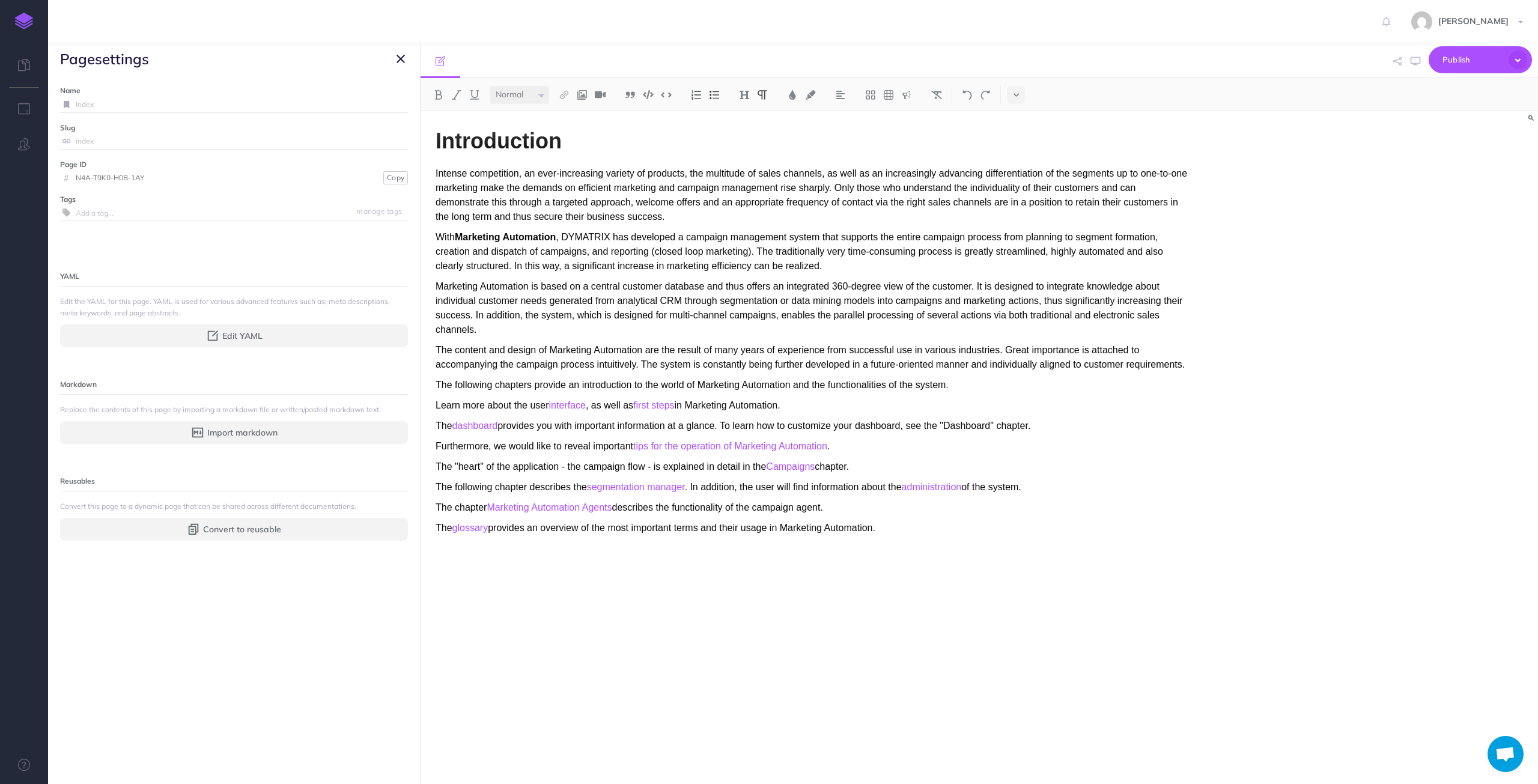
click at [402, 64] on icon "button" at bounding box center [400, 58] width 8 height 14
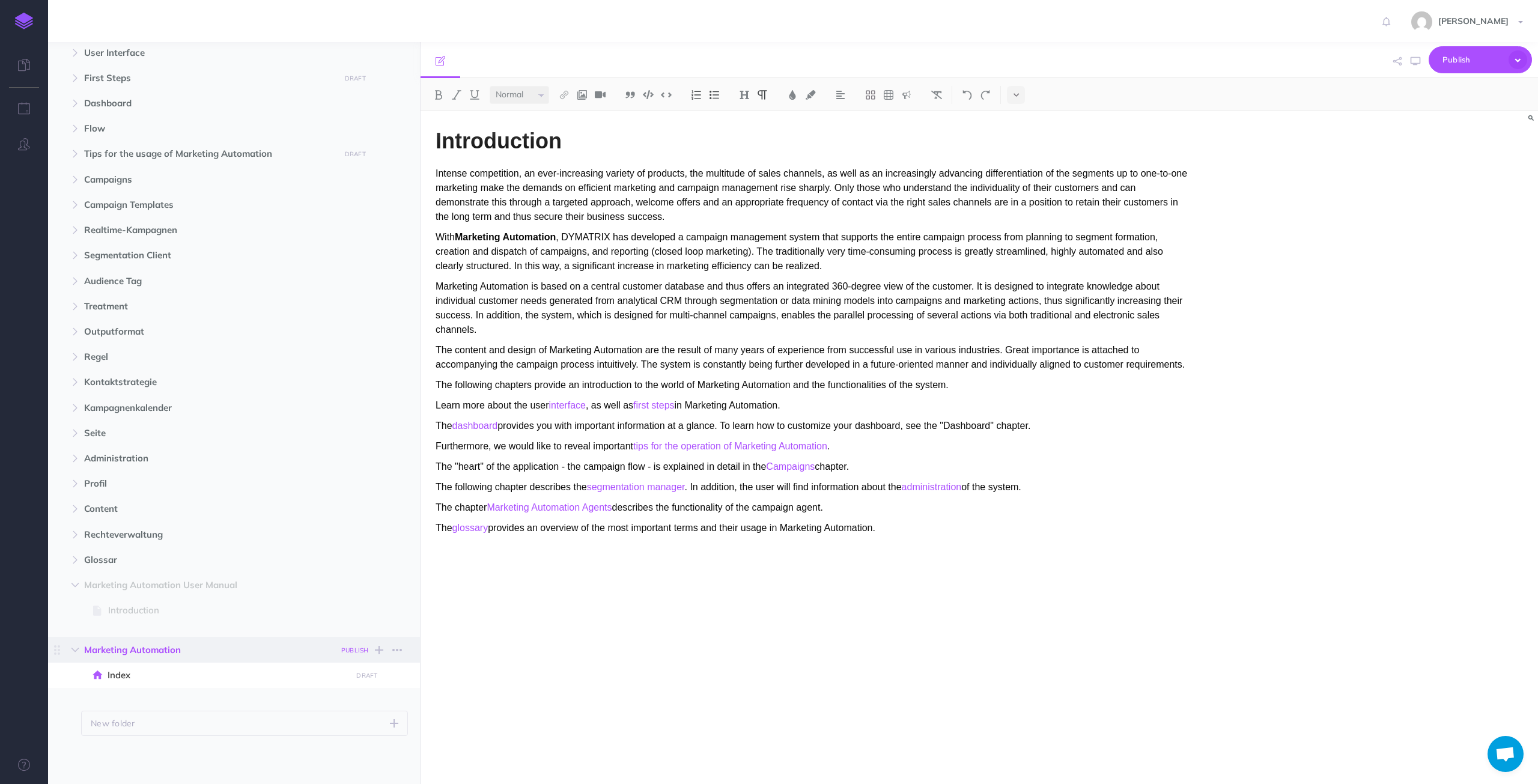
click at [358, 648] on small "PUBLISH" at bounding box center [354, 650] width 27 height 8
click at [353, 711] on button "Publish" at bounding box center [345, 751] width 39 height 20
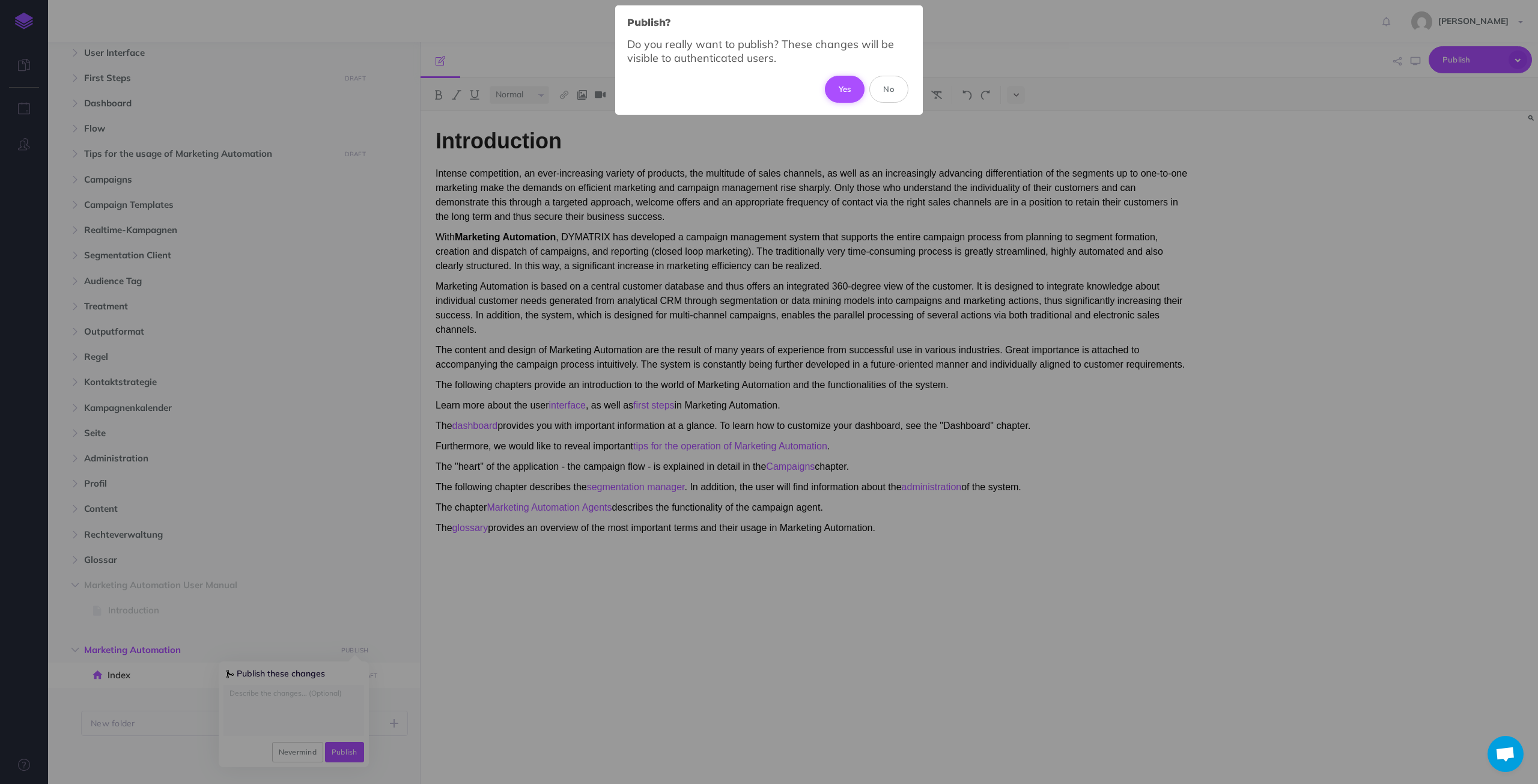
click at [845, 88] on button "Yes" at bounding box center [844, 89] width 40 height 27
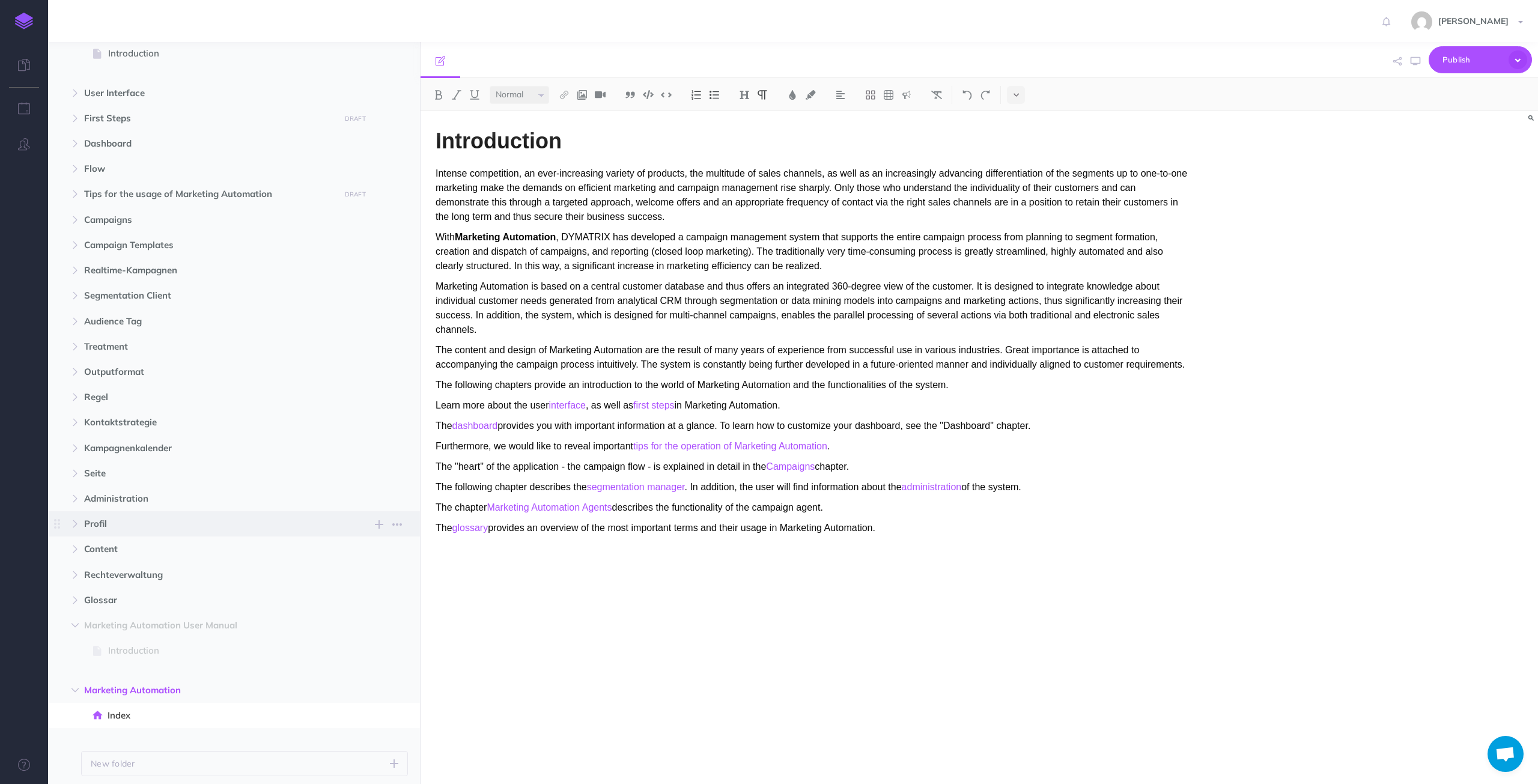
scroll to position [0, 0]
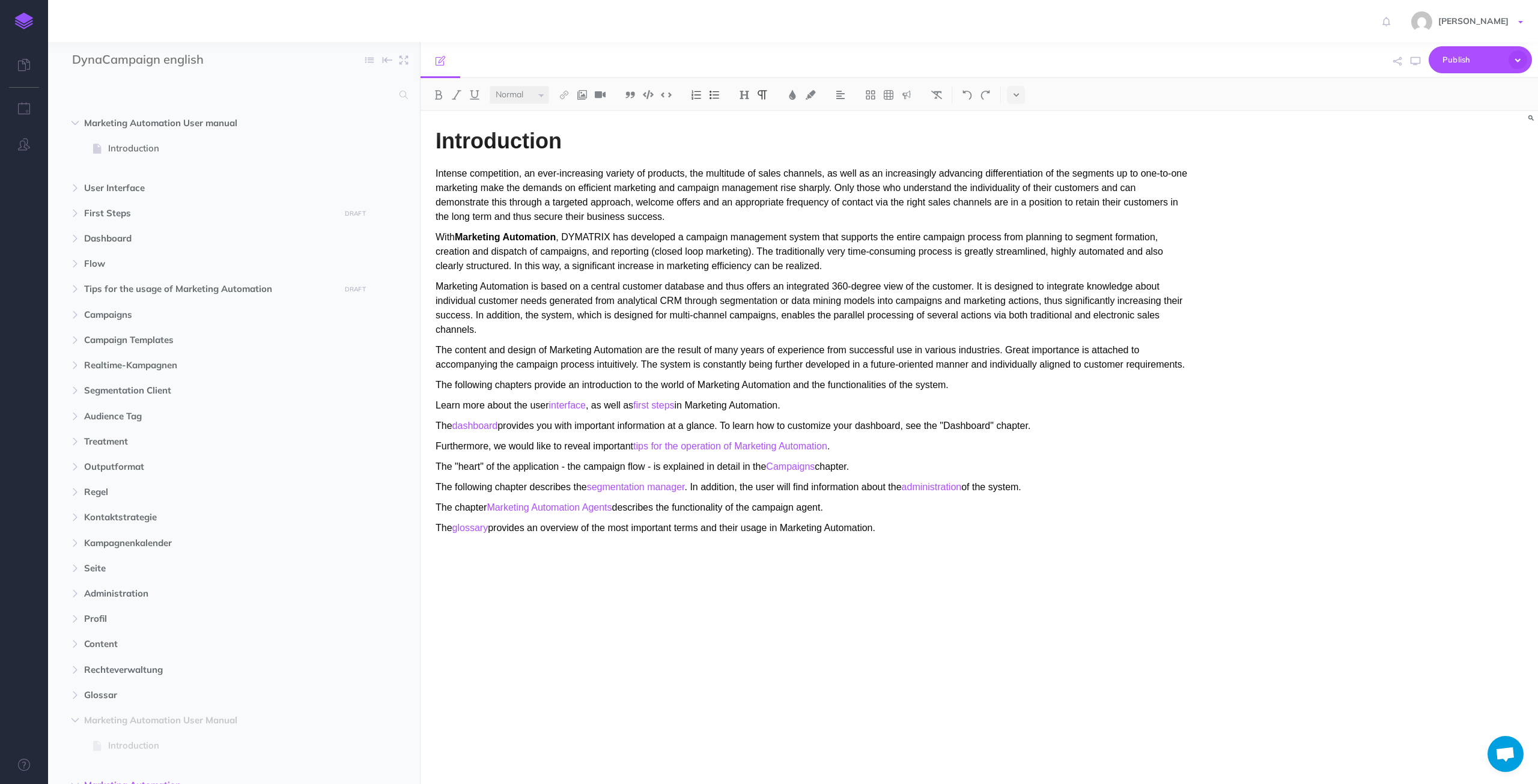
click at [1397, 8] on link "[PERSON_NAME]" at bounding box center [1468, 20] width 139 height 42
click at [1397, 92] on li "Teams" at bounding box center [1451, 89] width 151 height 15
click at [1397, 14] on link "[PERSON_NAME]" at bounding box center [1468, 20] width 139 height 42
click at [1396, 146] on li "Support" at bounding box center [1451, 150] width 151 height 15
click at [153, 68] on input "DynaCampaign english" at bounding box center [142, 60] width 141 height 18
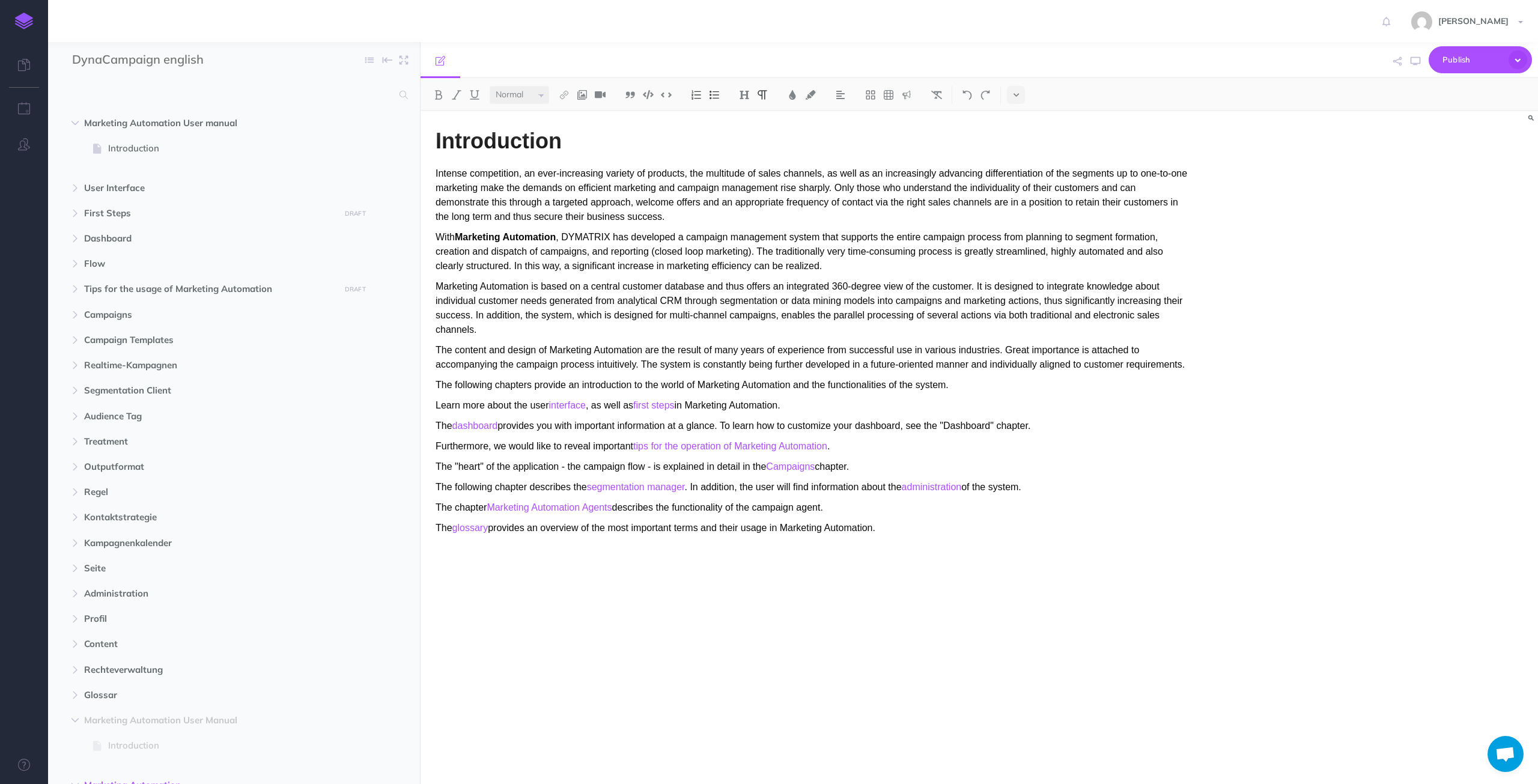
click at [264, 67] on div "DynaCampaign english Collapse all Expand all Expand to root folders" at bounding box center [234, 59] width 372 height 36
click at [27, 113] on icon "button" at bounding box center [24, 108] width 12 height 12
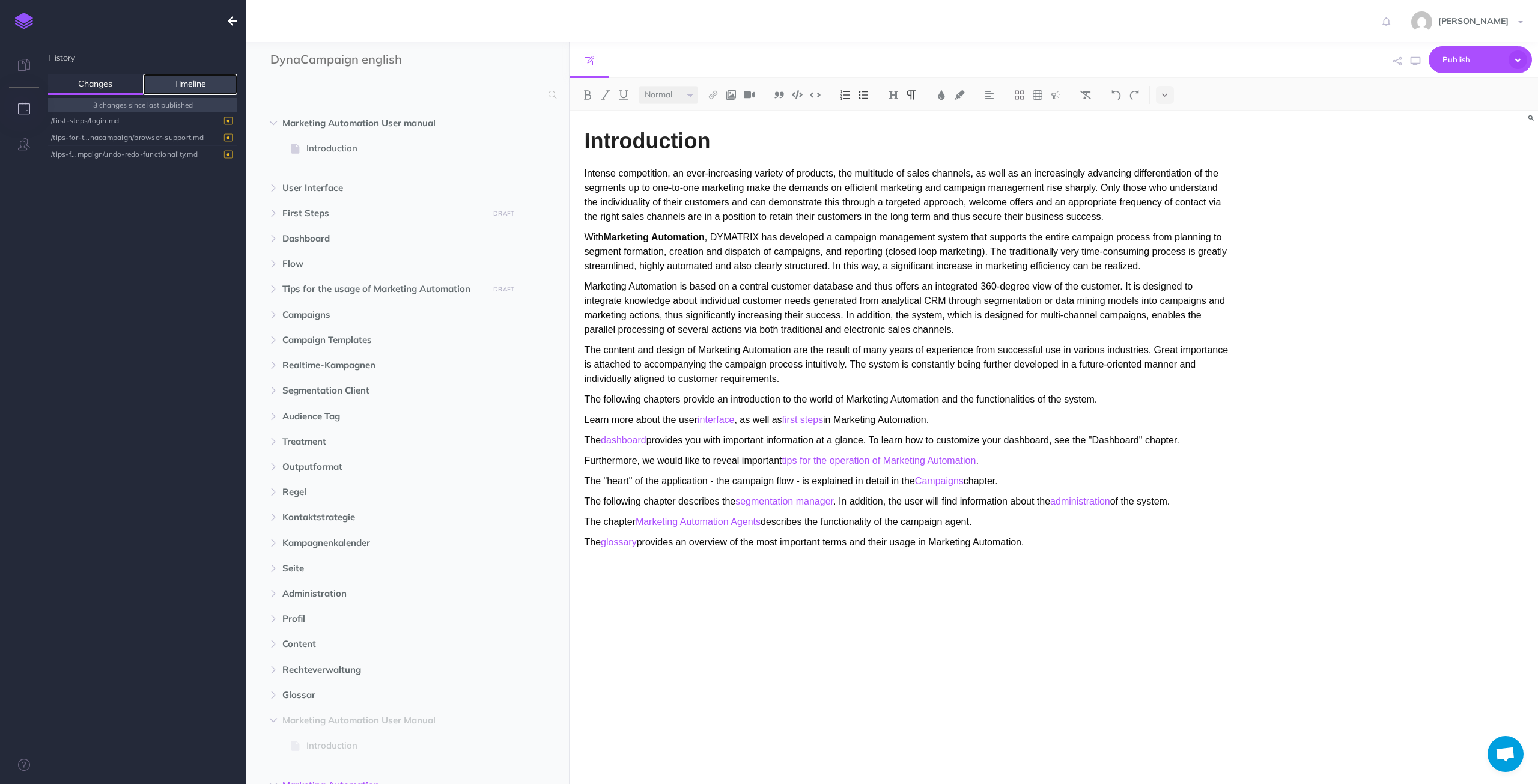
click at [190, 82] on link "Timeline" at bounding box center [190, 84] width 95 height 21
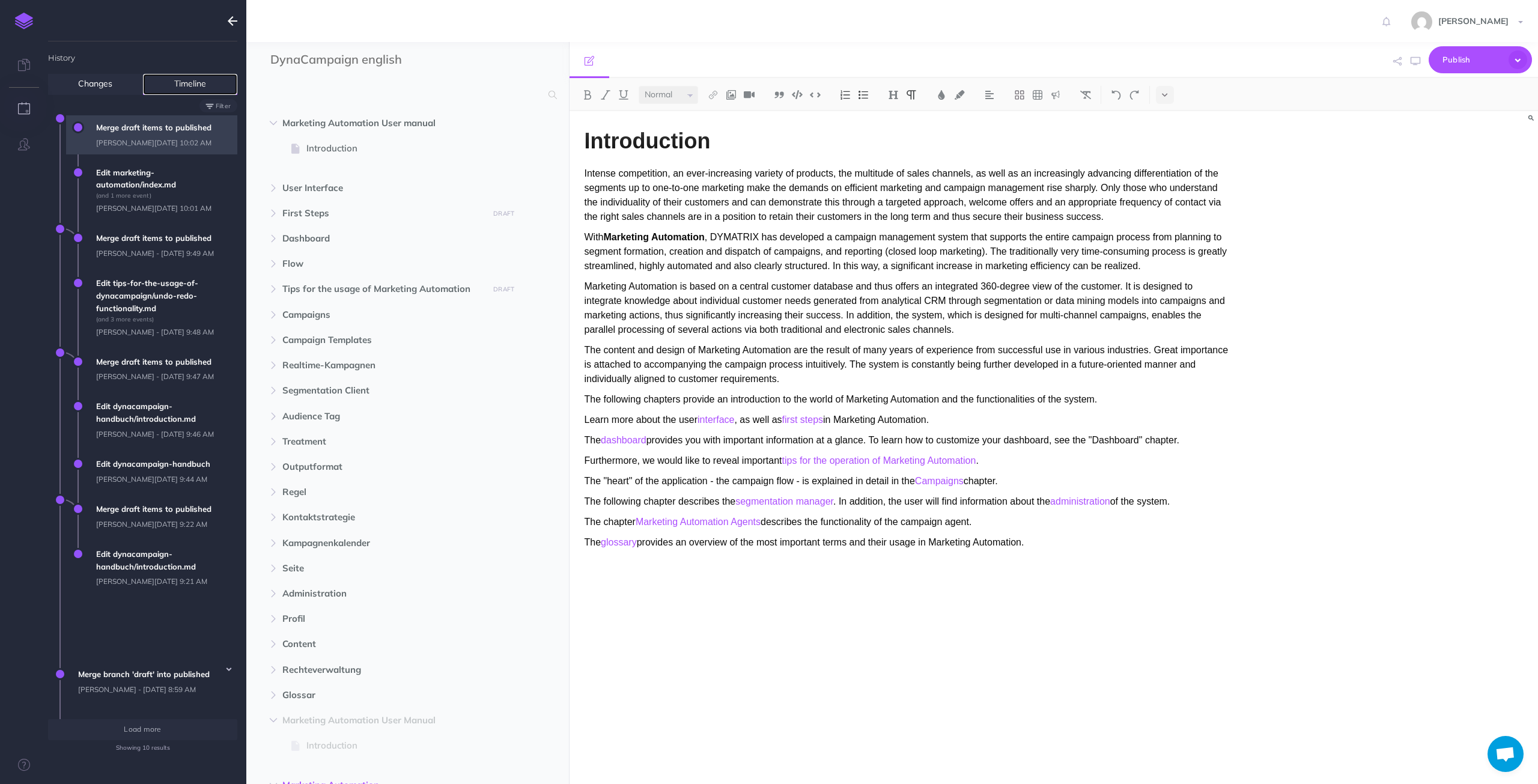
scroll to position [46, 0]
click at [146, 711] on span "Load more" at bounding box center [143, 729] width 37 height 9
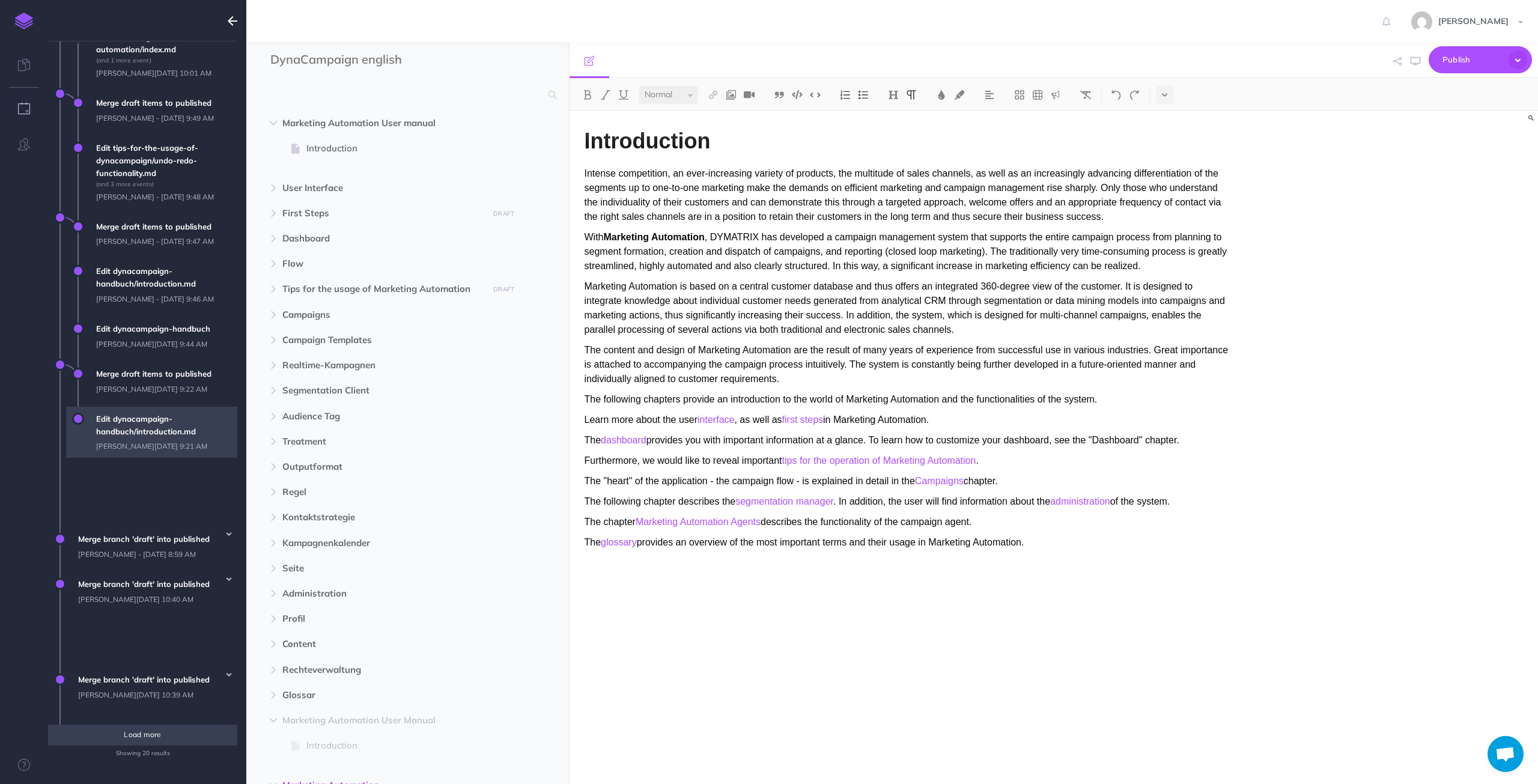
scroll to position [159, 0]
click at [117, 711] on button "Load more" at bounding box center [143, 734] width 190 height 20
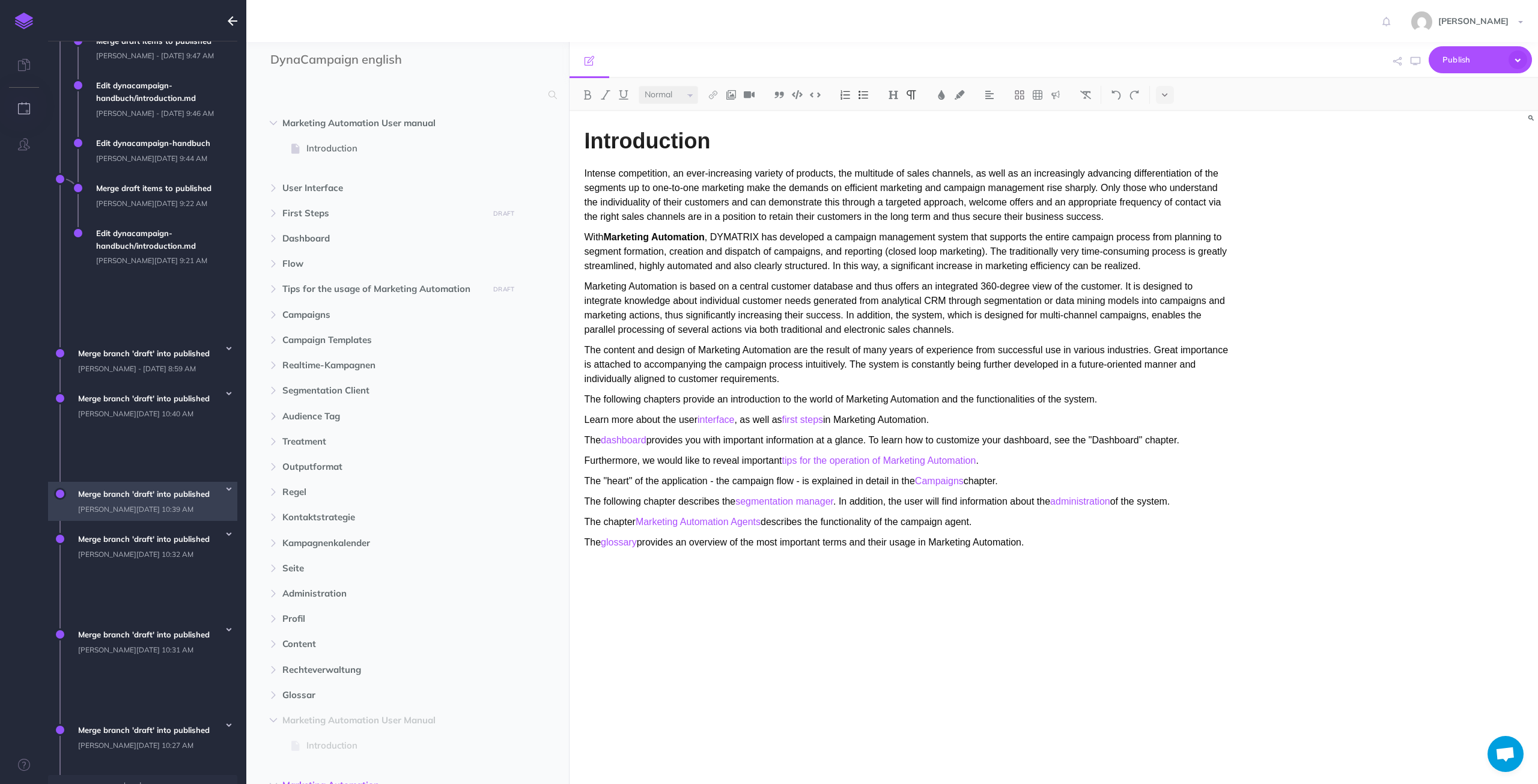
scroll to position [328, 0]
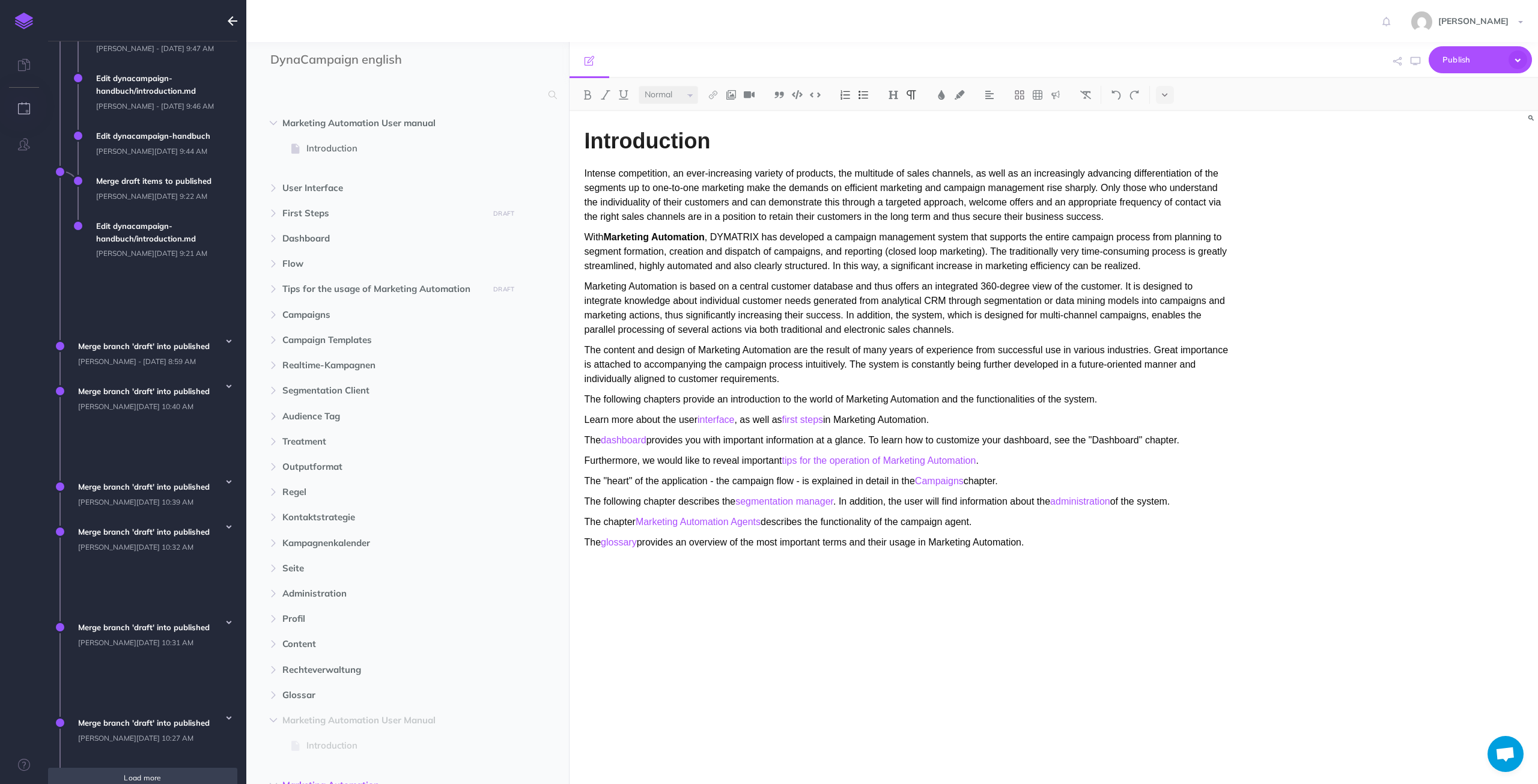
click at [151, 711] on span "Load more" at bounding box center [143, 778] width 37 height 9
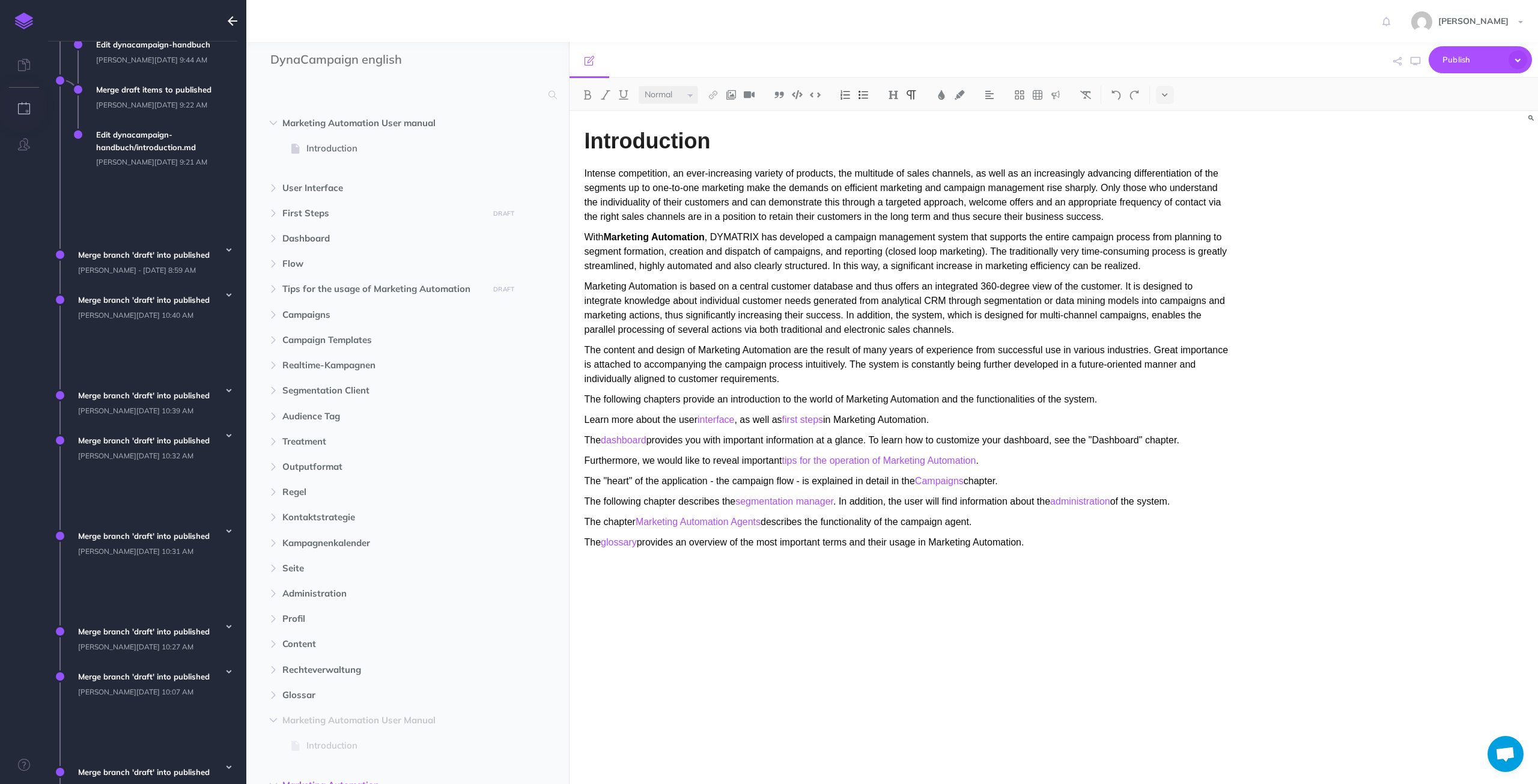
scroll to position [440, 0]
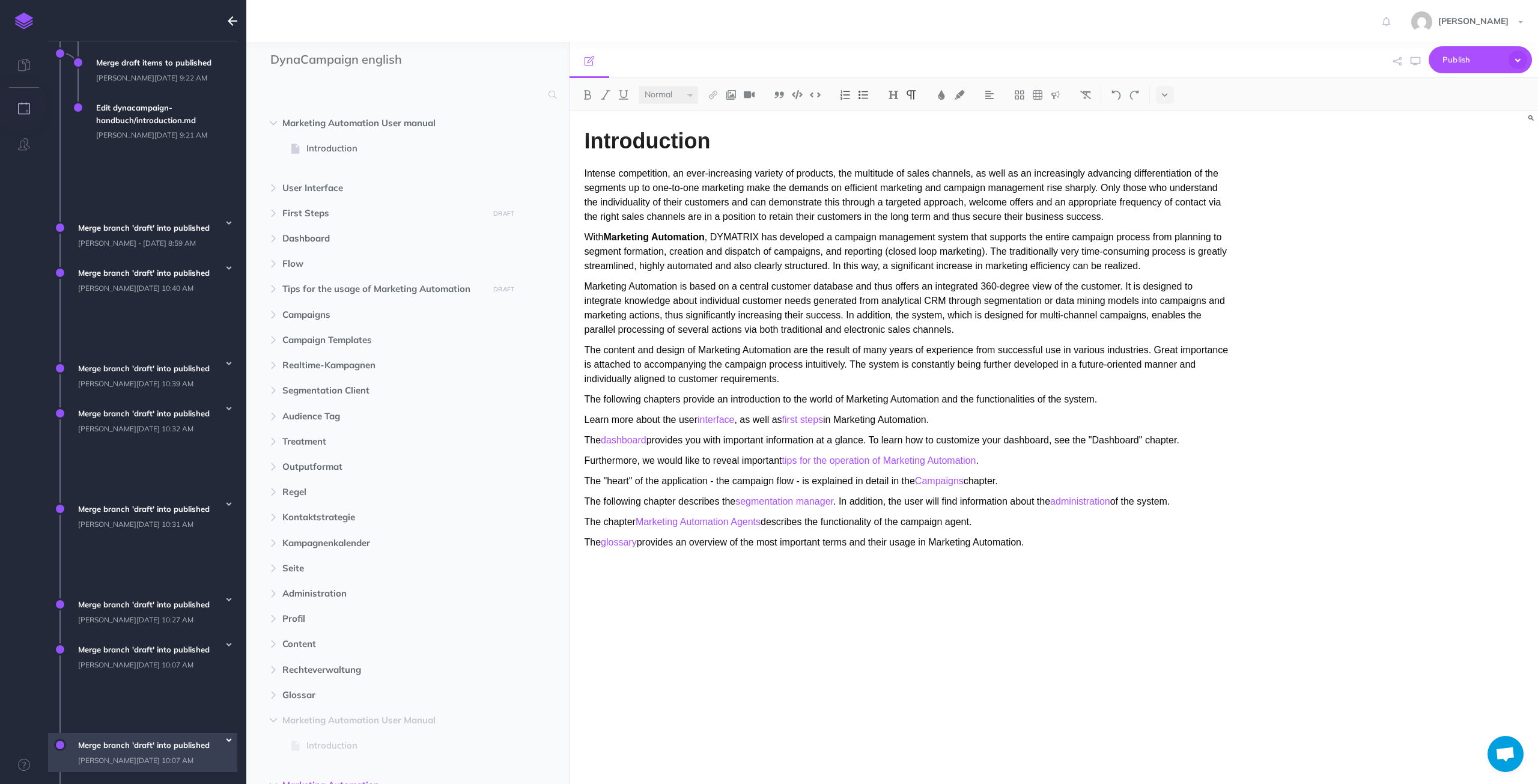
click at [227, 711] on icon "button" at bounding box center [229, 740] width 4 height 7
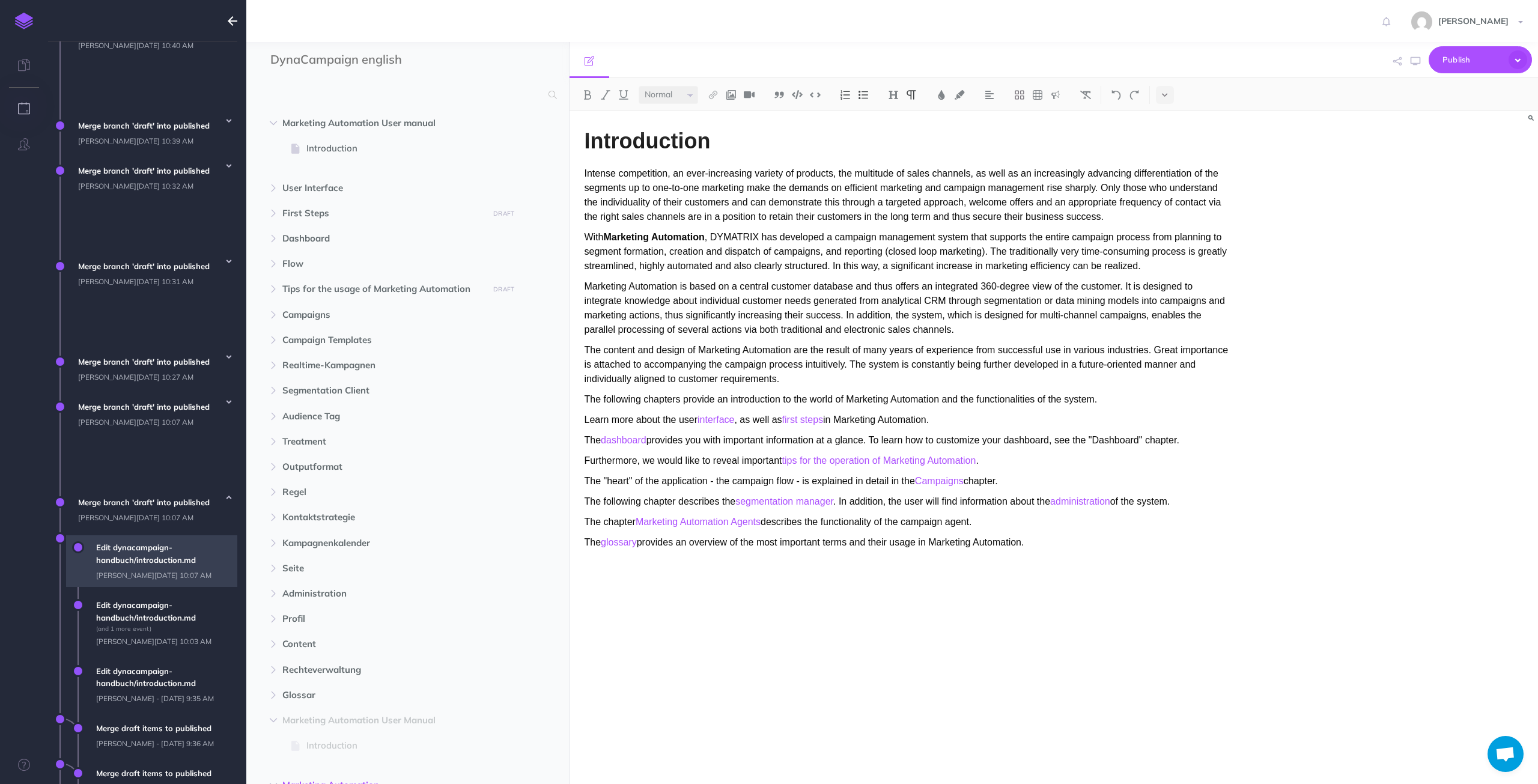
scroll to position [687, 0]
click at [148, 538] on span "Edit dynacampaign-handbuch/introduction.md [PERSON_NAME][DATE] 10:07 AM" at bounding box center [164, 563] width 147 height 51
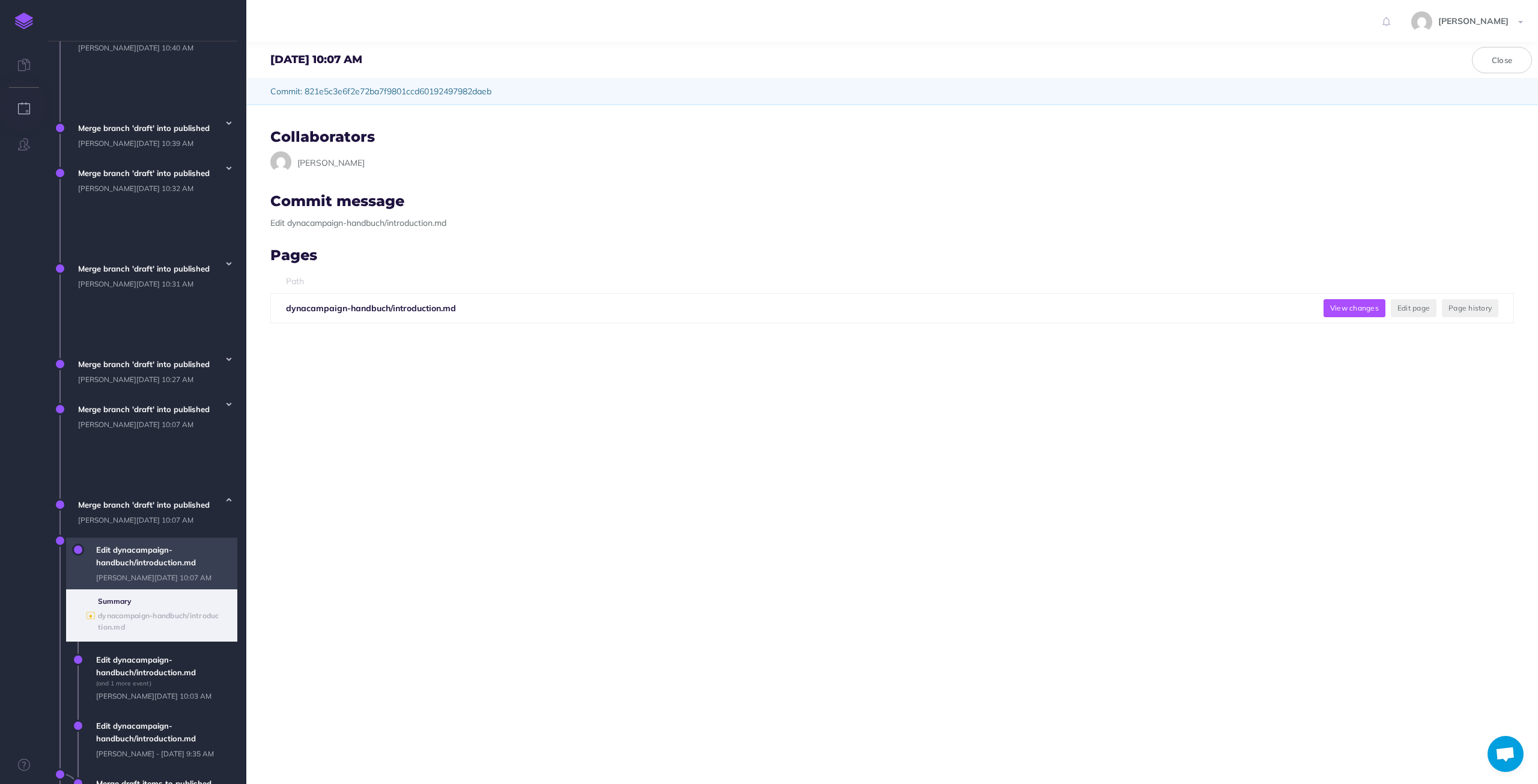
click at [1359, 309] on button "View changes" at bounding box center [1355, 308] width 62 height 18
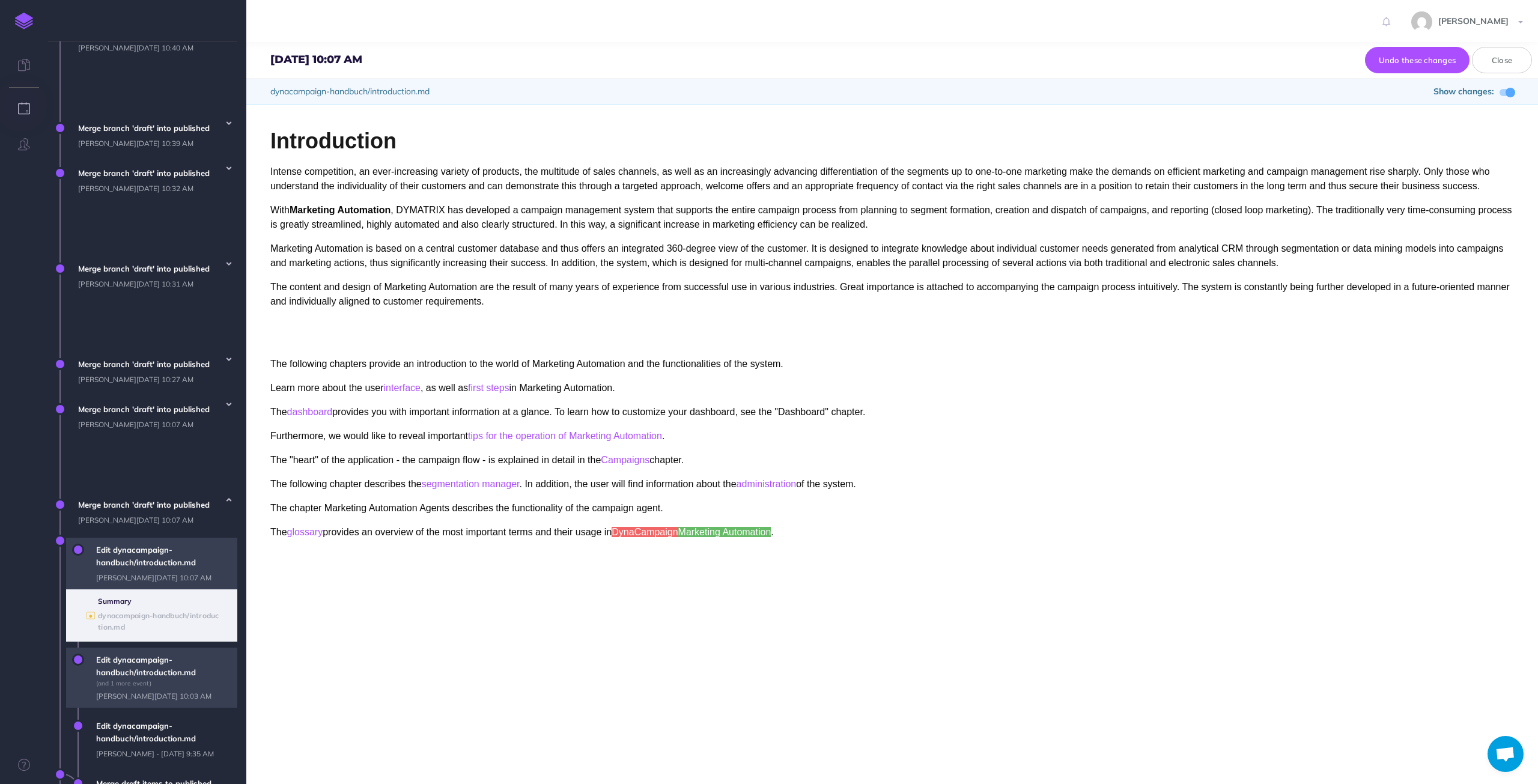
click at [124, 648] on span "Edit dynacampaign-handbuch/introduction.md (and 1 more event) [PERSON_NAME][DAT…" at bounding box center [164, 678] width 147 height 60
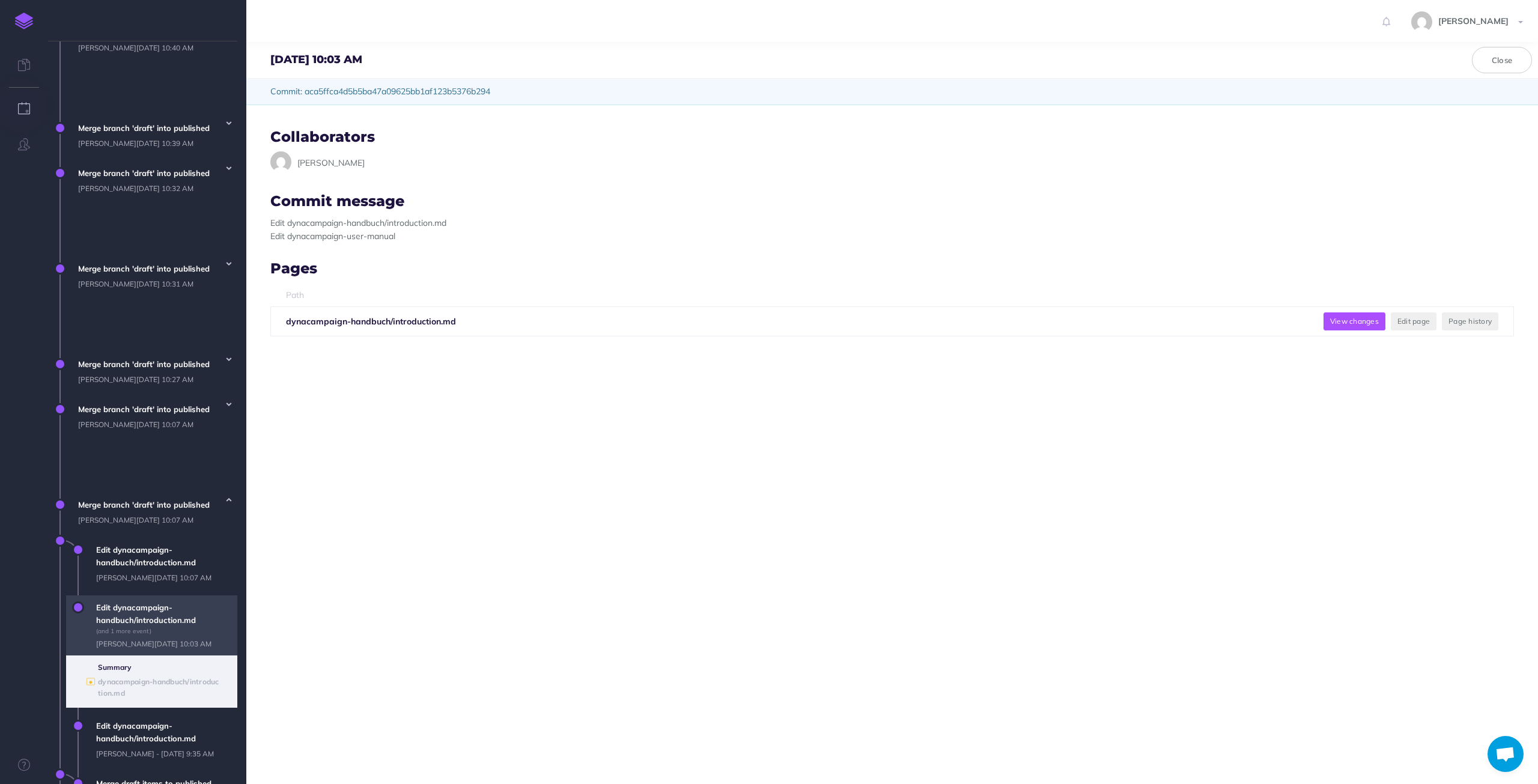
click at [1340, 323] on button "View changes" at bounding box center [1355, 322] width 62 height 18
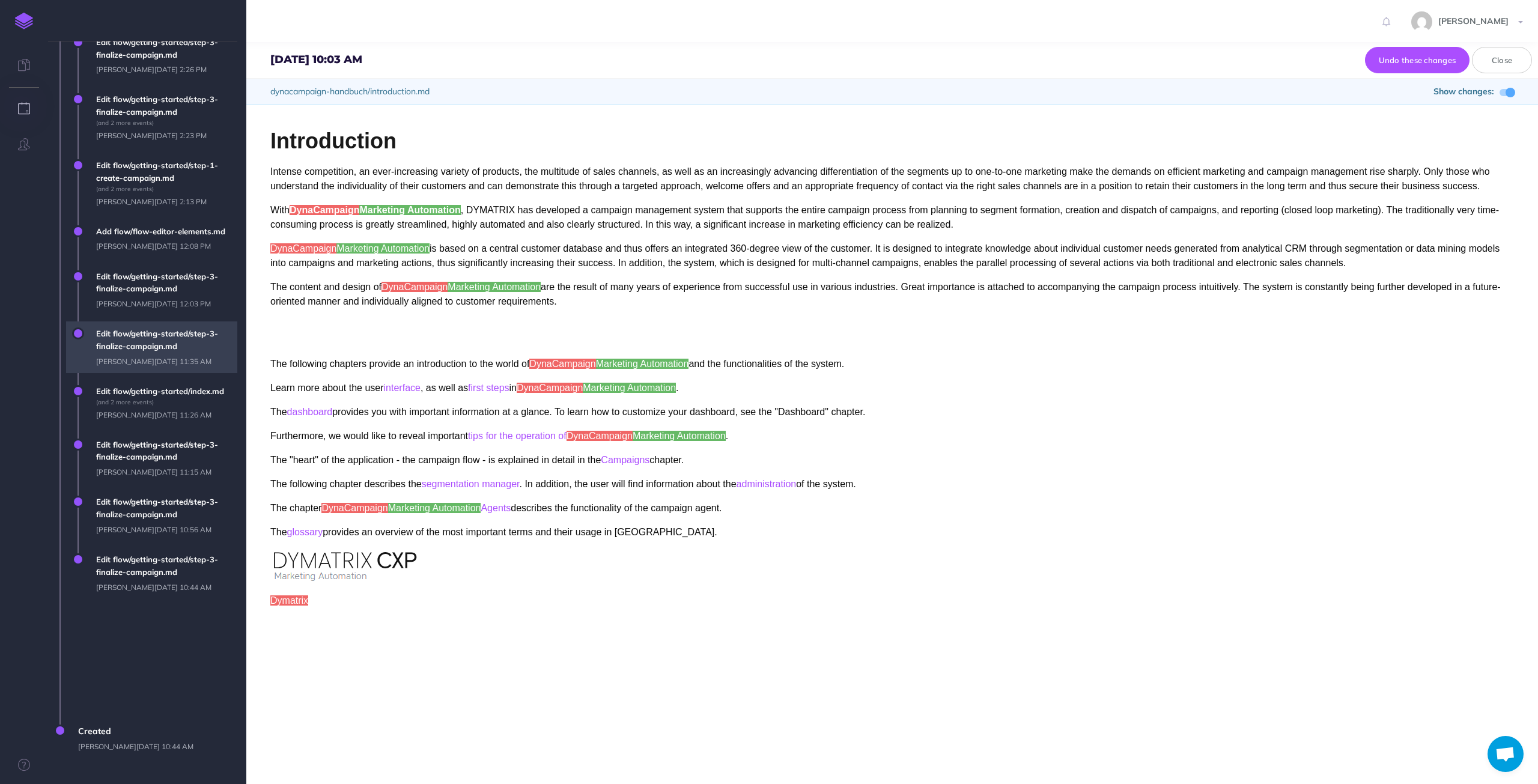
scroll to position [3253, 0]
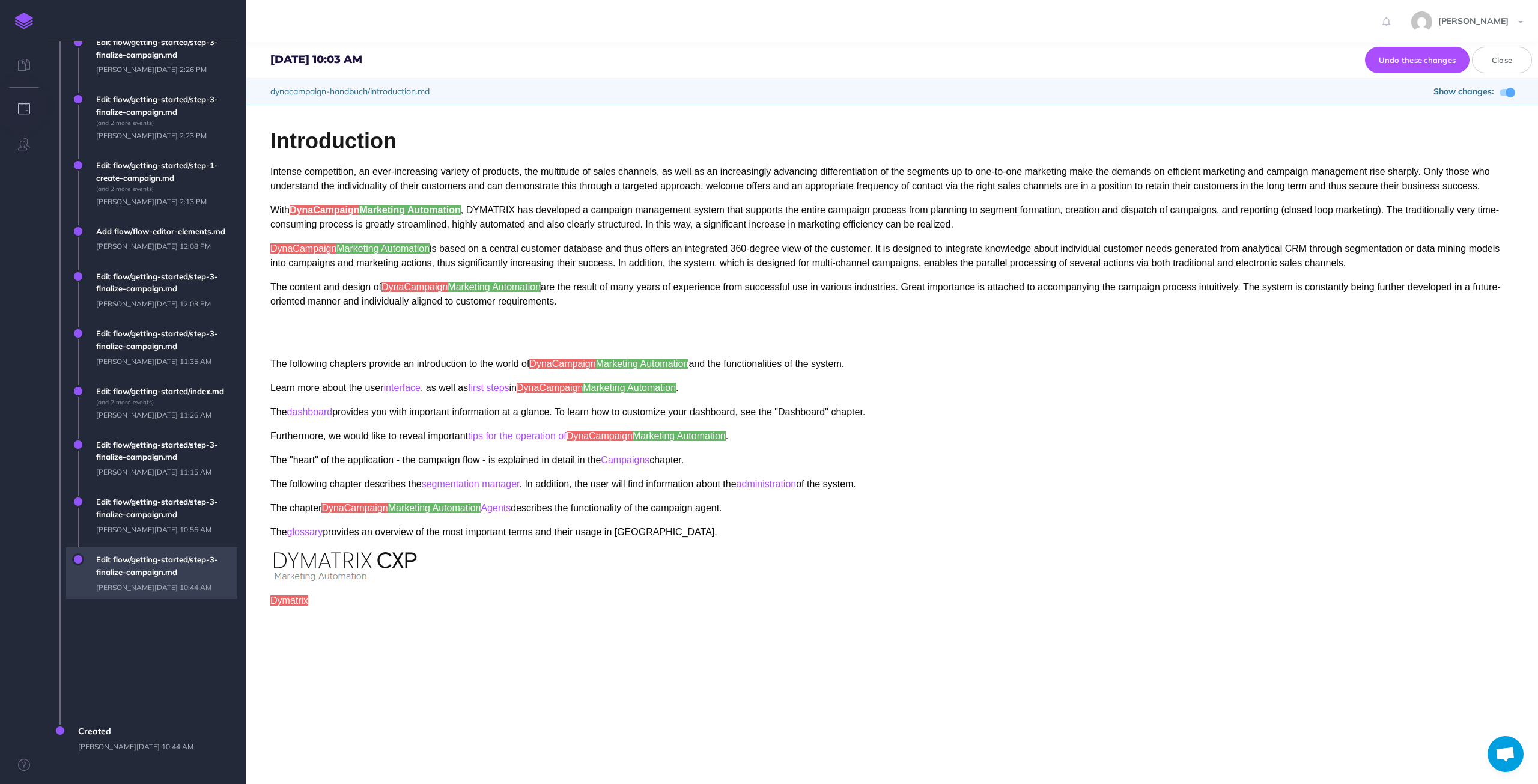
click at [141, 599] on span "Edit flow/getting-started/step-3-finalize-campaign.md [PERSON_NAME][DATE] 10:44…" at bounding box center [164, 573] width 147 height 51
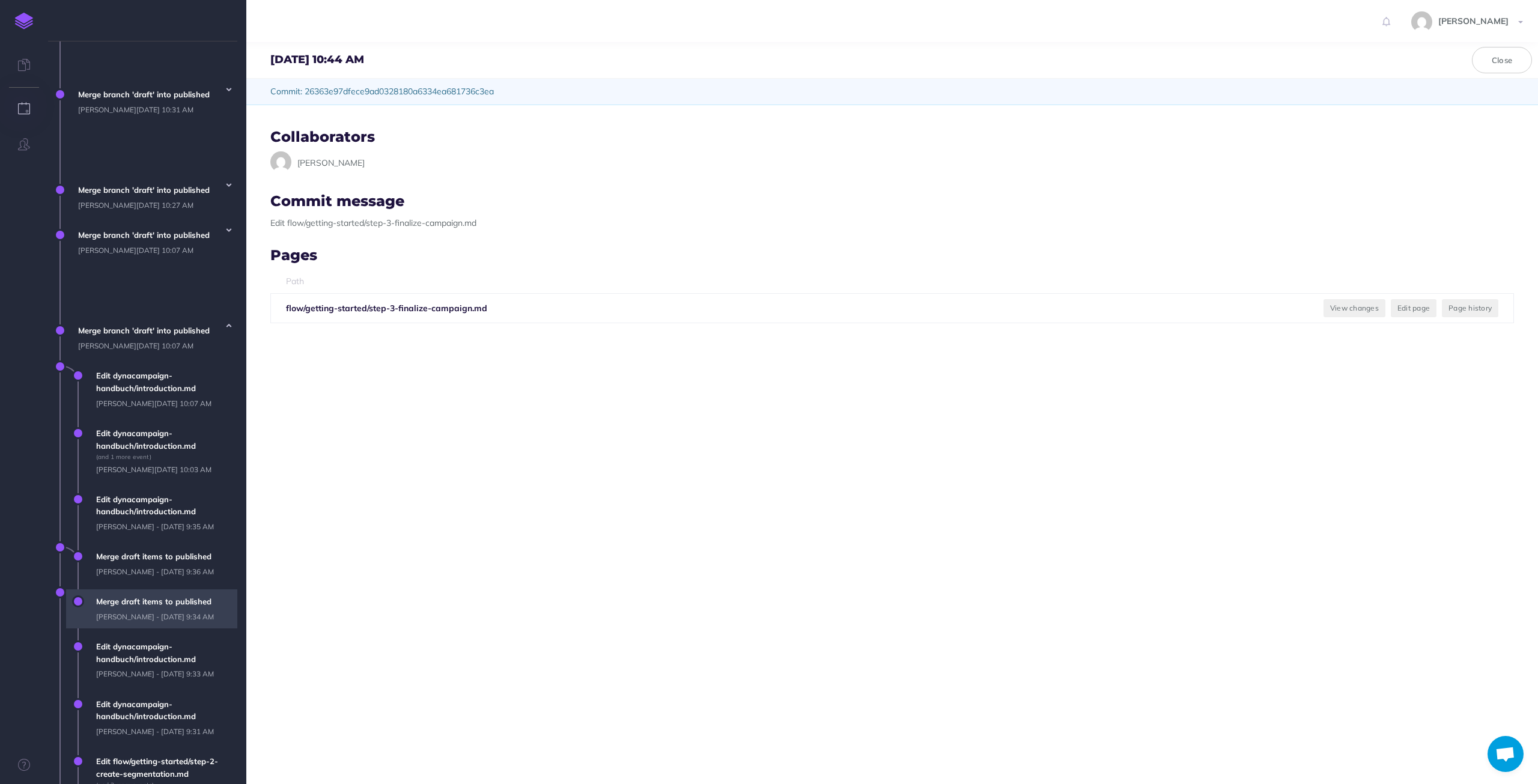
scroll to position [850, 0]
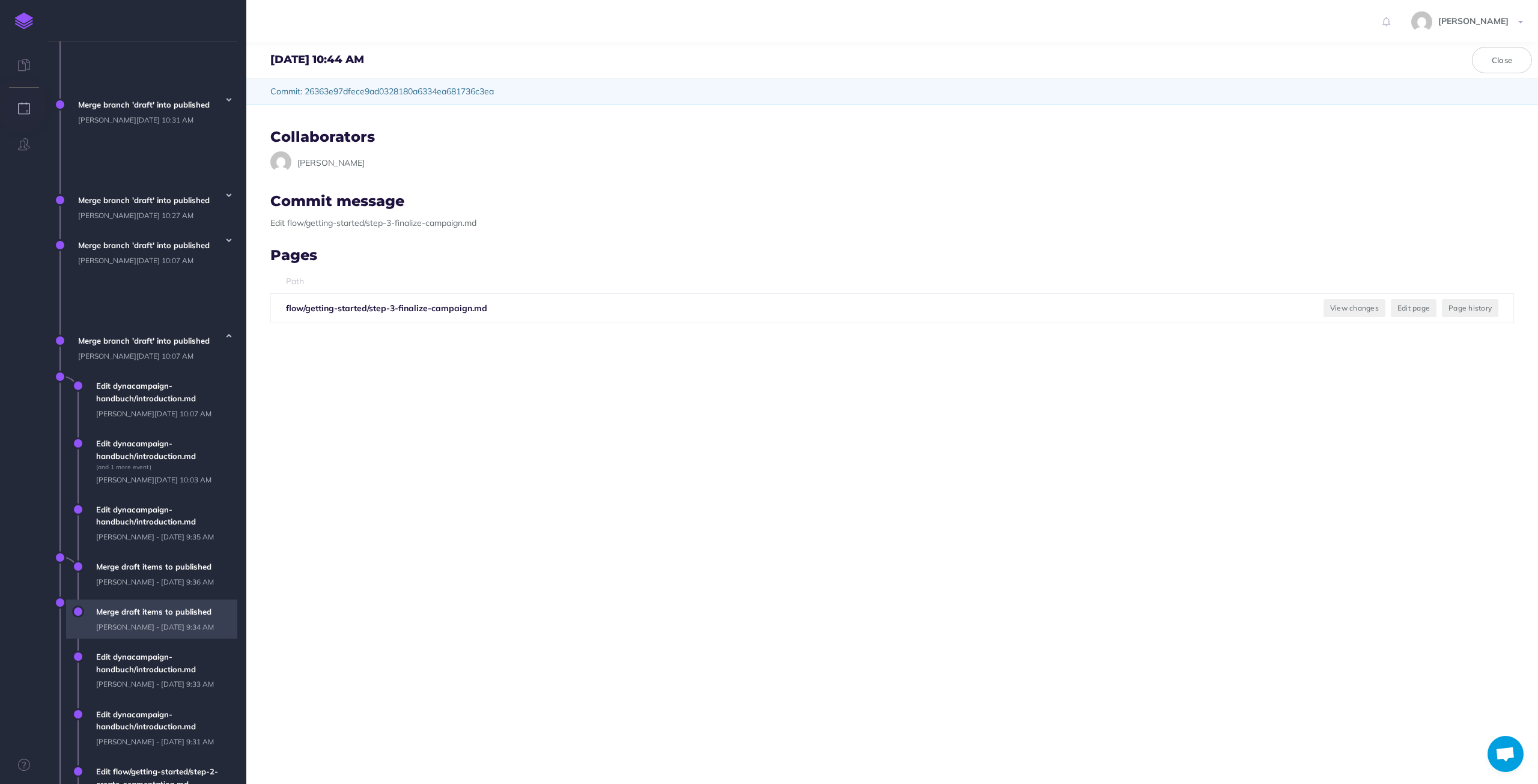
click at [151, 600] on span "Merge draft items to published [PERSON_NAME][DATE] 9:34 AM" at bounding box center [164, 619] width 147 height 39
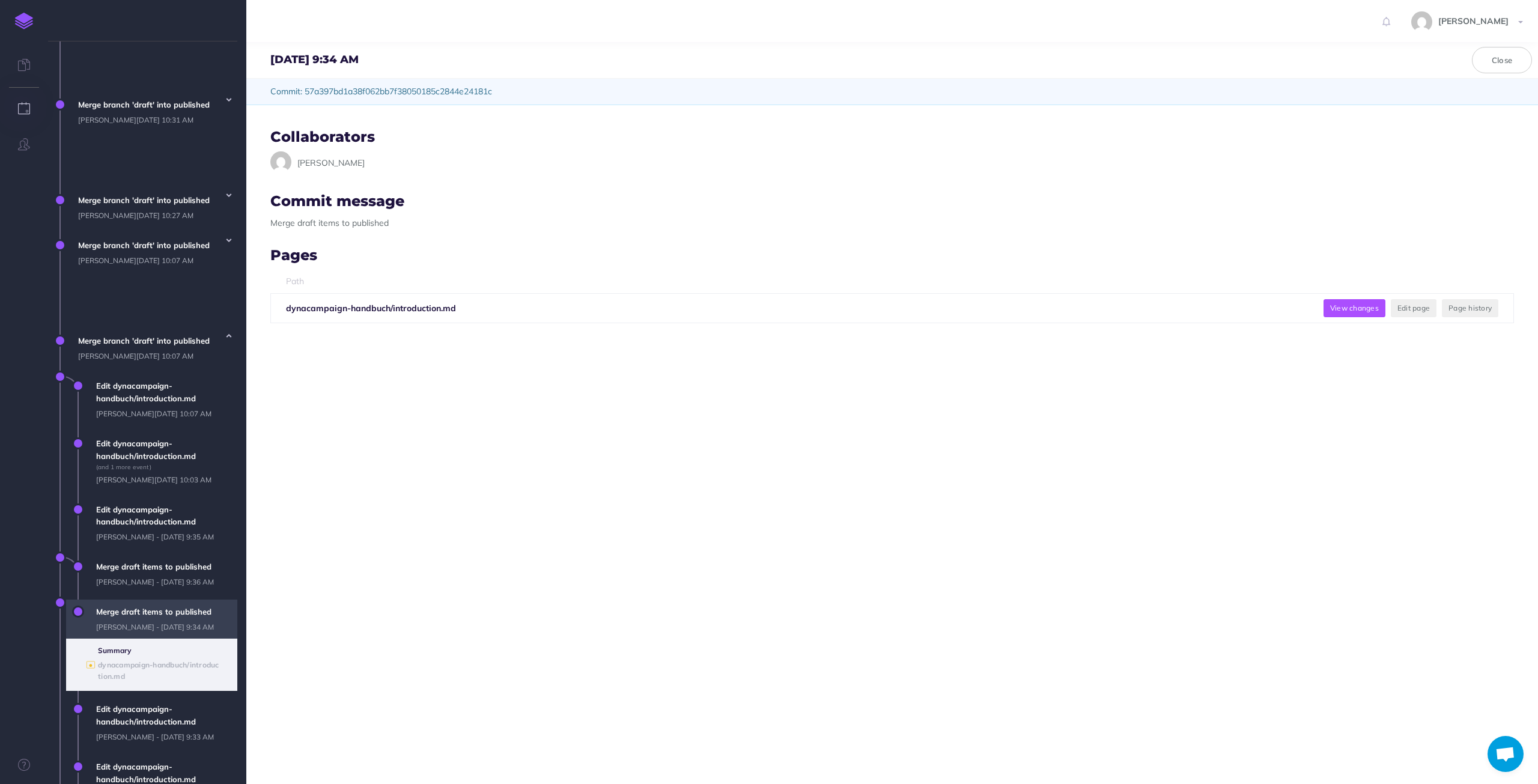
click at [1348, 310] on button "View changes" at bounding box center [1355, 308] width 62 height 18
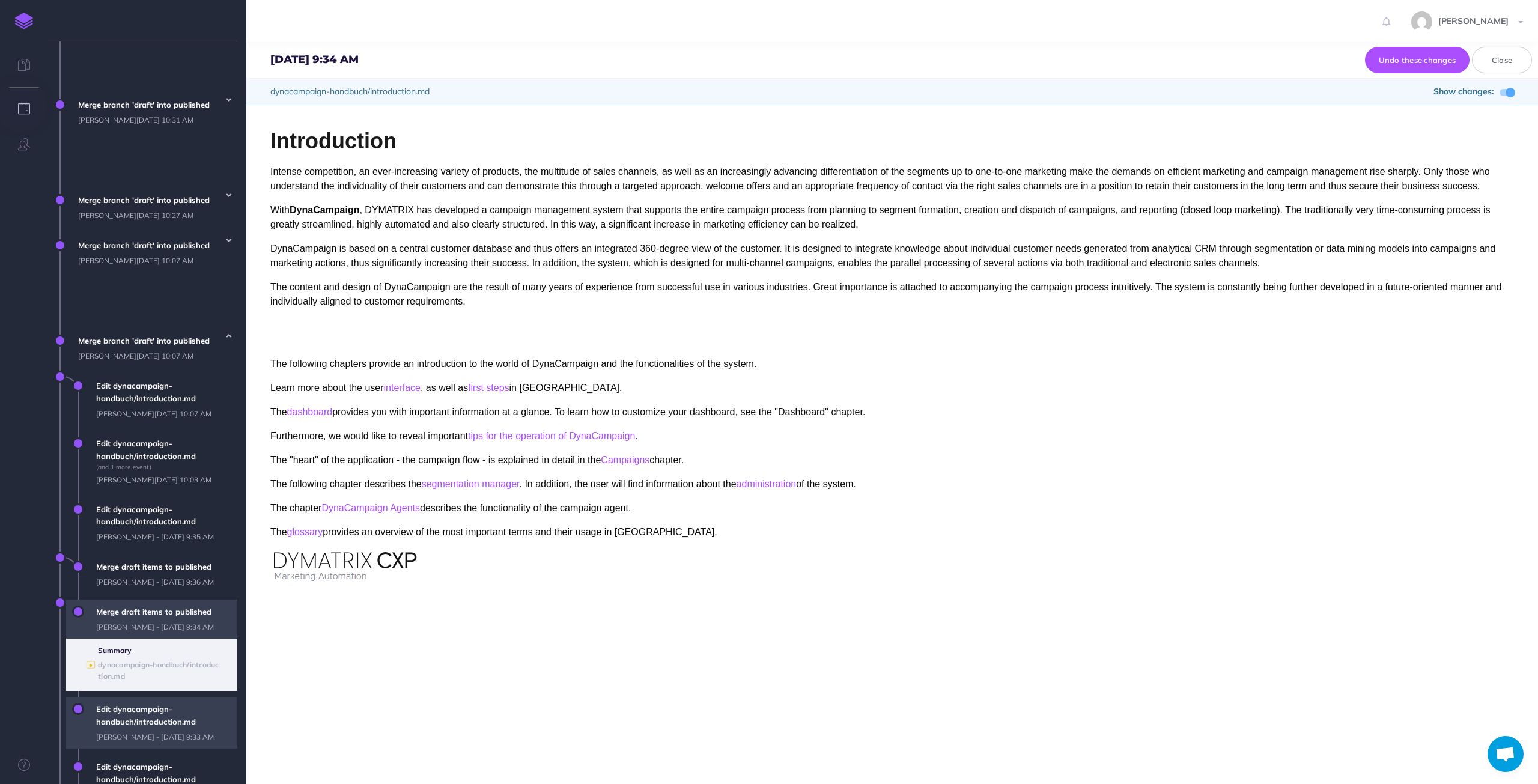
click at [151, 696] on span "Edit dynacampaign-handbuch/introduction.md [PERSON_NAME][DATE] 9:33 AM" at bounding box center [164, 722] width 147 height 51
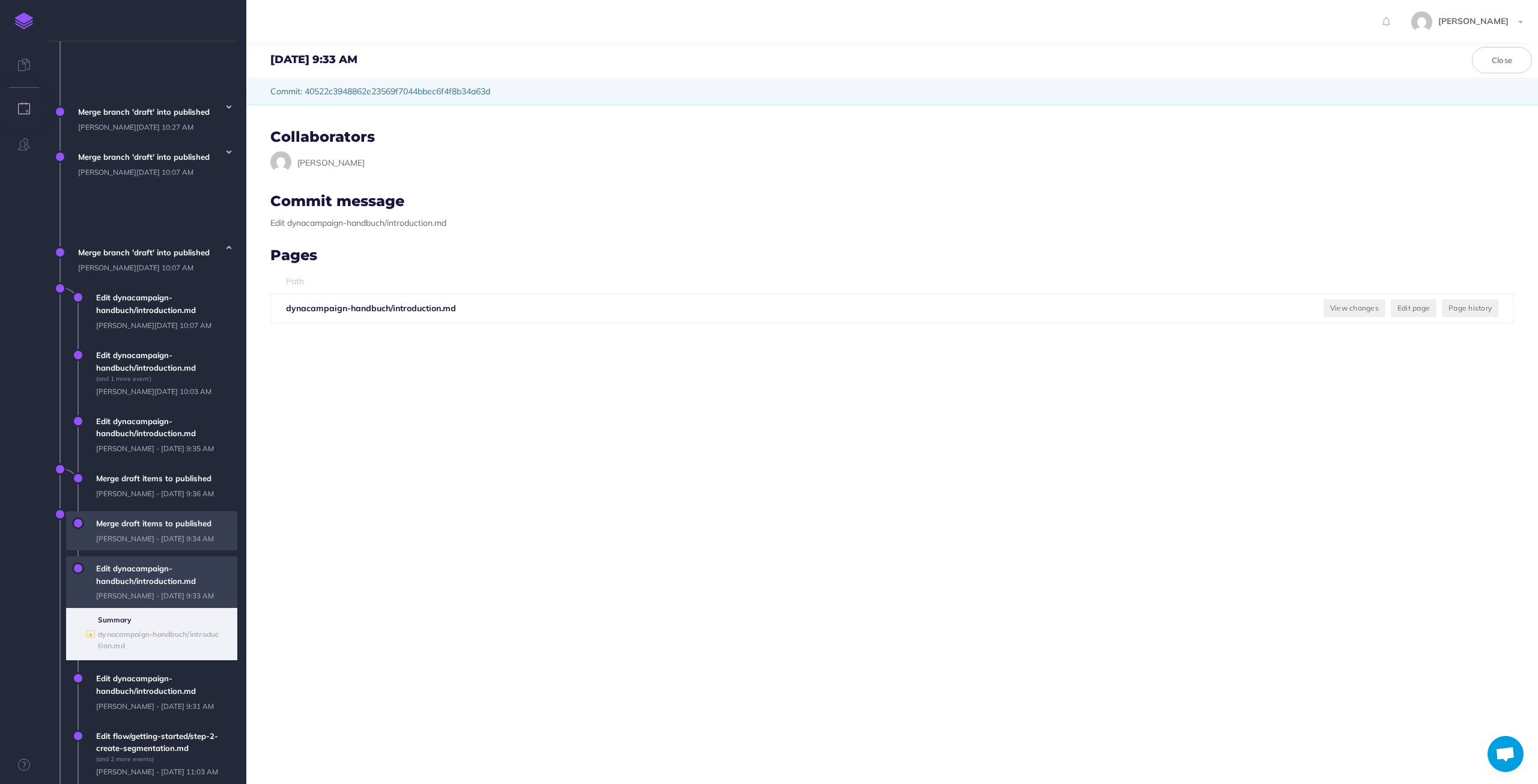
scroll to position [911, 0]
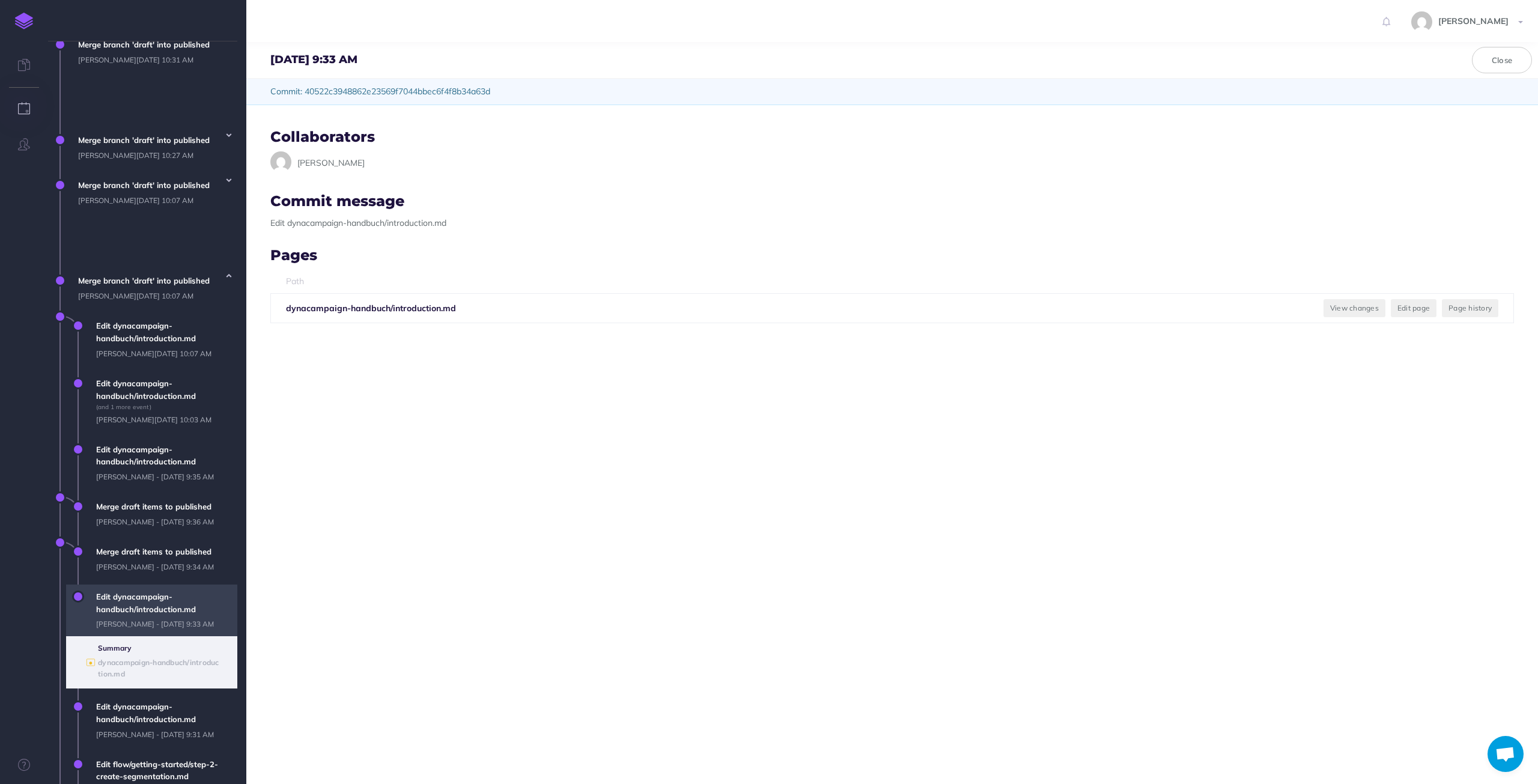
click at [148, 585] on span "Edit dynacampaign-handbuch/introduction.md [PERSON_NAME][DATE] 9:33 AM" at bounding box center [164, 610] width 147 height 51
click at [153, 585] on span "Edit dynacampaign-handbuch/introduction.md [PERSON_NAME][DATE] 9:33 AM" at bounding box center [164, 610] width 147 height 51
click at [162, 539] on span "Merge draft items to published [PERSON_NAME][DATE] 9:34 AM" at bounding box center [164, 559] width 147 height 39
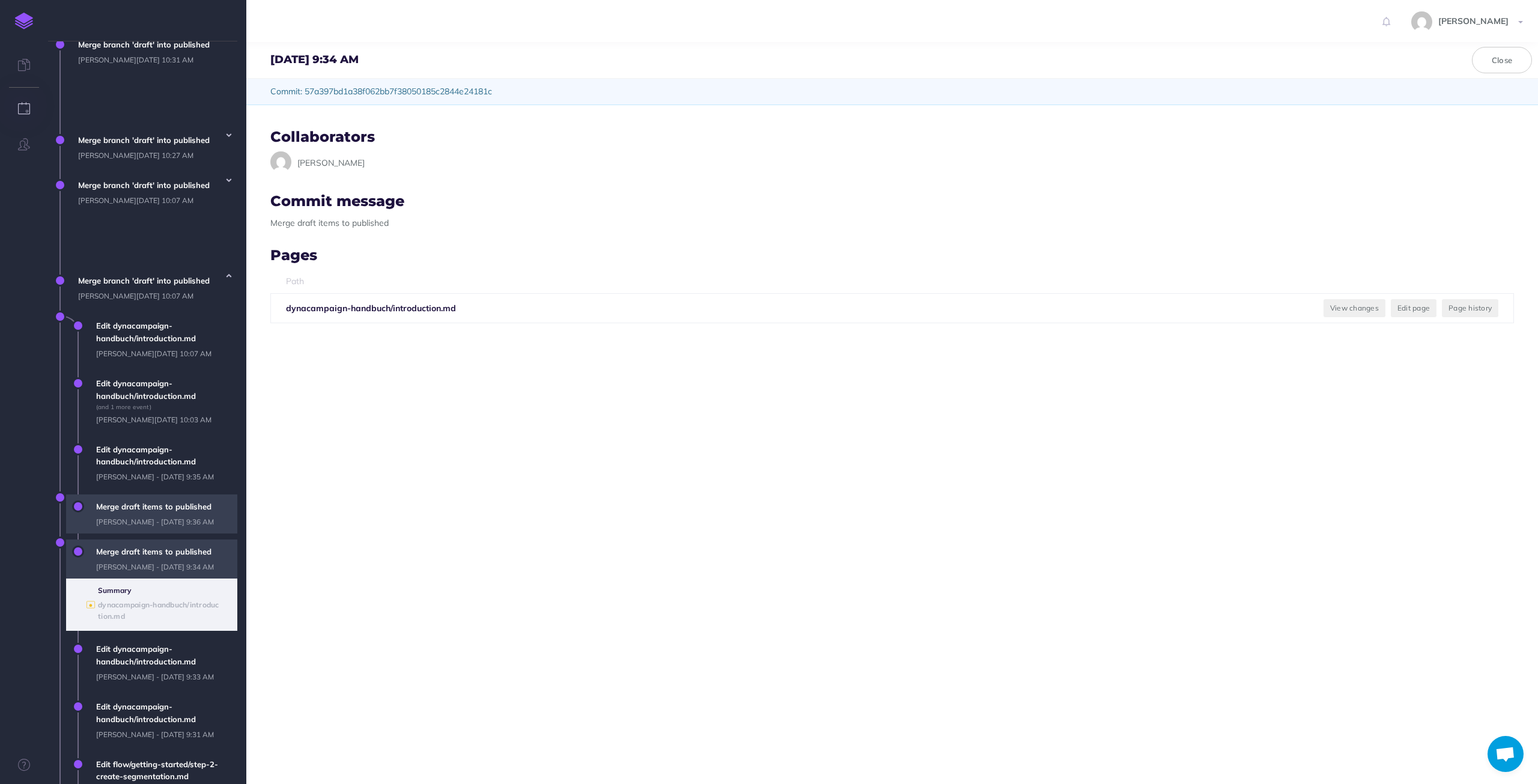
click at [176, 494] on span "Merge draft items to published [PERSON_NAME][DATE] 9:36 AM" at bounding box center [164, 514] width 147 height 39
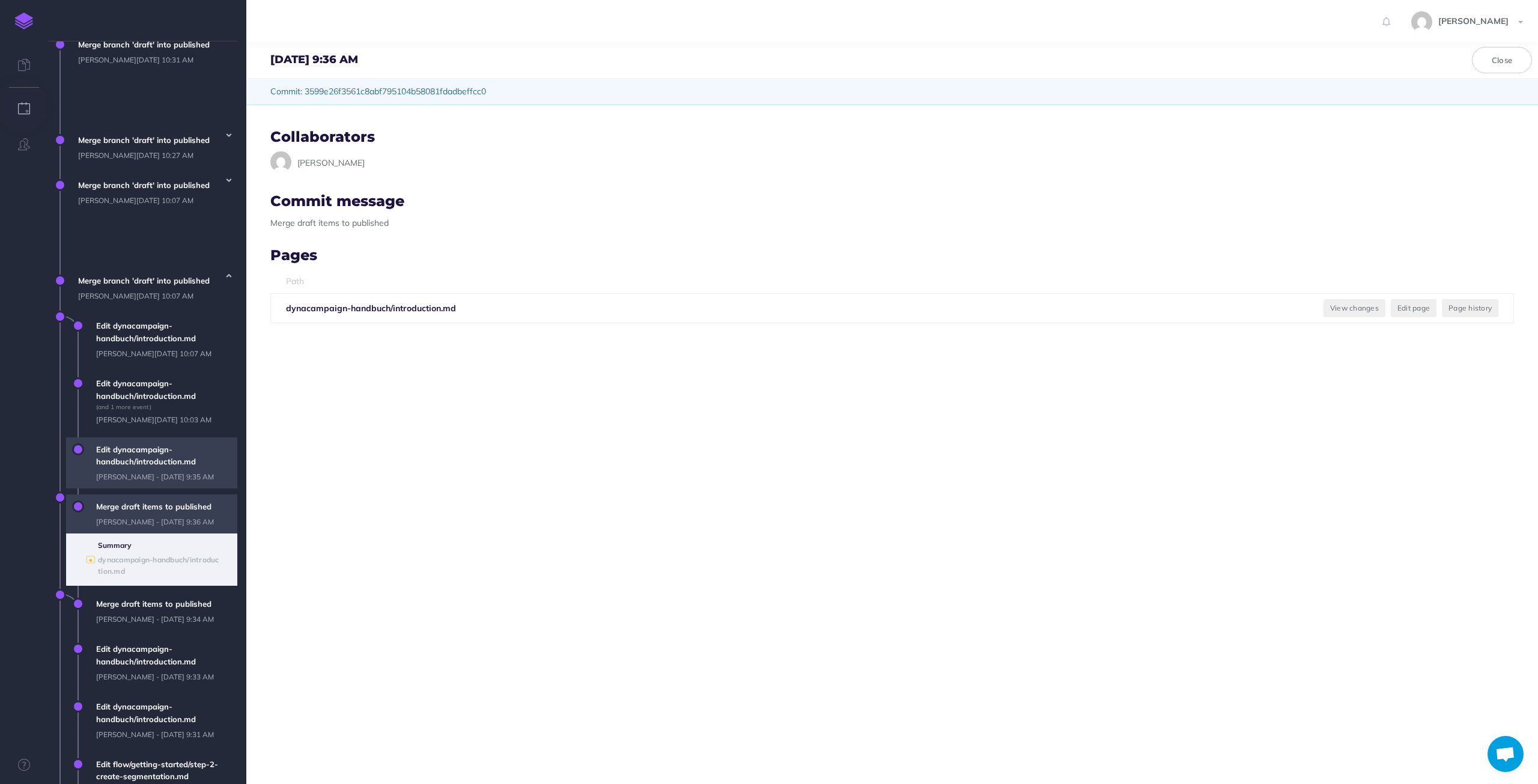
click at [175, 438] on span "Edit dynacampaign-handbuch/introduction.md [PERSON_NAME][DATE] 9:35 AM" at bounding box center [164, 463] width 147 height 51
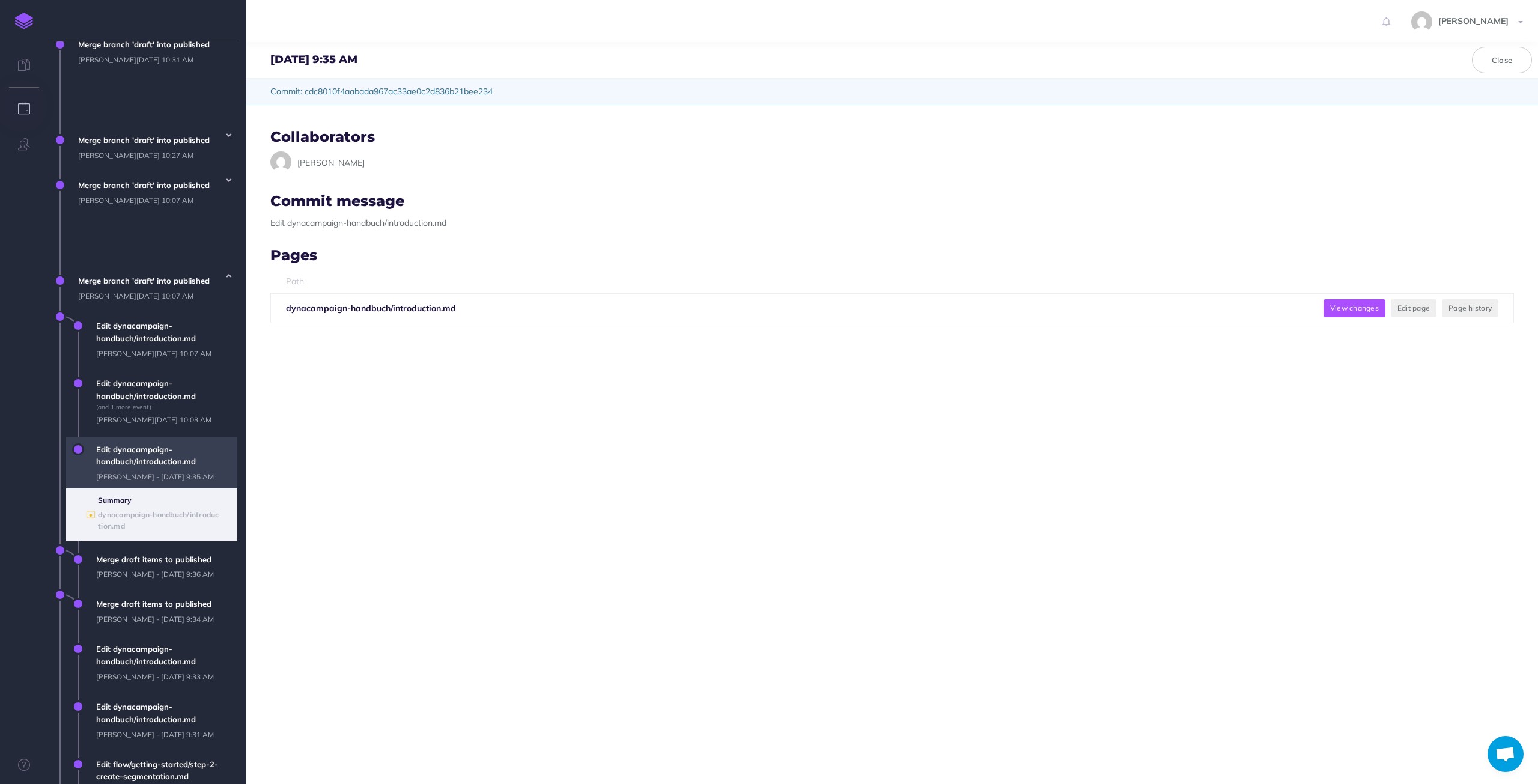
click at [1344, 307] on button "View changes" at bounding box center [1355, 308] width 62 height 18
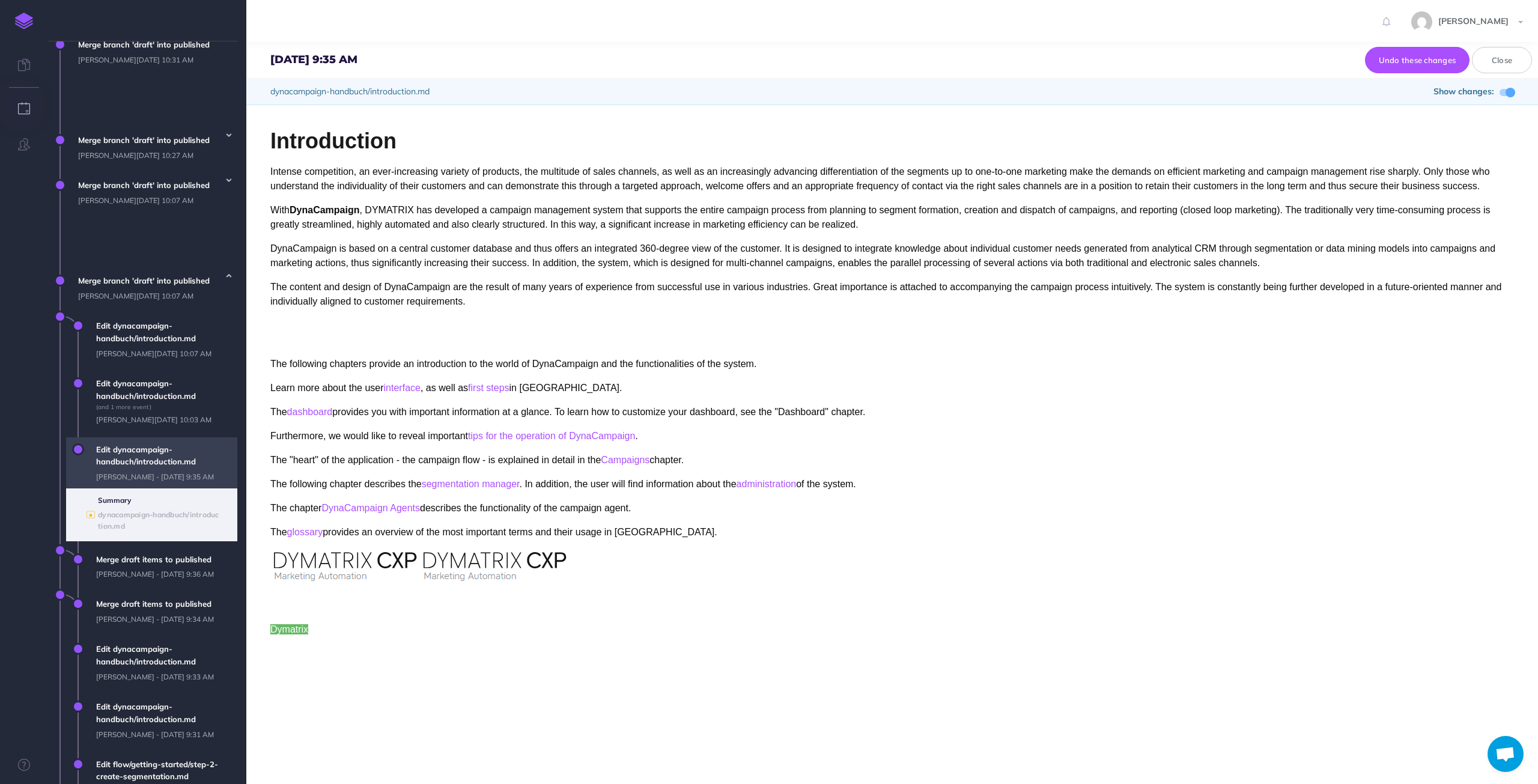
click at [157, 438] on span "Edit dynacampaign-handbuch/introduction.md [PERSON_NAME][DATE] 9:35 AM" at bounding box center [164, 463] width 147 height 51
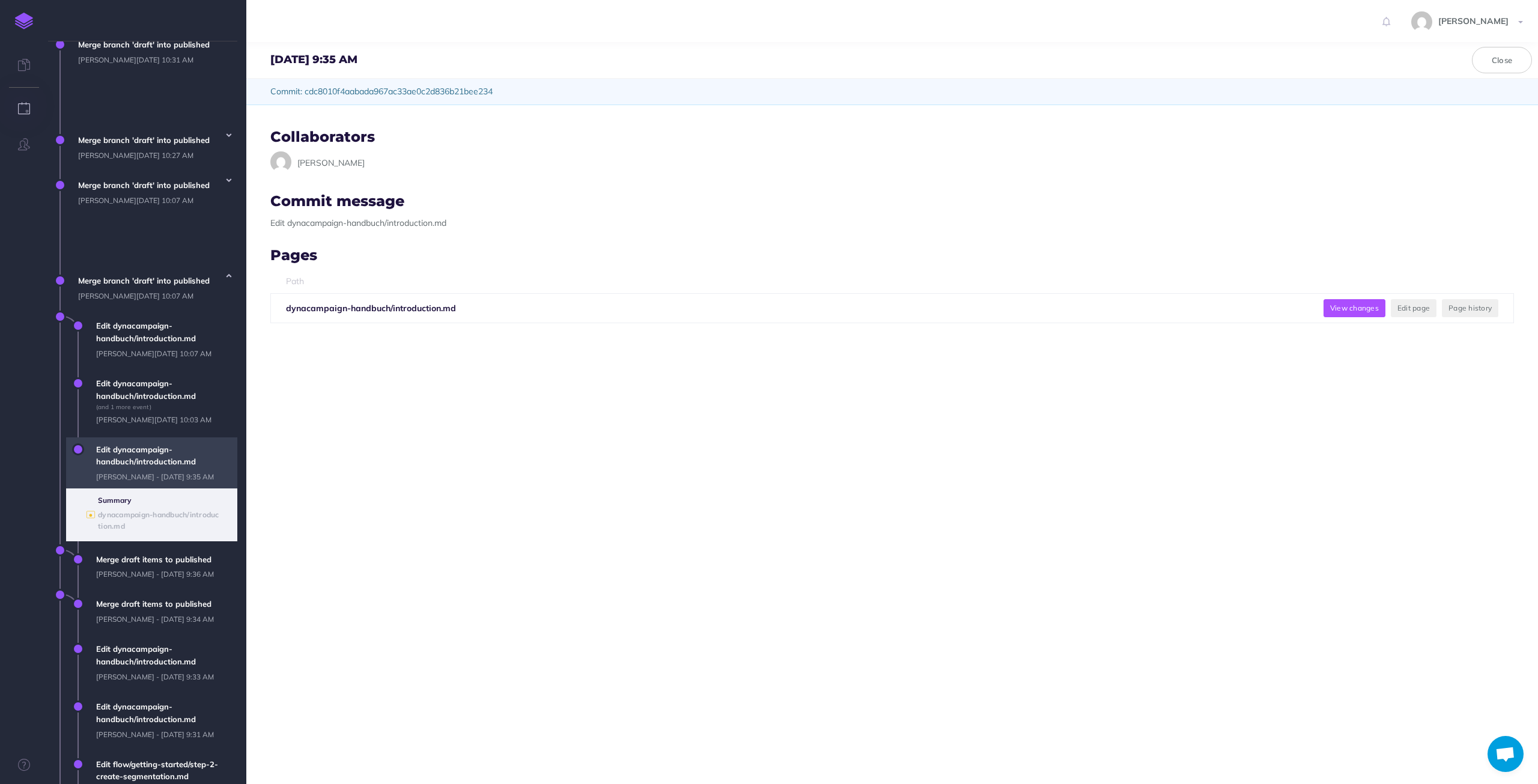
click at [1326, 305] on button "View changes" at bounding box center [1355, 308] width 62 height 18
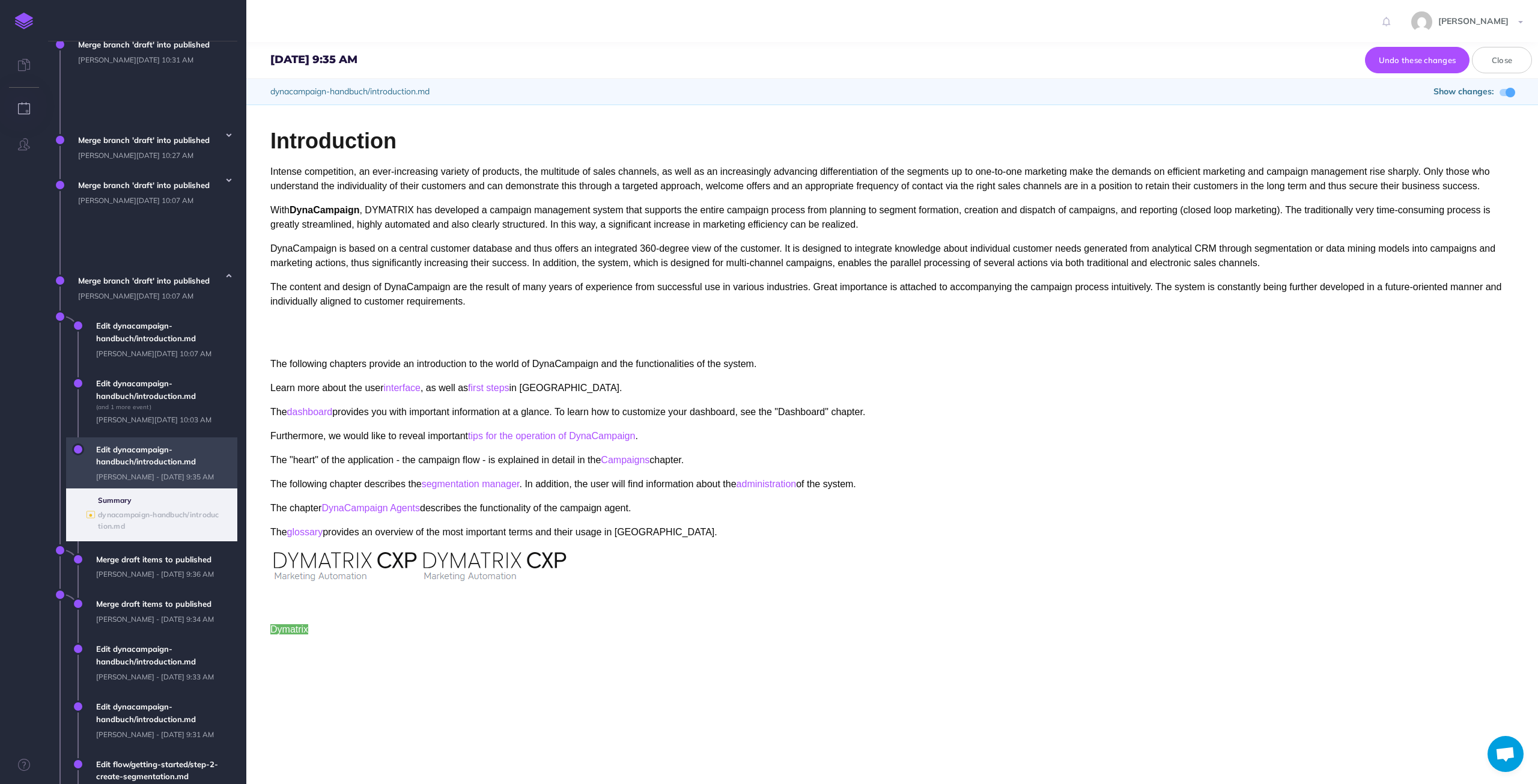
click at [134, 438] on span "Edit dynacampaign-handbuch/introduction.md [PERSON_NAME][DATE] 9:35 AM" at bounding box center [164, 463] width 147 height 51
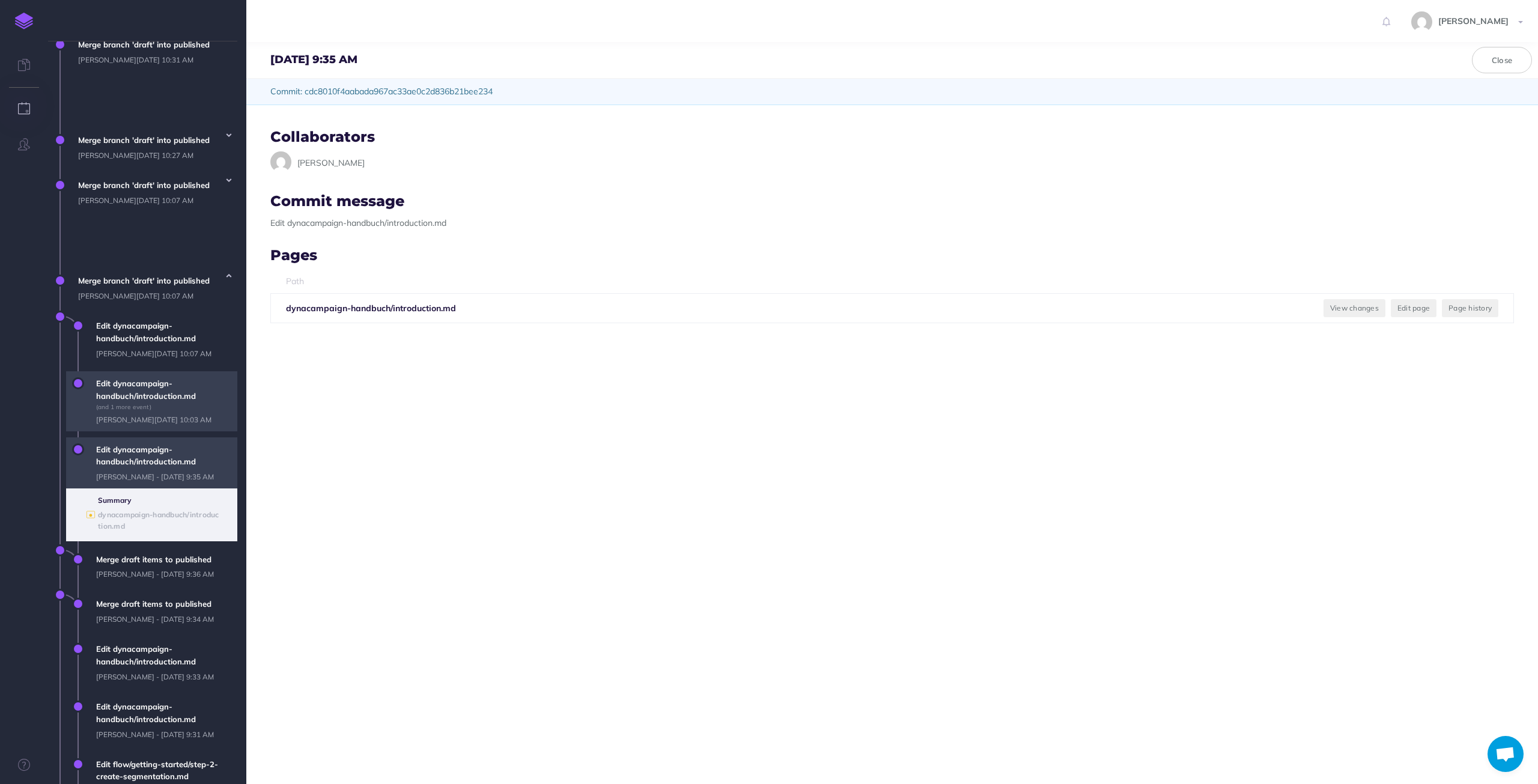
click at [154, 371] on span "Edit dynacampaign-handbuch/introduction.md (and 1 more event) [PERSON_NAME][DAT…" at bounding box center [164, 401] width 147 height 60
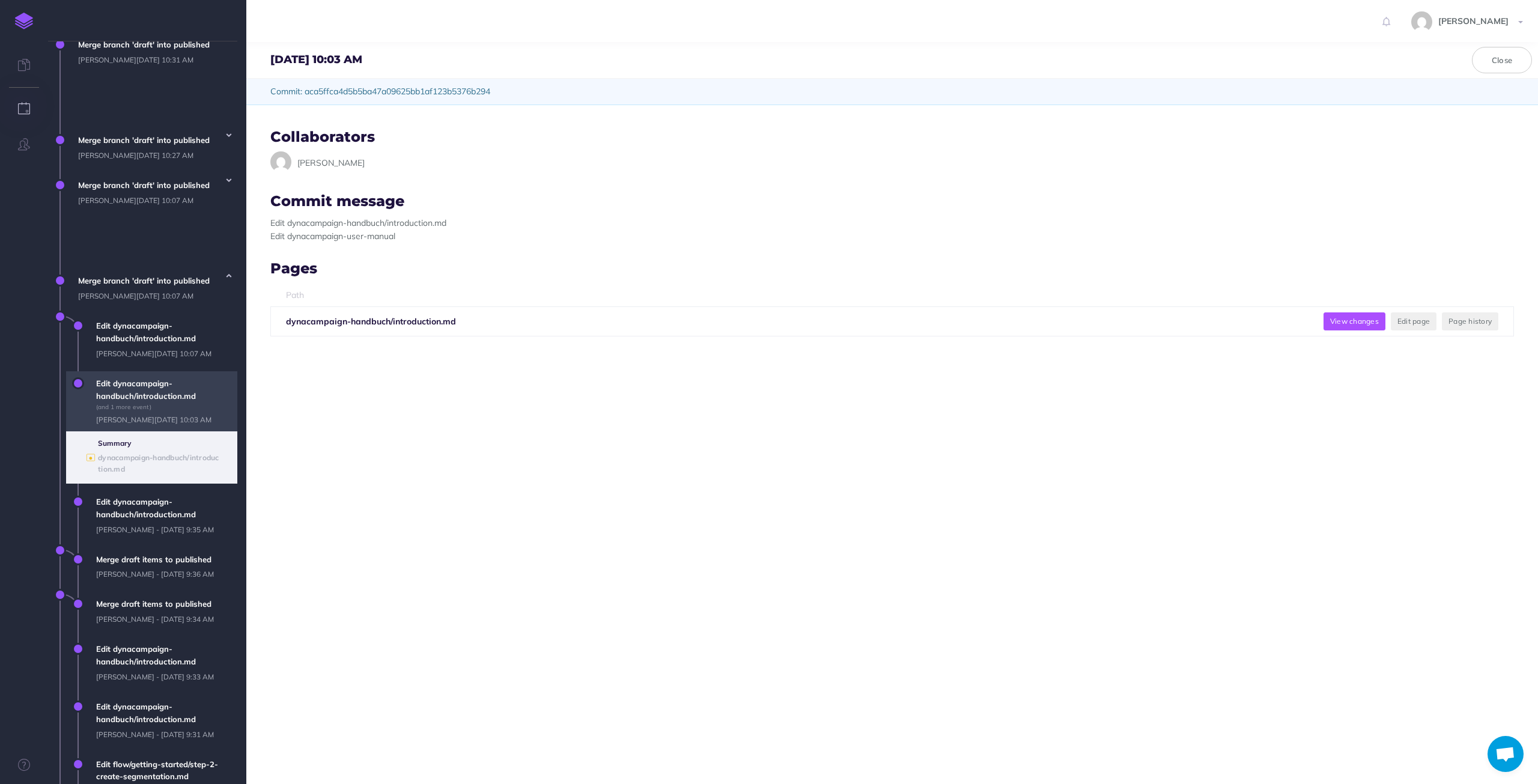
click at [1339, 322] on button "View changes" at bounding box center [1355, 322] width 62 height 18
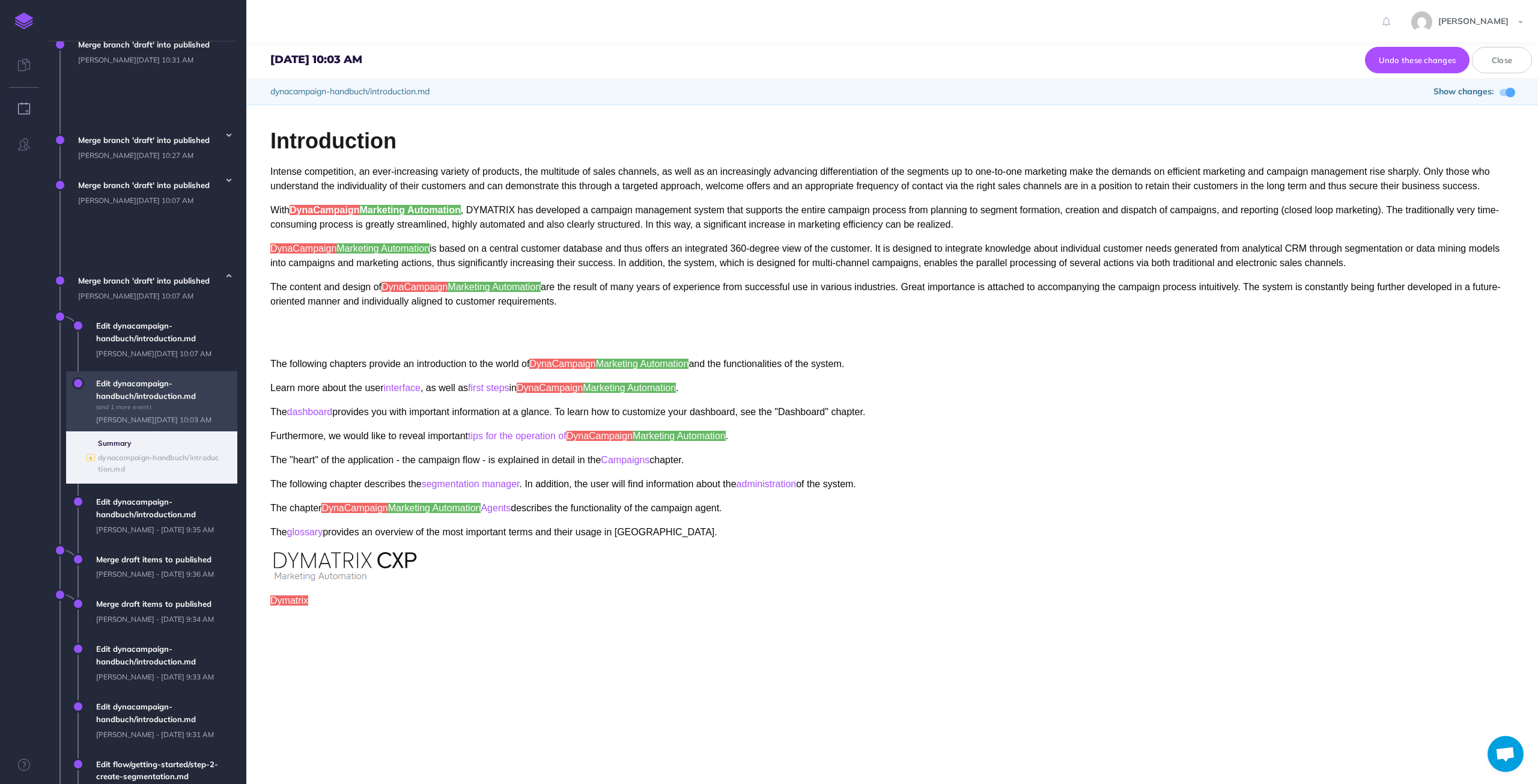
click at [141, 371] on span "Edit dynacampaign-handbuch/introduction.md (and 1 more event) [PERSON_NAME][DAT…" at bounding box center [164, 401] width 147 height 60
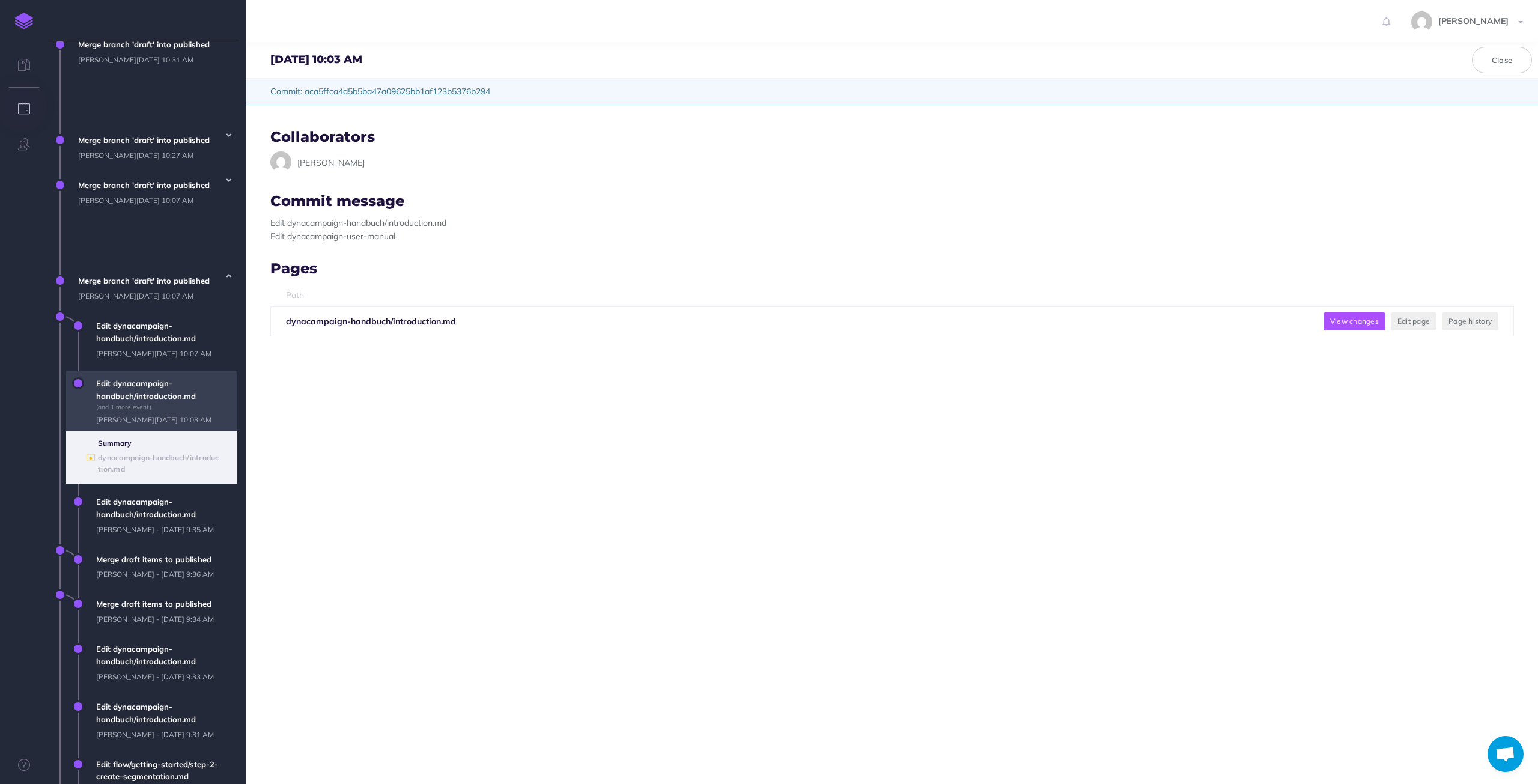
click at [1341, 315] on button "View changes" at bounding box center [1355, 322] width 62 height 18
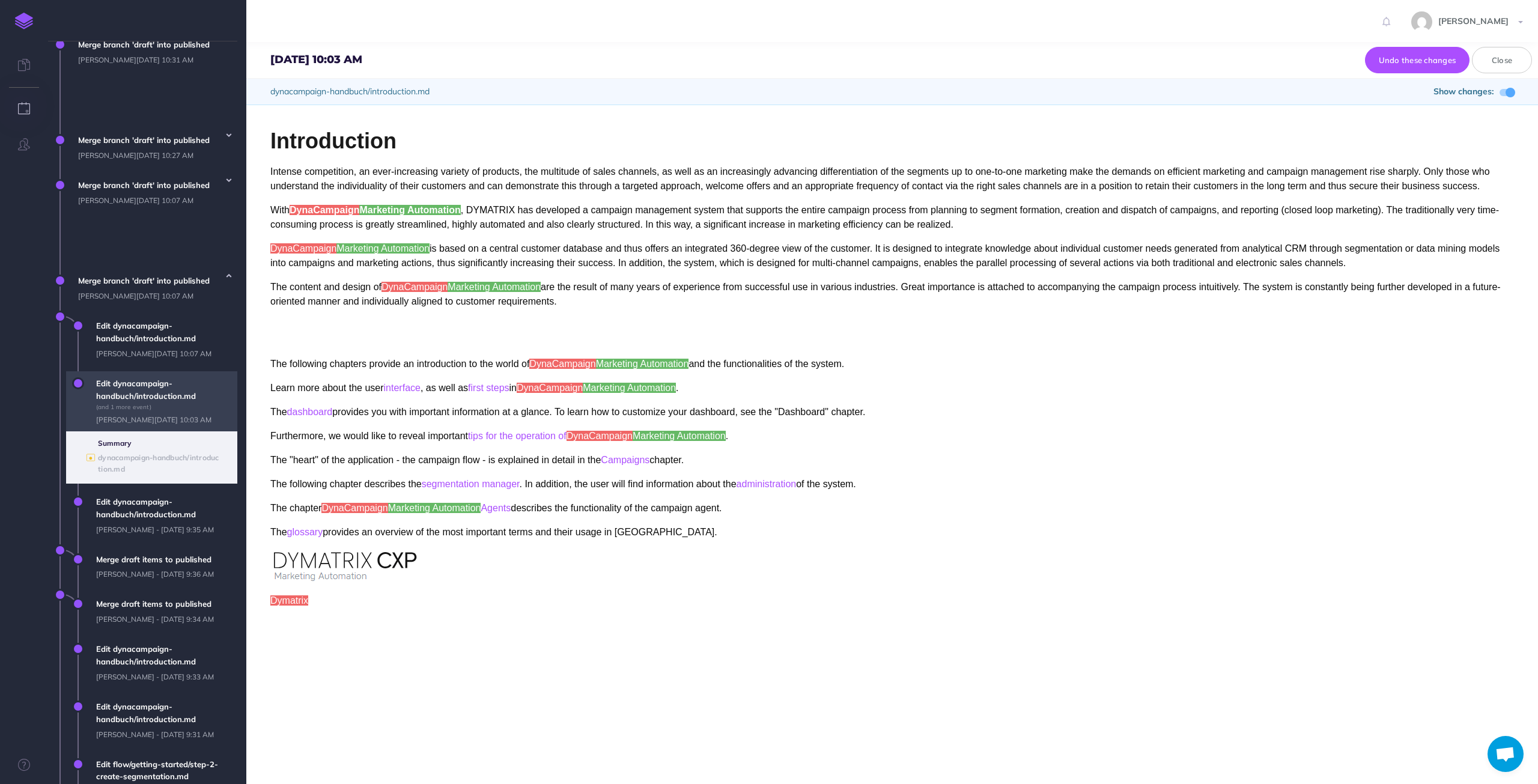
click at [148, 371] on span "Edit dynacampaign-handbuch/introduction.md (and 1 more event) [PERSON_NAME][DAT…" at bounding box center [164, 401] width 147 height 60
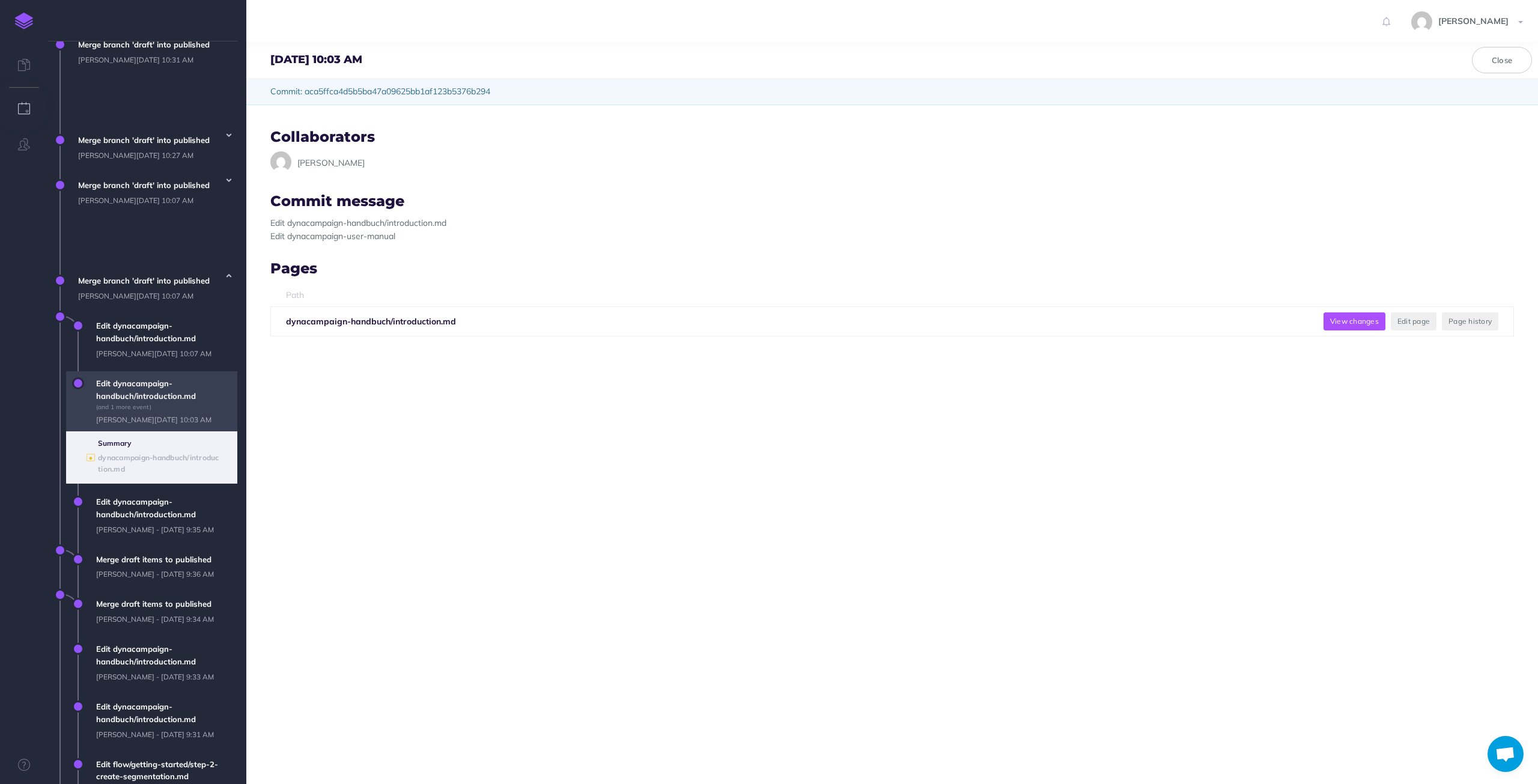
click at [1348, 314] on button "View changes" at bounding box center [1355, 322] width 62 height 18
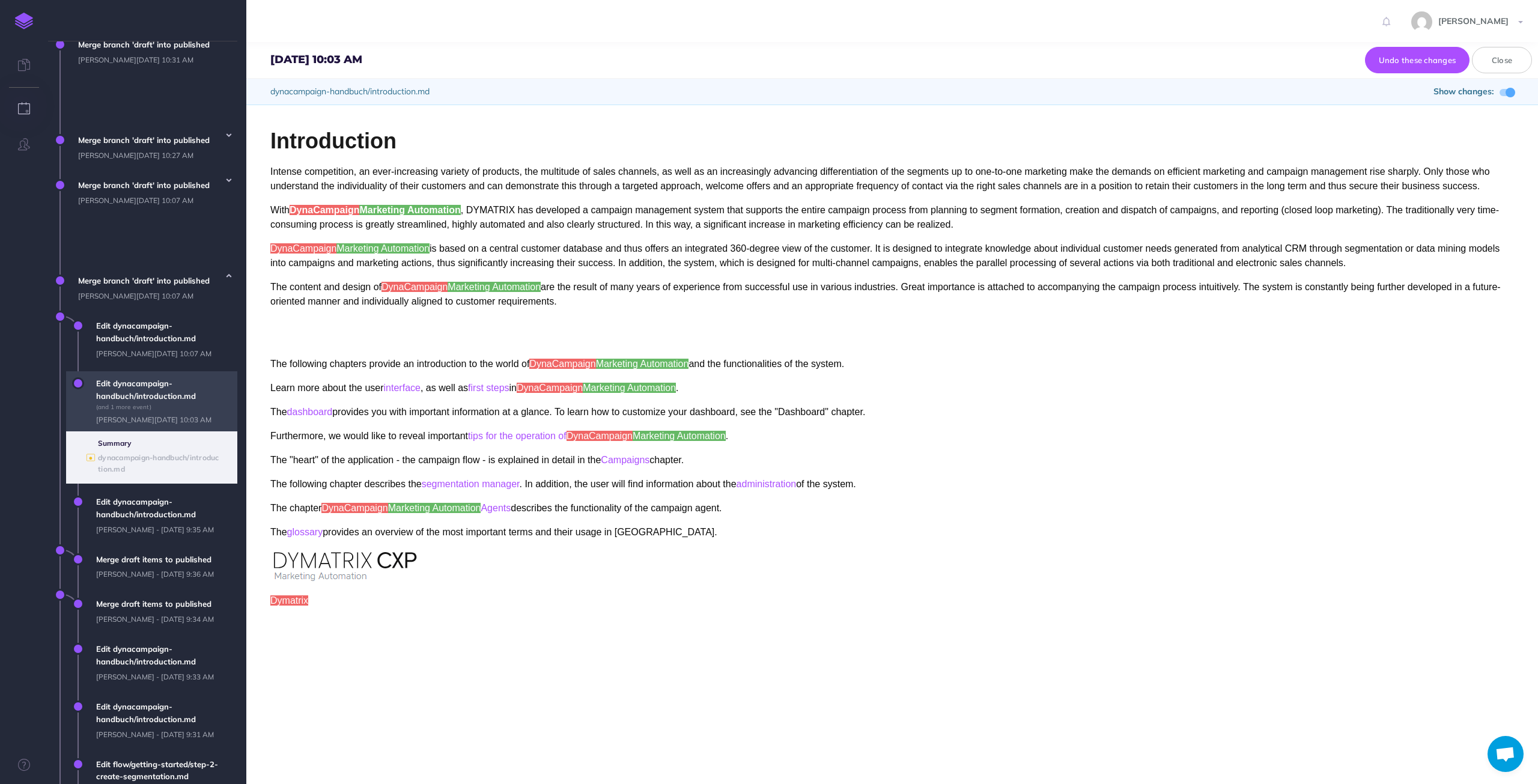
click at [151, 371] on span "Edit dynacampaign-handbuch/introduction.md (and 1 more event) [PERSON_NAME][DAT…" at bounding box center [164, 401] width 147 height 60
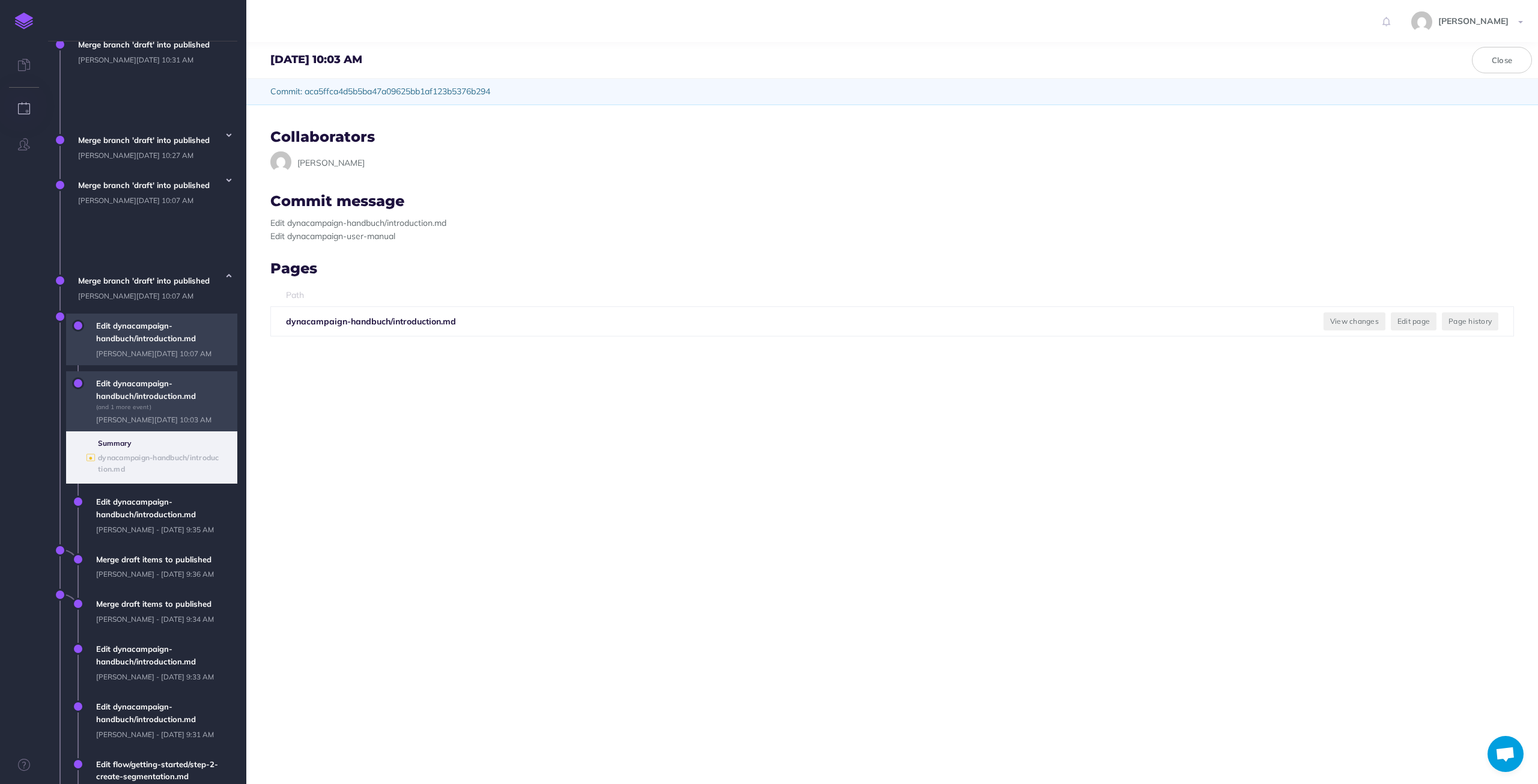
click at [156, 314] on span "Edit dynacampaign-handbuch/introduction.md [PERSON_NAME][DATE] 10:07 AM" at bounding box center [164, 339] width 147 height 51
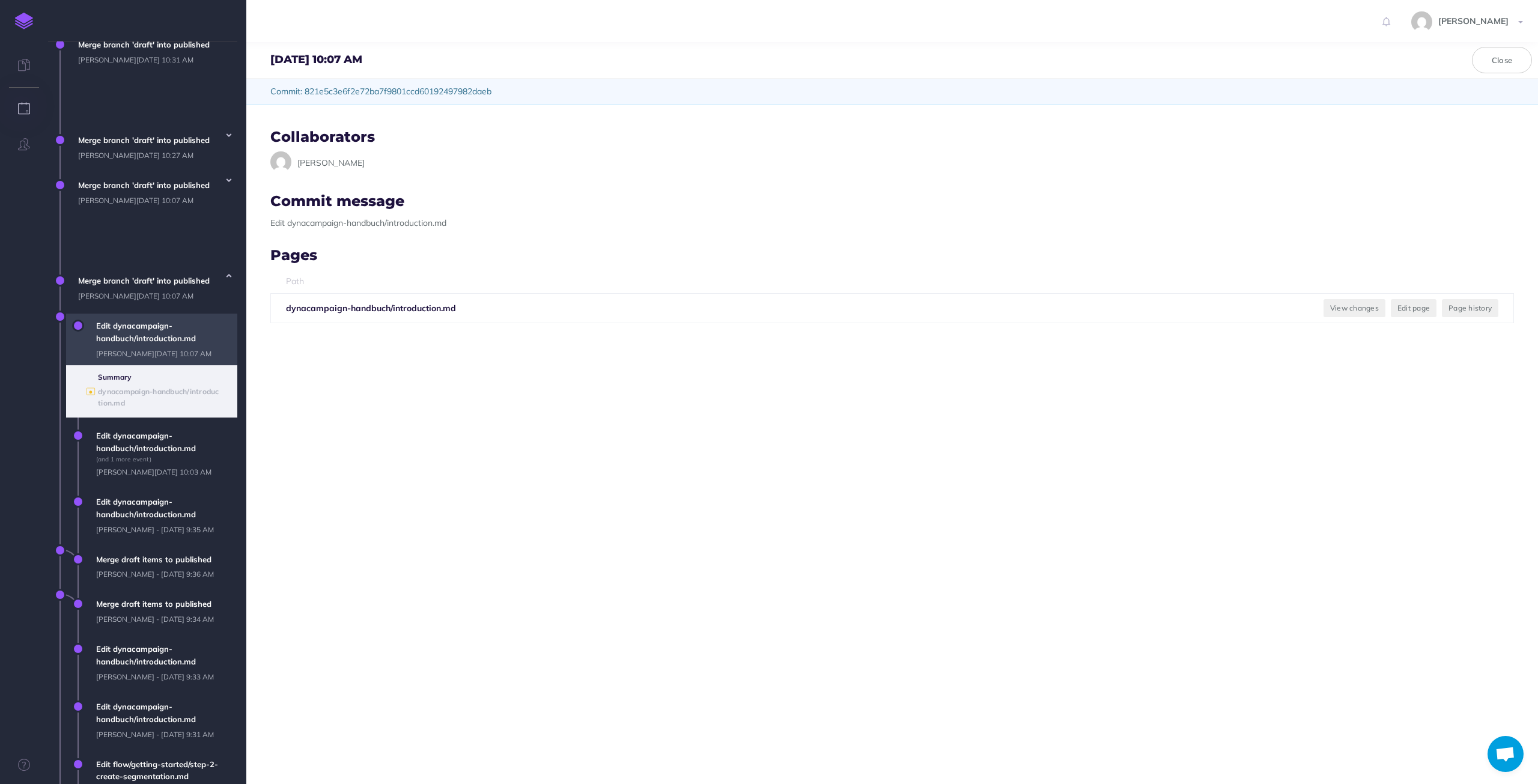
click at [159, 314] on span "Edit dynacampaign-handbuch/introduction.md [PERSON_NAME][DATE] 10:07 AM" at bounding box center [164, 339] width 147 height 51
click at [1354, 308] on button "View changes" at bounding box center [1355, 308] width 62 height 18
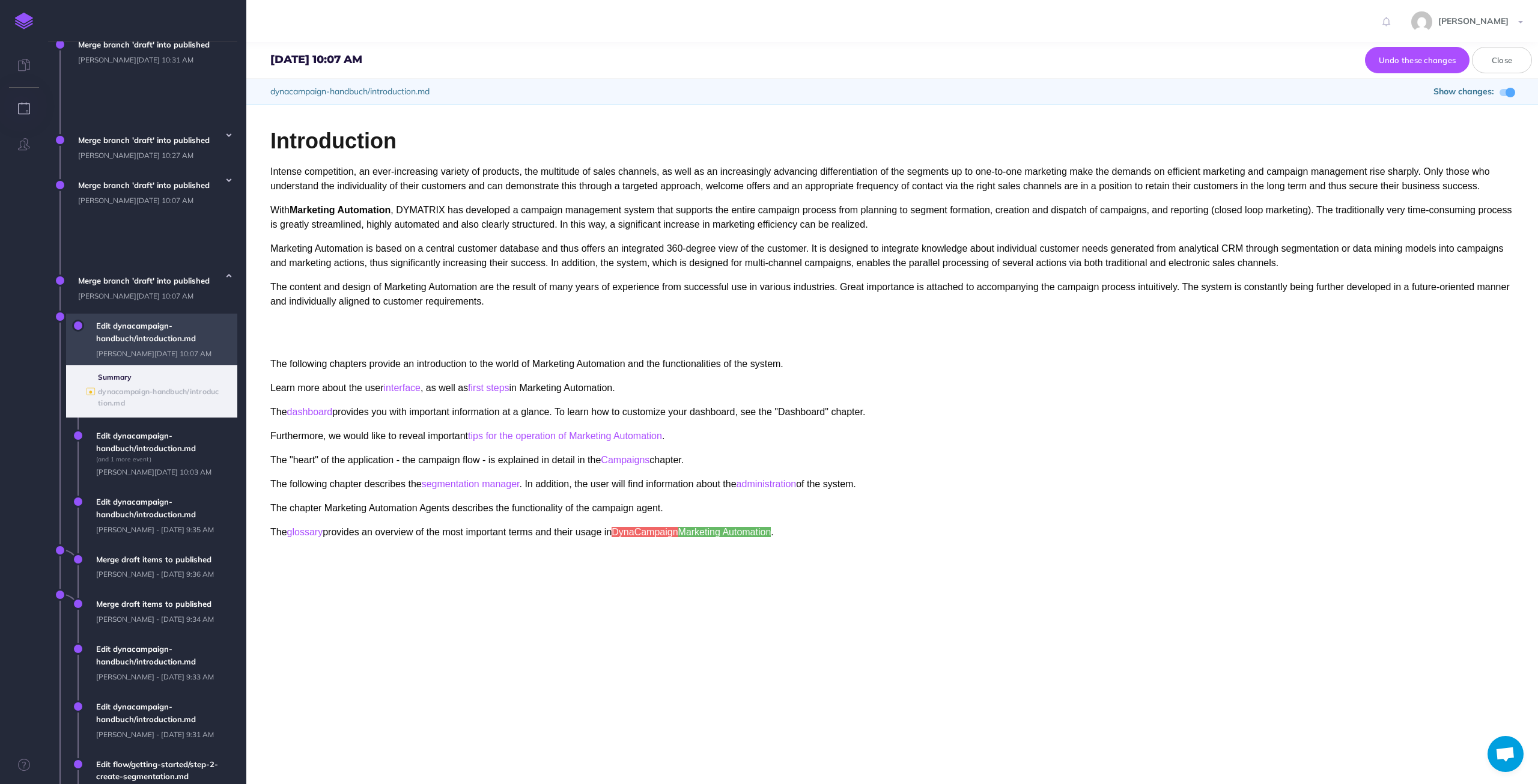
click at [136, 314] on span "Edit dynacampaign-handbuch/introduction.md [PERSON_NAME][DATE] 10:07 AM" at bounding box center [164, 339] width 147 height 51
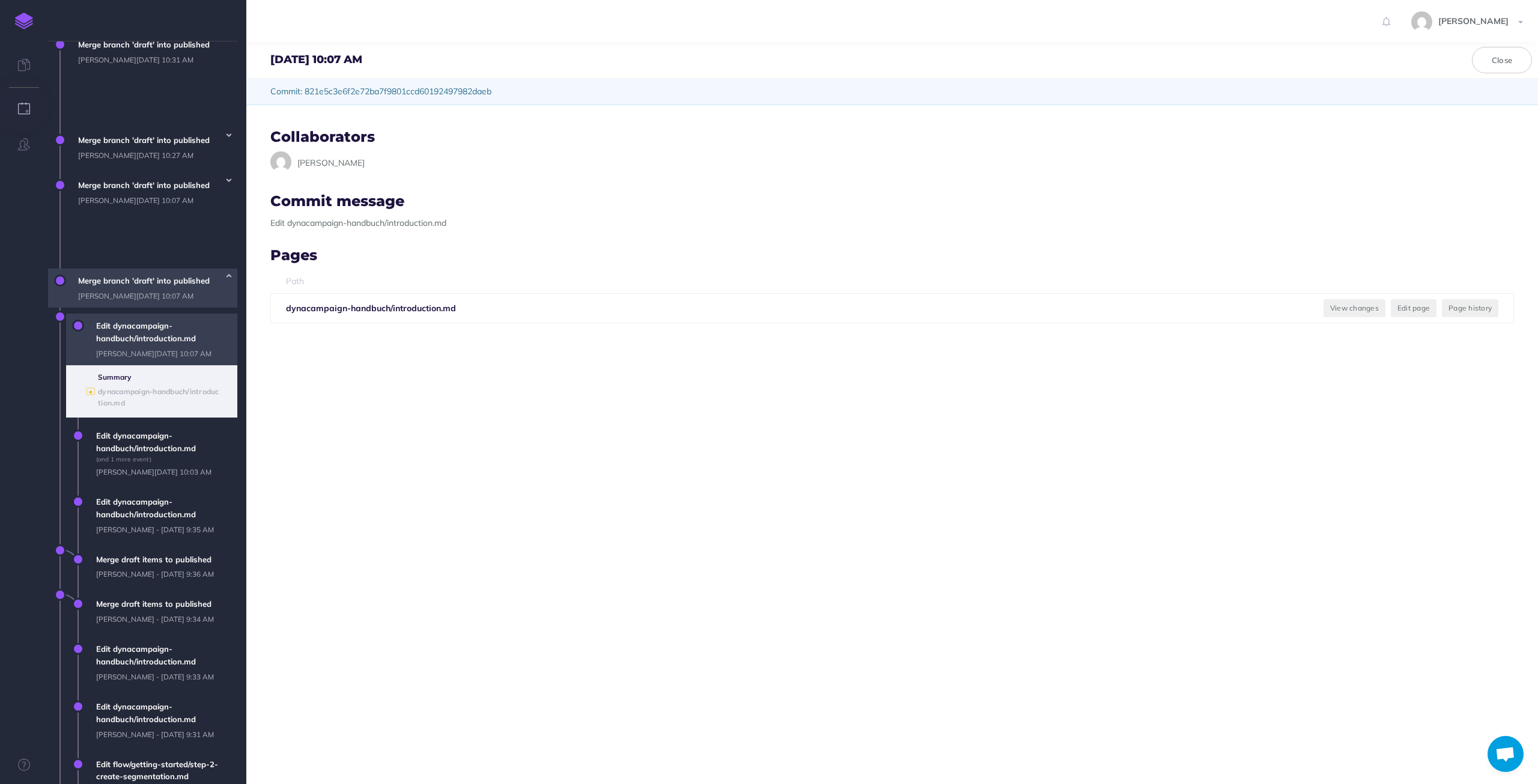
click at [96, 268] on span "Merge branch 'draft' into published [PERSON_NAME][DATE] 10:07 AM" at bounding box center [154, 288] width 165 height 39
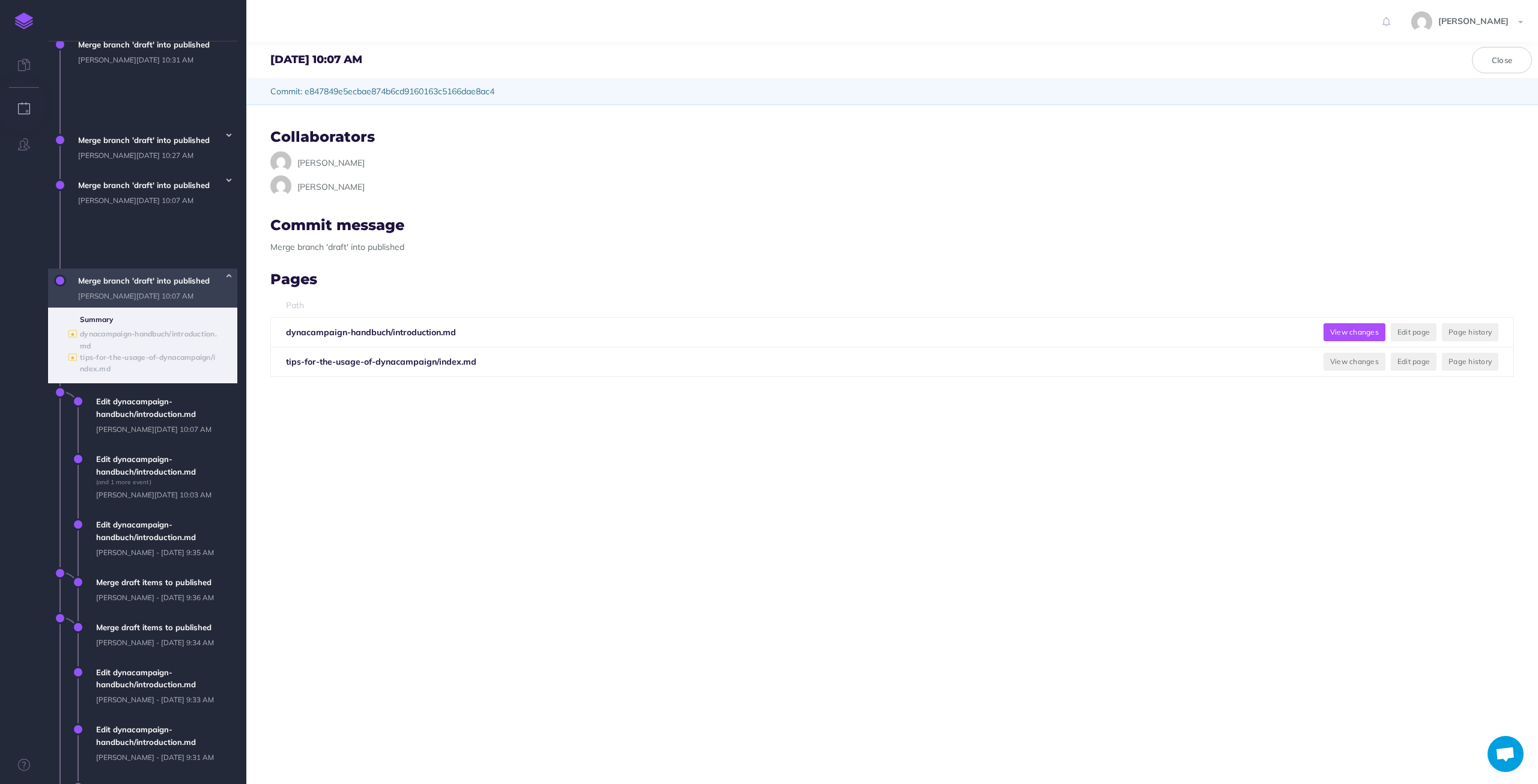
click at [1342, 332] on button "View changes" at bounding box center [1355, 332] width 62 height 18
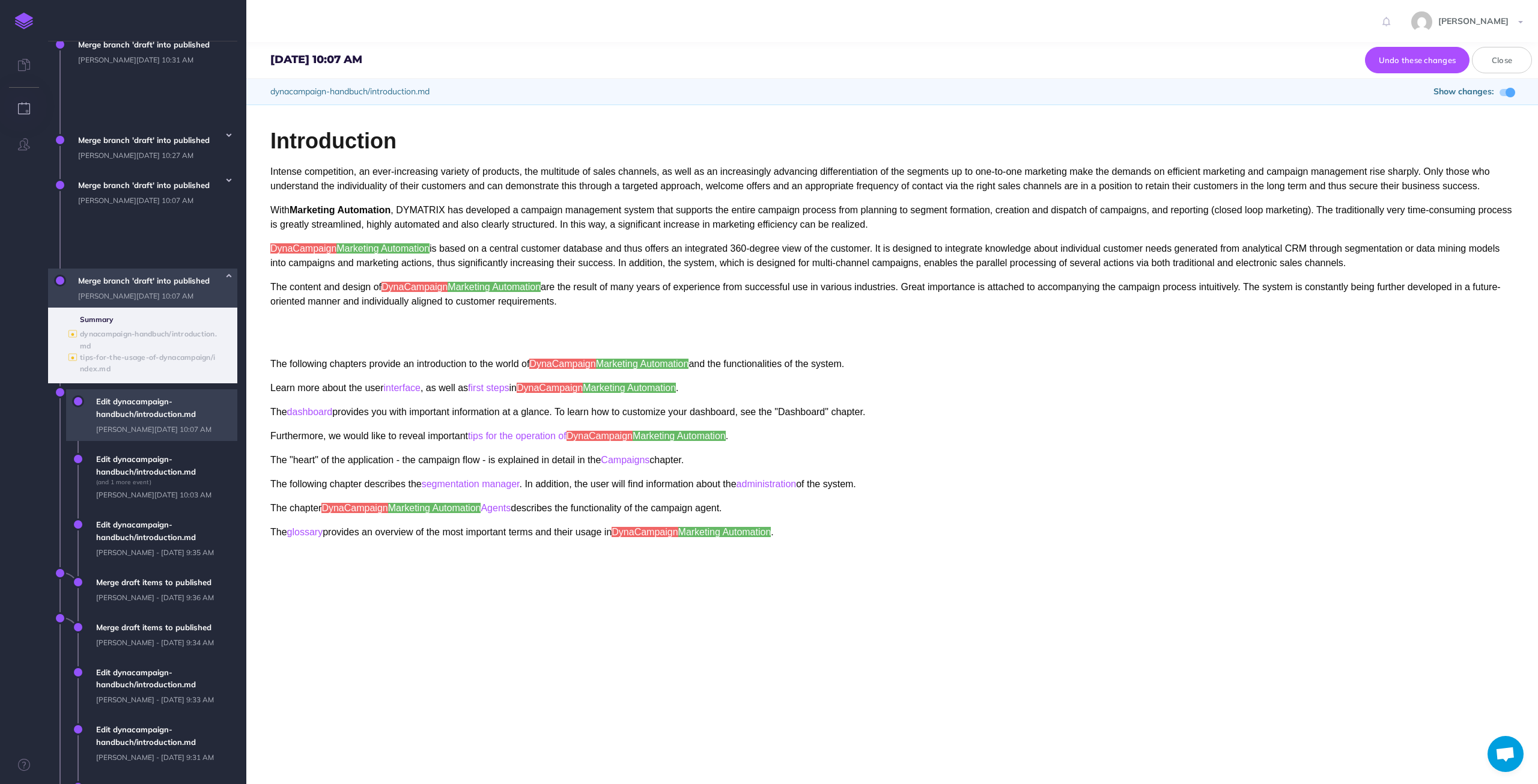
click at [148, 389] on span "Edit dynacampaign-handbuch/introduction.md [PERSON_NAME][DATE] 10:07 AM" at bounding box center [164, 415] width 147 height 51
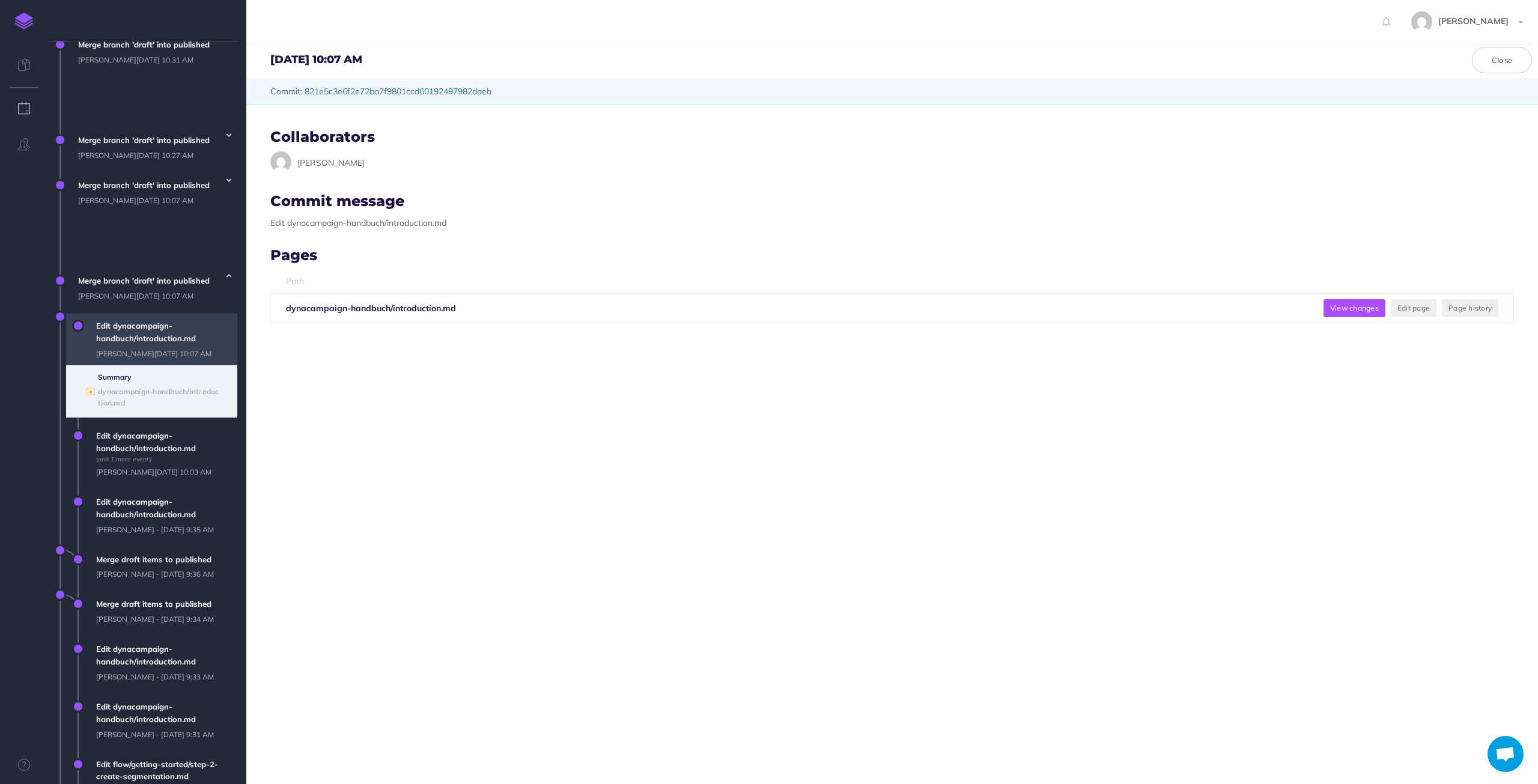
click at [1350, 308] on button "View changes" at bounding box center [1355, 308] width 62 height 18
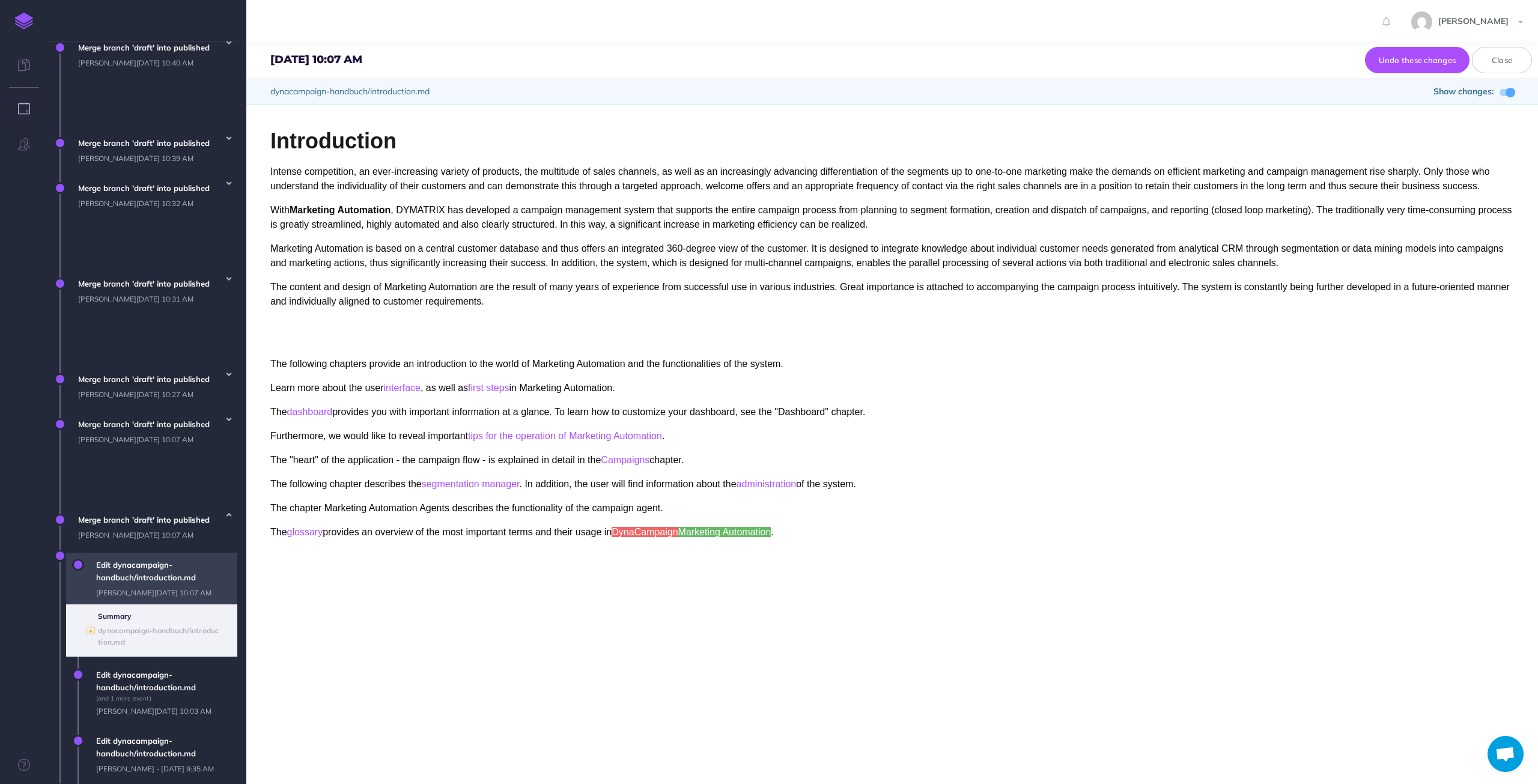
scroll to position [671, 0]
click at [129, 508] on span "Merge branch 'draft' into published [PERSON_NAME][DATE] 10:07 AM" at bounding box center [154, 528] width 165 height 39
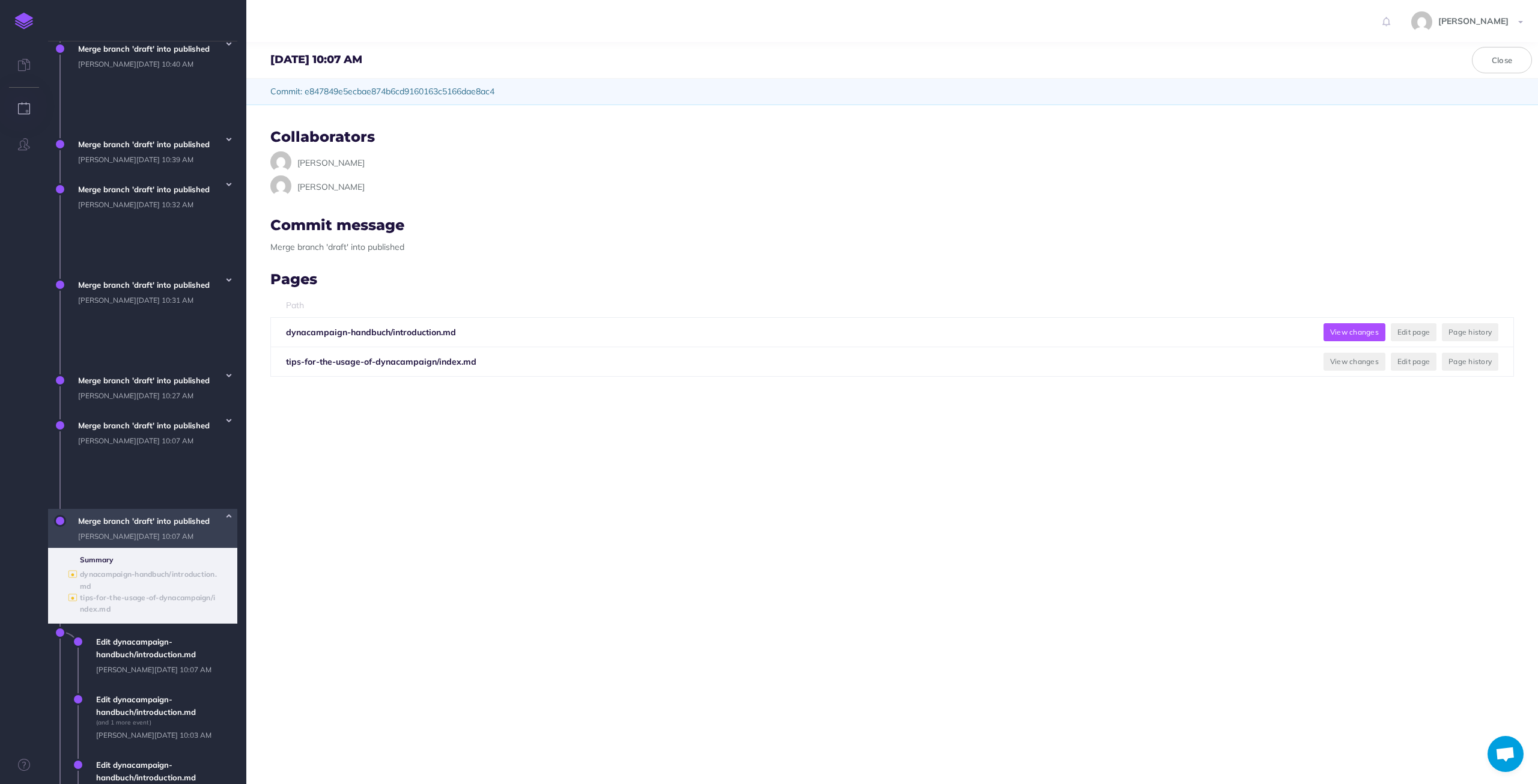
click at [1351, 330] on button "View changes" at bounding box center [1355, 332] width 62 height 18
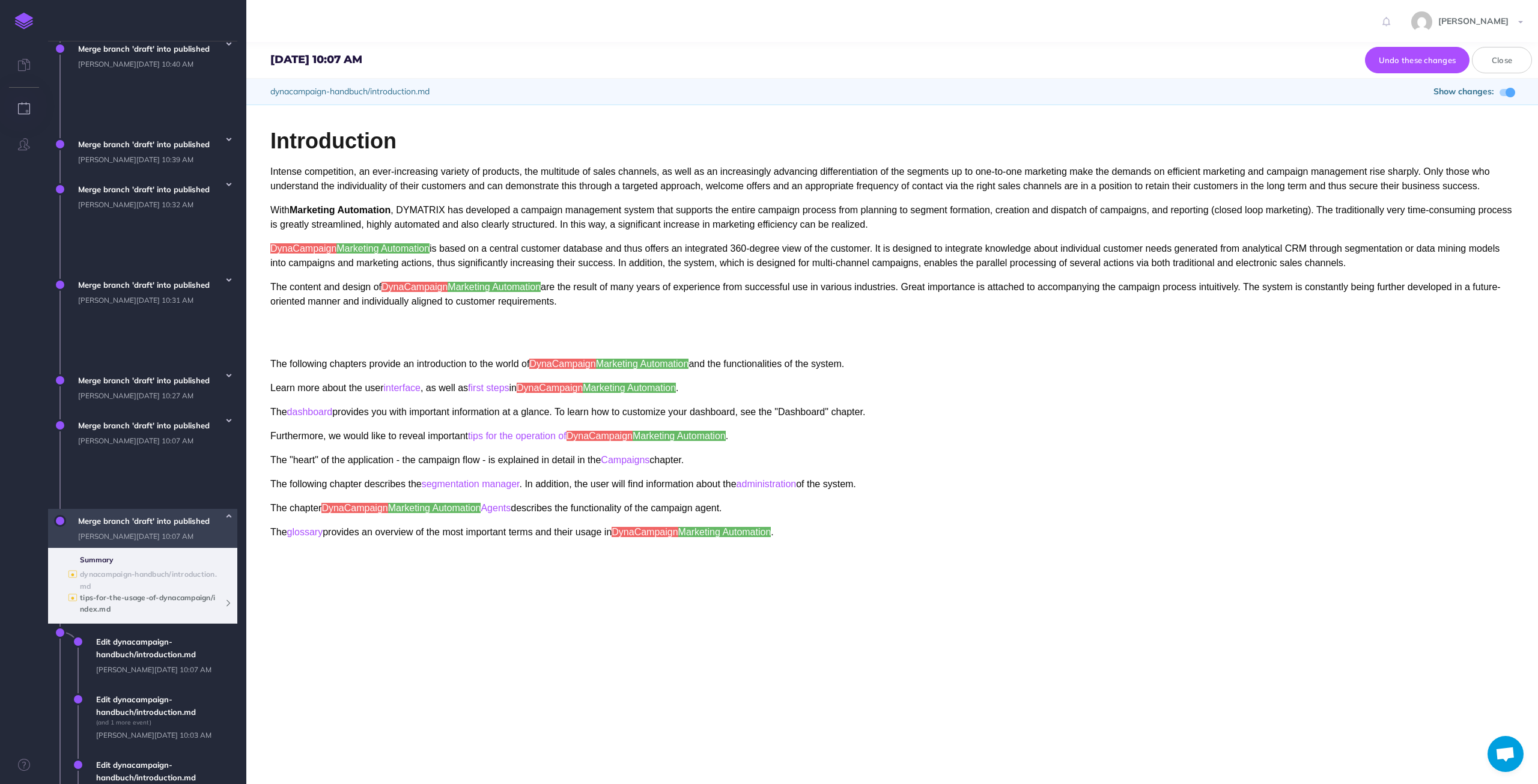
click at [113, 593] on b "tips-for-the-usage-of-dynacampaign/index.md" at bounding box center [147, 602] width 136 height 20
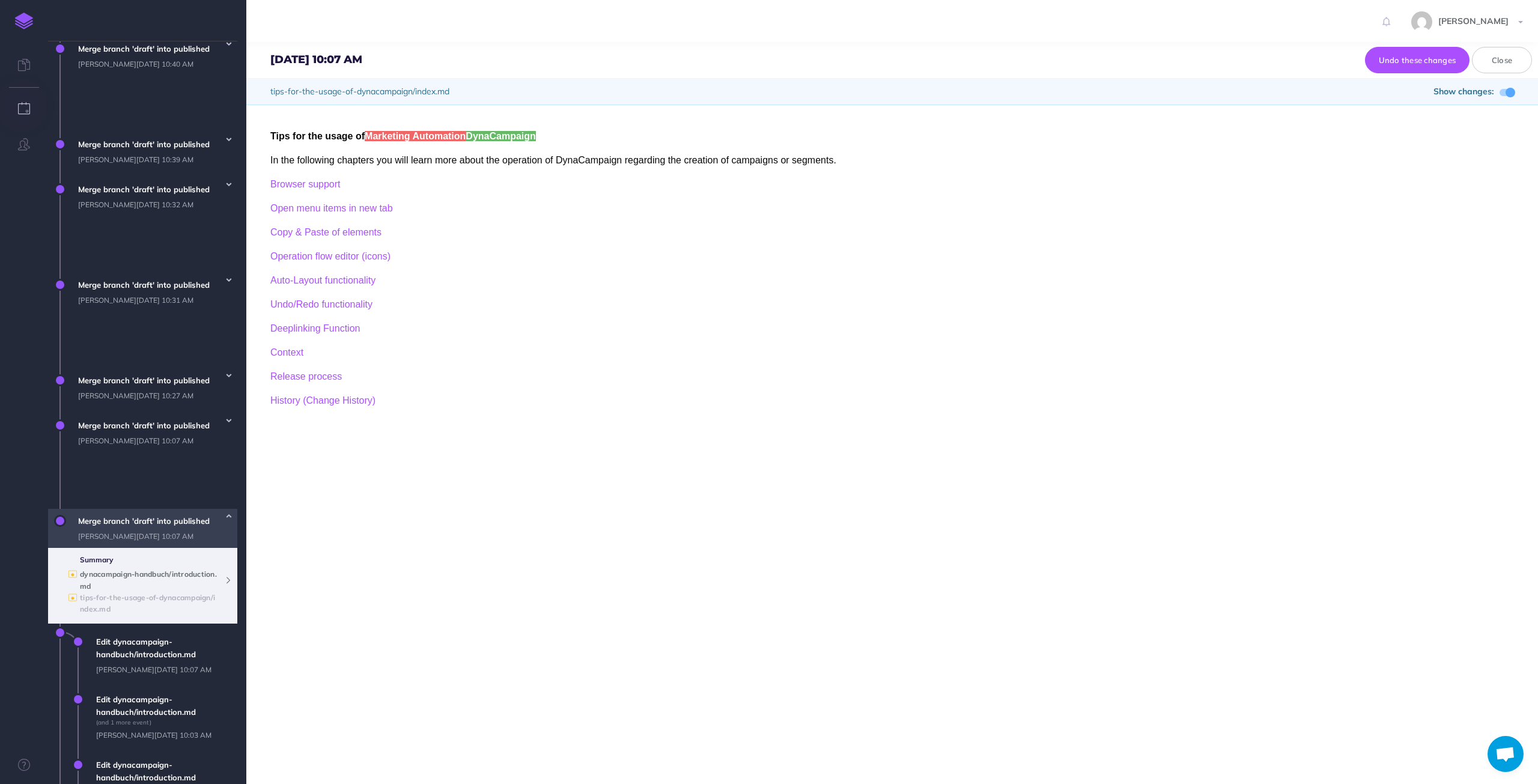
click at [115, 570] on b "dynacampaign-handbuch/introduction.md" at bounding box center [148, 579] width 137 height 20
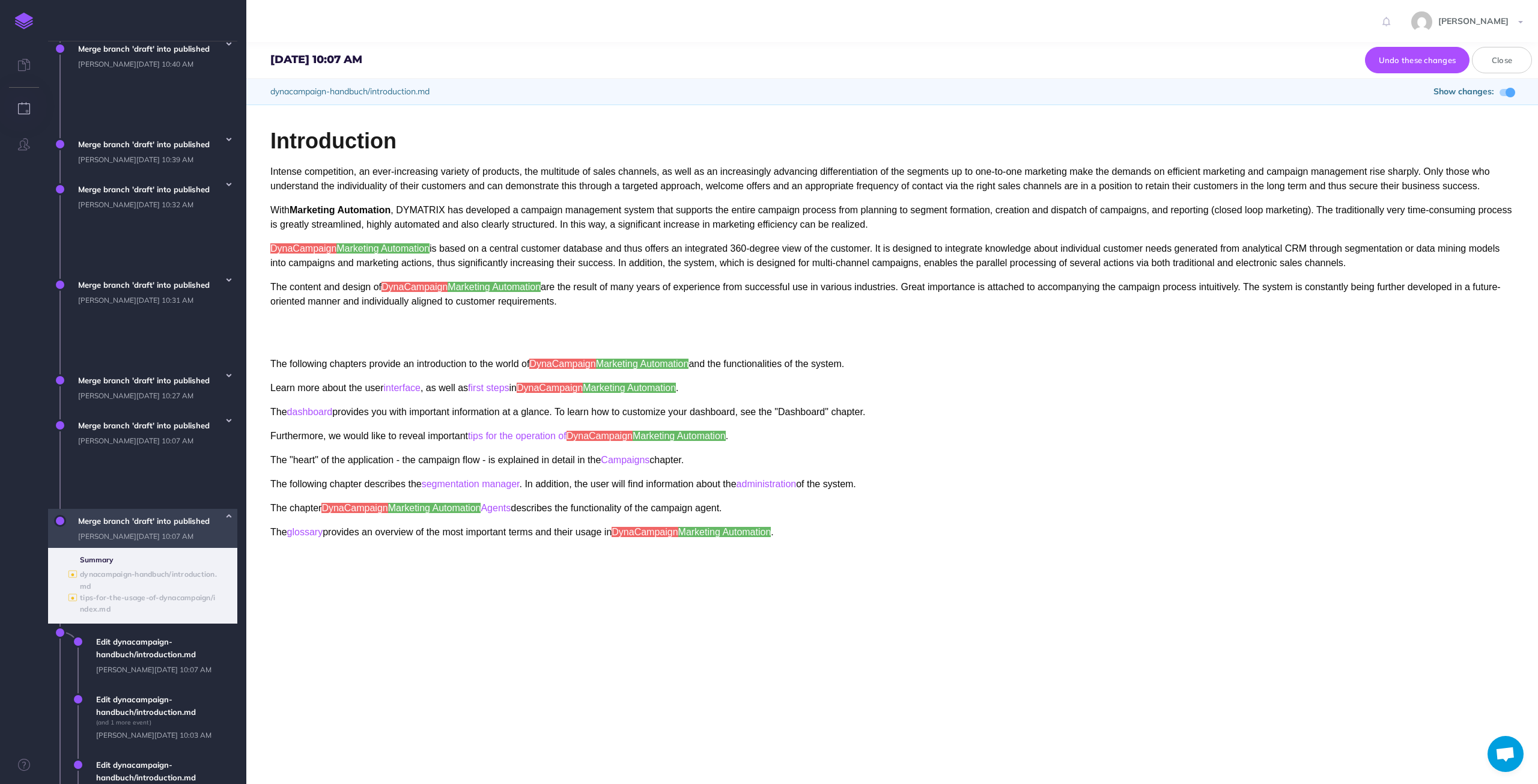
click at [118, 413] on span "Merge branch 'draft' into published [PERSON_NAME][DATE] 10:07 AM" at bounding box center [154, 432] width 165 height 39
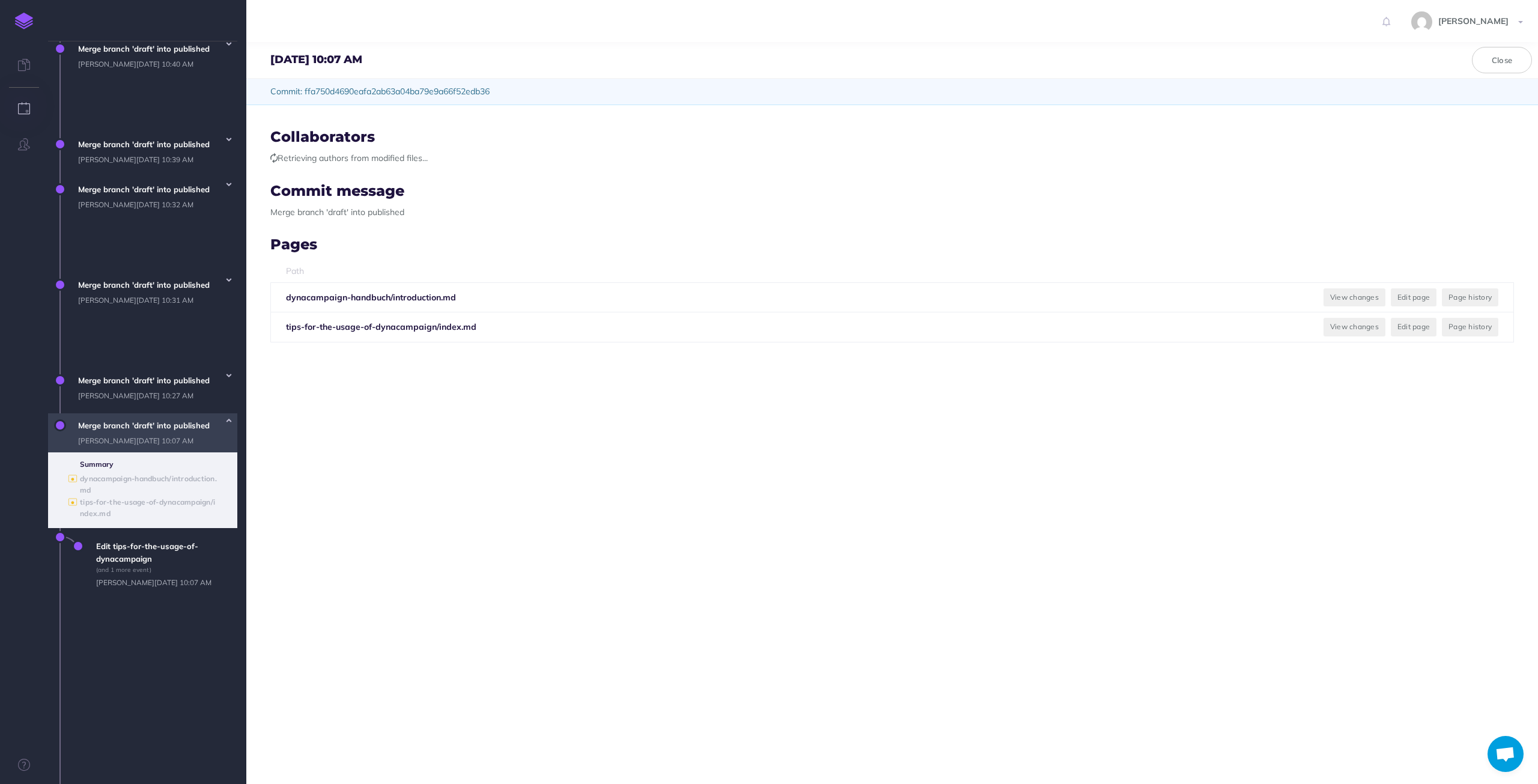
scroll to position [600, 0]
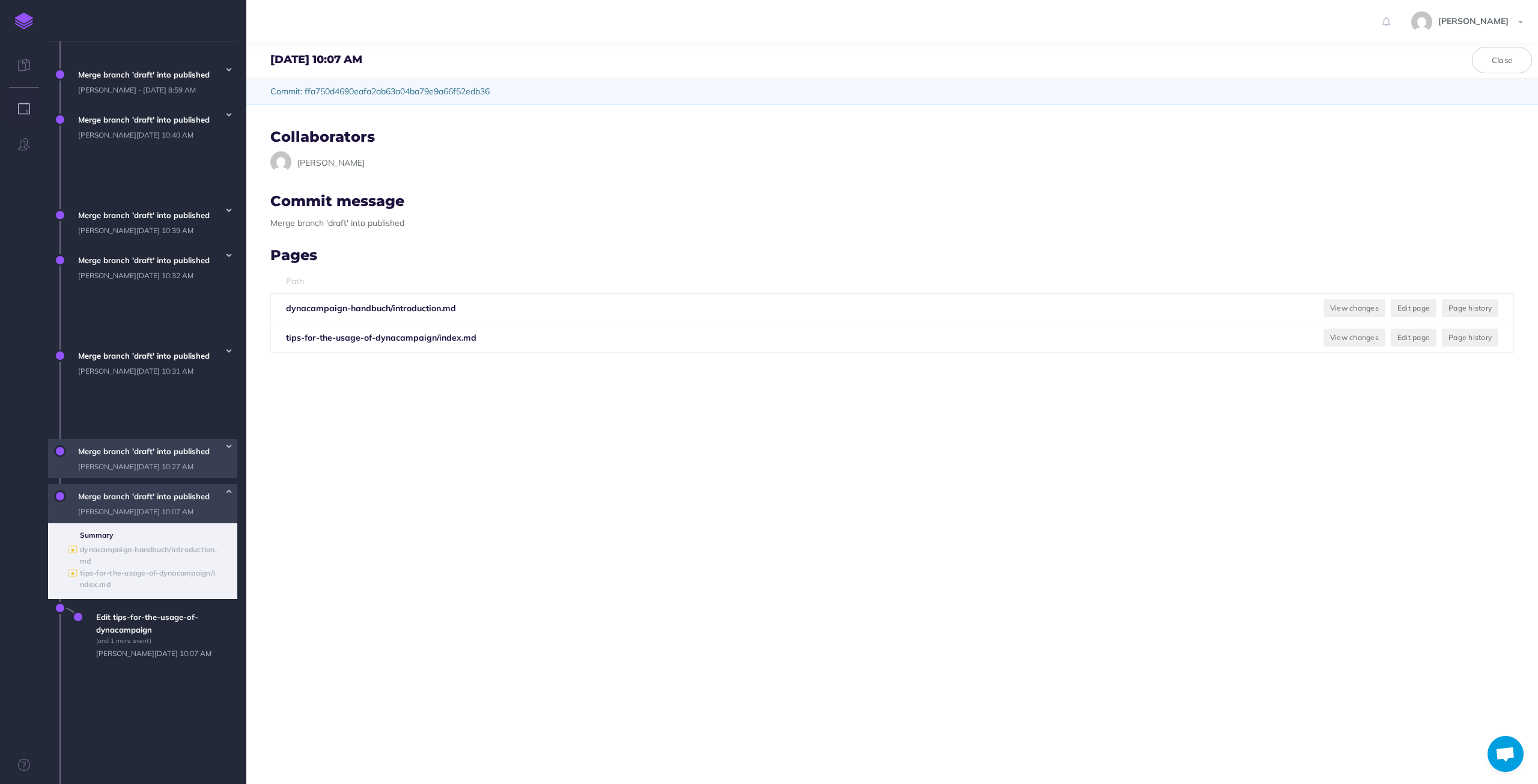
click at [137, 439] on span "Merge branch 'draft' into published [PERSON_NAME][DATE] 10:27 AM" at bounding box center [154, 459] width 165 height 39
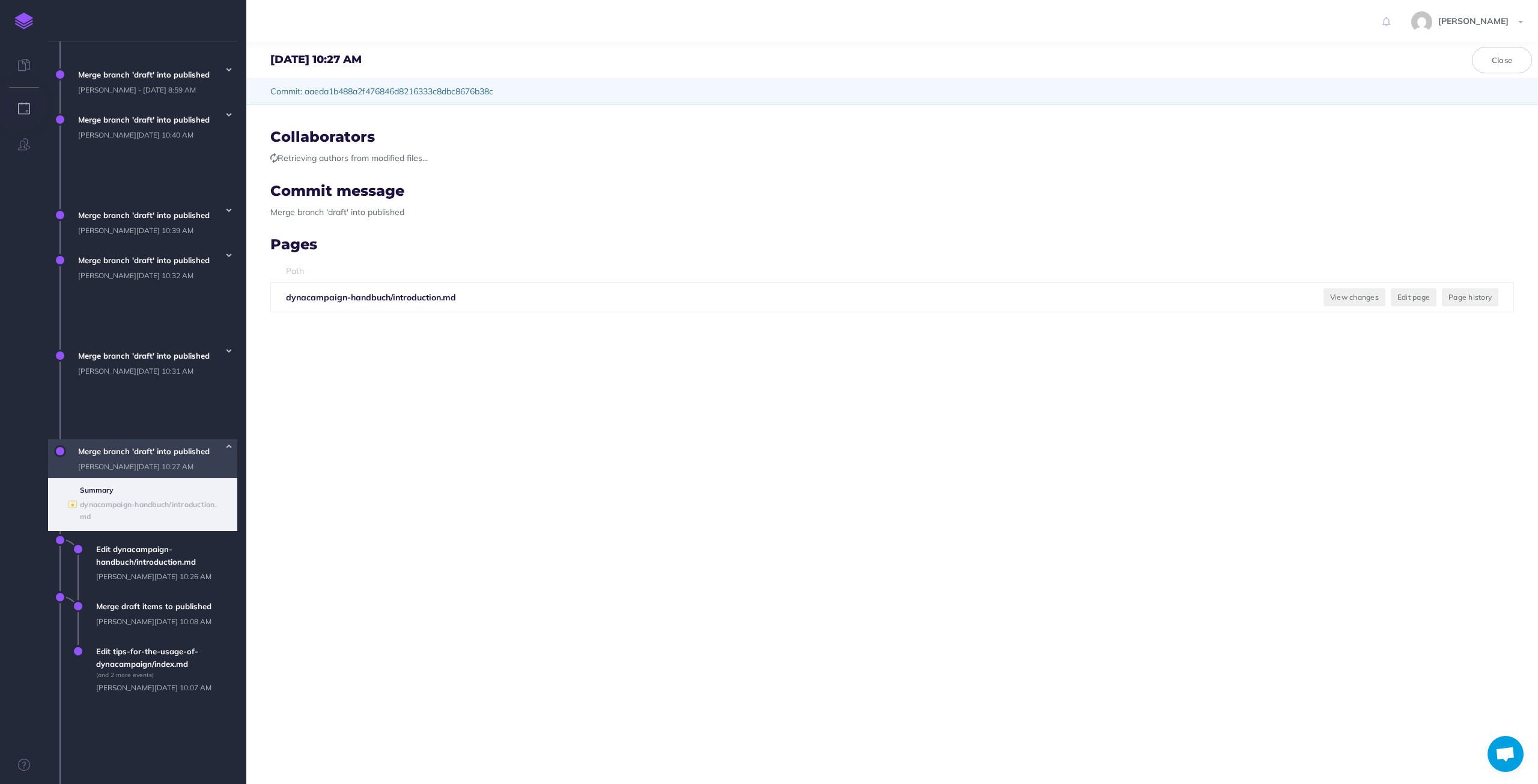
scroll to position [671, 0]
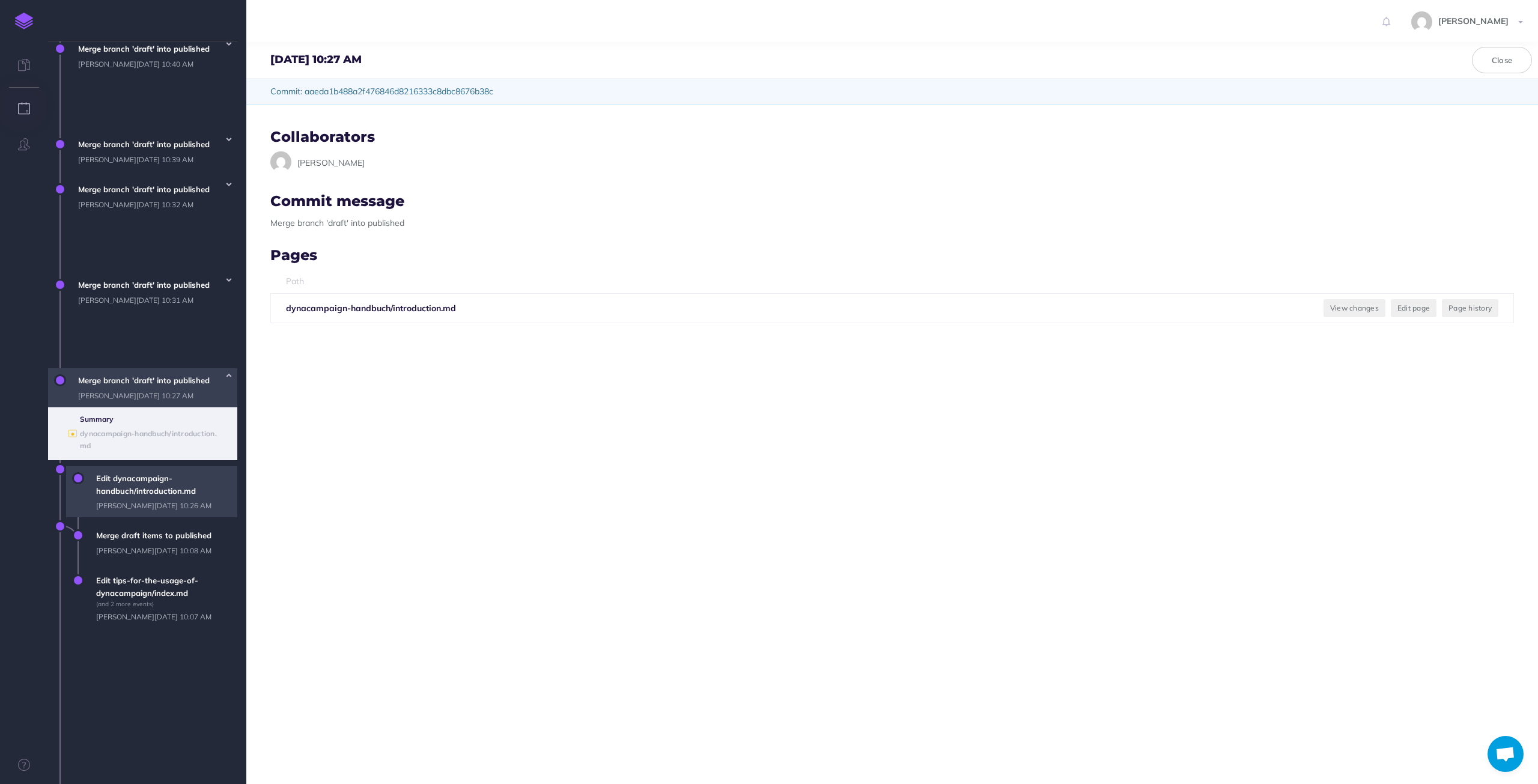
click at [131, 466] on span "Edit dynacampaign-handbuch/introduction.md [PERSON_NAME][DATE] 10:26 AM" at bounding box center [164, 492] width 147 height 51
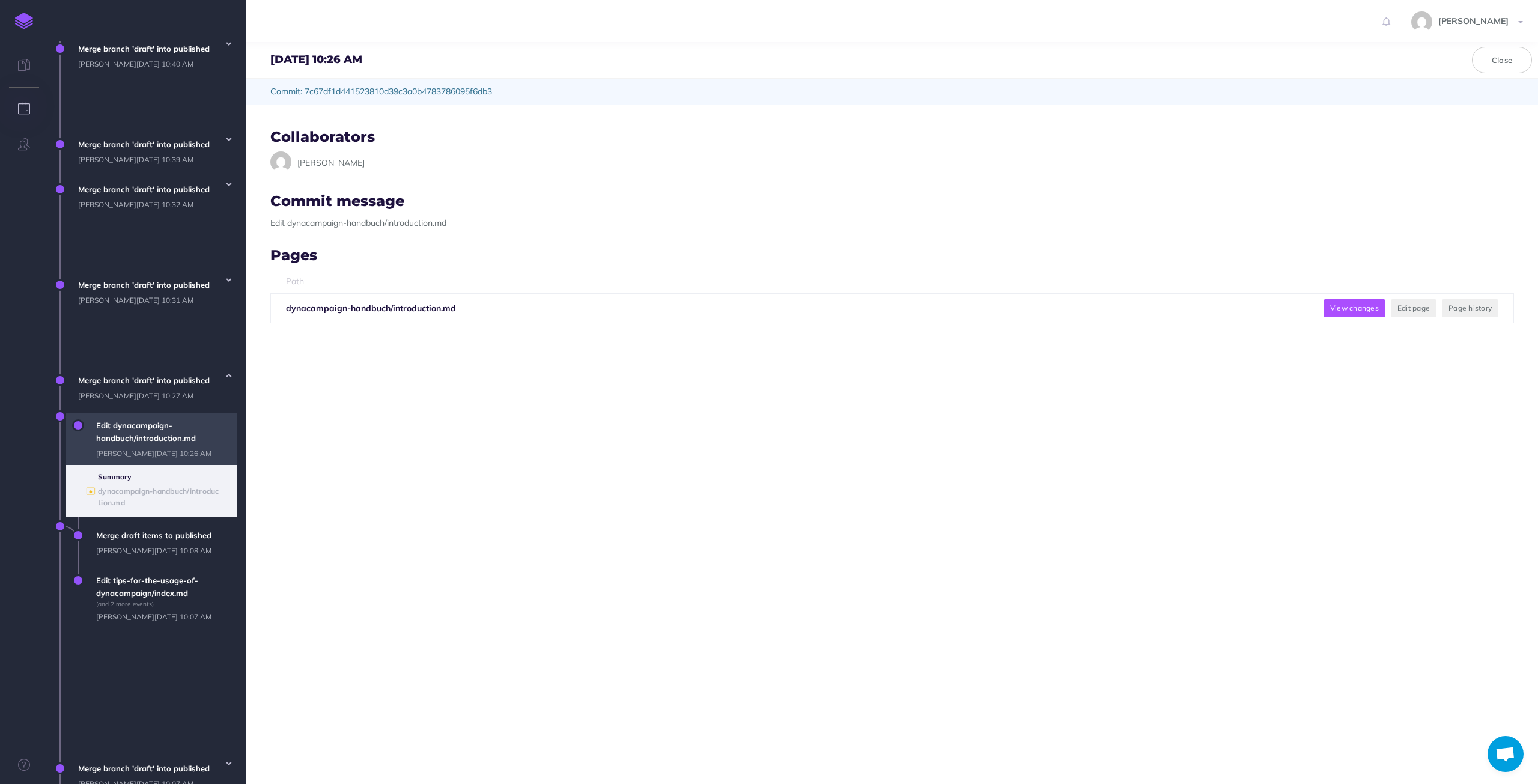
click at [1332, 301] on button "View changes" at bounding box center [1355, 308] width 62 height 18
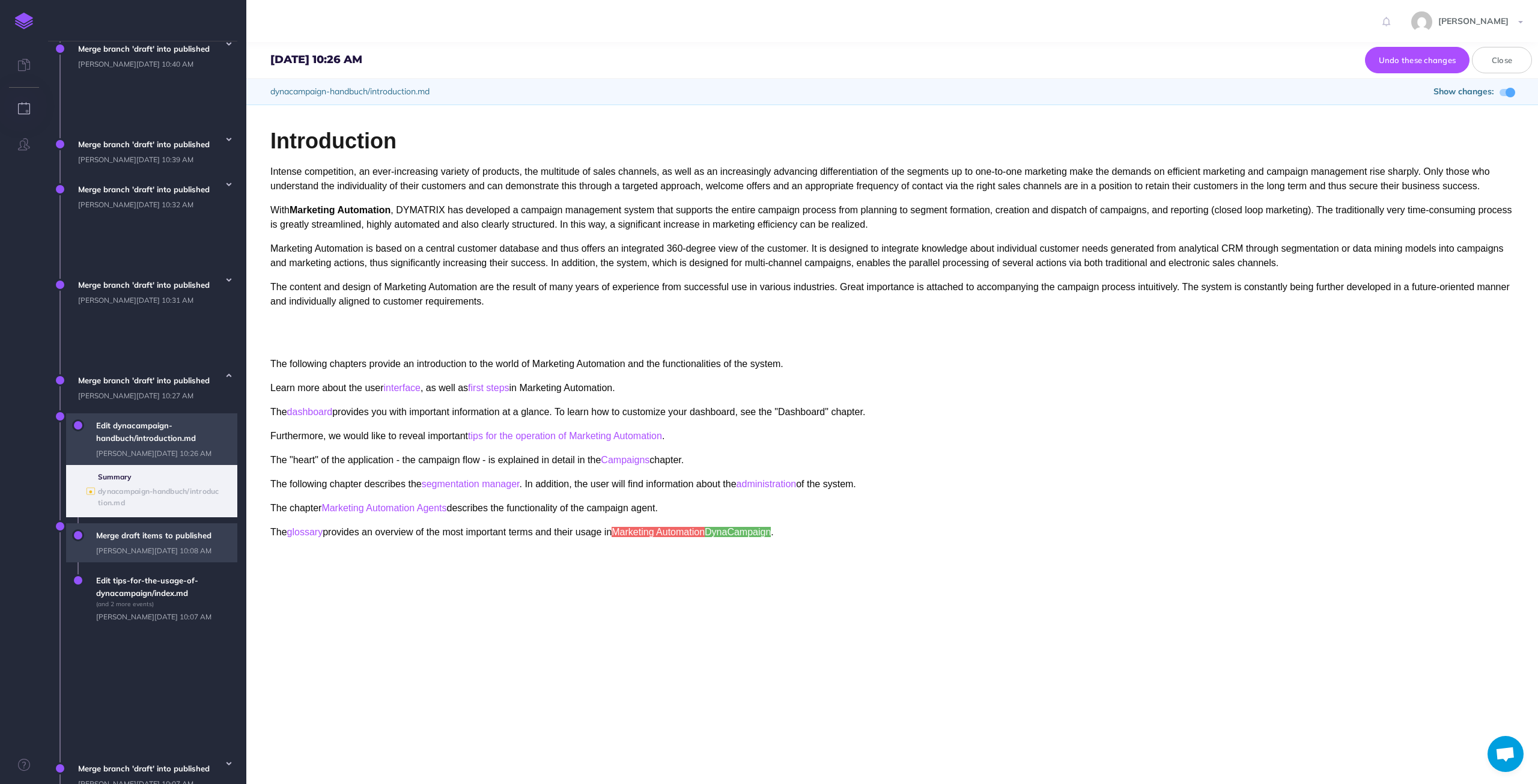
click at [143, 524] on span "Merge draft items to published [PERSON_NAME][DATE] 10:08 AM" at bounding box center [164, 543] width 147 height 39
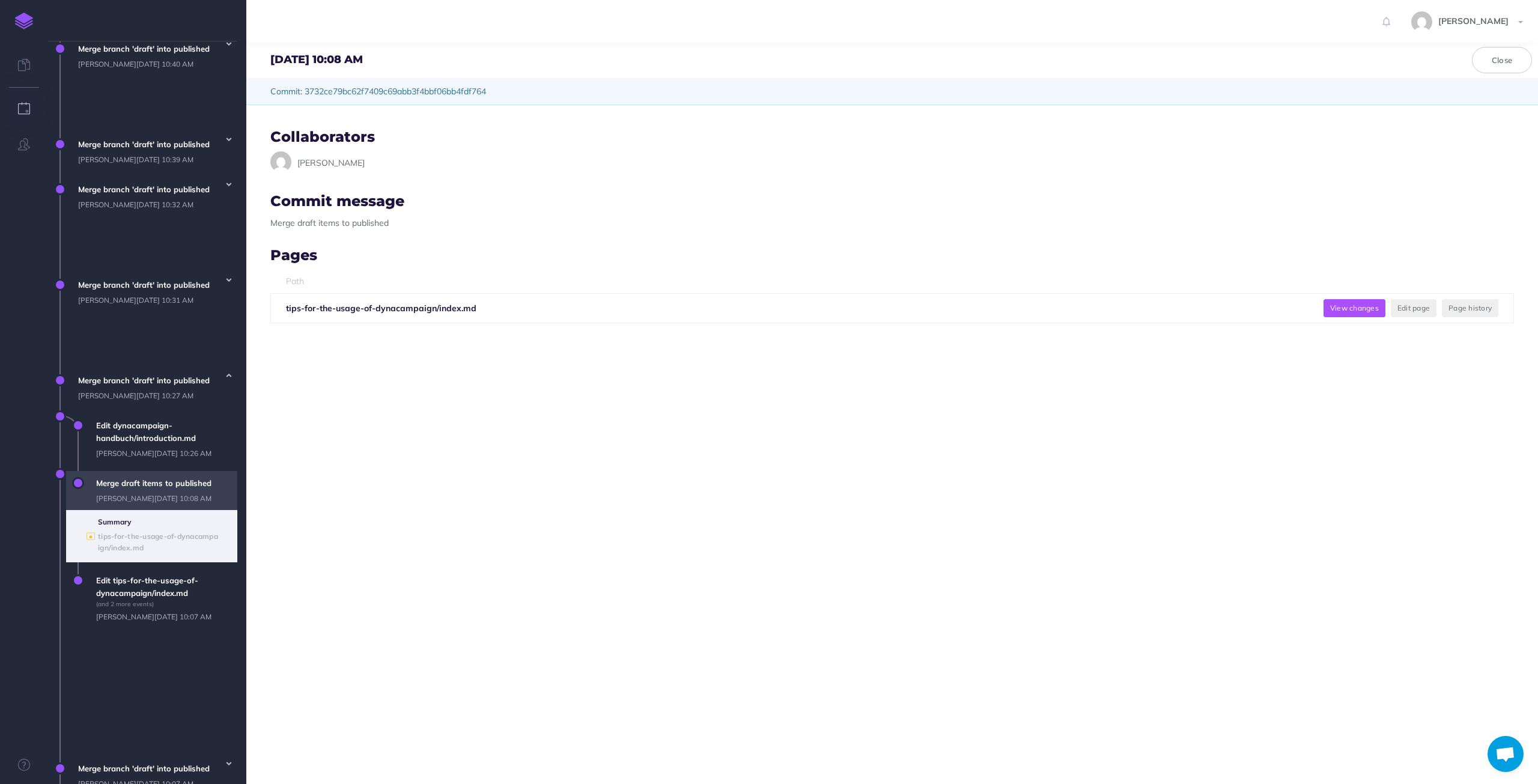
click at [1339, 313] on button "View changes" at bounding box center [1355, 308] width 62 height 18
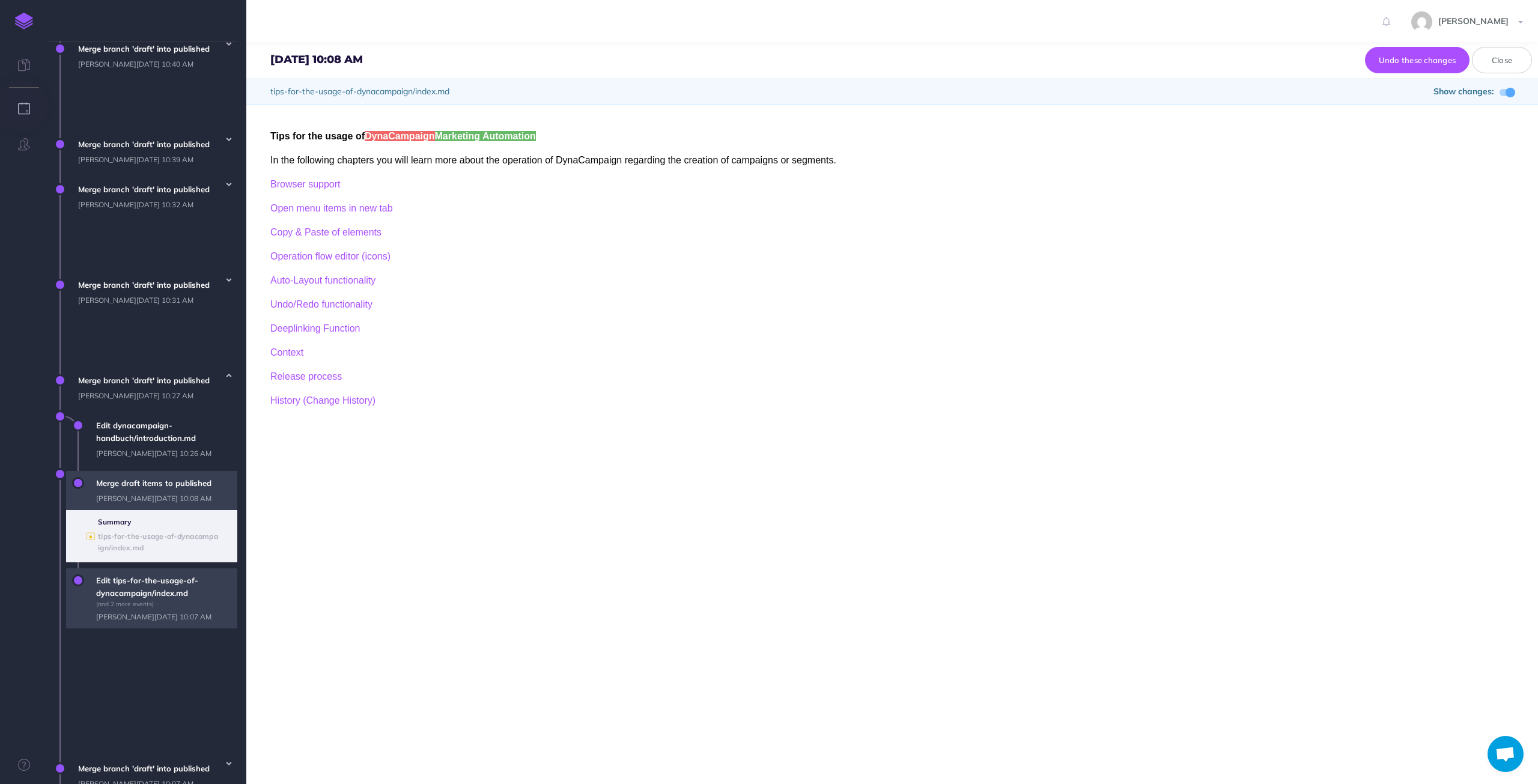
click at [151, 568] on span "Edit tips-for-the-usage-of-dynacampaign/index.md (and 2 more events) [PERSON_NA…" at bounding box center [164, 598] width 147 height 60
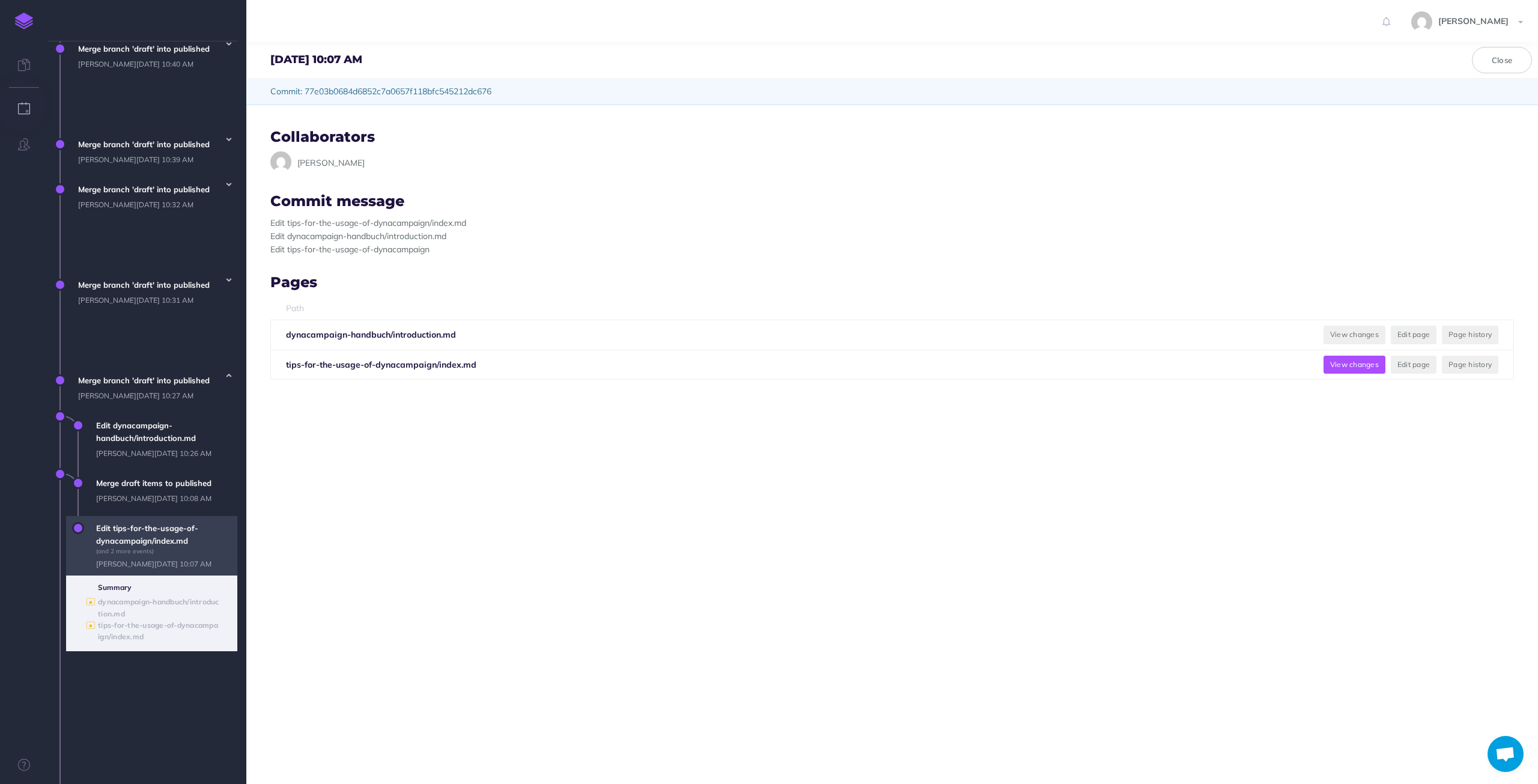
click at [1339, 362] on button "View changes" at bounding box center [1355, 364] width 62 height 18
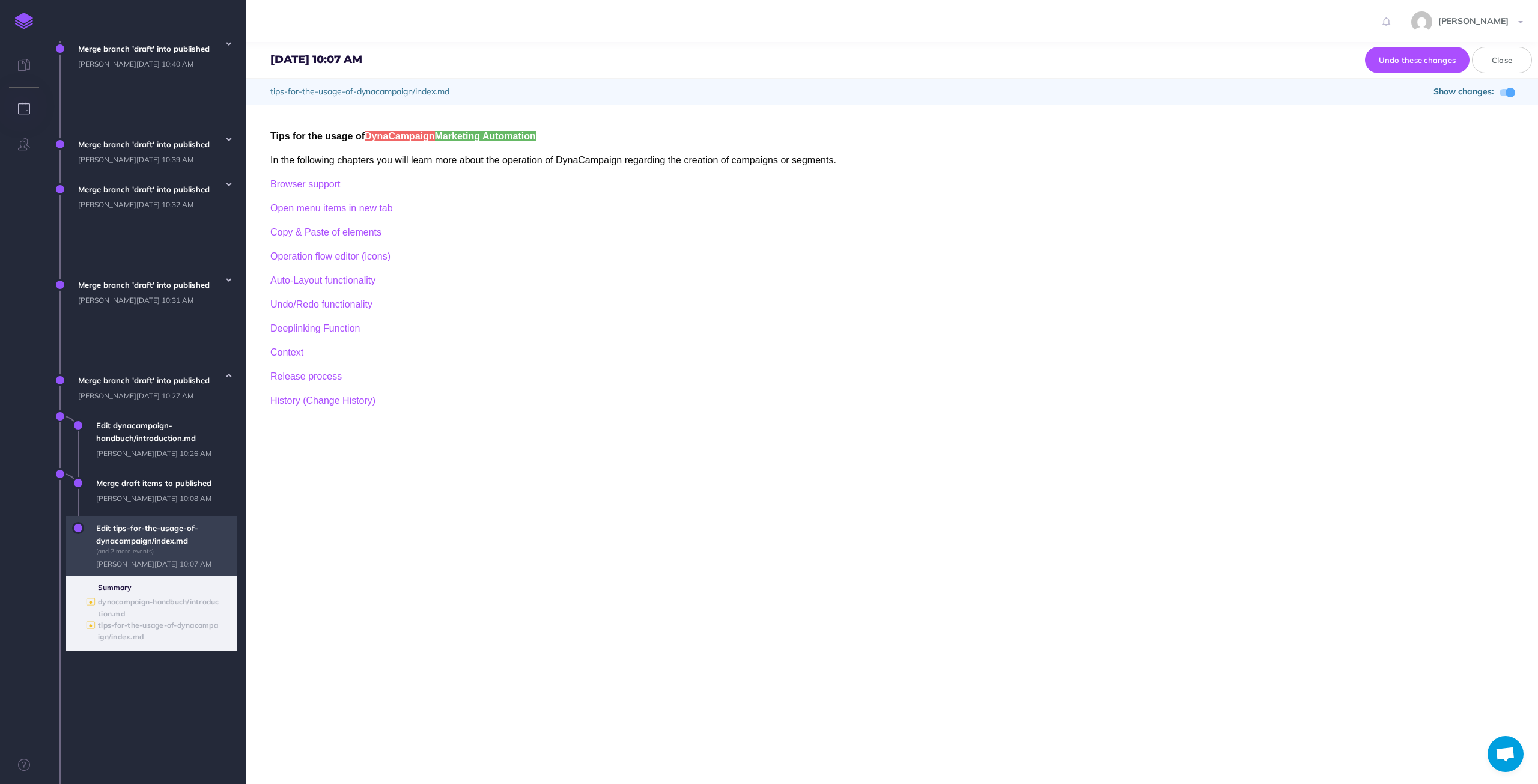
click at [121, 585] on ul "Summary ● dynacampaign-handbuch/introduction.md ● tips-for-the-usage-of-dynacam…" at bounding box center [151, 613] width 171 height 75
click at [123, 621] on div "● tips-for-the-usage-of-dynacampaign/index.md" at bounding box center [162, 631] width 128 height 23
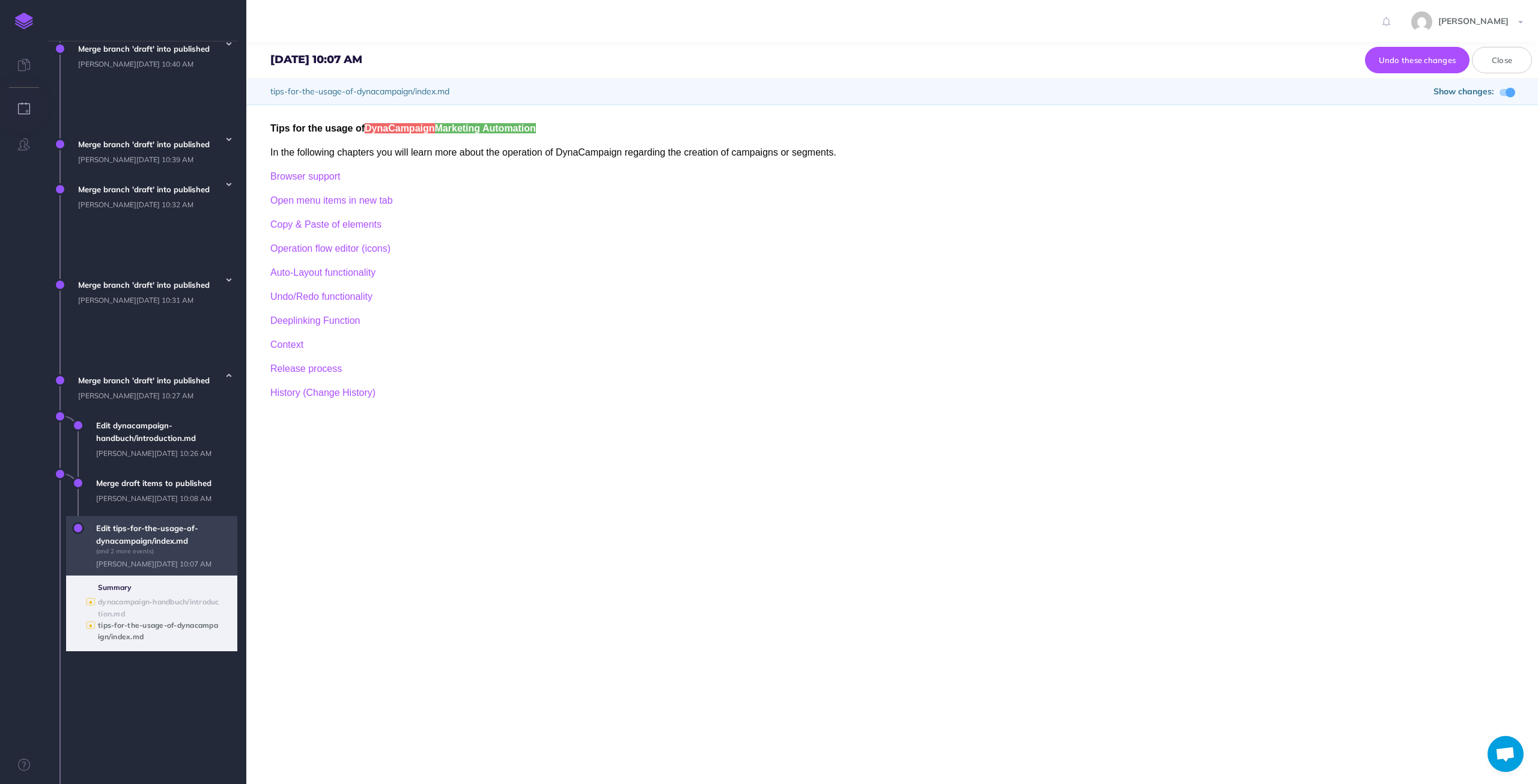
scroll to position [10, 0]
click at [105, 369] on span "Merge branch 'draft' into published [PERSON_NAME][DATE] 10:27 AM" at bounding box center [154, 388] width 165 height 39
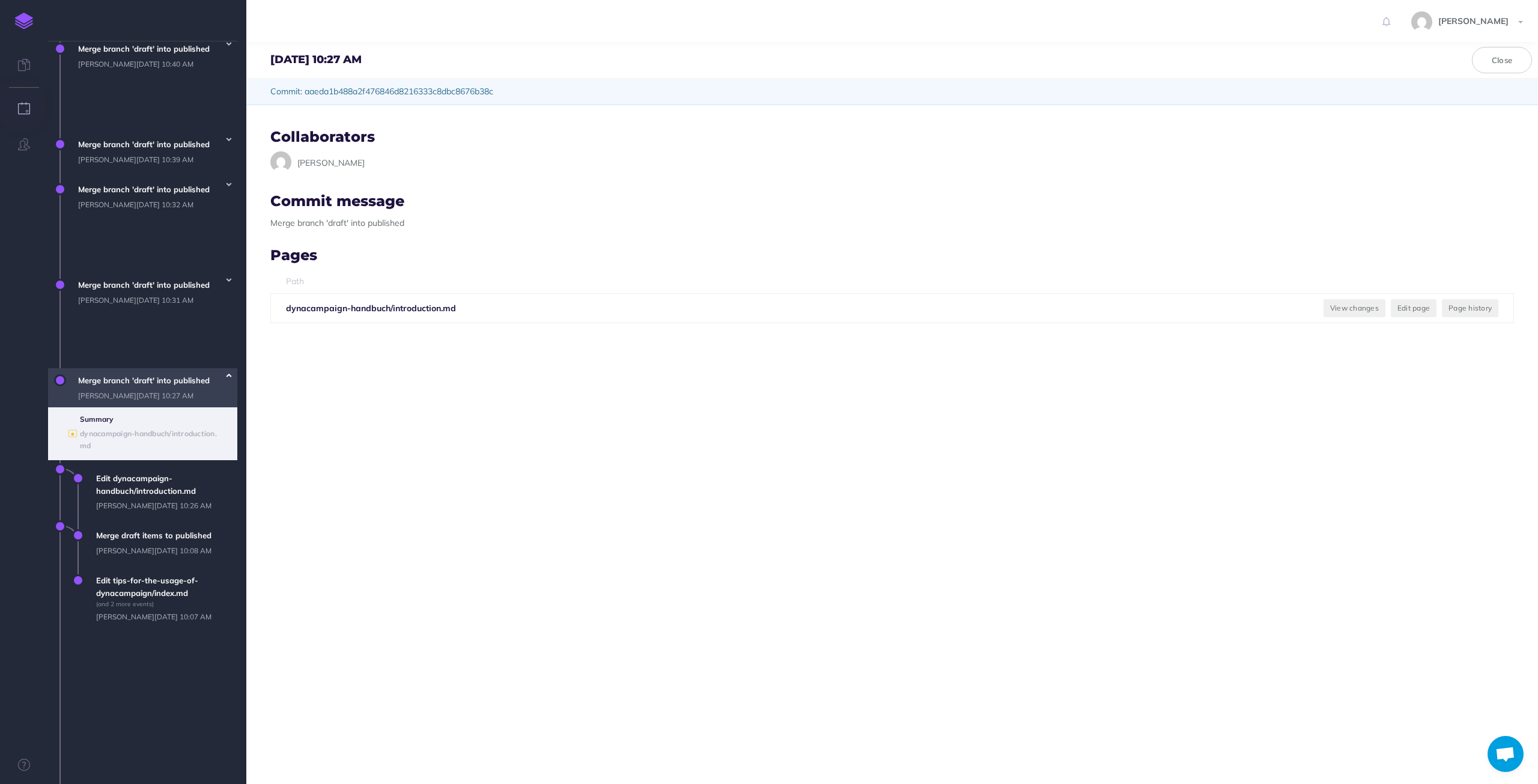
click at [227, 372] on icon "button" at bounding box center [229, 376] width 4 height 7
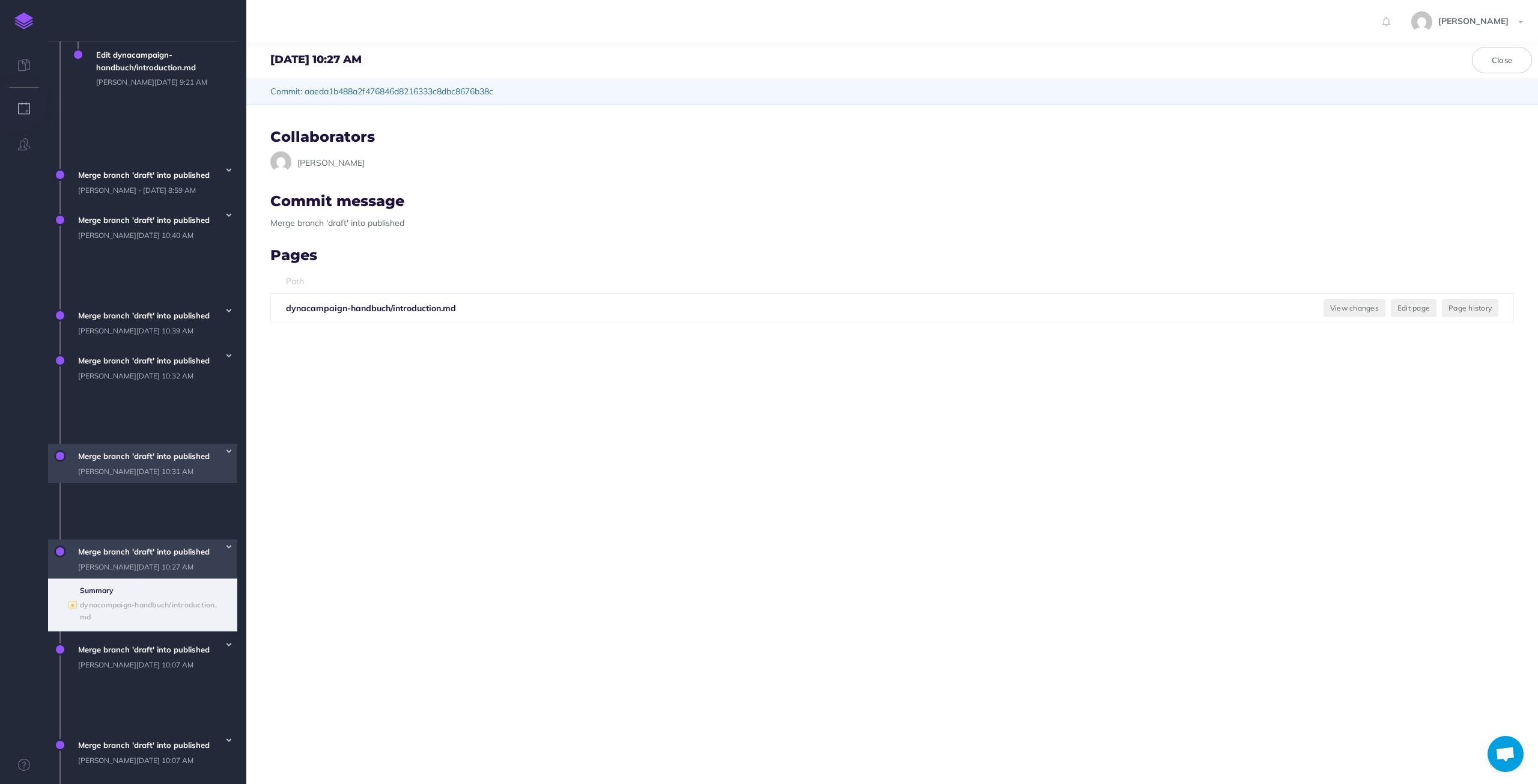
click at [224, 444] on span "Merge branch 'draft' into published [PERSON_NAME][DATE] 10:31 AM" at bounding box center [154, 463] width 165 height 39
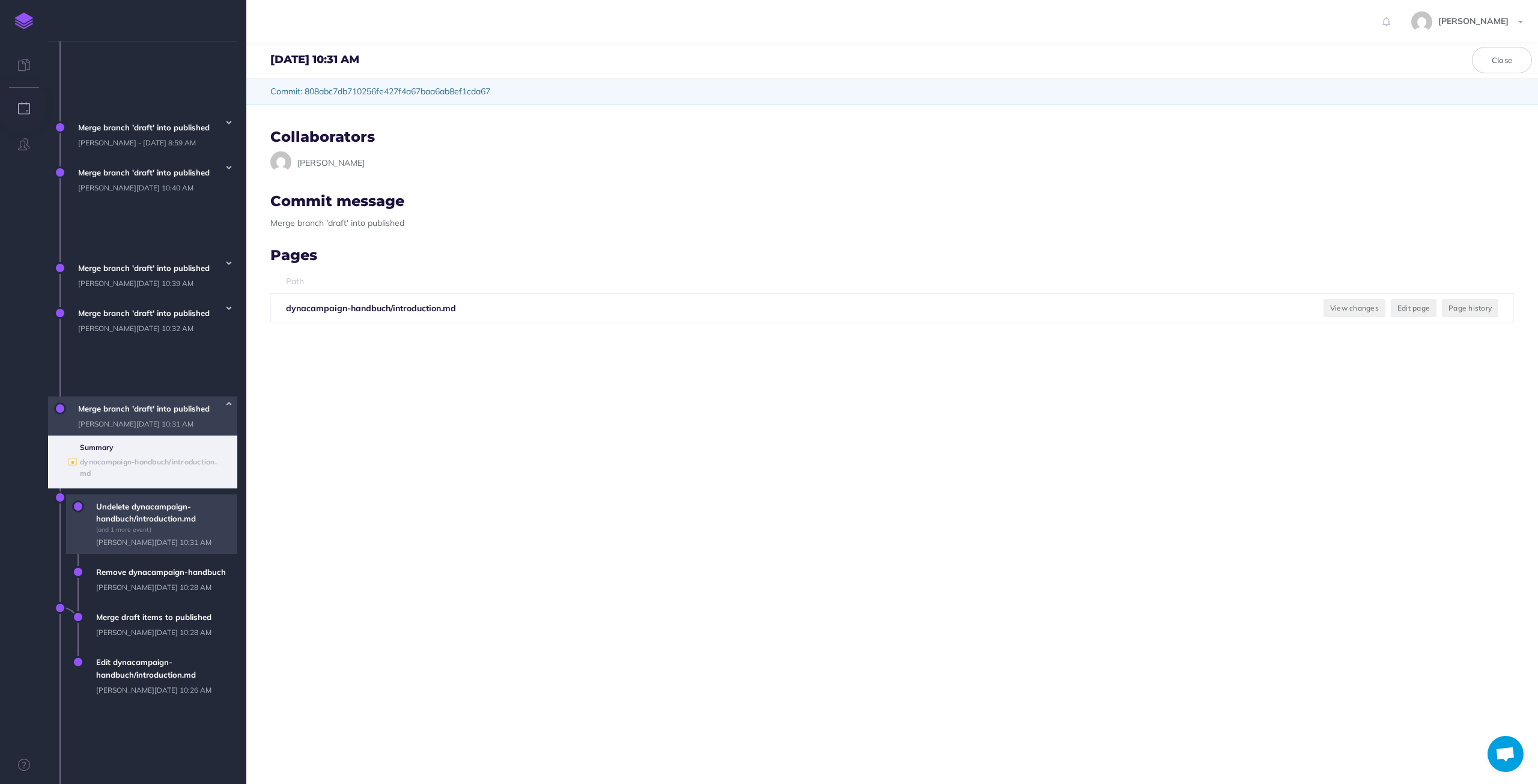
scroll to position [619, 0]
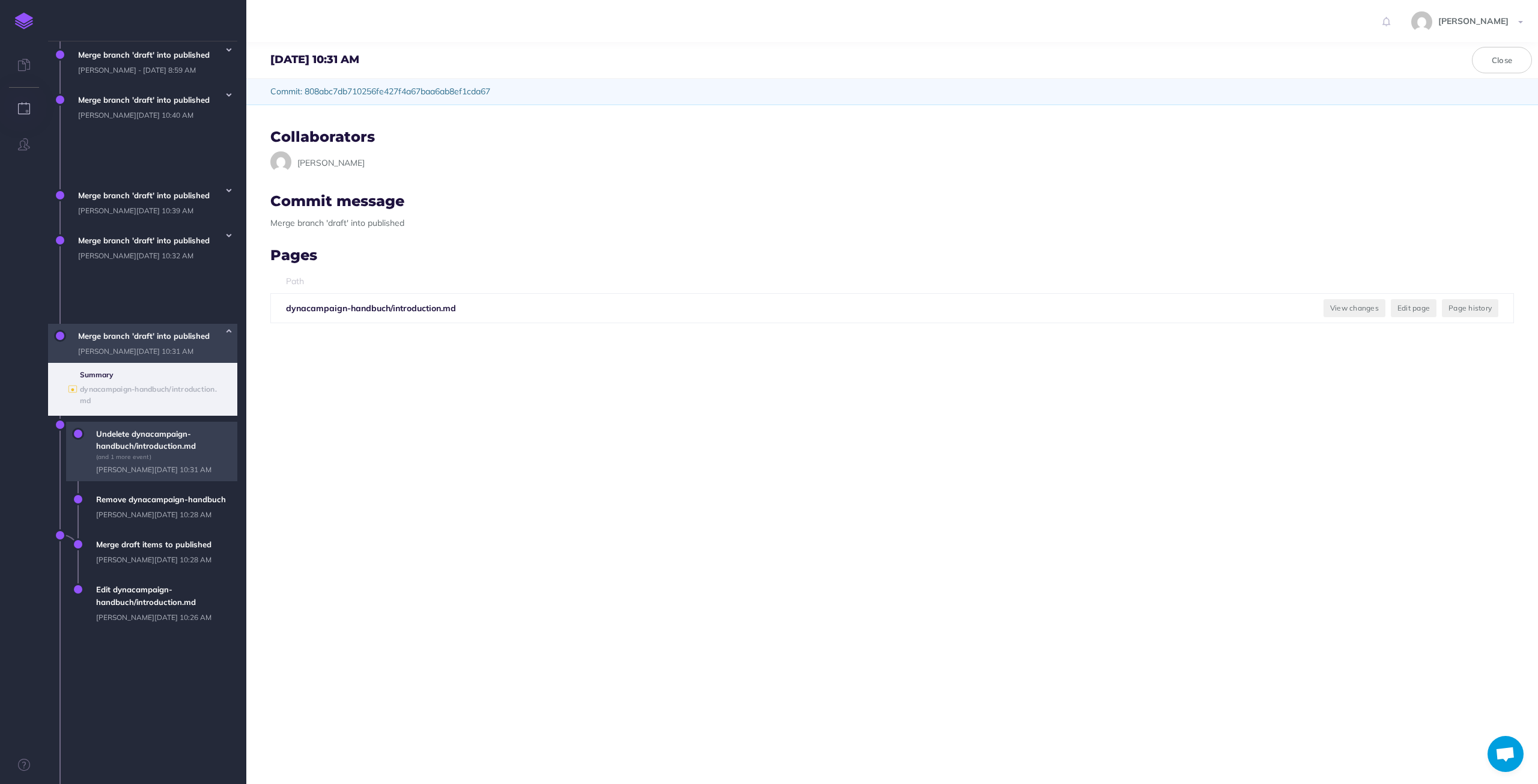
click at [153, 438] on span "Undelete dynacampaign-handbuch/introduction.md (and 1 more event) [PERSON_NAME]…" at bounding box center [164, 452] width 147 height 60
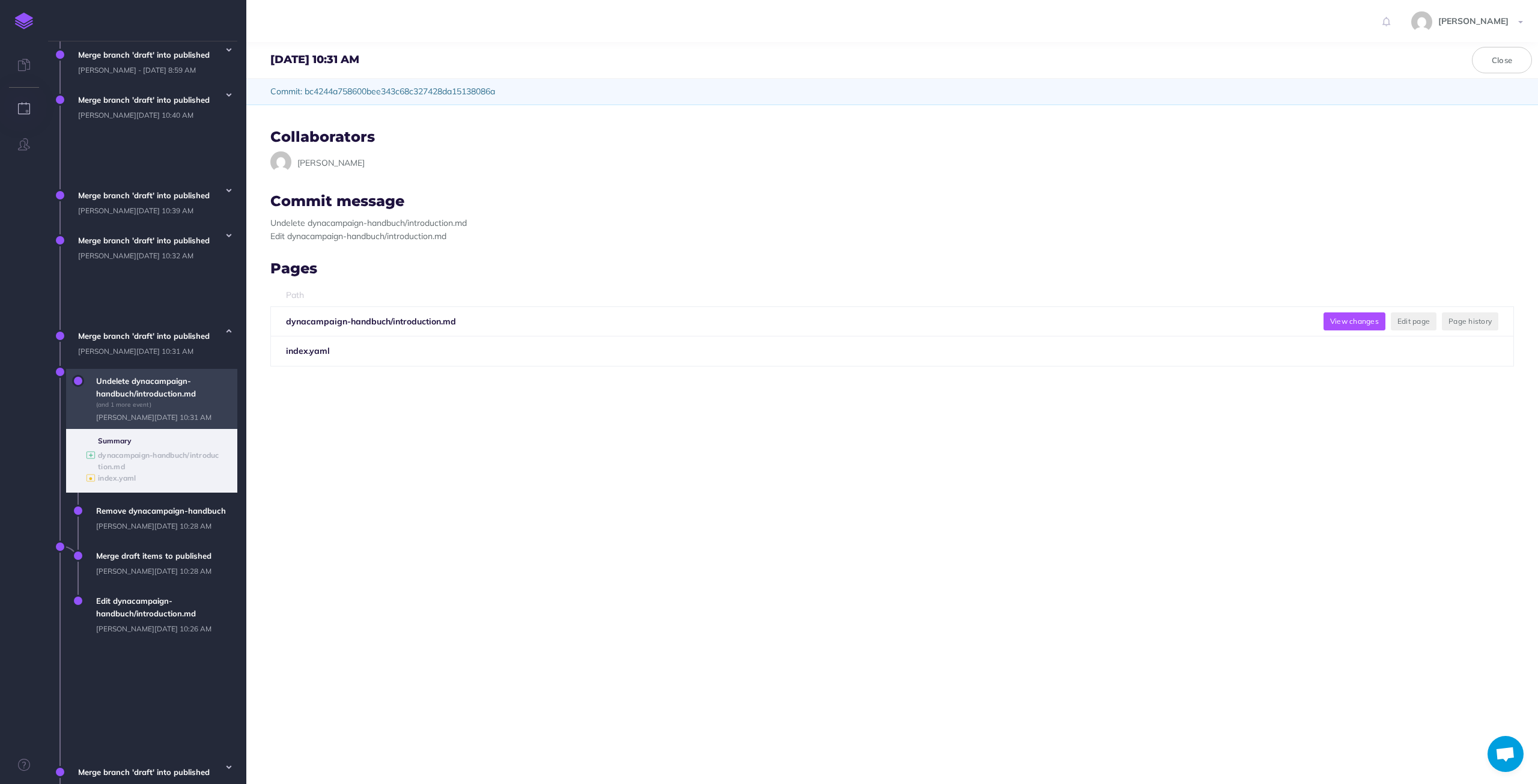
click at [1346, 317] on button "View changes" at bounding box center [1355, 322] width 62 height 18
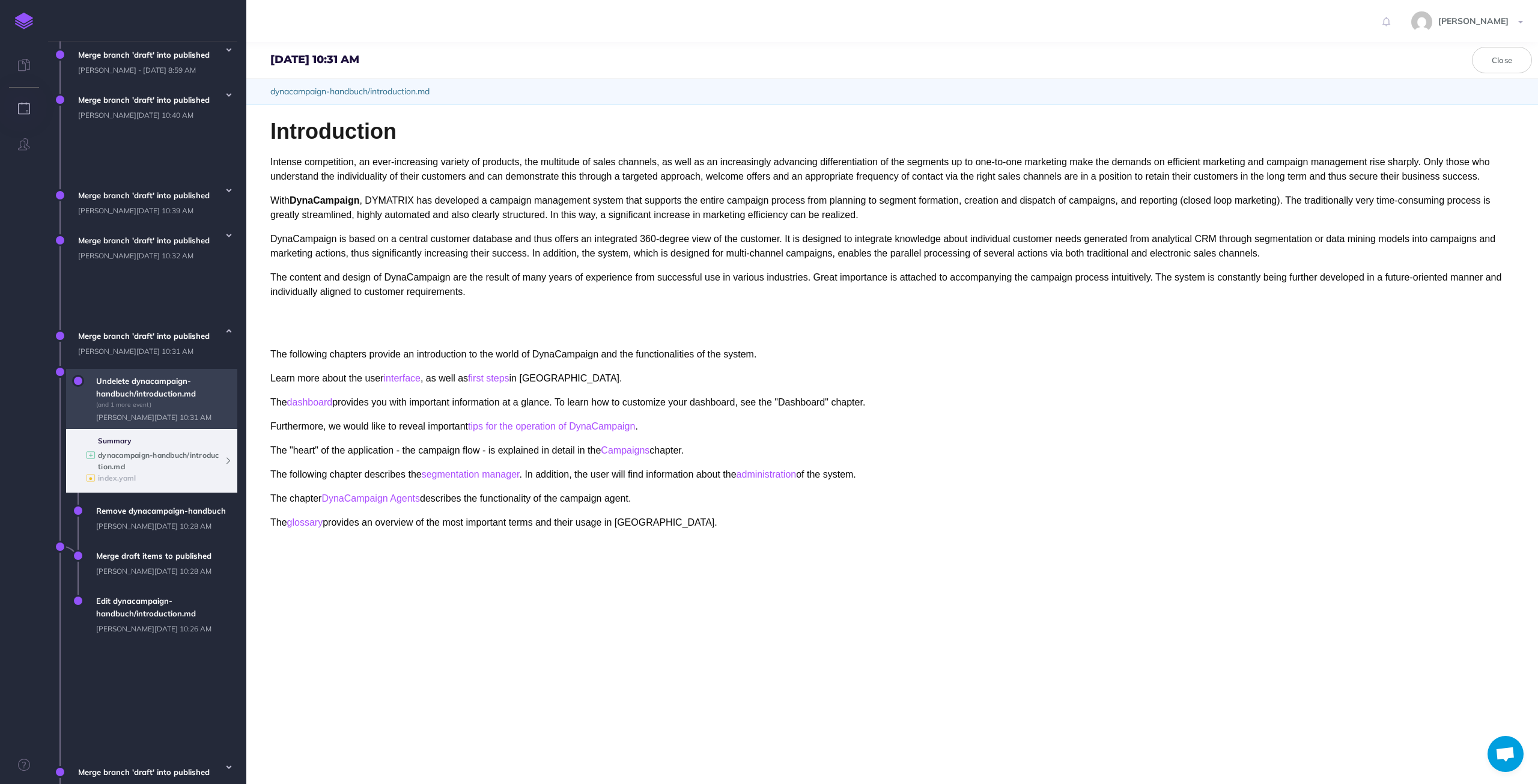
click at [107, 463] on b "dynacampaign-handbuch/introduction.md" at bounding box center [159, 461] width 121 height 20
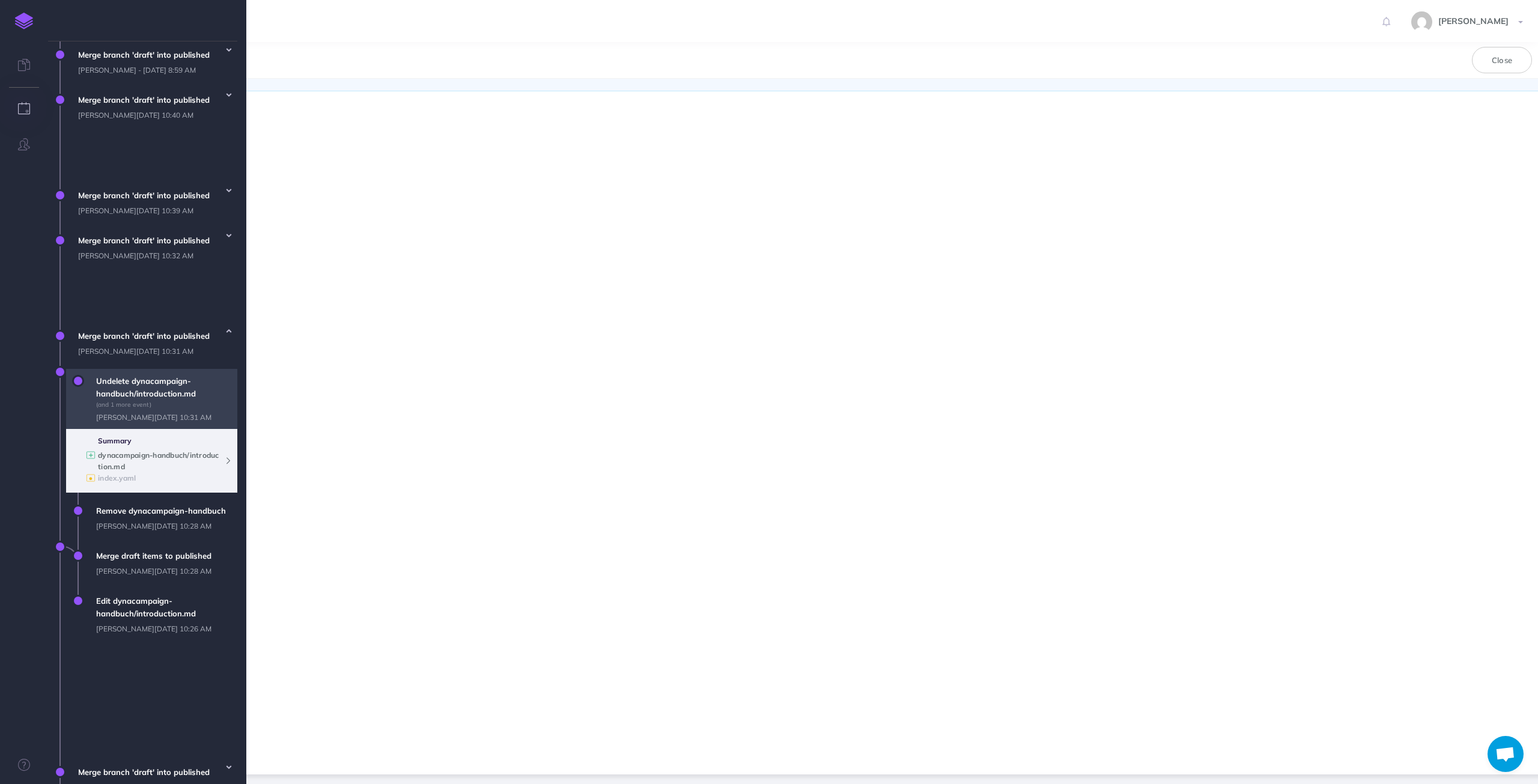
scroll to position [0, 0]
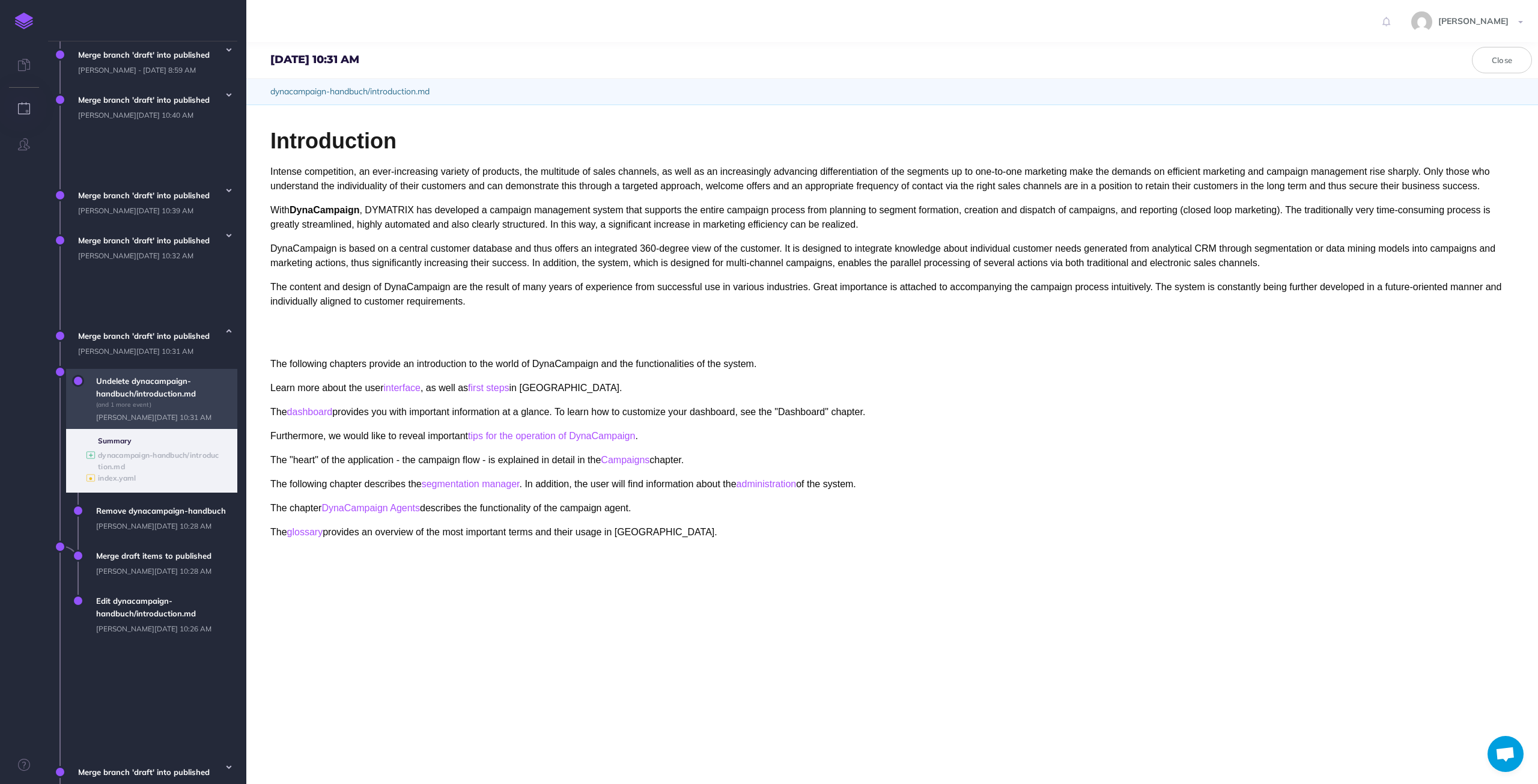
click at [129, 372] on span "Undelete dynacampaign-handbuch/introduction.md (and 1 more event) [PERSON_NAME]…" at bounding box center [164, 399] width 147 height 60
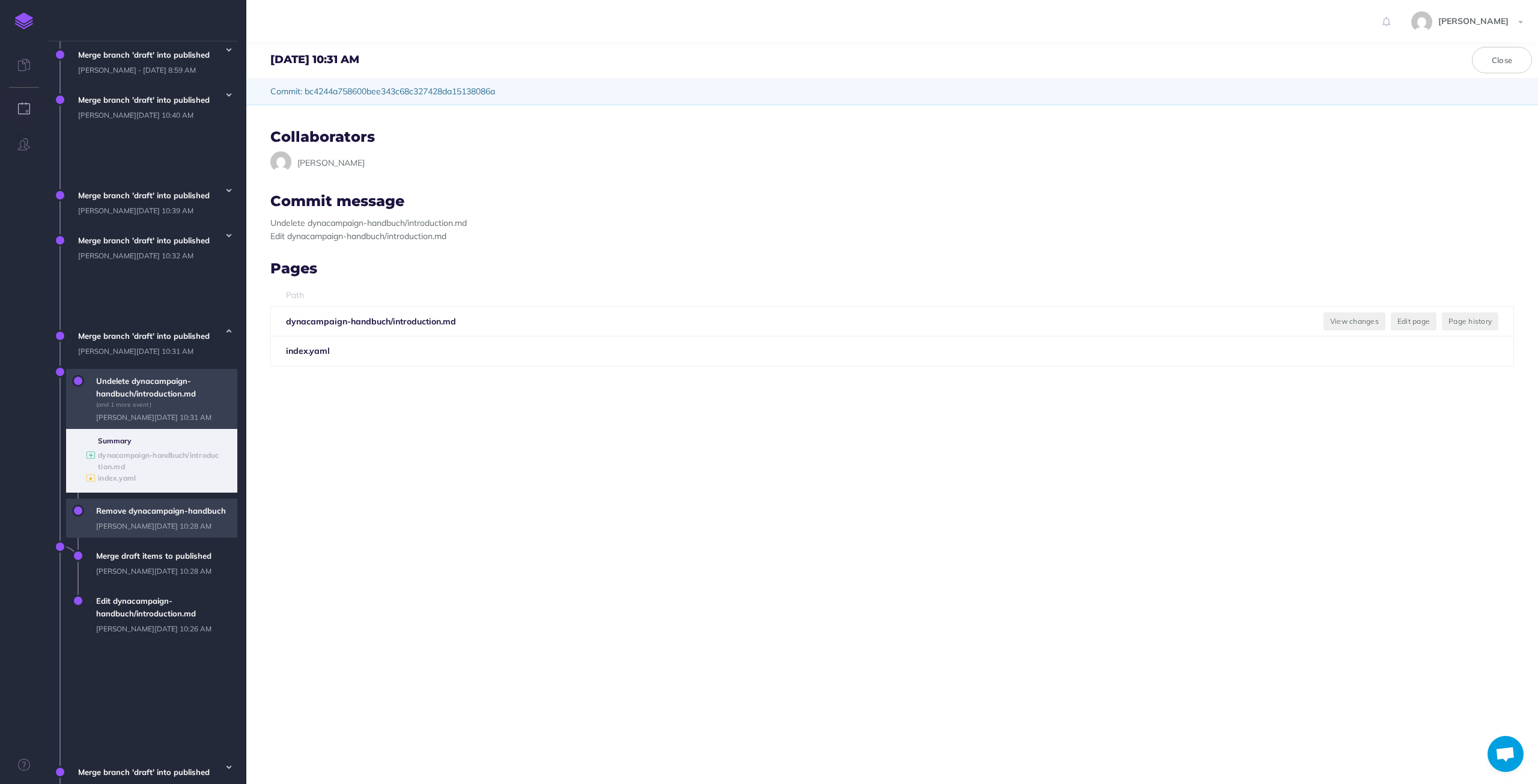
click at [120, 532] on span "Remove dynacampaign-handbuch [PERSON_NAME][DATE] 10:28 AM" at bounding box center [164, 518] width 147 height 39
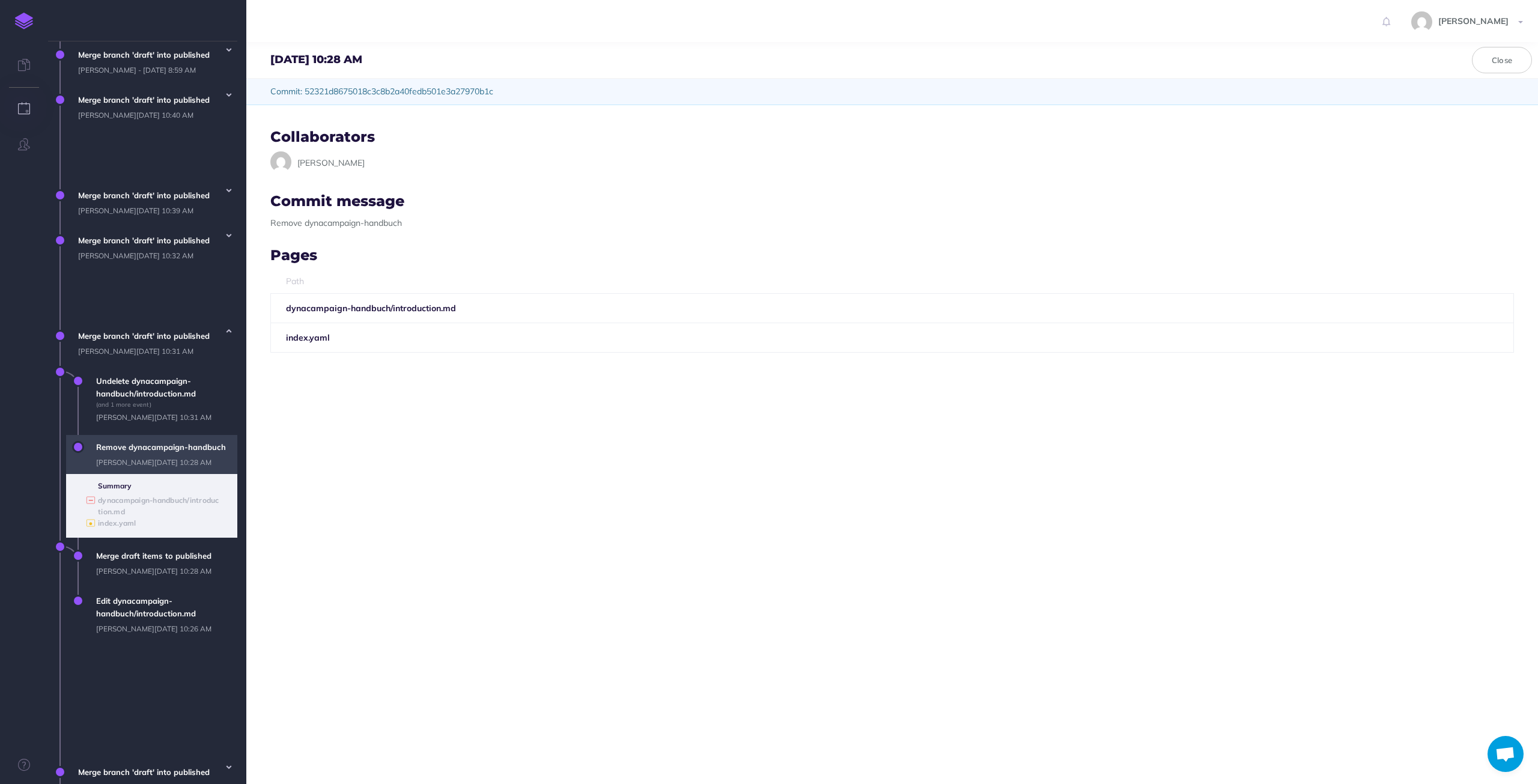
click at [1397, 303] on td at bounding box center [1307, 307] width 415 height 29
click at [141, 583] on span "Merge draft items to published [PERSON_NAME][DATE] 10:28 AM" at bounding box center [164, 563] width 147 height 39
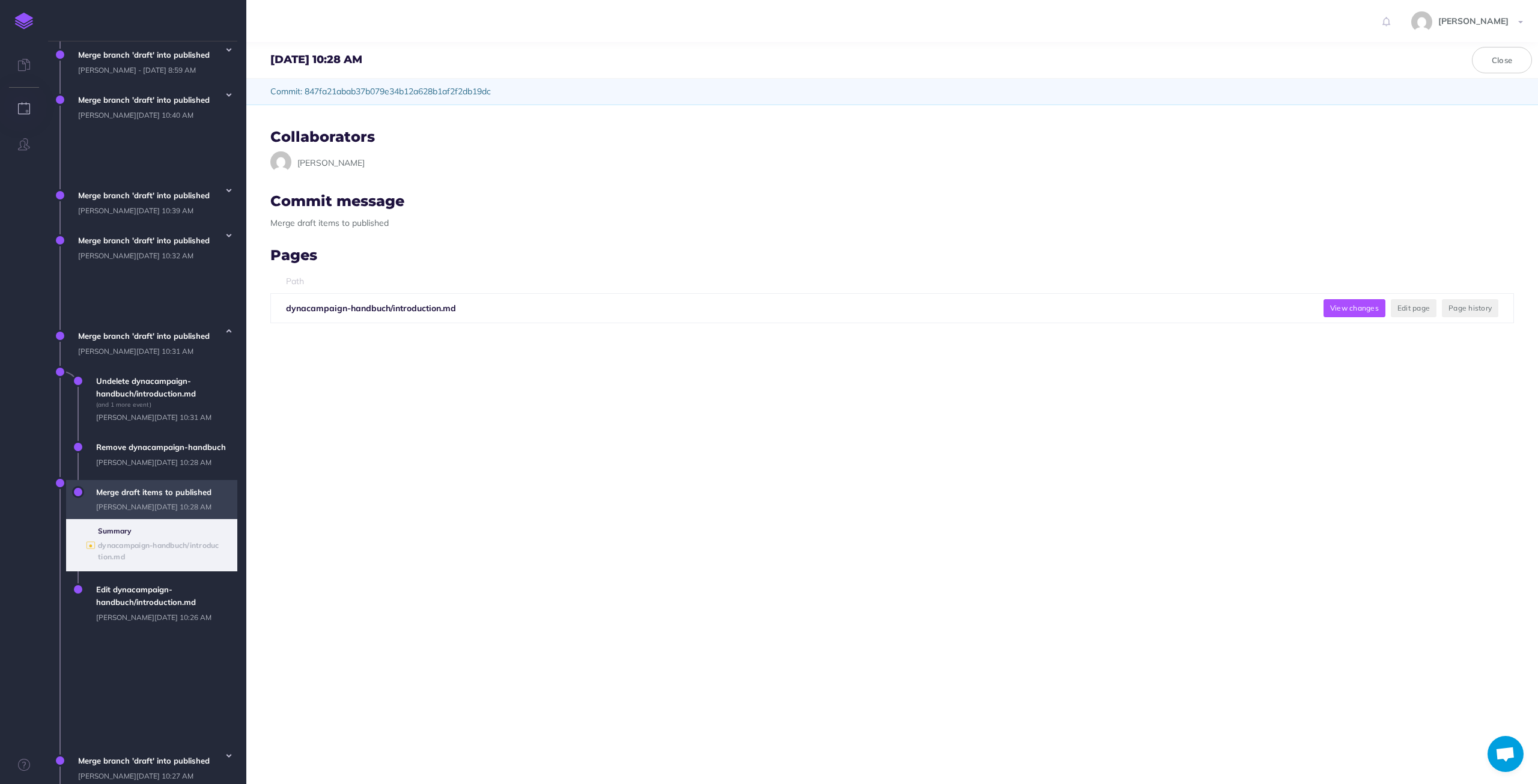
click at [1343, 313] on button "View changes" at bounding box center [1355, 308] width 62 height 18
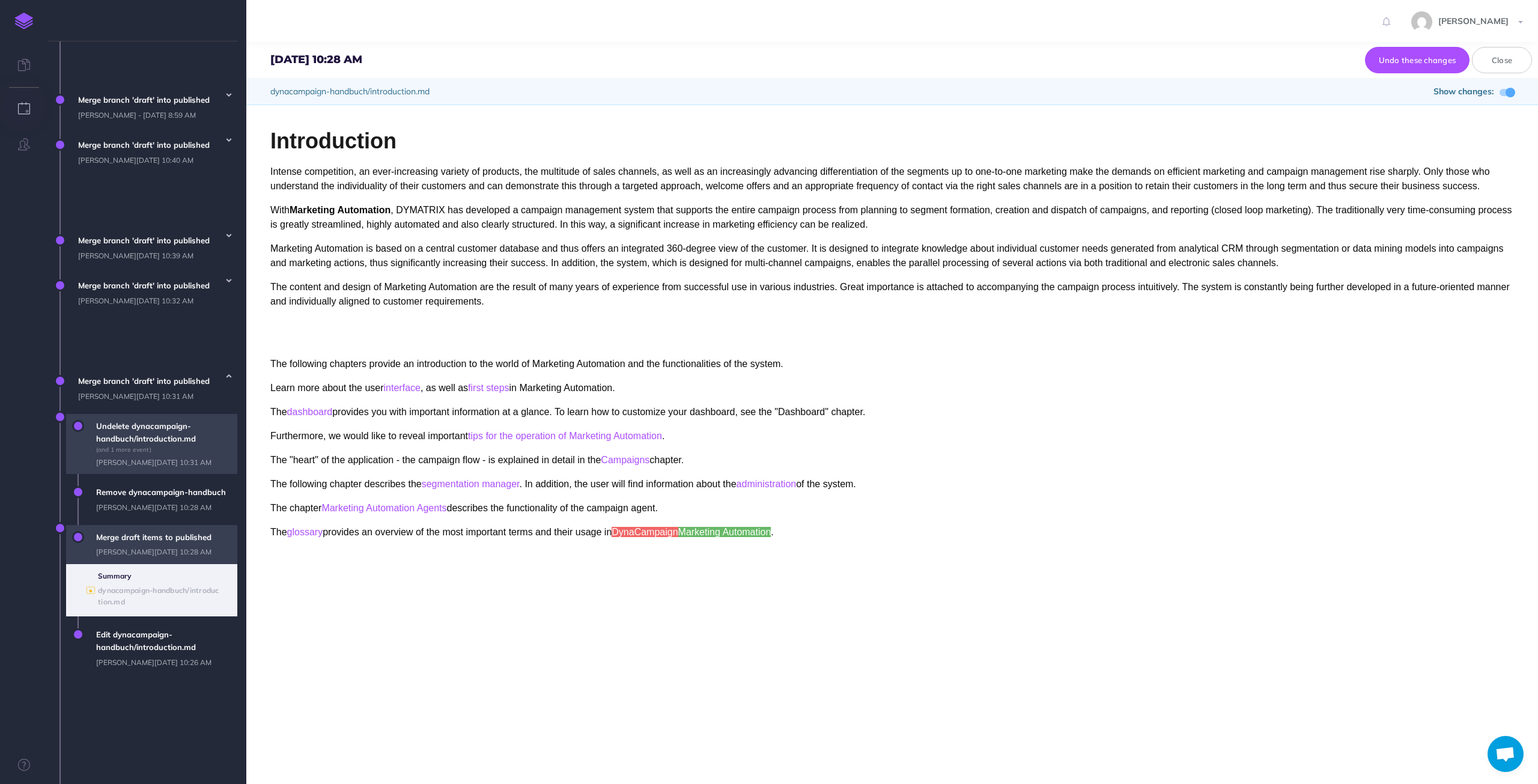
scroll to position [499, 0]
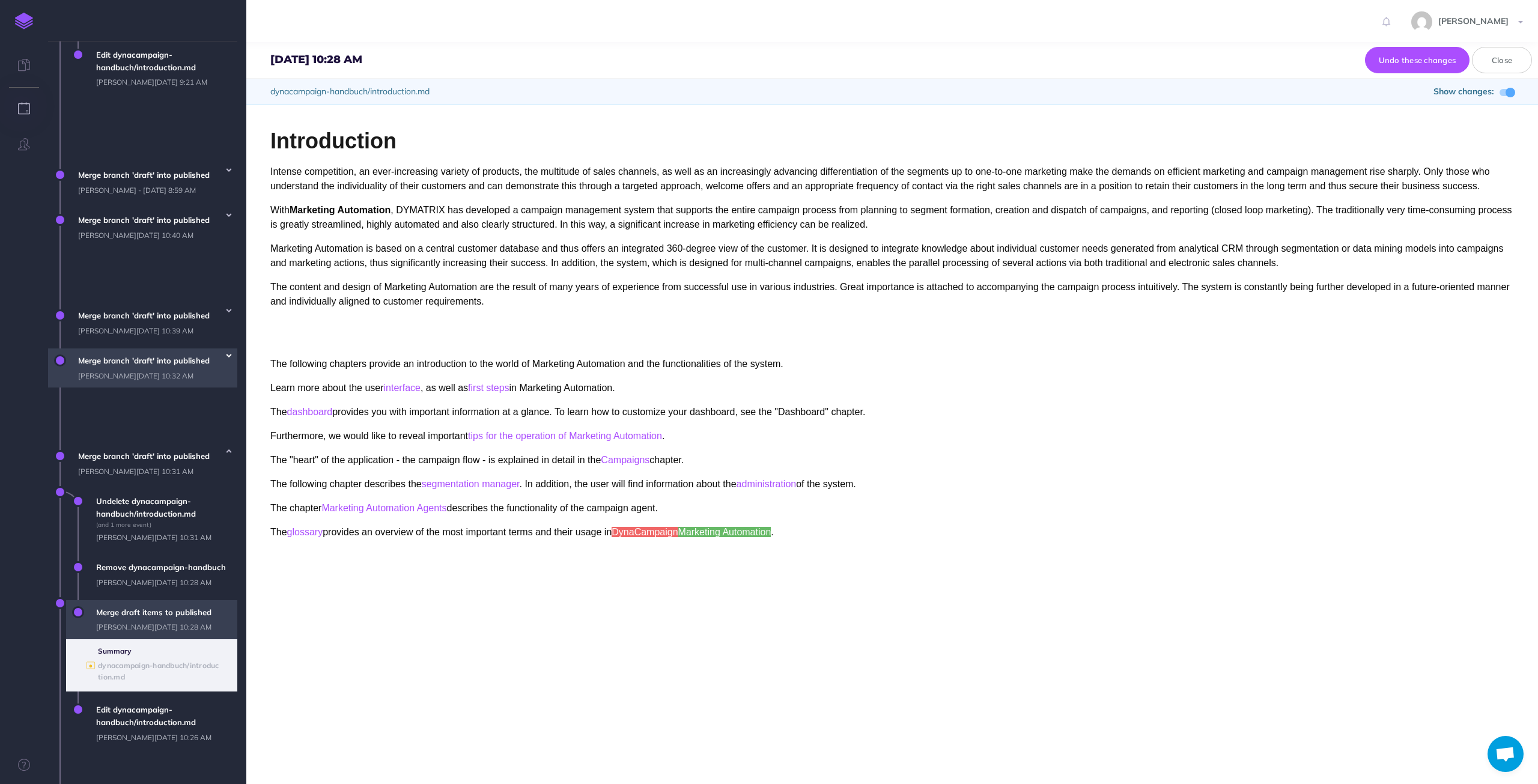
click at [229, 359] on icon "button" at bounding box center [229, 355] width 4 height 7
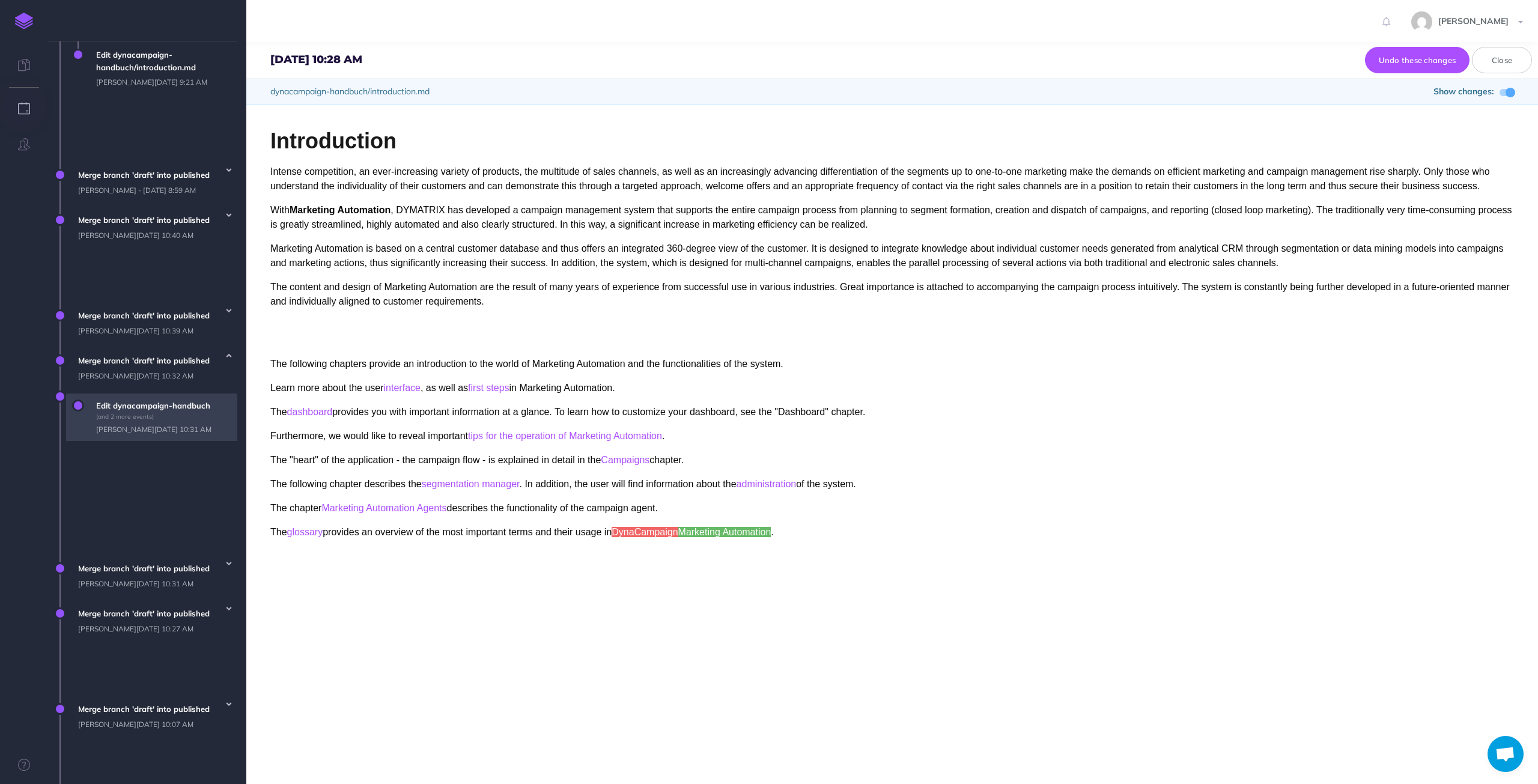
click at [159, 441] on span "Edit dynacampaign-handbuch (and 2 more events) [PERSON_NAME][DATE] 10:31 AM" at bounding box center [164, 417] width 147 height 48
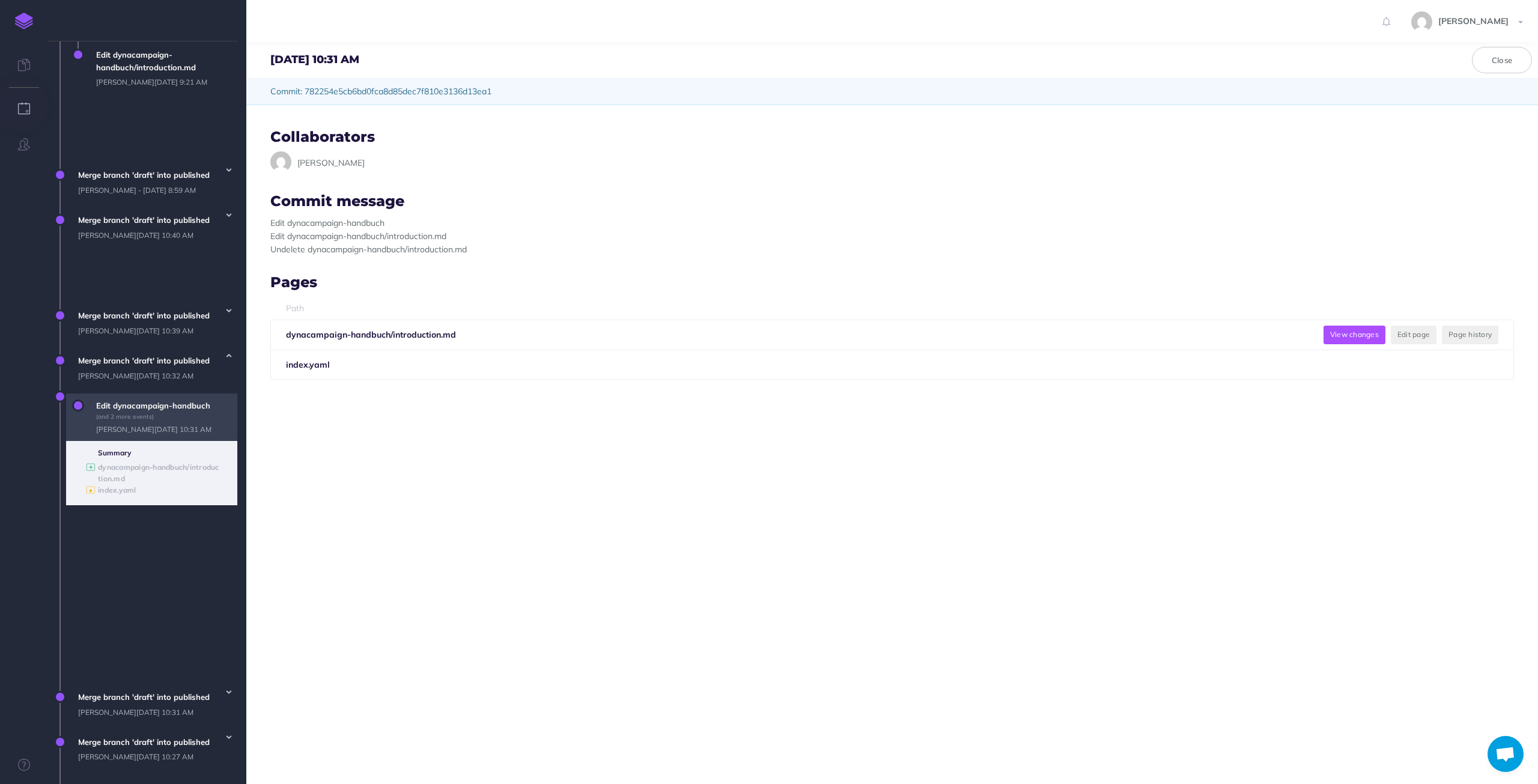
click at [1340, 331] on button "View changes" at bounding box center [1355, 334] width 62 height 18
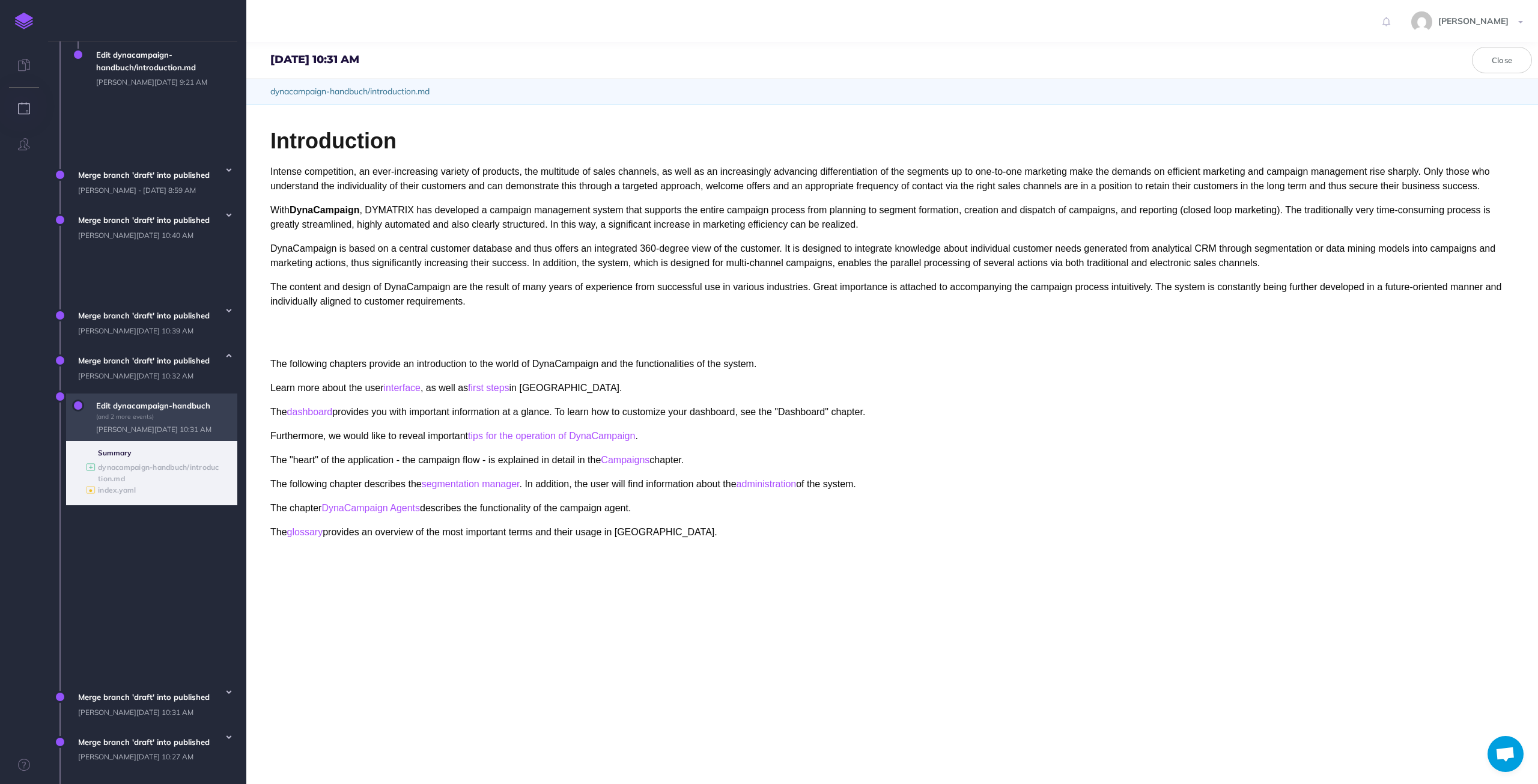
click at [104, 441] on span "Edit dynacampaign-handbuch (and 2 more events) [PERSON_NAME][DATE] 10:31 AM" at bounding box center [164, 417] width 147 height 48
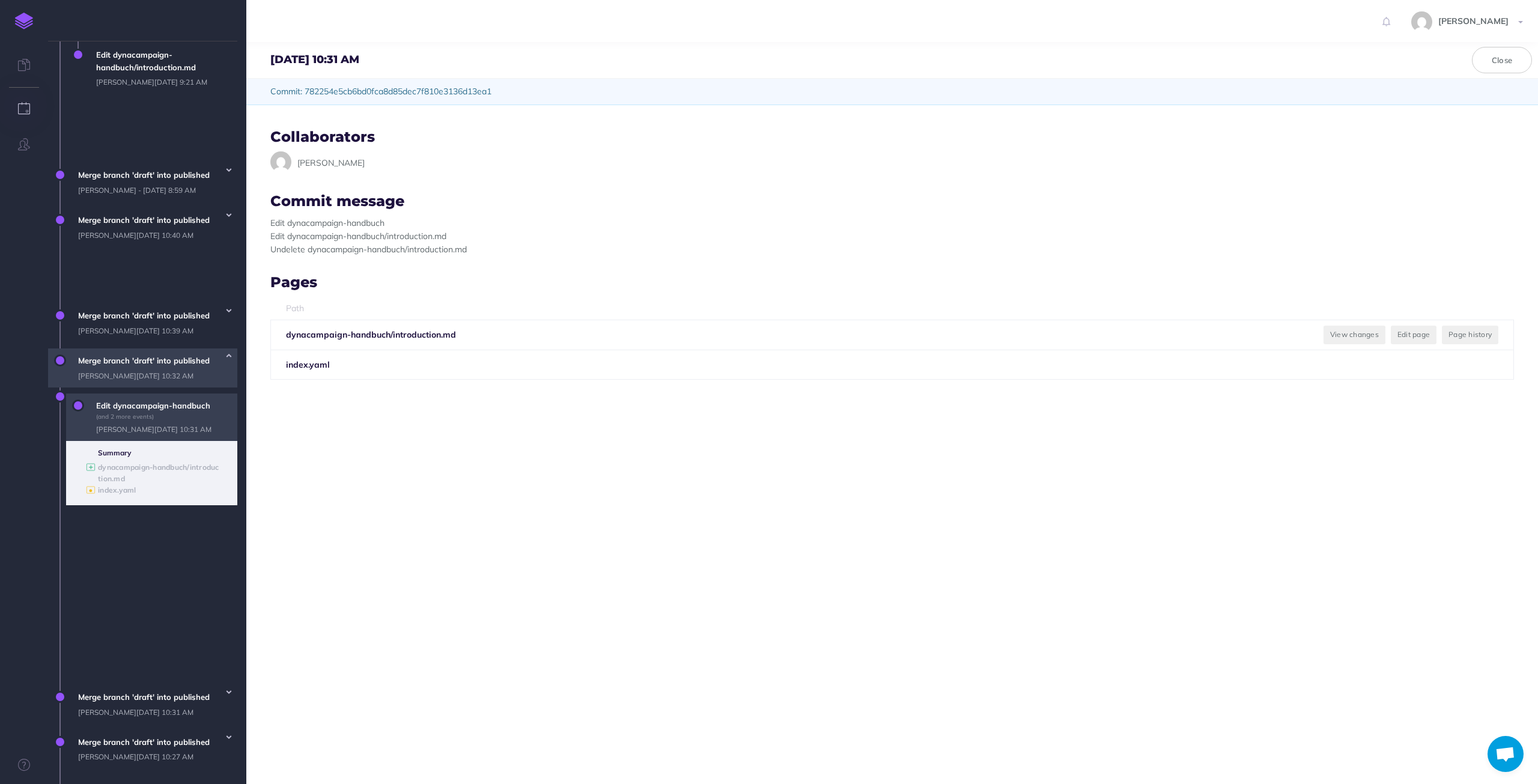
click at [163, 380] on span "Merge branch 'draft' into published [PERSON_NAME][DATE] 10:32 AM" at bounding box center [154, 368] width 165 height 39
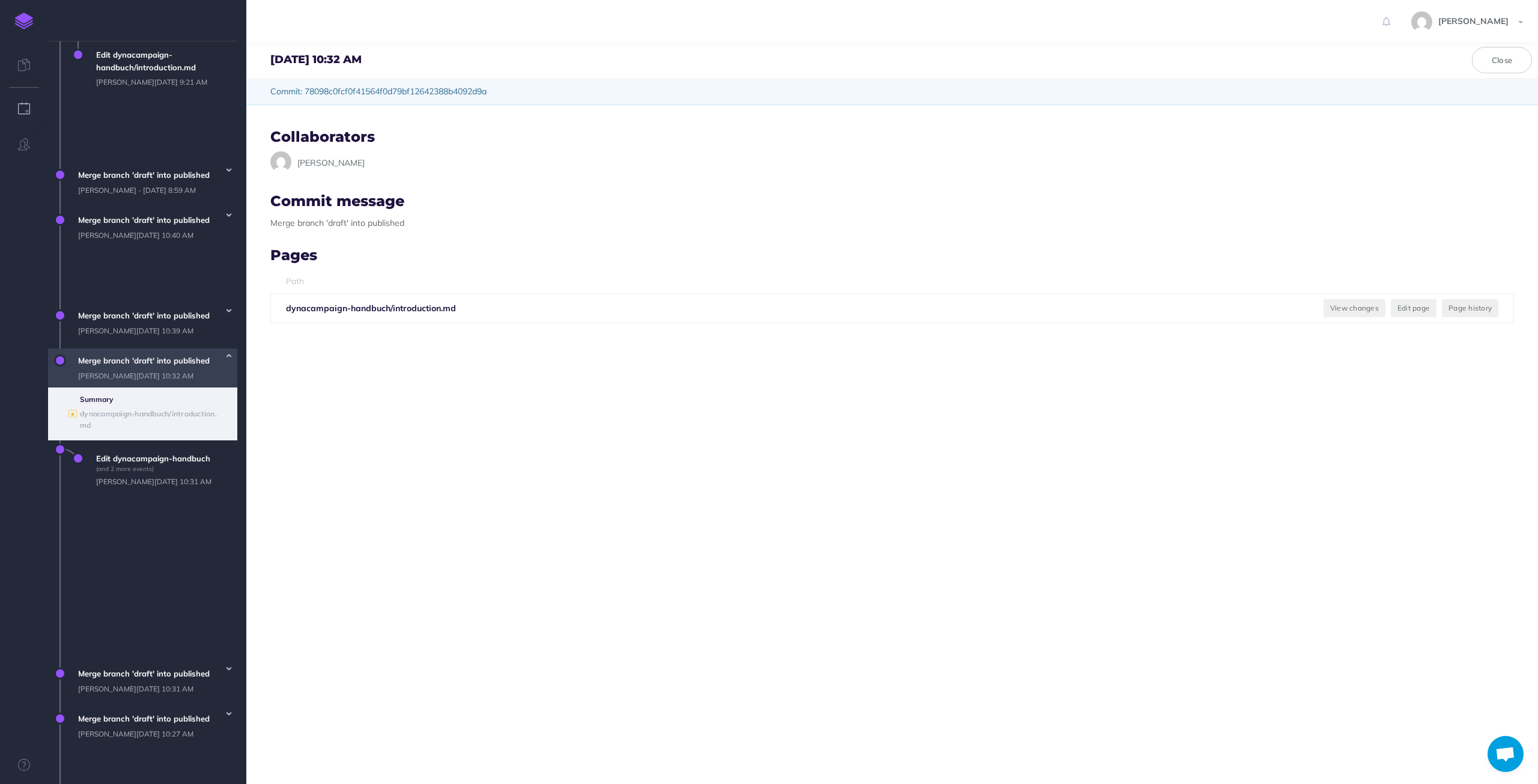
click at [113, 405] on li "Summary" at bounding box center [155, 399] width 151 height 12
click at [1328, 303] on button "View changes" at bounding box center [1355, 308] width 62 height 18
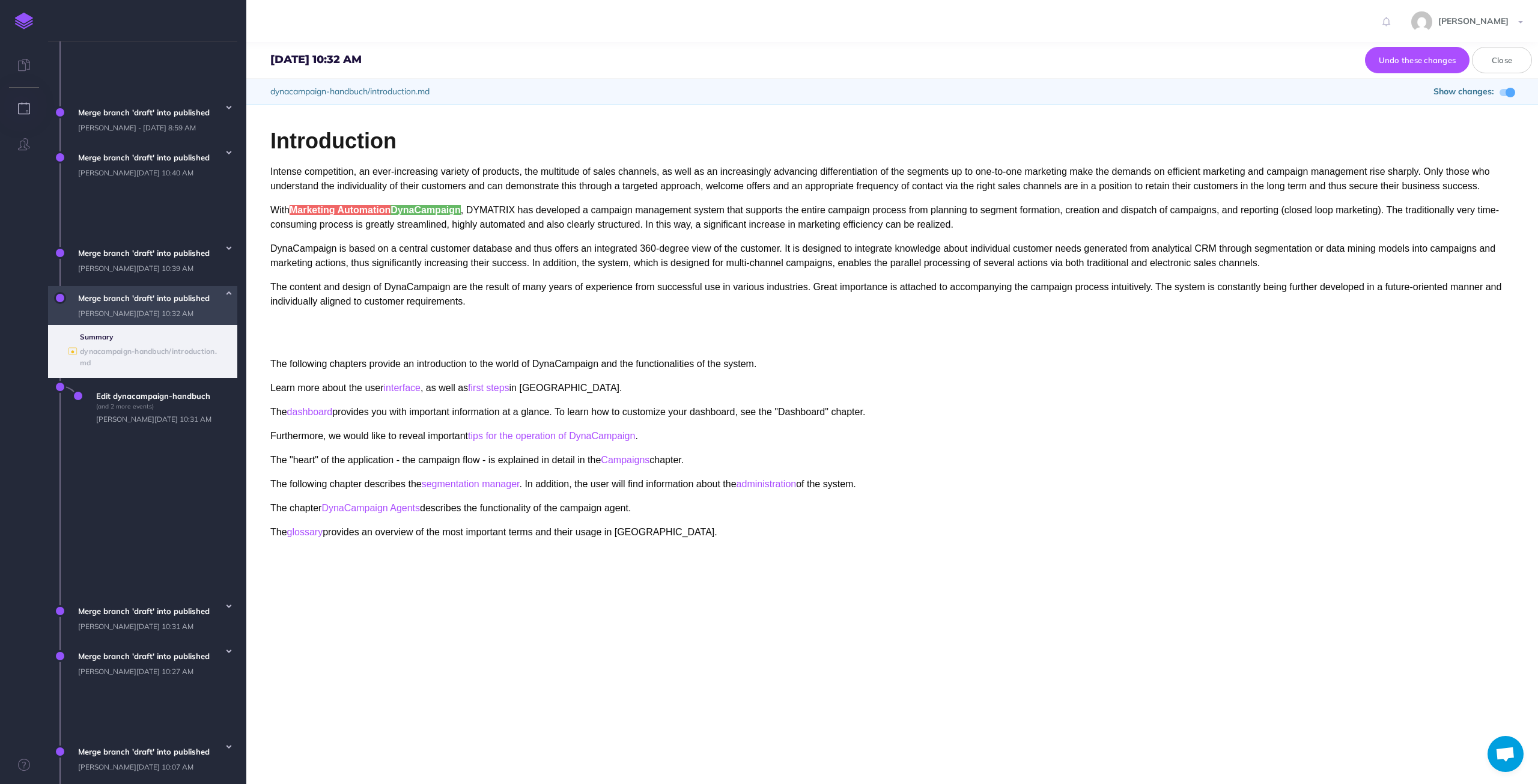
scroll to position [564, 0]
click at [229, 645] on icon "button" at bounding box center [229, 648] width 4 height 7
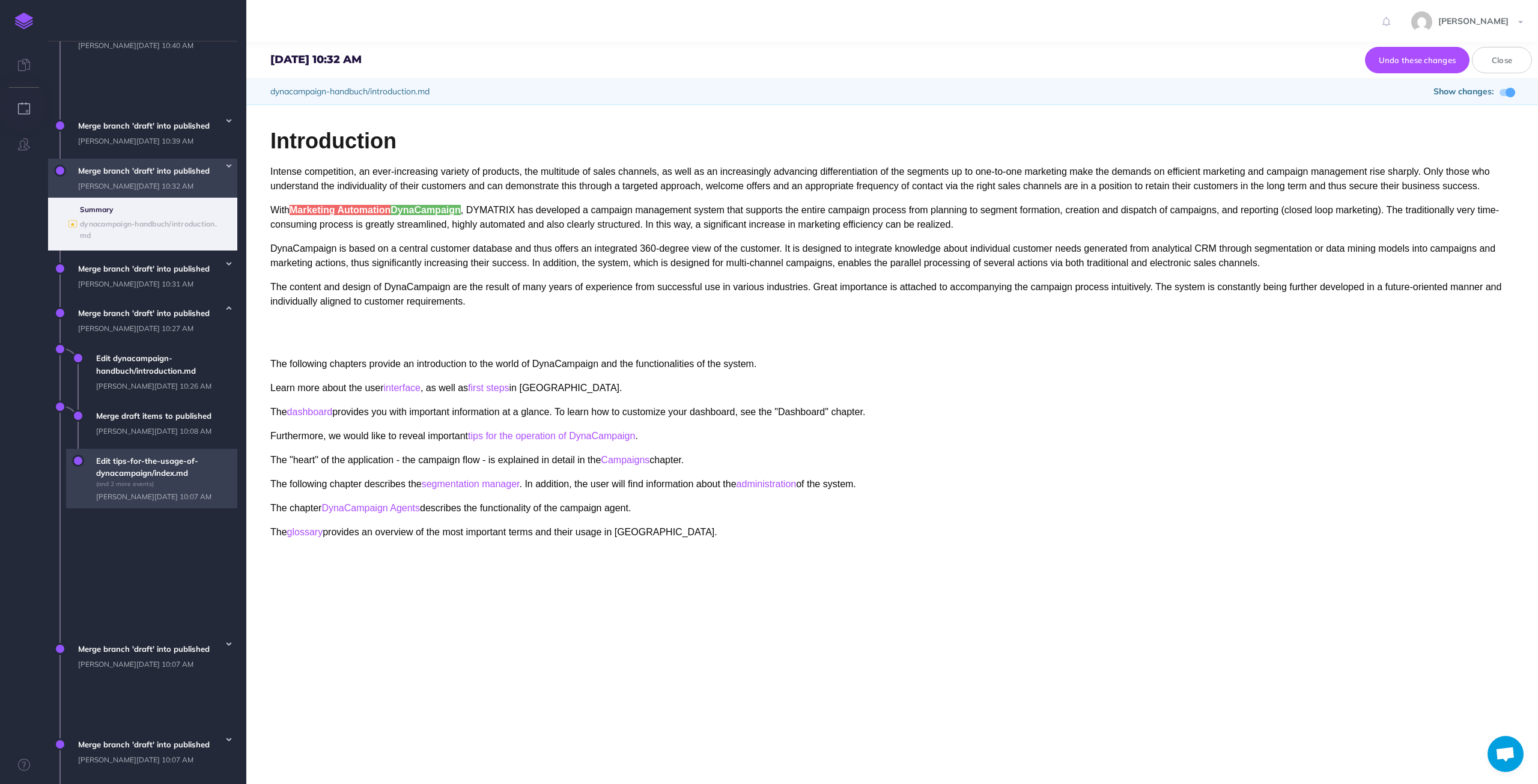
scroll to position [702, 0]
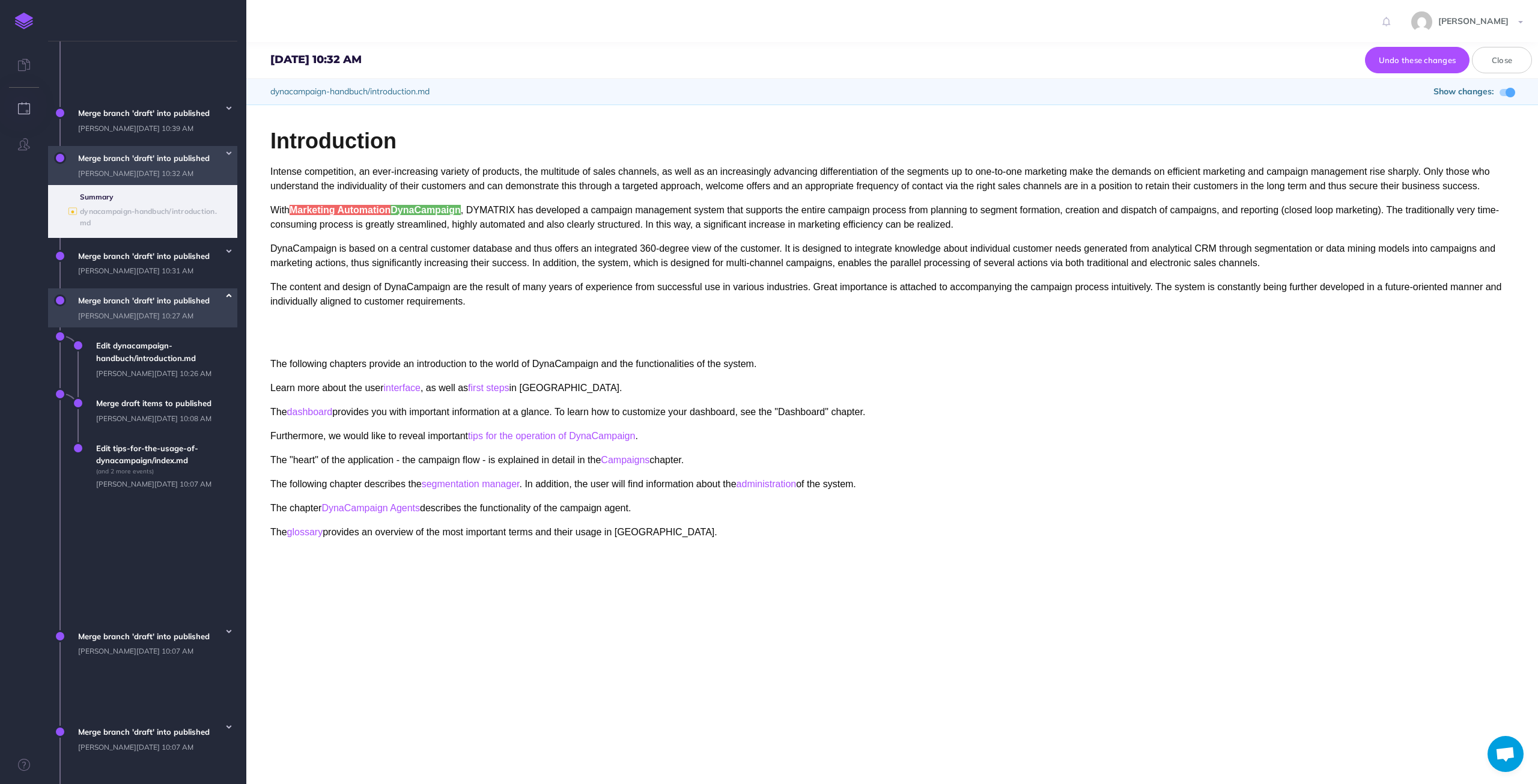
click at [227, 299] on icon "button" at bounding box center [229, 296] width 4 height 7
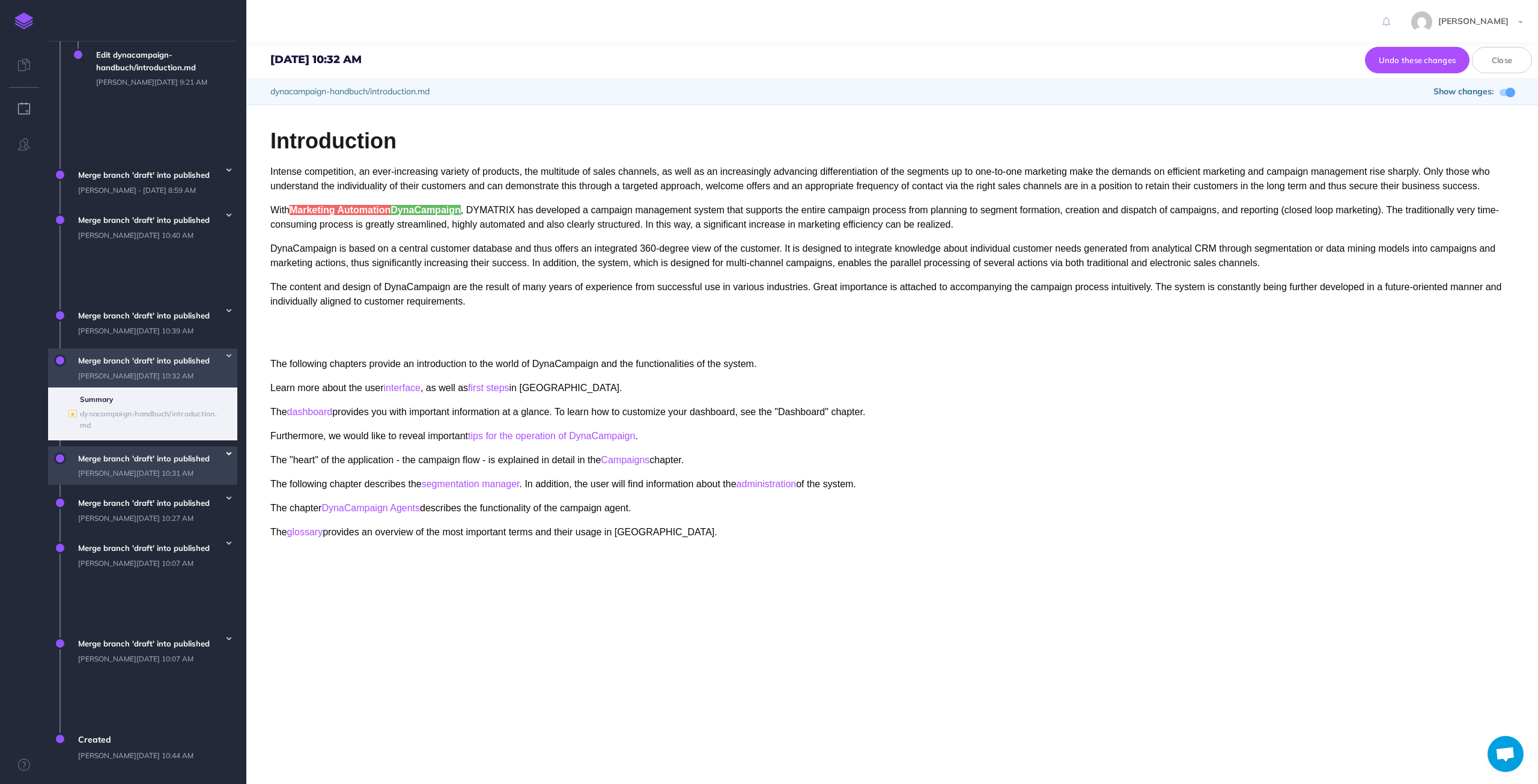
click at [233, 460] on button "button" at bounding box center [229, 453] width 17 height 13
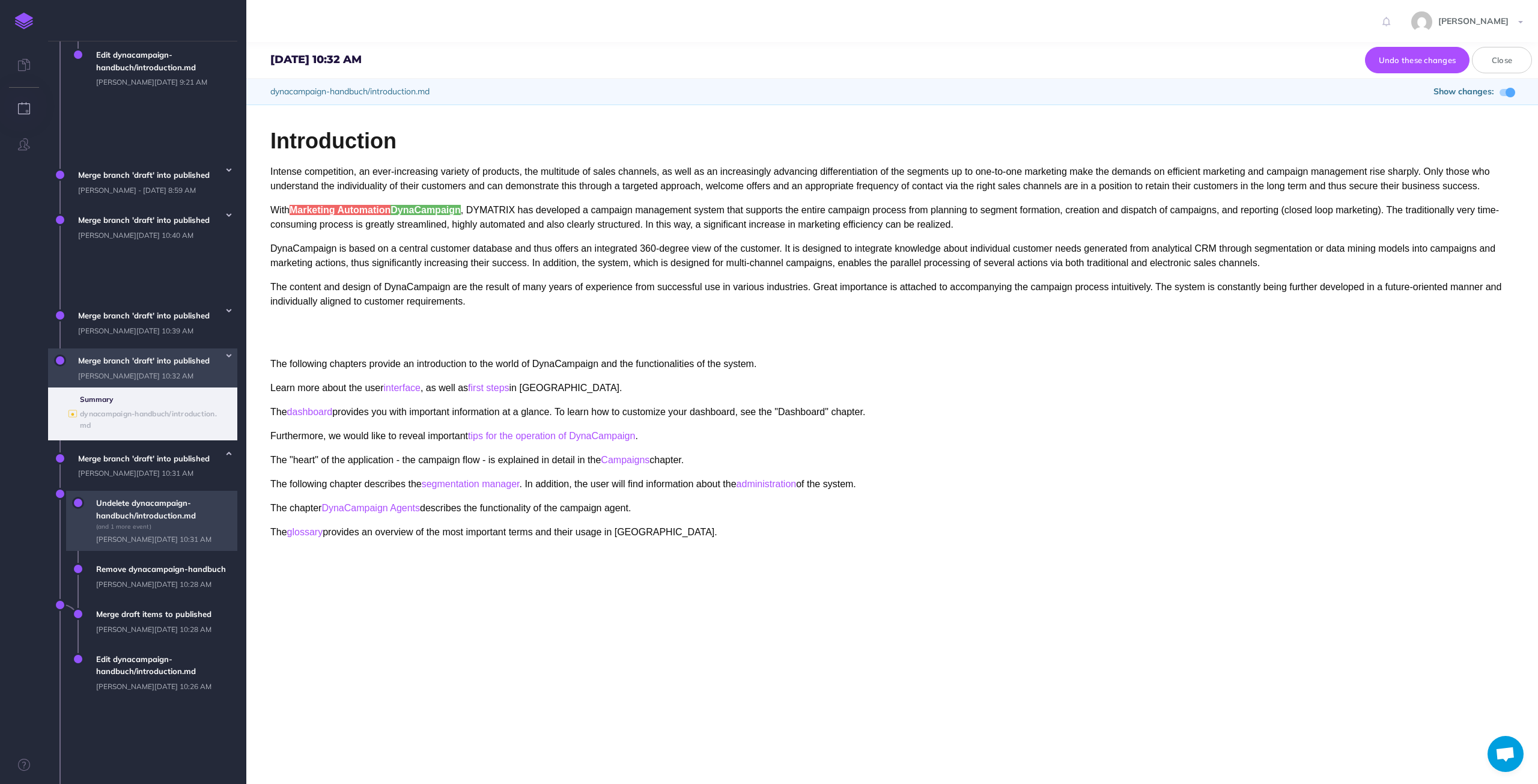
click at [156, 551] on span "Undelete dynacampaign-handbuch/introduction.md (and 1 more event) [PERSON_NAME]…" at bounding box center [164, 521] width 147 height 60
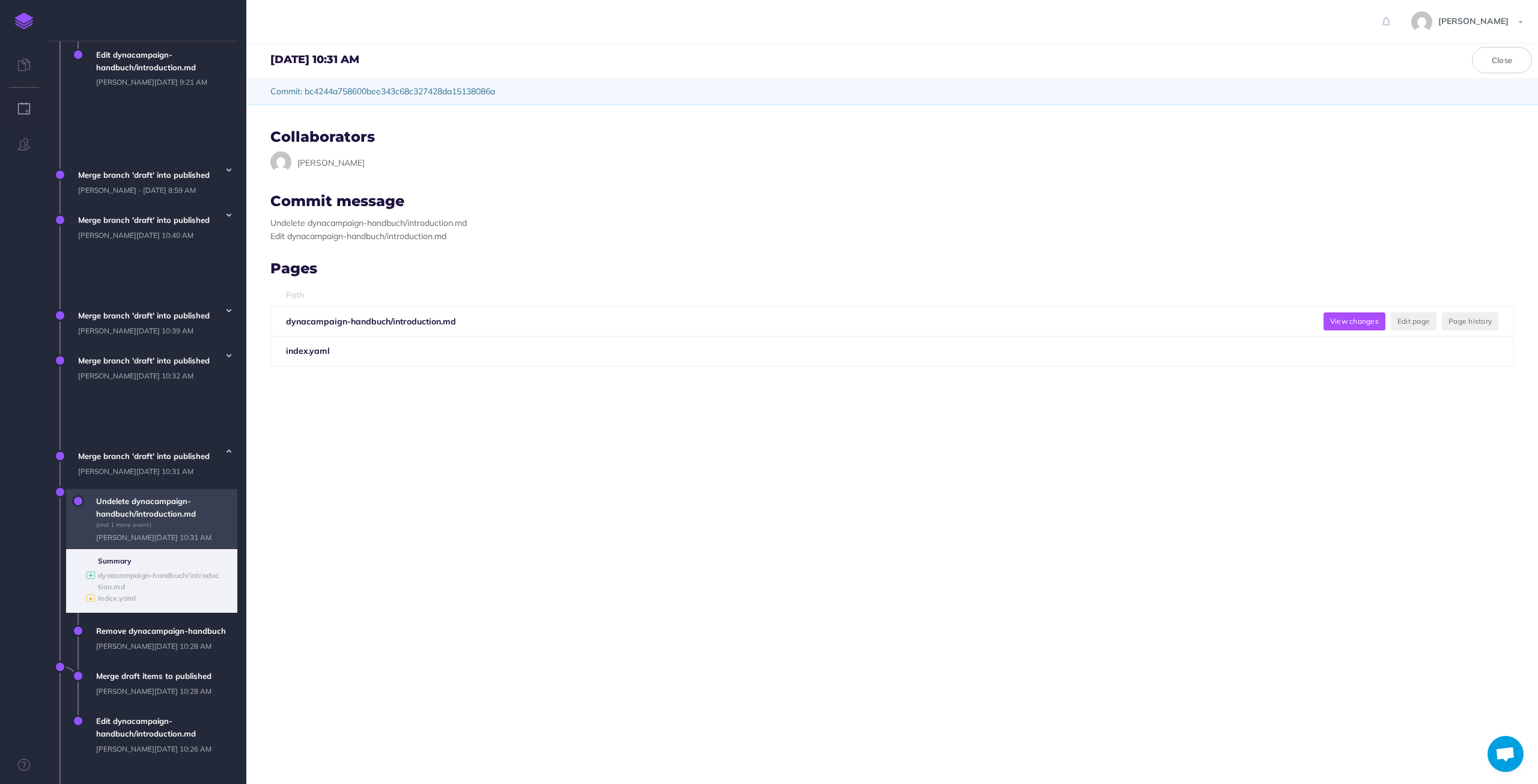
click at [1339, 315] on button "View changes" at bounding box center [1355, 322] width 62 height 18
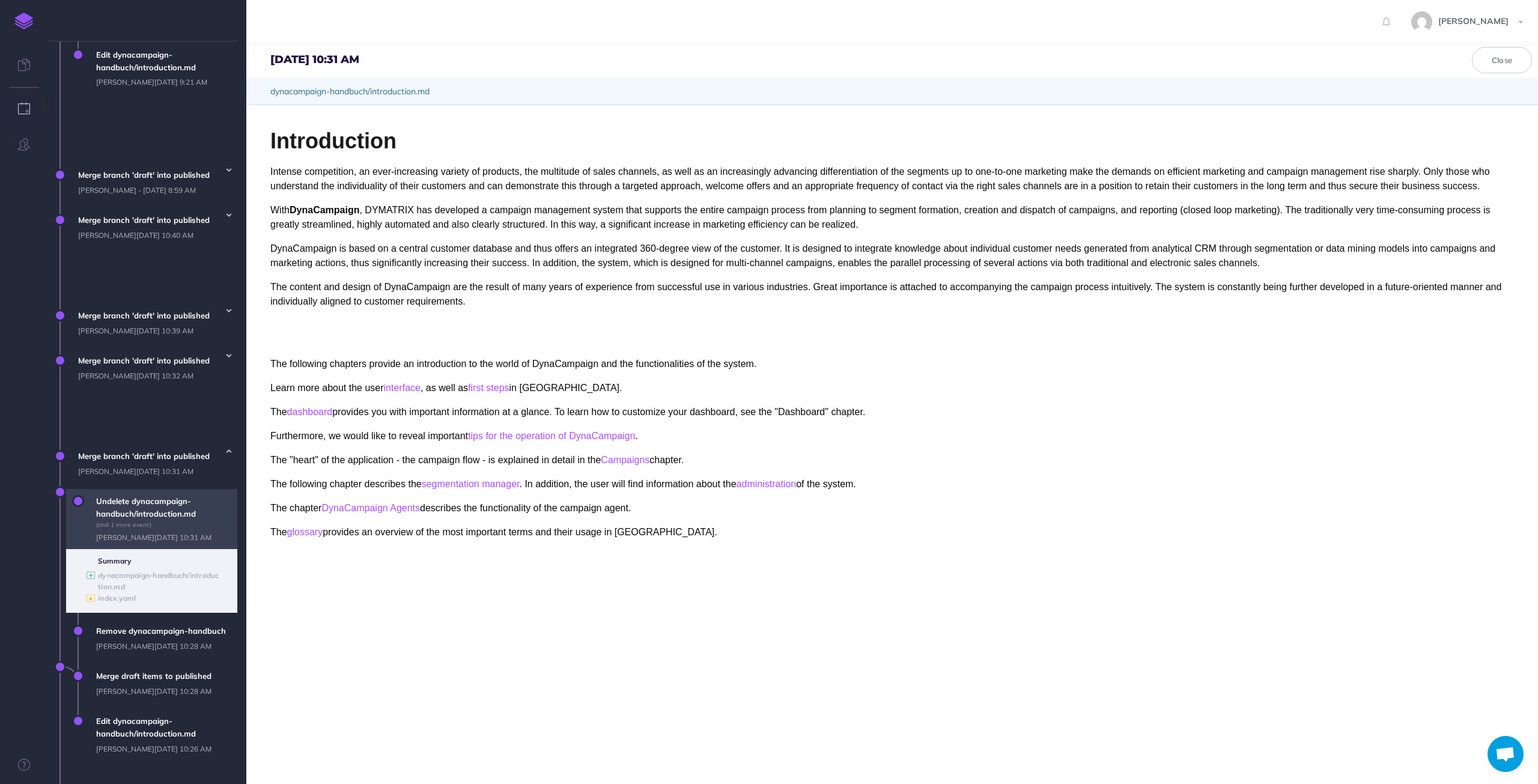
scroll to position [10, 0]
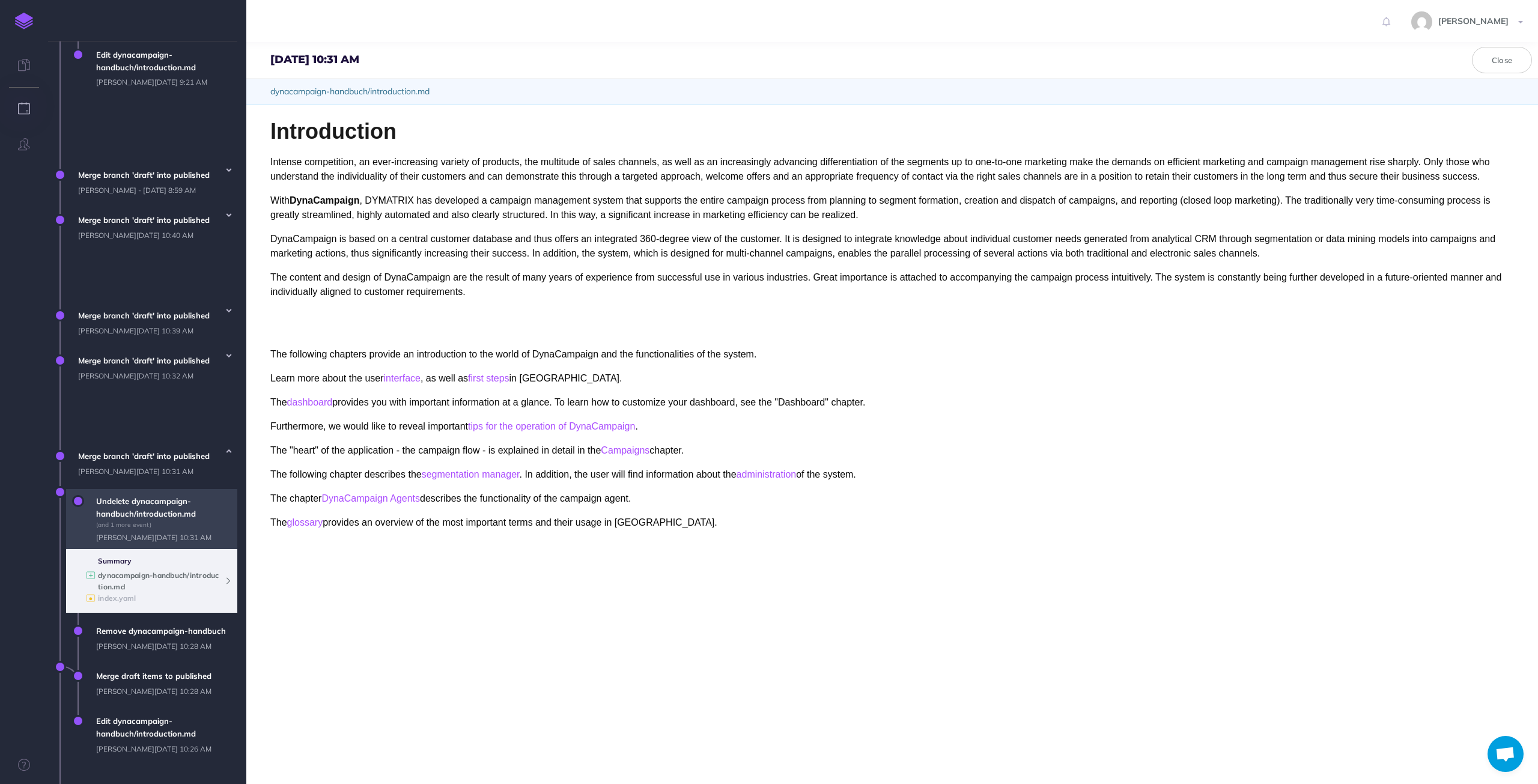
click at [224, 590] on div "dynacampaign-handbuch/introduction.md" at bounding box center [162, 581] width 128 height 23
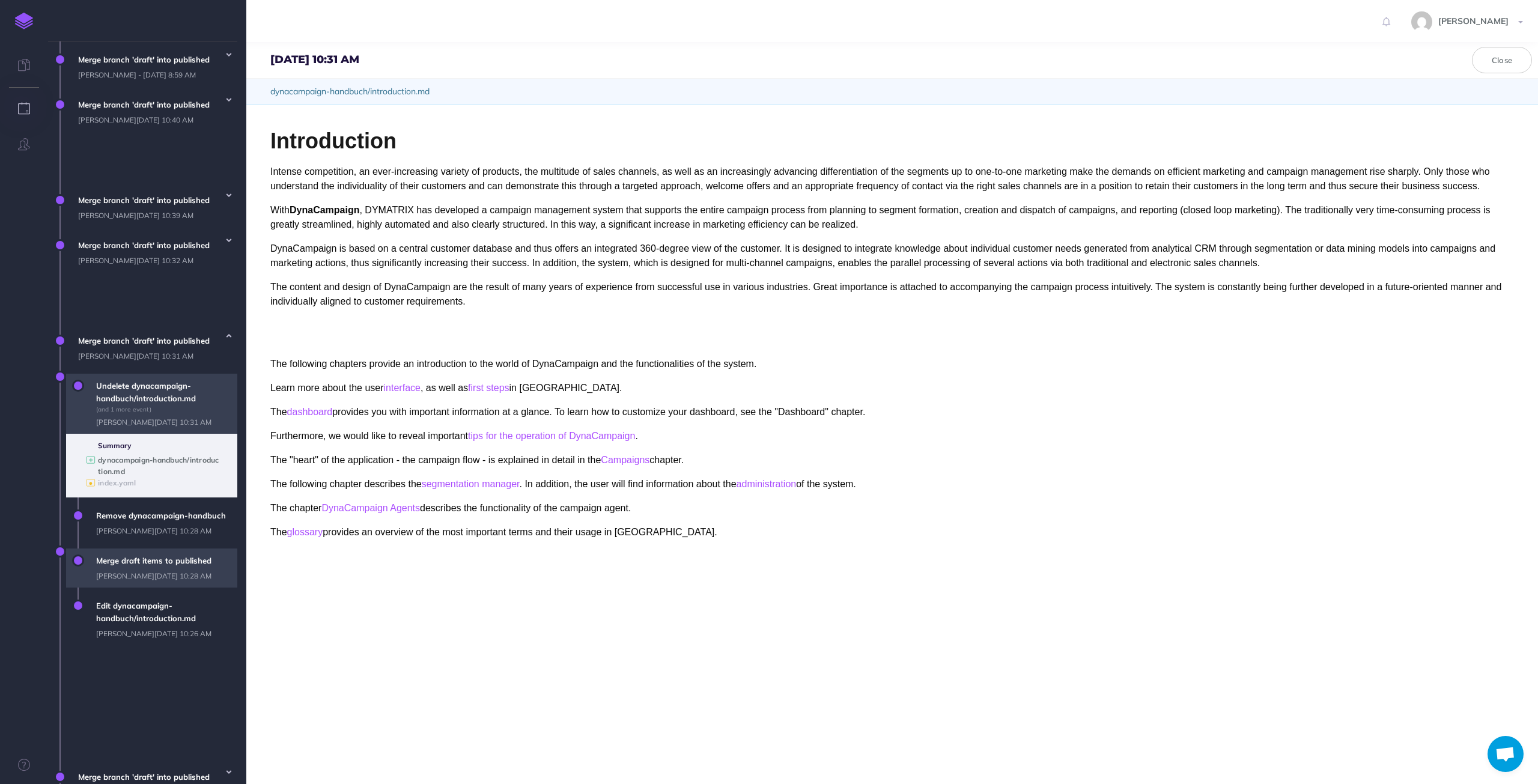
scroll to position [619, 0]
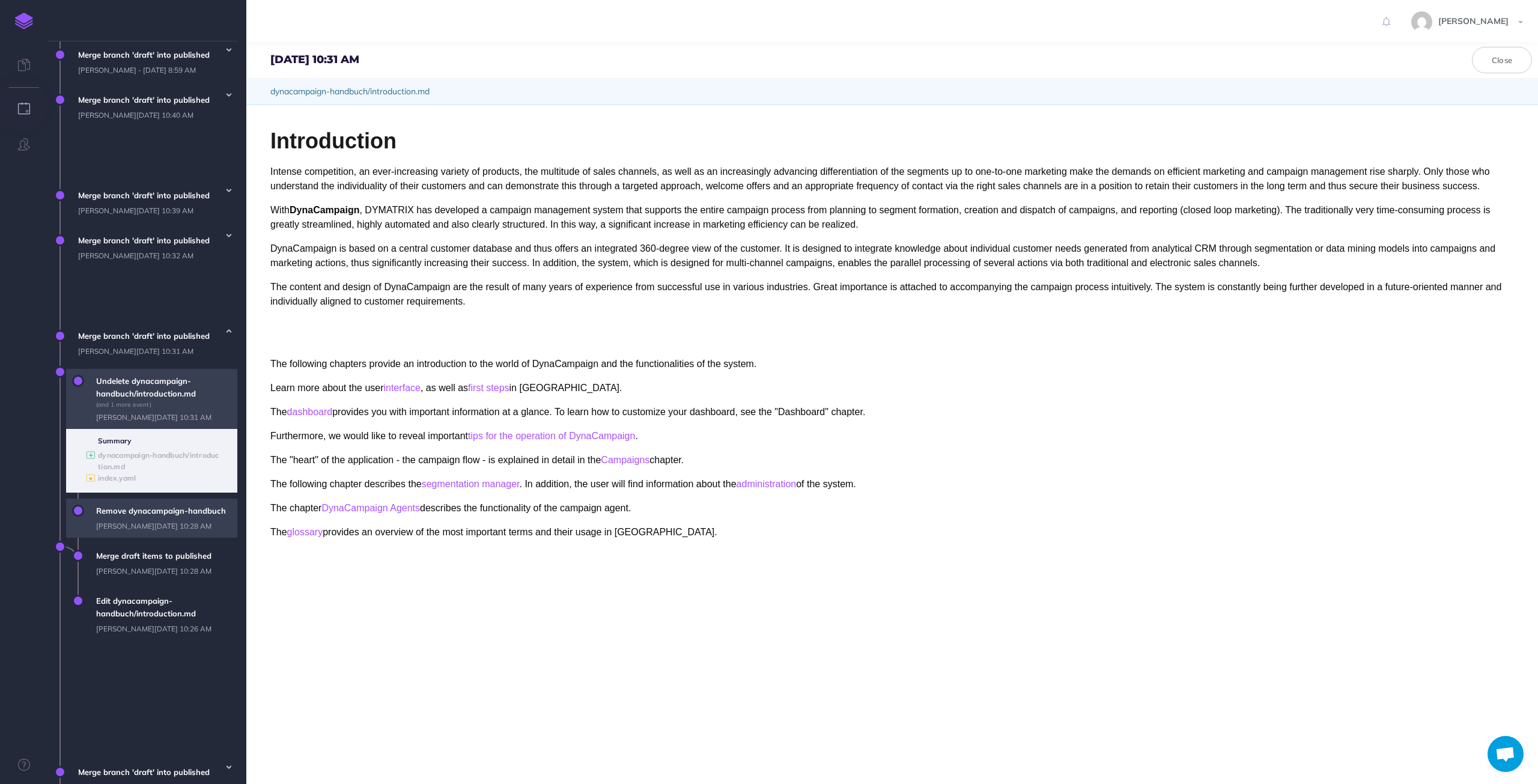
click at [167, 538] on span "Remove dynacampaign-handbuch [PERSON_NAME][DATE] 10:28 AM" at bounding box center [164, 518] width 147 height 39
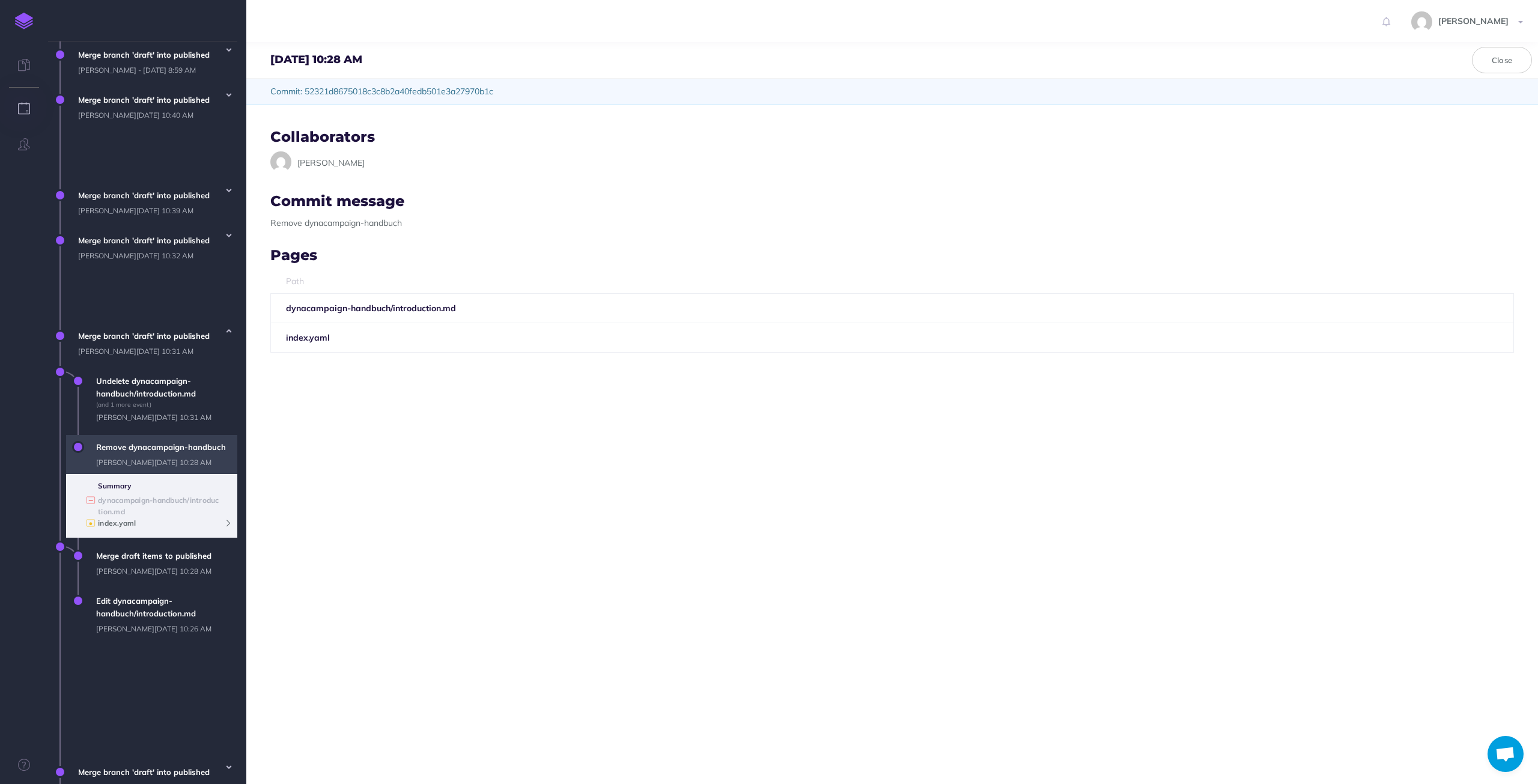
click at [230, 529] on button "● index.yaml" at bounding box center [165, 523] width 134 height 12
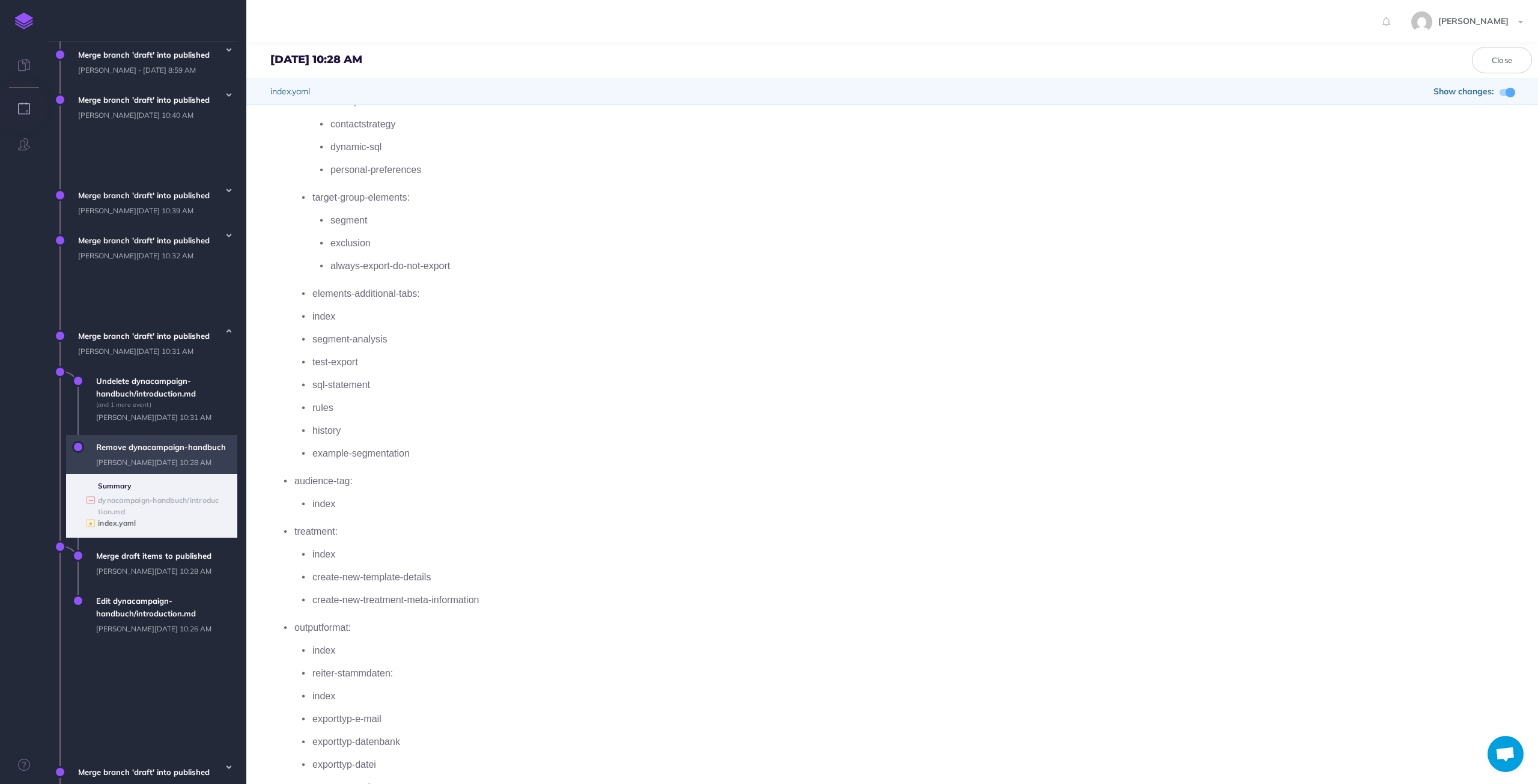
scroll to position [2823, 0]
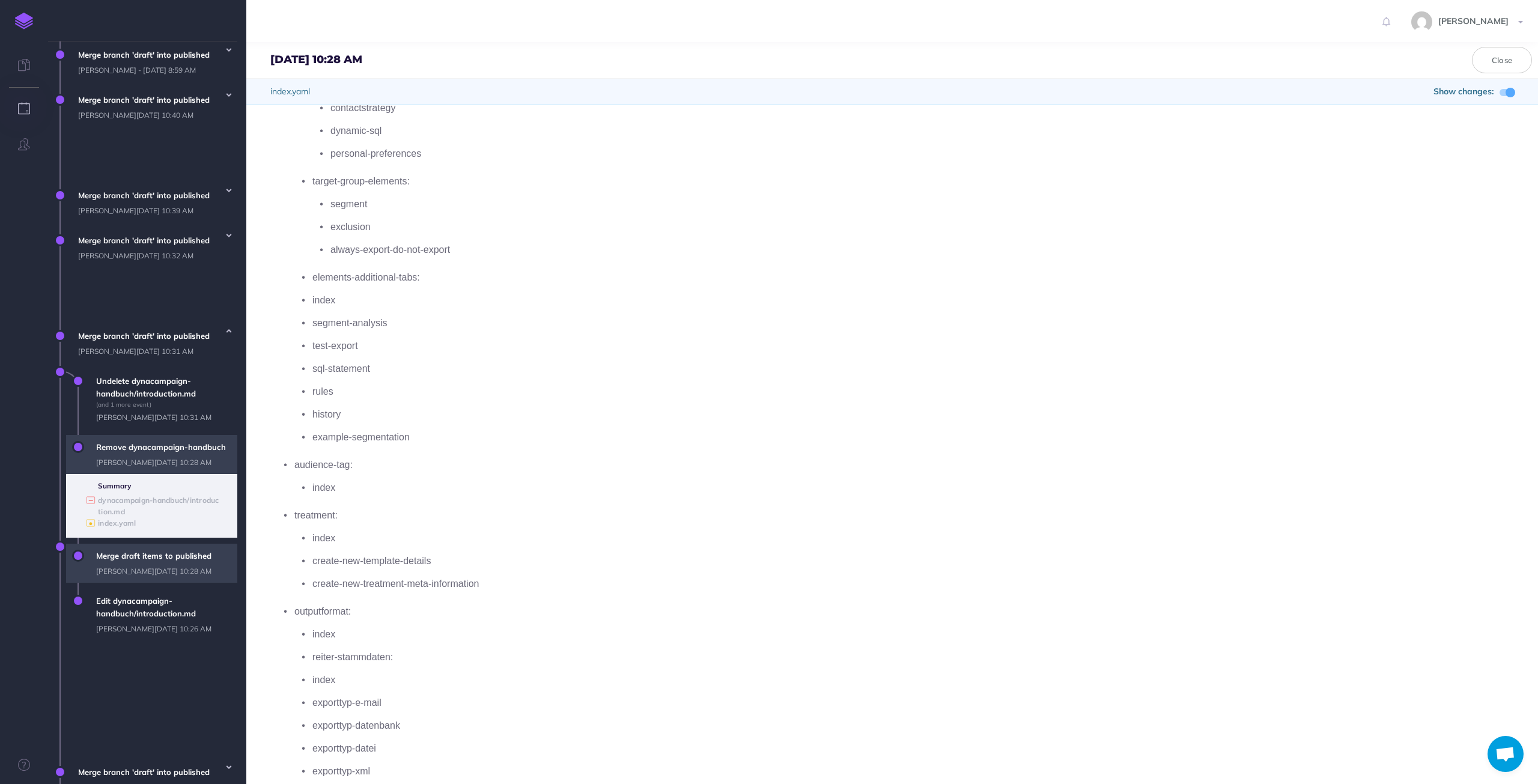
click at [213, 583] on span "Merge draft items to published [PERSON_NAME][DATE] 10:28 AM" at bounding box center [164, 563] width 147 height 39
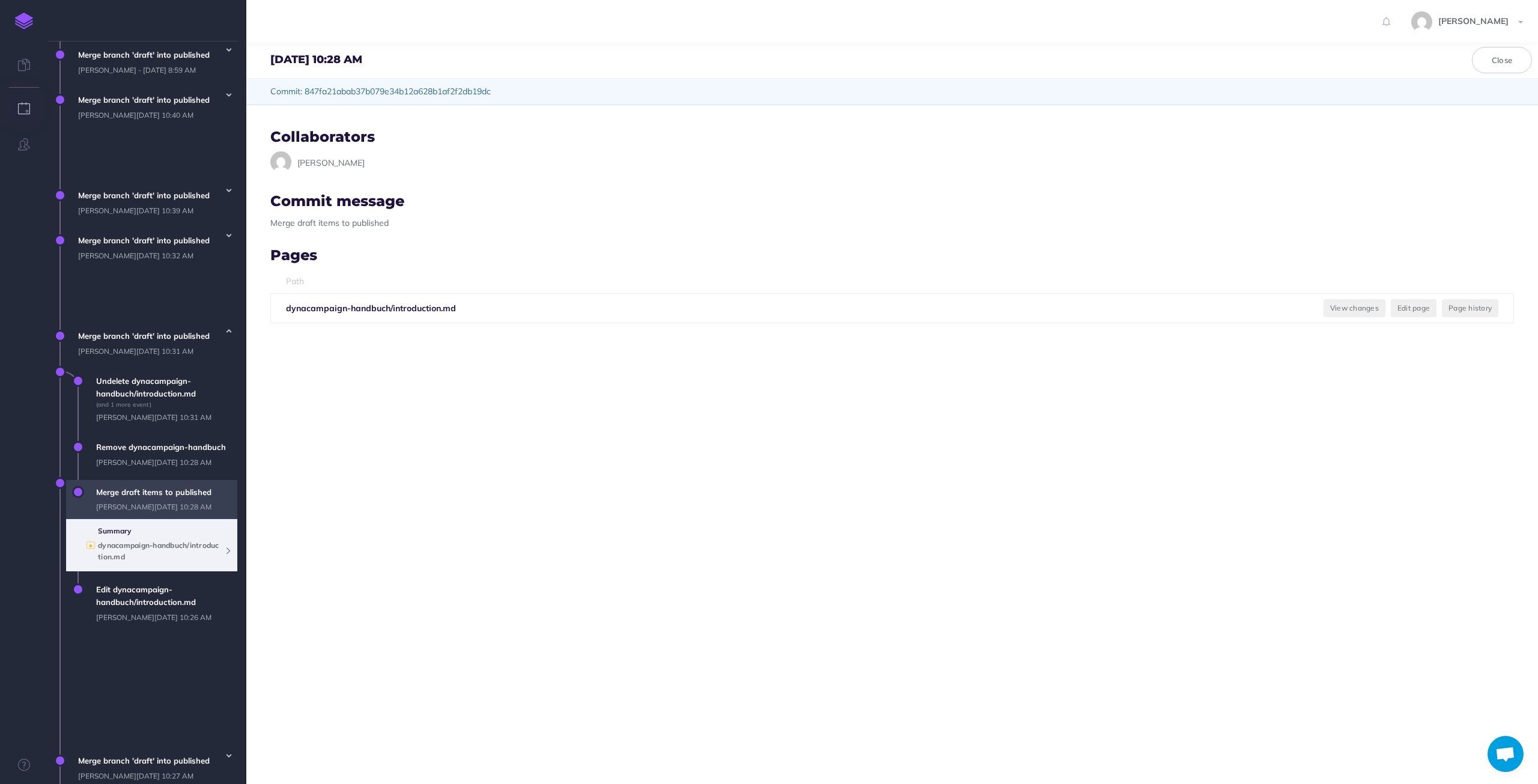
click at [229, 554] on icon at bounding box center [228, 550] width 6 height 6
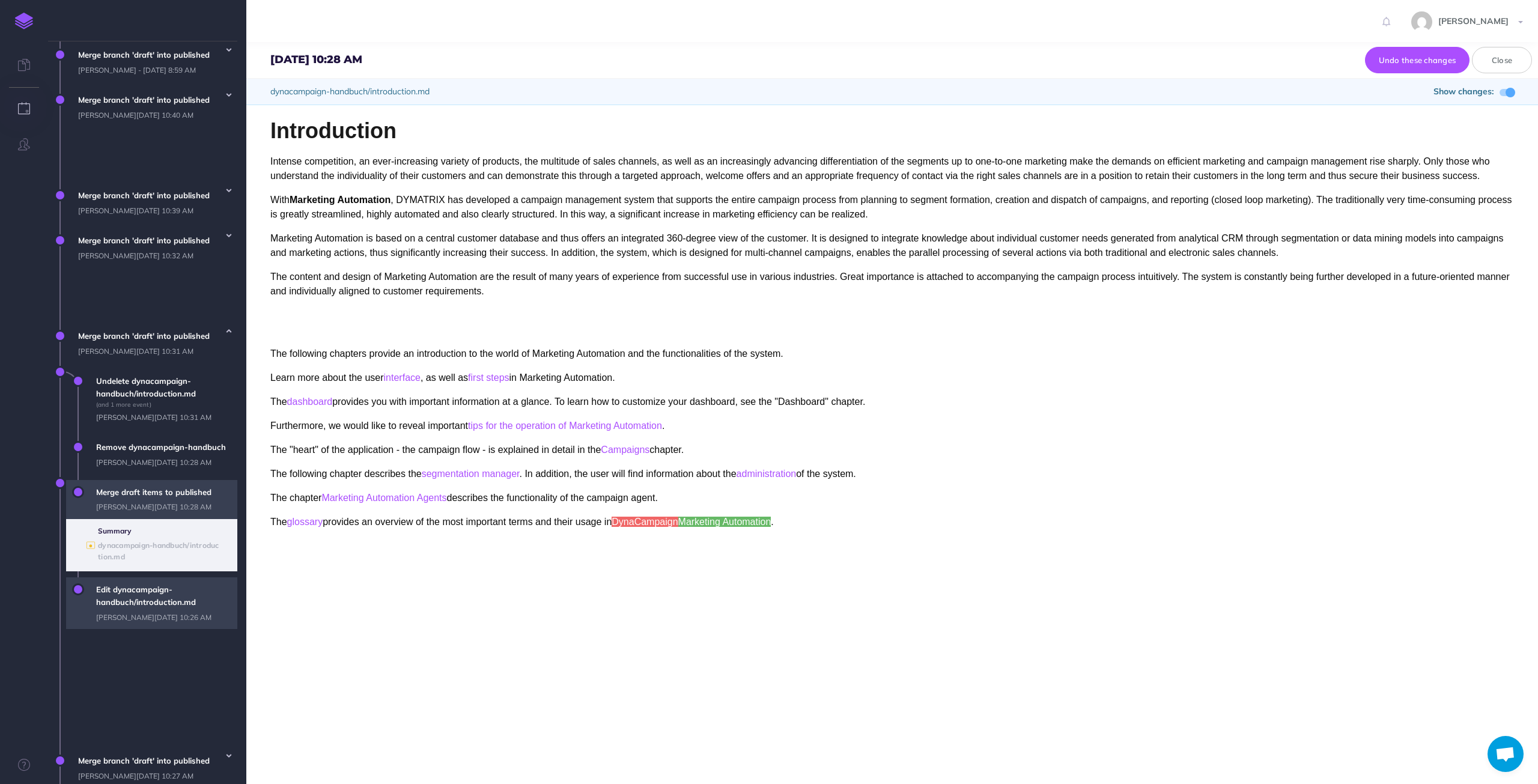
click at [220, 629] on span "Edit dynacampaign-handbuch/introduction.md [PERSON_NAME][DATE] 10:26 AM" at bounding box center [164, 603] width 147 height 51
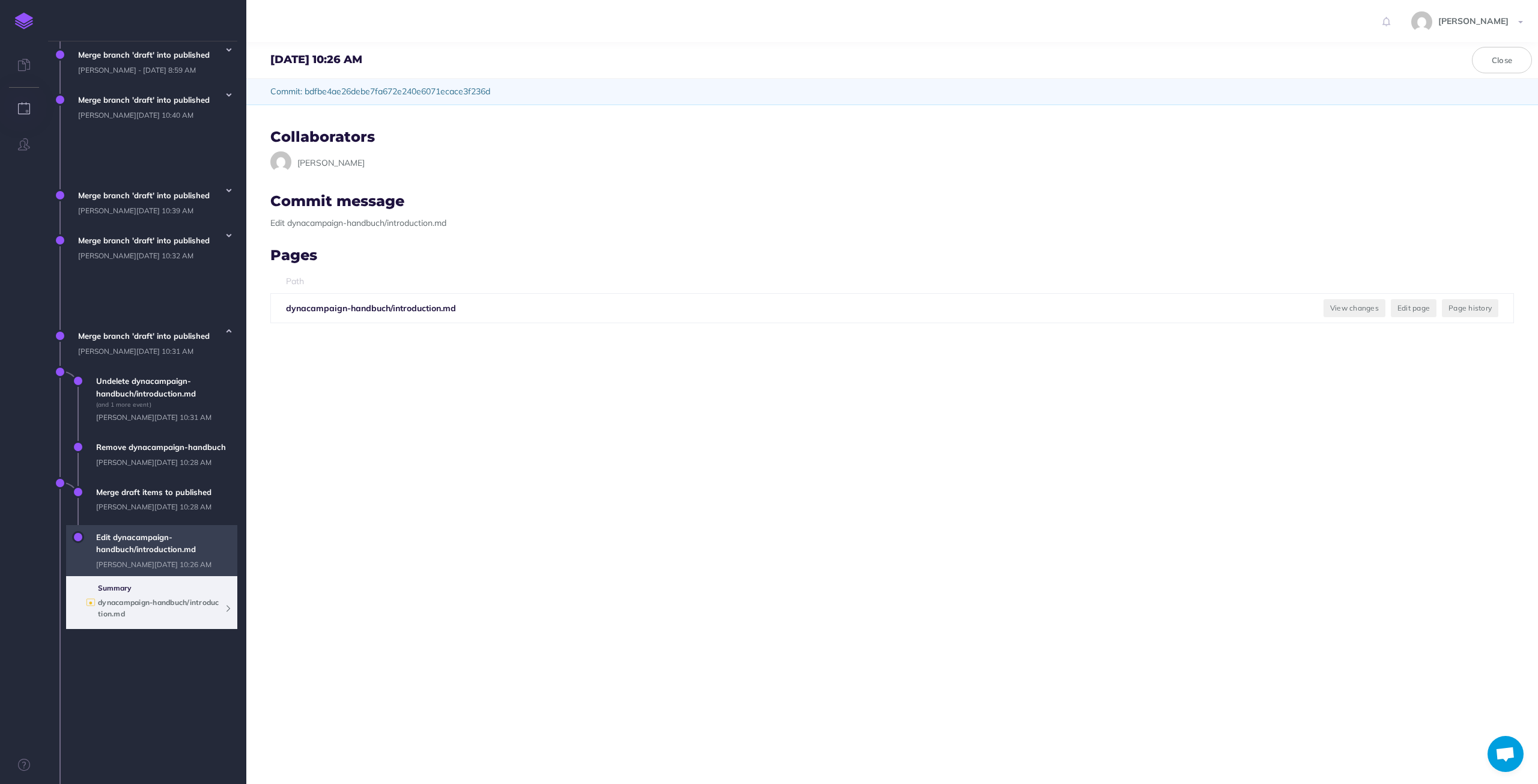
click at [230, 611] on icon at bounding box center [228, 608] width 6 height 6
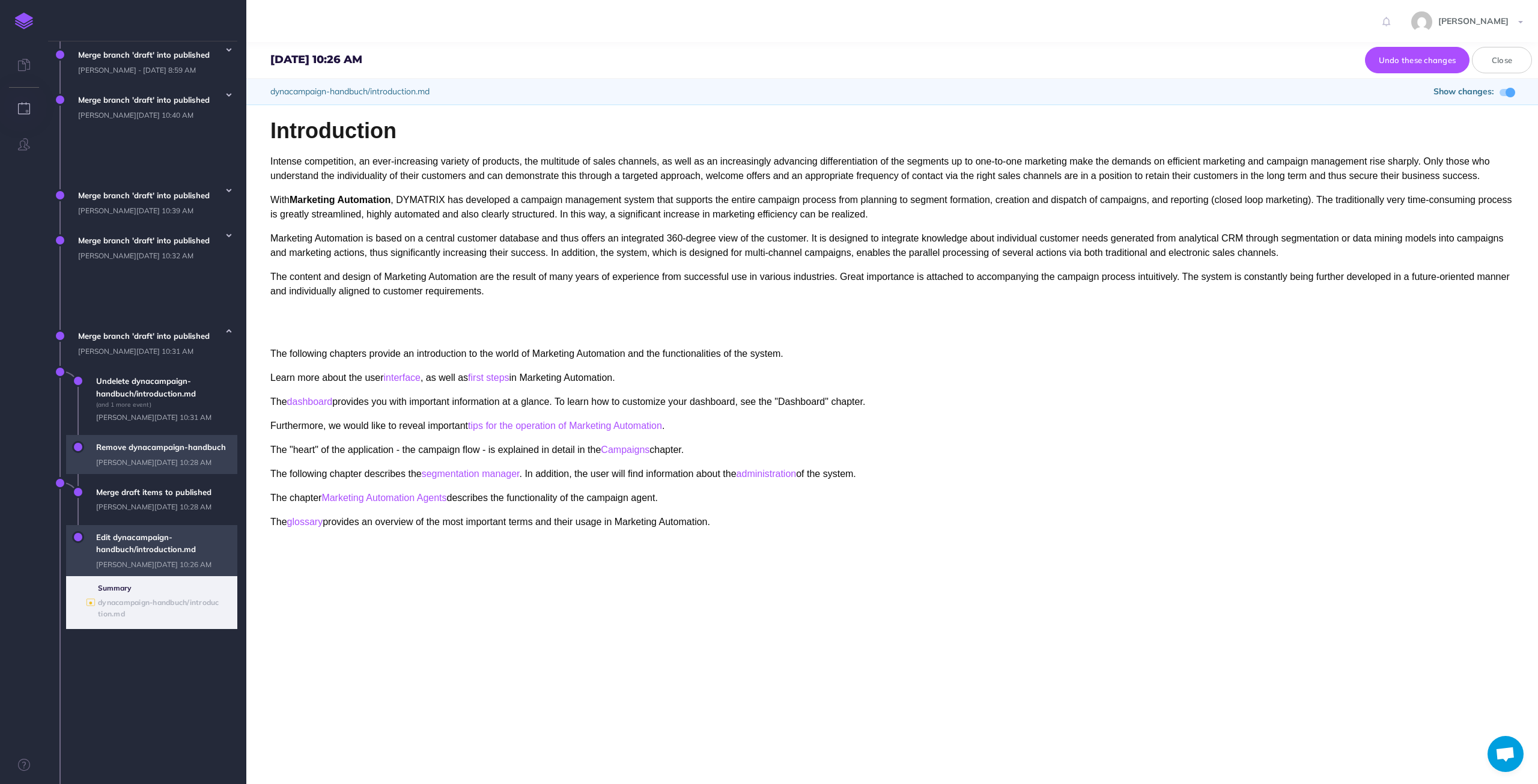
click at [186, 469] on span "Remove dynacampaign-handbuch [PERSON_NAME][DATE] 10:28 AM" at bounding box center [164, 454] width 147 height 39
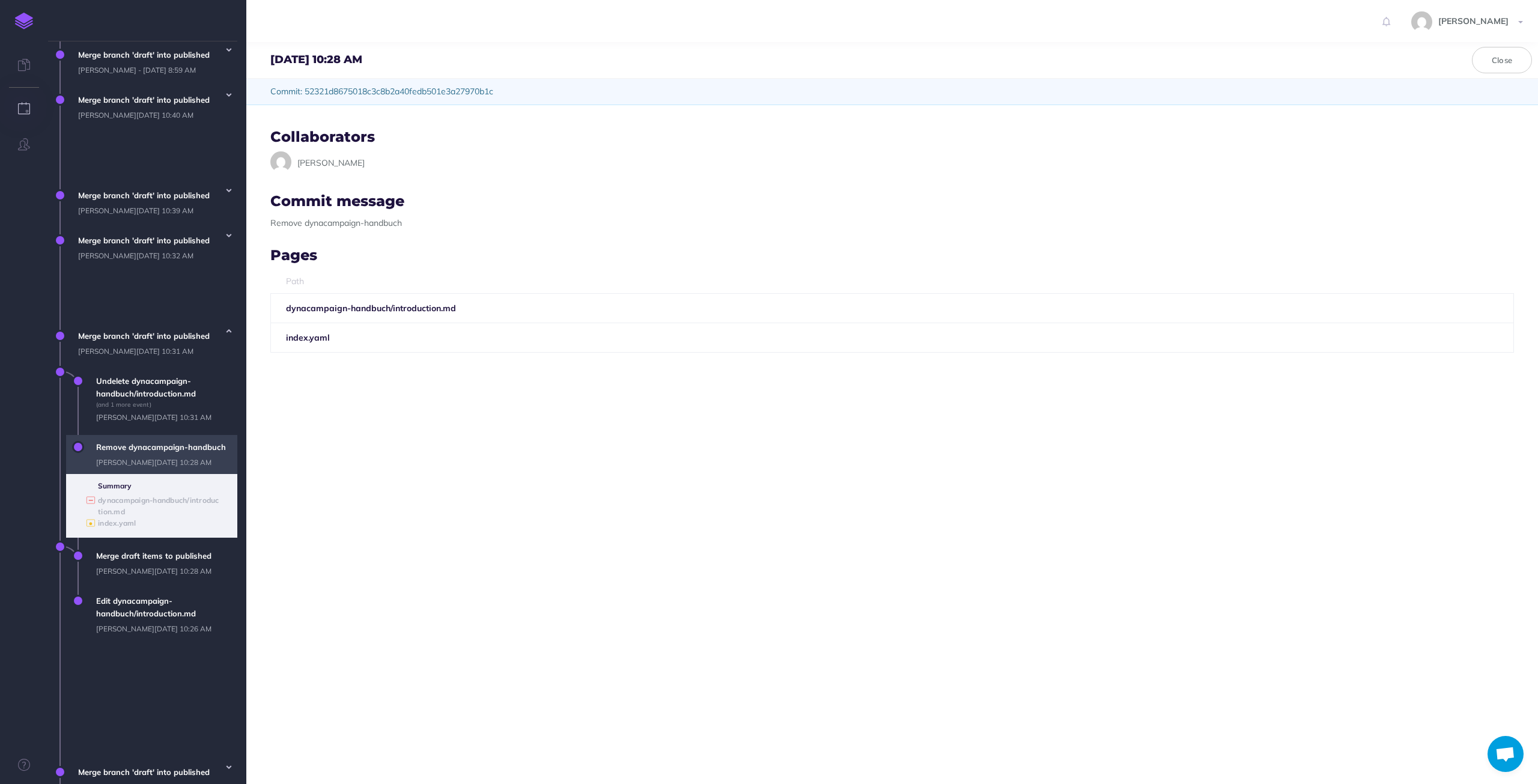
click at [307, 338] on b "index.yaml" at bounding box center [307, 338] width 43 height 11
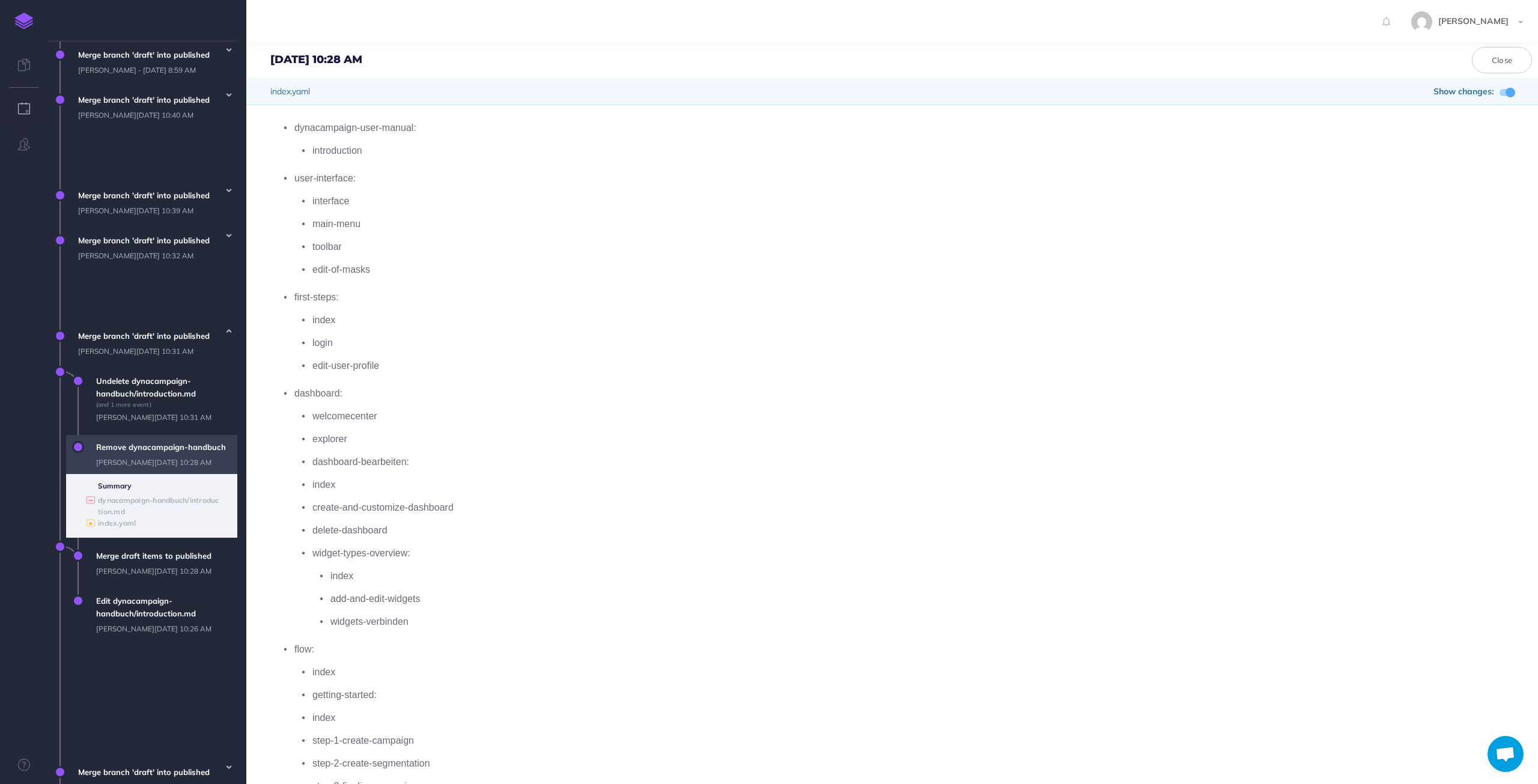
scroll to position [0, 0]
click at [1397, 60] on button "Close" at bounding box center [1502, 60] width 60 height 27
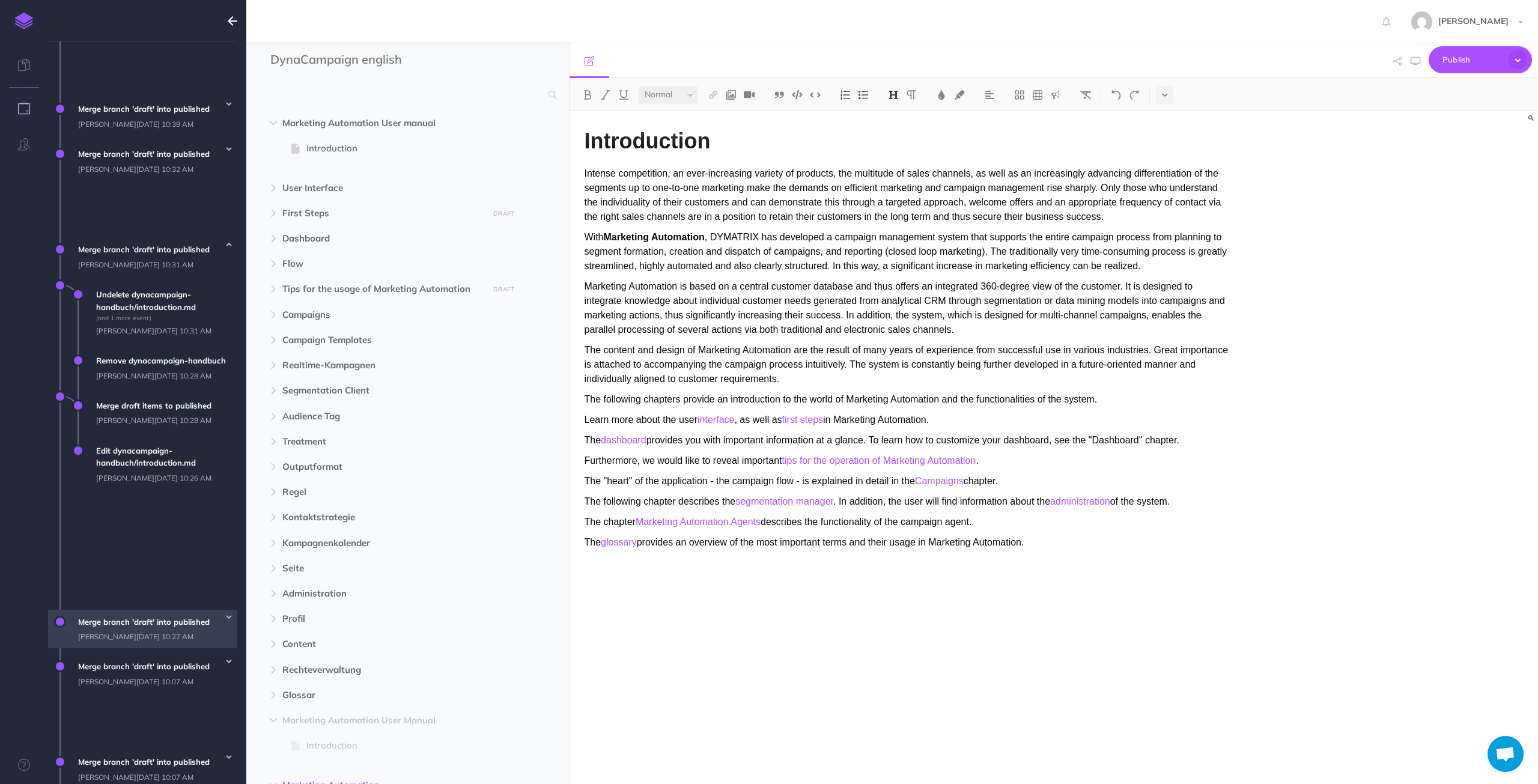
click at [145, 609] on span "Merge branch 'draft' into published [PERSON_NAME][DATE] 10:27 AM" at bounding box center [154, 629] width 165 height 39
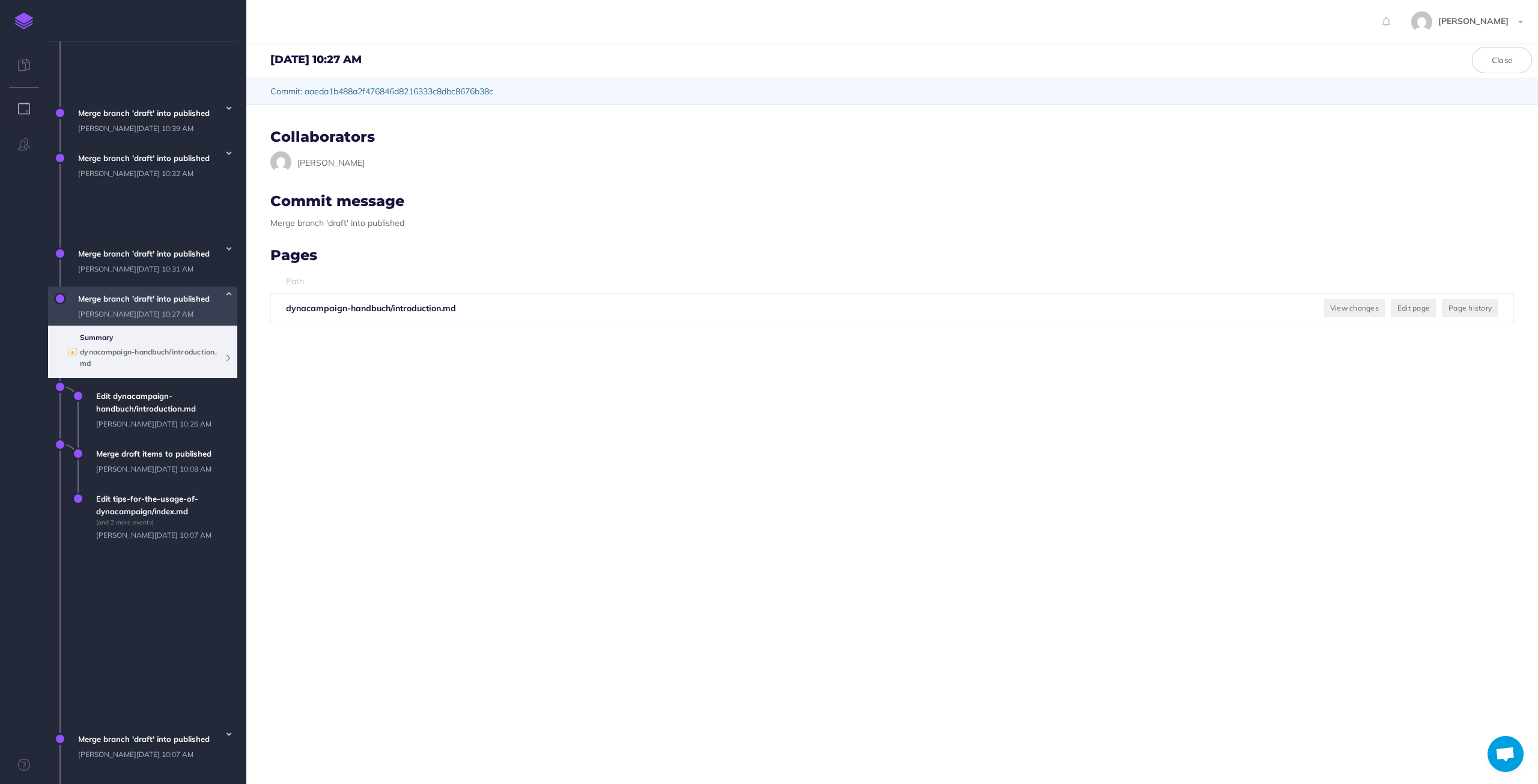
click at [228, 361] on icon at bounding box center [228, 357] width 6 height 6
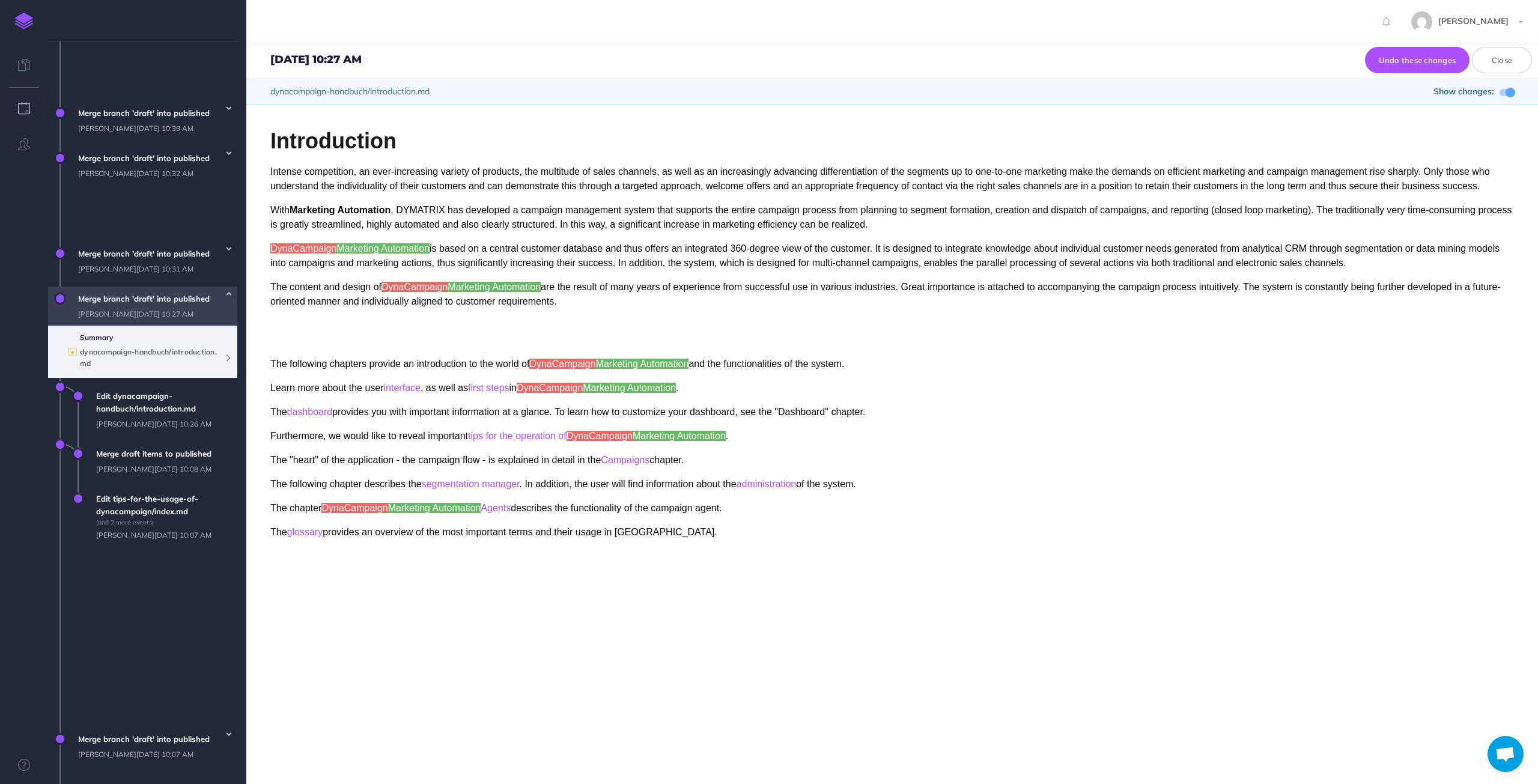
click at [178, 359] on b "dynacampaign-handbuch/introduction.md" at bounding box center [148, 357] width 137 height 20
click at [126, 711] on span "Merge branch 'draft' into published [PERSON_NAME][DATE] 10:07 AM" at bounding box center [154, 746] width 165 height 39
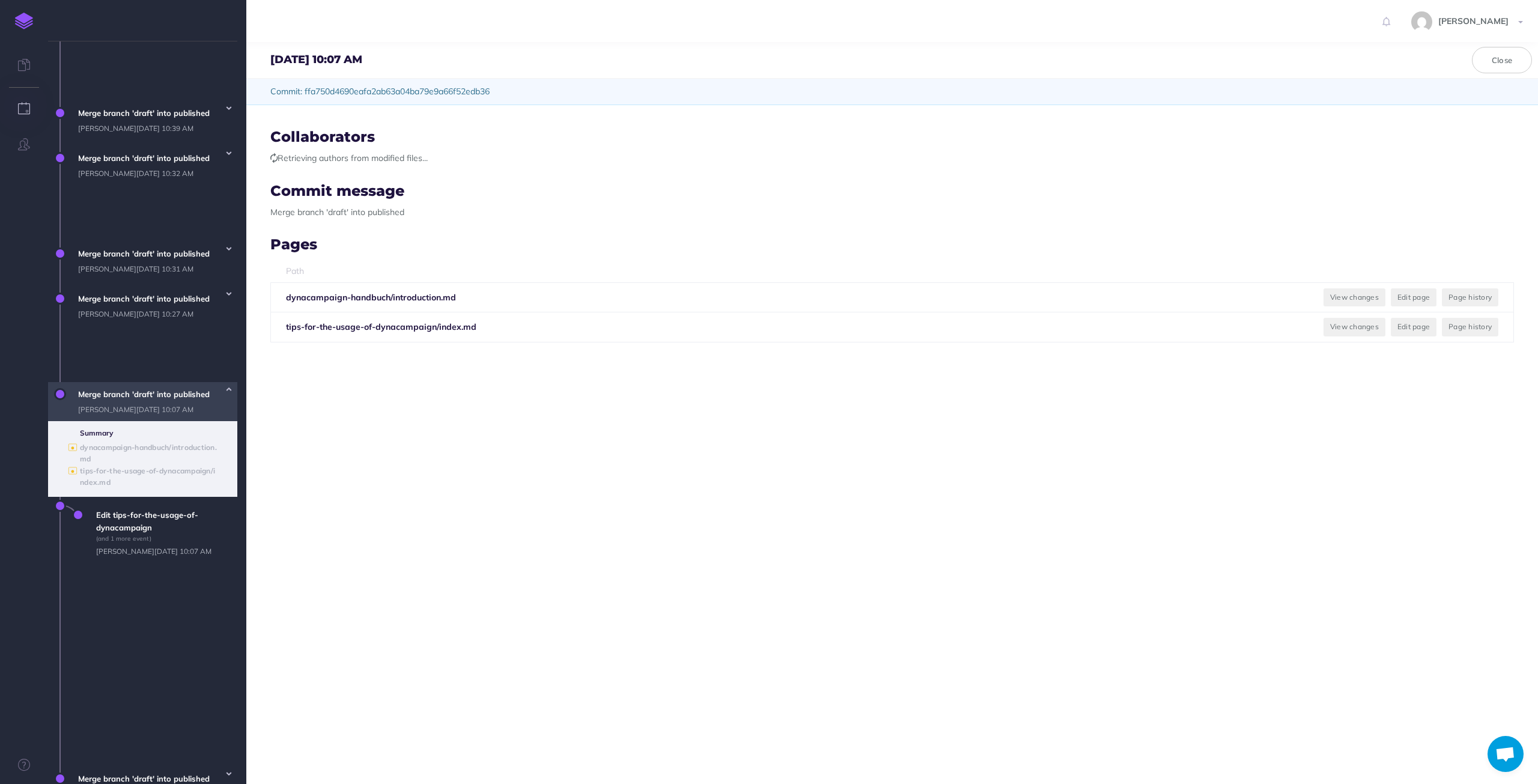
scroll to position [600, 0]
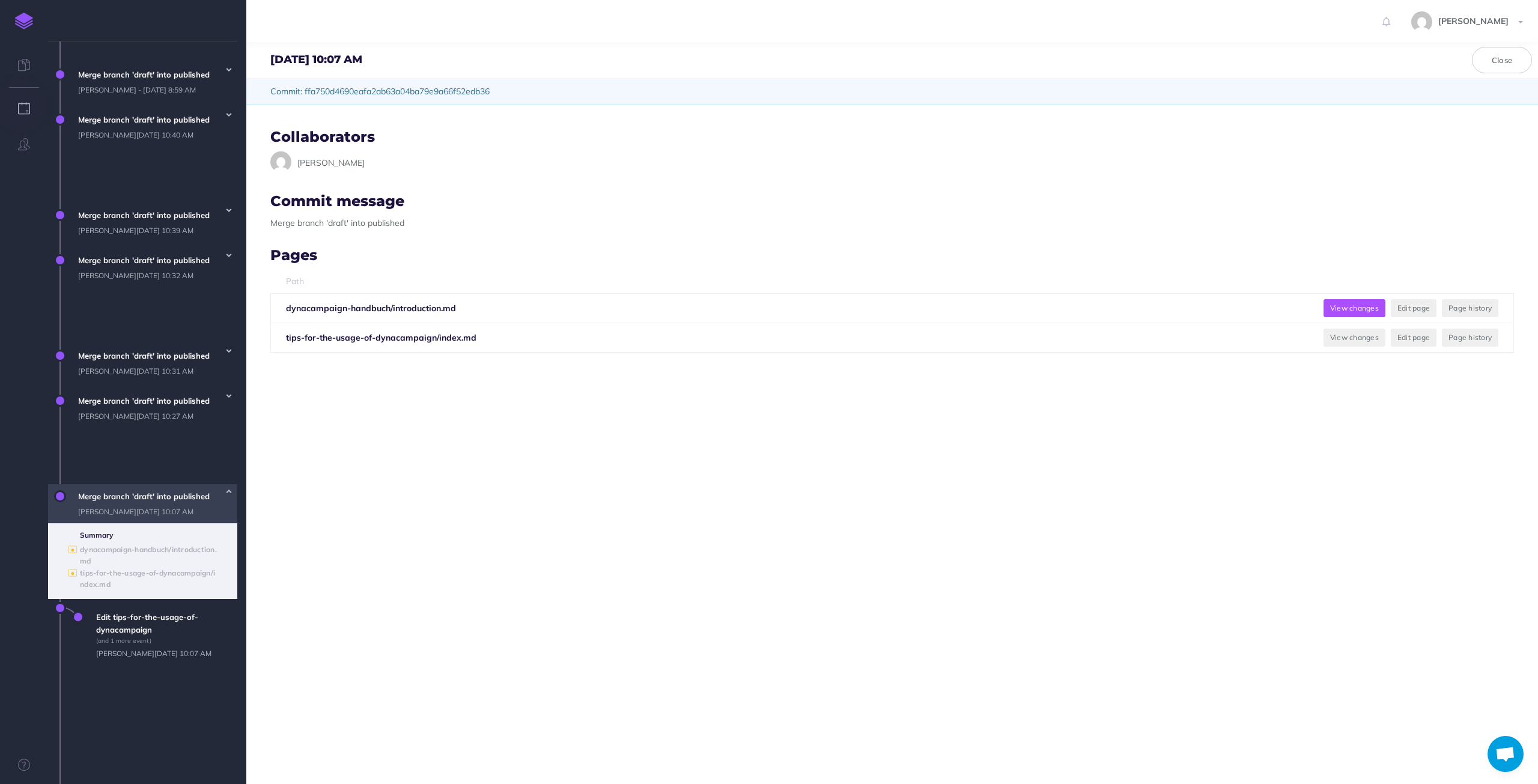
click at [1332, 303] on button "View changes" at bounding box center [1355, 308] width 62 height 18
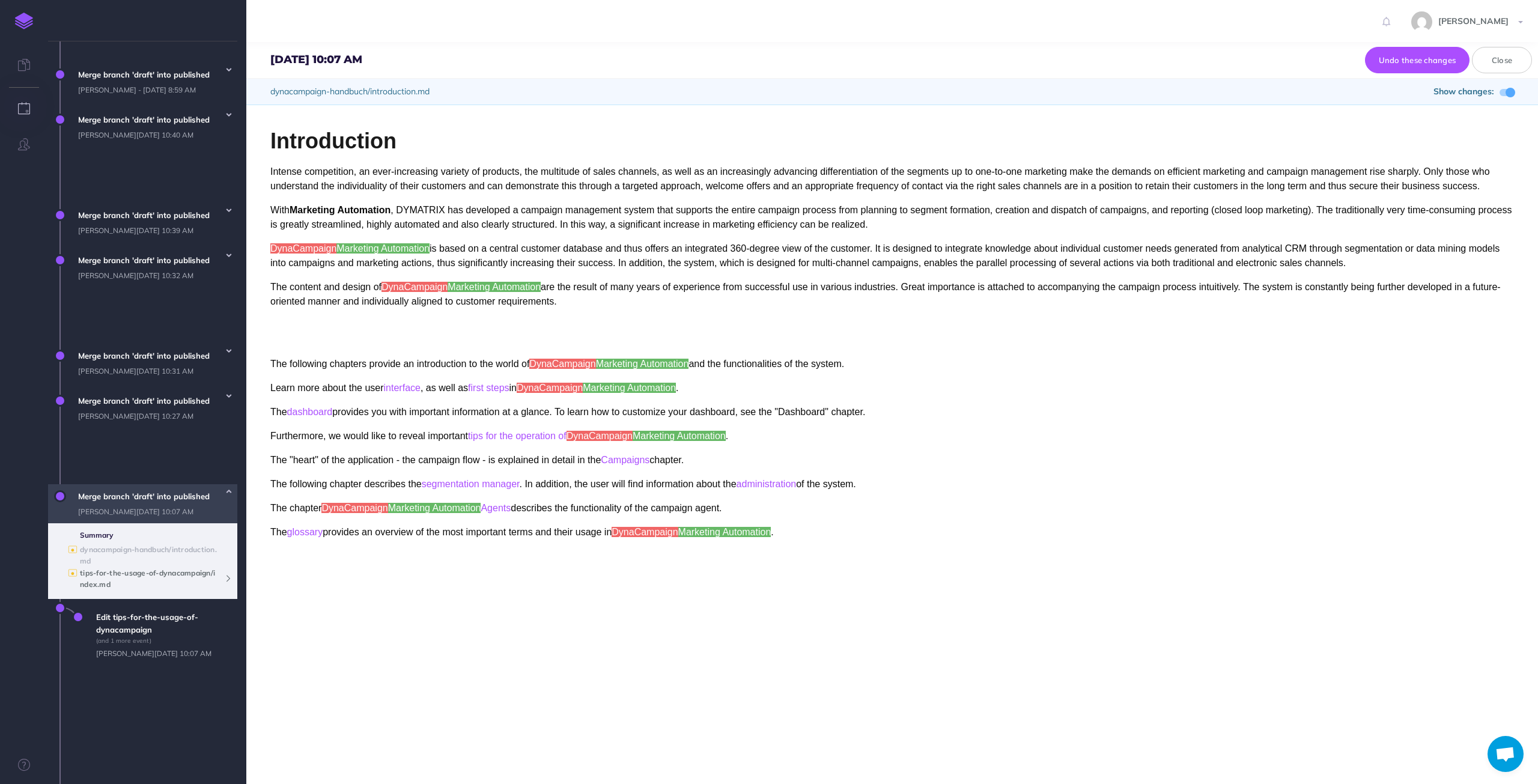
click at [163, 568] on b "tips-for-the-usage-of-dynacampaign/index.md" at bounding box center [147, 578] width 136 height 20
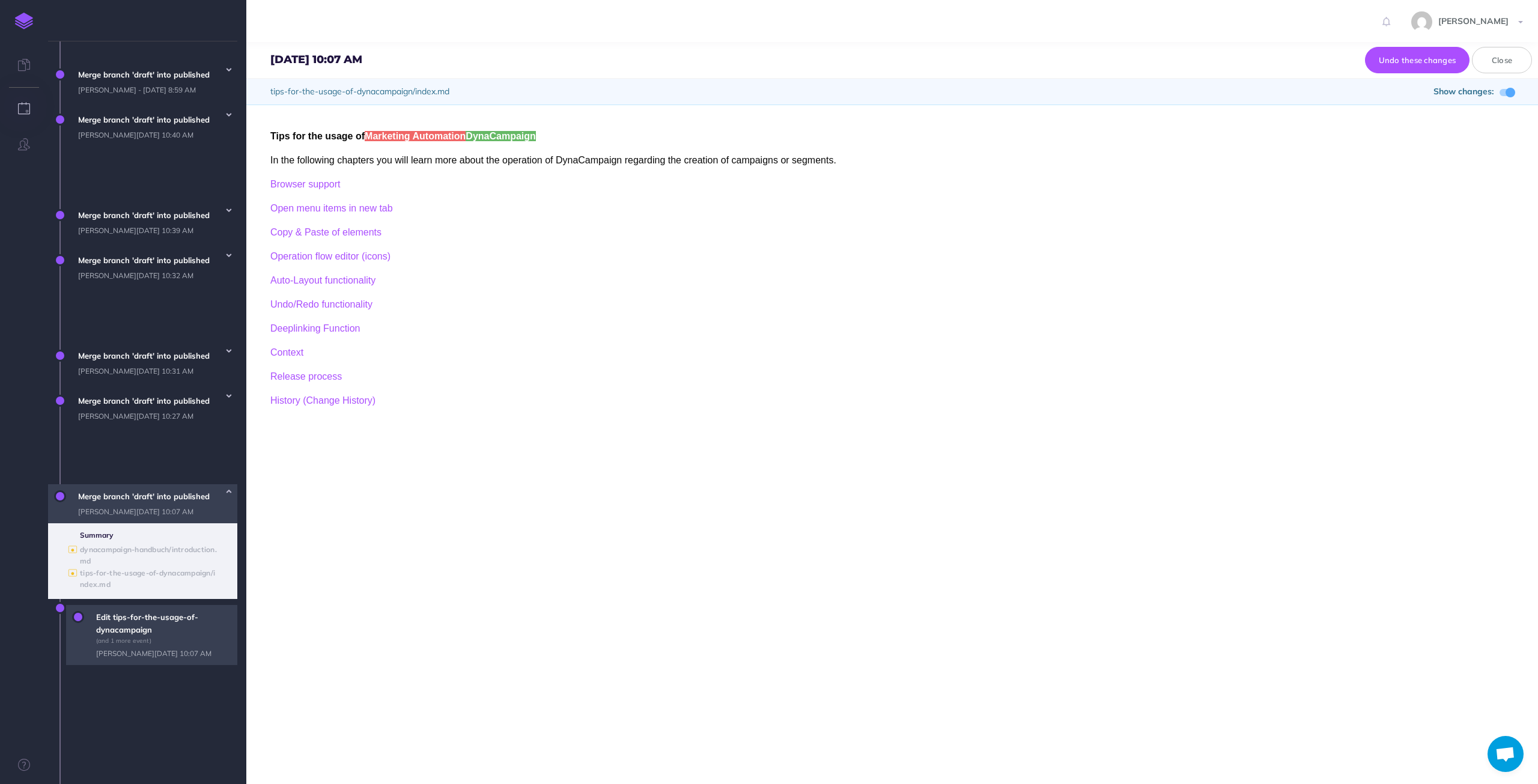
click at [141, 605] on span "Edit tips-for-the-usage-of-dynacampaign (and 1 more event) [PERSON_NAME][DATE] …" at bounding box center [164, 635] width 147 height 60
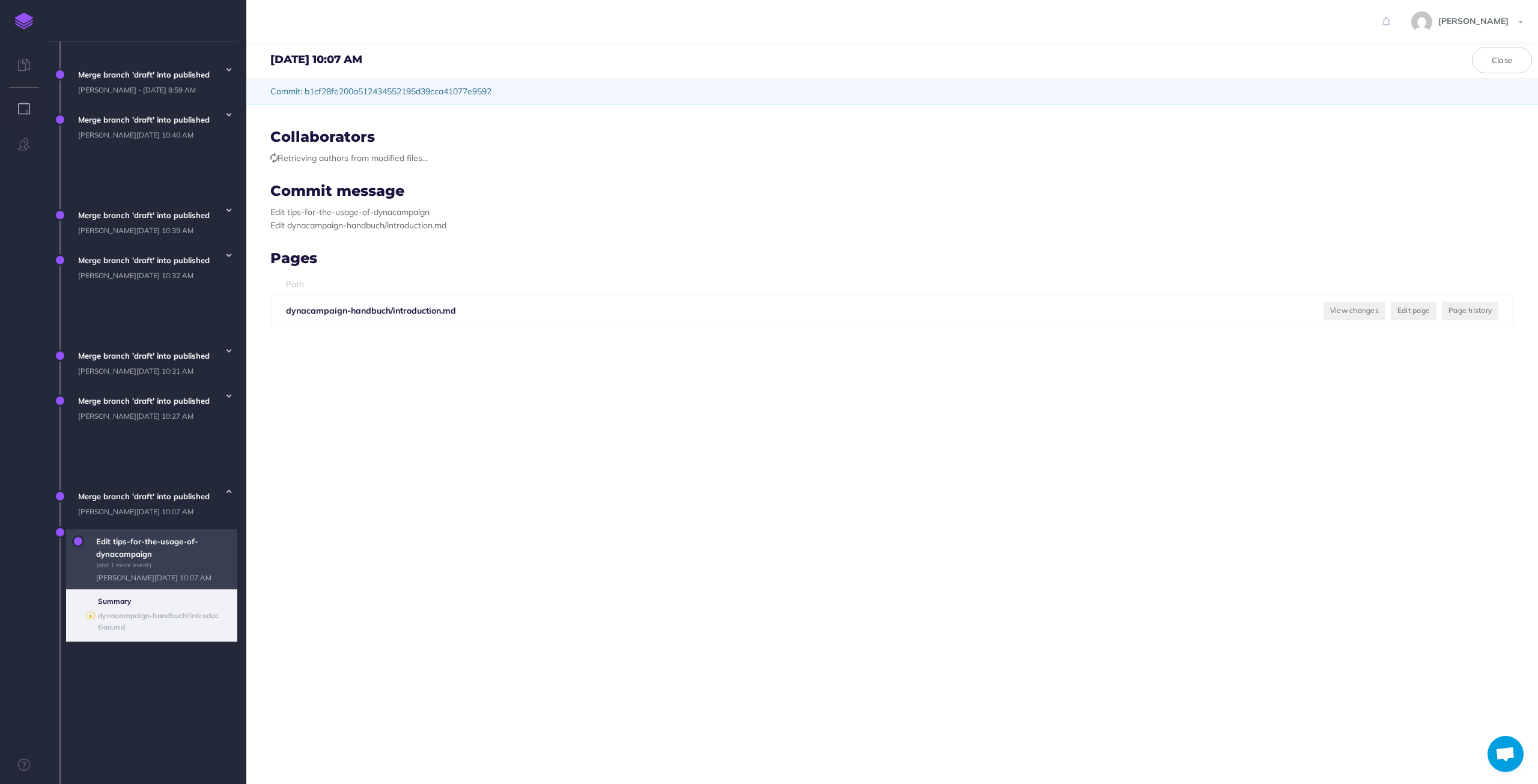
scroll to position [577, 0]
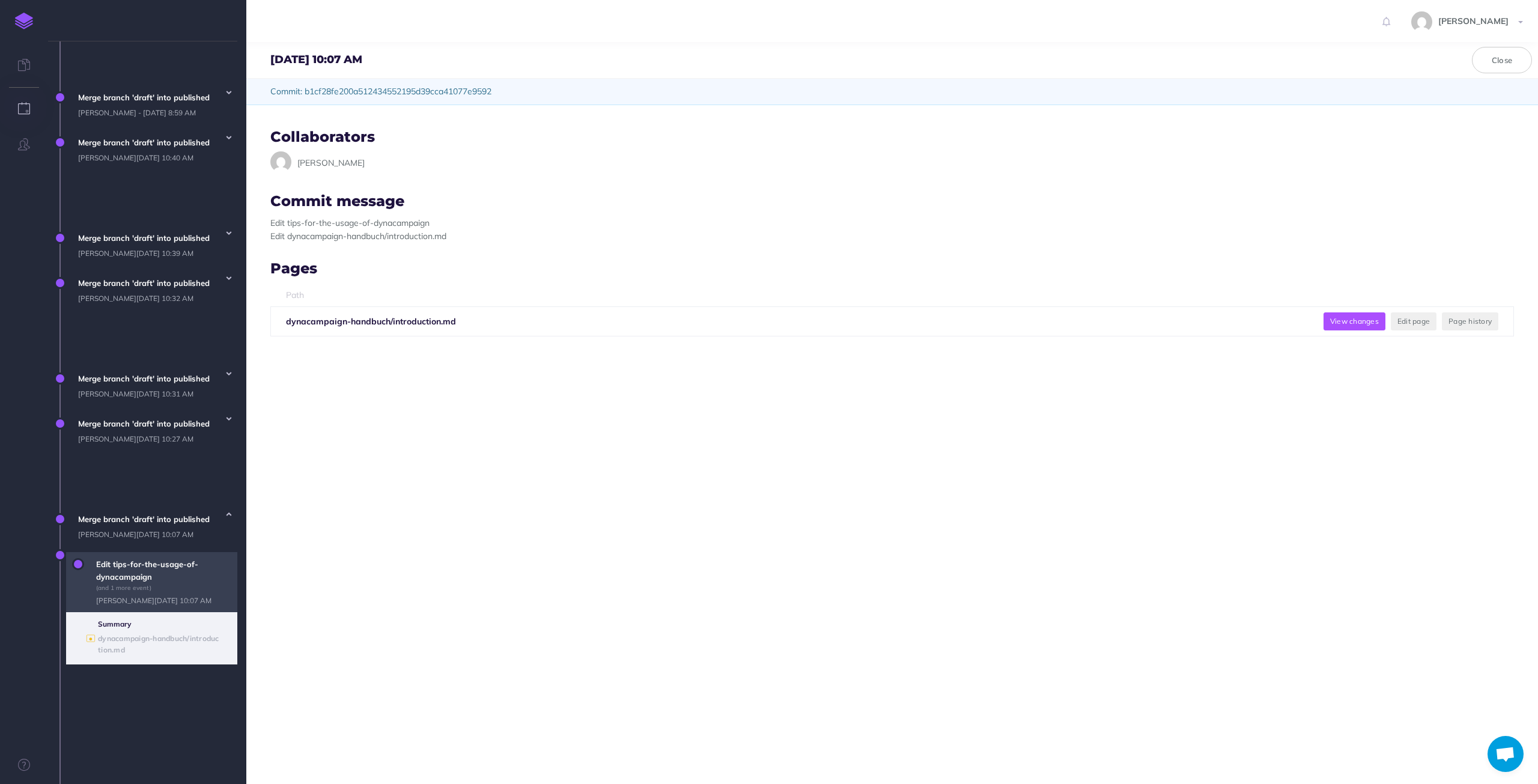
click at [1337, 323] on button "View changes" at bounding box center [1355, 322] width 62 height 18
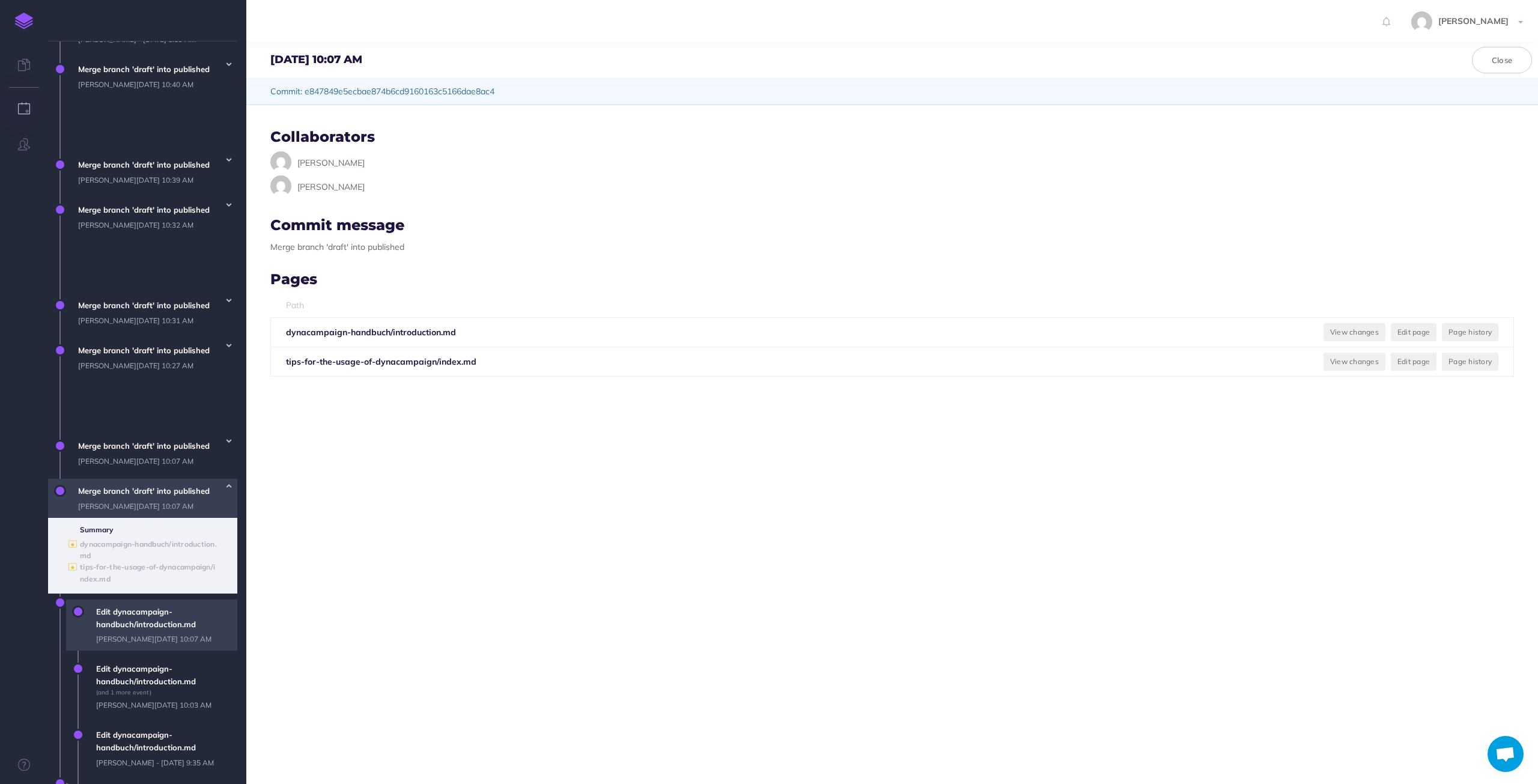
scroll to position [719, 0]
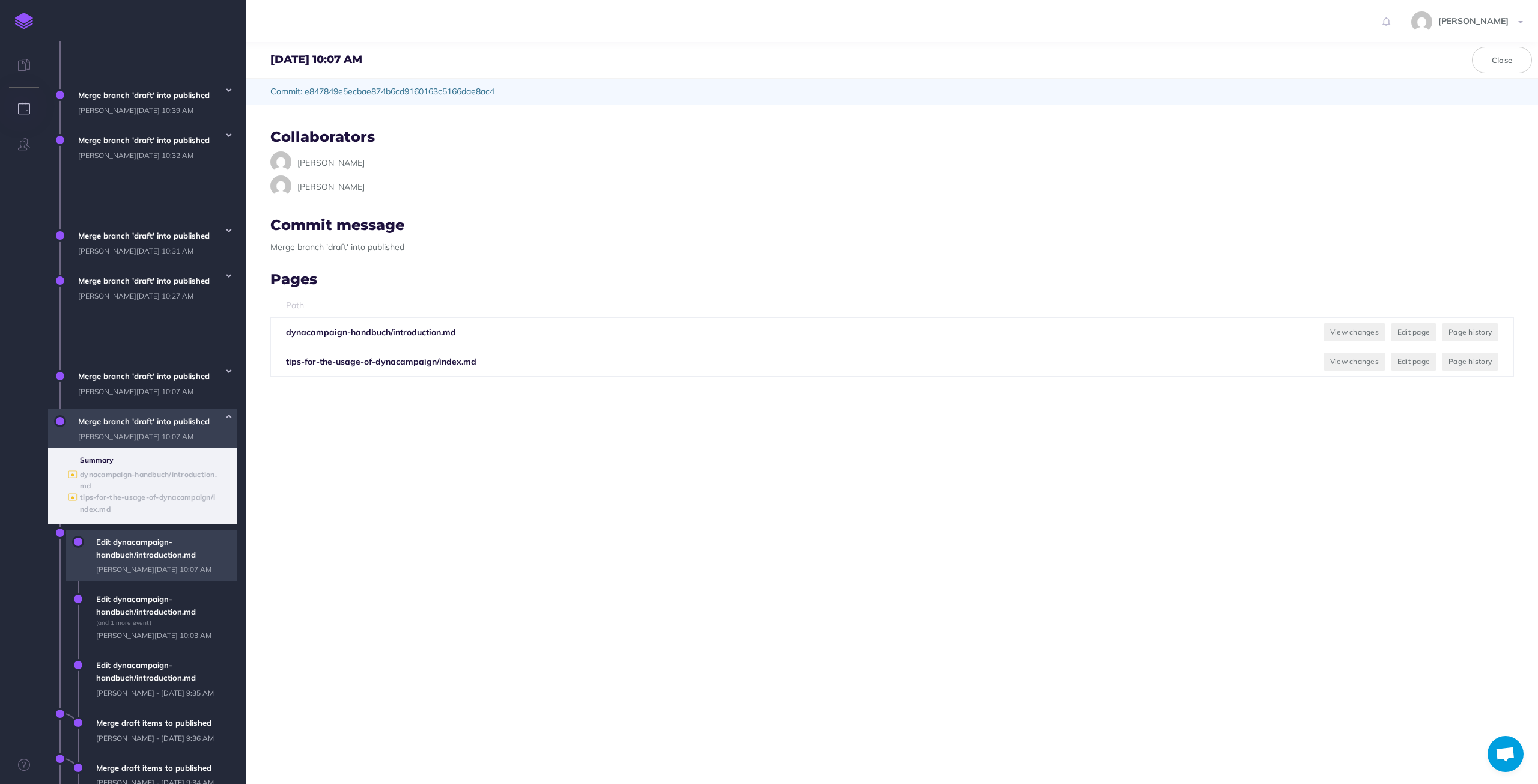
click at [162, 554] on span "Edit dynacampaign-handbuch/introduction.md [PERSON_NAME][DATE] 10:07 AM" at bounding box center [164, 555] width 147 height 51
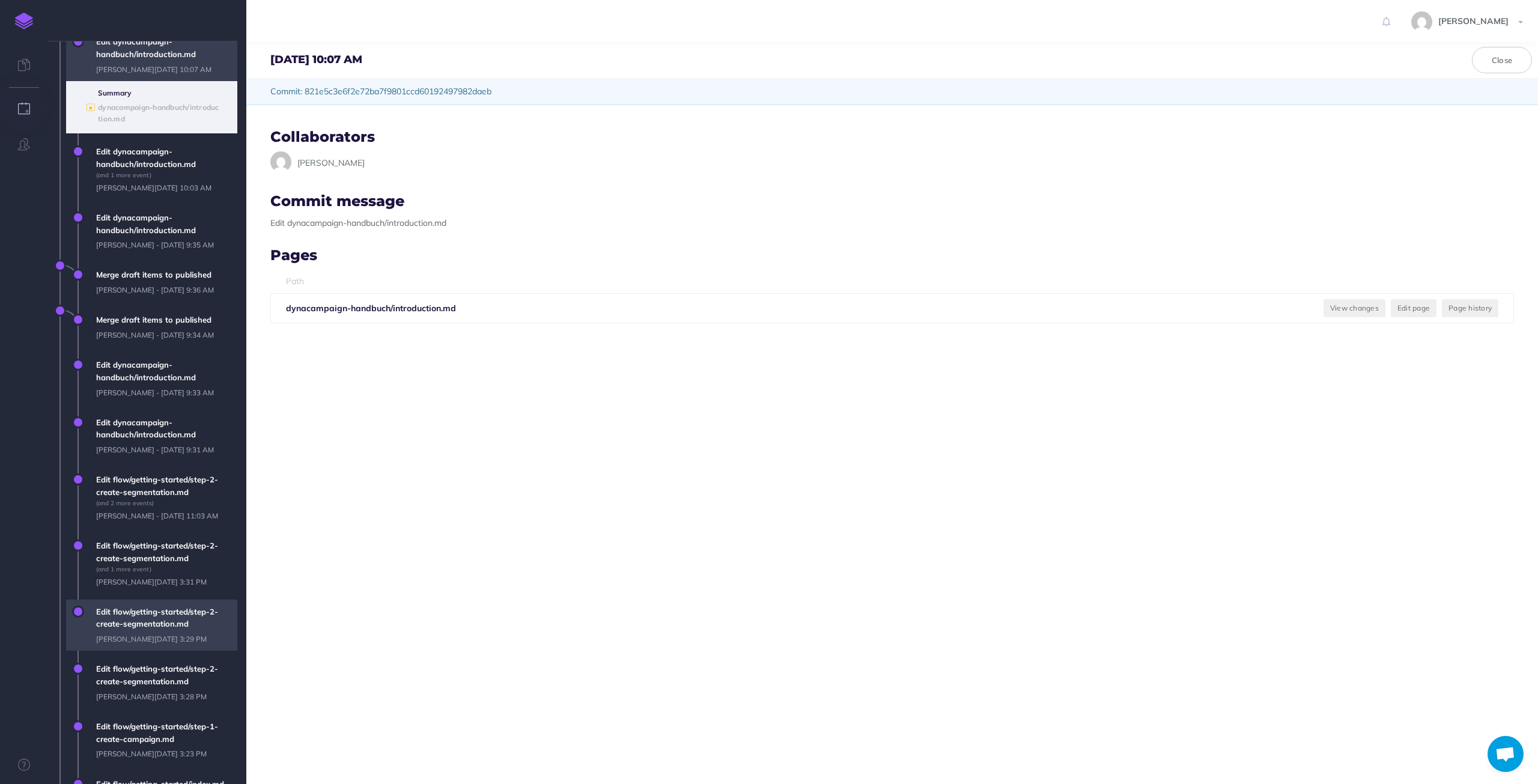
scroll to position [1091, 0]
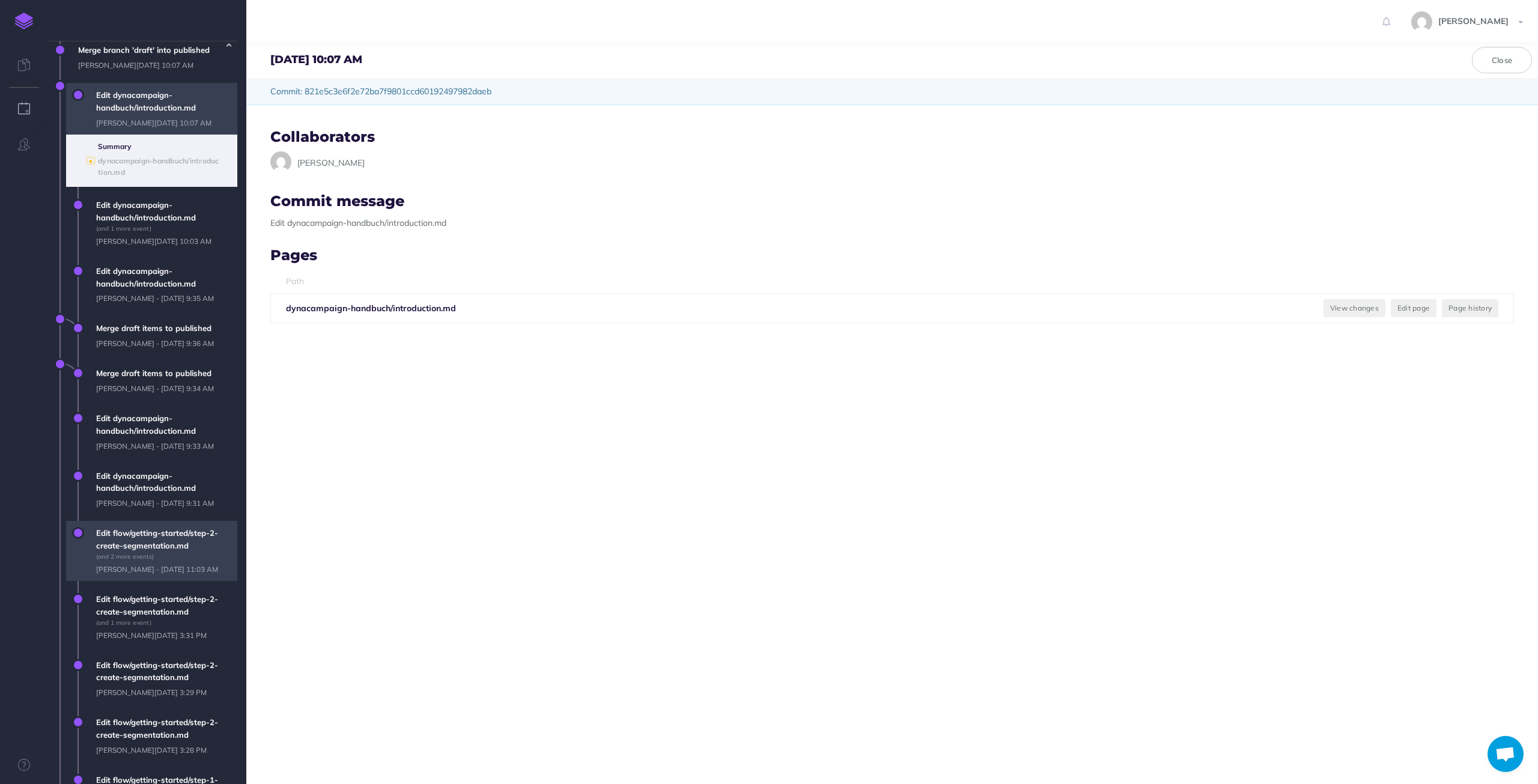
click at [147, 544] on span "Edit flow/getting-started/step-2-create-segmentation.md (and 2 more events) [PE…" at bounding box center [164, 551] width 147 height 60
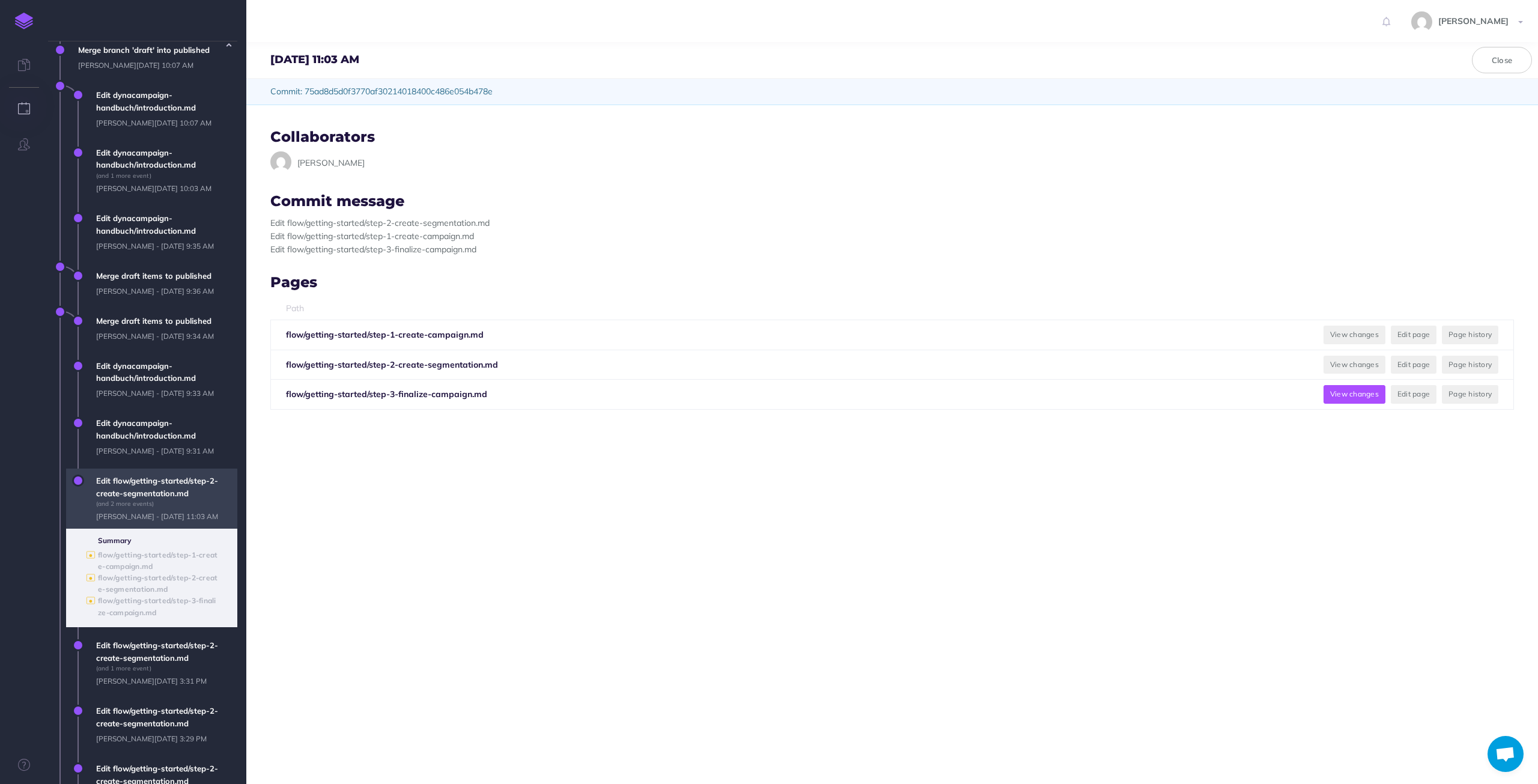
click at [1329, 394] on button "View changes" at bounding box center [1355, 394] width 62 height 18
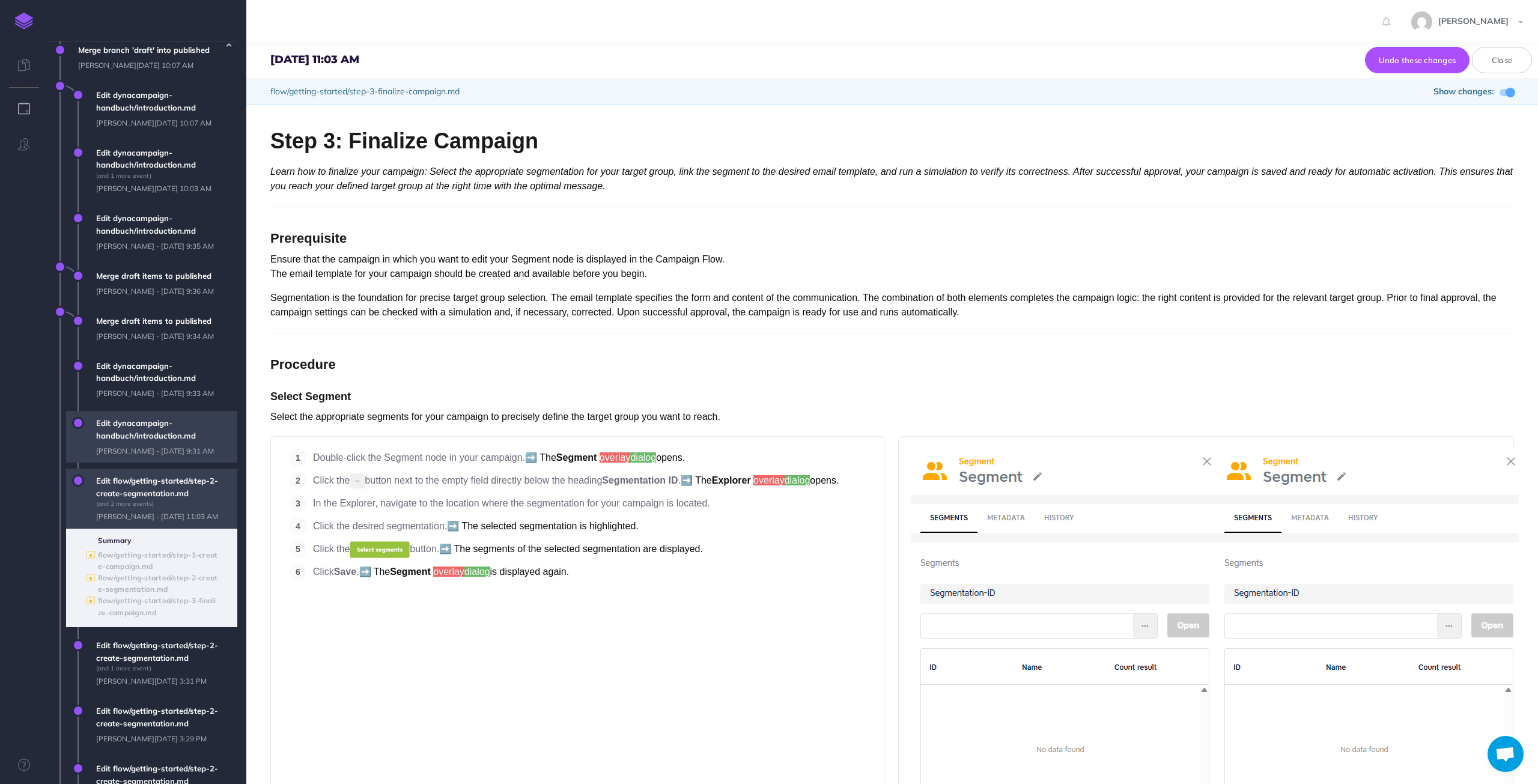
click at [138, 444] on span "Edit dynacampaign-handbuch/introduction.md [PERSON_NAME][DATE] 9:31 AM" at bounding box center [164, 437] width 147 height 51
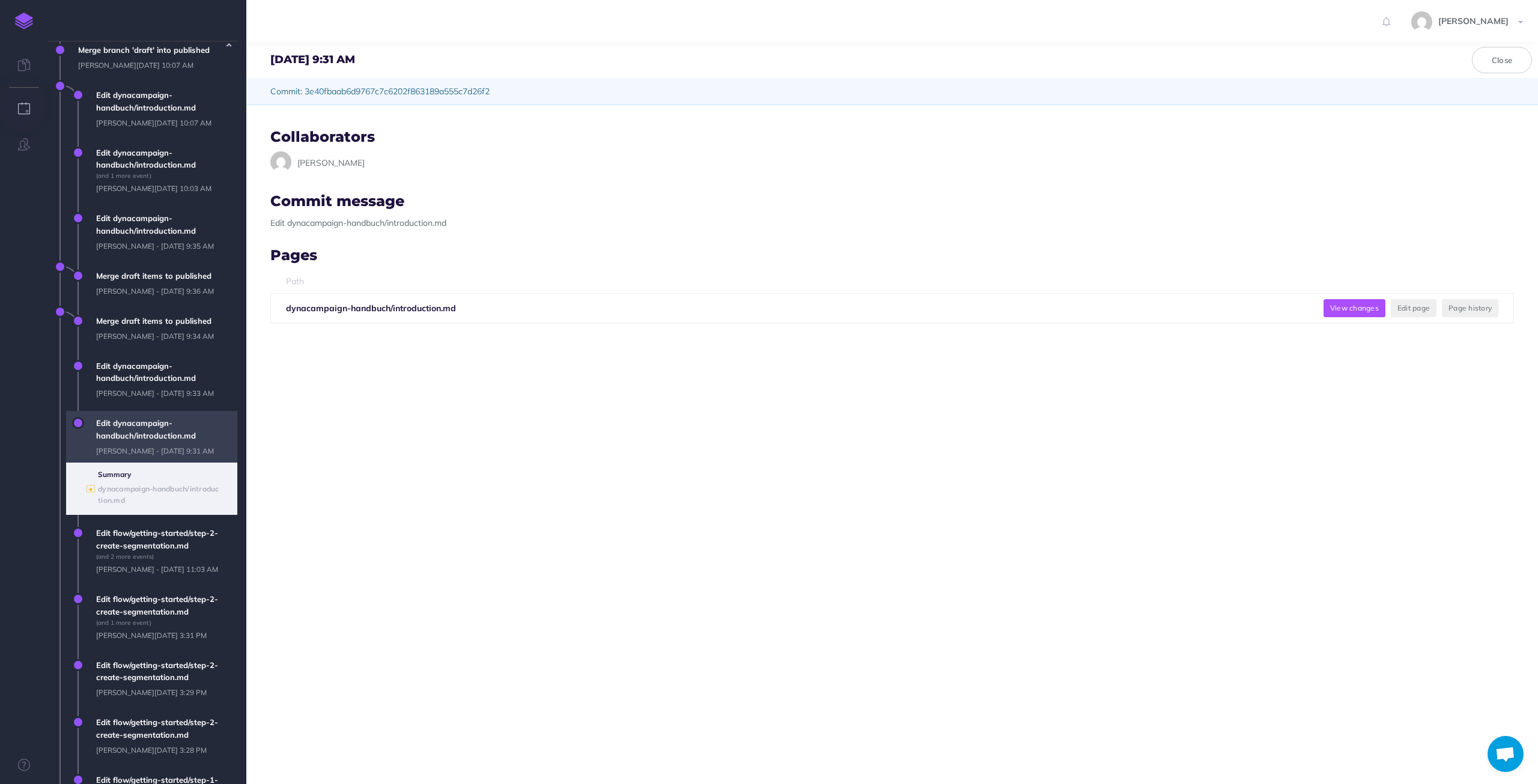
click at [1340, 311] on button "View changes" at bounding box center [1355, 308] width 62 height 18
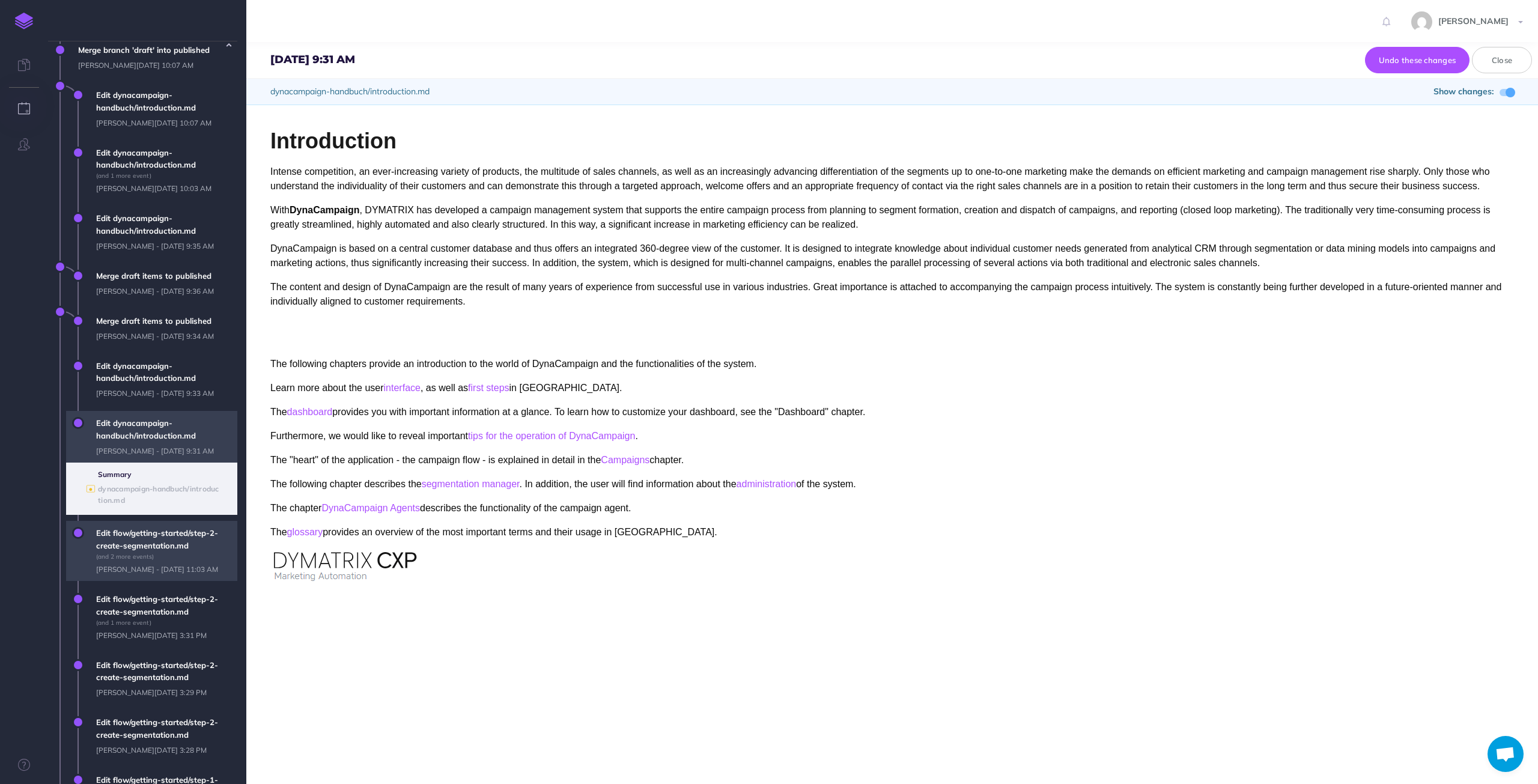
click at [138, 555] on span "Edit flow/getting-started/step-2-create-segmentation.md (and 2 more events) [PE…" at bounding box center [164, 551] width 147 height 60
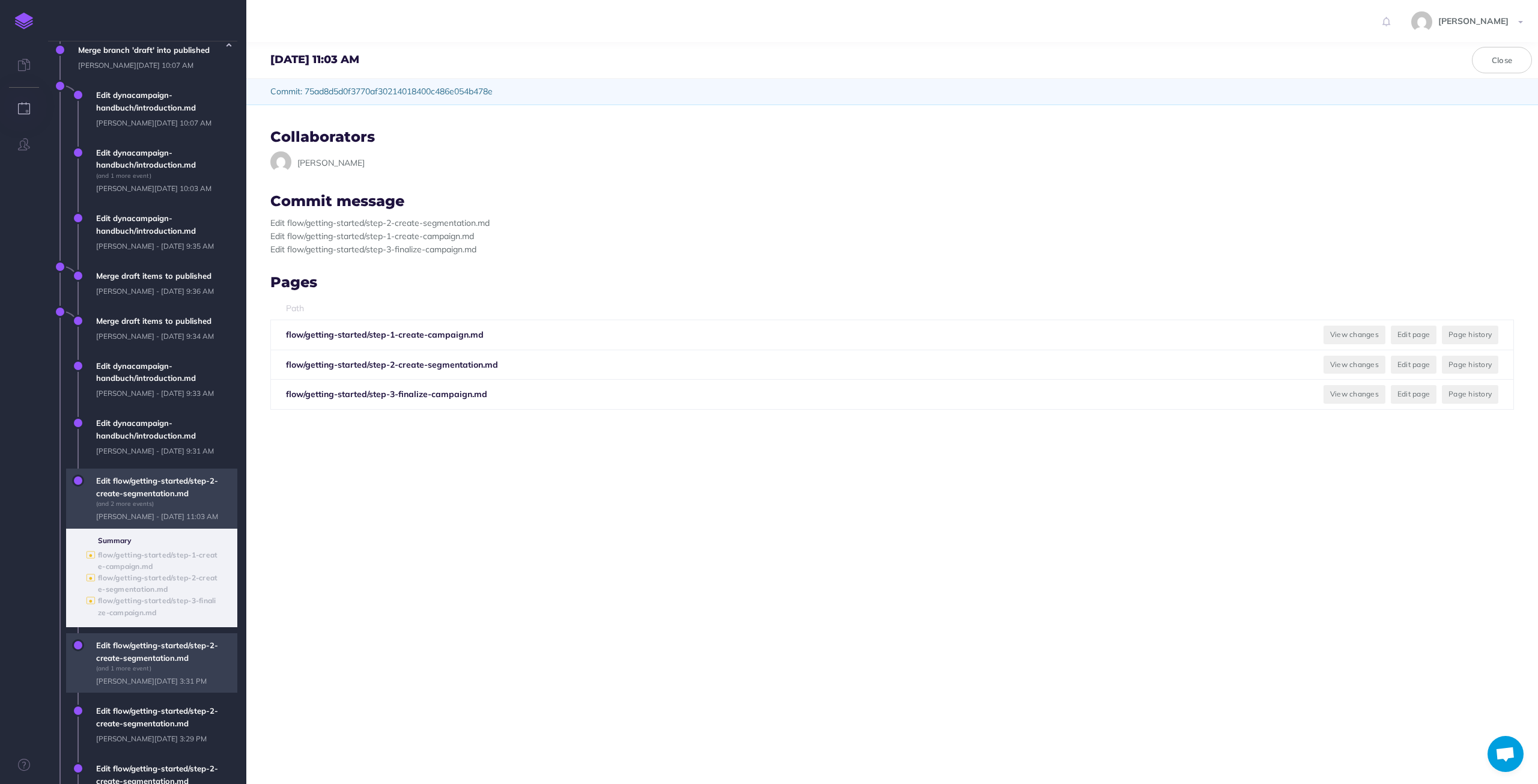
click at [156, 671] on span "Edit flow/getting-started/step-2-create-segmentation.md (and 1 more event) [PER…" at bounding box center [164, 664] width 147 height 60
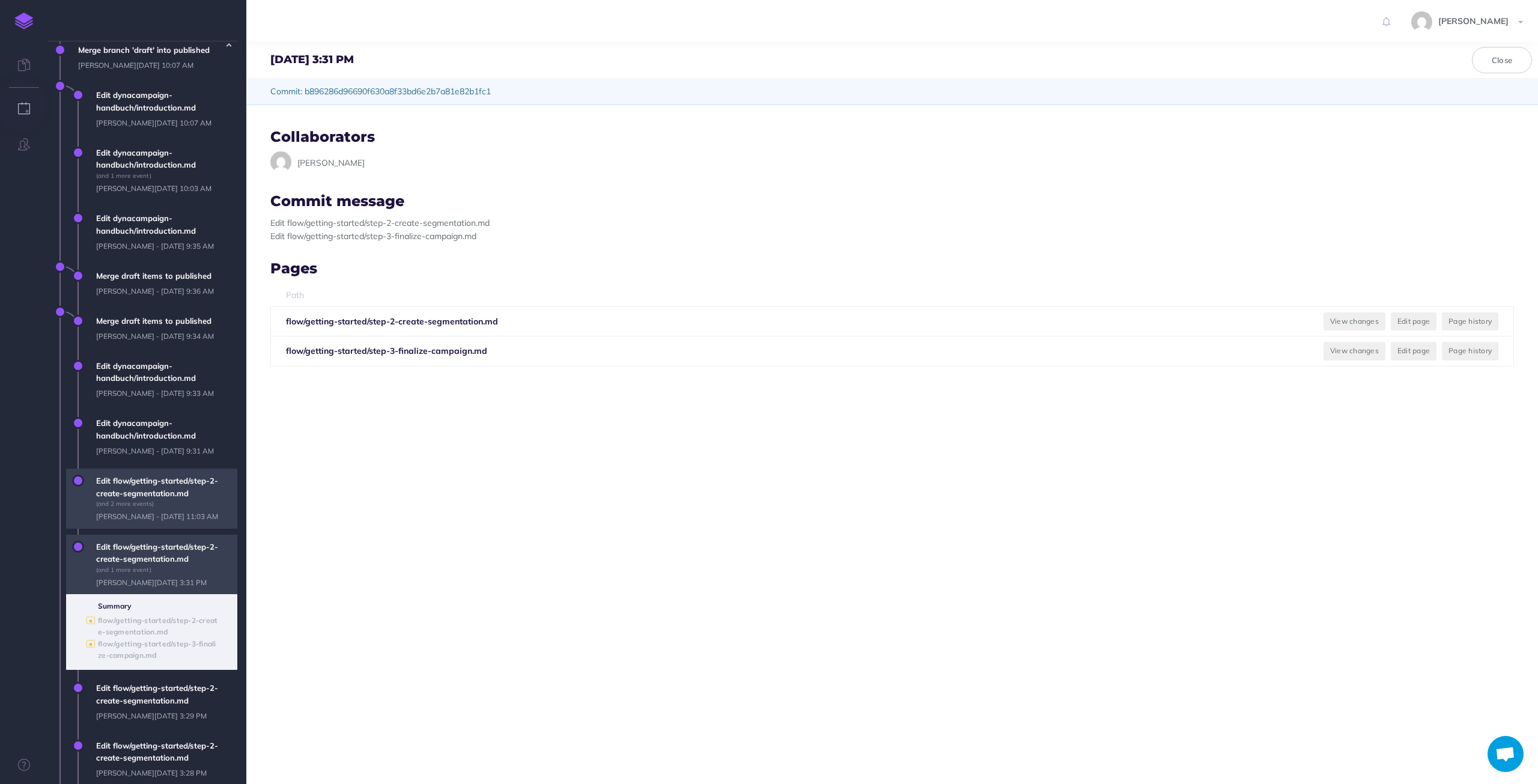
click at [168, 510] on span "Edit flow/getting-started/step-2-create-segmentation.md (and 2 more events) [PE…" at bounding box center [164, 499] width 147 height 60
